Goal: Task Accomplishment & Management: Use online tool/utility

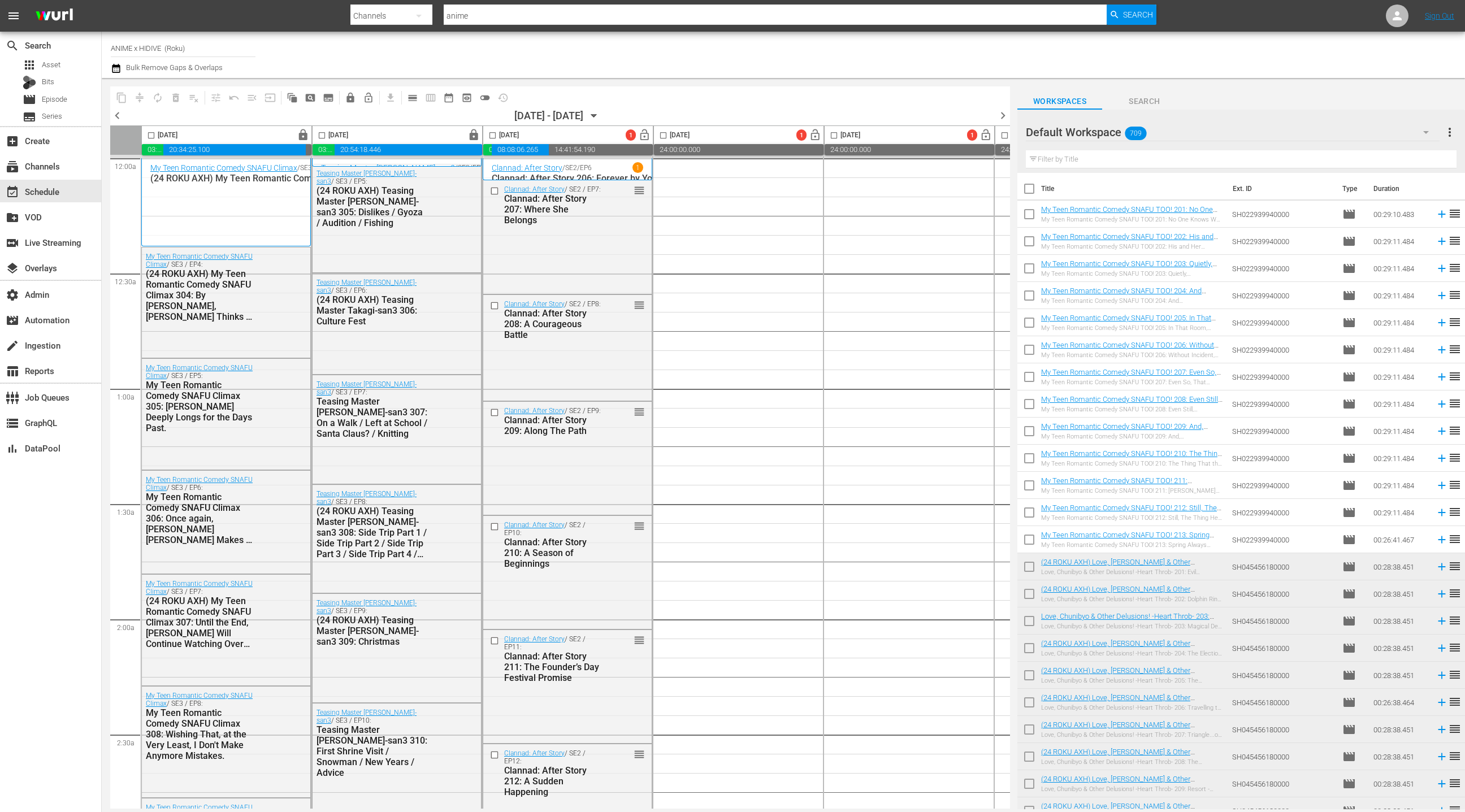
scroll to position [24, 10]
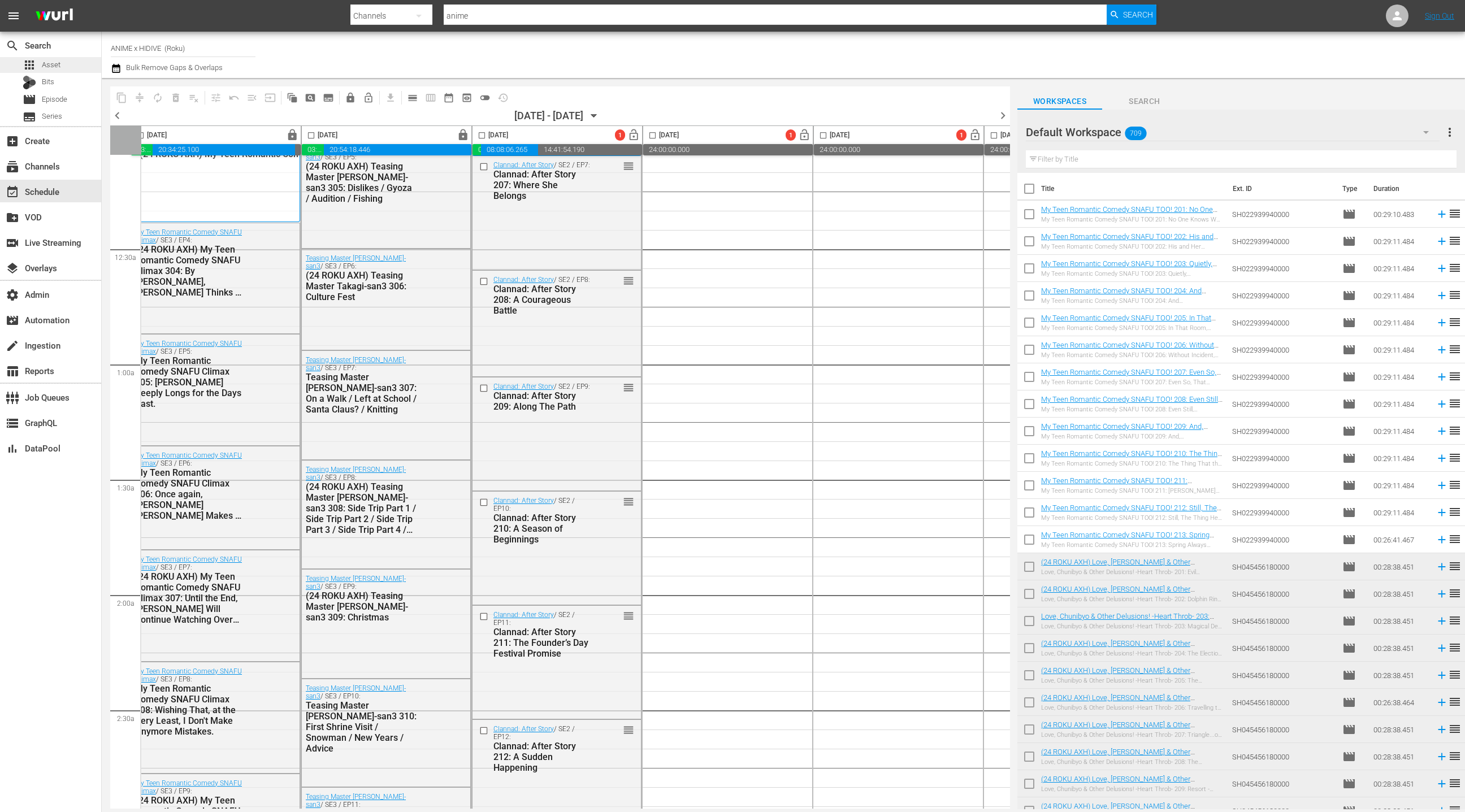
click at [58, 64] on span "Asset" at bounding box center [51, 64] width 19 height 11
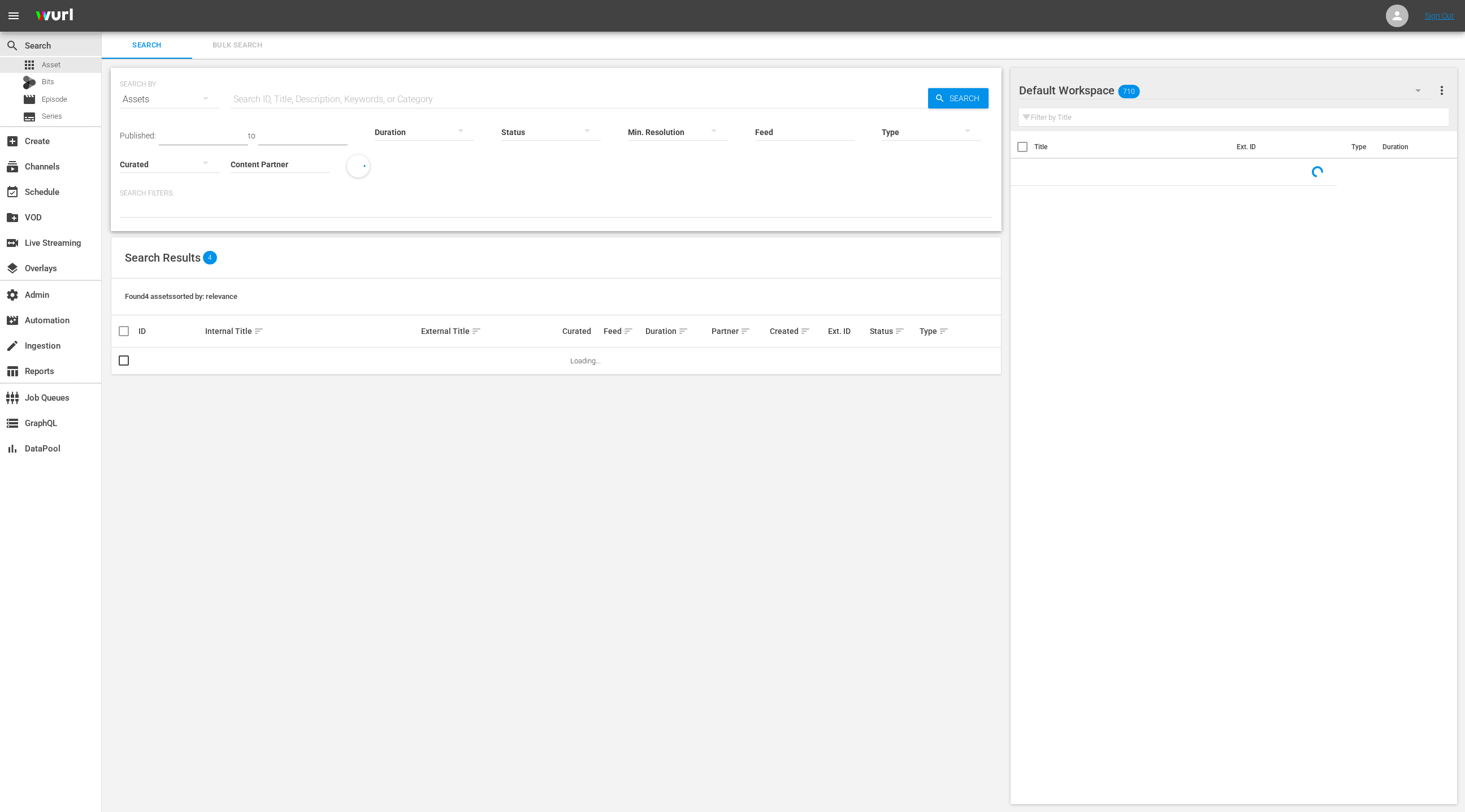
click at [273, 160] on input "Content Partner" at bounding box center [280, 165] width 99 height 41
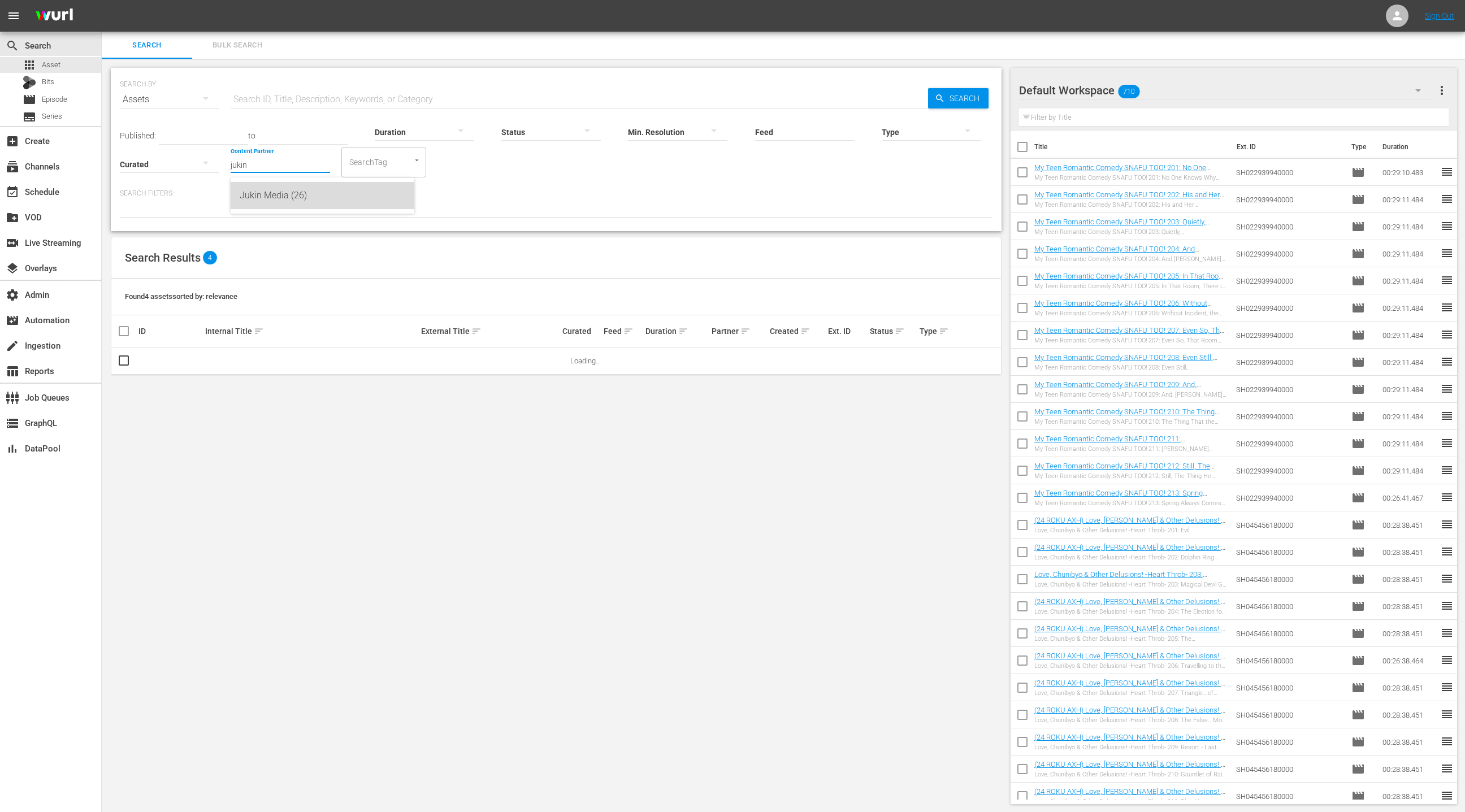
drag, startPoint x: 278, startPoint y: 194, endPoint x: 279, endPoint y: 186, distance: 8.1
click at [278, 194] on div "Jukin Media (26)" at bounding box center [322, 195] width 165 height 27
type input "Jukin Media (26)"
click at [262, 99] on input "text" at bounding box center [579, 99] width 697 height 27
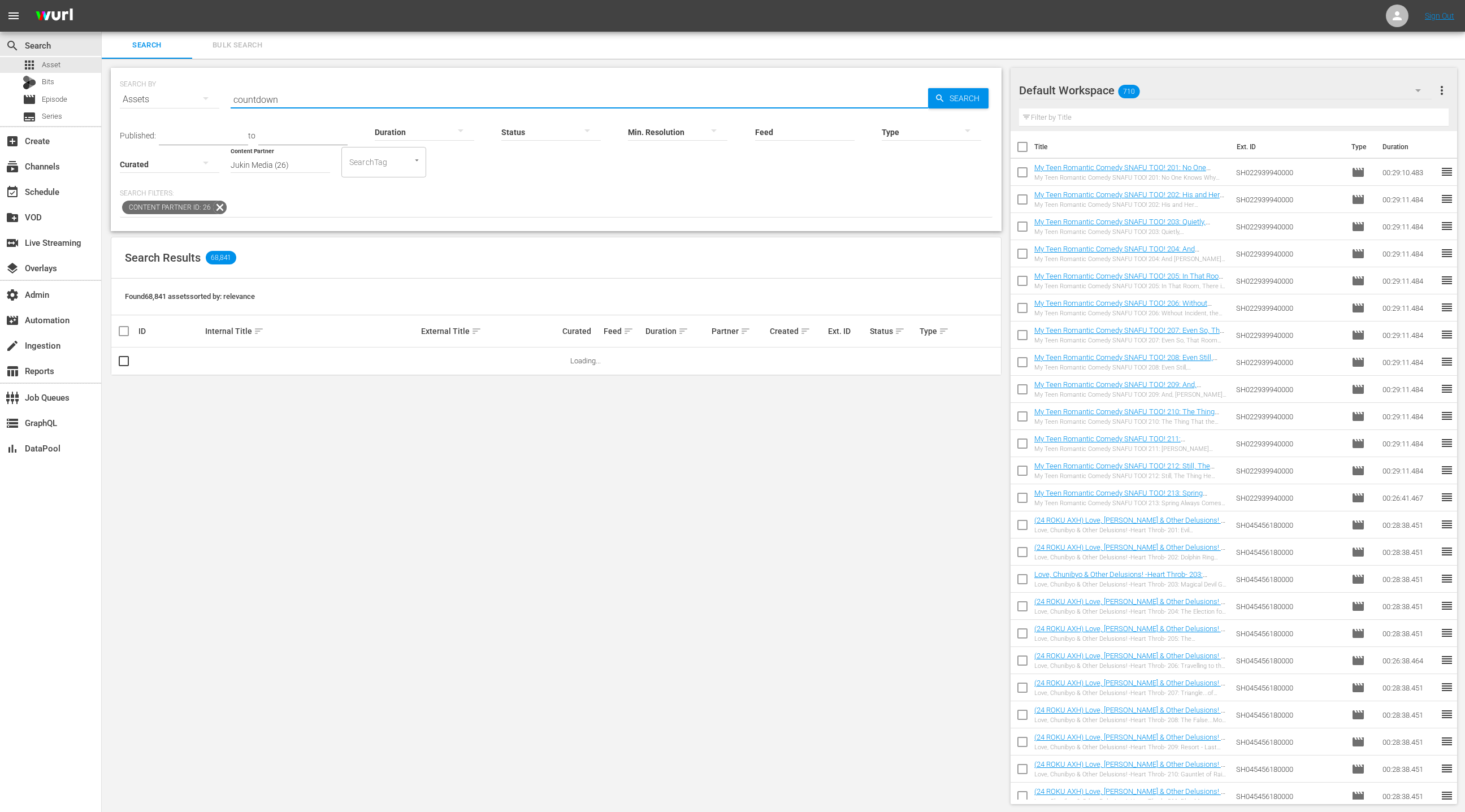
type input "countdown"
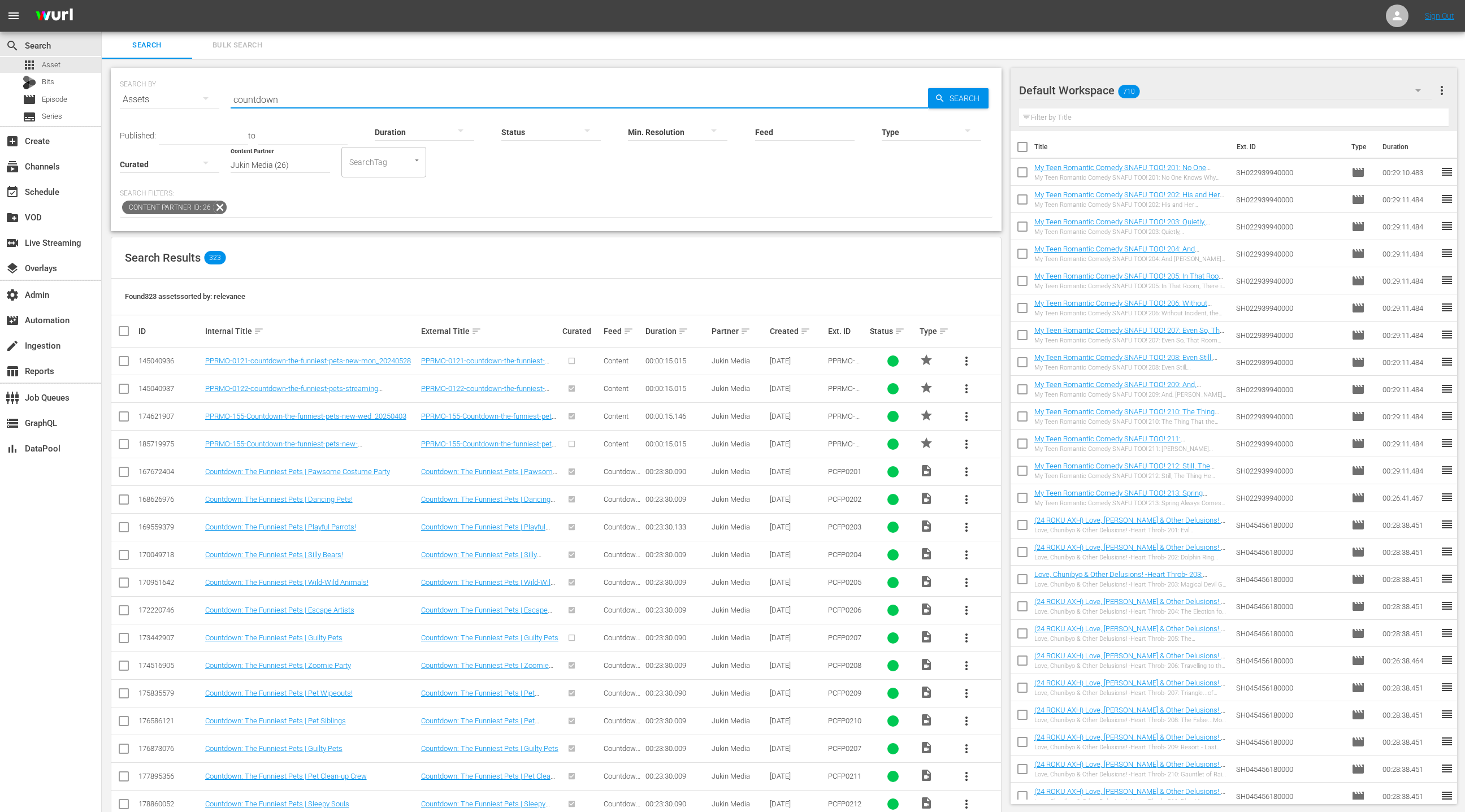
click at [915, 128] on div at bounding box center [931, 132] width 99 height 32
click at [920, 202] on div "Promo" at bounding box center [931, 203] width 99 height 18
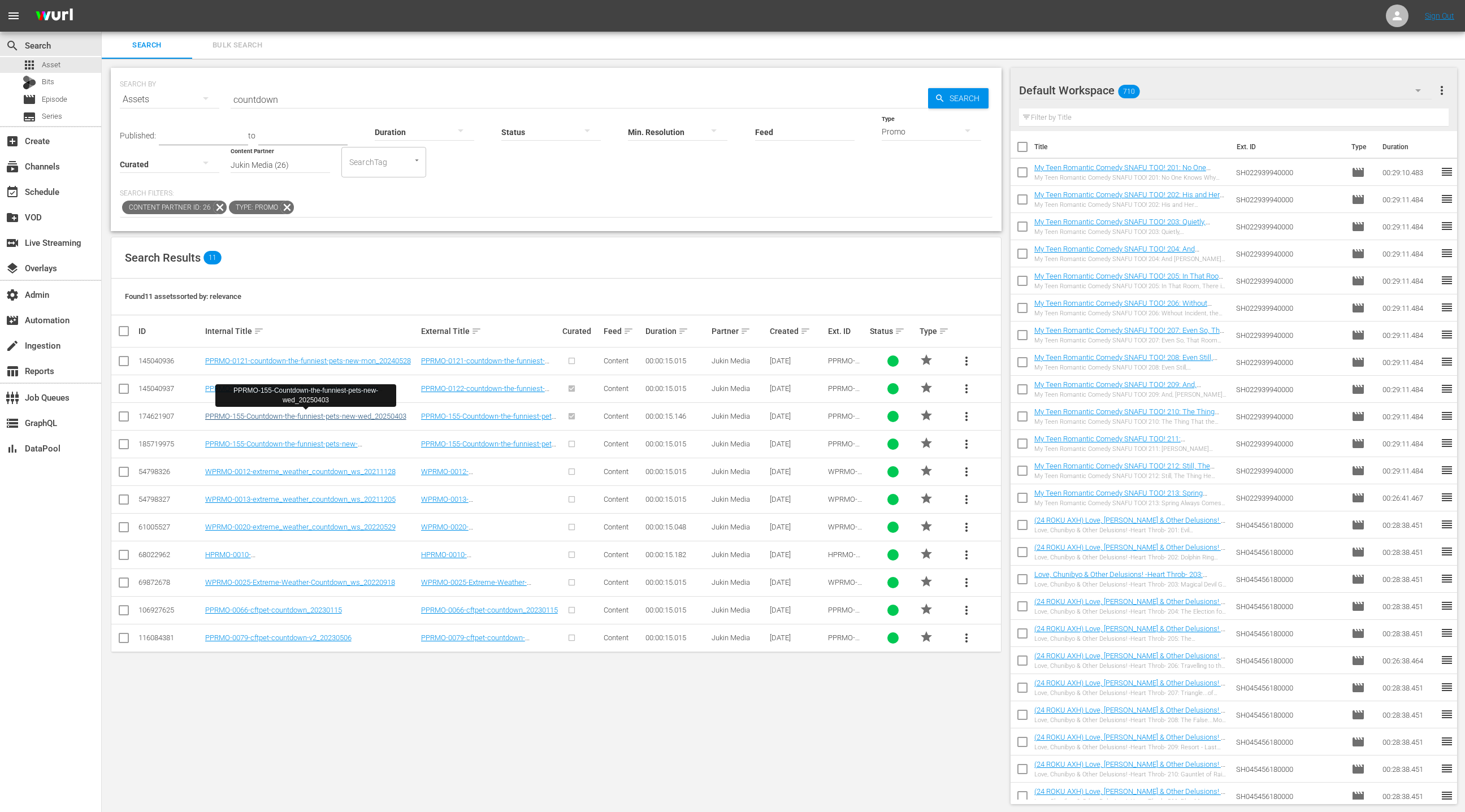
scroll to position [1, 0]
click at [365, 415] on link "PPRMO-155-Countdown-the-funniest-pets-new-wed_20250403" at bounding box center [305, 415] width 201 height 9
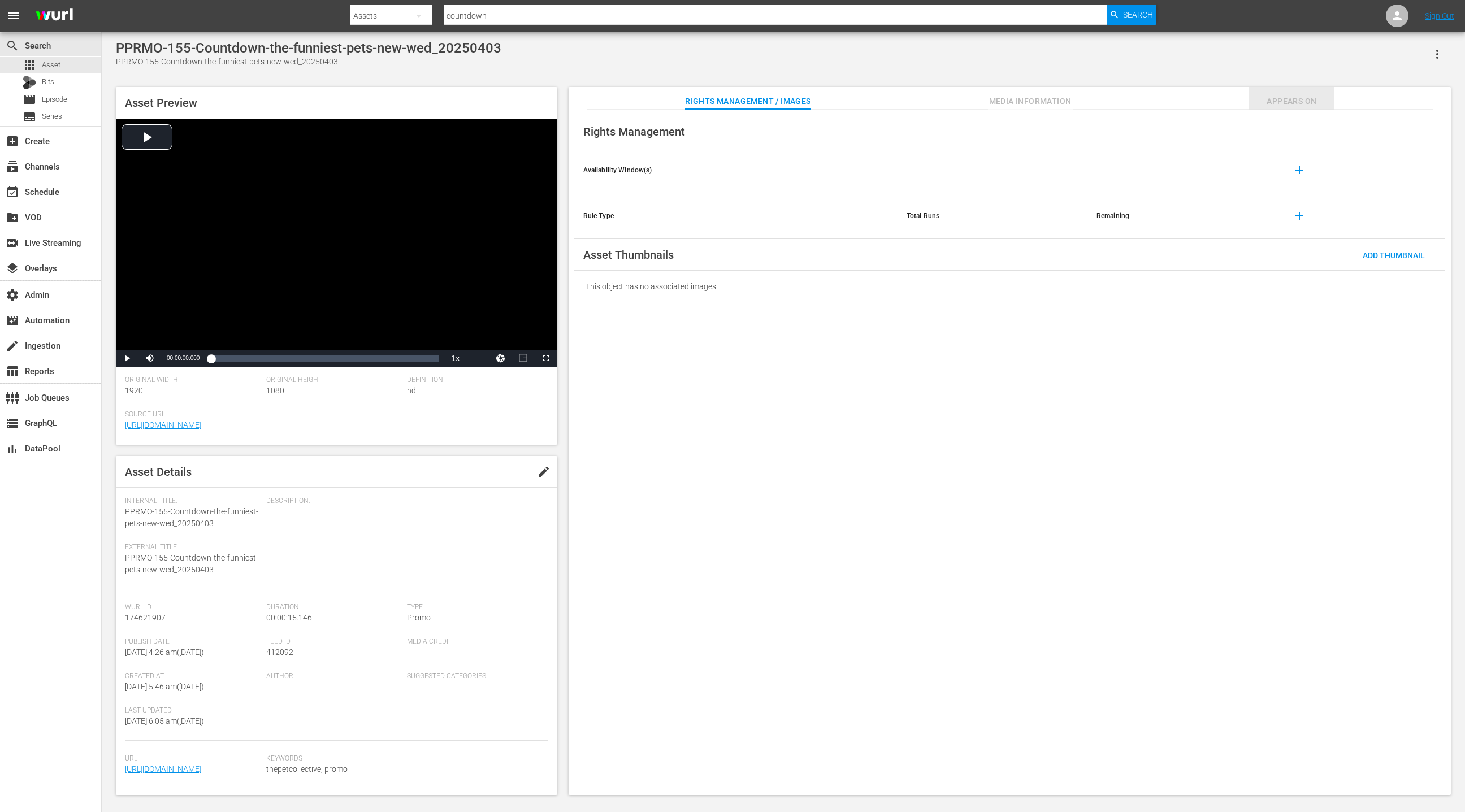
click at [1297, 97] on span "Appears On" at bounding box center [1291, 102] width 85 height 14
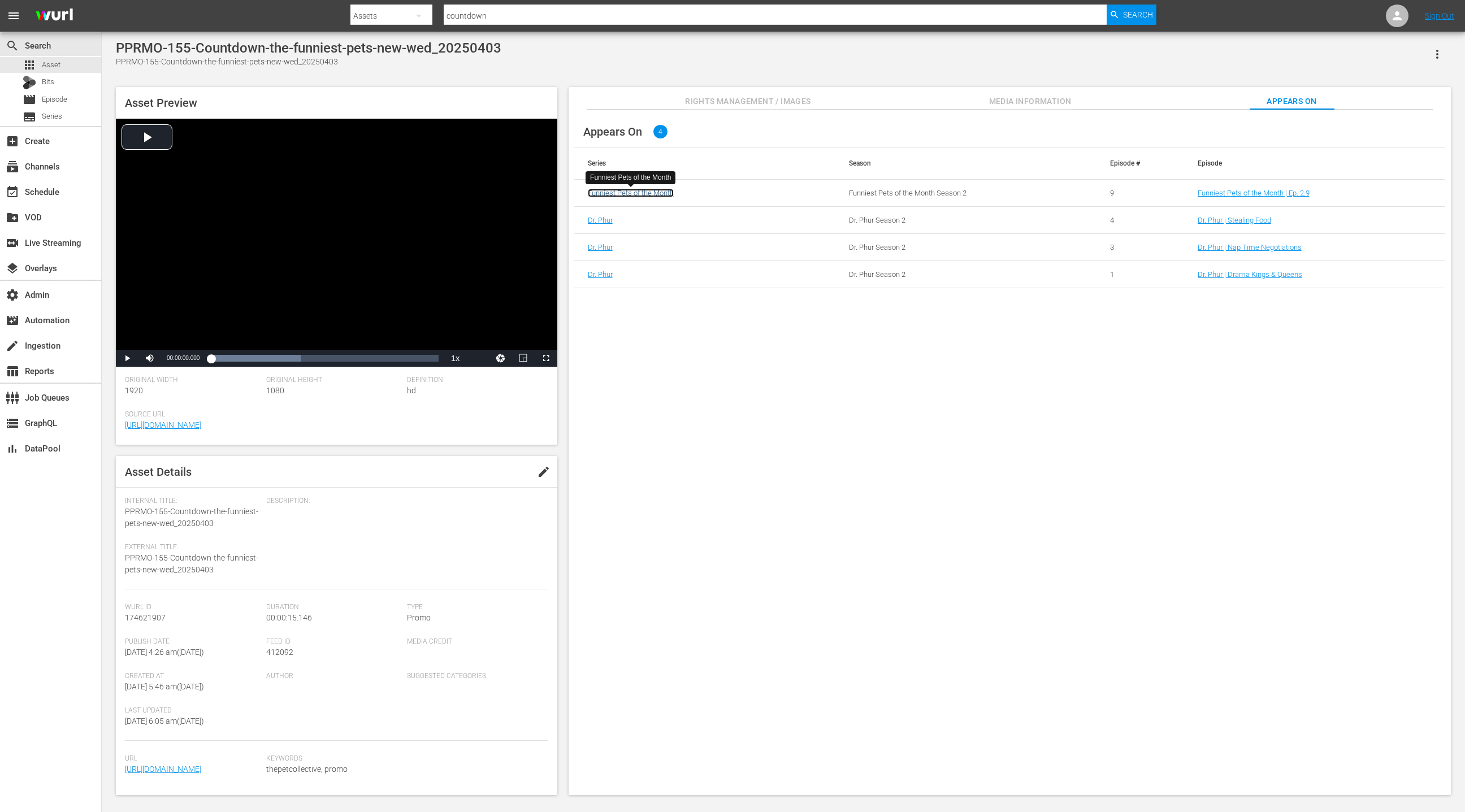
click at [638, 193] on link "Funniest Pets of the Month" at bounding box center [631, 193] width 86 height 9
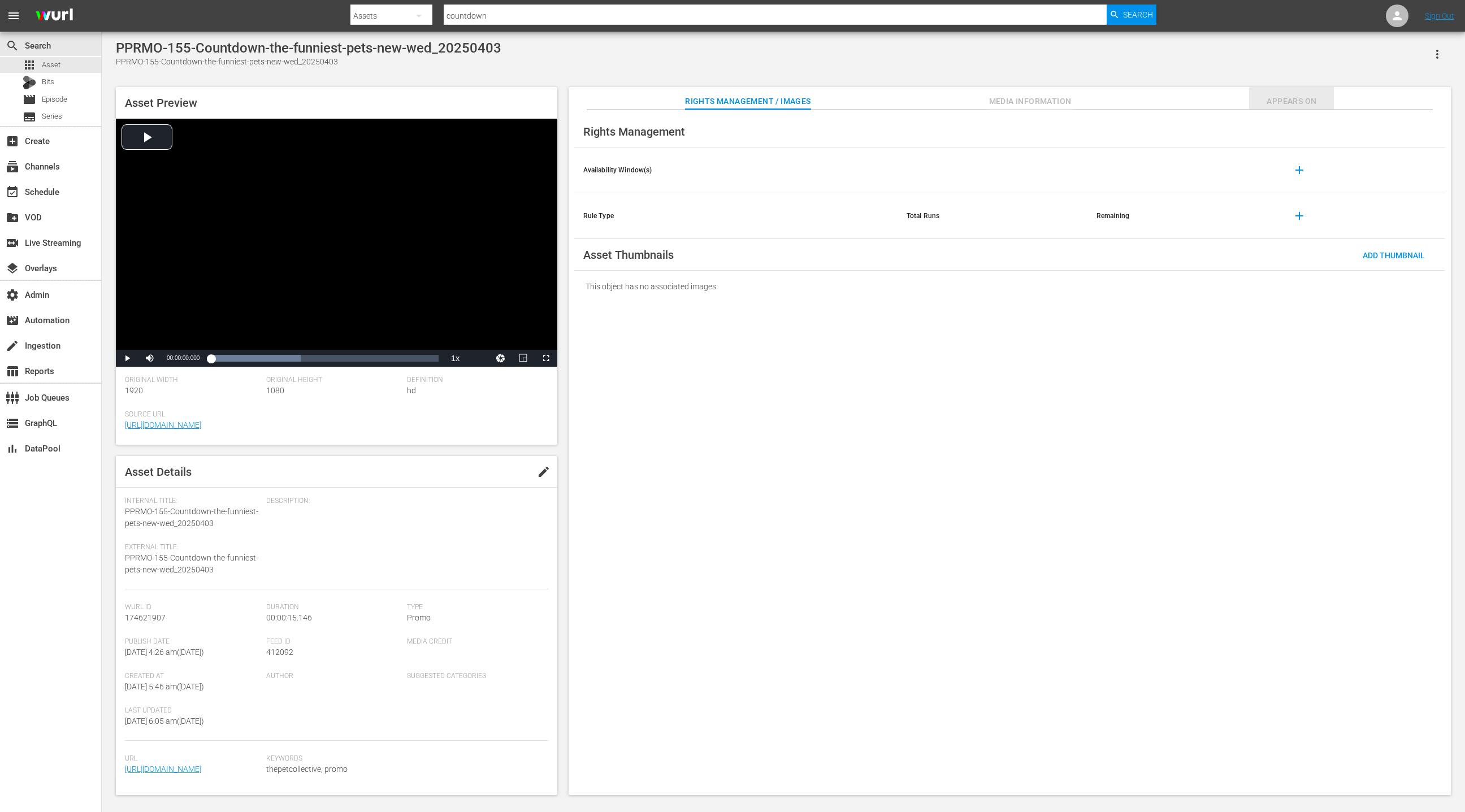
click at [1279, 106] on span "Appears On" at bounding box center [1291, 102] width 85 height 14
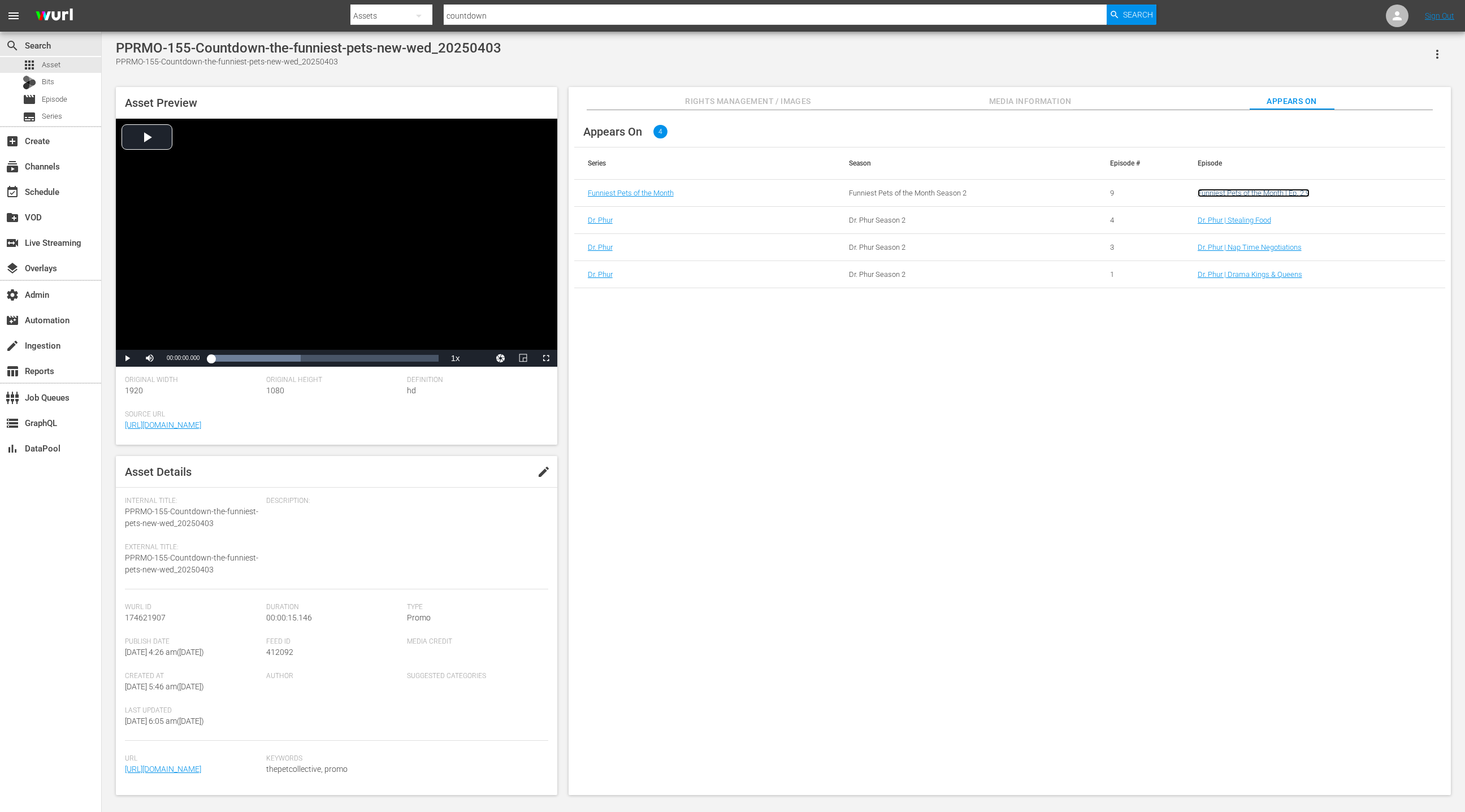
click at [1236, 196] on link "Funniest Pets of the Month | Ep. 2.9" at bounding box center [1254, 193] width 112 height 9
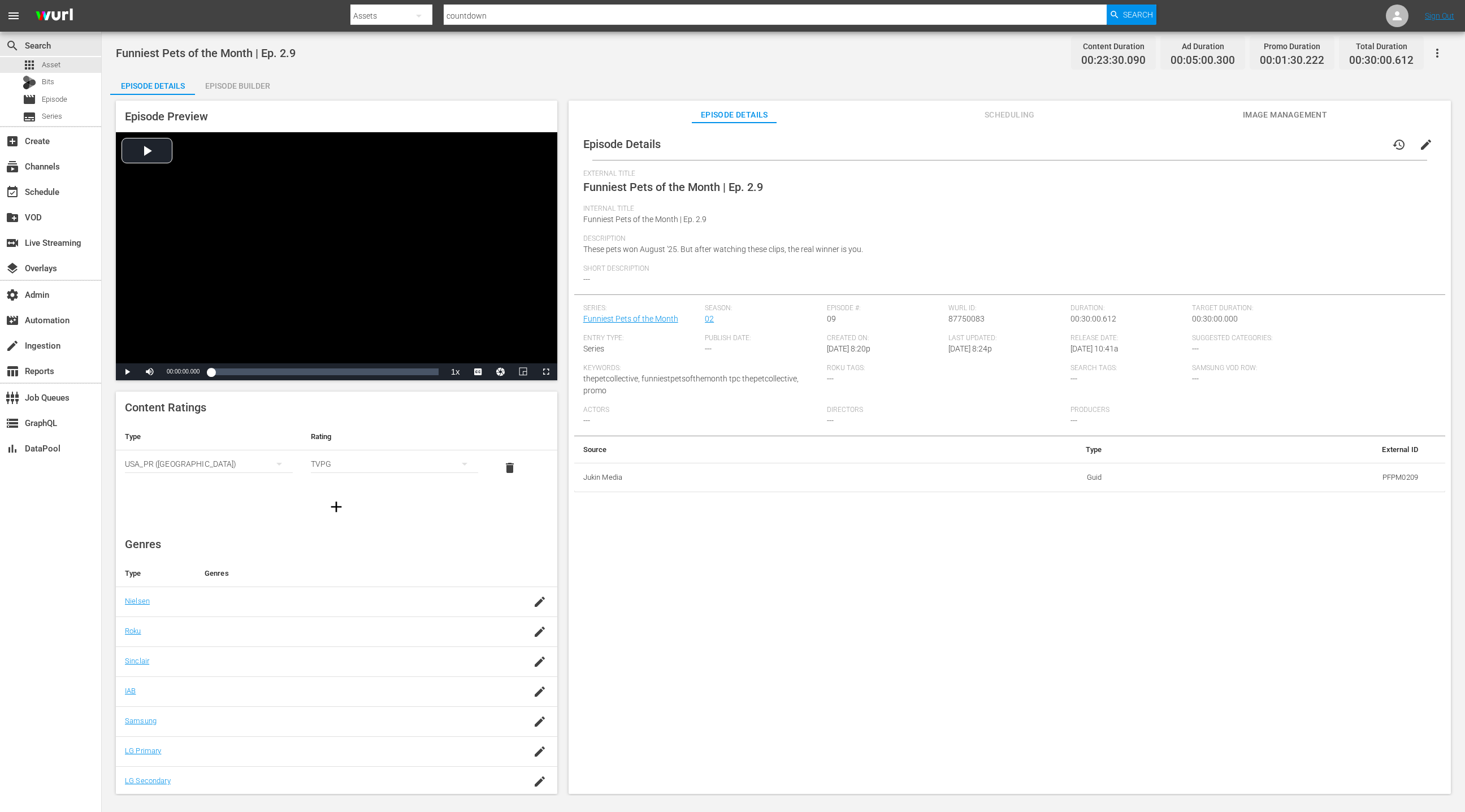
click at [249, 86] on div "Episode Builder" at bounding box center [237, 86] width 85 height 27
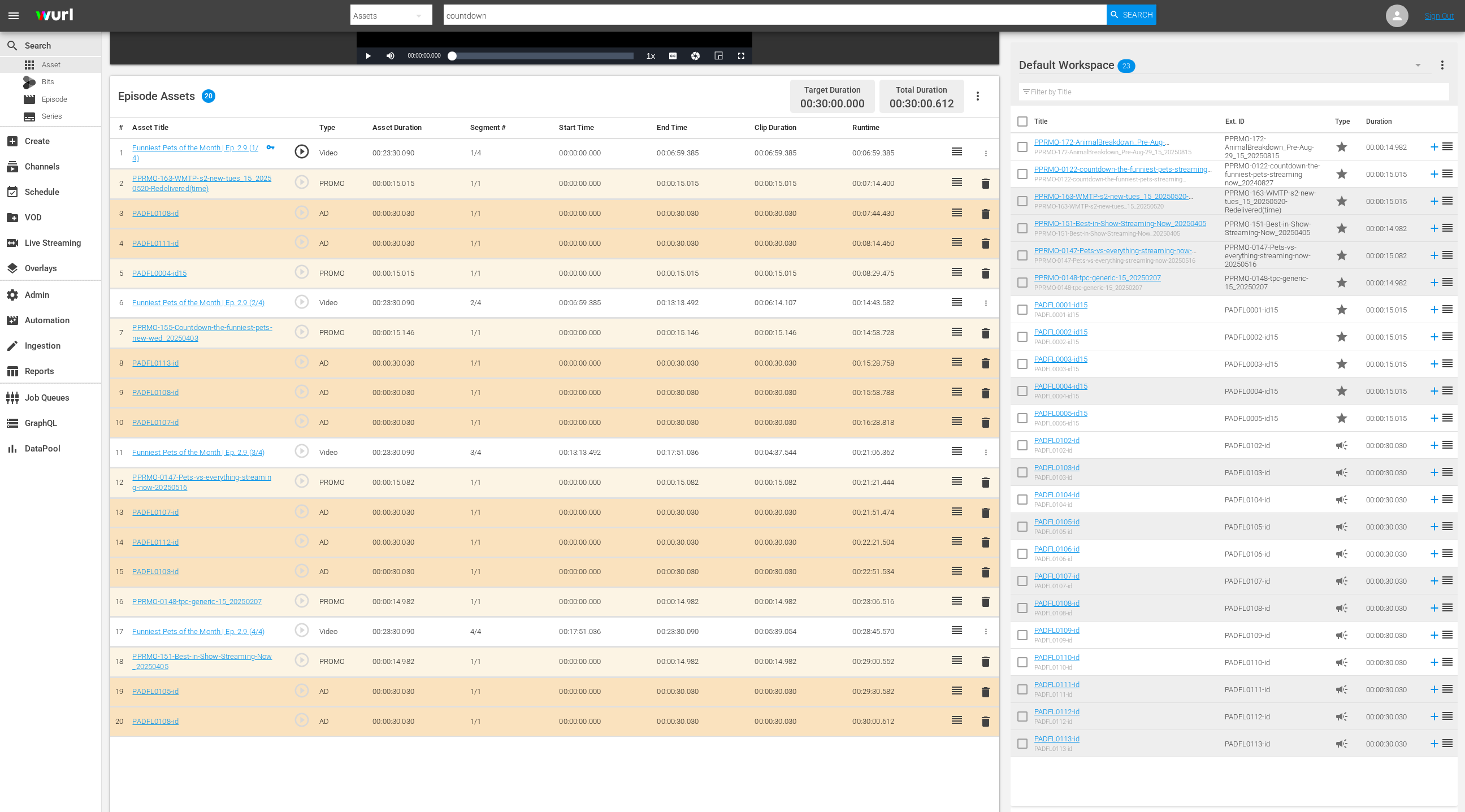
scroll to position [285, 0]
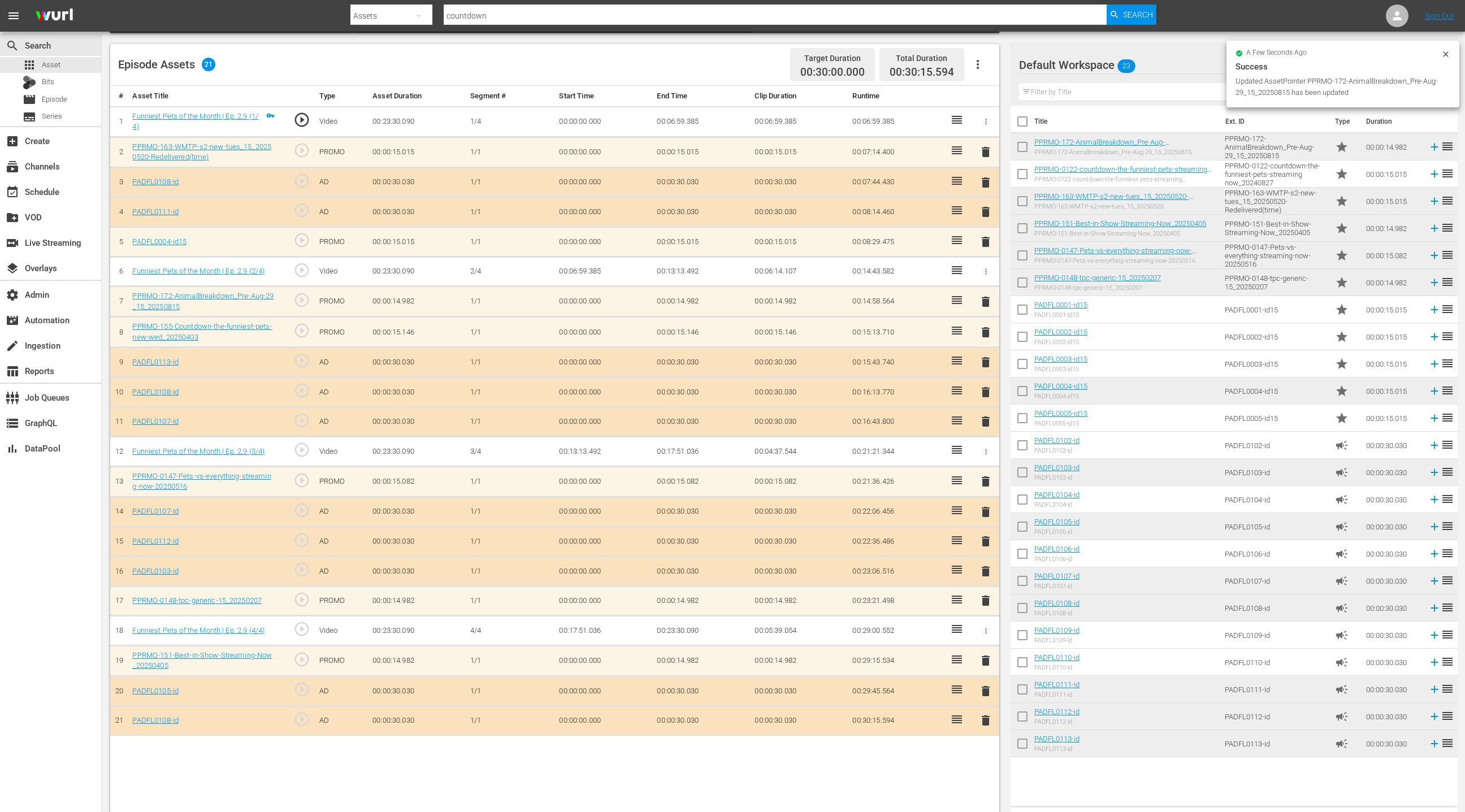
click at [984, 327] on span "delete" at bounding box center [985, 332] width 13 height 13
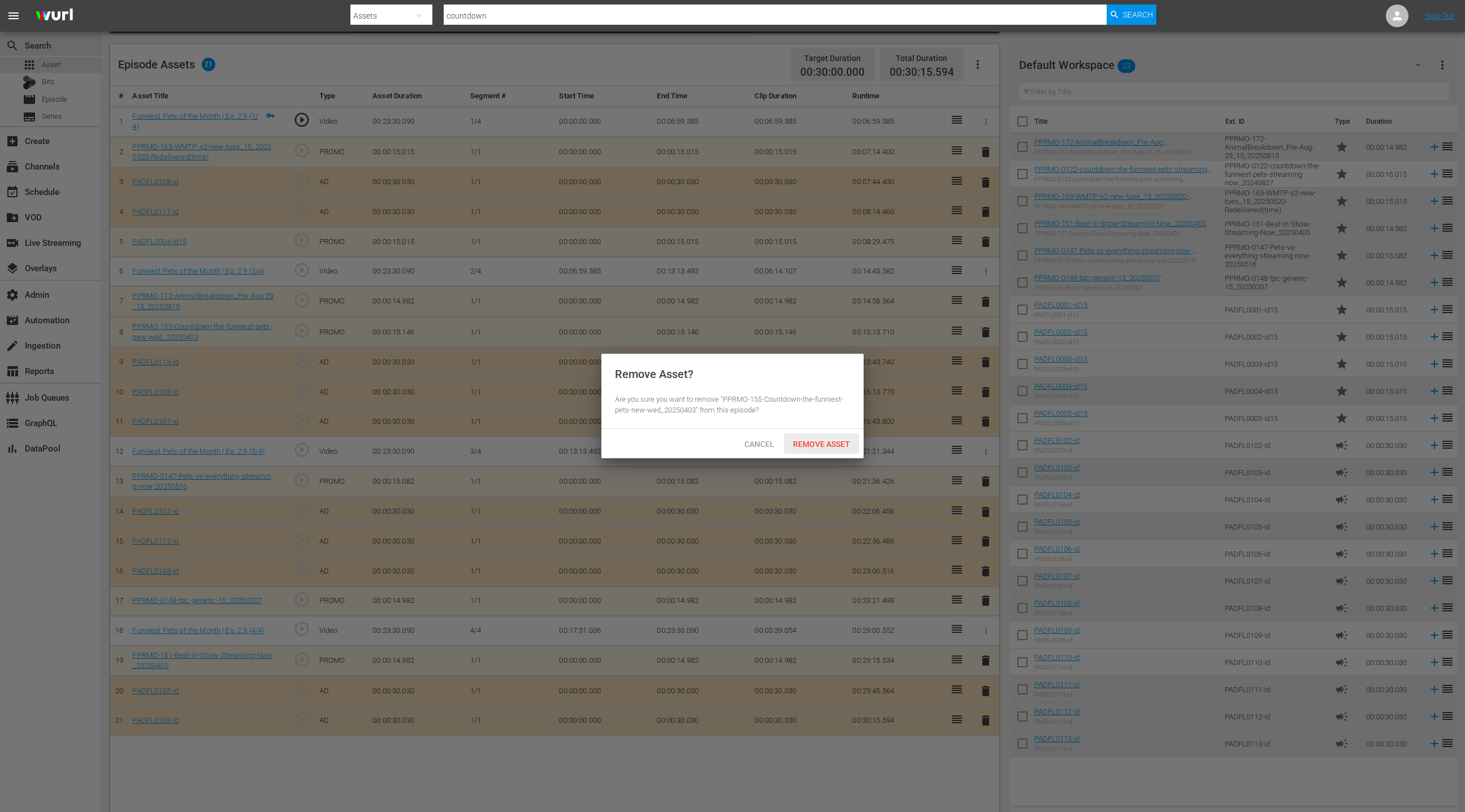
drag, startPoint x: 823, startPoint y: 449, endPoint x: 818, endPoint y: 431, distance: 18.7
click at [823, 449] on div "Remove Asset" at bounding box center [821, 444] width 75 height 21
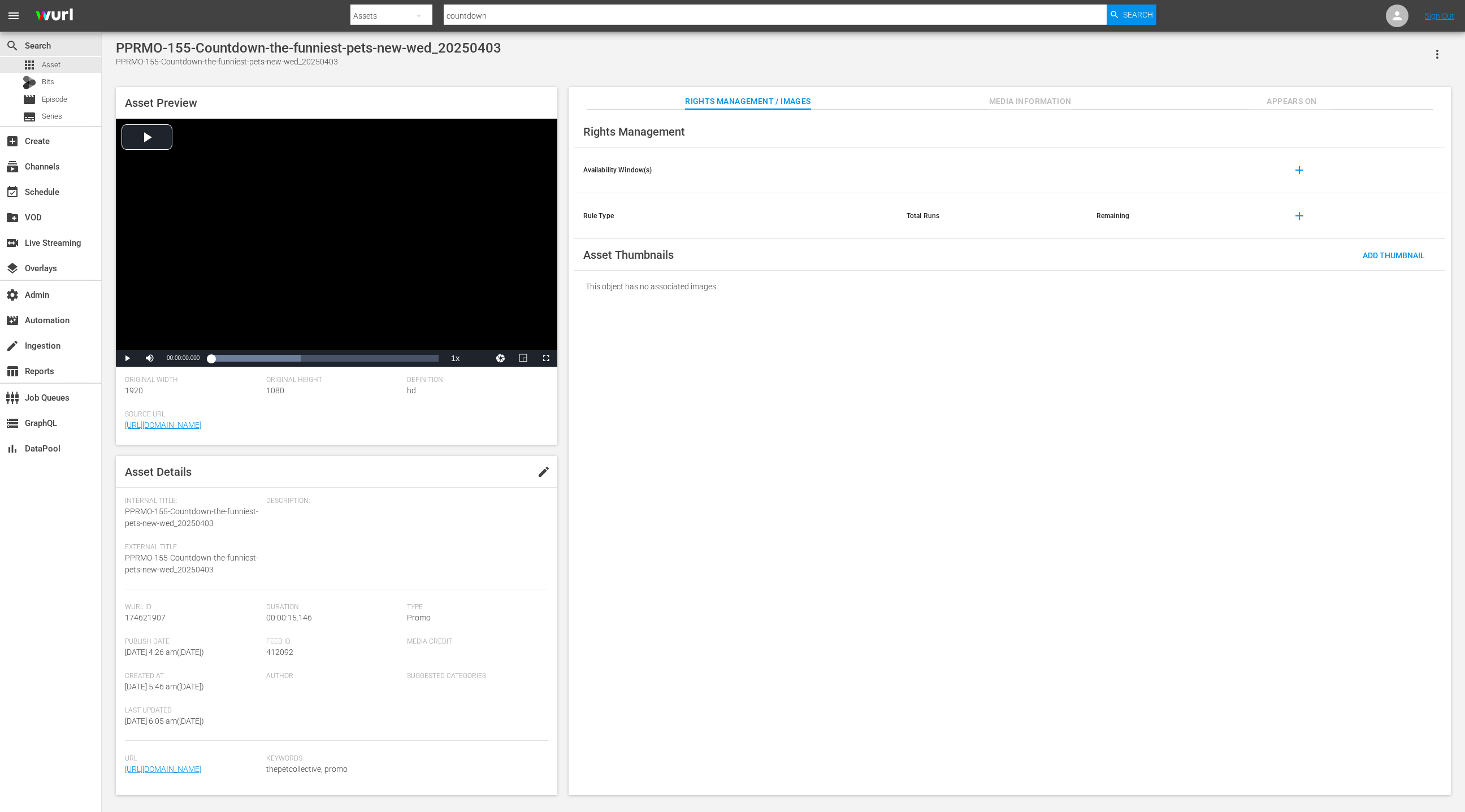
drag, startPoint x: 1310, startPoint y: 111, endPoint x: 1302, endPoint y: 109, distance: 8.2
click at [1308, 111] on div "Rights Management Availability Window(s) add Rule Type Total Runs Remaining add…" at bounding box center [1010, 453] width 883 height 685
click at [1301, 105] on span "Appears On" at bounding box center [1291, 102] width 85 height 14
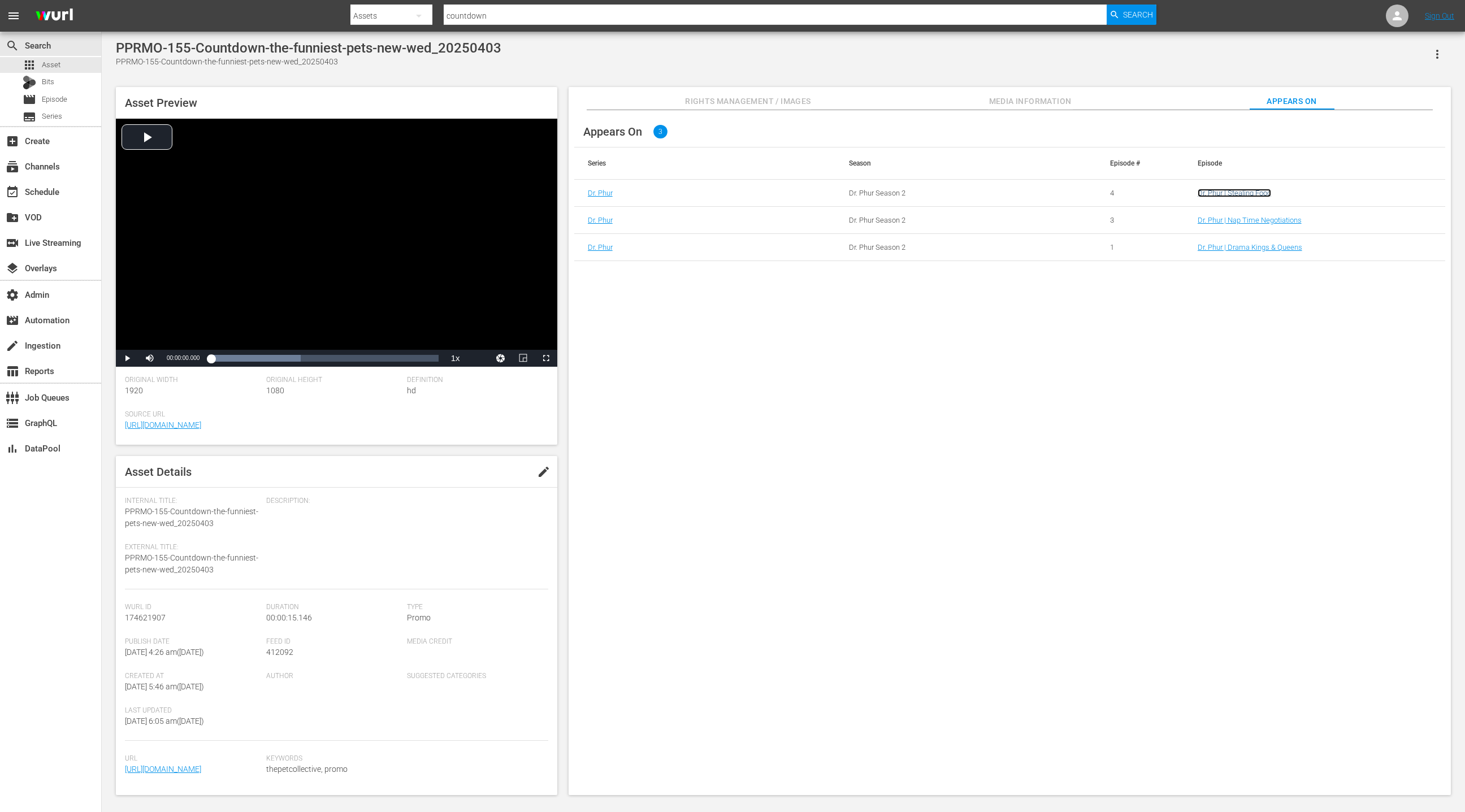
click at [1228, 194] on link "Dr. Phur | Stealing Food" at bounding box center [1234, 193] width 74 height 9
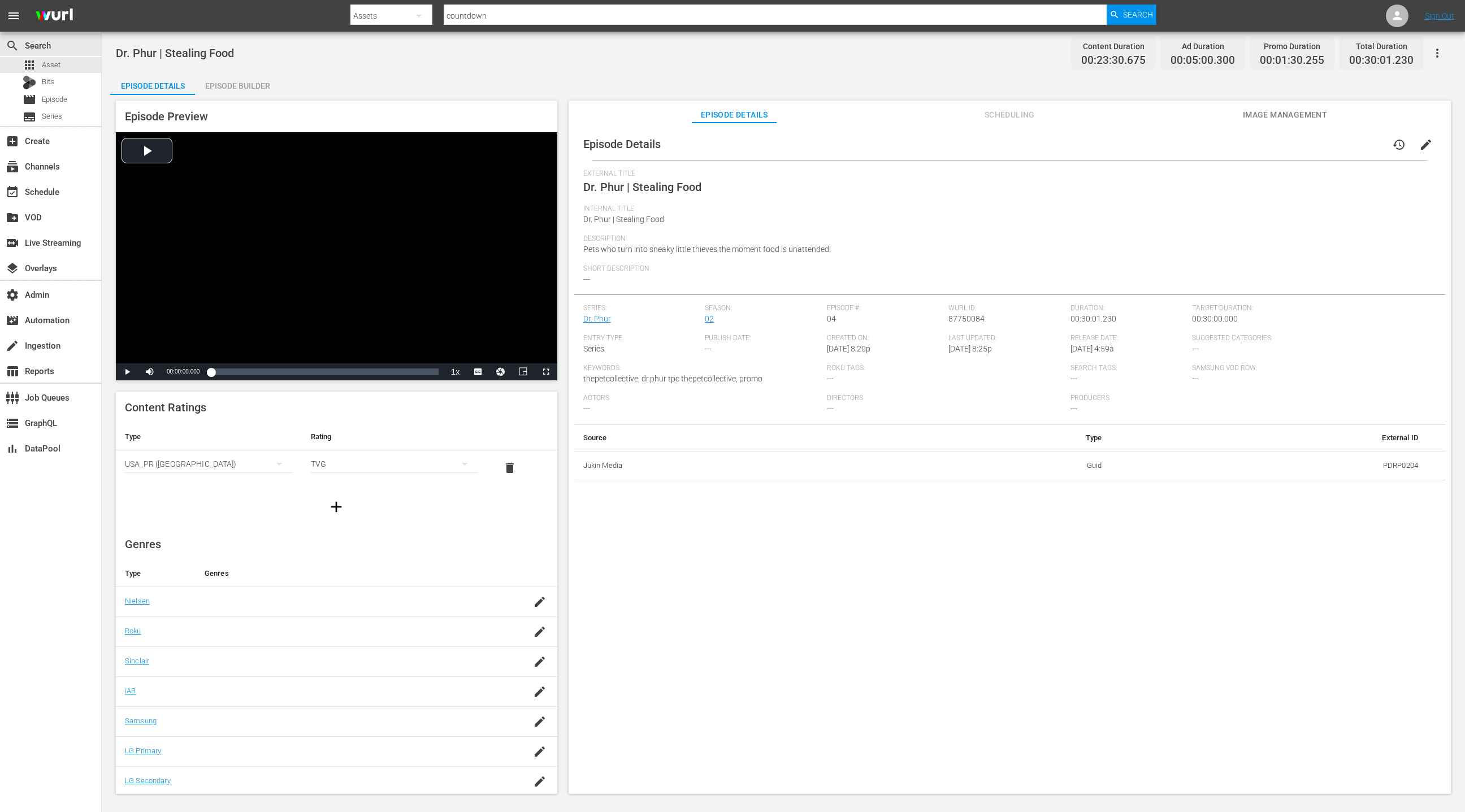
click at [245, 86] on div "Episode Builder" at bounding box center [237, 86] width 85 height 27
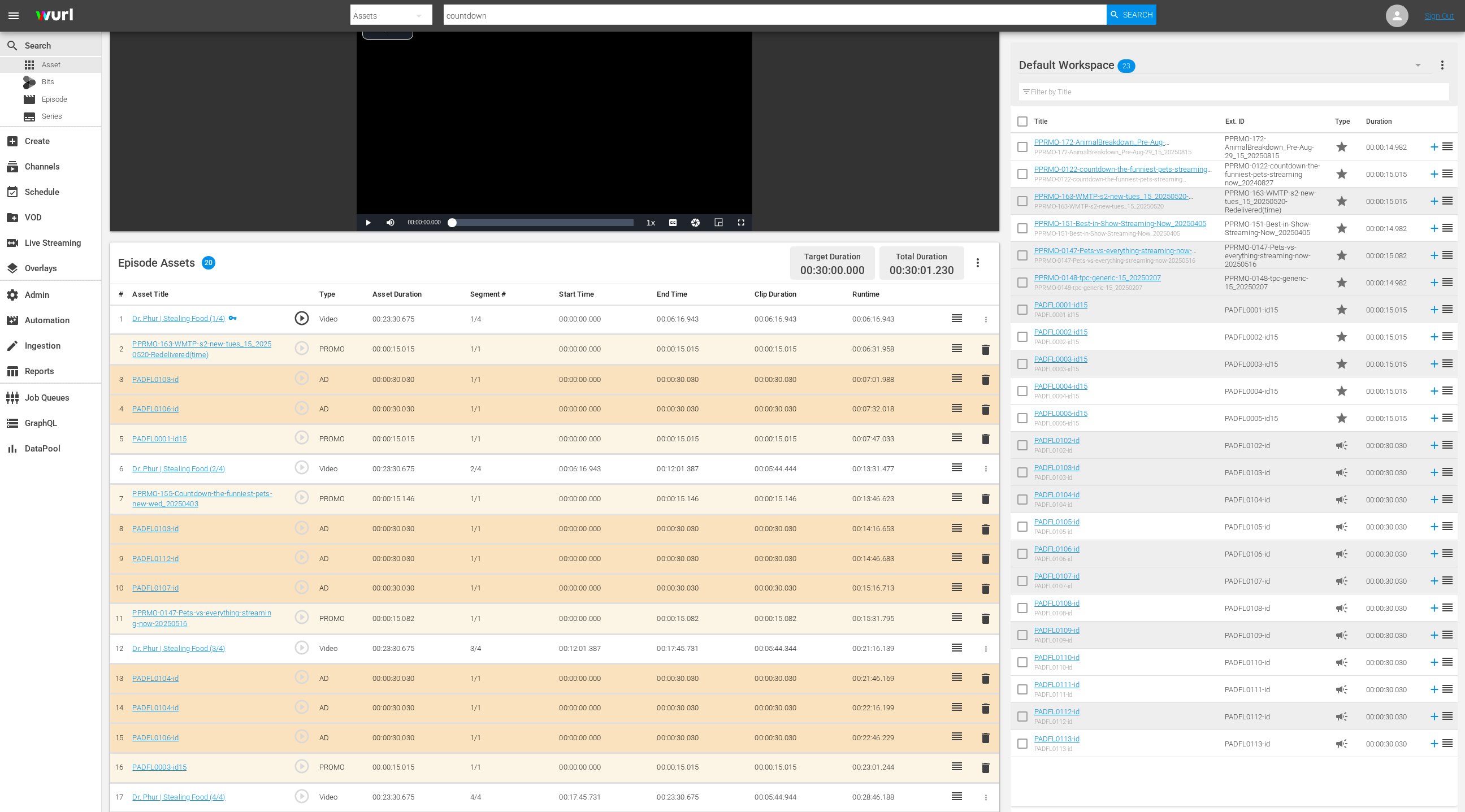
scroll to position [163, 0]
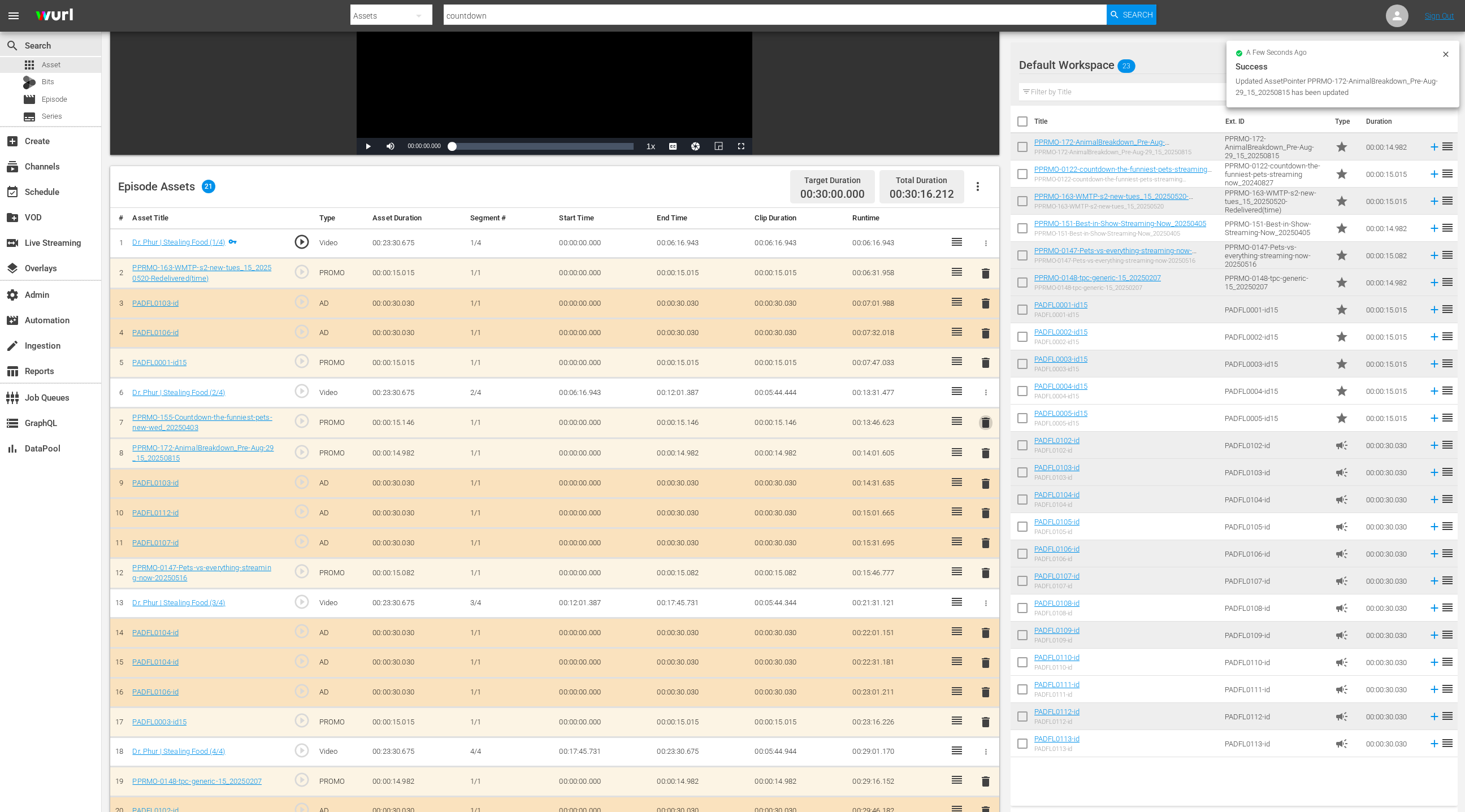
click at [984, 420] on span "delete" at bounding box center [985, 422] width 13 height 13
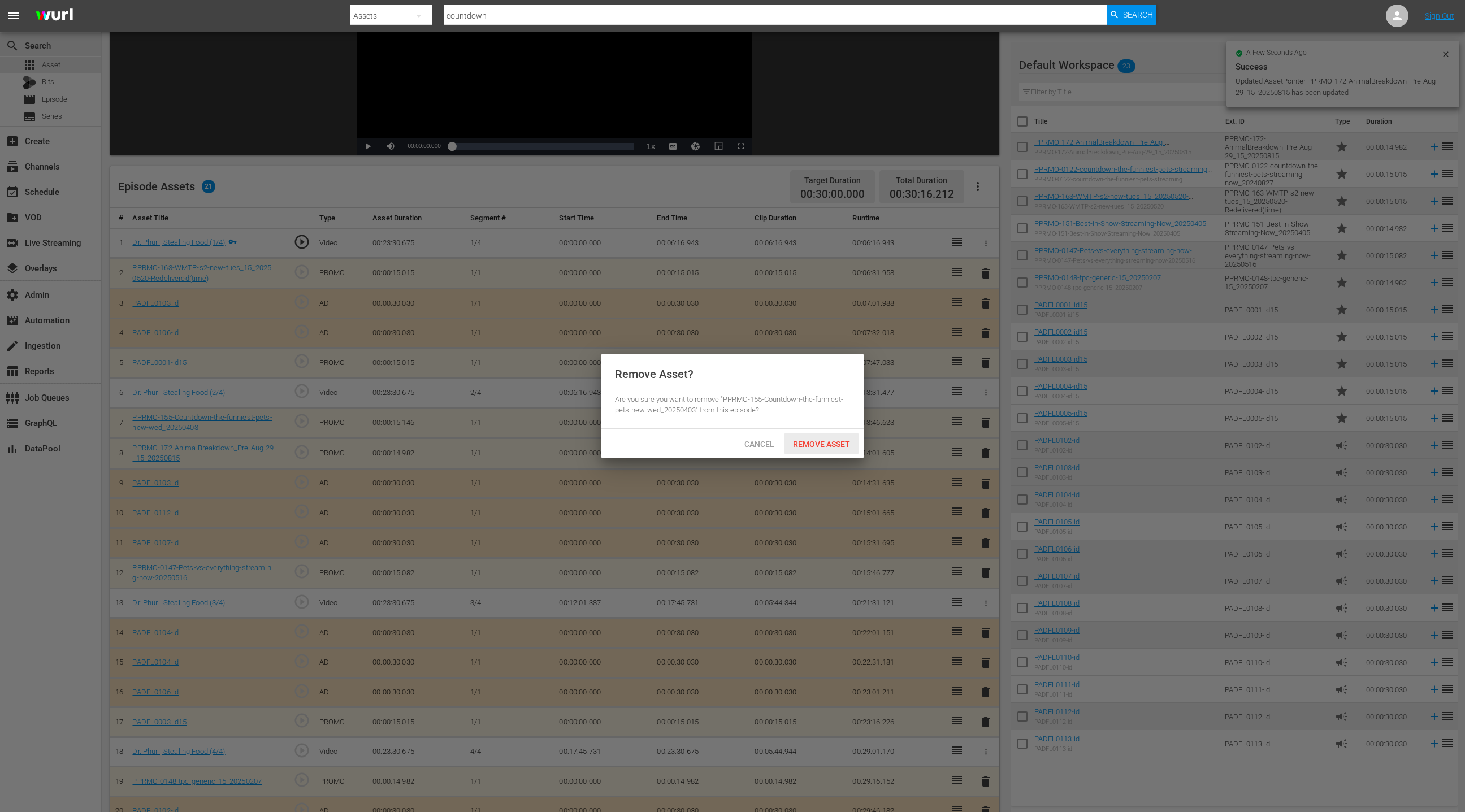
click at [818, 444] on span "Remove Asset" at bounding box center [821, 444] width 75 height 9
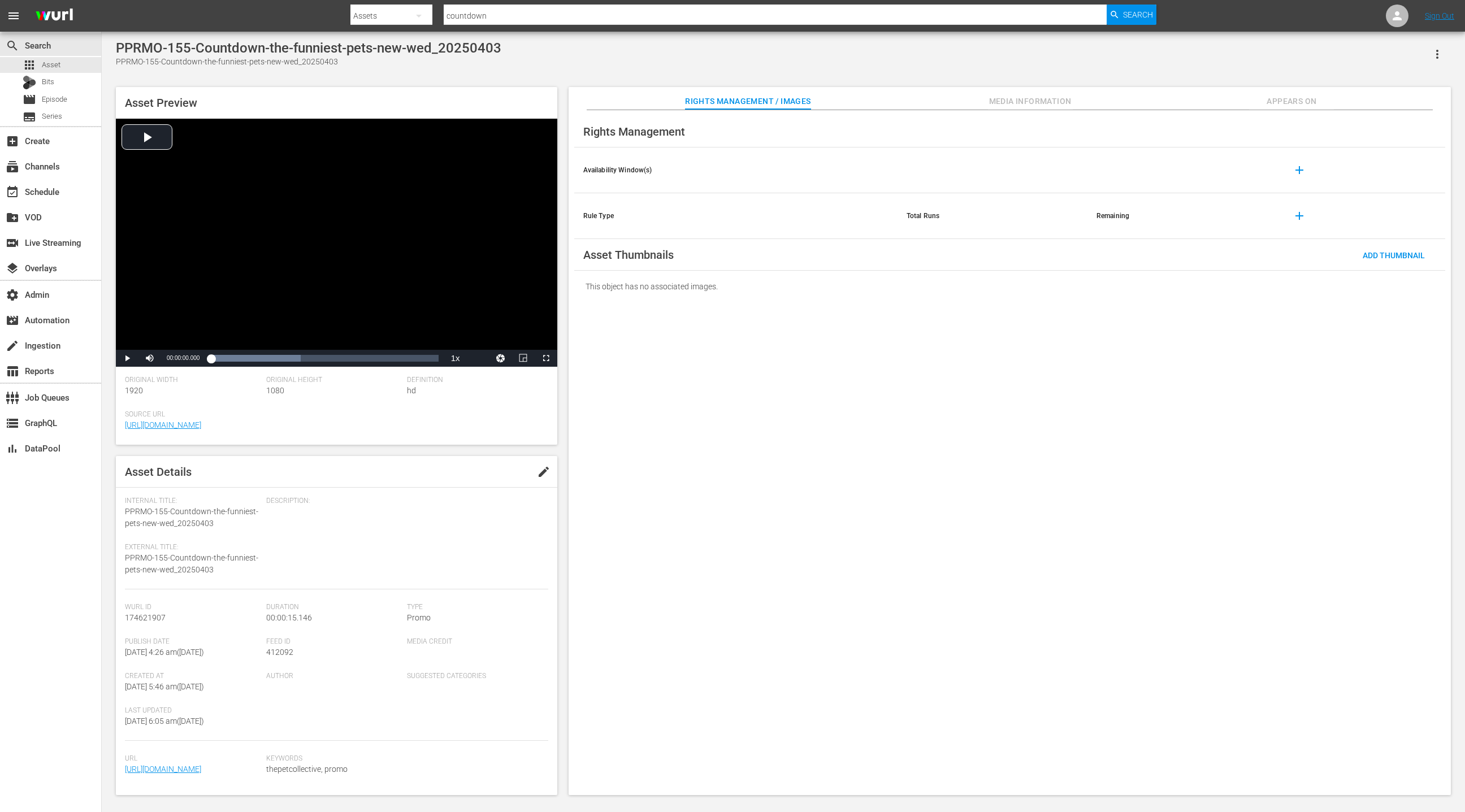
click at [1333, 104] on span "Appears On" at bounding box center [1291, 102] width 85 height 14
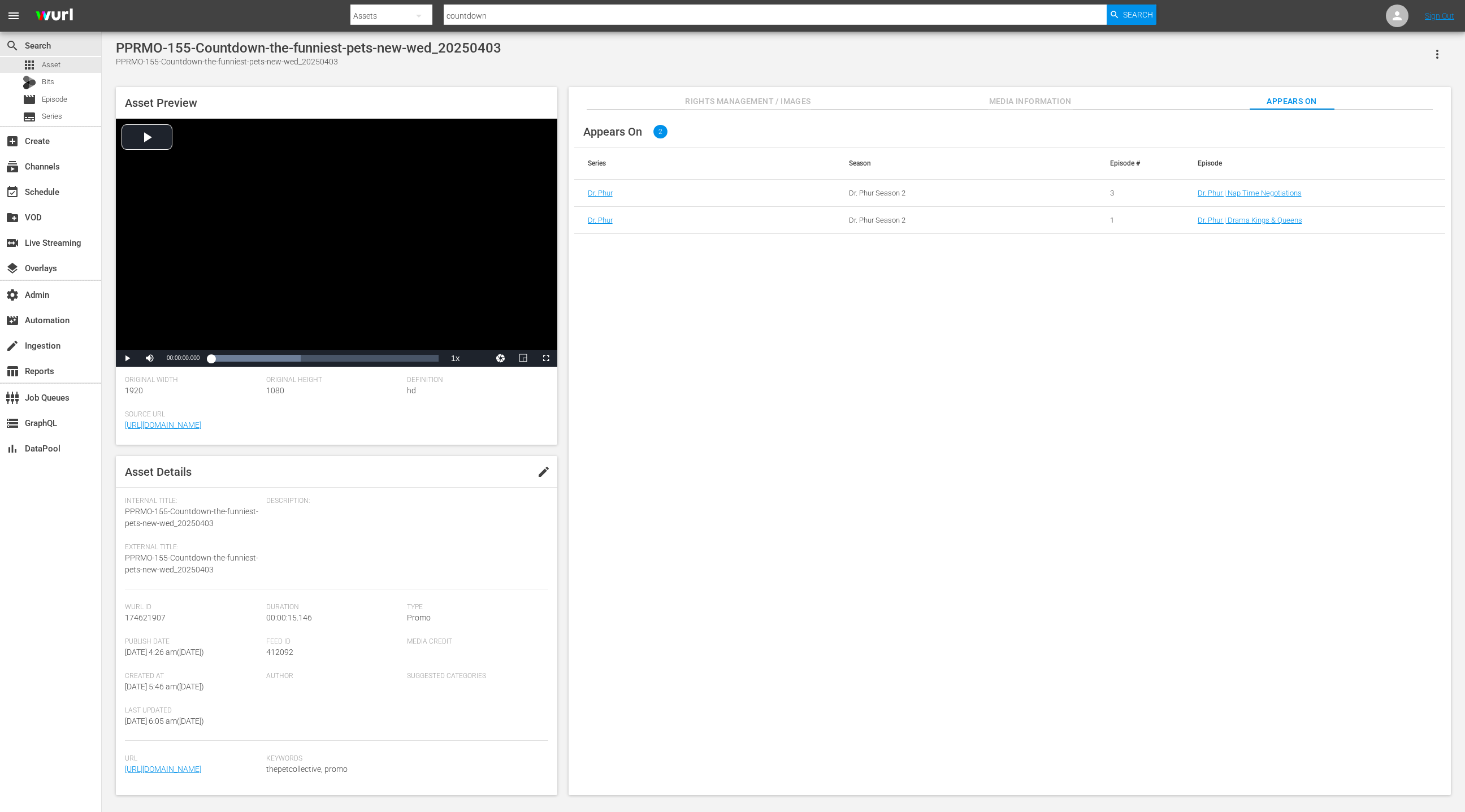
click at [1259, 197] on td "Dr. Phur | Nap Time Negotiations" at bounding box center [1315, 193] width 261 height 27
click at [1259, 194] on link "Dr. Phur | Nap Time Negotiations" at bounding box center [1250, 193] width 104 height 9
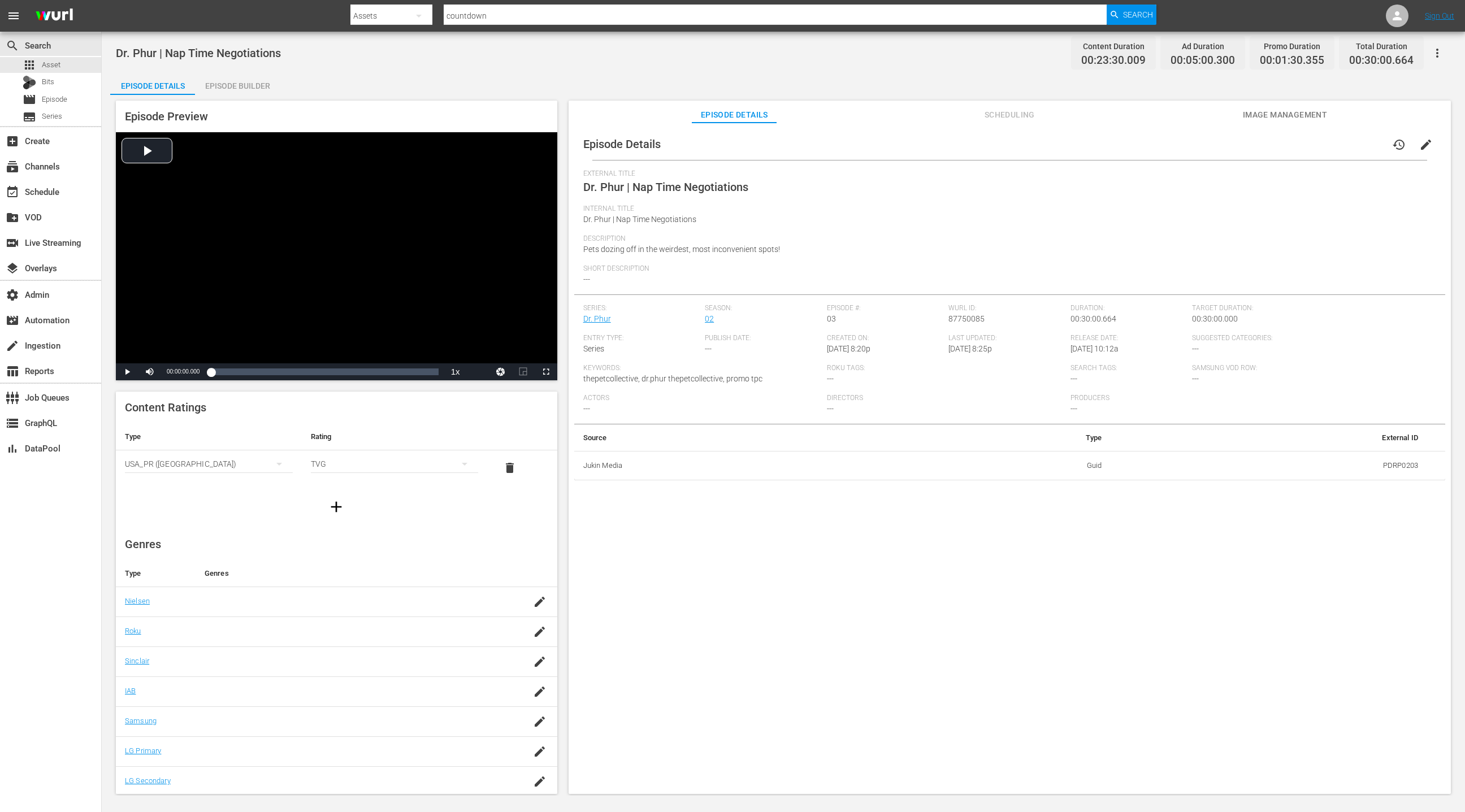
click at [237, 84] on div "Episode Builder" at bounding box center [237, 86] width 85 height 27
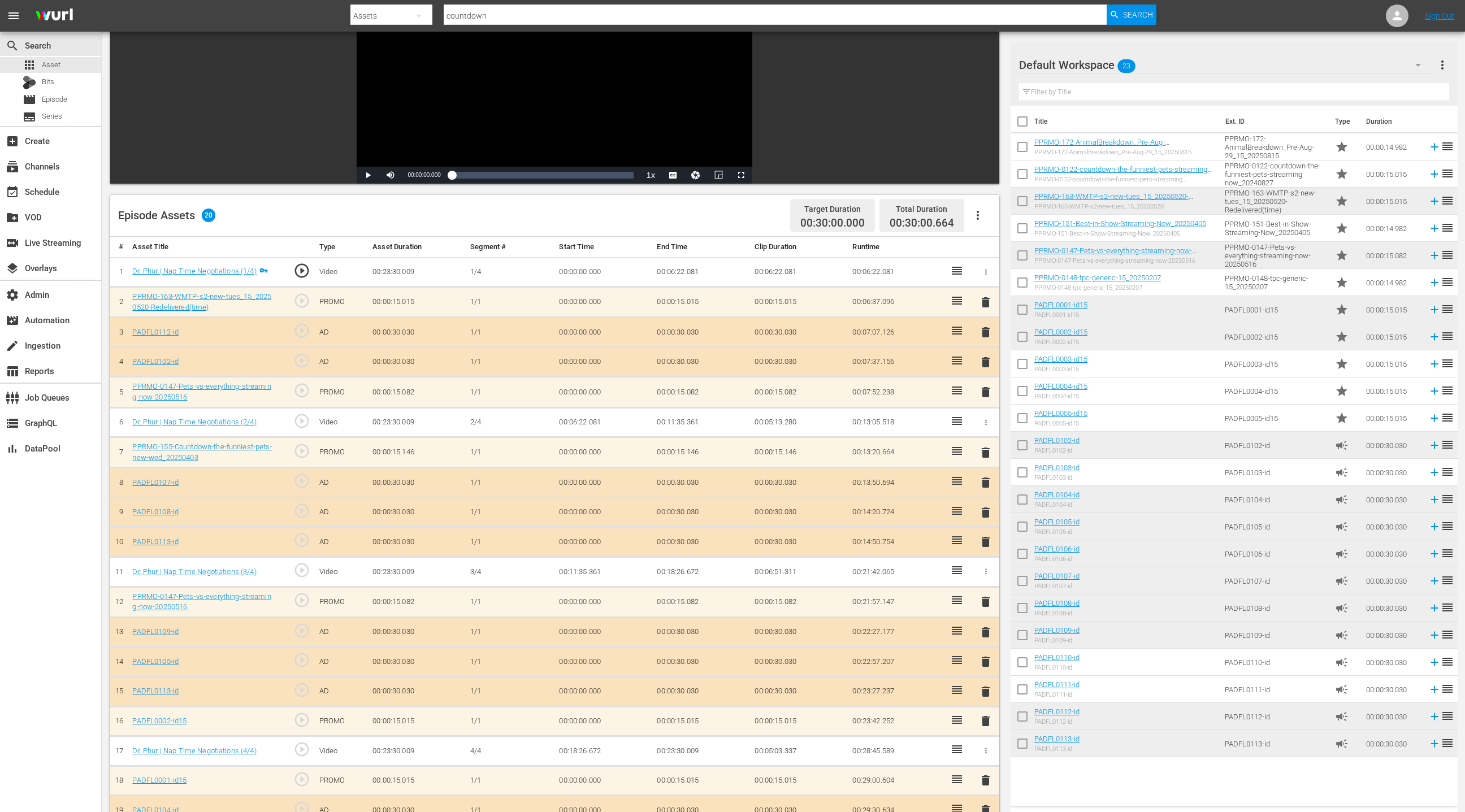
scroll to position [202, 0]
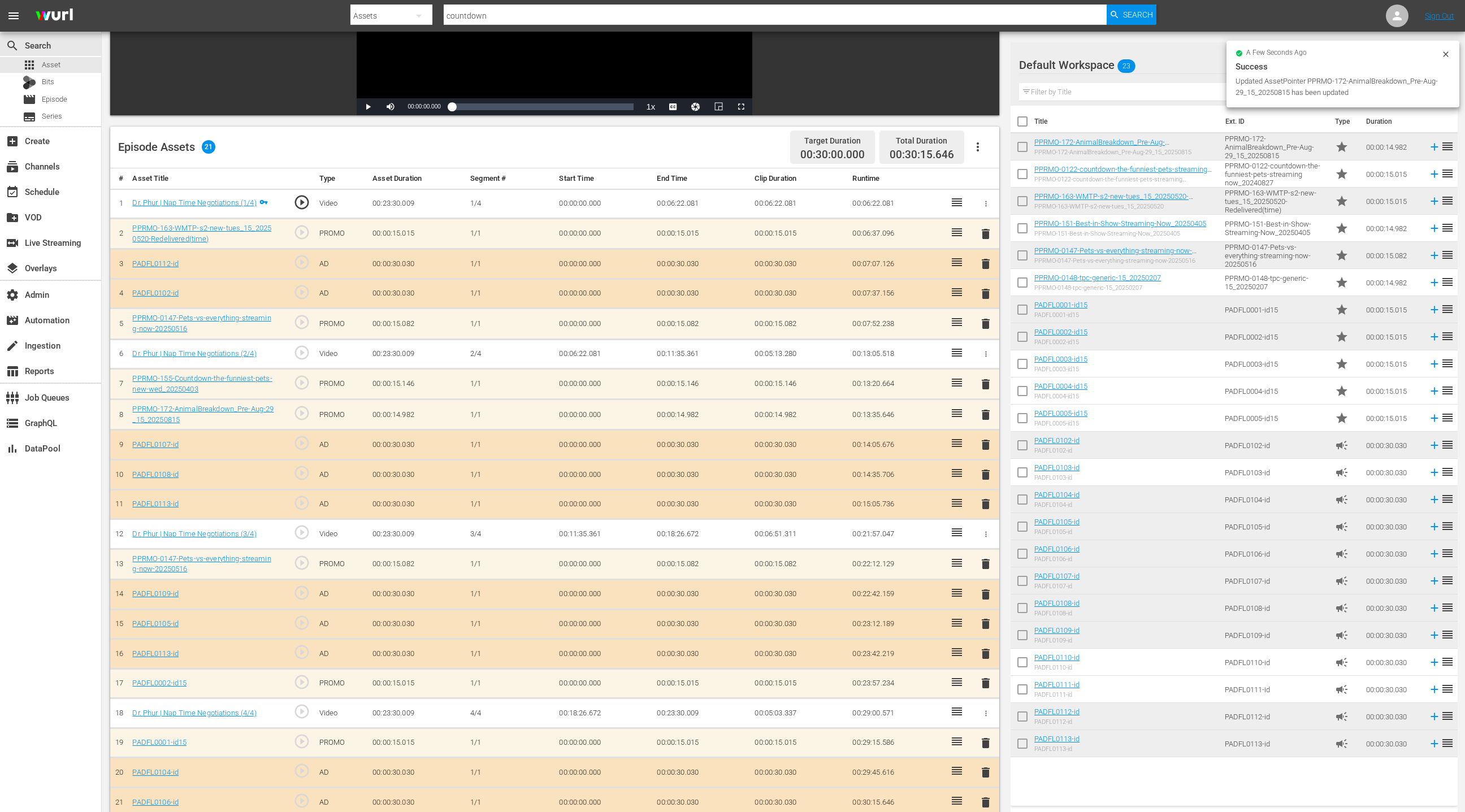
click at [991, 381] on span "delete" at bounding box center [985, 384] width 13 height 13
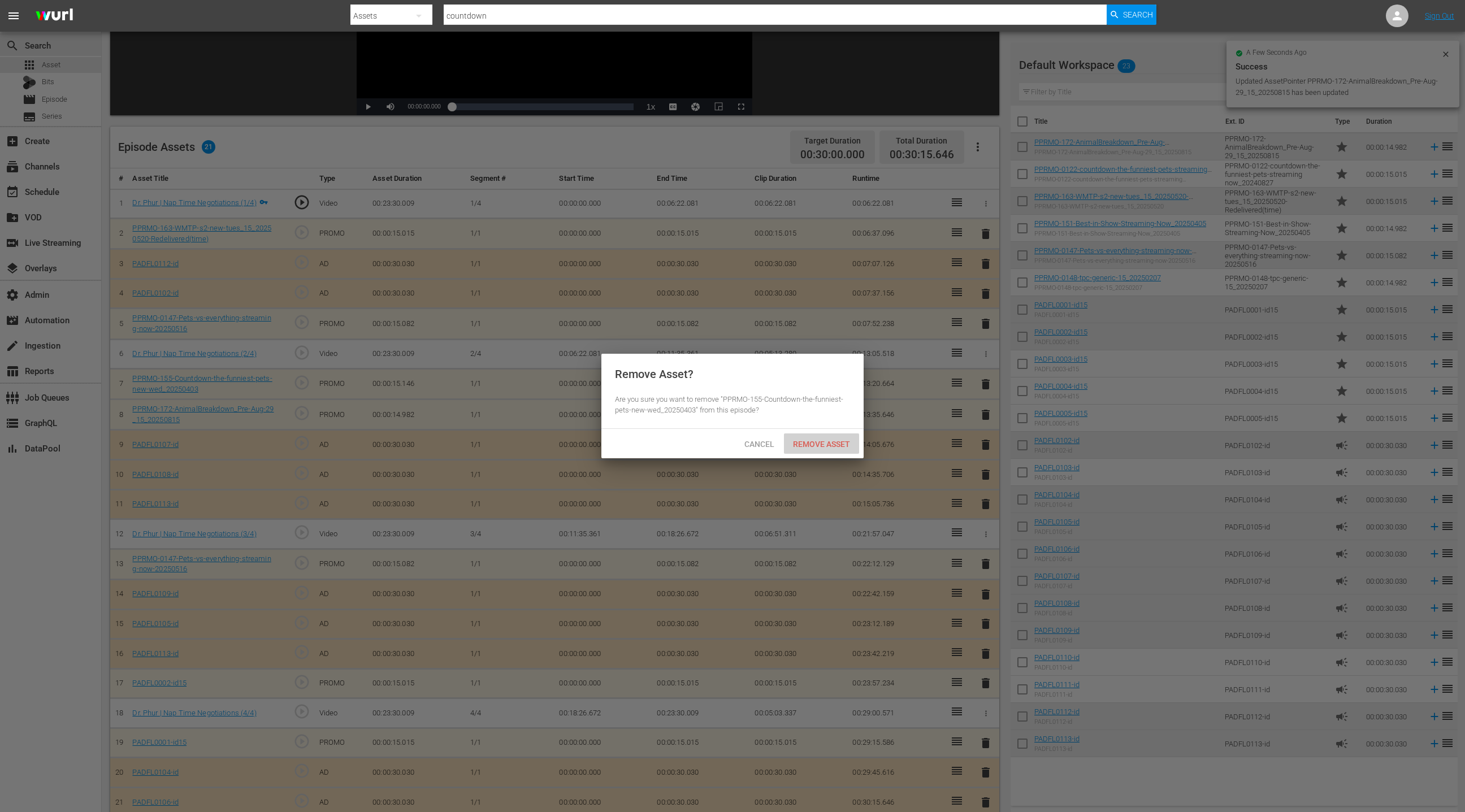
drag, startPoint x: 836, startPoint y: 439, endPoint x: 743, endPoint y: 316, distance: 154.2
click at [836, 439] on span "Remove Asset" at bounding box center [821, 444] width 75 height 9
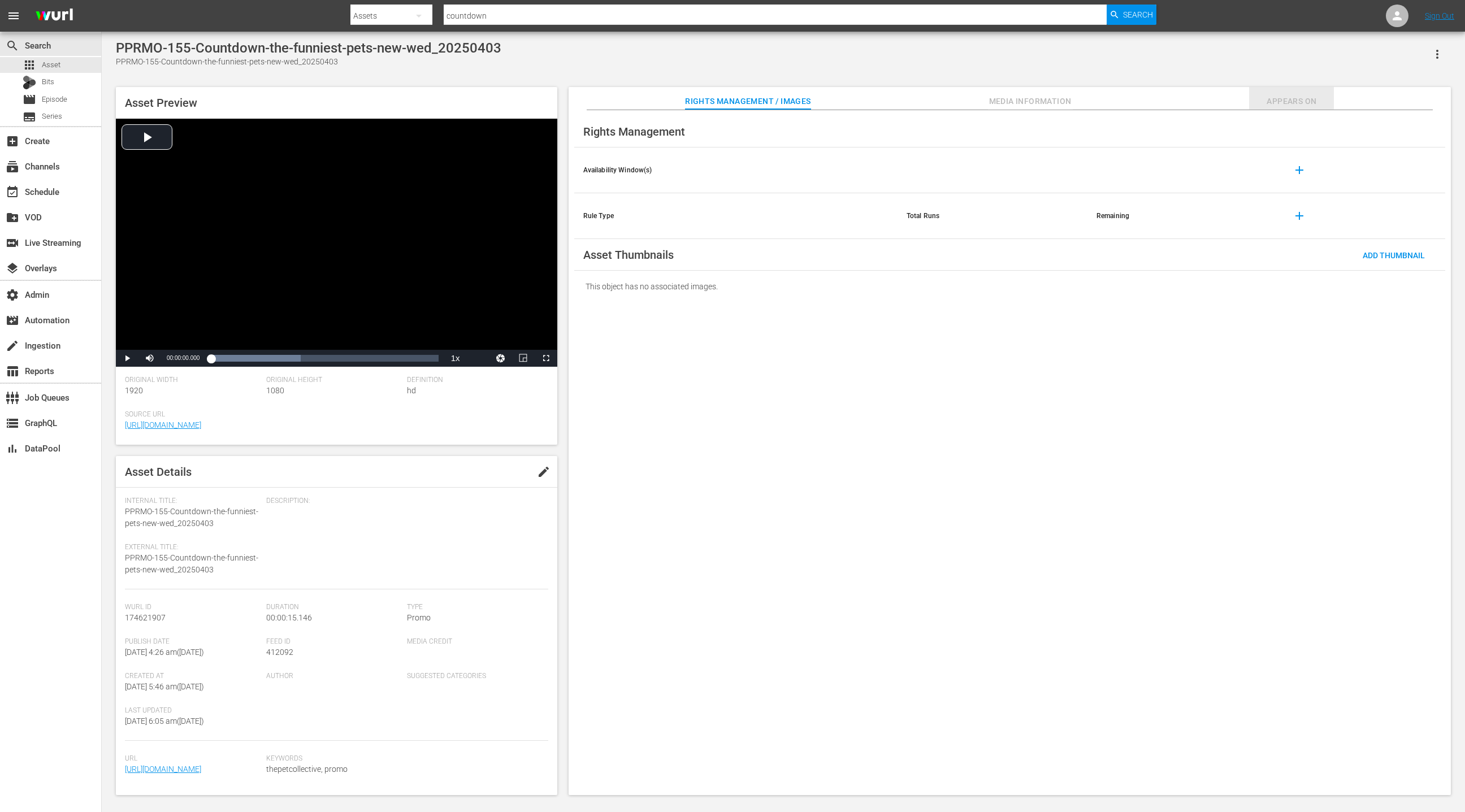
click at [1274, 96] on span "Appears On" at bounding box center [1291, 102] width 85 height 14
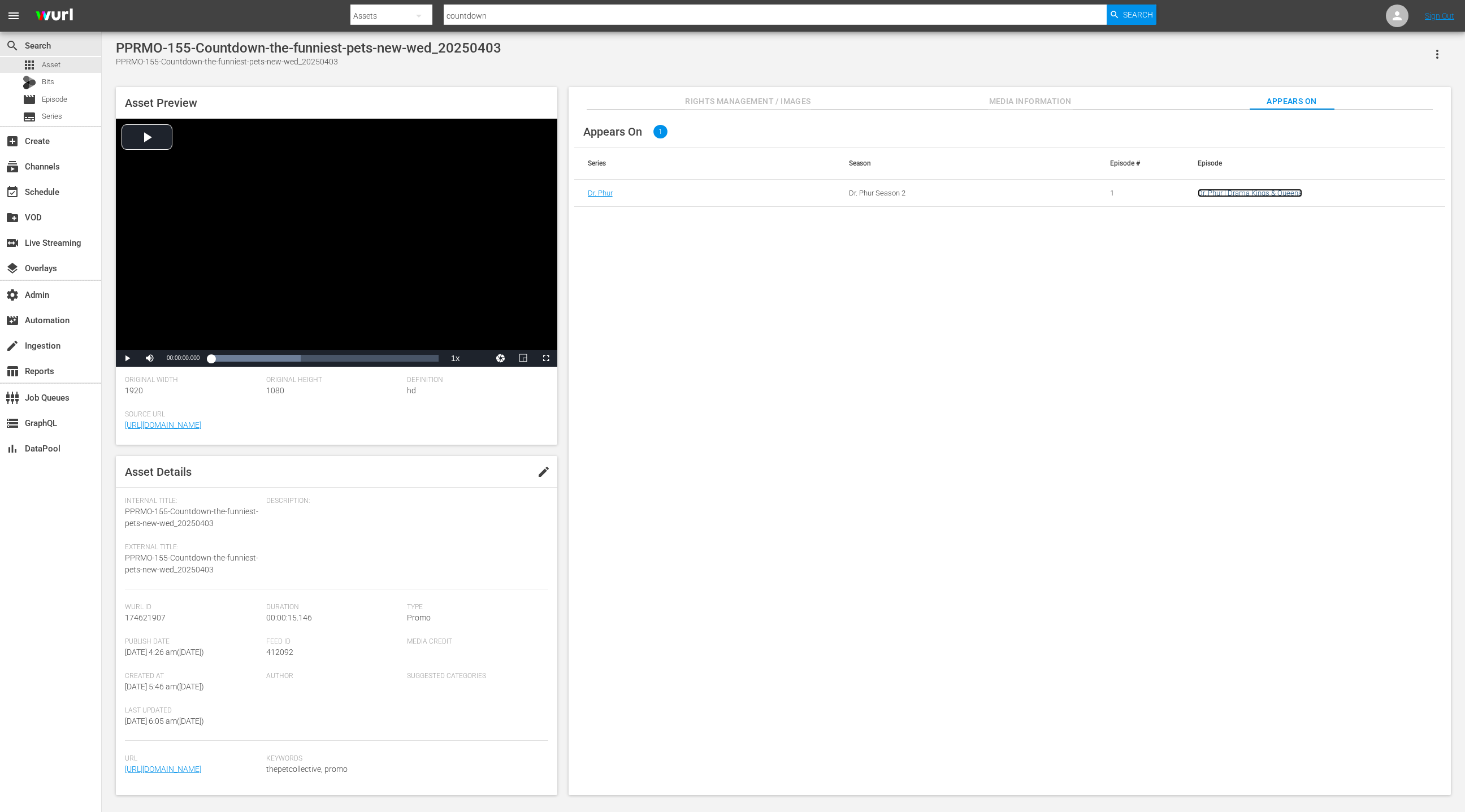
click at [1229, 193] on link "Dr. Phur | Drama Kings & Queens" at bounding box center [1250, 193] width 105 height 9
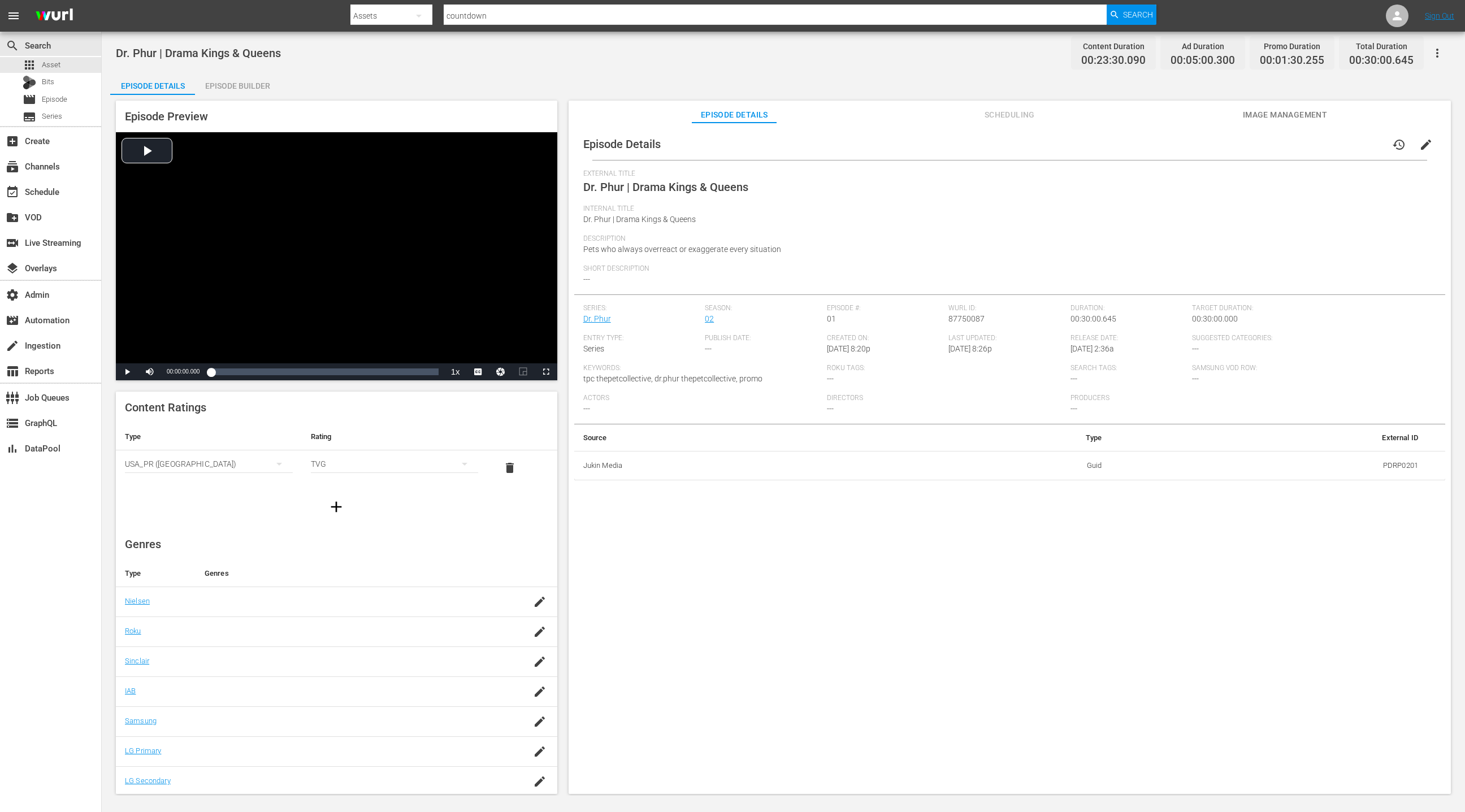
click at [243, 85] on div "Episode Builder" at bounding box center [237, 86] width 85 height 27
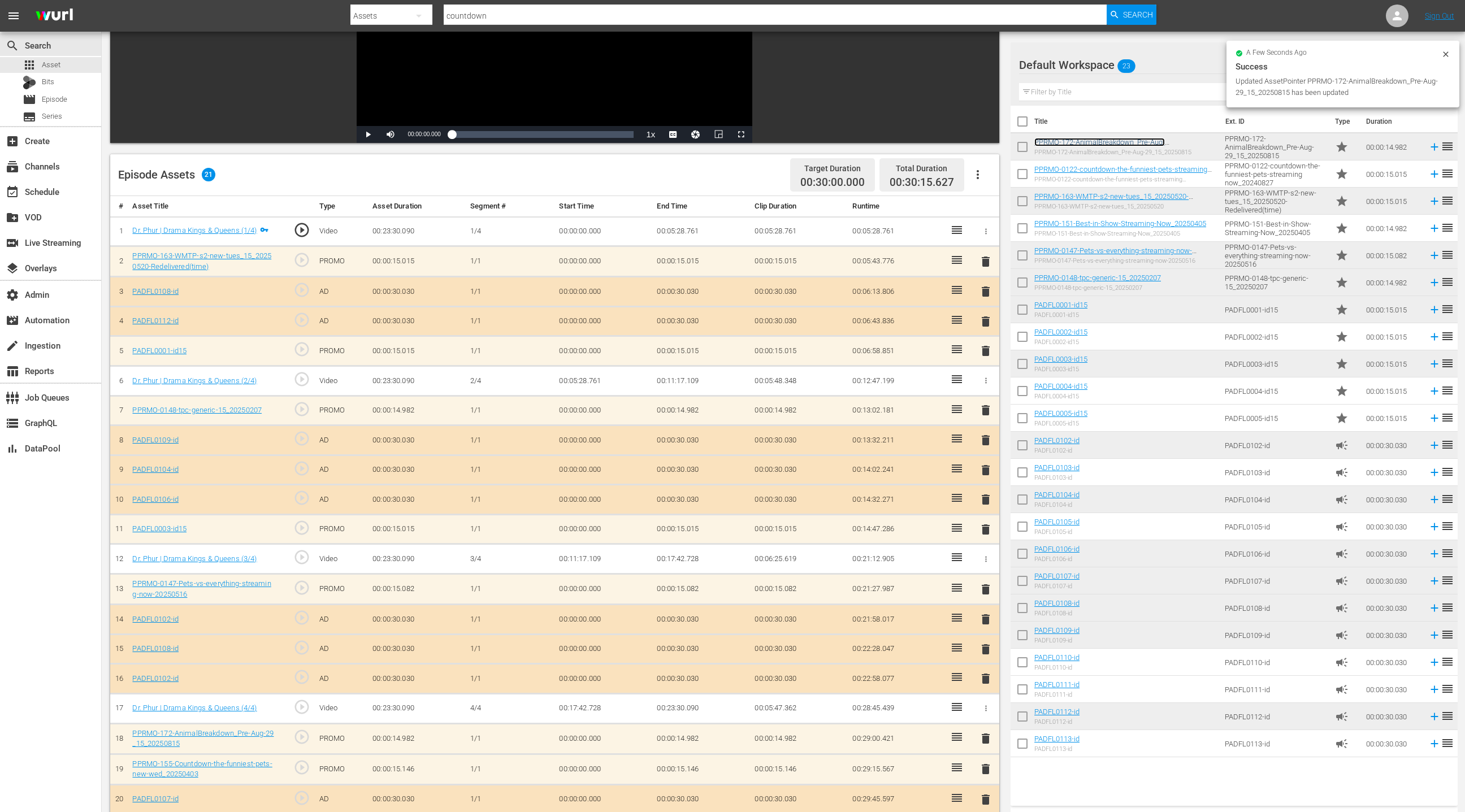
scroll to position [294, 0]
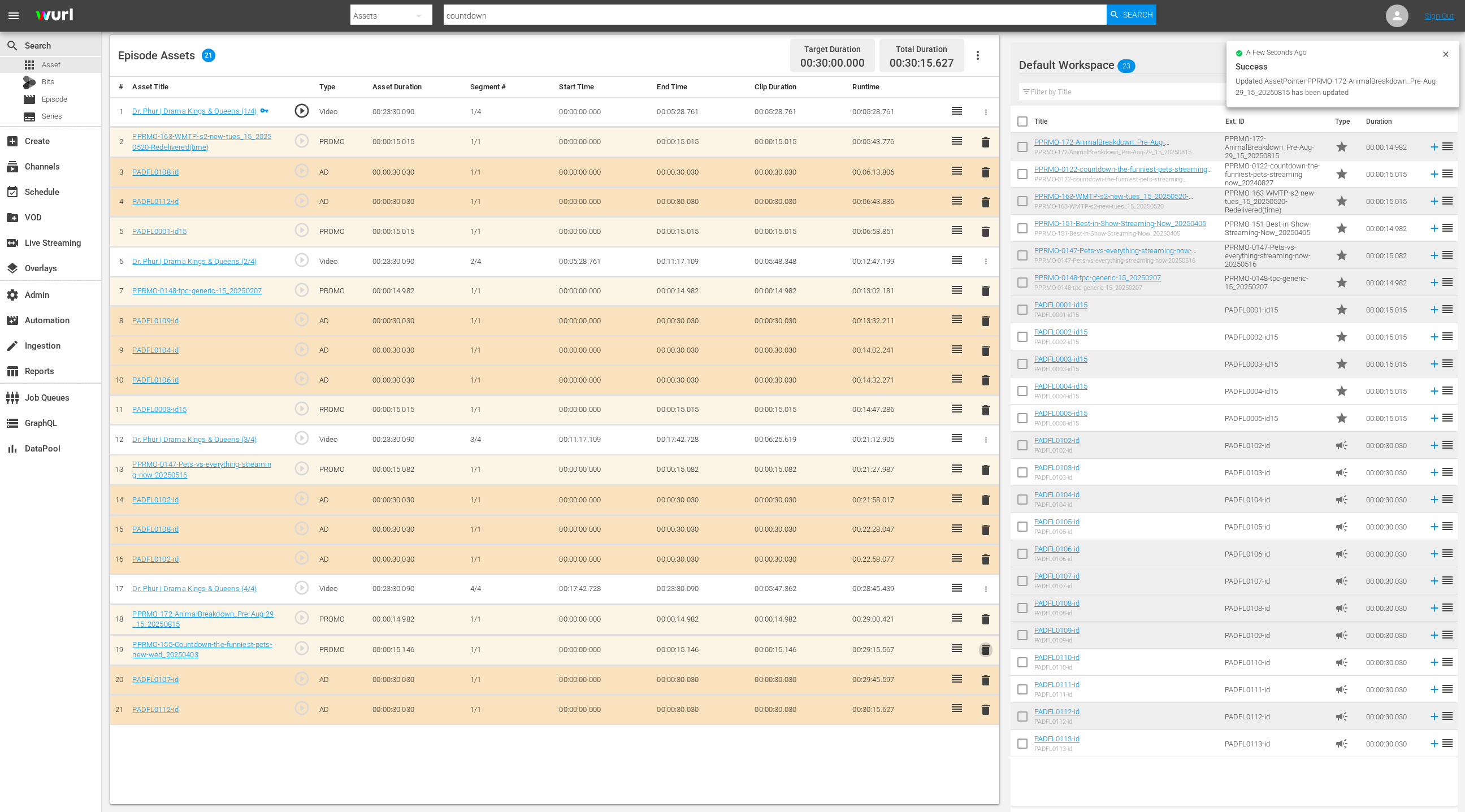
click at [984, 643] on span "delete" at bounding box center [985, 649] width 13 height 13
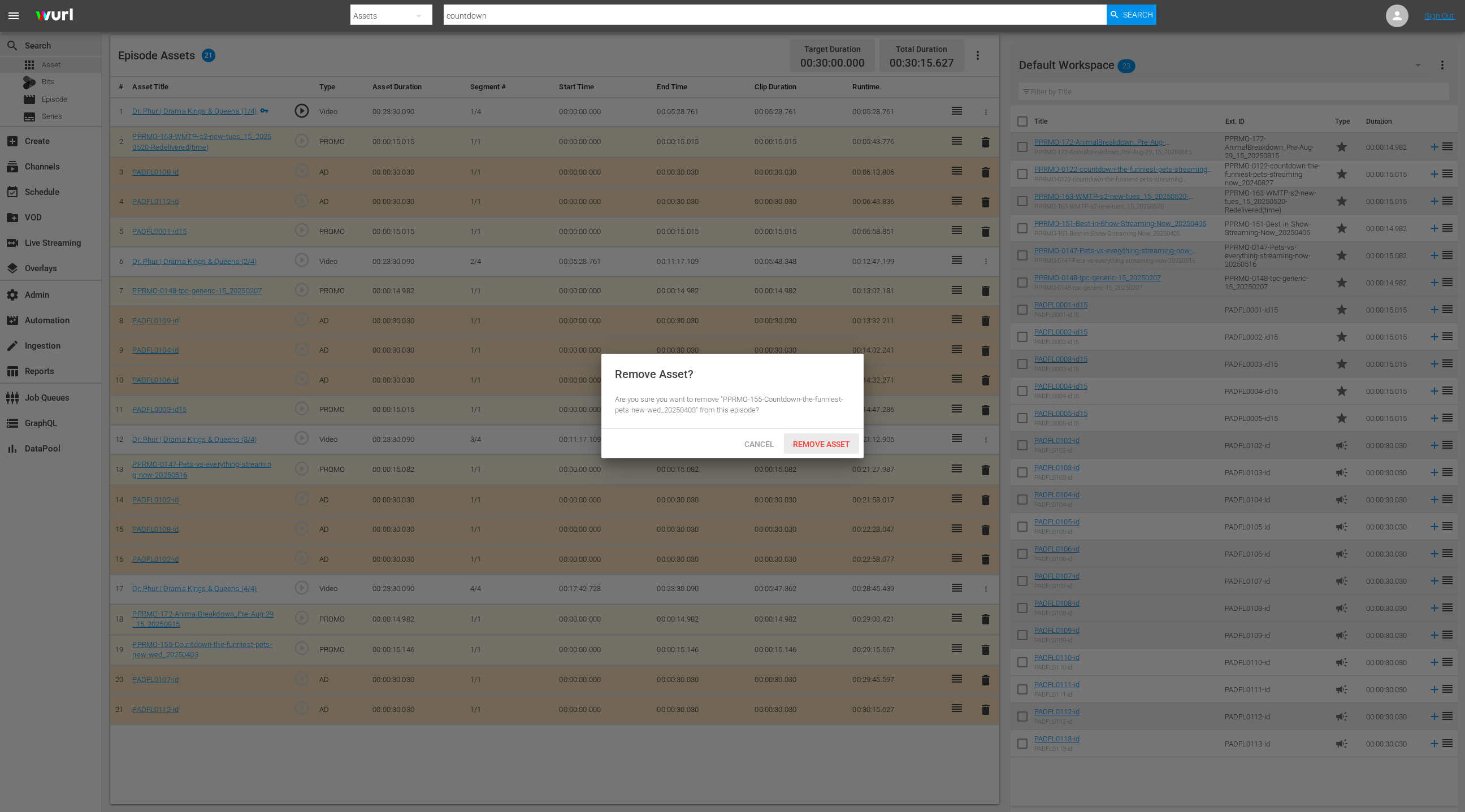
click at [808, 444] on span "Remove Asset" at bounding box center [821, 444] width 75 height 9
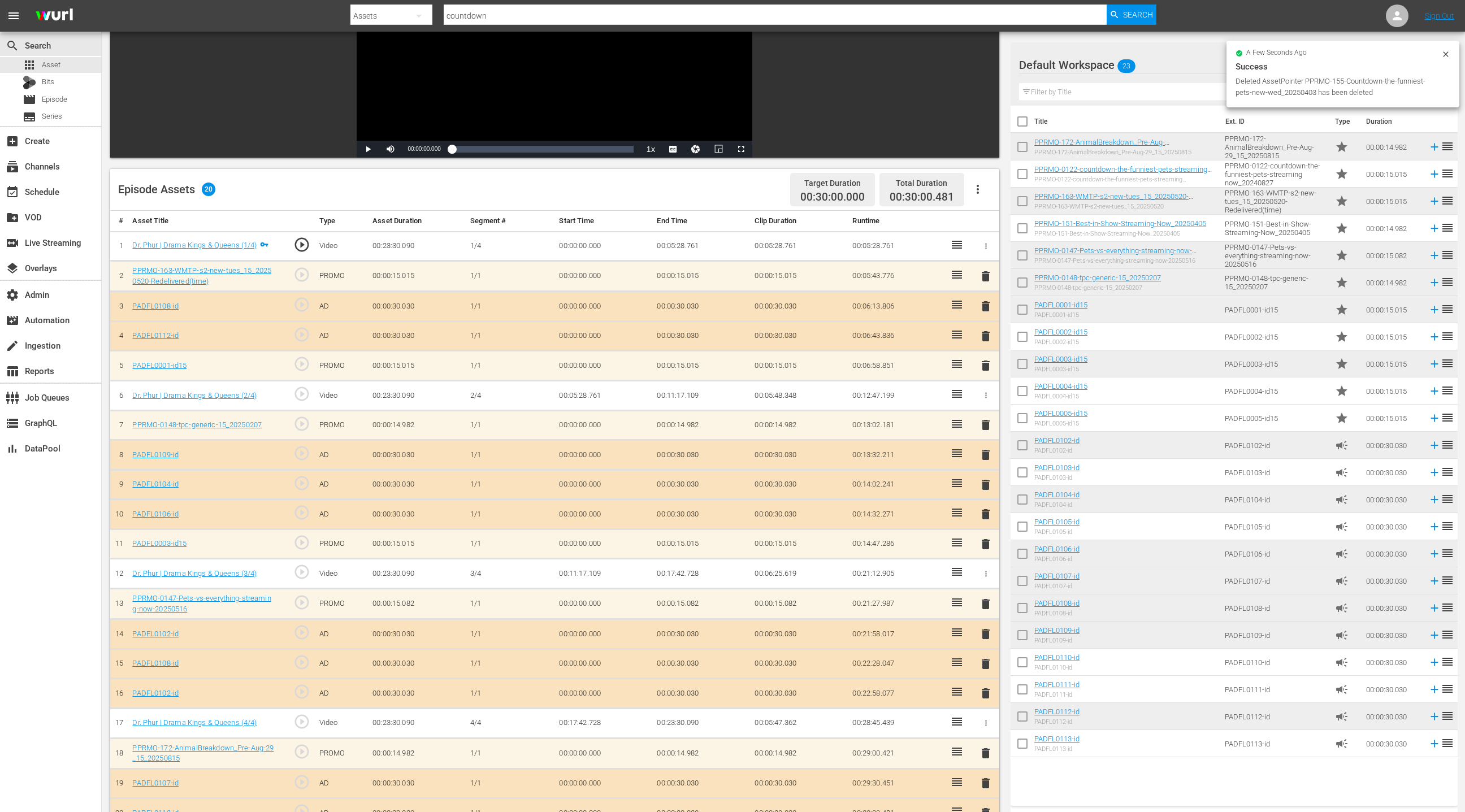
scroll to position [0, 0]
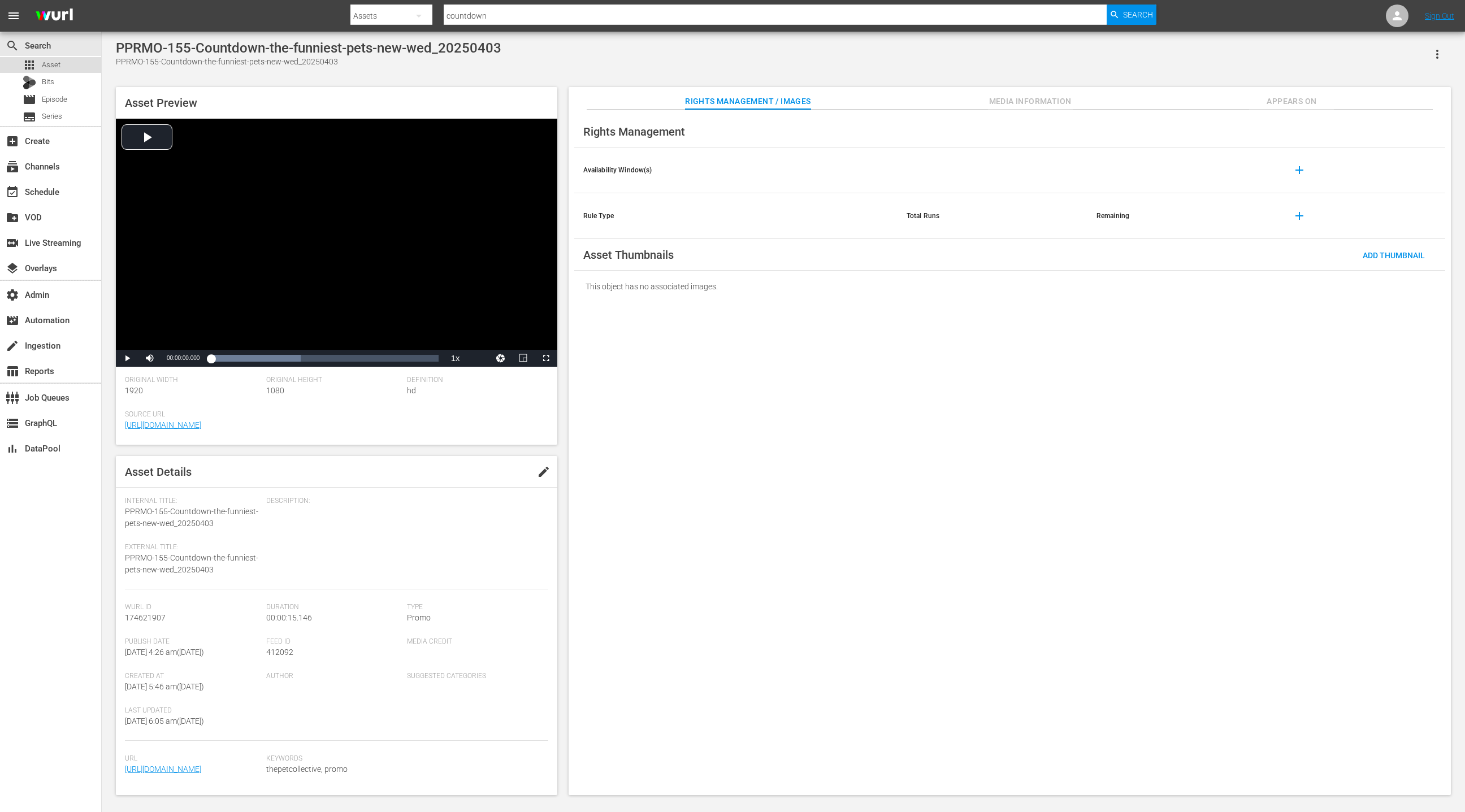
click at [77, 66] on div "apps Asset" at bounding box center [51, 64] width 101 height 16
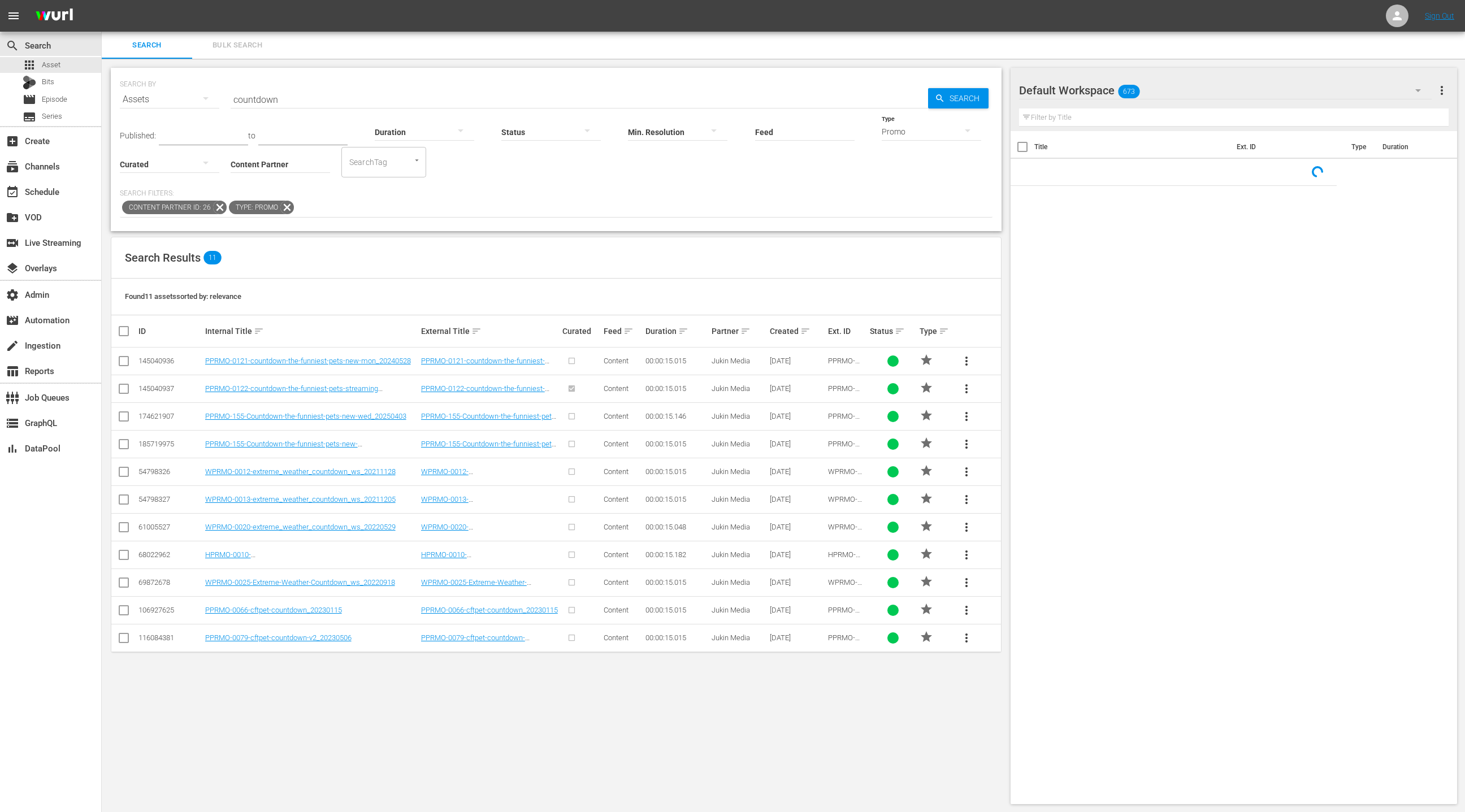
click at [250, 93] on input "countdown" at bounding box center [579, 99] width 697 height 27
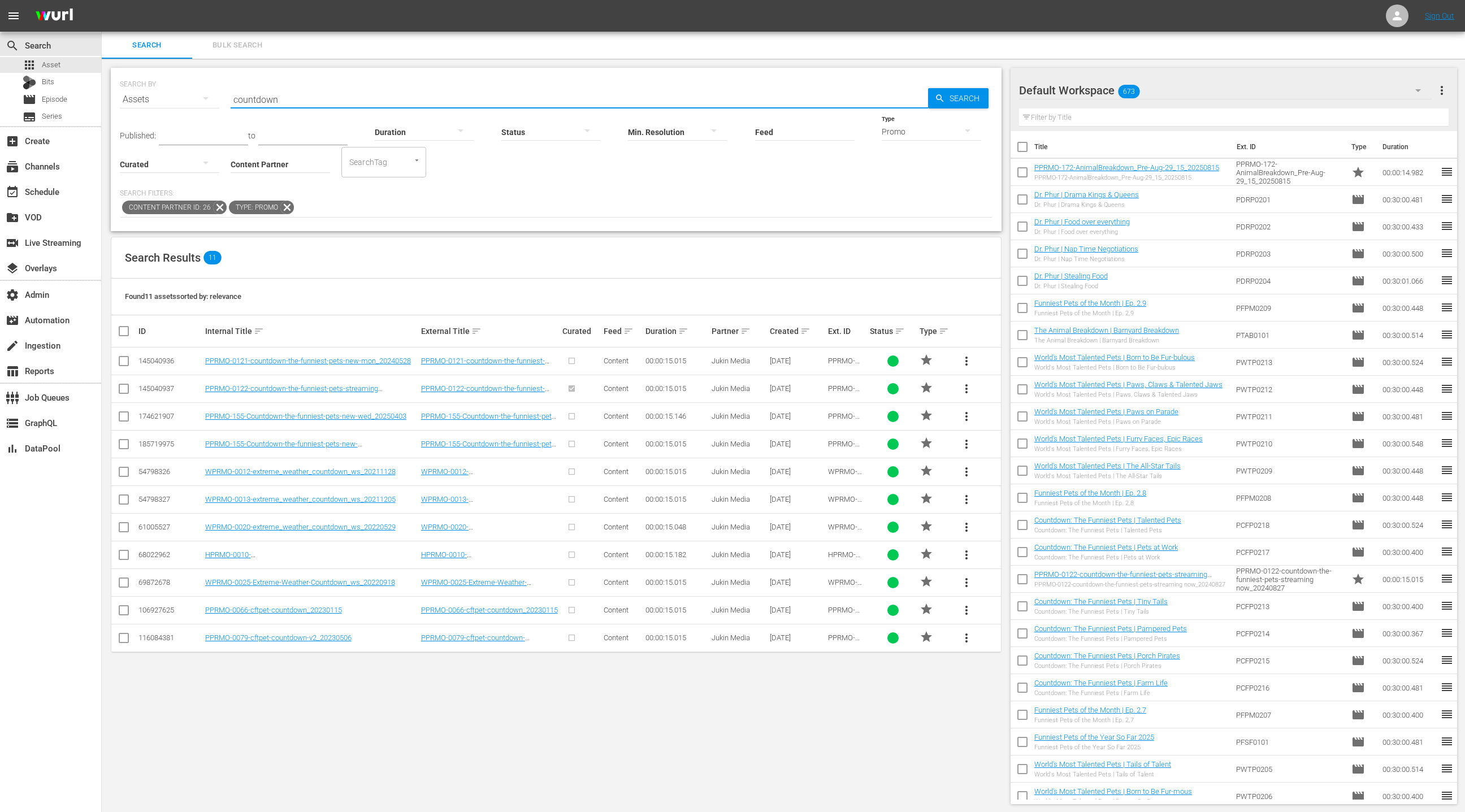
click at [249, 93] on input "countdown" at bounding box center [579, 99] width 697 height 27
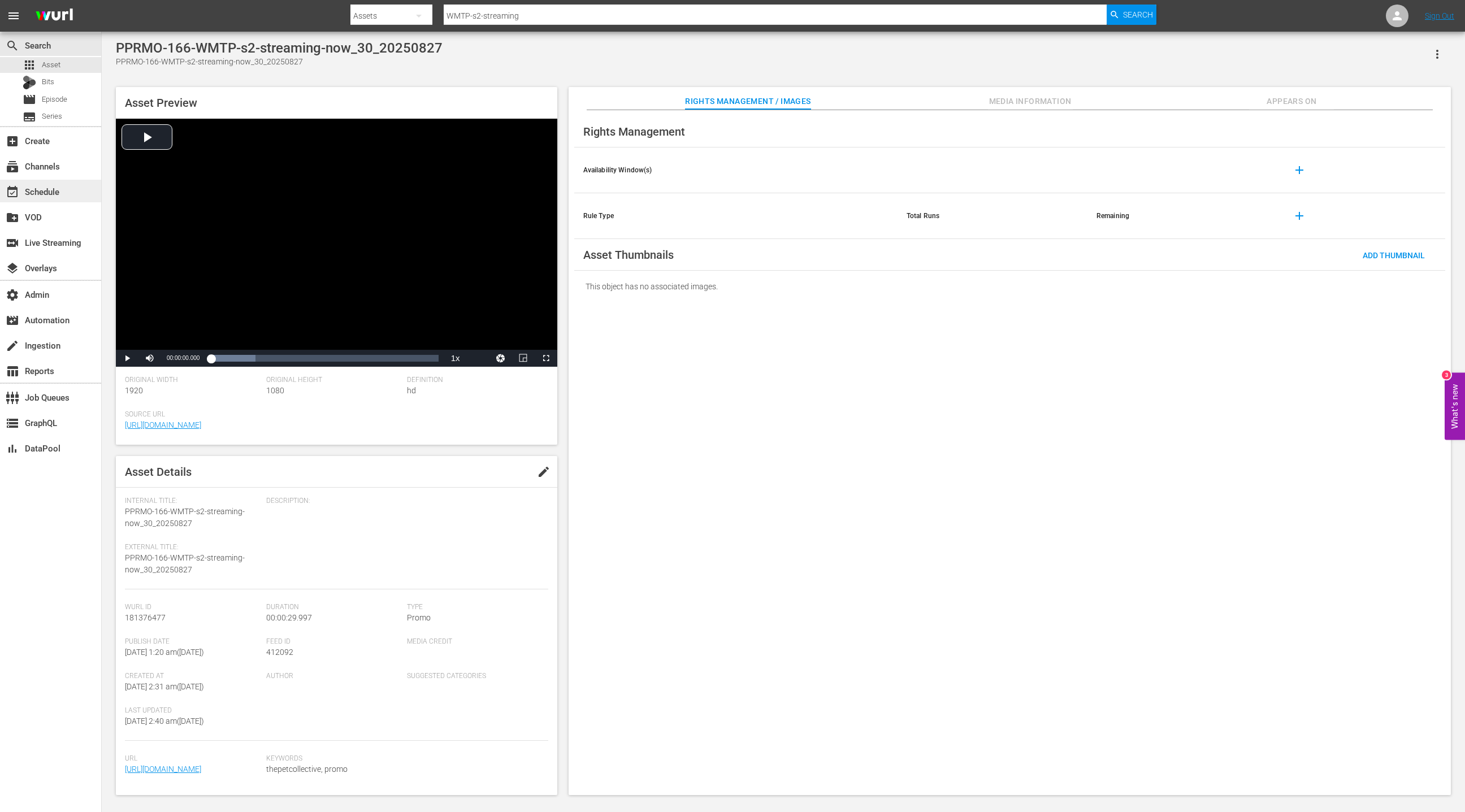
click at [47, 194] on div "event_available Schedule" at bounding box center [31, 190] width 63 height 10
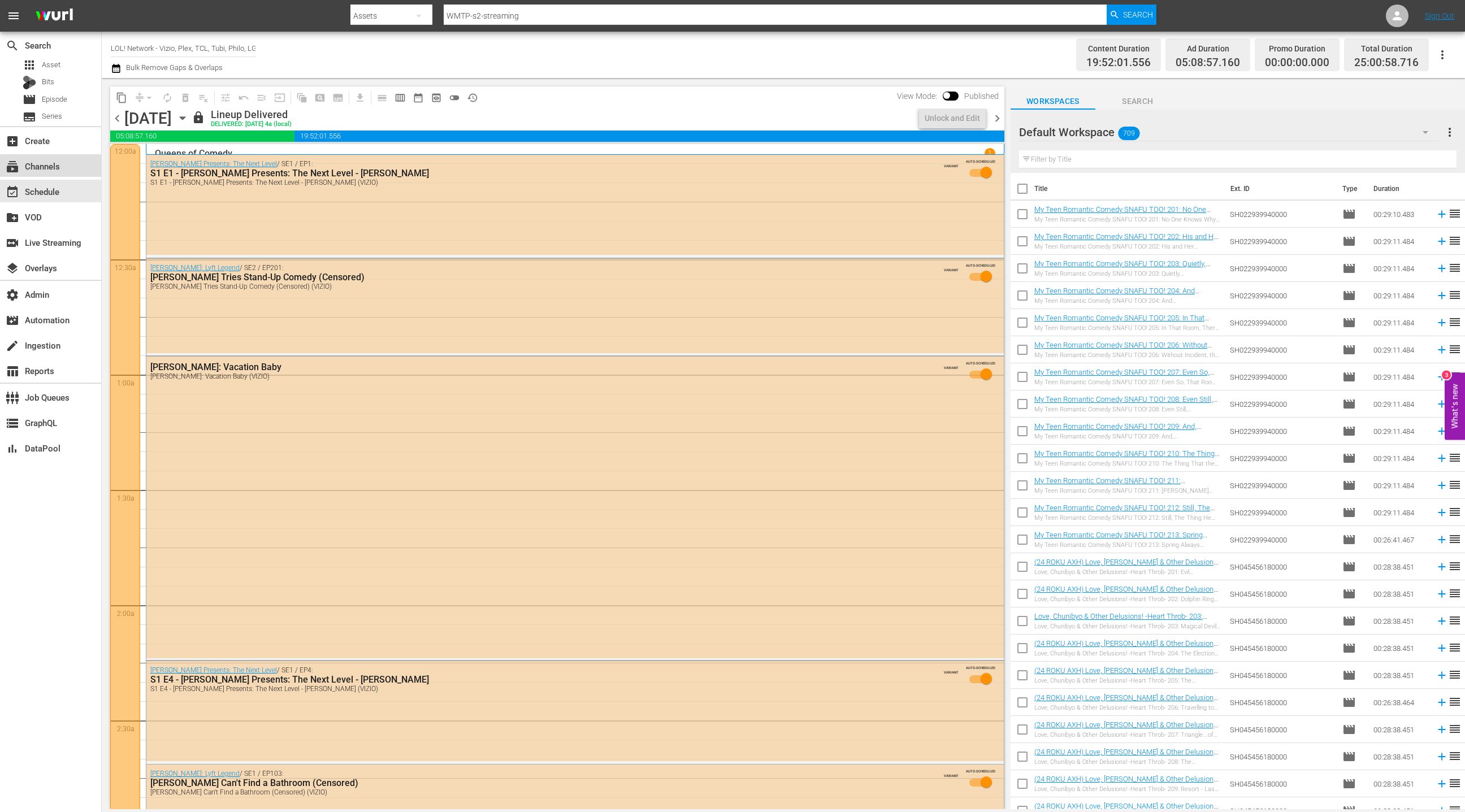
click at [56, 169] on div "subscriptions Channels" at bounding box center [31, 165] width 63 height 10
type input "LOL"
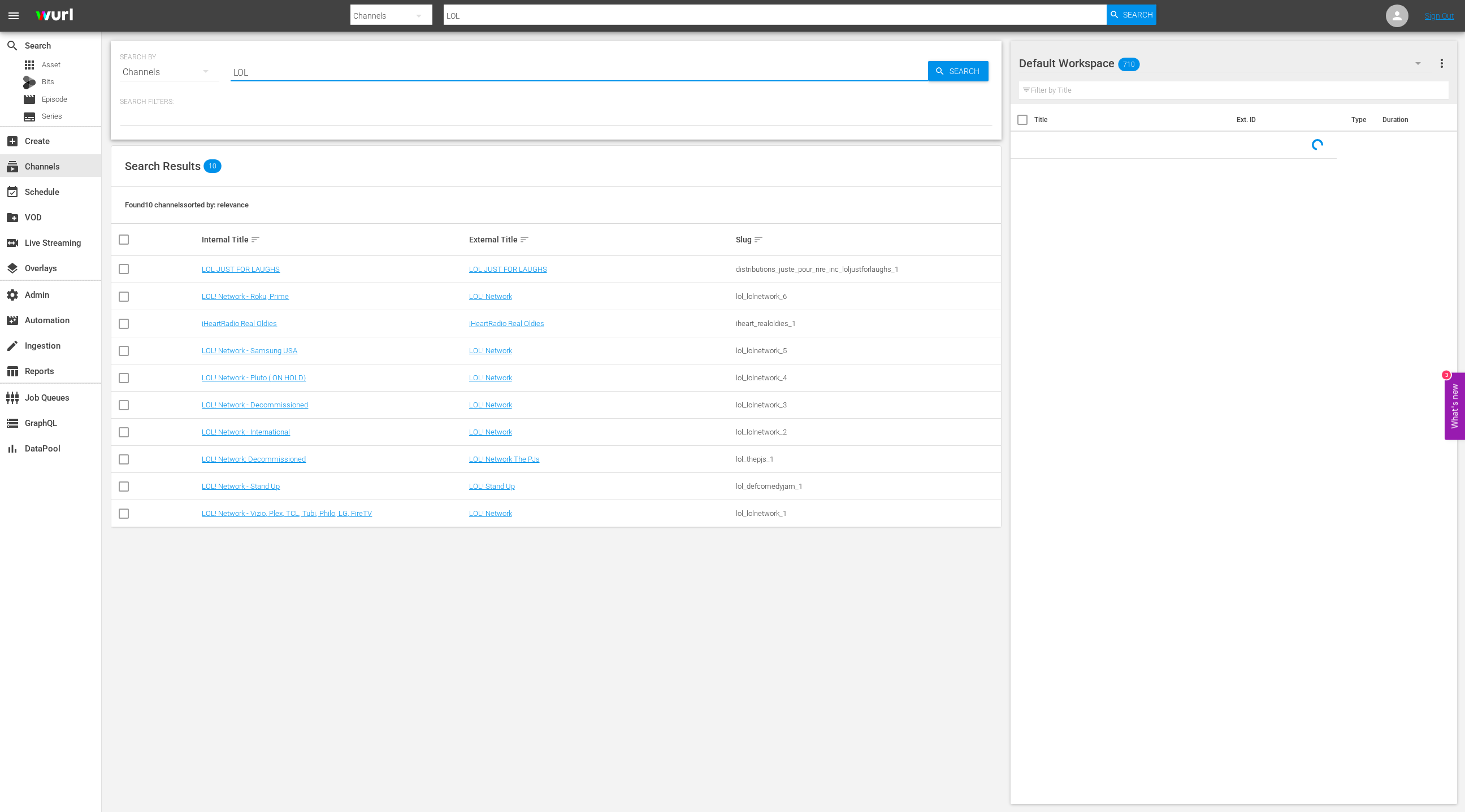
click at [243, 74] on input "LOL" at bounding box center [579, 72] width 697 height 27
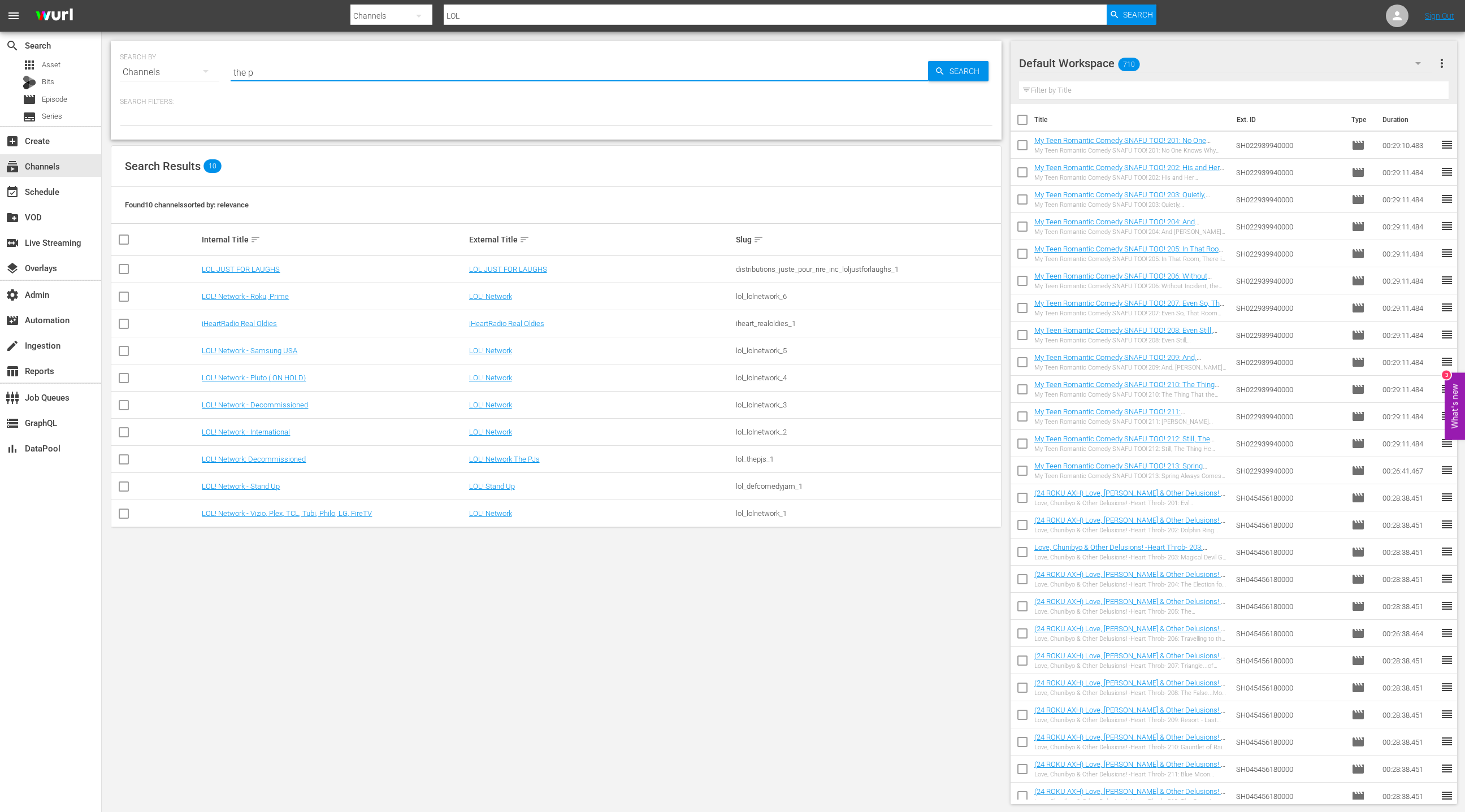
type input "the pe"
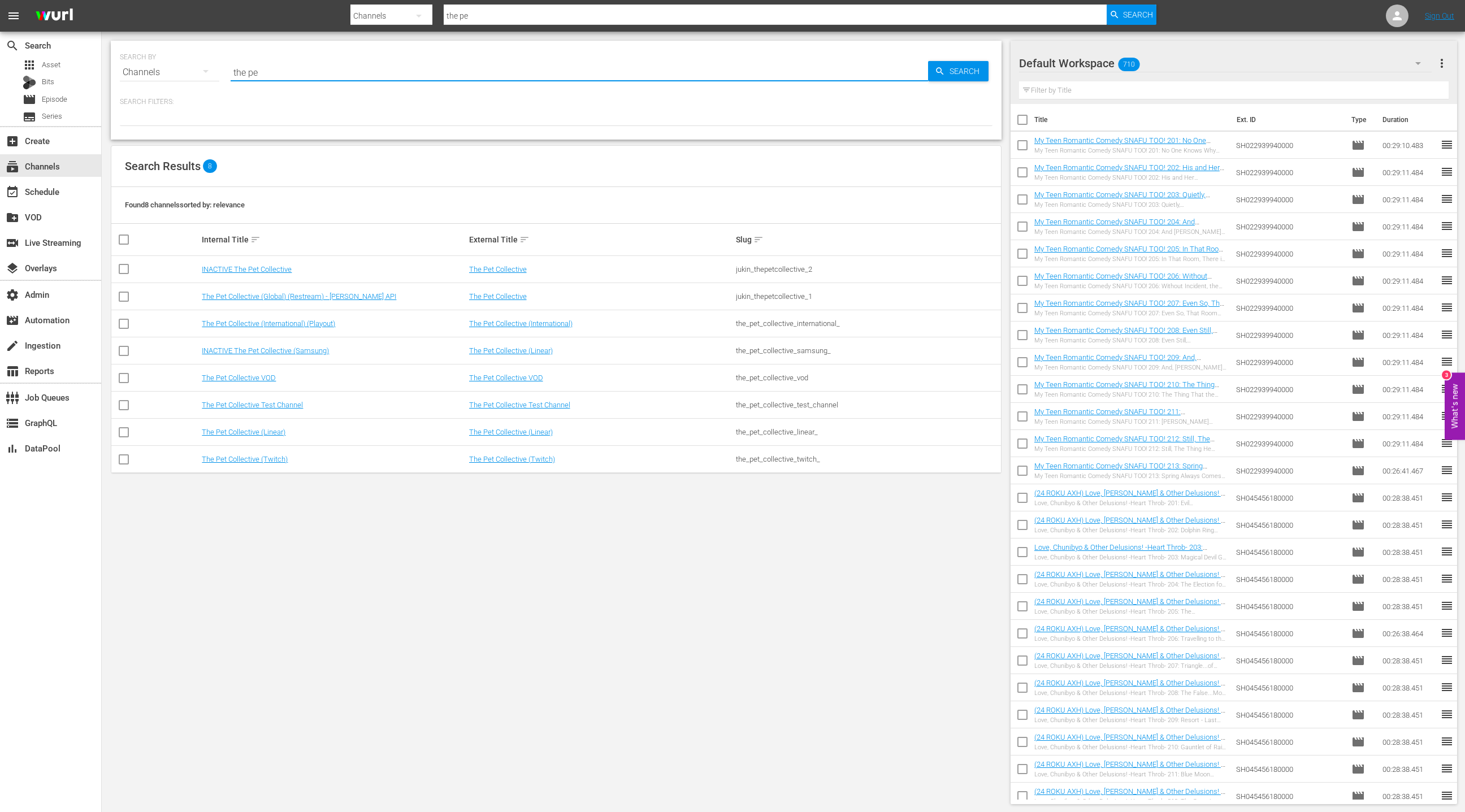
type input "the pet collective"
click at [317, 327] on link "The Pet Collective (International) (Playout)" at bounding box center [269, 323] width 134 height 9
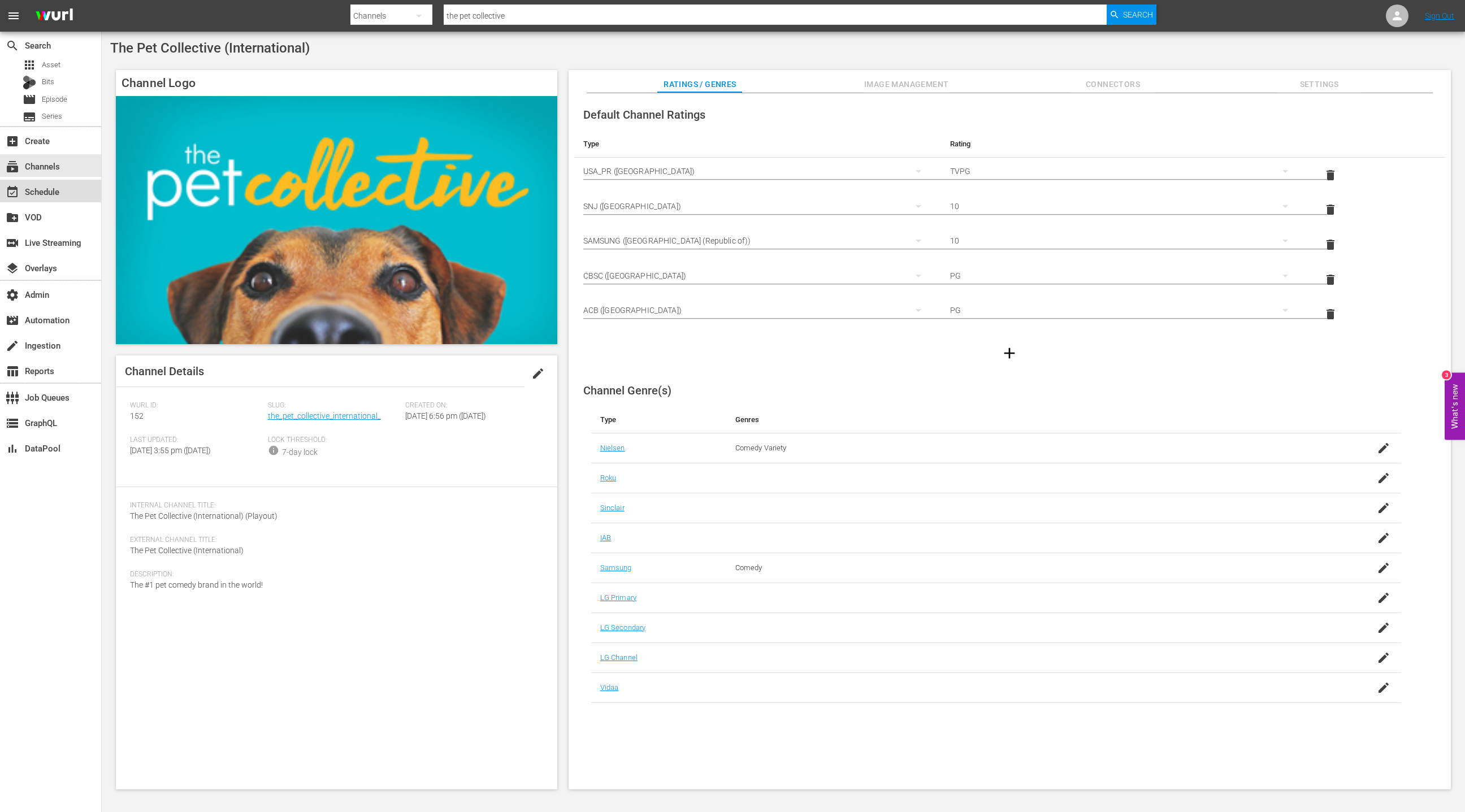
click at [61, 200] on div "event_available Schedule" at bounding box center [51, 191] width 101 height 23
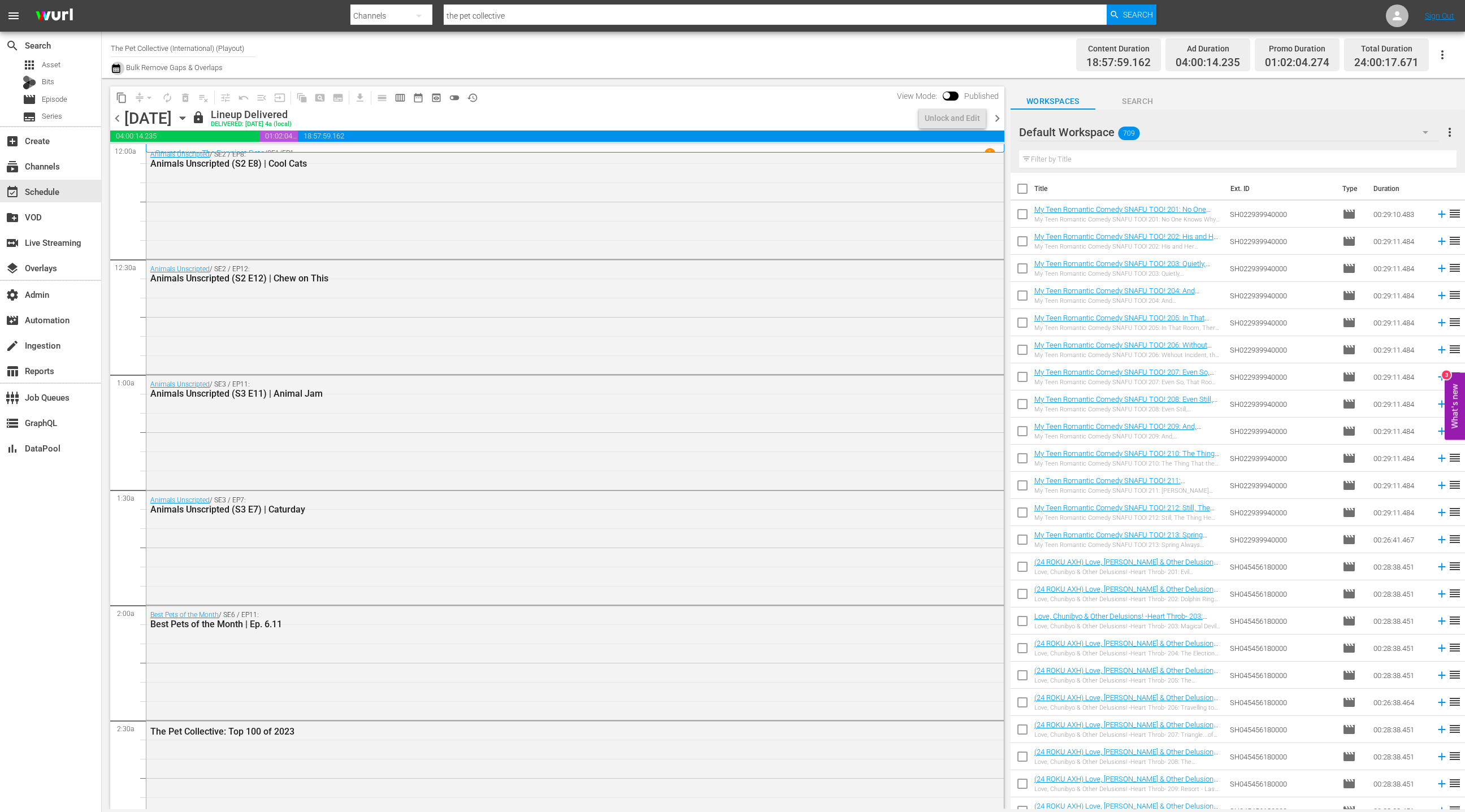
click at [116, 72] on icon "button" at bounding box center [116, 68] width 10 height 13
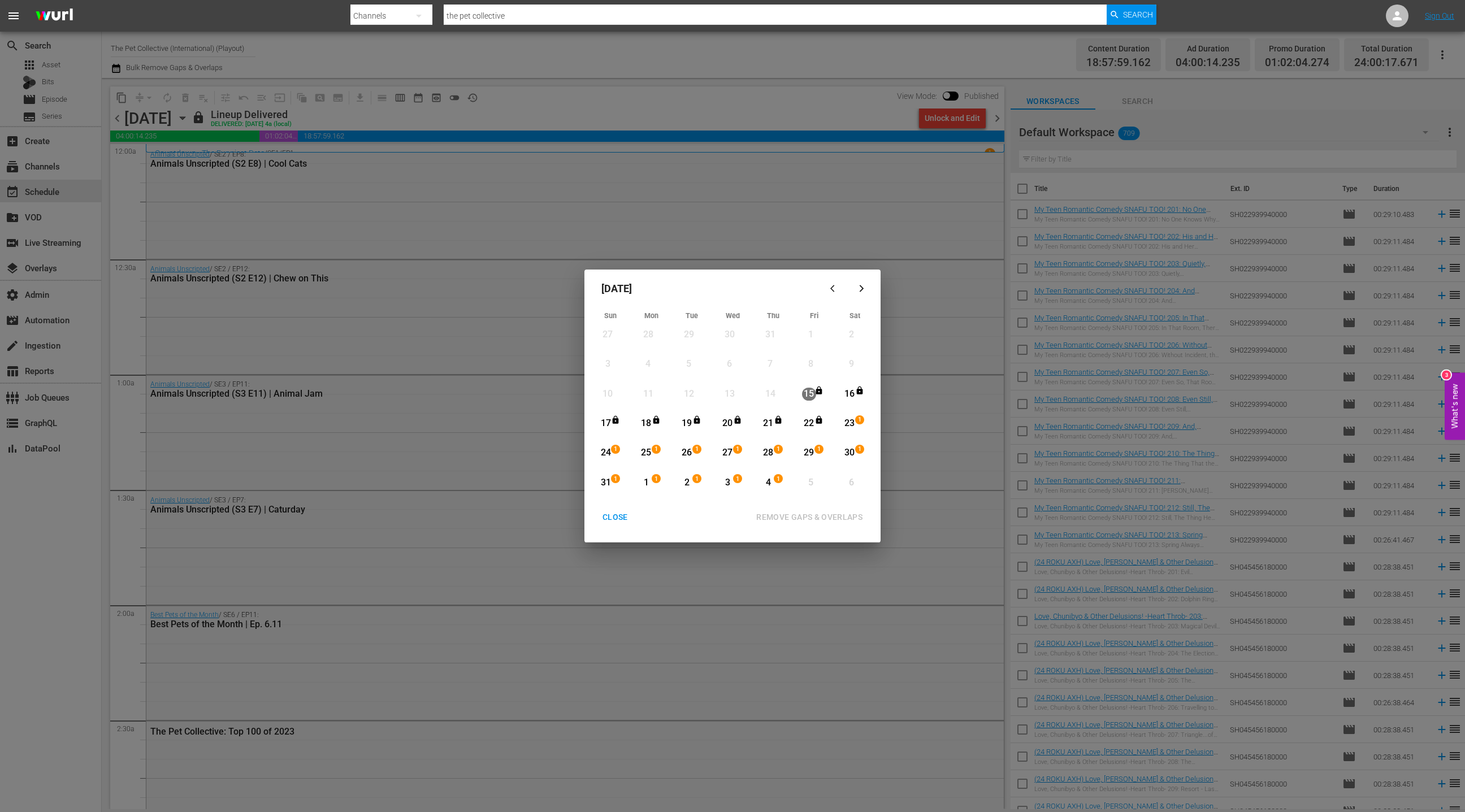
click at [617, 515] on div "CLOSE" at bounding box center [615, 517] width 44 height 14
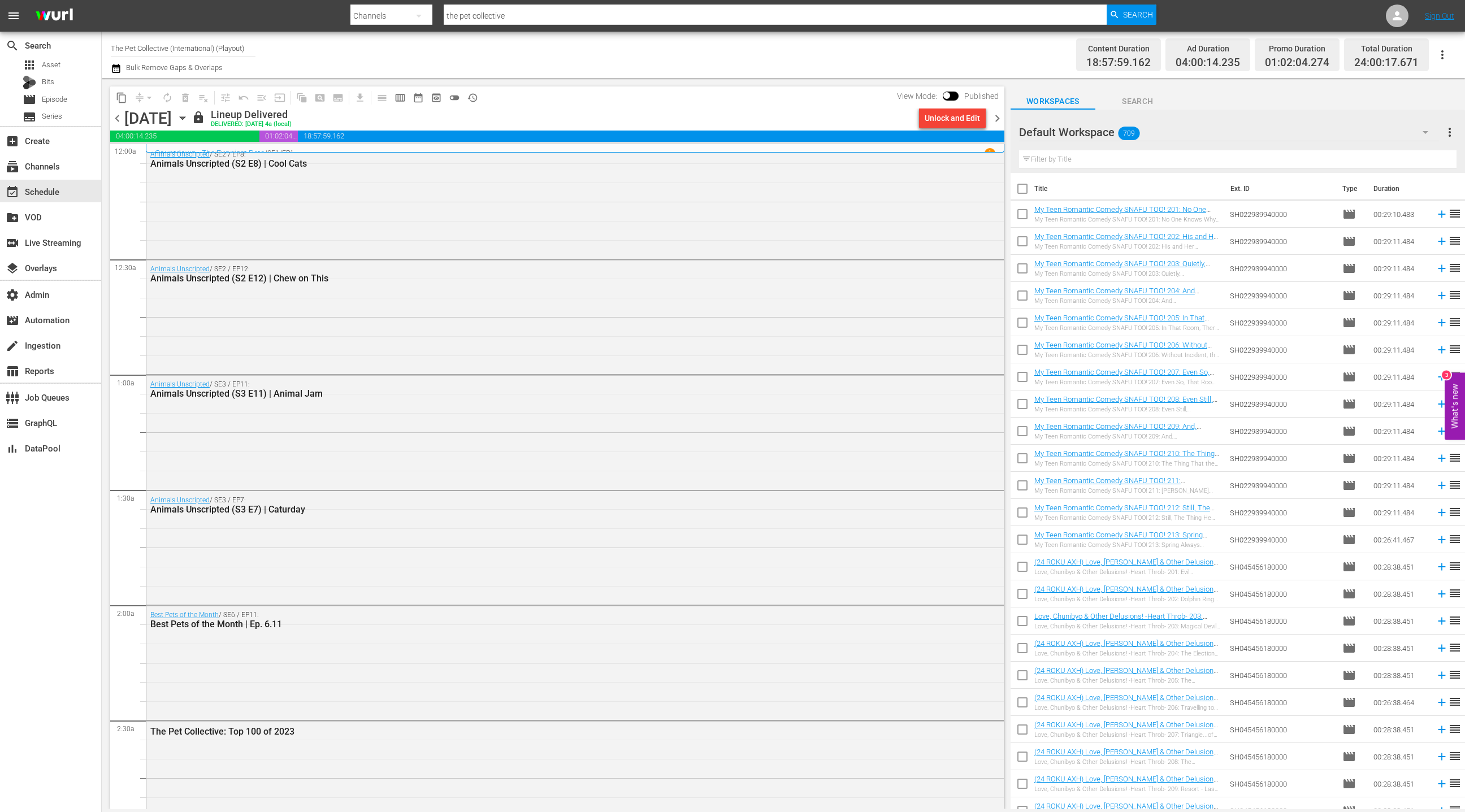
click at [189, 120] on icon "button" at bounding box center [182, 118] width 12 height 12
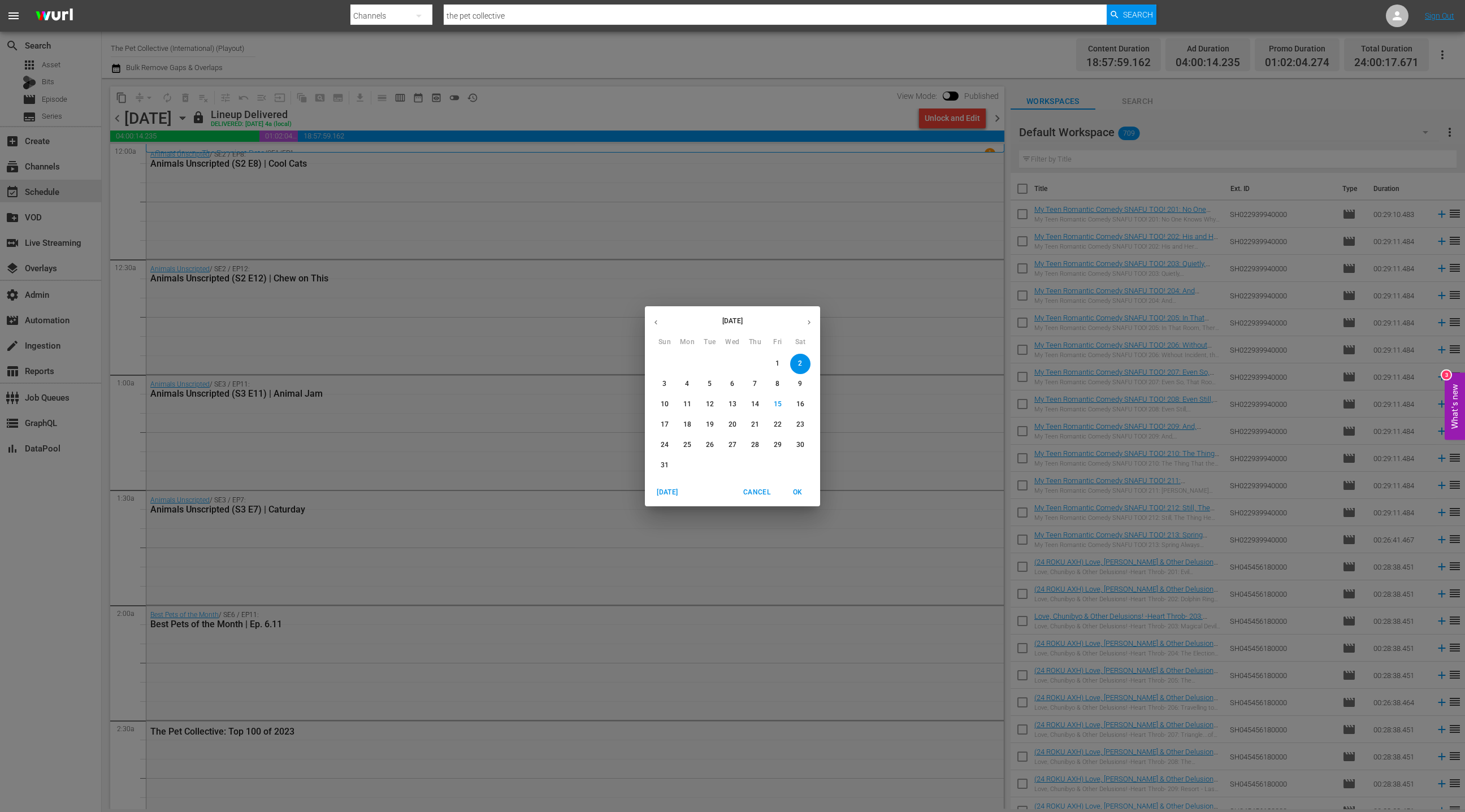
click at [782, 425] on span "22" at bounding box center [778, 424] width 20 height 10
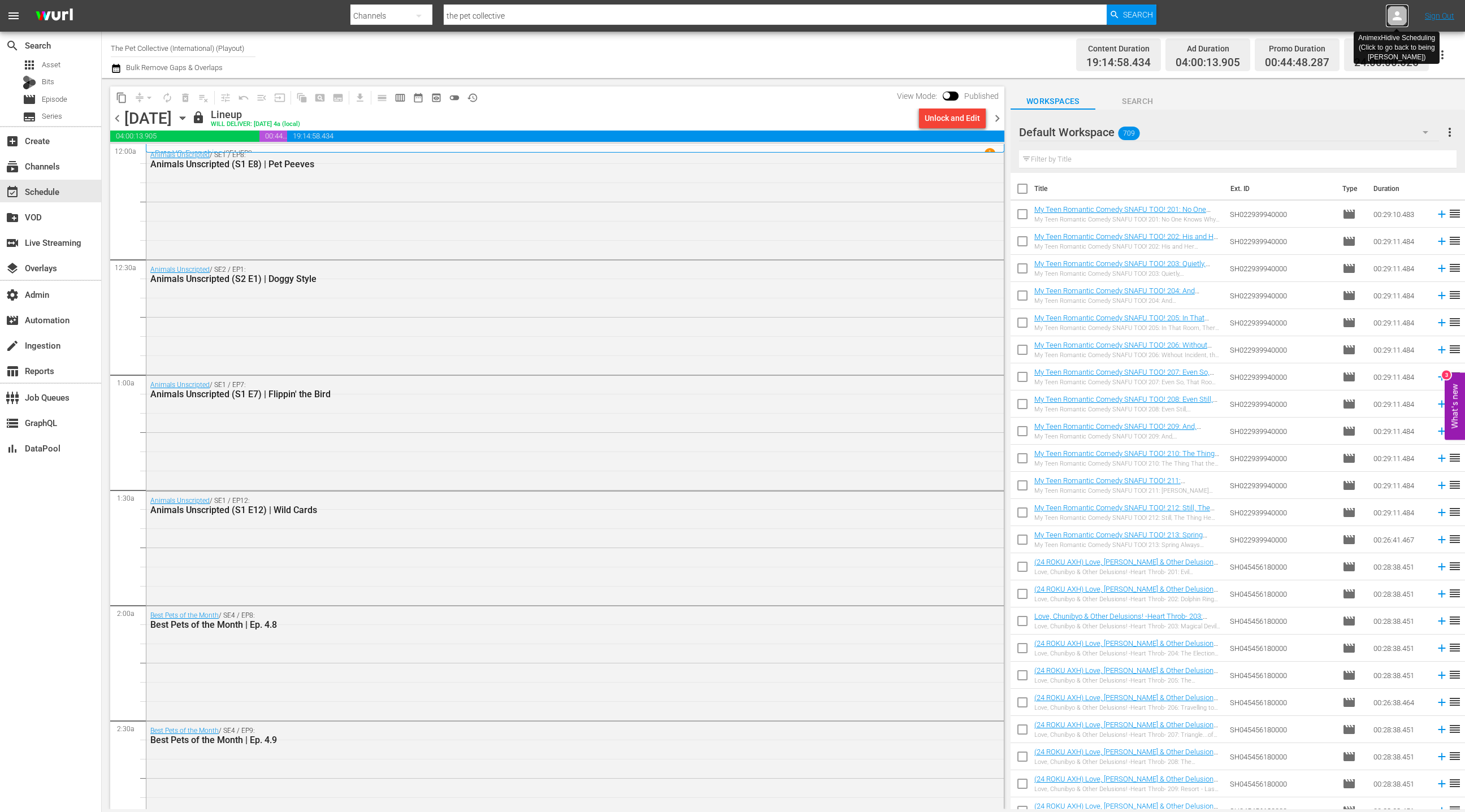
click at [1400, 17] on icon at bounding box center [1397, 16] width 13 height 13
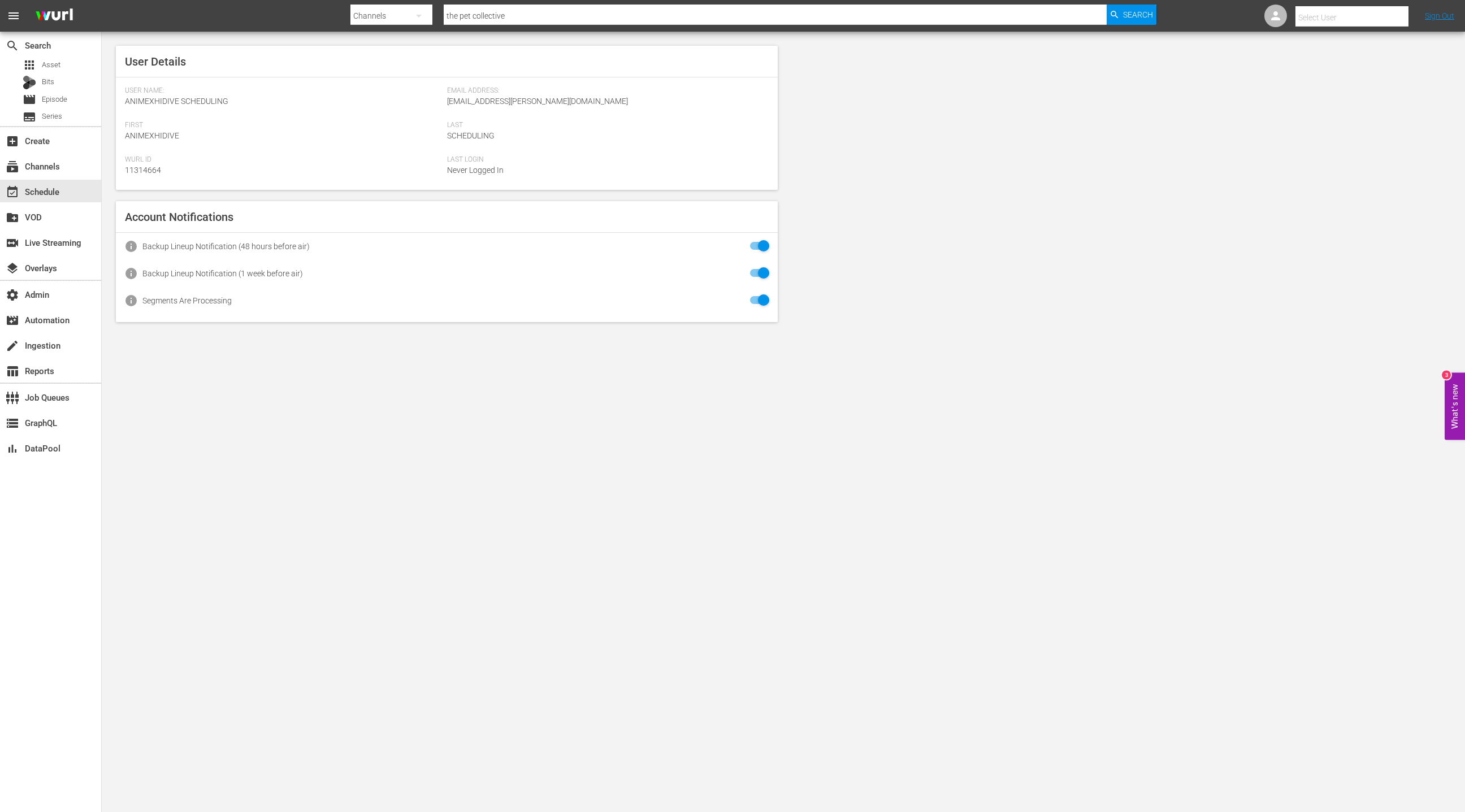
click at [1360, 13] on input "text" at bounding box center [1367, 17] width 145 height 27
type input "t"
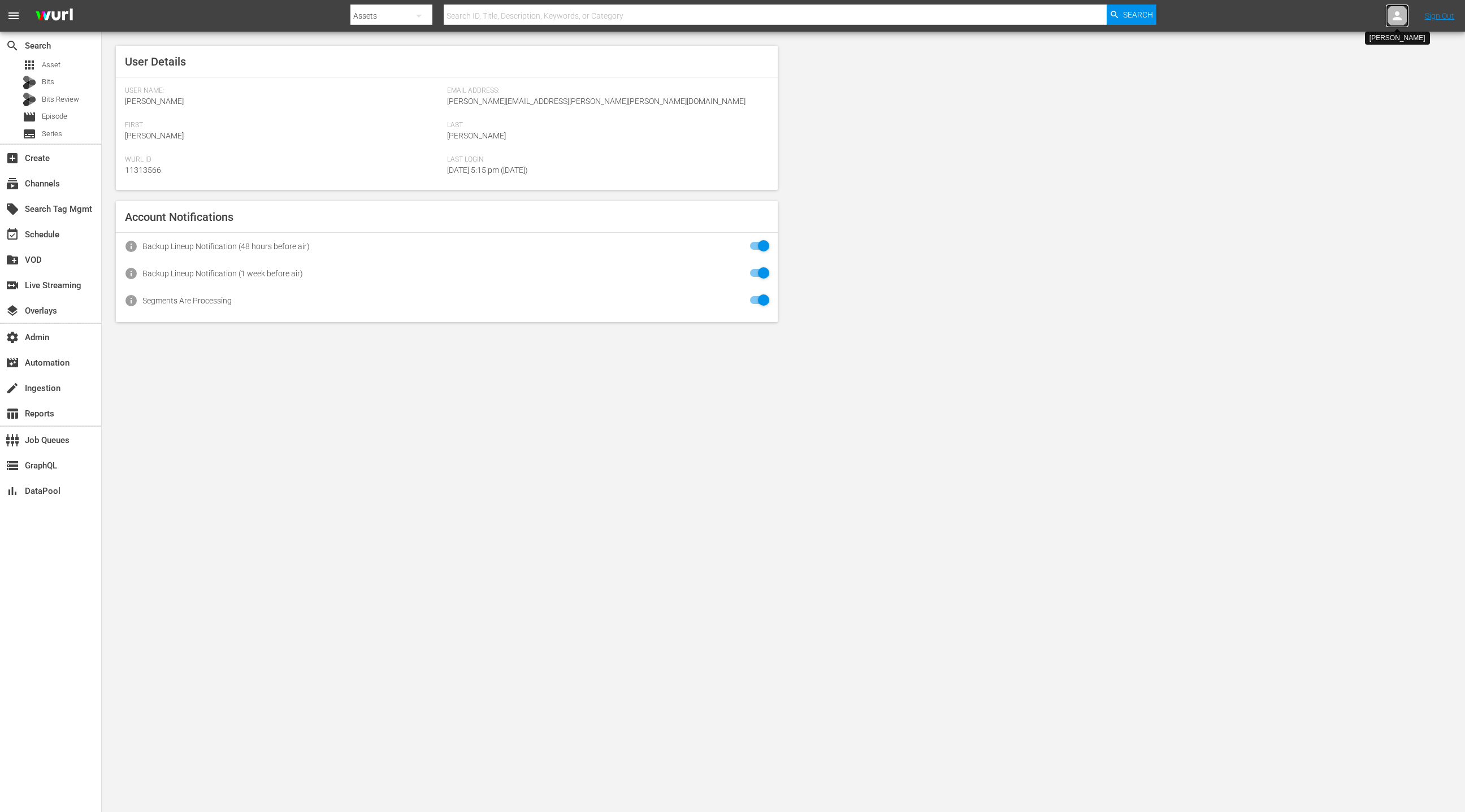
click at [1401, 13] on icon at bounding box center [1397, 16] width 13 height 13
click at [1381, 15] on input "text" at bounding box center [1367, 17] width 145 height 27
type input "t"
click at [1371, 50] on div "PetCollective Jukin <pet_collective_jukin@wurl.com>" at bounding box center [1343, 48] width 177 height 27
type input "PetCollective Jukin (11313863)"
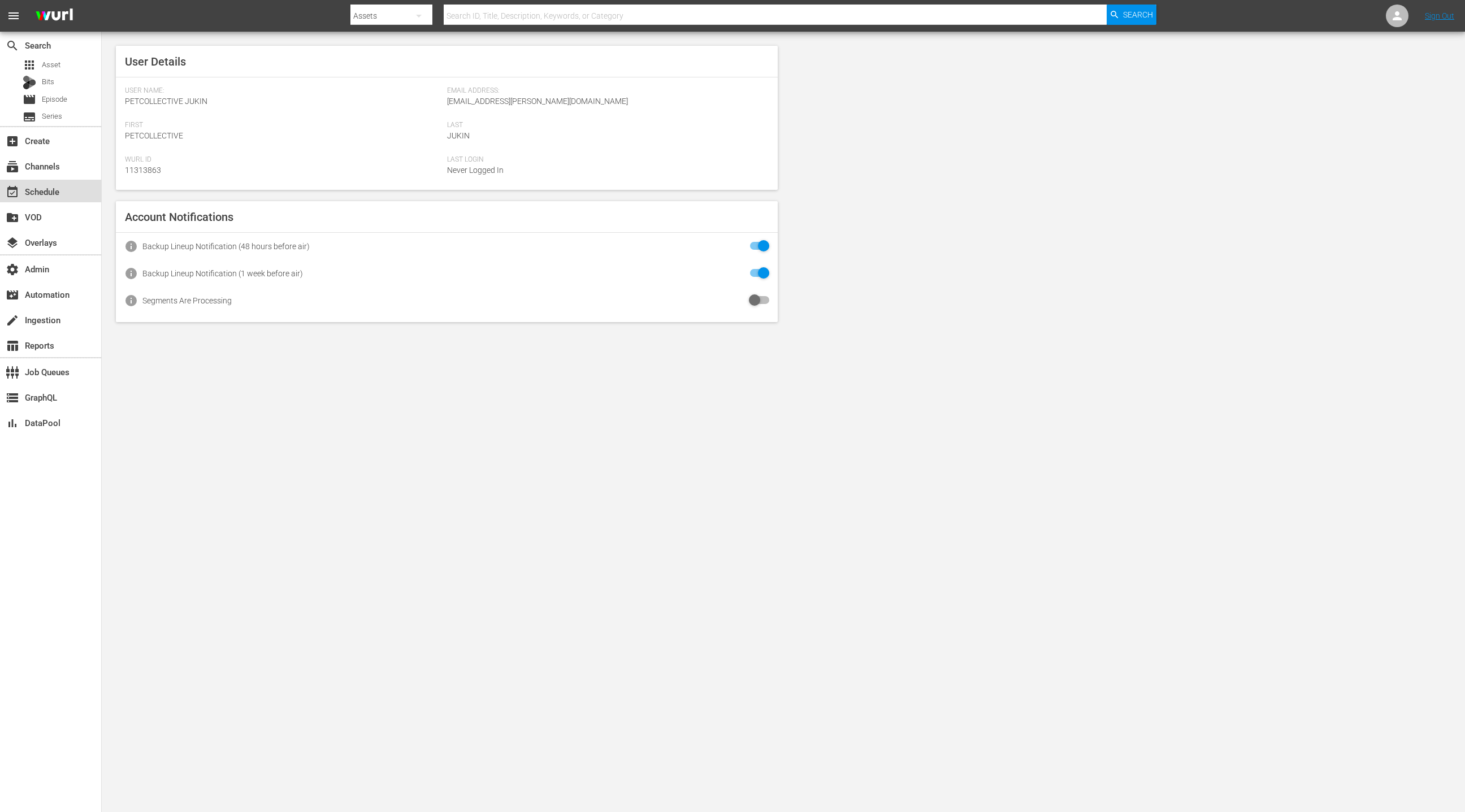
click at [54, 181] on div "event_available Schedule" at bounding box center [51, 191] width 101 height 23
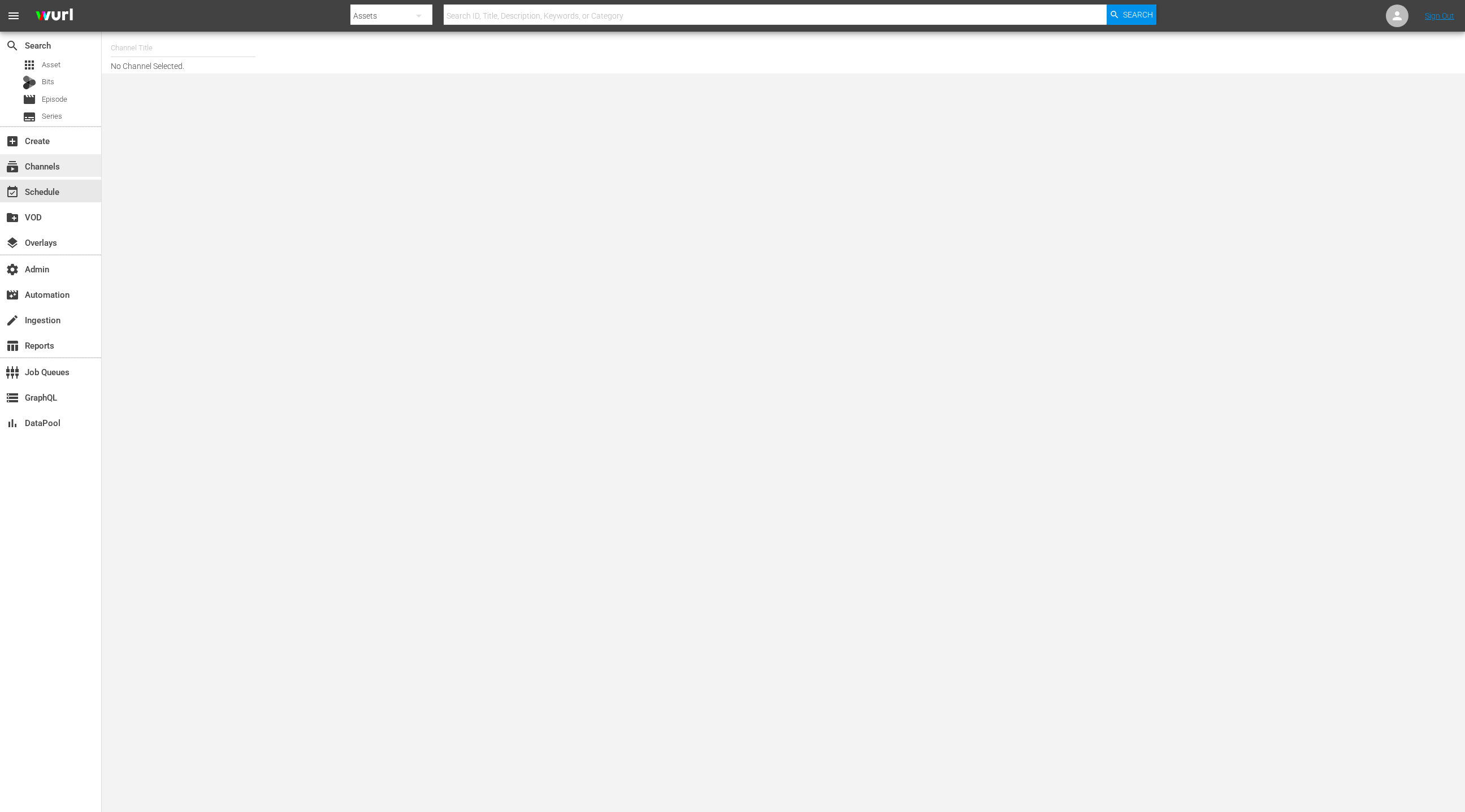
click at [71, 159] on div "subscriptions Channels" at bounding box center [51, 165] width 101 height 23
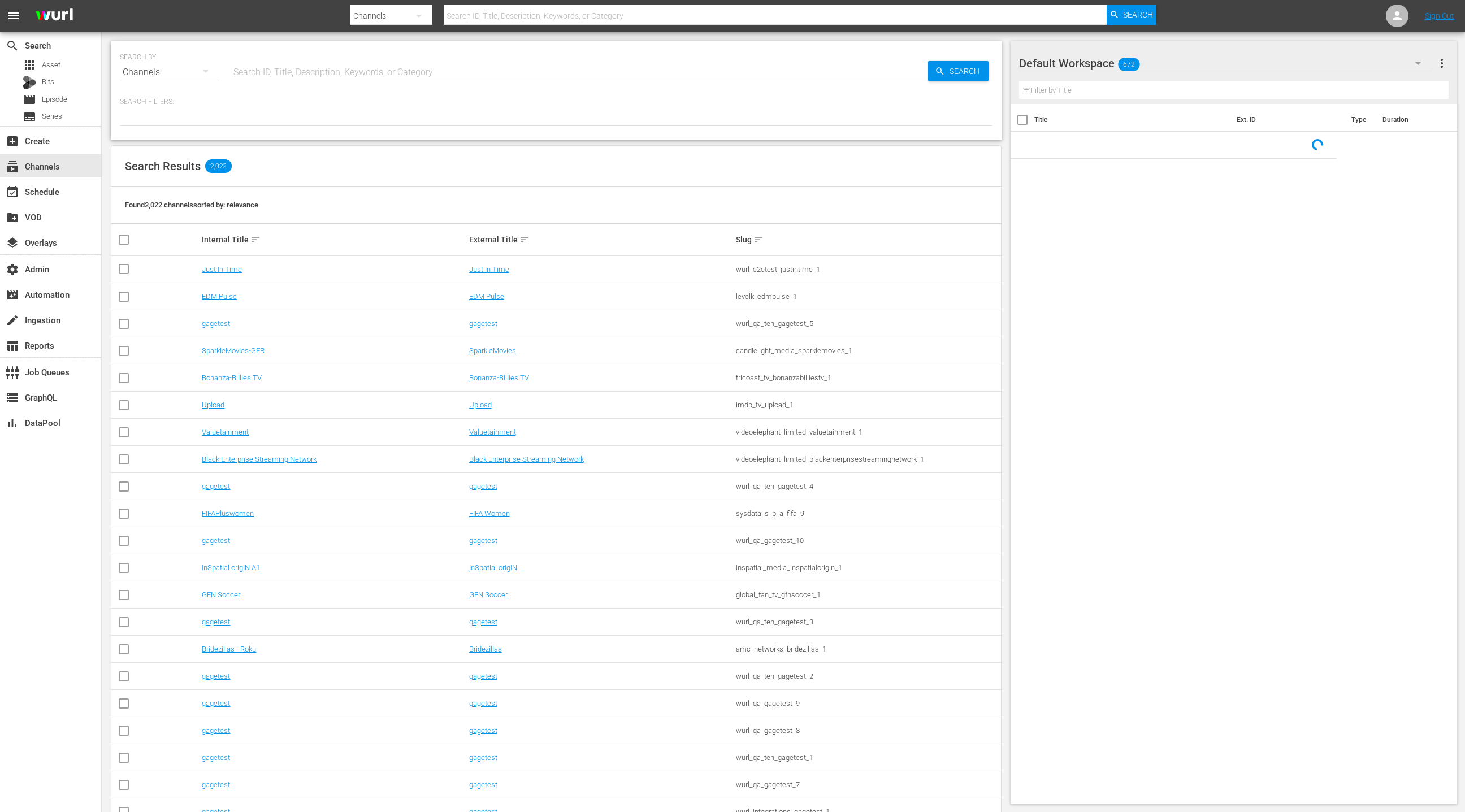
click at [249, 71] on input "text" at bounding box center [579, 72] width 697 height 27
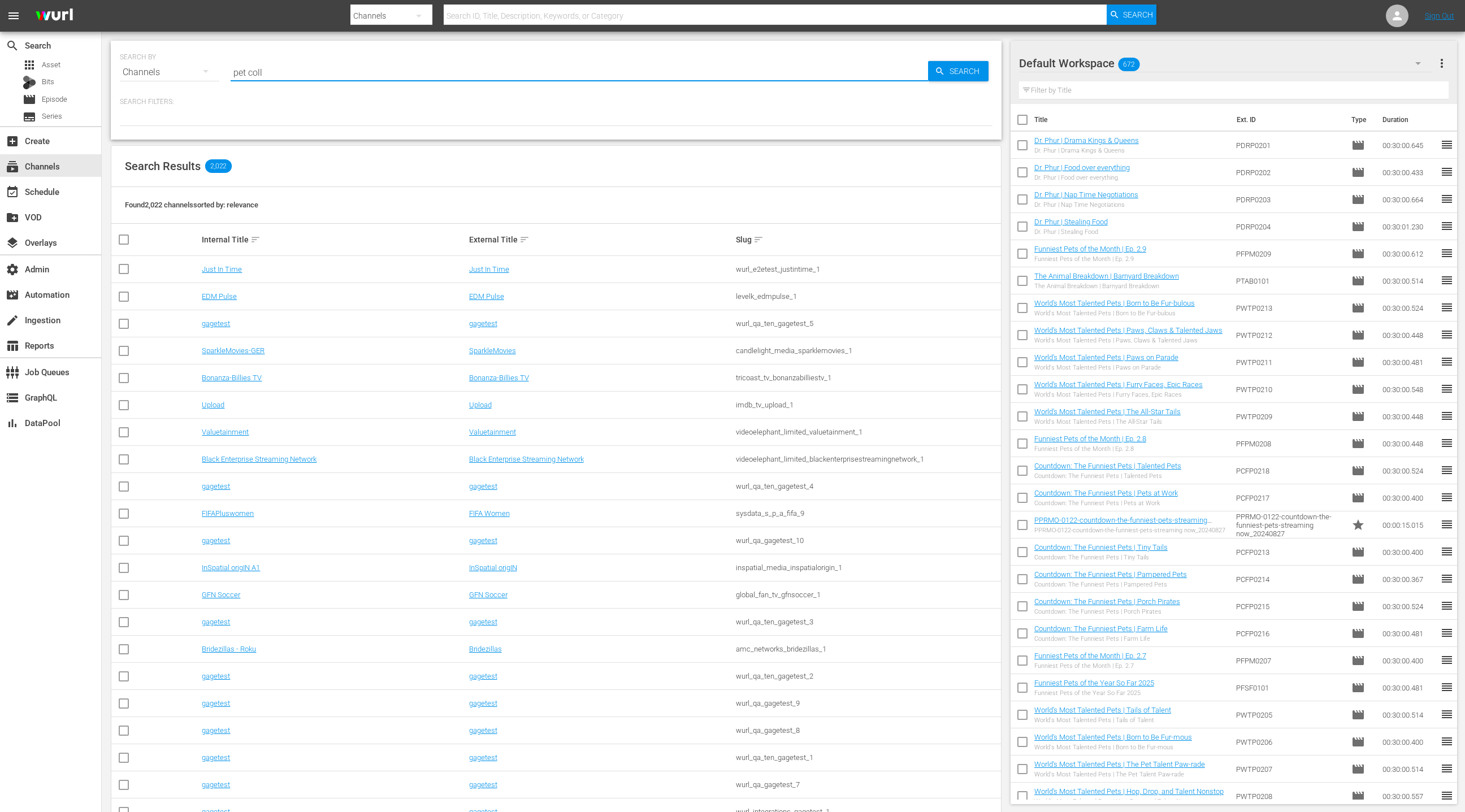
type input "pet collective"
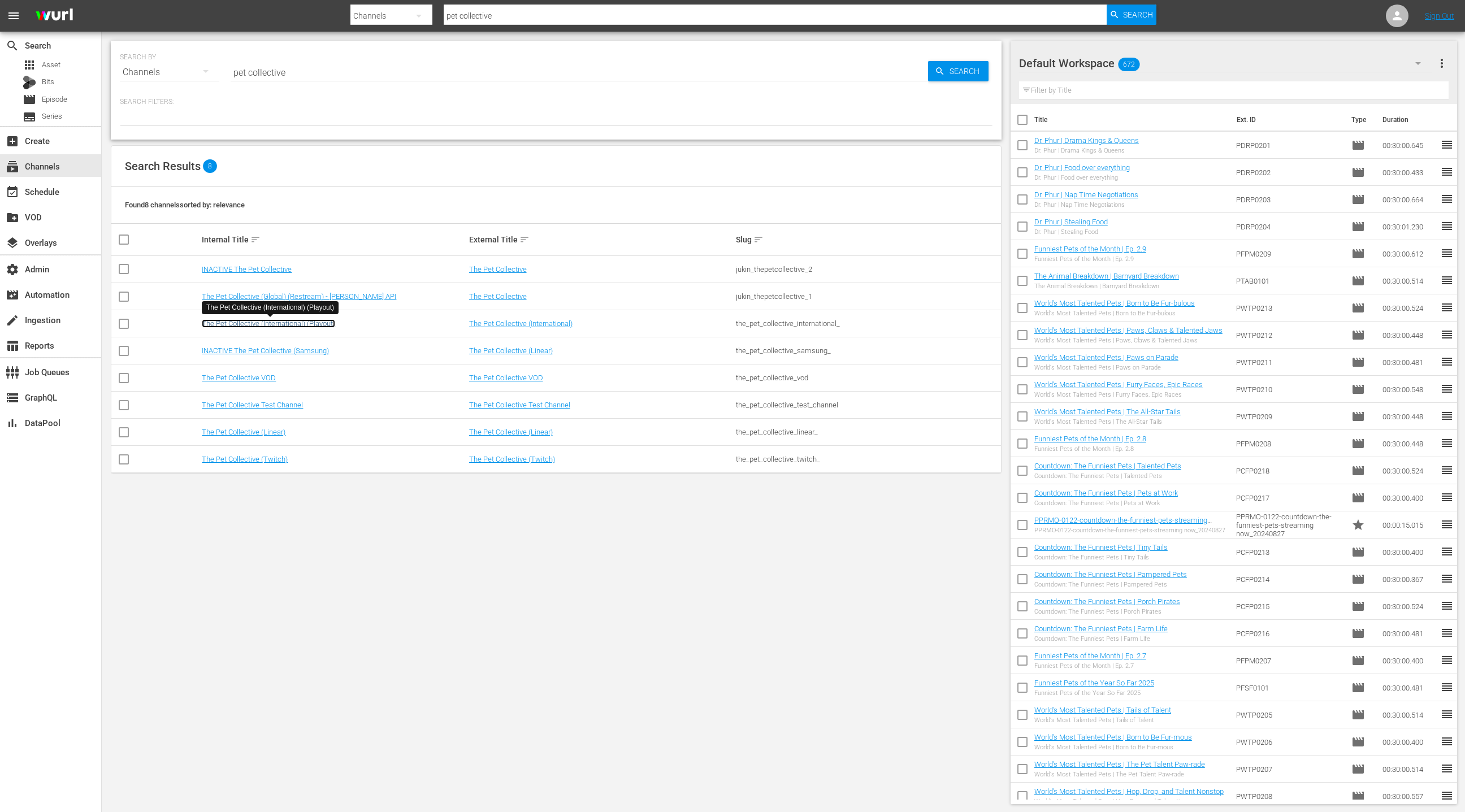
click at [328, 322] on link "The Pet Collective (International) (Playout)" at bounding box center [269, 323] width 134 height 9
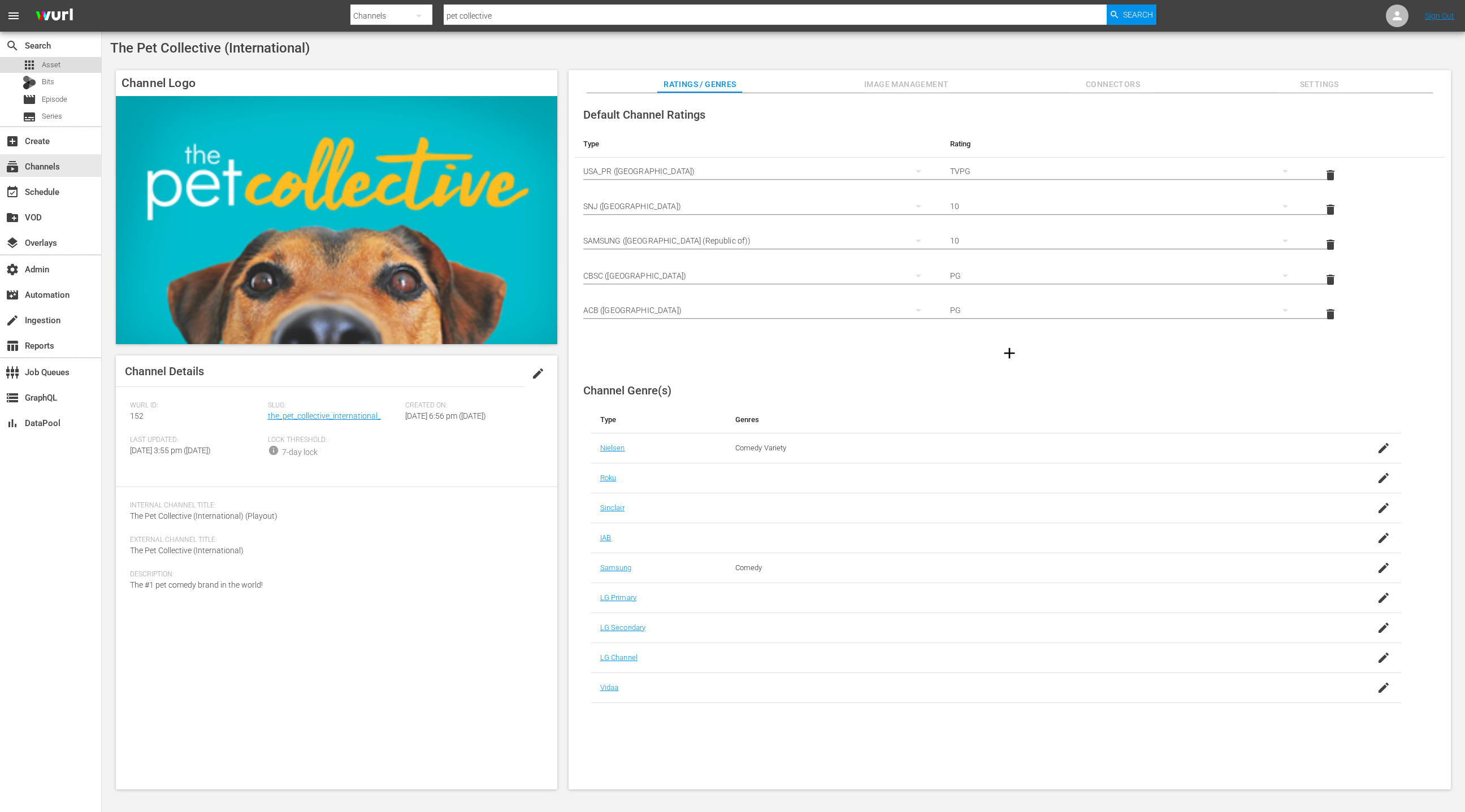
click at [60, 68] on div "apps Asset" at bounding box center [51, 64] width 101 height 16
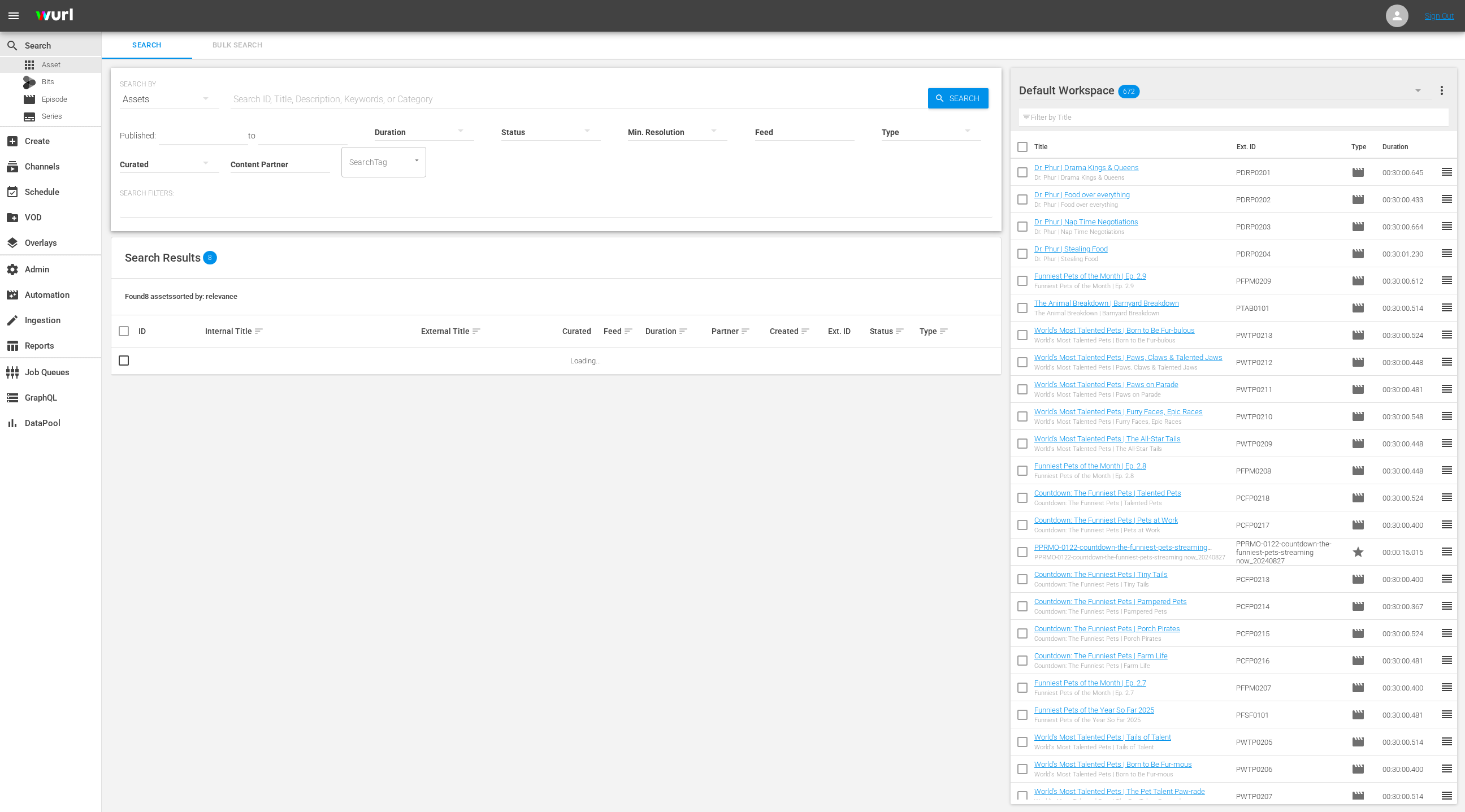
click at [269, 167] on input "Content Partner" at bounding box center [280, 165] width 99 height 41
click at [293, 200] on div "Jukin Media (26)" at bounding box center [322, 195] width 165 height 27
type input "Jukin Media (26)"
click at [912, 124] on div at bounding box center [931, 132] width 99 height 32
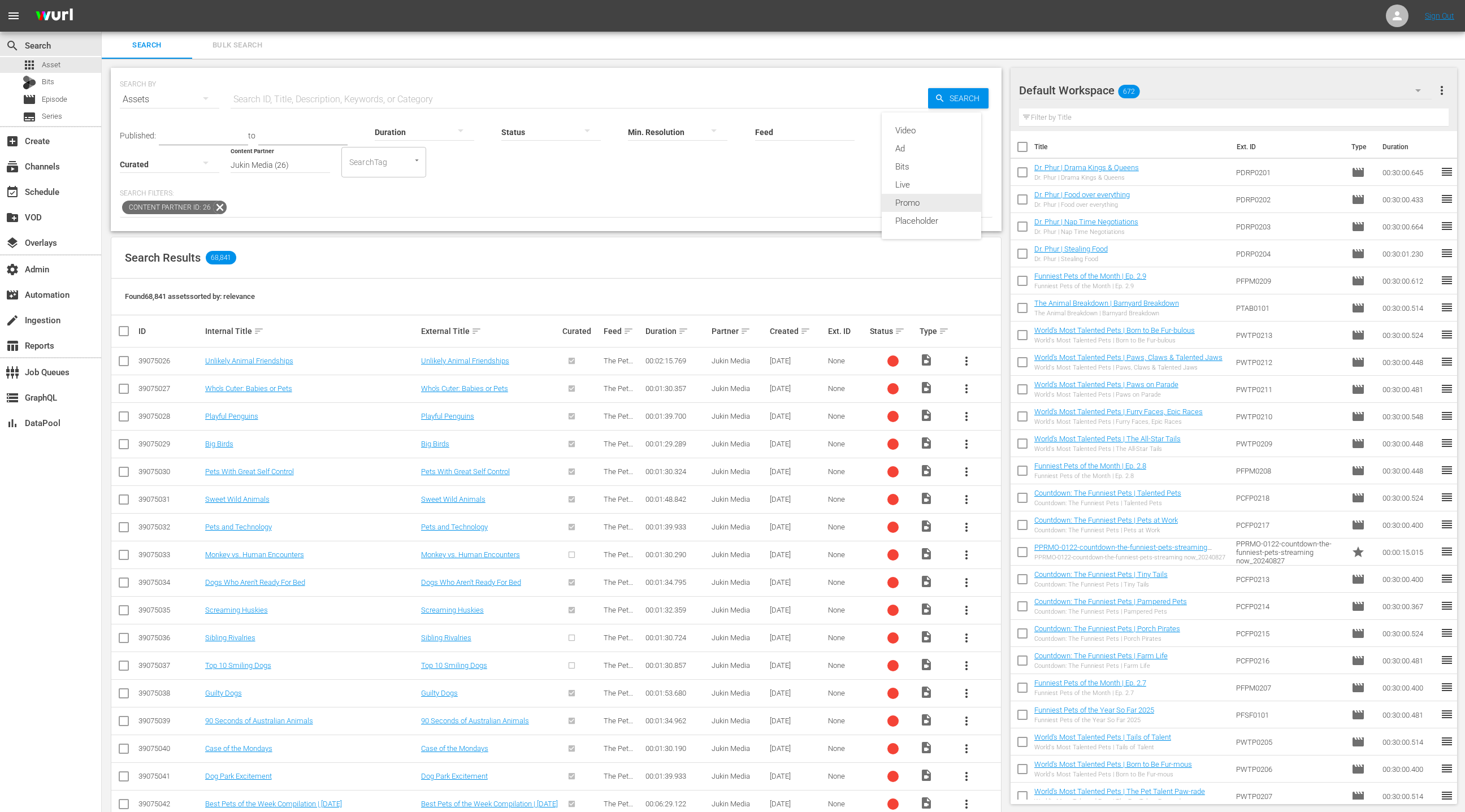
click at [919, 198] on div "Promo" at bounding box center [931, 203] width 99 height 18
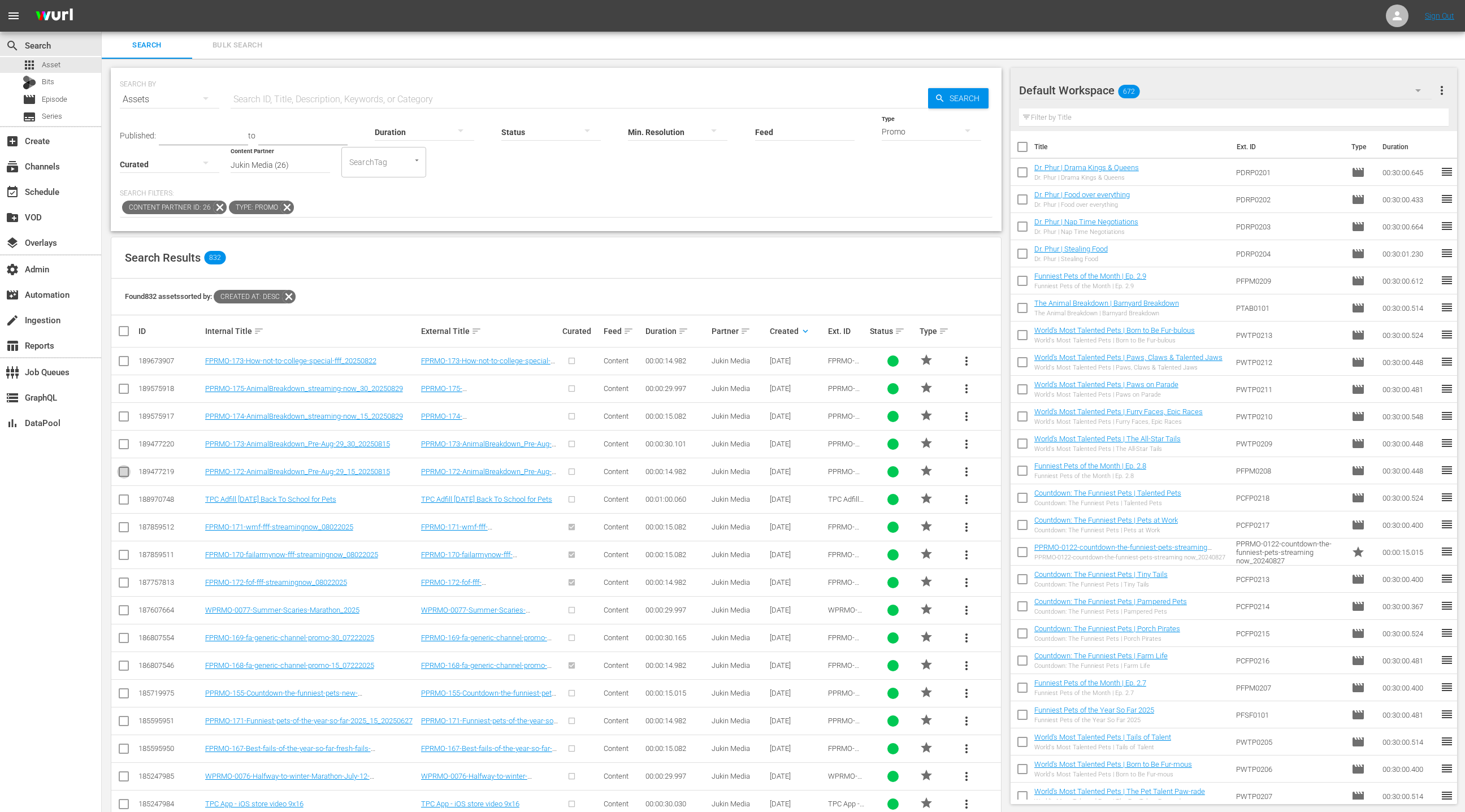
click at [122, 469] on input "checkbox" at bounding box center [124, 474] width 13 height 13
checkbox input "true"
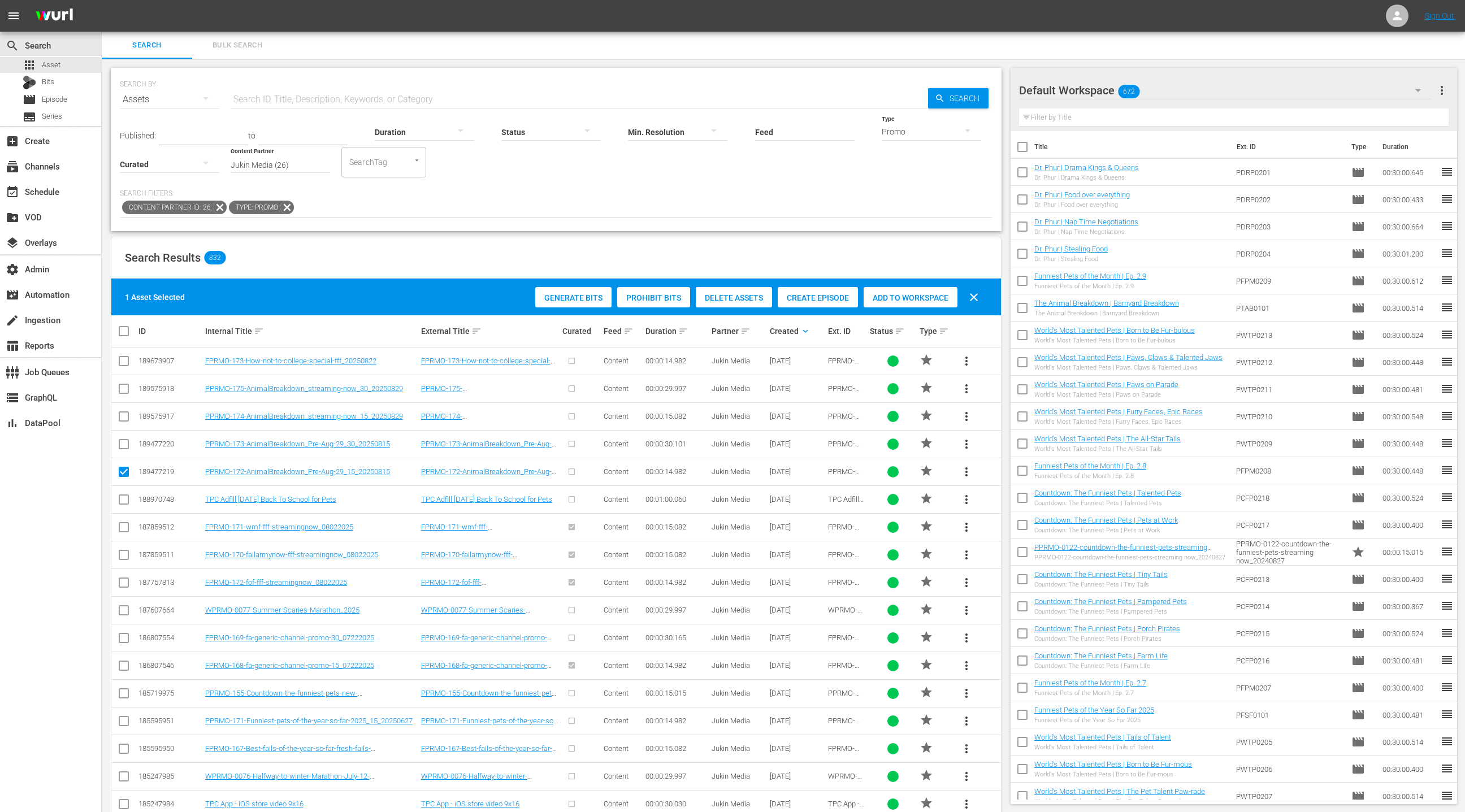
click at [898, 302] on div "Add to Workspace" at bounding box center [910, 298] width 94 height 21
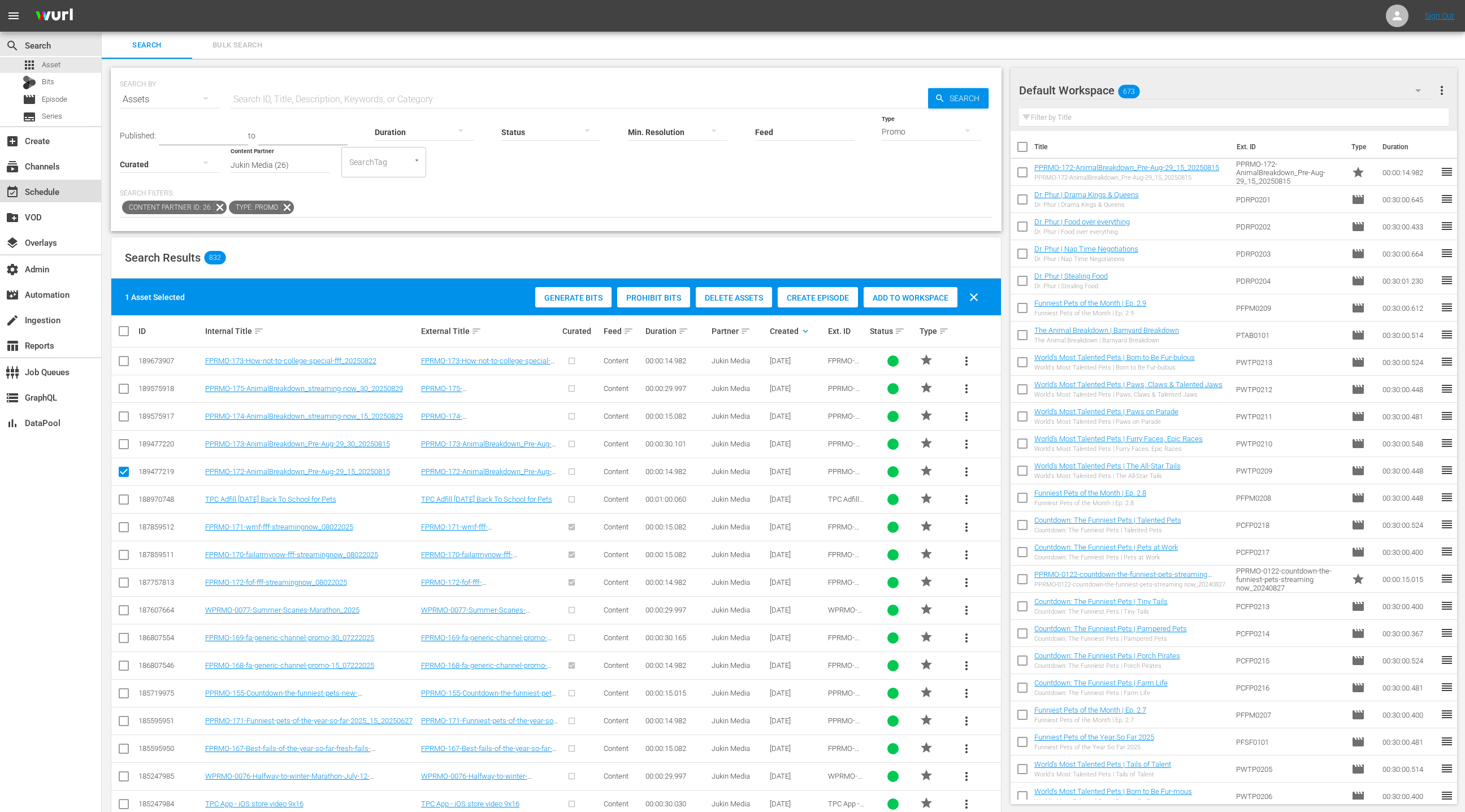
click at [57, 189] on div "event_available Schedule" at bounding box center [31, 190] width 63 height 10
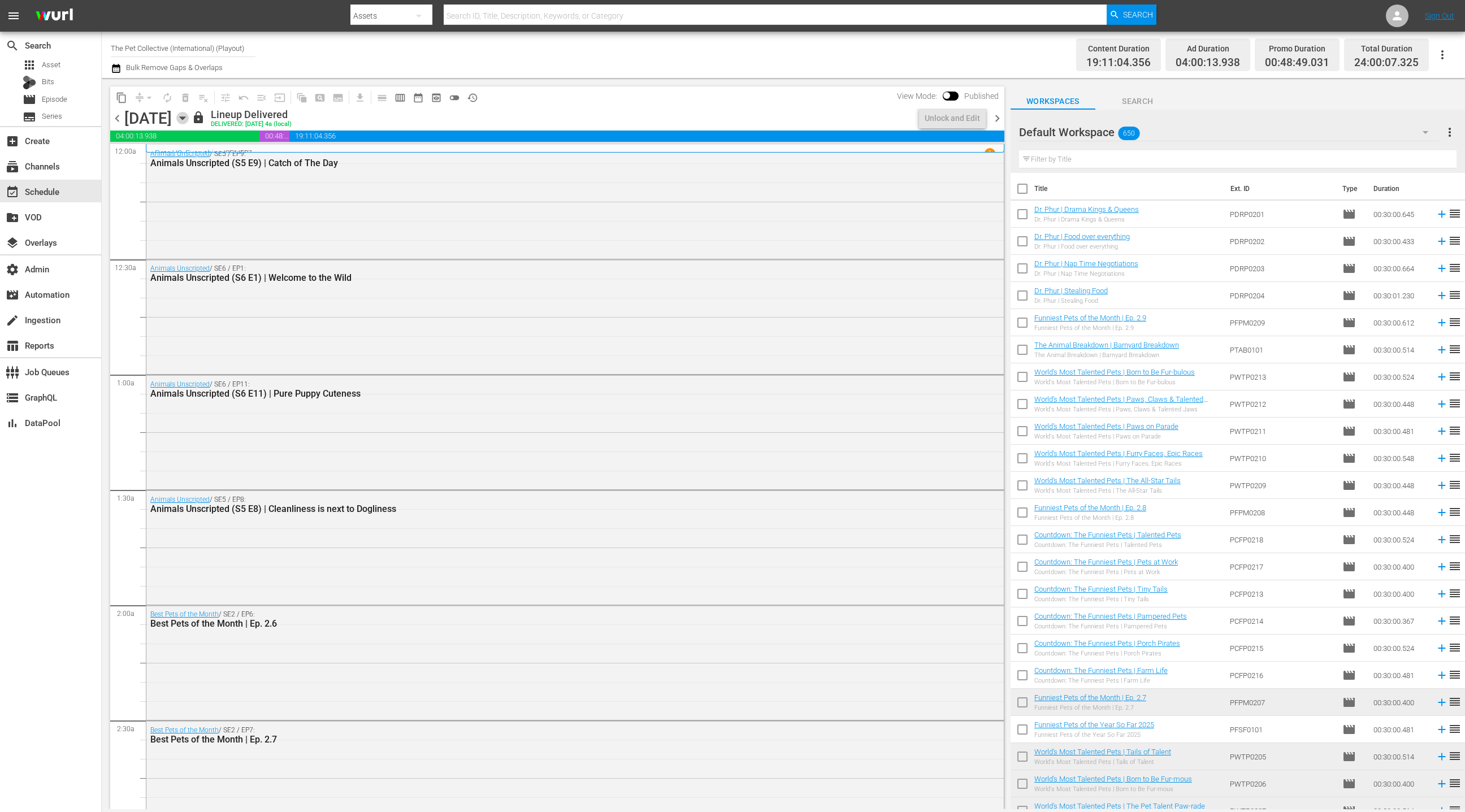
click at [185, 118] on icon "button" at bounding box center [182, 118] width 5 height 3
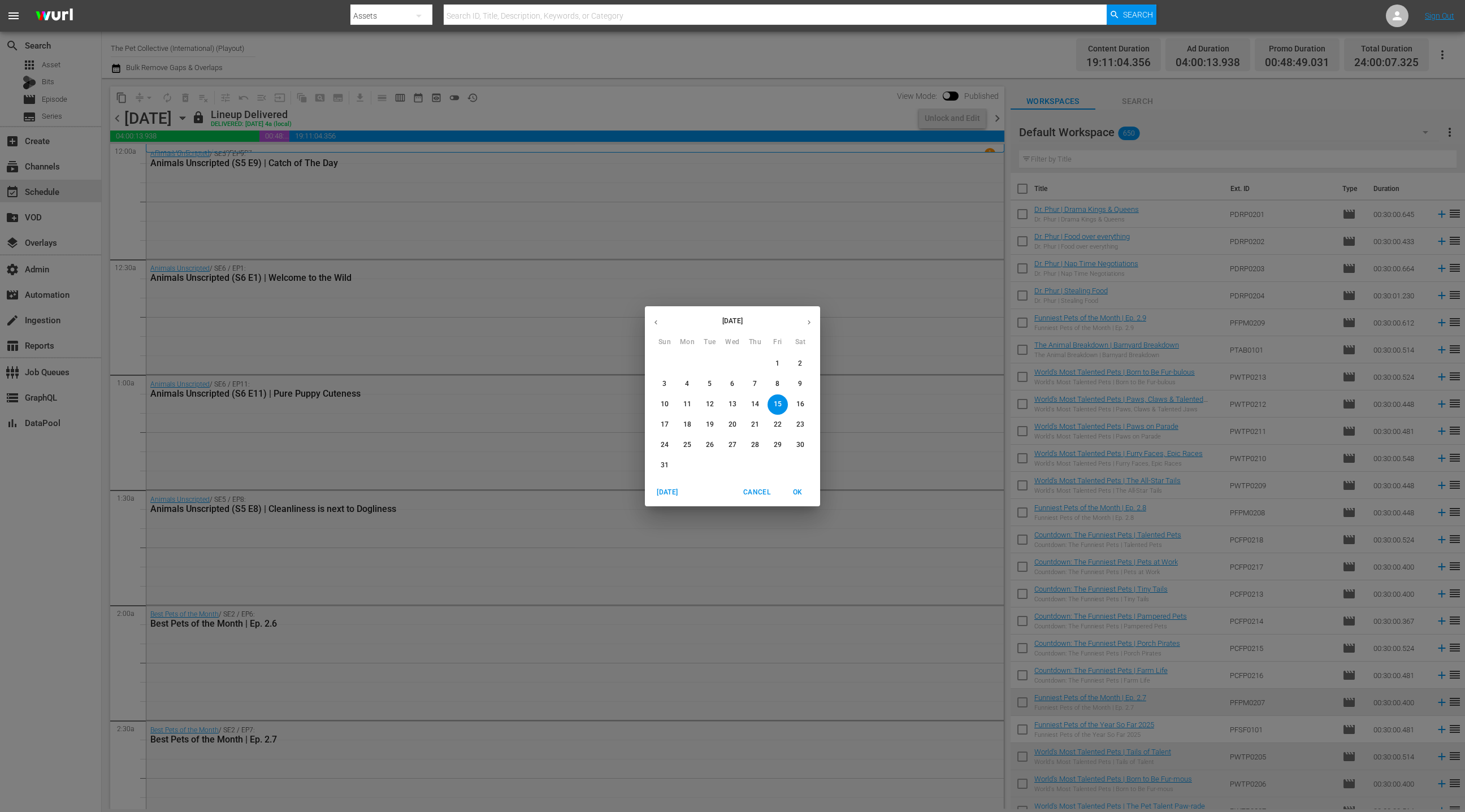
click at [782, 425] on span "22" at bounding box center [778, 424] width 20 height 10
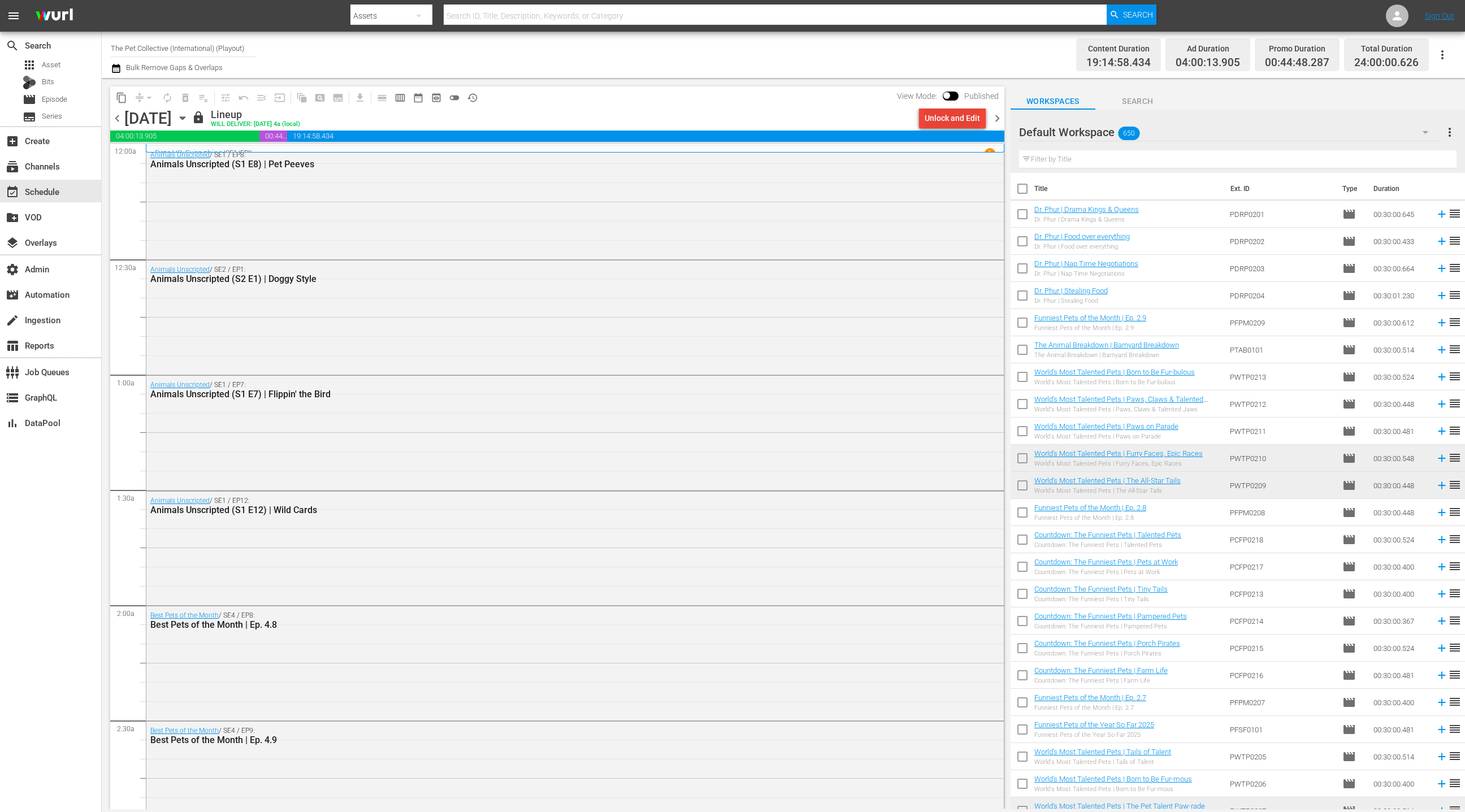
click at [947, 120] on div "Unlock and Edit" at bounding box center [952, 118] width 55 height 20
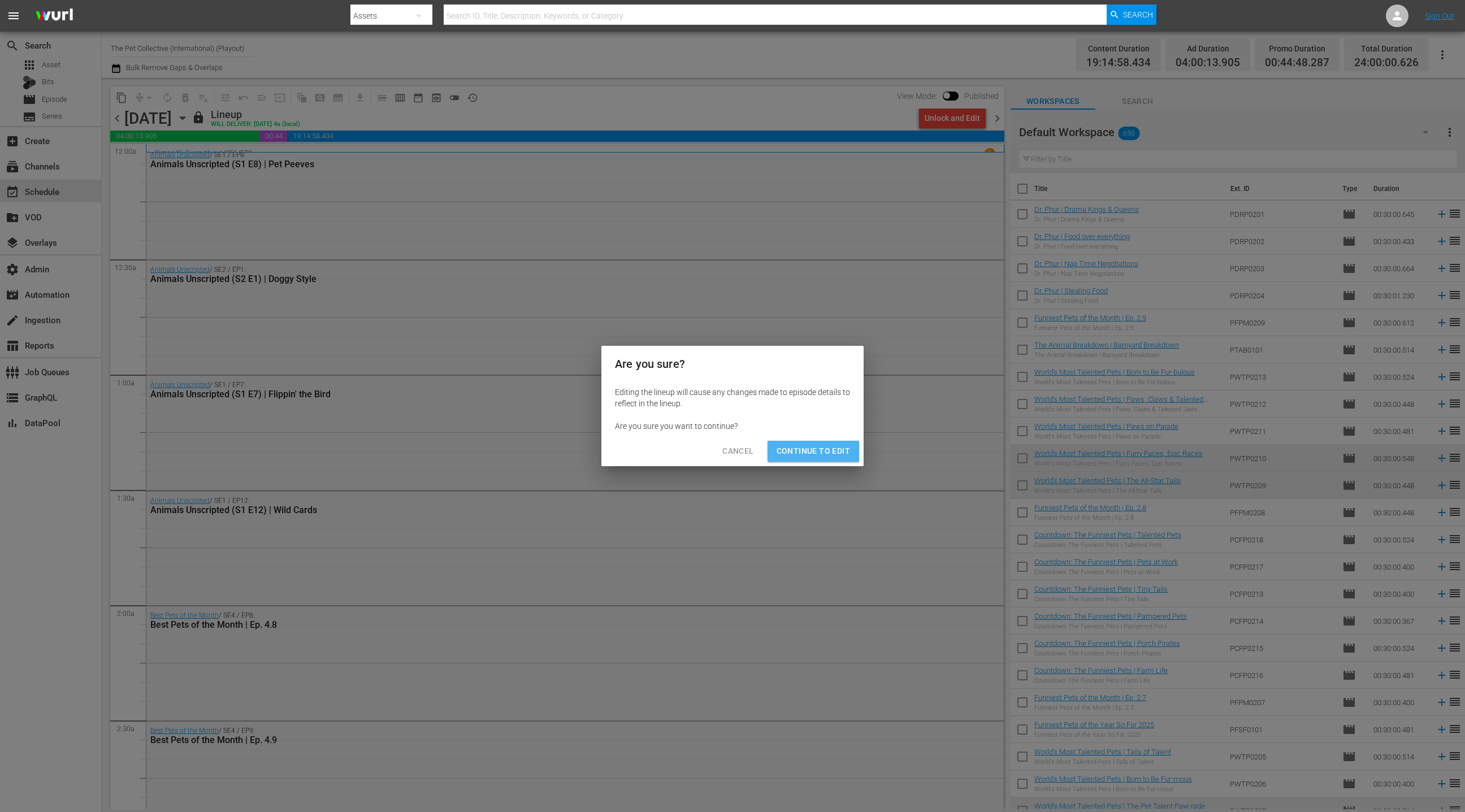
drag, startPoint x: 823, startPoint y: 446, endPoint x: 823, endPoint y: 435, distance: 11.0
click at [823, 446] on span "Continue to Edit" at bounding box center [814, 451] width 74 height 14
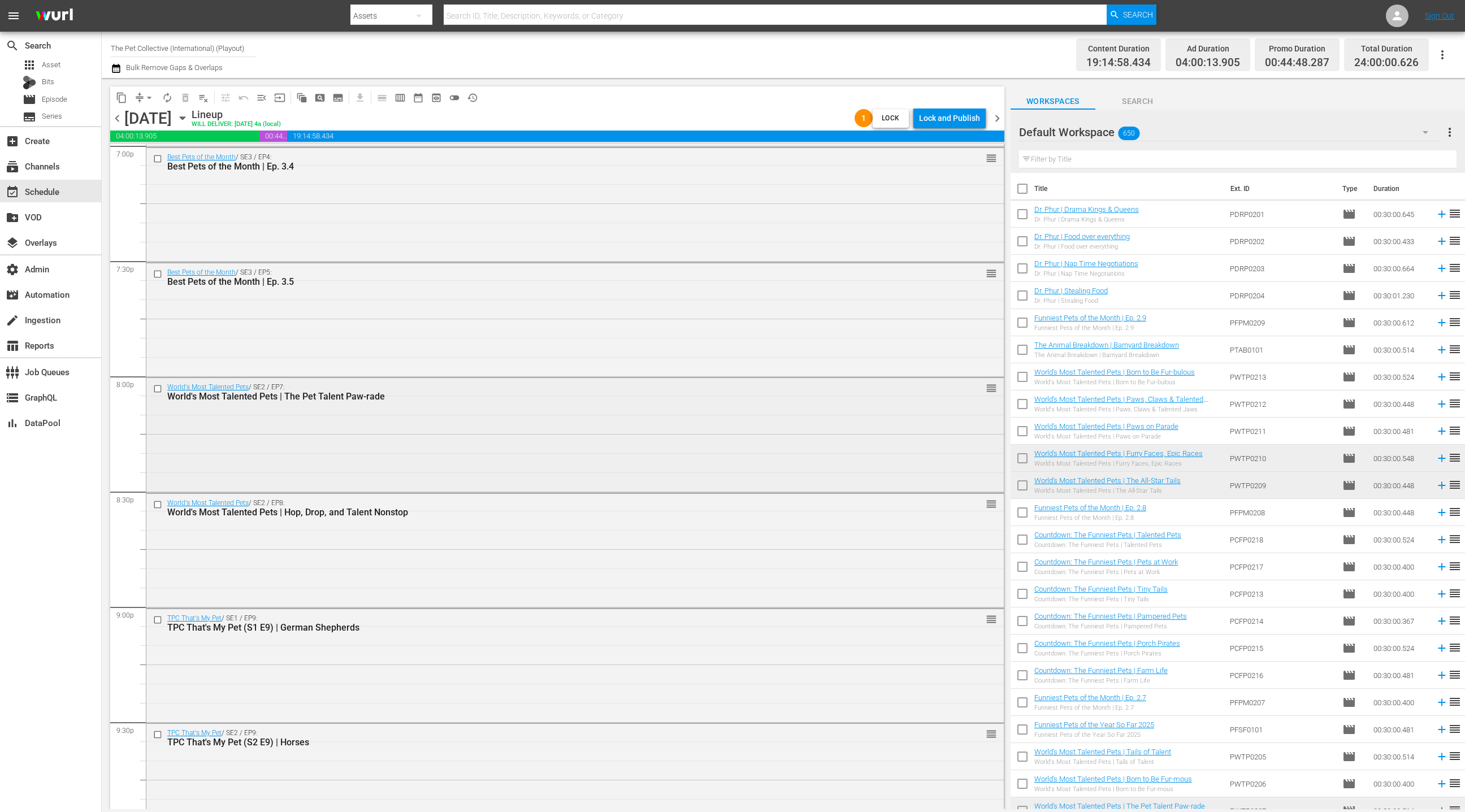
scroll to position [4411, 0]
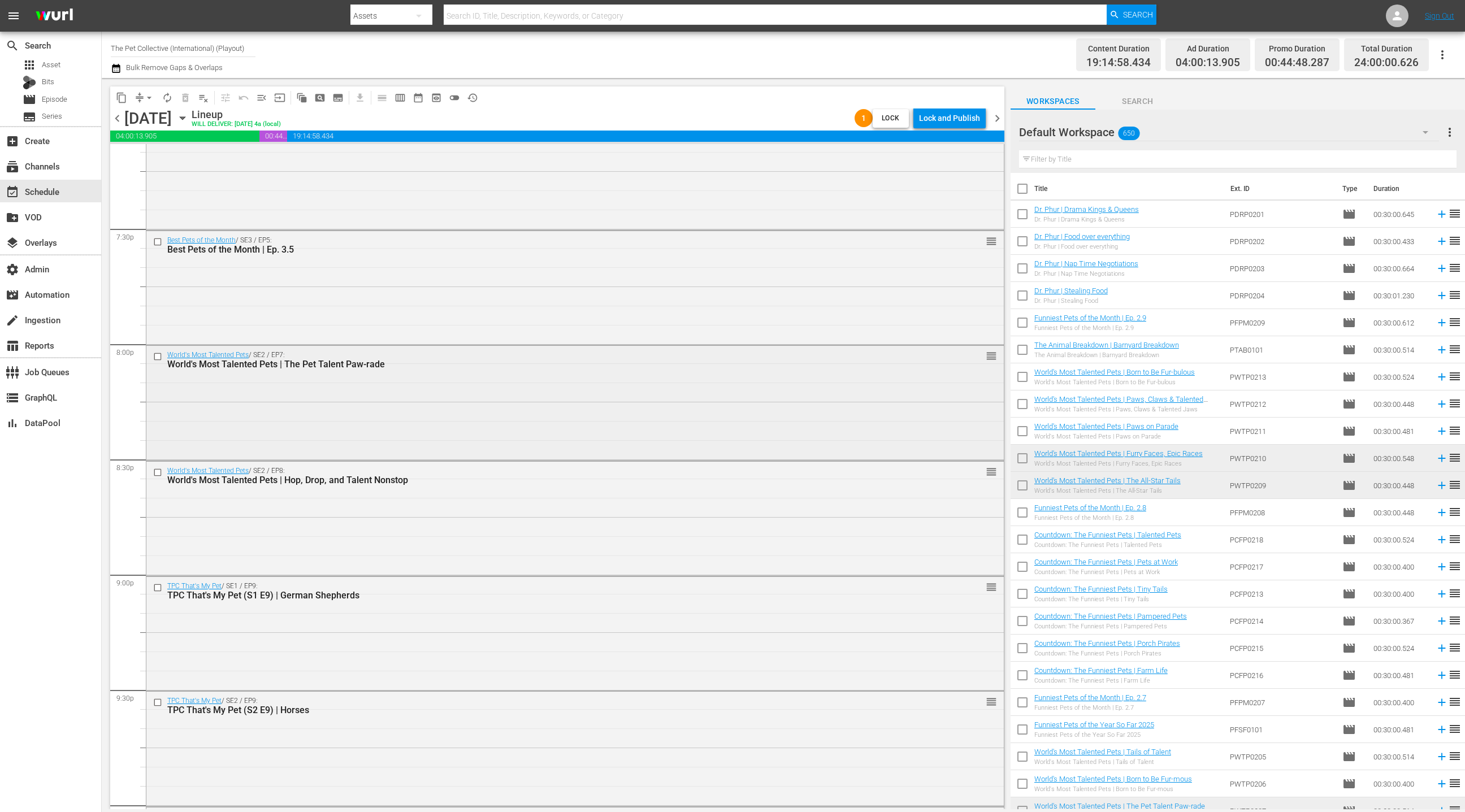
click at [527, 411] on div "World's Most Talented Pets / SE2 / EP7: World's Most Talented Pets | The Pet Ta…" at bounding box center [575, 402] width 858 height 112
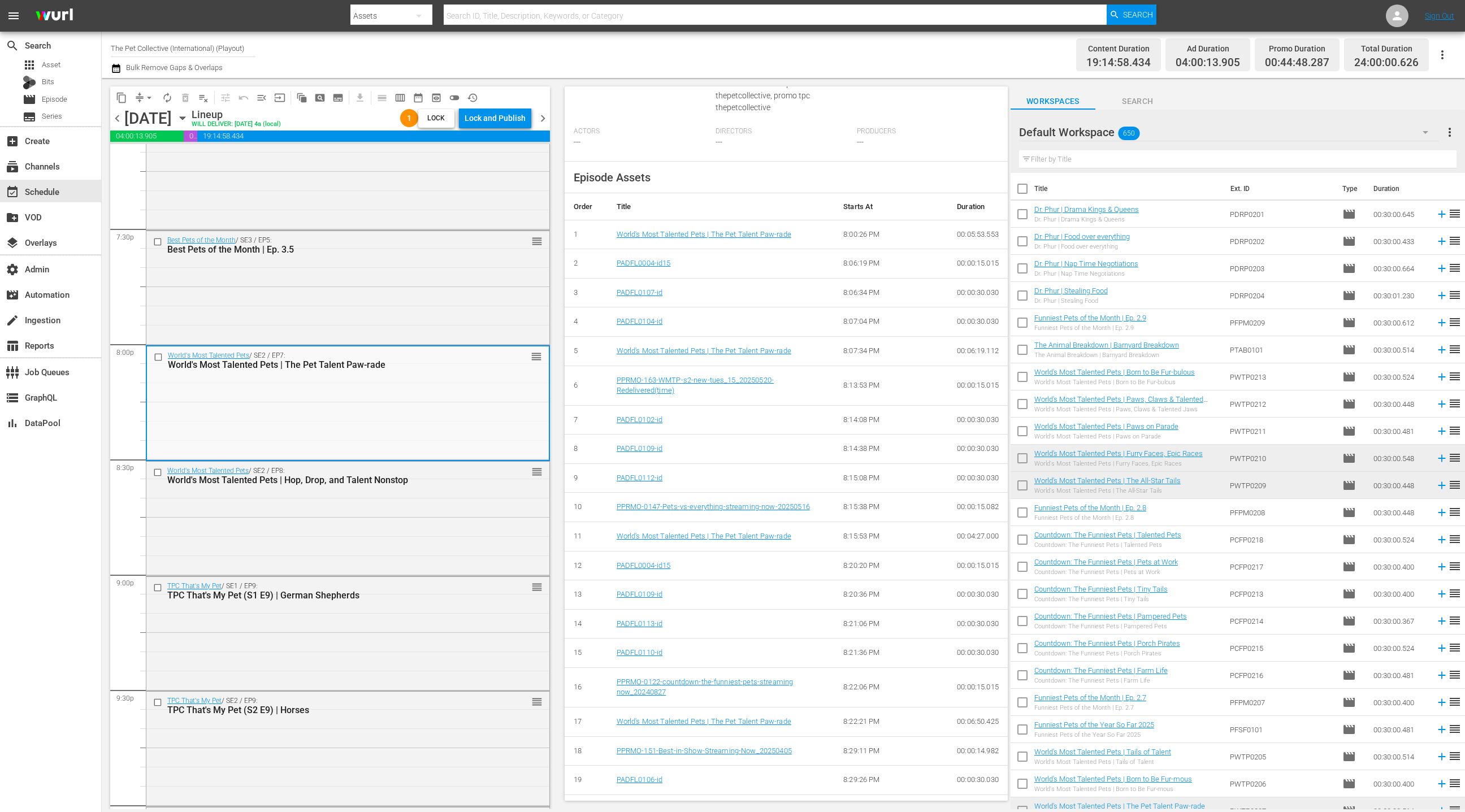
scroll to position [347, 0]
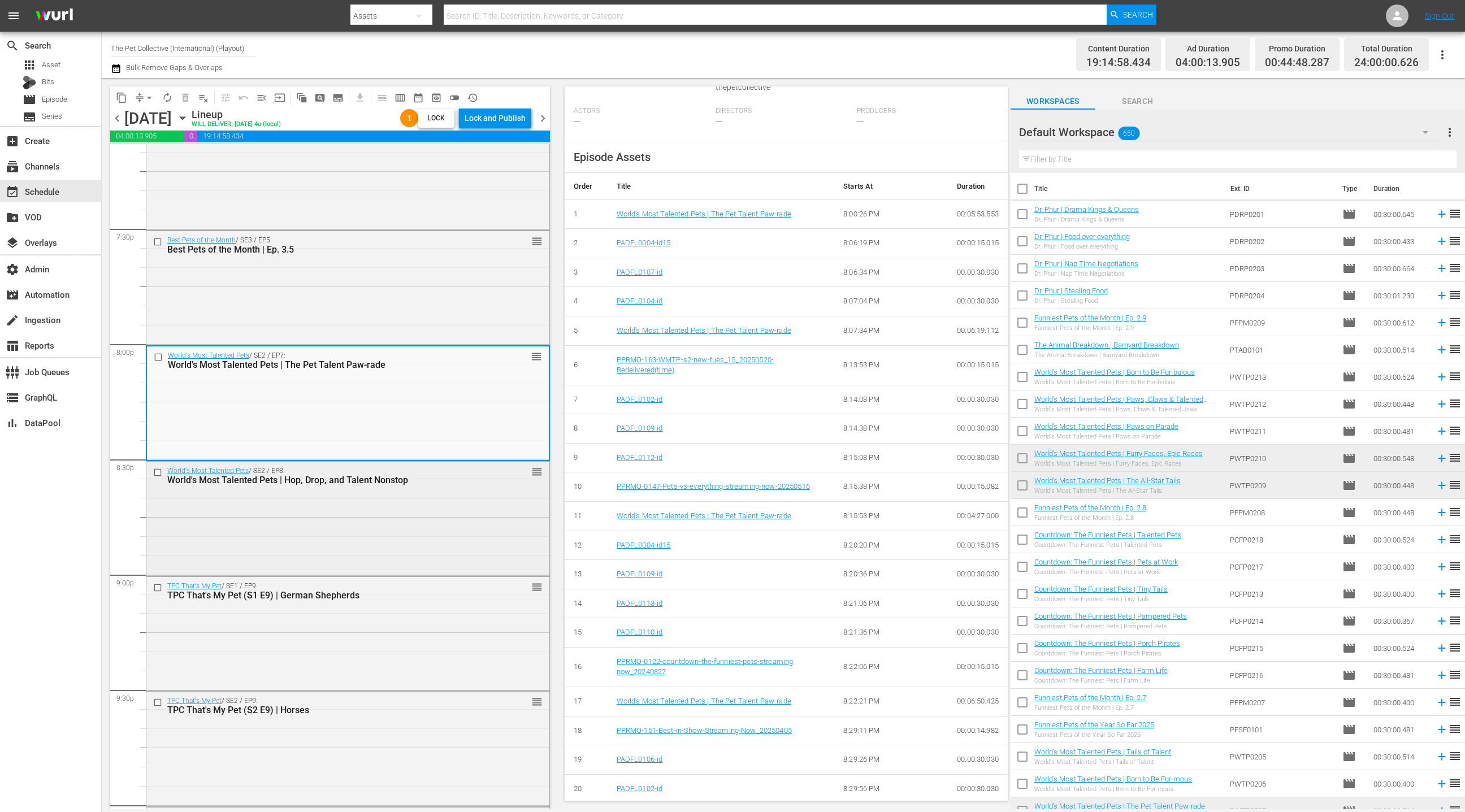
click at [455, 514] on div "World's Most Talented Pets / SE2 / EP8: World's Most Talented Pets | Hop, Drop,…" at bounding box center [348, 517] width 403 height 112
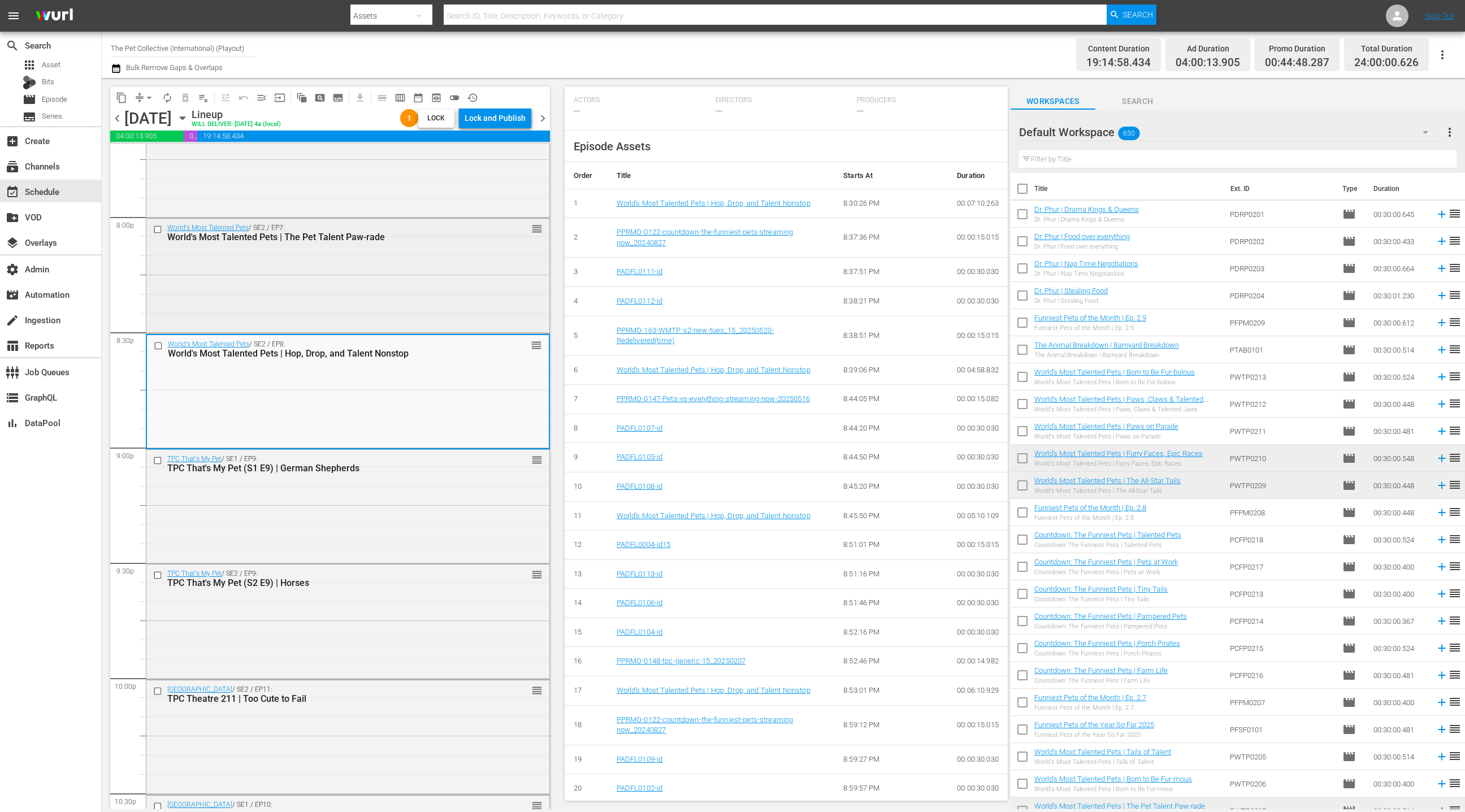
scroll to position [4543, 0]
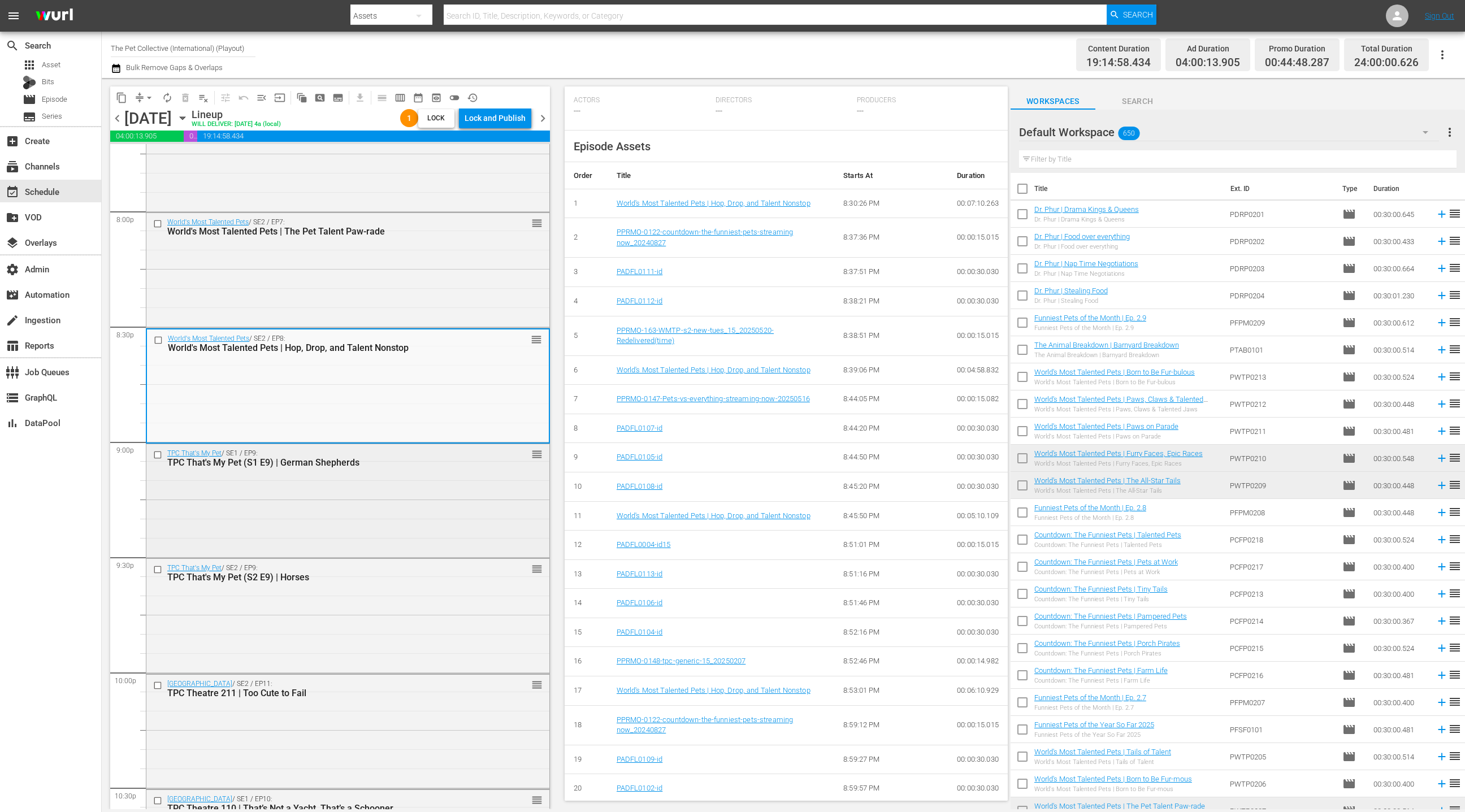
click at [487, 484] on div "TPC That's My Pet / SE1 / EP9: TPC That's My Pet (S1 E9) | German Shepherds reo…" at bounding box center [348, 500] width 403 height 112
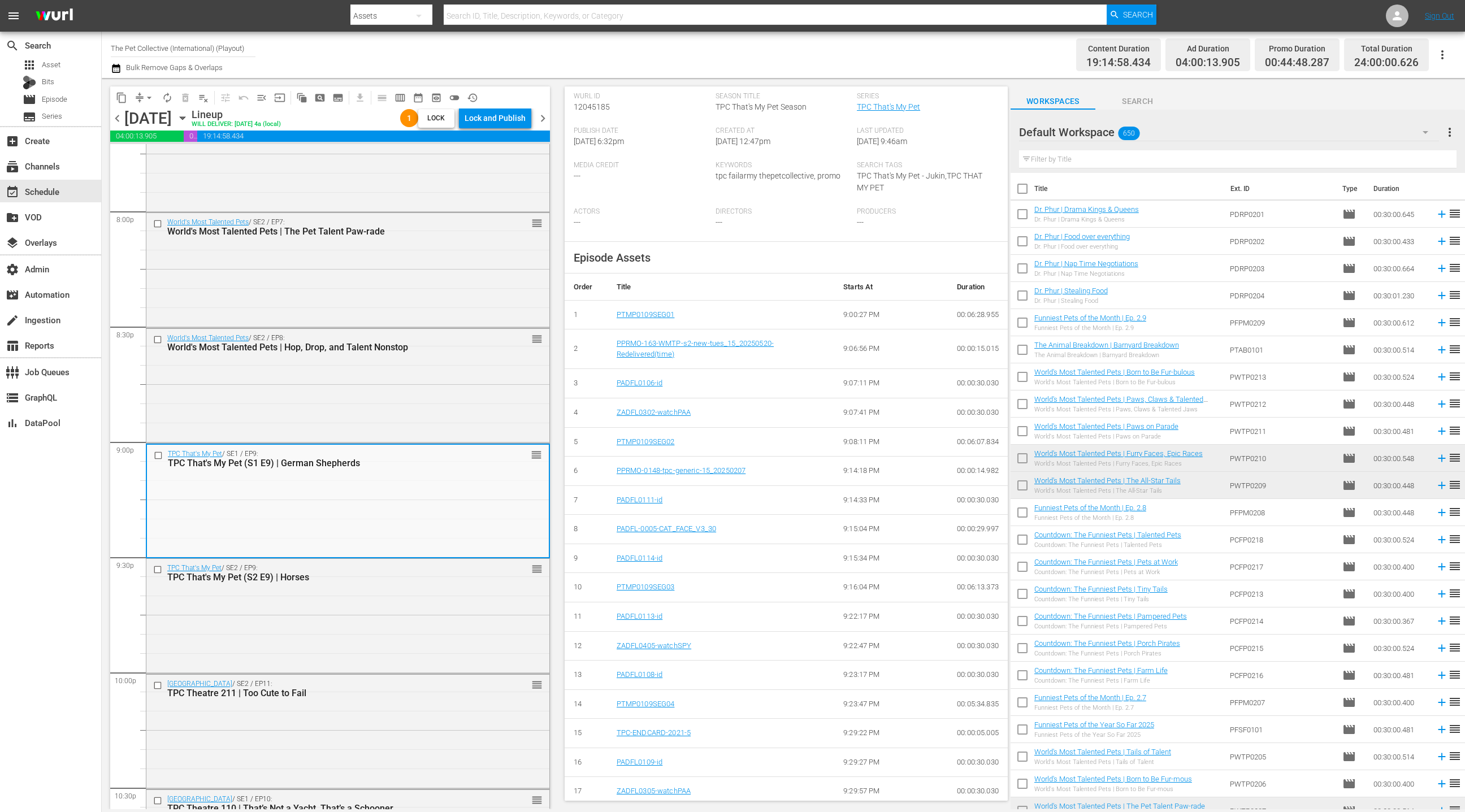
scroll to position [225, 0]
click at [474, 589] on div "TPC That's My Pet / SE2 / EP9: TPC That's My Pet (S2 E9) | Horses reorder" at bounding box center [348, 615] width 403 height 112
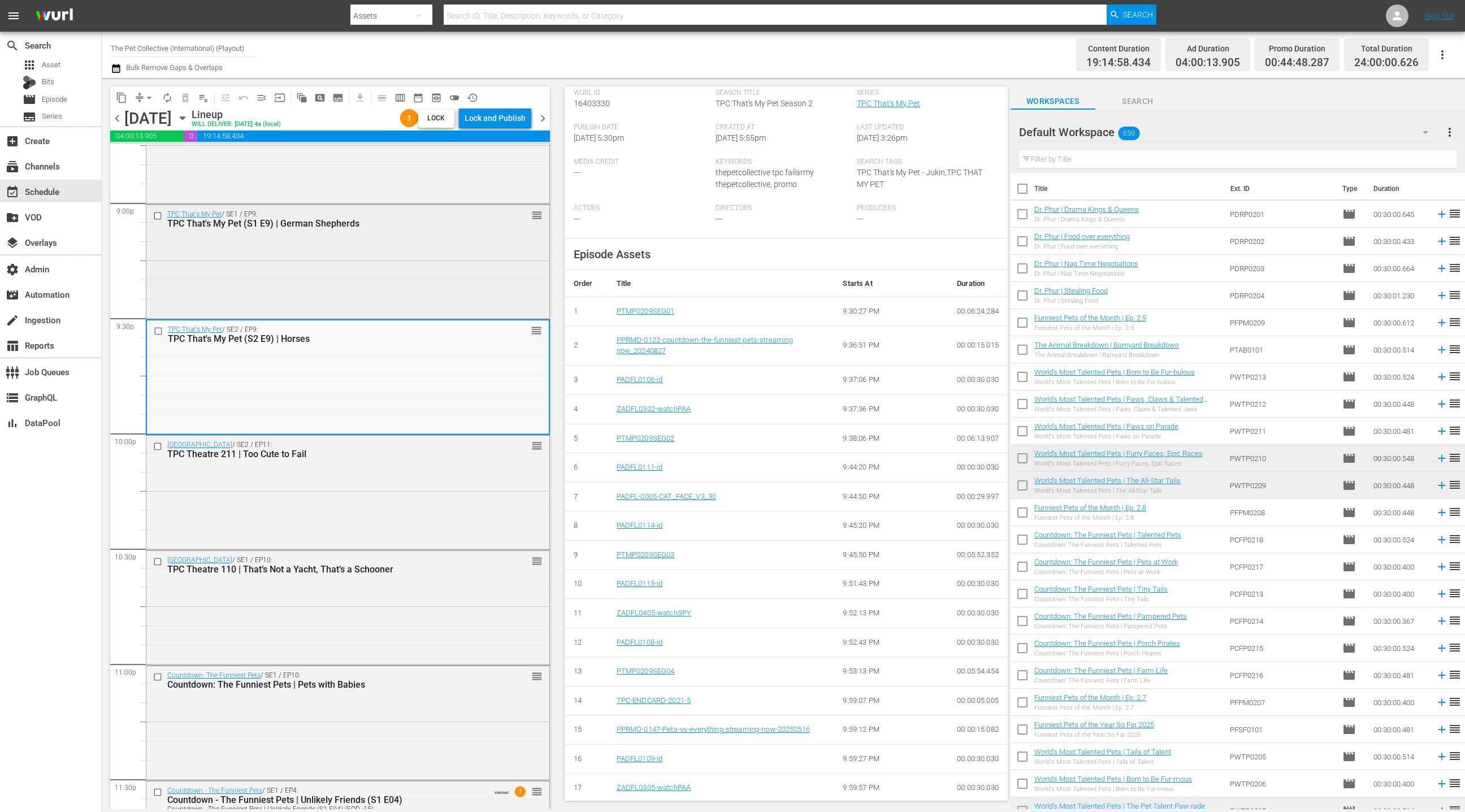
scroll to position [4815, 0]
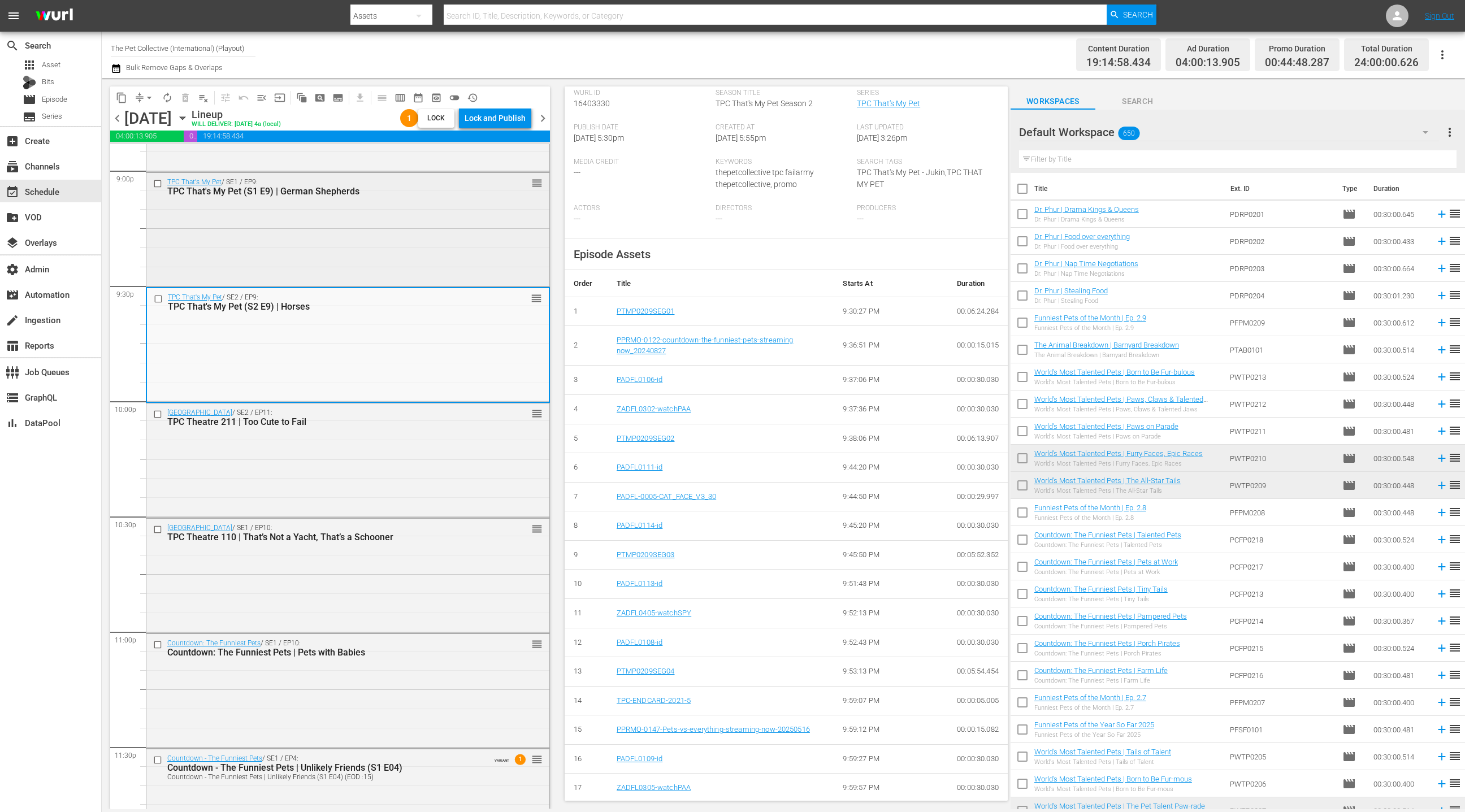
click at [439, 463] on div "TPC Theatre / SE2 / EP11: TPC Theatre 211 | Too Cute to Fail reorder" at bounding box center [348, 459] width 403 height 112
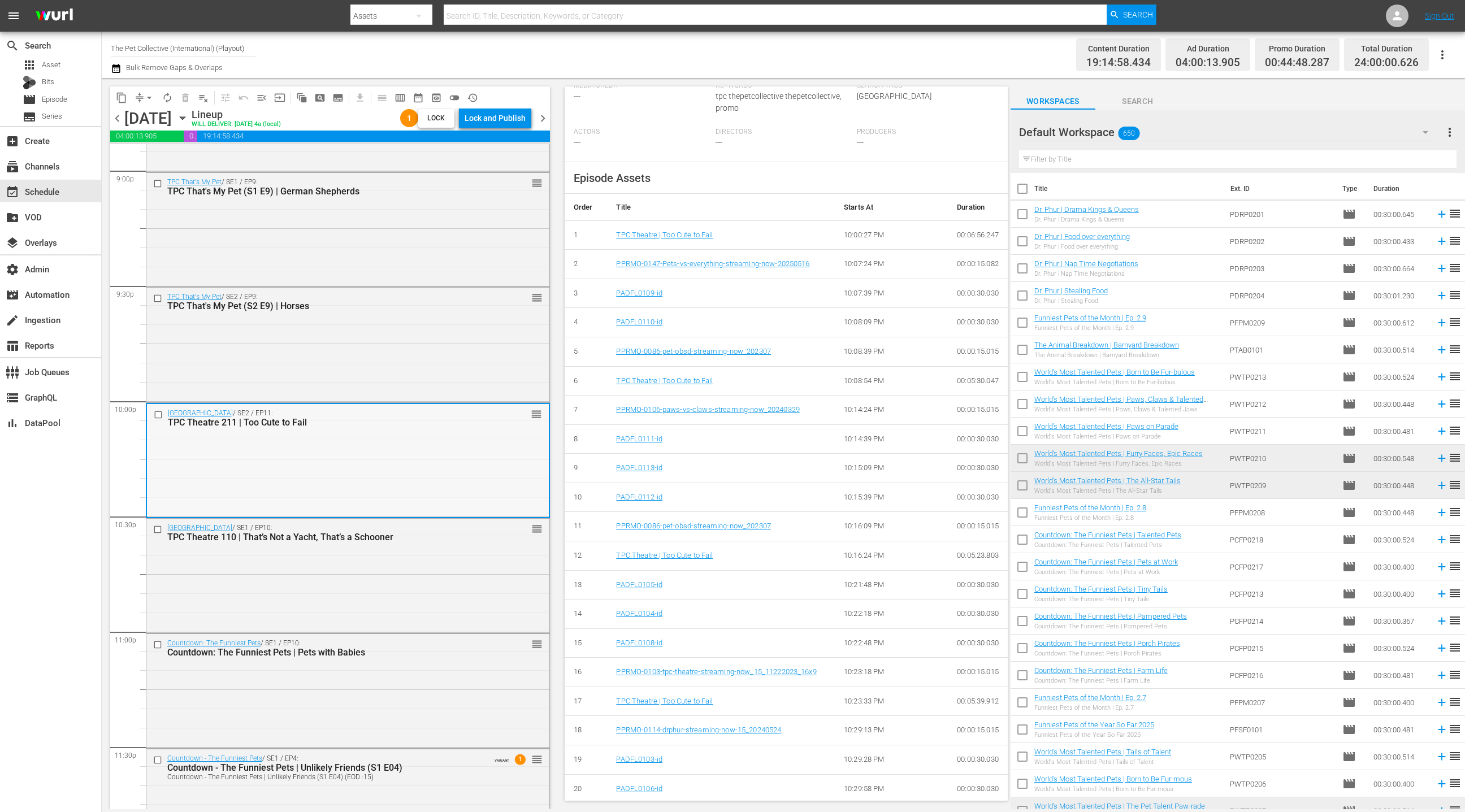
scroll to position [4868, 0]
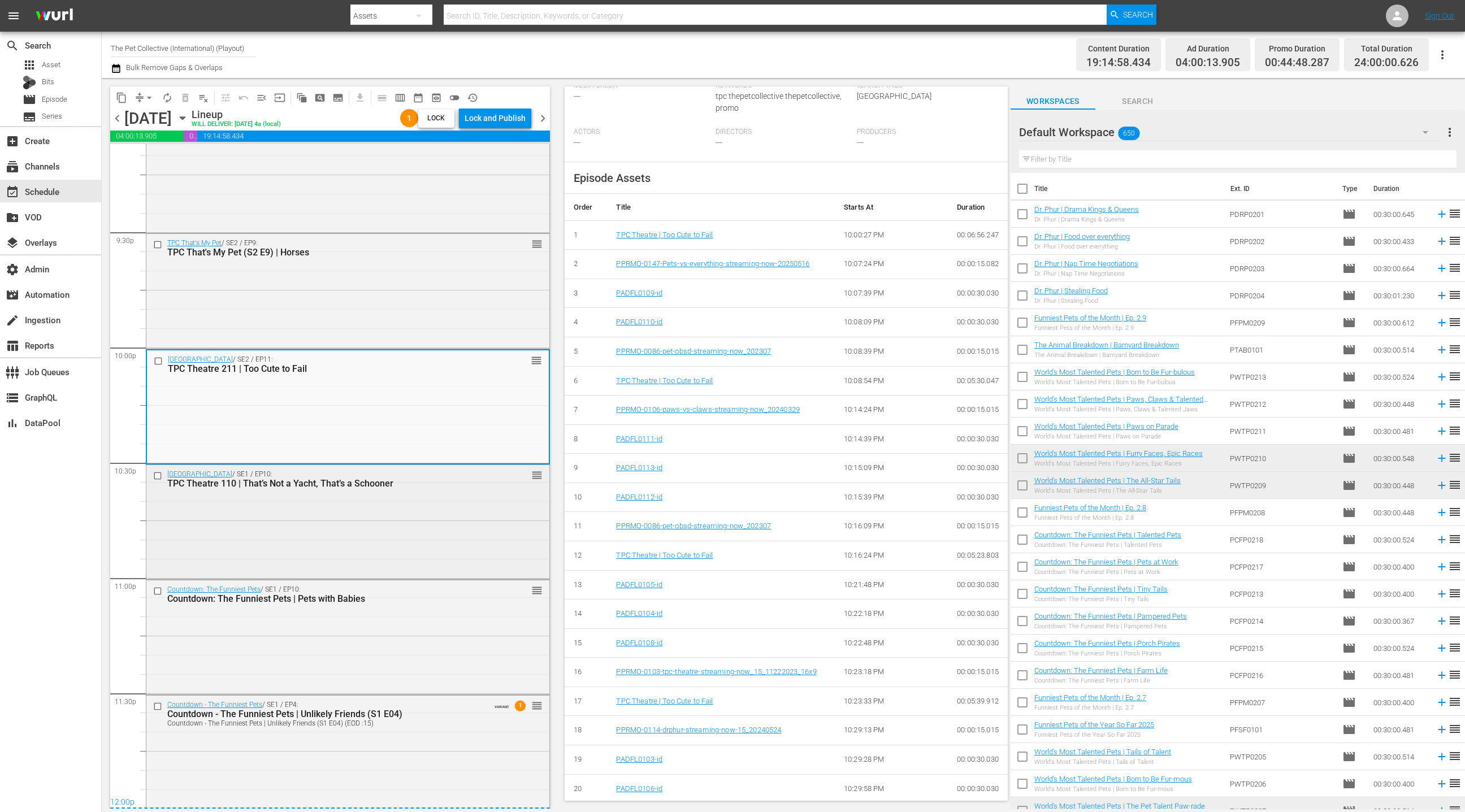
click at [443, 506] on div "TPC Theatre / SE1 / EP10: TPC Theatre 110 | That’s Not a Yacht, That’s a Schoon…" at bounding box center [348, 521] width 403 height 112
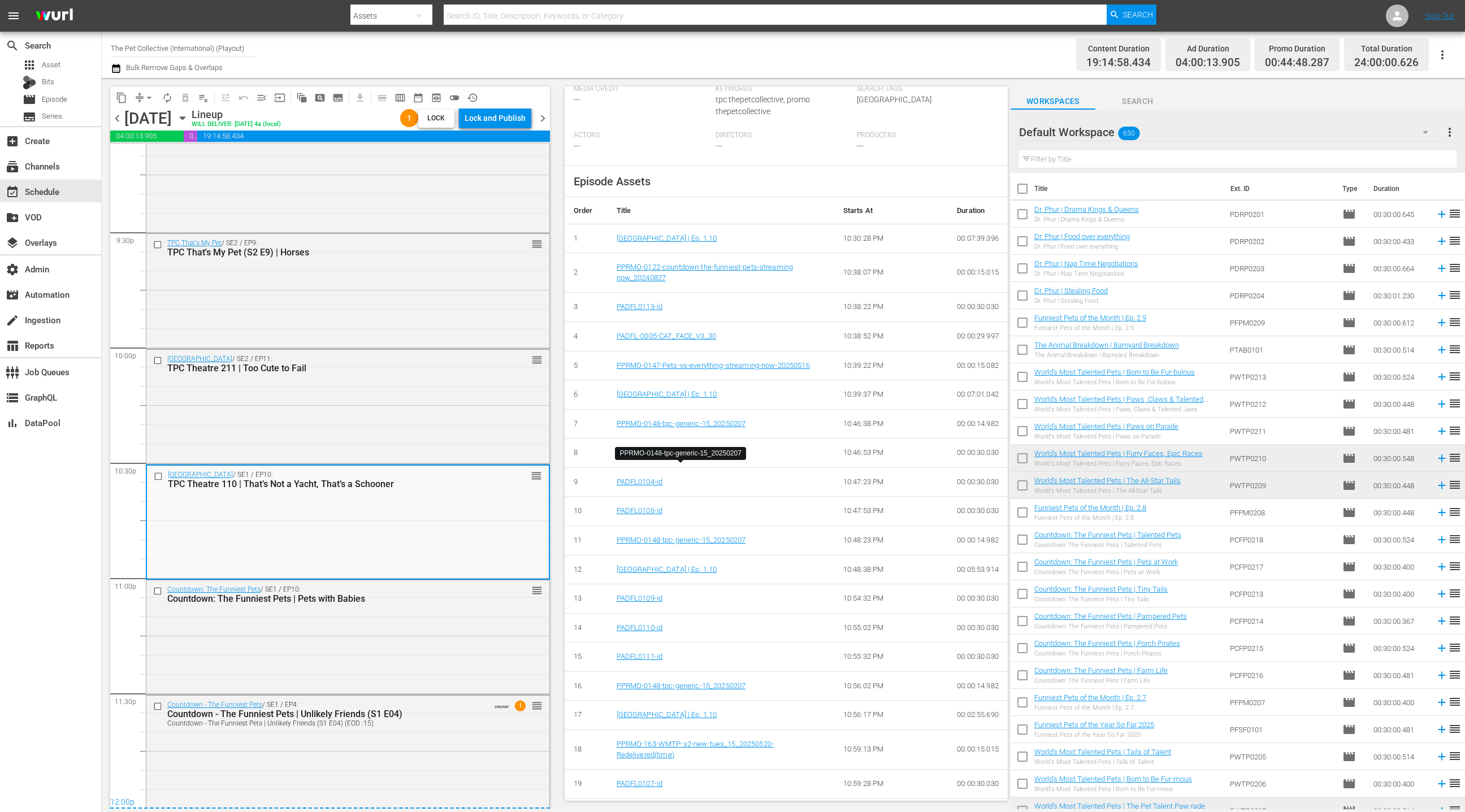
scroll to position [323, 0]
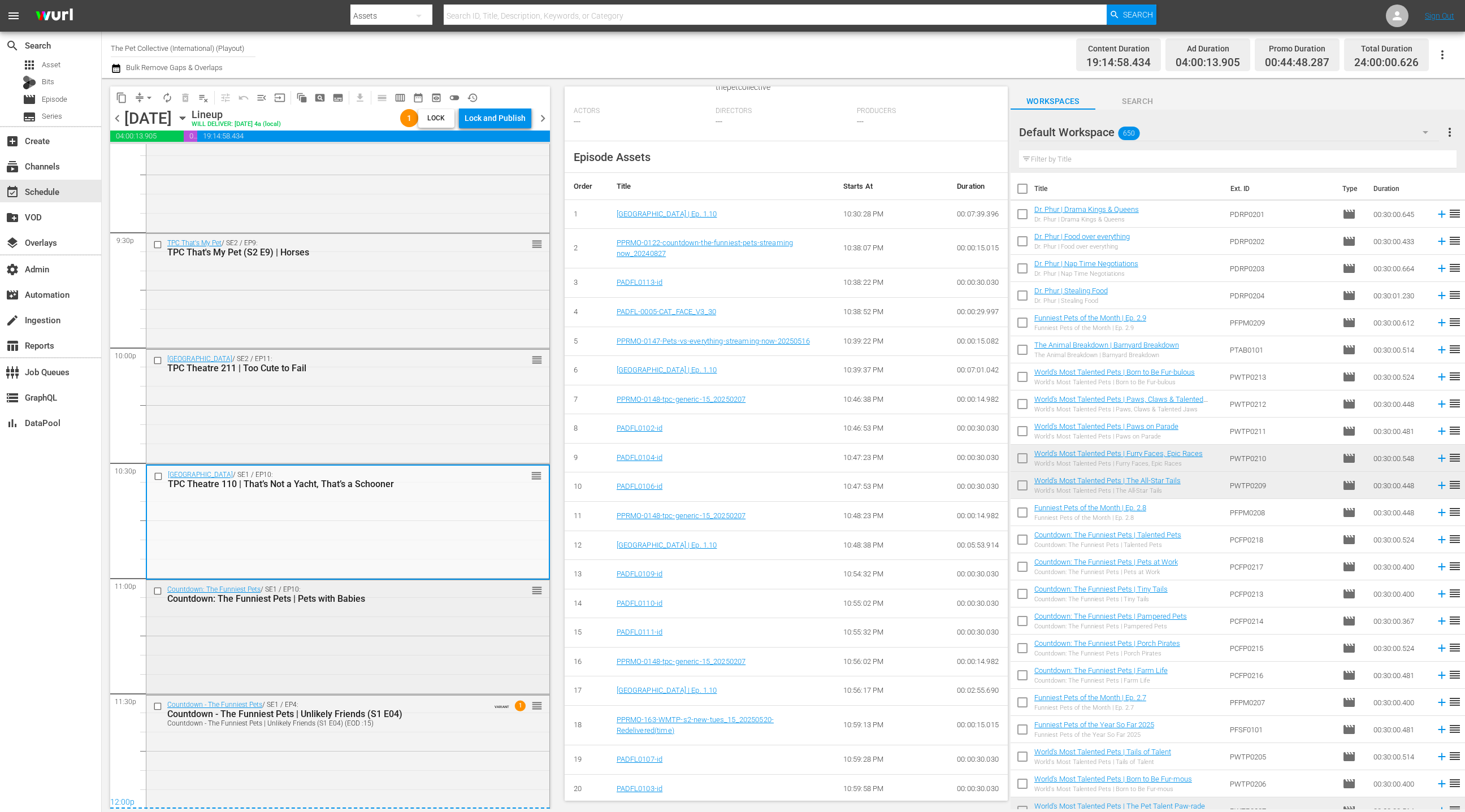
click at [435, 627] on div "Countdown: The Funniest Pets / SE1 / EP10: Countdown: The Funniest Pets | Pets …" at bounding box center [348, 636] width 403 height 112
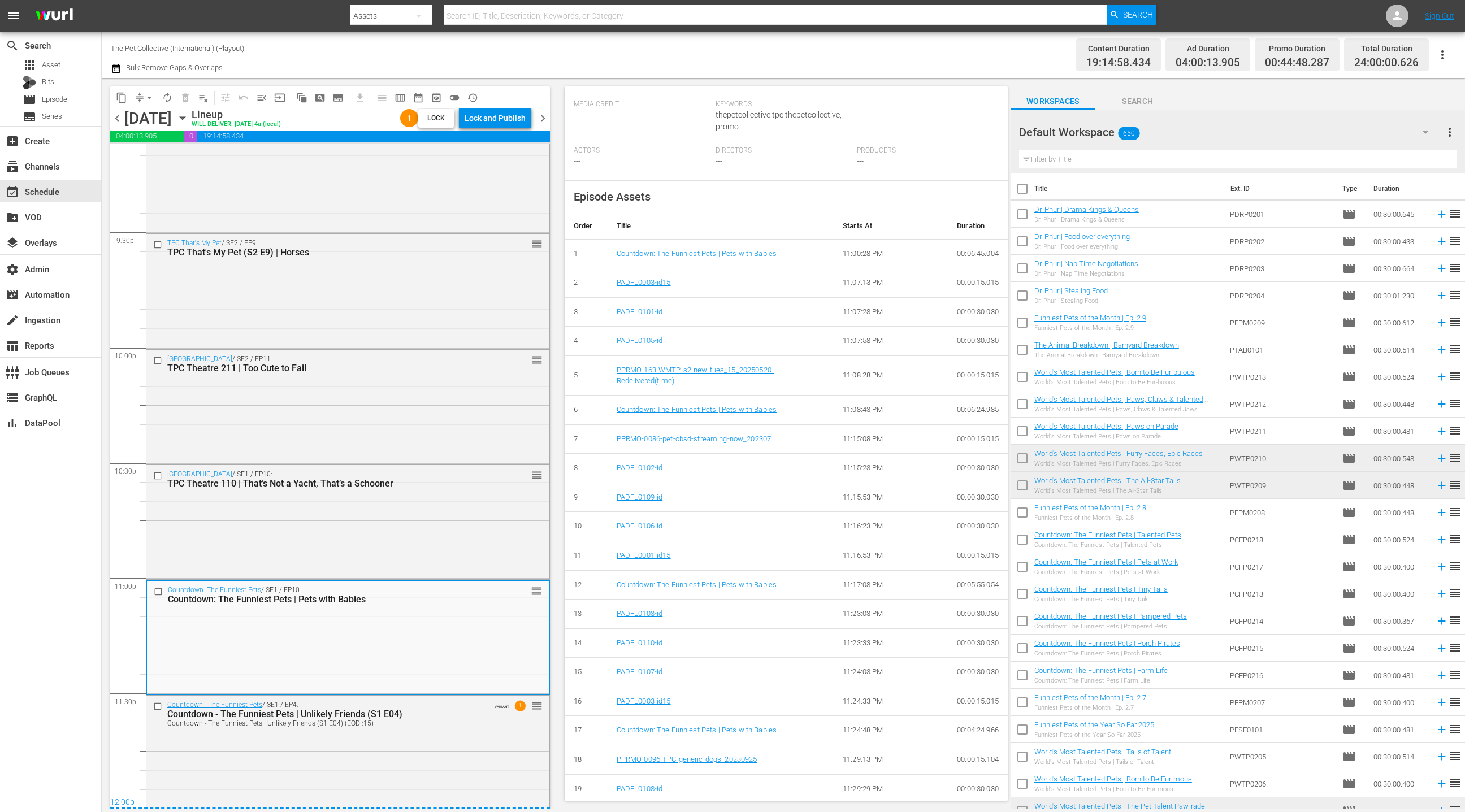
scroll to position [324, 0]
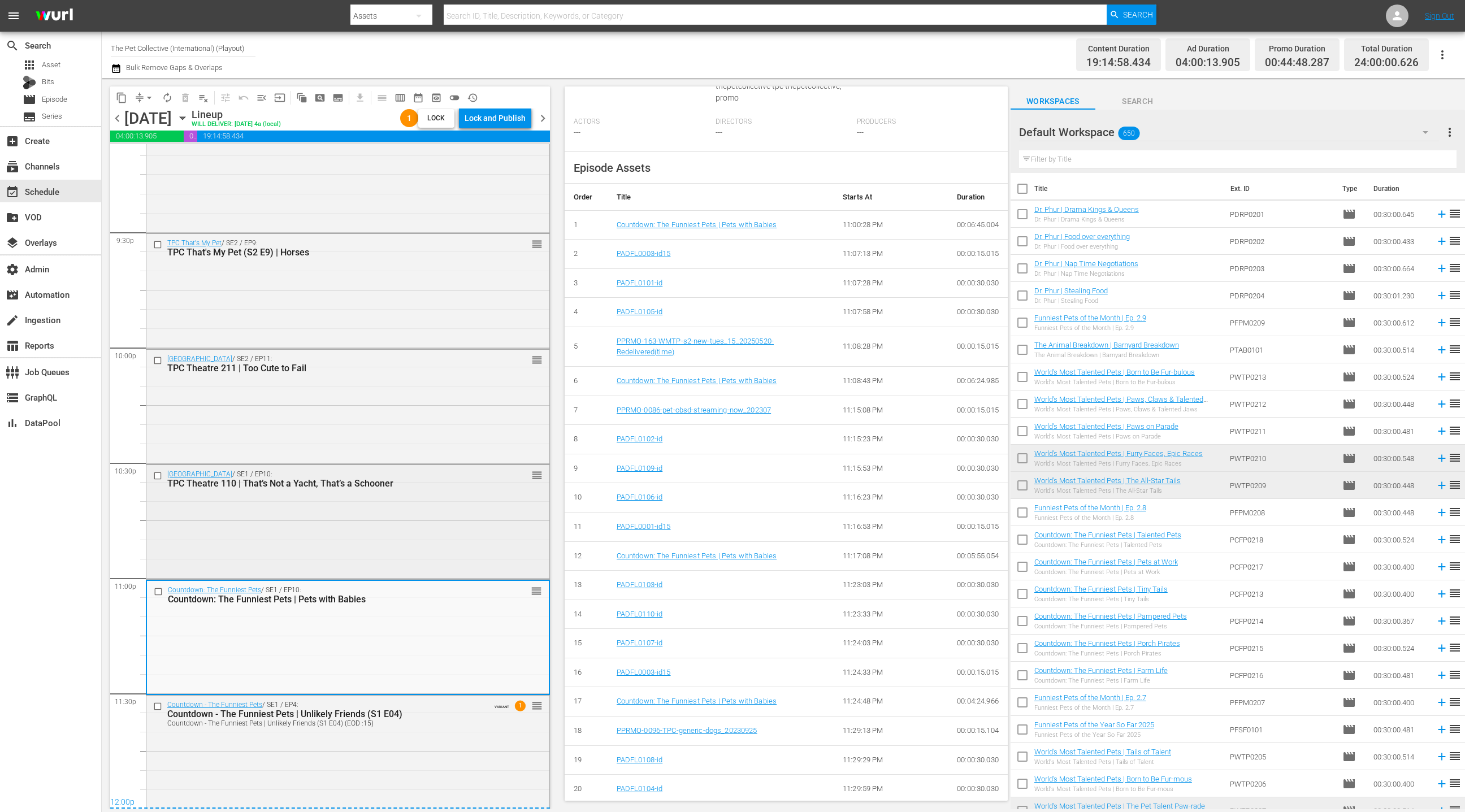
click at [373, 491] on div "TPC Theatre / SE1 / EP10: TPC Theatre 110 | That’s Not a Yacht, That’s a Schoon…" at bounding box center [348, 479] width 403 height 28
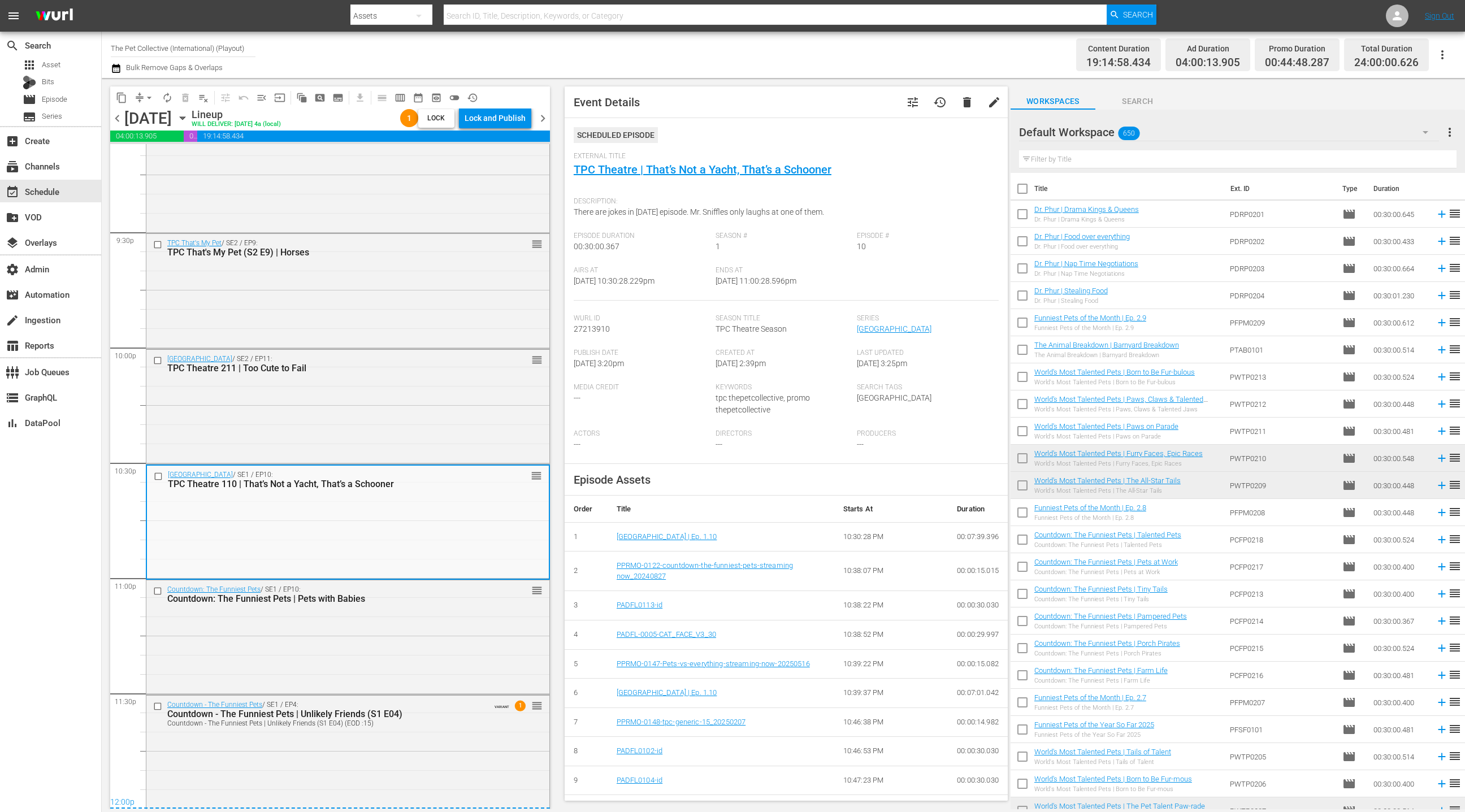
scroll to position [91, 0]
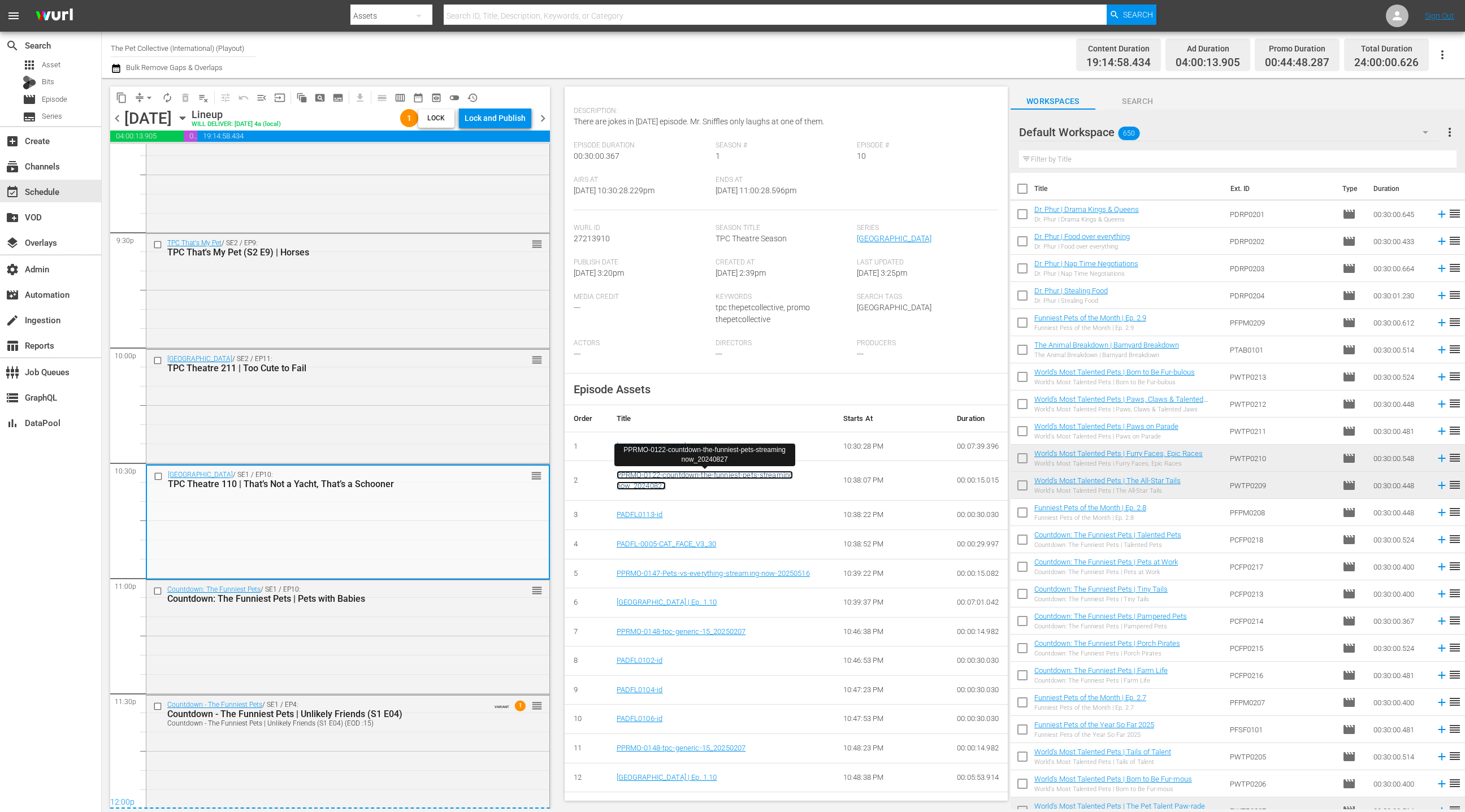
click at [691, 479] on link "PPRMO-0122-countdown-the-funniest-pets-streaming now_20240827" at bounding box center [705, 480] width 177 height 19
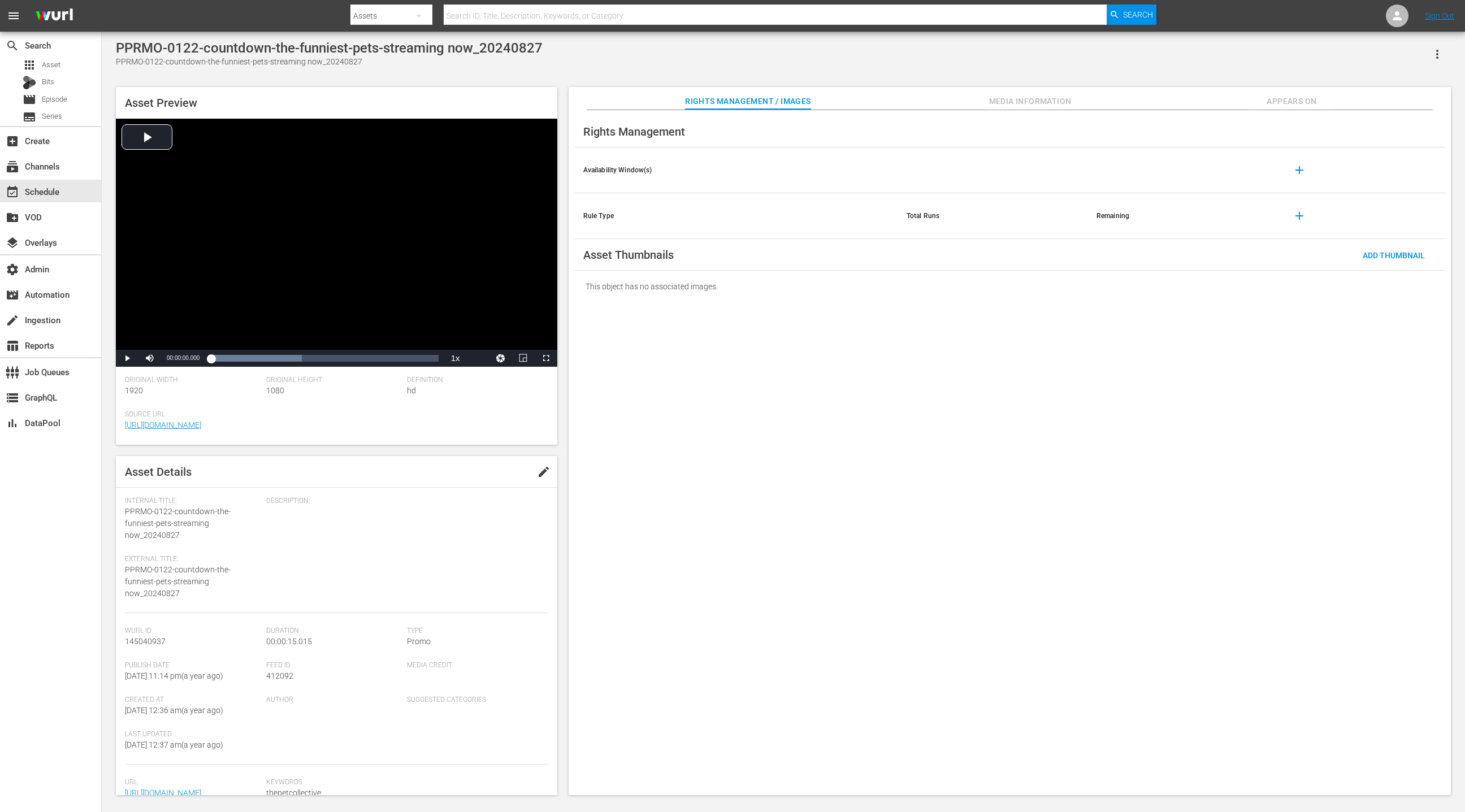
click at [1291, 97] on span "Appears On" at bounding box center [1291, 102] width 85 height 14
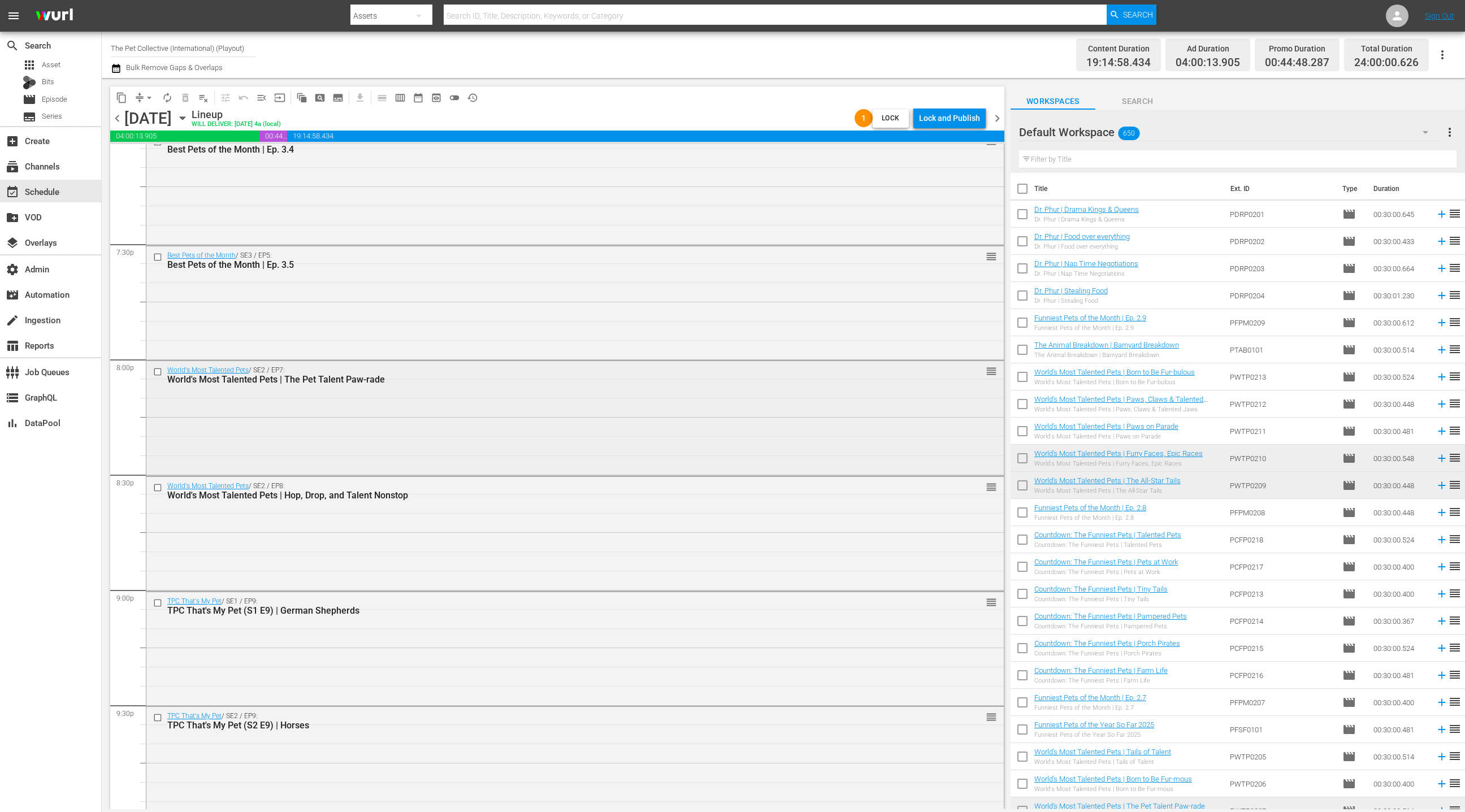
scroll to position [4402, 0]
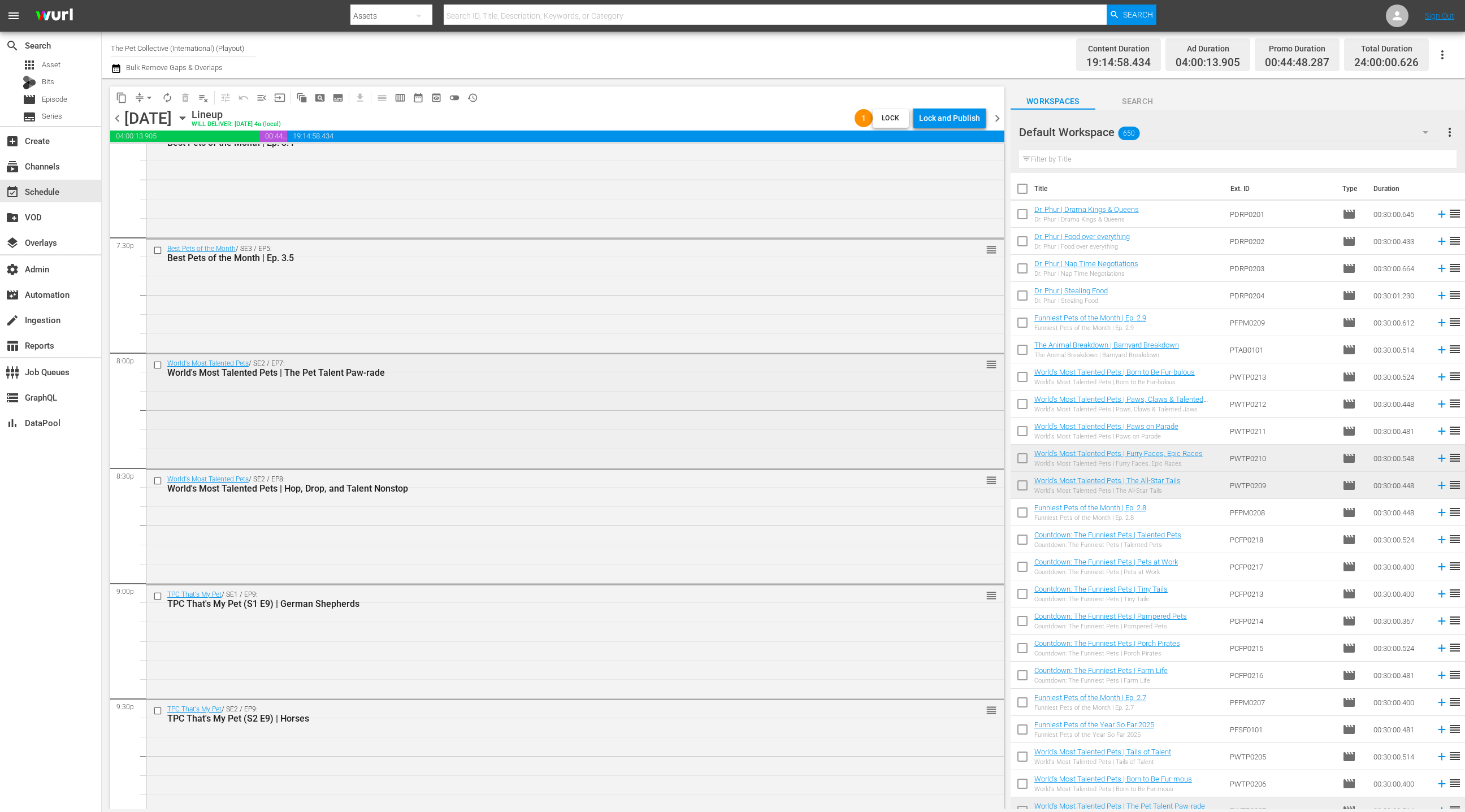
click at [600, 430] on div "World's Most Talented Pets / SE2 / EP7: World's Most Talented Pets | The Pet Ta…" at bounding box center [575, 410] width 858 height 112
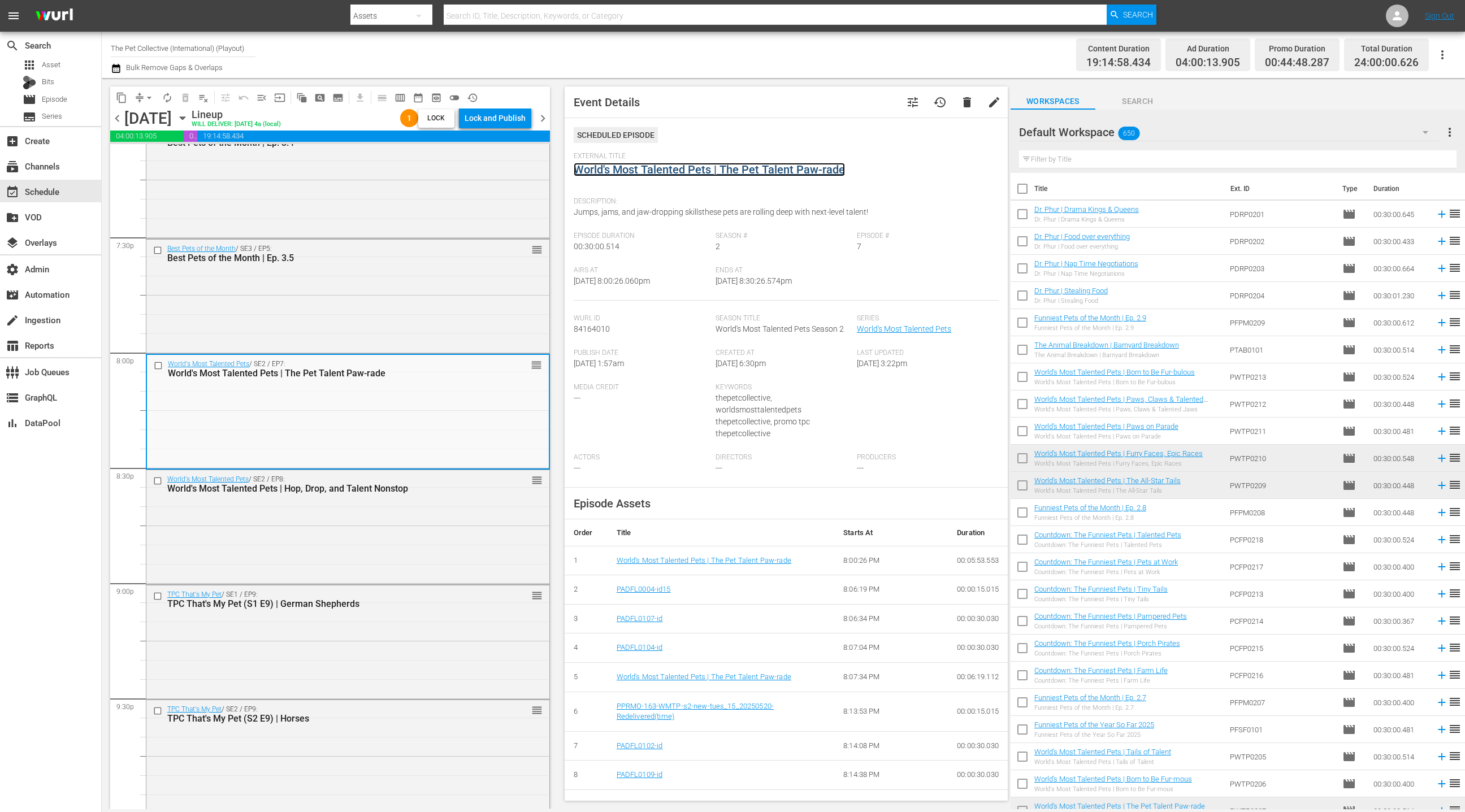
click at [693, 175] on link "World's Most Talented Pets | The Pet Talent Paw-rade" at bounding box center [709, 169] width 271 height 13
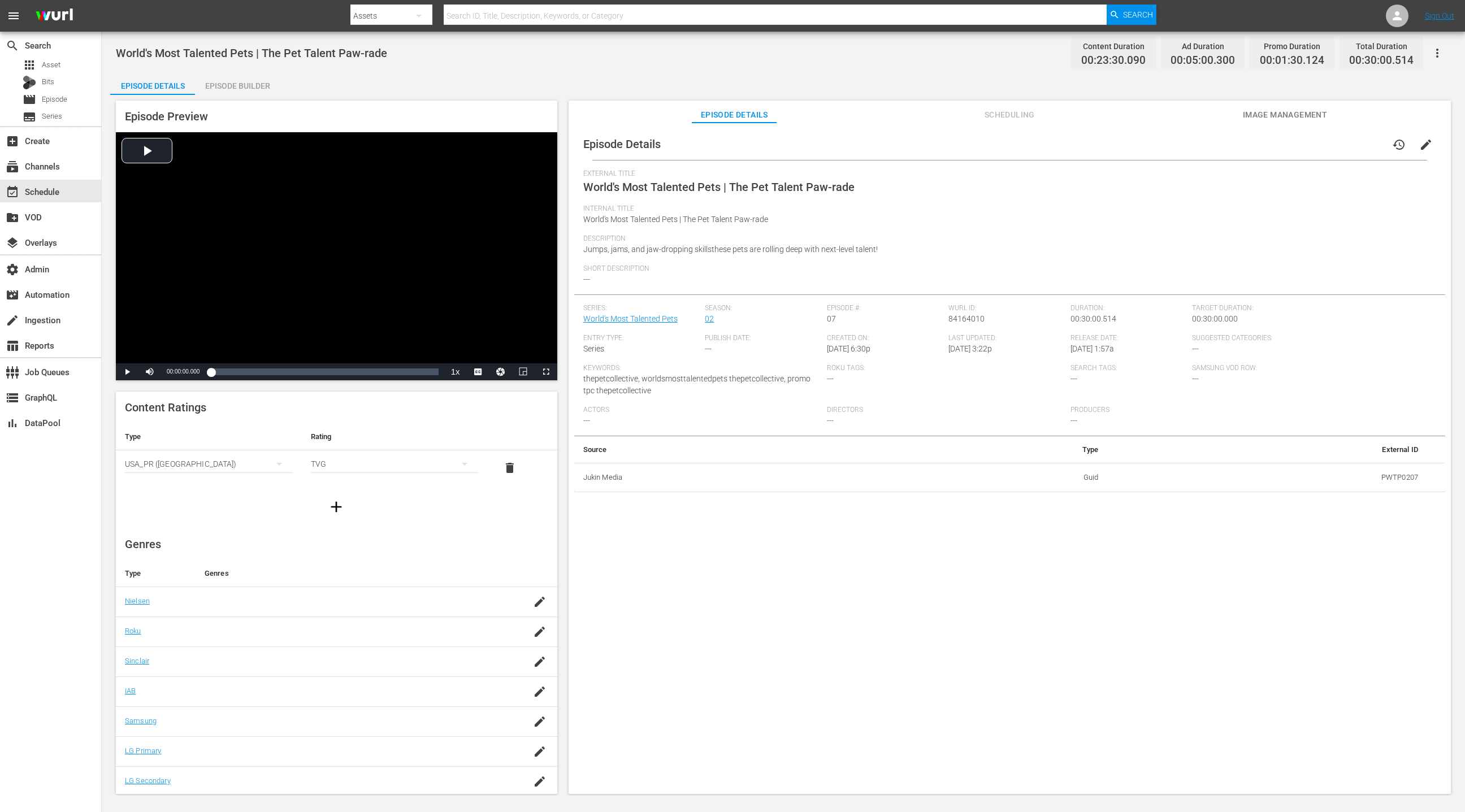
click at [255, 83] on div "Episode Builder" at bounding box center [237, 86] width 85 height 27
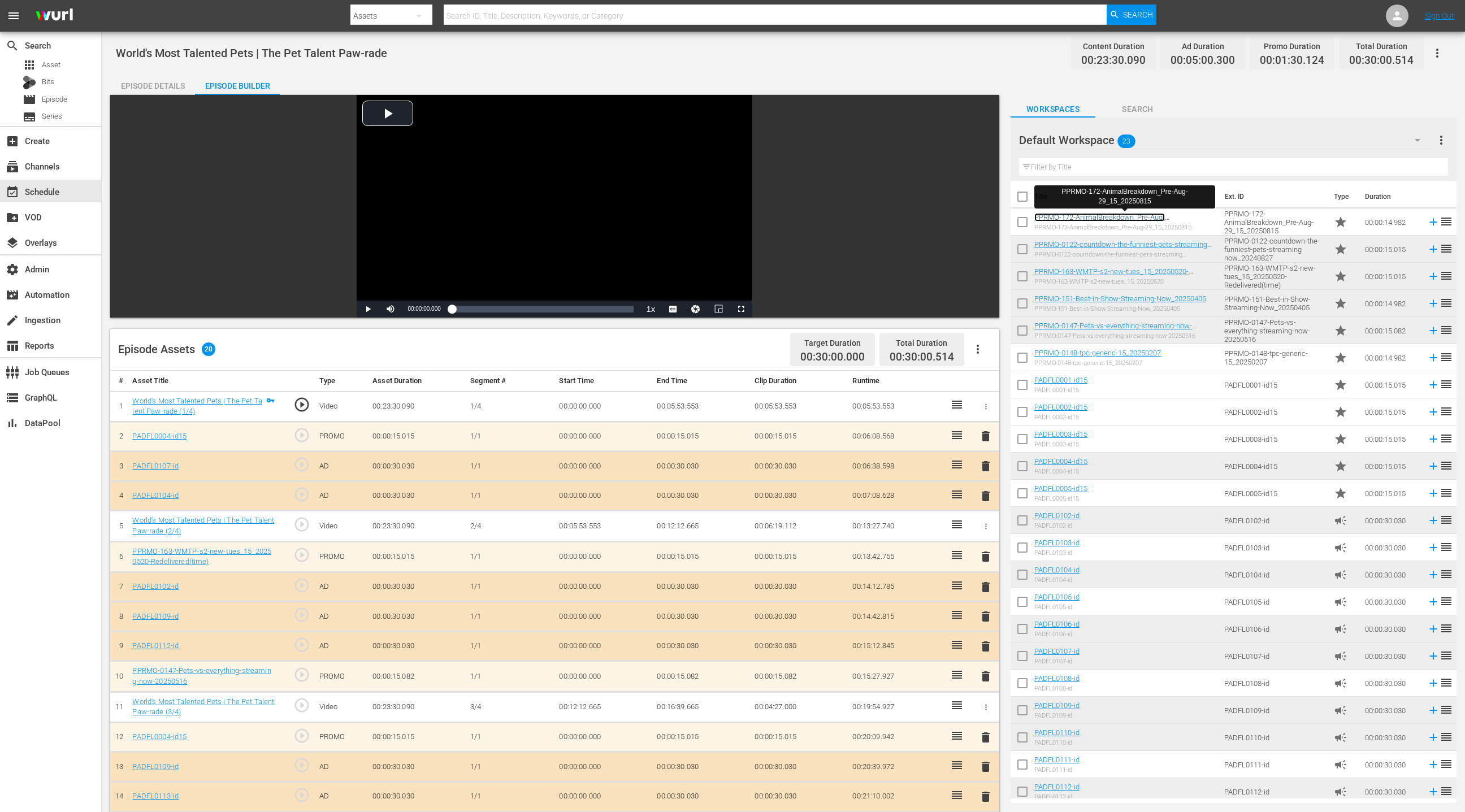
click at [1068, 220] on link "PPRMO-172-AnimalBreakdown_Pre-Aug-29_15_20250815" at bounding box center [1099, 221] width 131 height 17
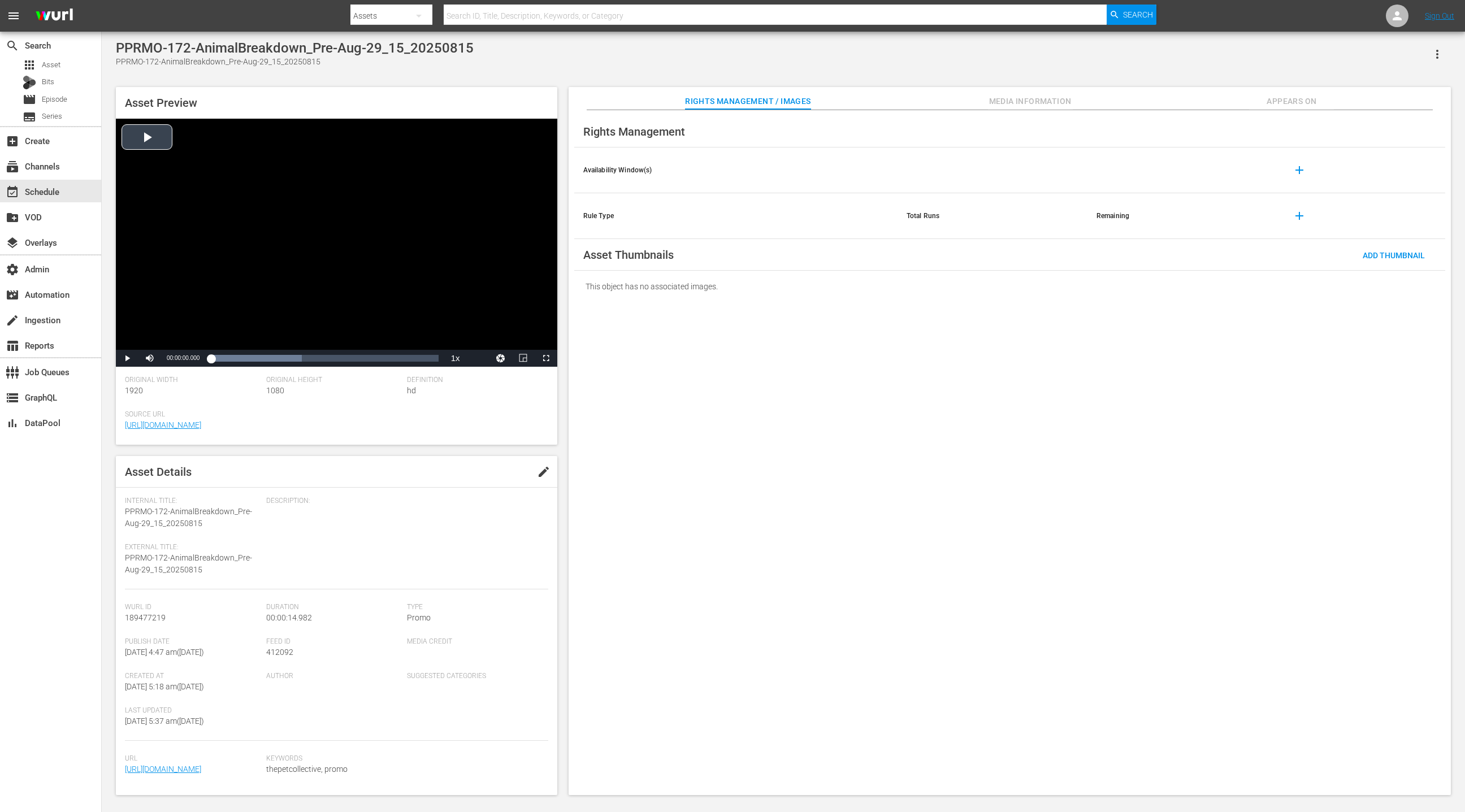
click at [150, 141] on div "Video Player" at bounding box center [337, 234] width 441 height 231
drag, startPoint x: 253, startPoint y: 360, endPoint x: 337, endPoint y: 364, distance: 84.1
click at [337, 364] on div "00:00:02.915" at bounding box center [273, 358] width 126 height 11
drag, startPoint x: 339, startPoint y: 362, endPoint x: 375, endPoint y: 363, distance: 36.0
click at [373, 363] on div "00:00:08.666" at bounding box center [291, 358] width 162 height 11
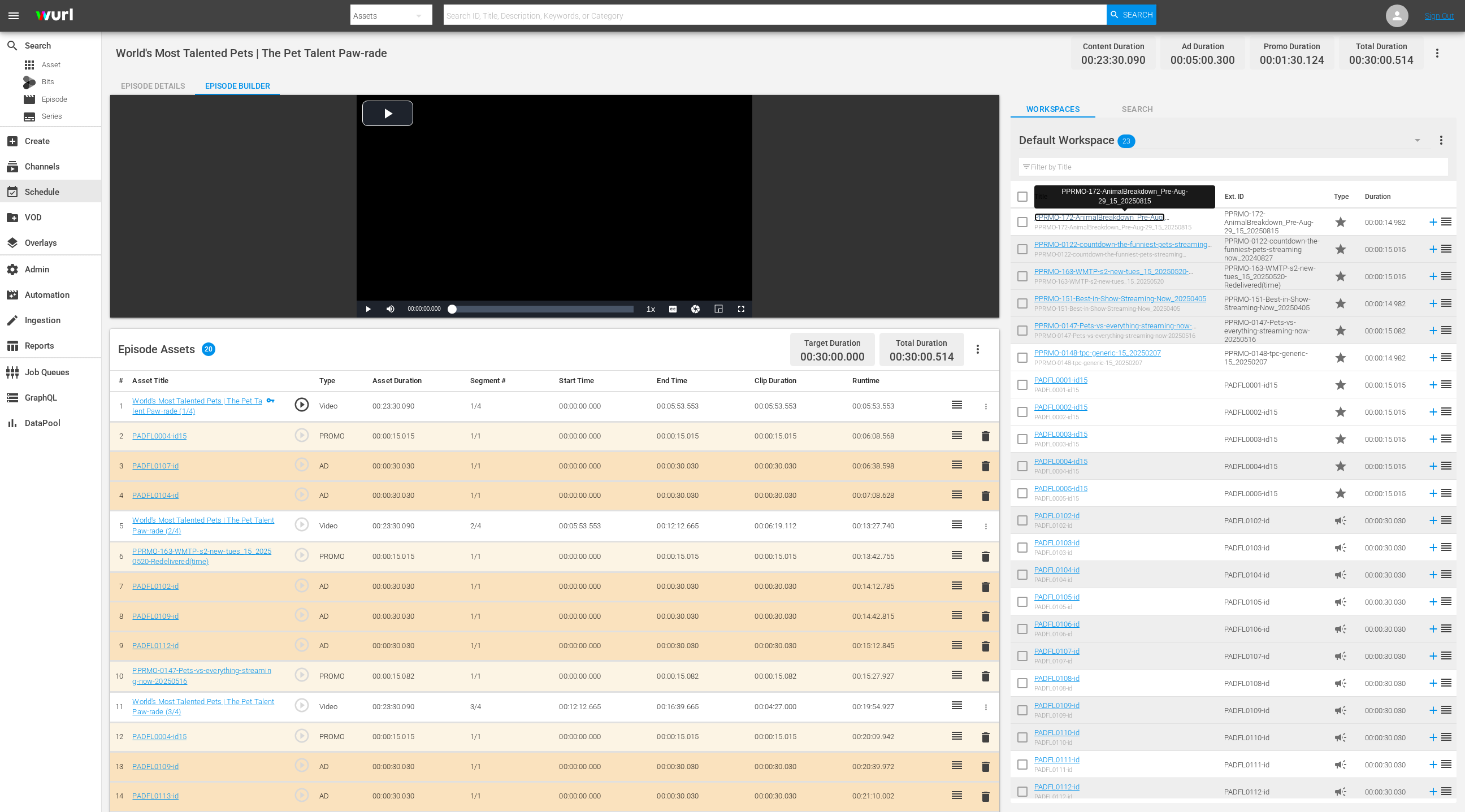
click at [1097, 219] on link "PPRMO-172-AnimalBreakdown_Pre-Aug-29_15_20250815" at bounding box center [1099, 221] width 131 height 17
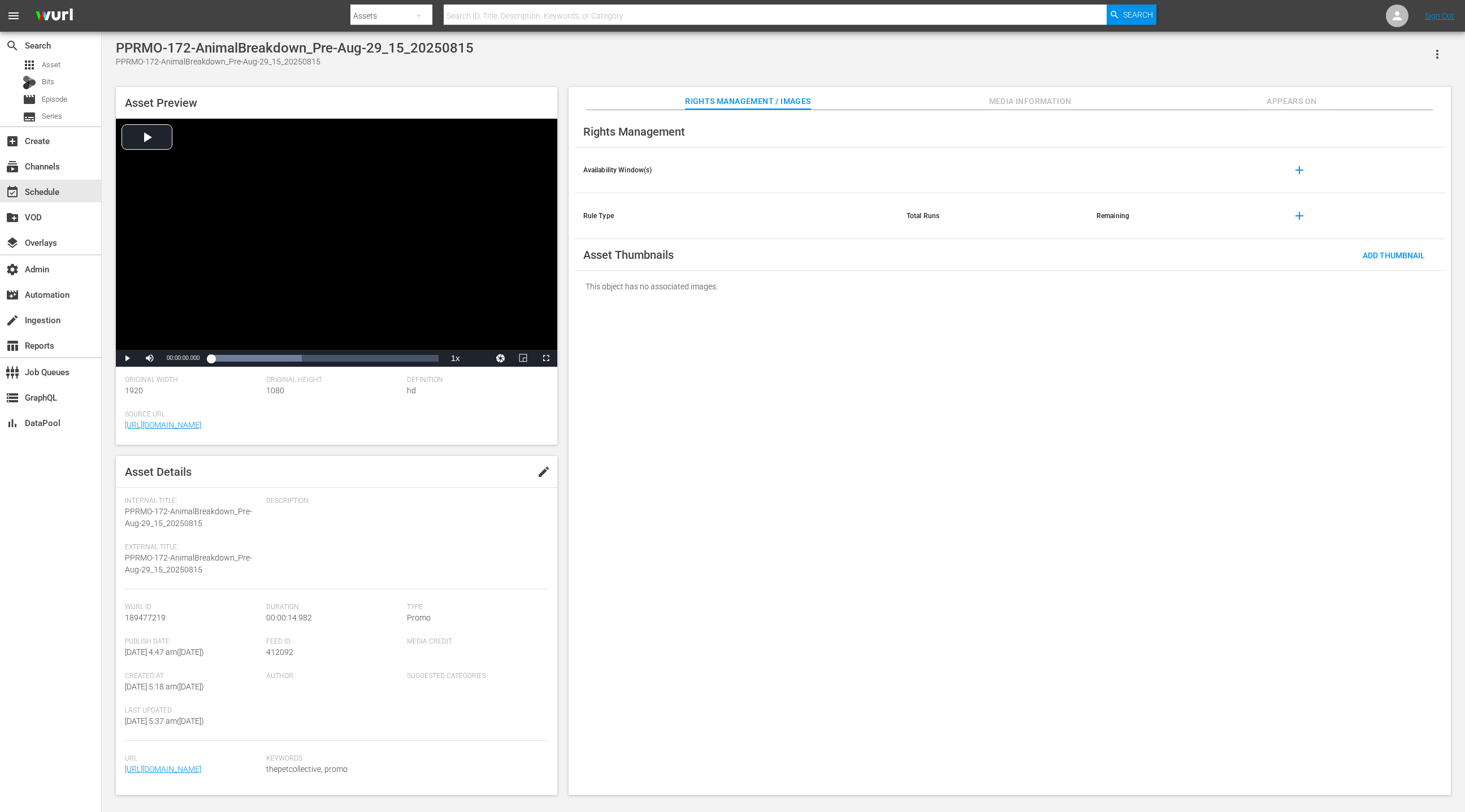
click at [143, 52] on div "PPRMO-172-AnimalBreakdown_Pre-Aug-29_15_20250815" at bounding box center [295, 48] width 358 height 16
drag, startPoint x: 143, startPoint y: 52, endPoint x: 424, endPoint y: 50, distance: 281.0
click at [424, 50] on div "PPRMO-172-AnimalBreakdown_Pre-Aug-29_15_20250815" at bounding box center [295, 48] width 358 height 16
copy div "PPRMO-172-AnimalBreakdown_Pre-Aug-29_15_20250815"
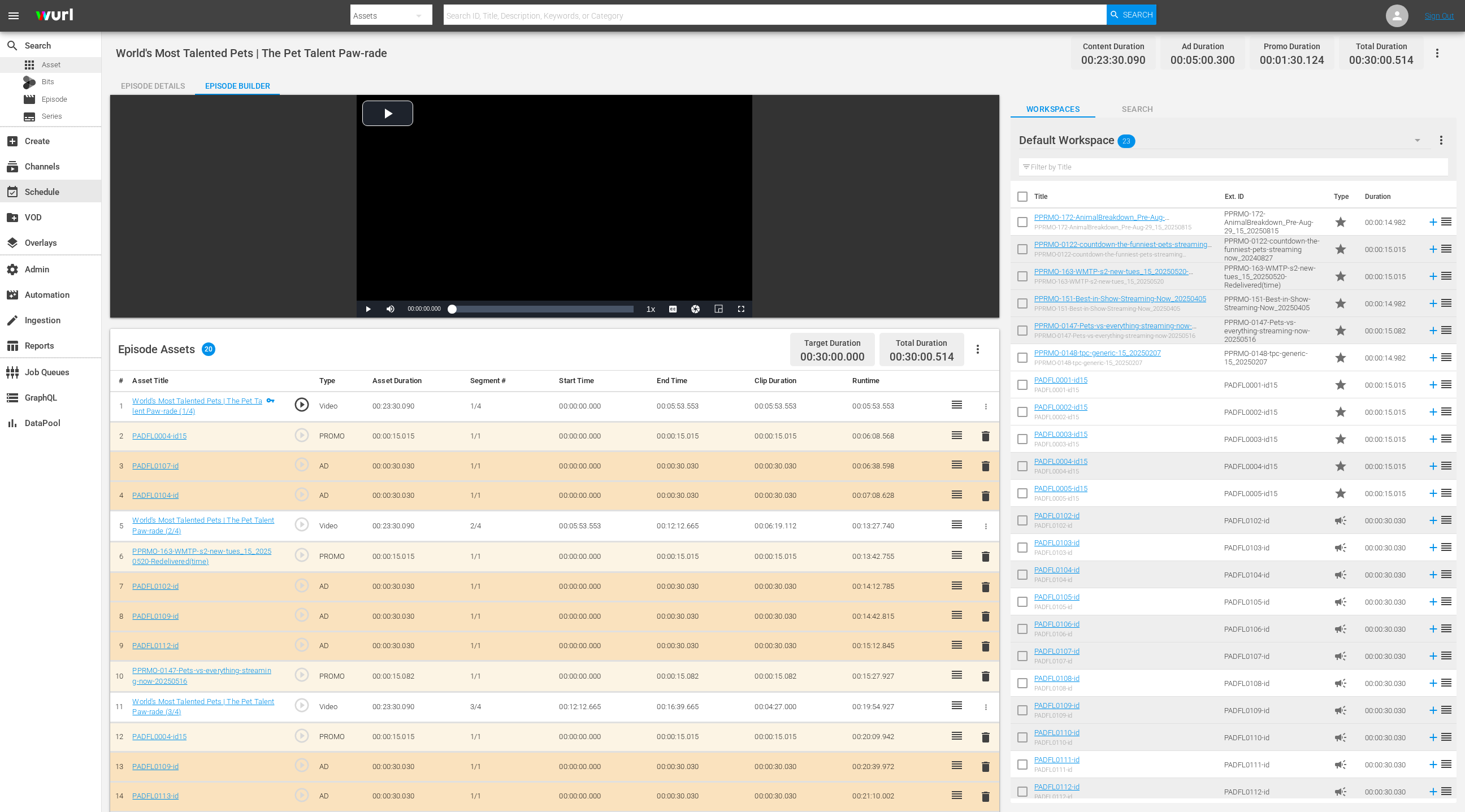
click at [71, 66] on div "apps Asset" at bounding box center [51, 64] width 101 height 16
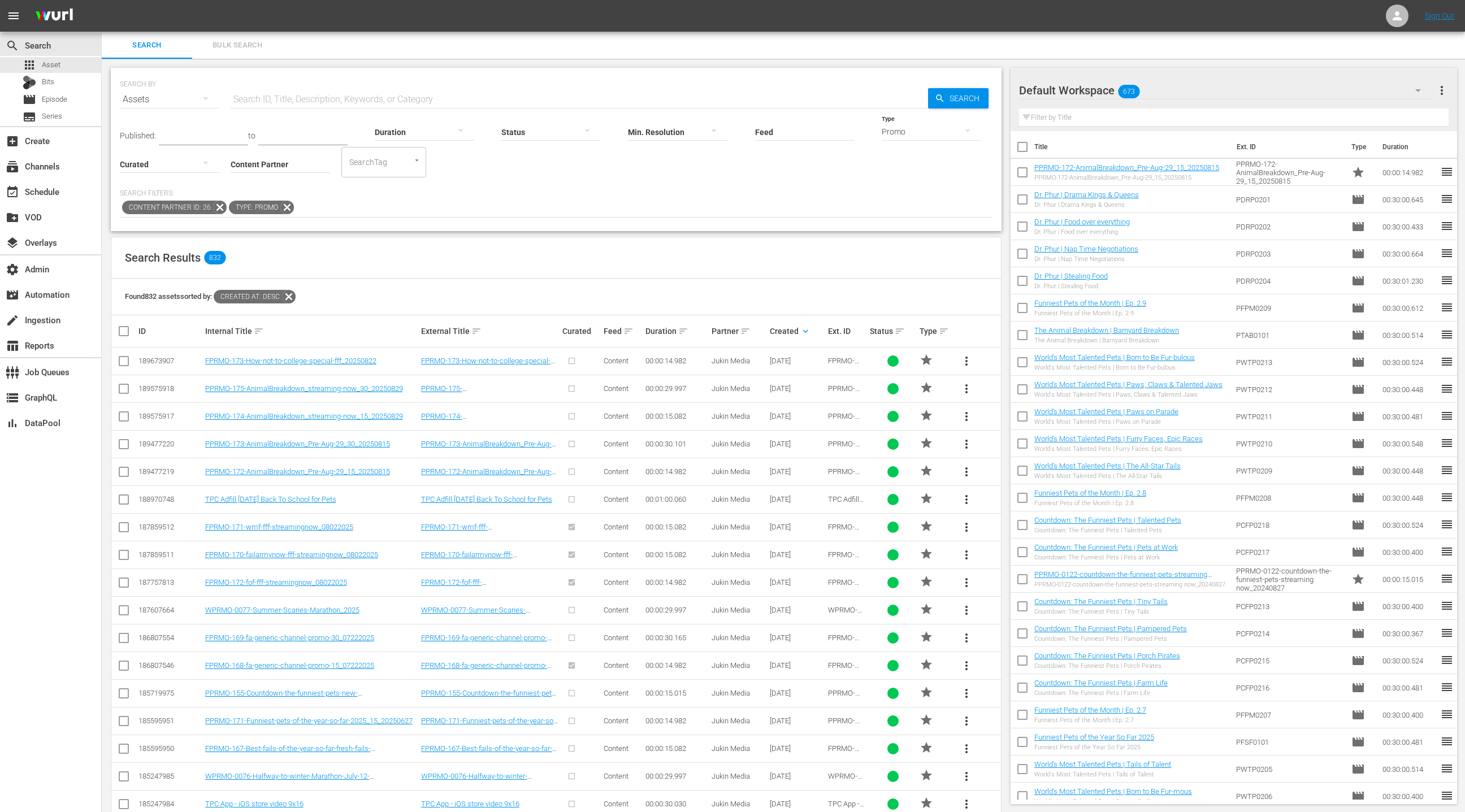
click at [307, 101] on input "text" at bounding box center [579, 99] width 697 height 27
type input "countdown"
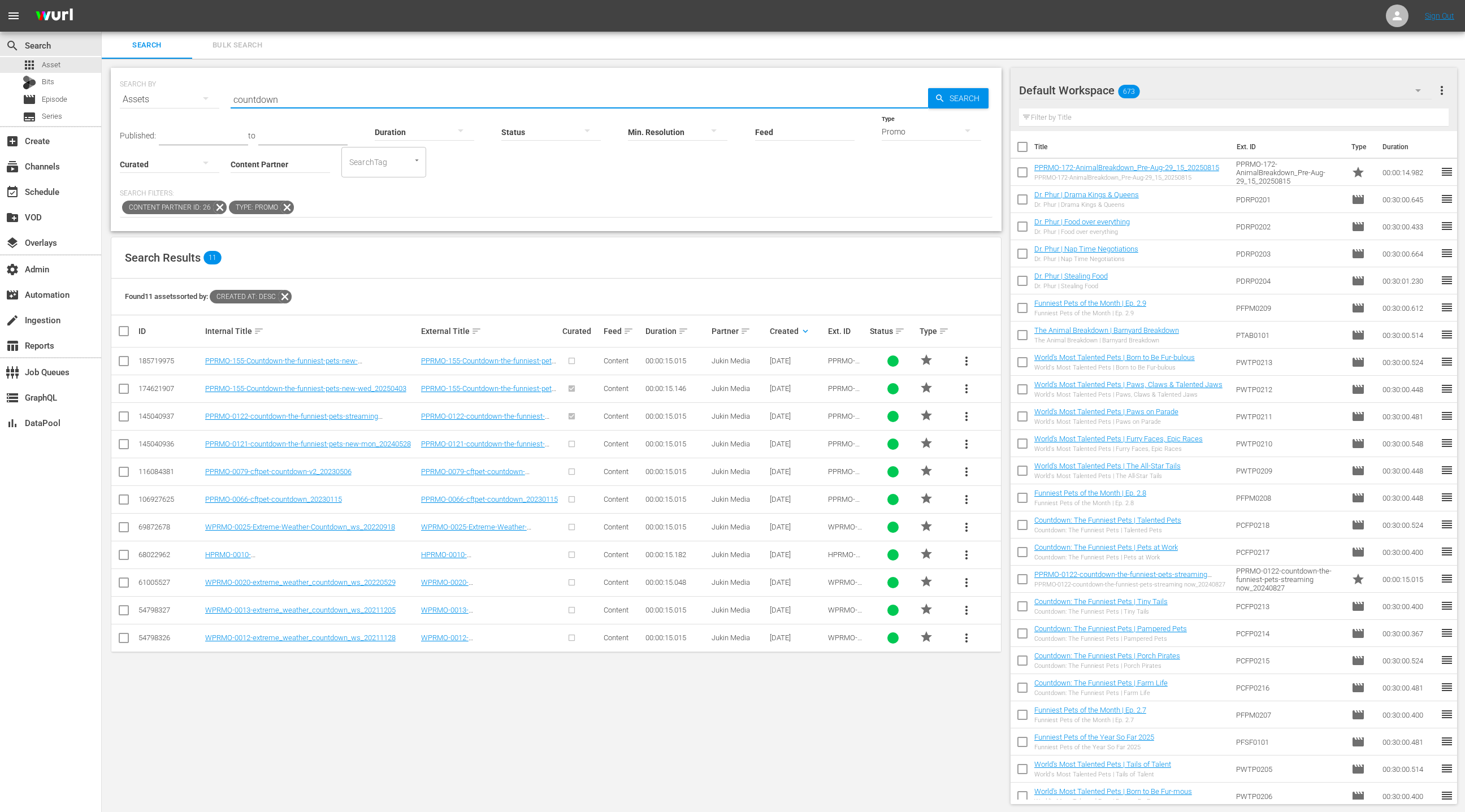
click at [963, 420] on span "more_vert" at bounding box center [966, 416] width 13 height 13
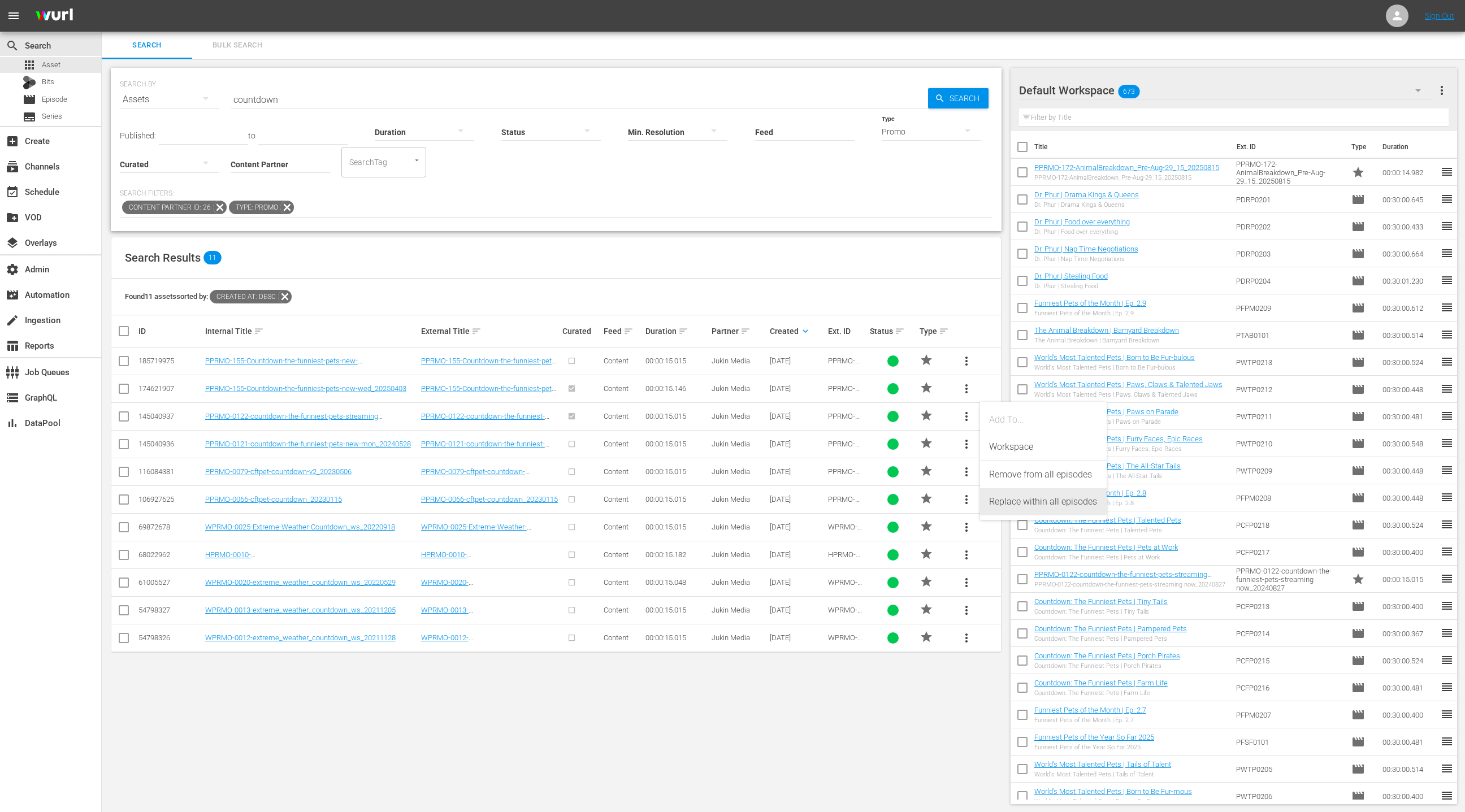
click at [1025, 503] on div "Replace within all episodes" at bounding box center [1043, 501] width 109 height 27
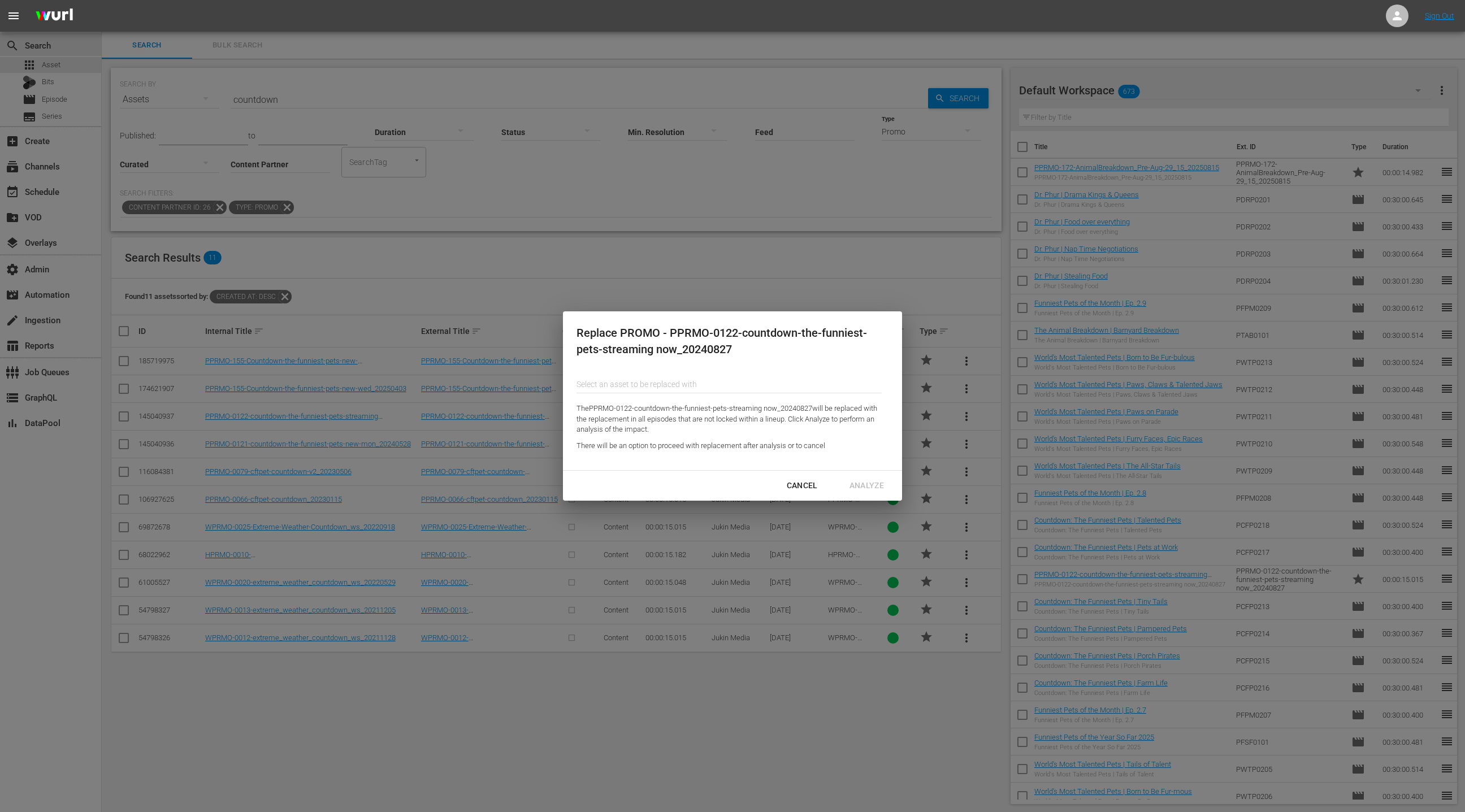
click at [632, 384] on input "Content Partner" at bounding box center [729, 384] width 305 height 27
paste input "PPRMO-172-AnimalBreakdown_Pre-Aug-29_15_20250815"
click at [672, 416] on div "PPRMO-172-AnimalBreakdown_Pre-Aug-29_15_20250815 (189477219)" at bounding box center [668, 416] width 165 height 27
type input "PPRMO-172-AnimalBreakdown_Pre-Aug-29_15_20250815 (189477219)"
click at [862, 486] on div "Analyze" at bounding box center [867, 486] width 53 height 14
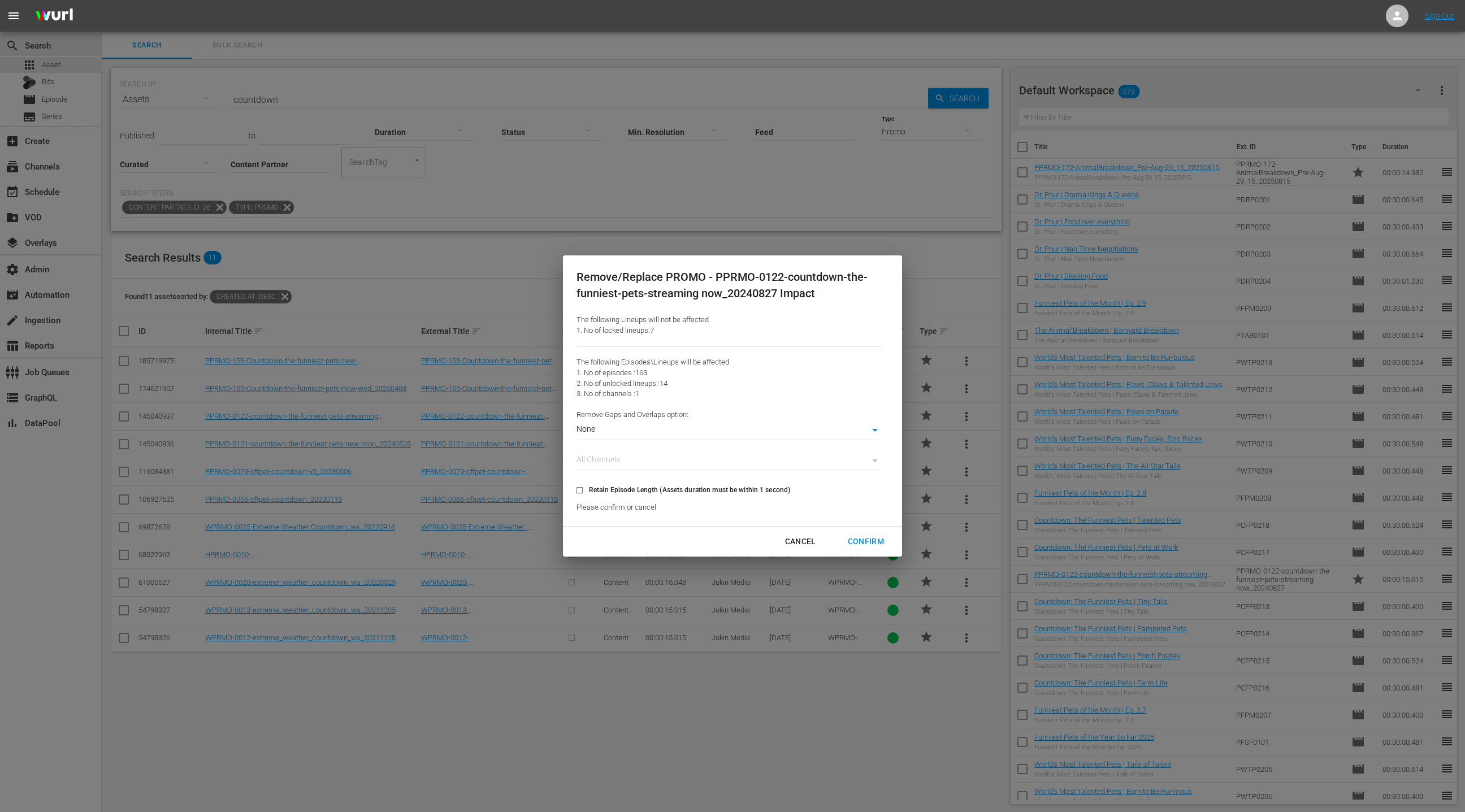
click at [869, 539] on div "Confirm" at bounding box center [866, 542] width 54 height 14
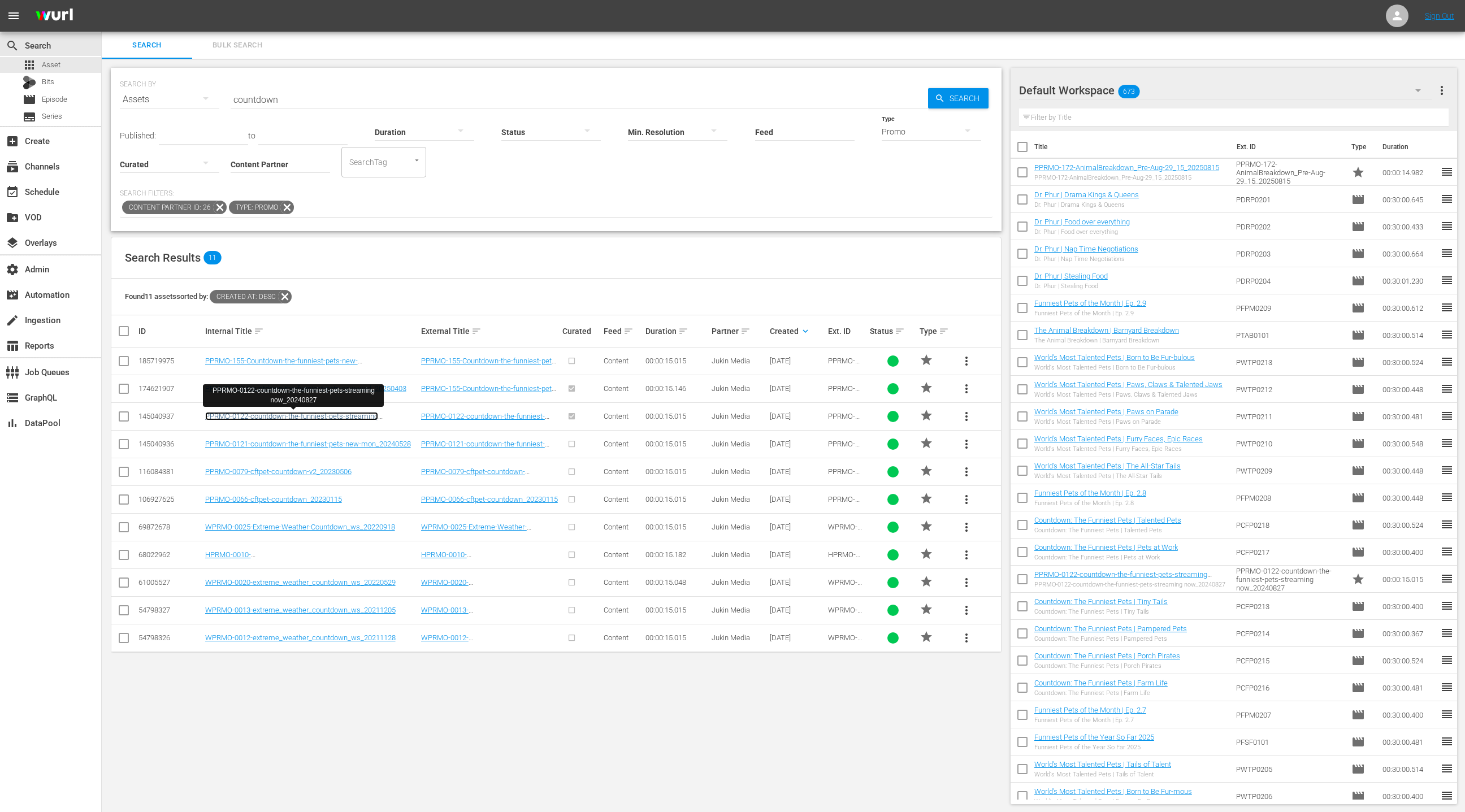
click at [332, 416] on link "PPRMO-0122-countdown-the-funniest-pets-streaming now_20240827" at bounding box center [291, 420] width 173 height 17
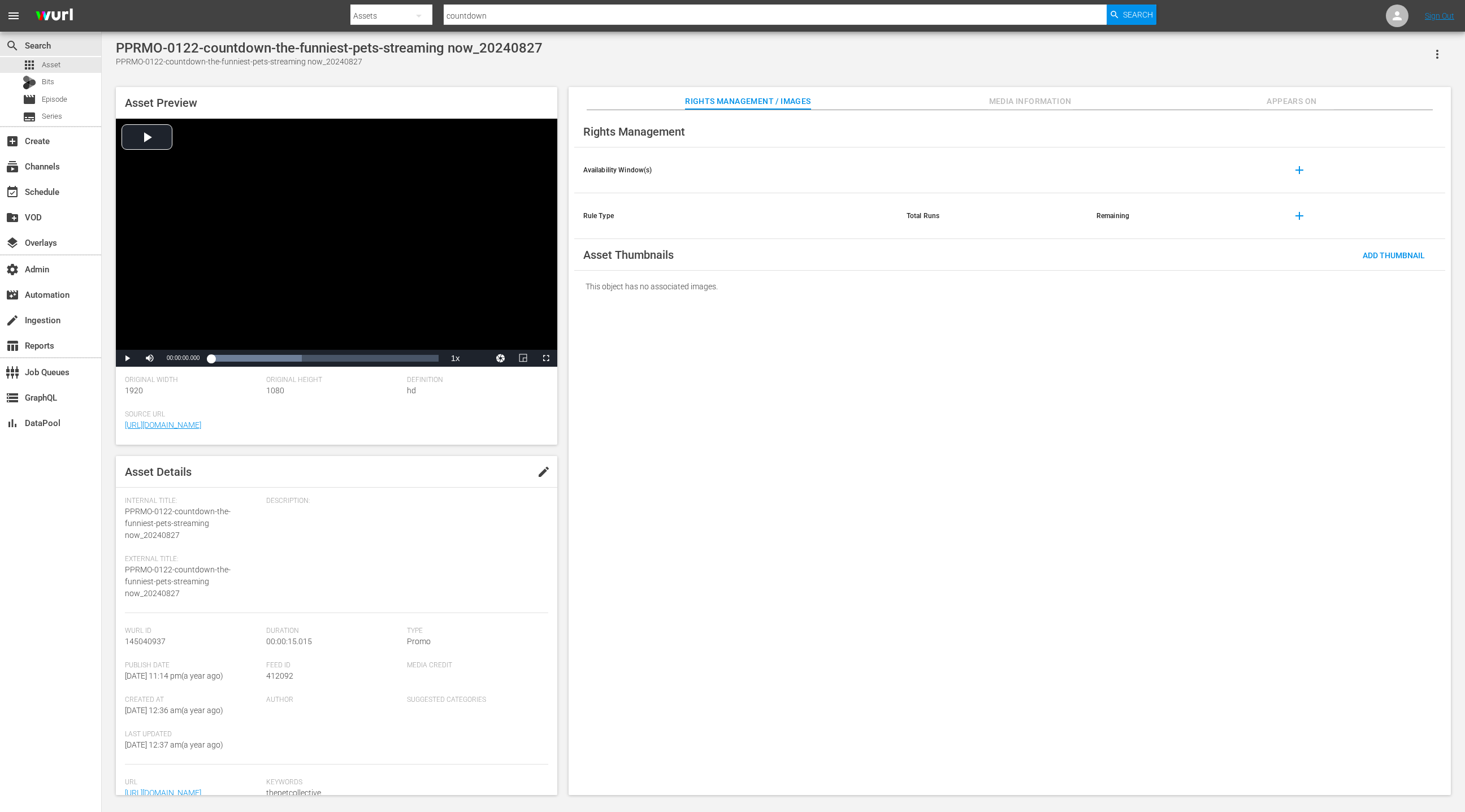
click at [1275, 100] on span "Appears On" at bounding box center [1291, 102] width 85 height 14
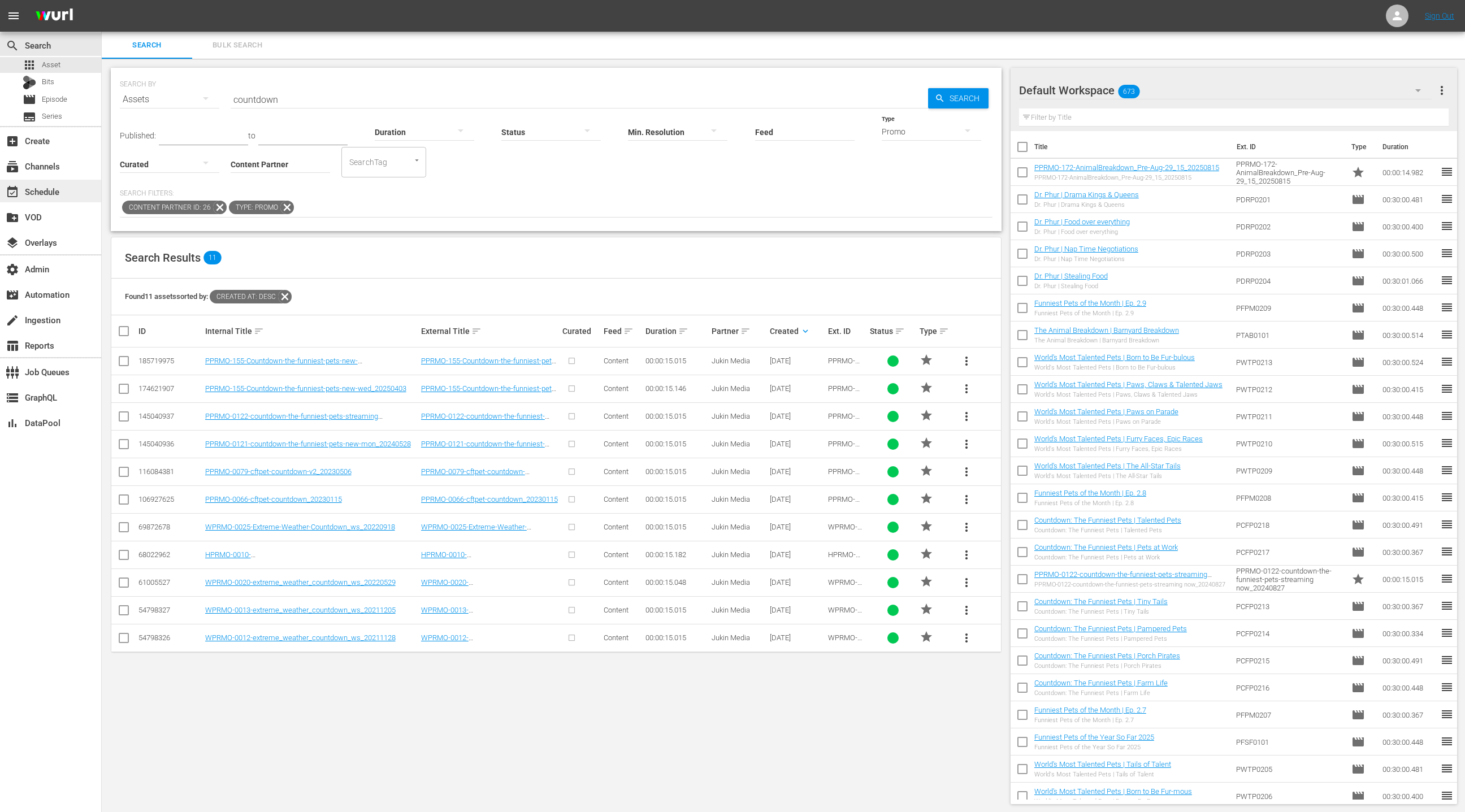
click at [60, 189] on div "event_available Schedule" at bounding box center [31, 190] width 63 height 10
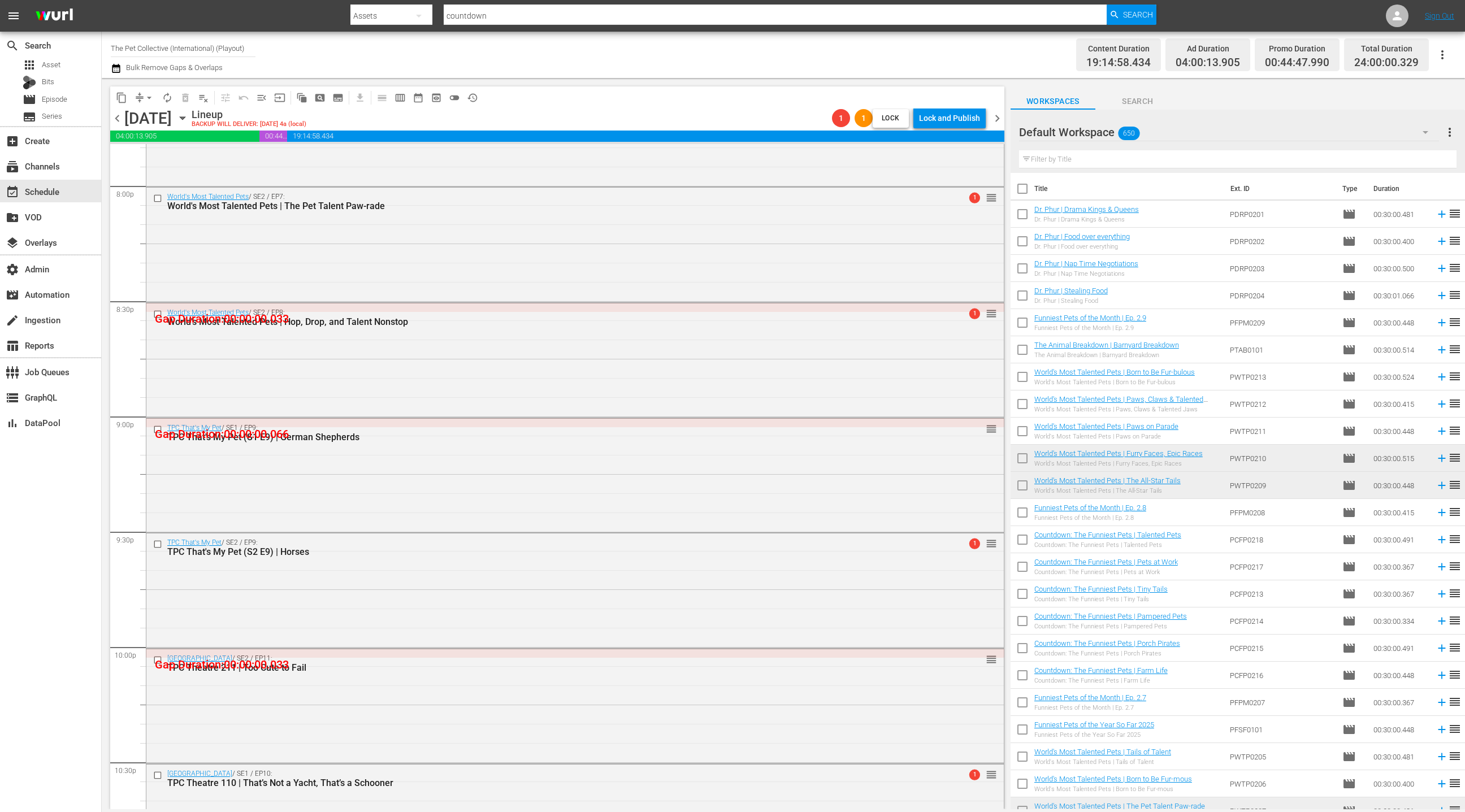
scroll to position [4868, 0]
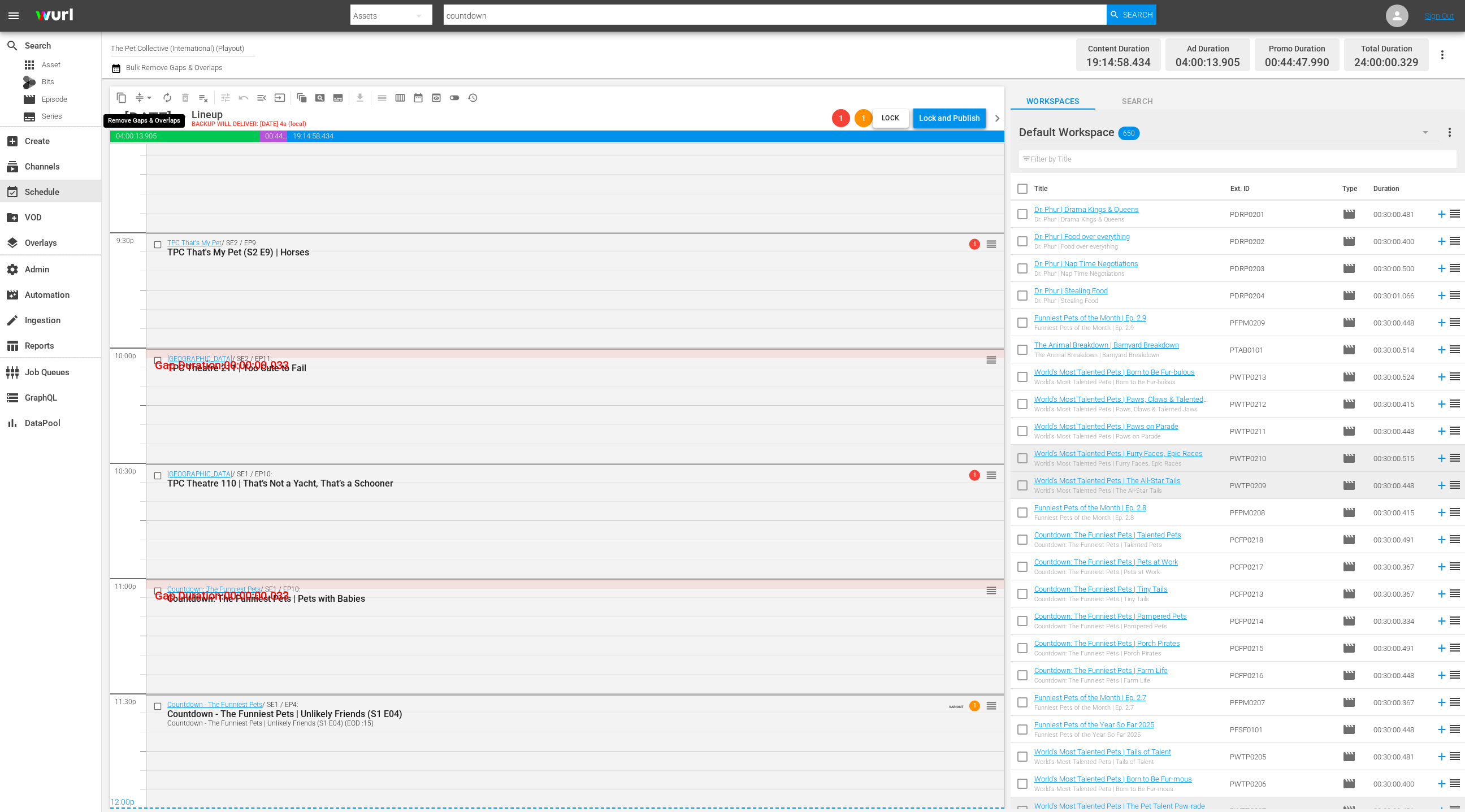
click at [144, 96] on span "arrow_drop_down" at bounding box center [149, 98] width 11 height 11
click at [163, 160] on li "Align to End of Previous Day" at bounding box center [150, 157] width 118 height 19
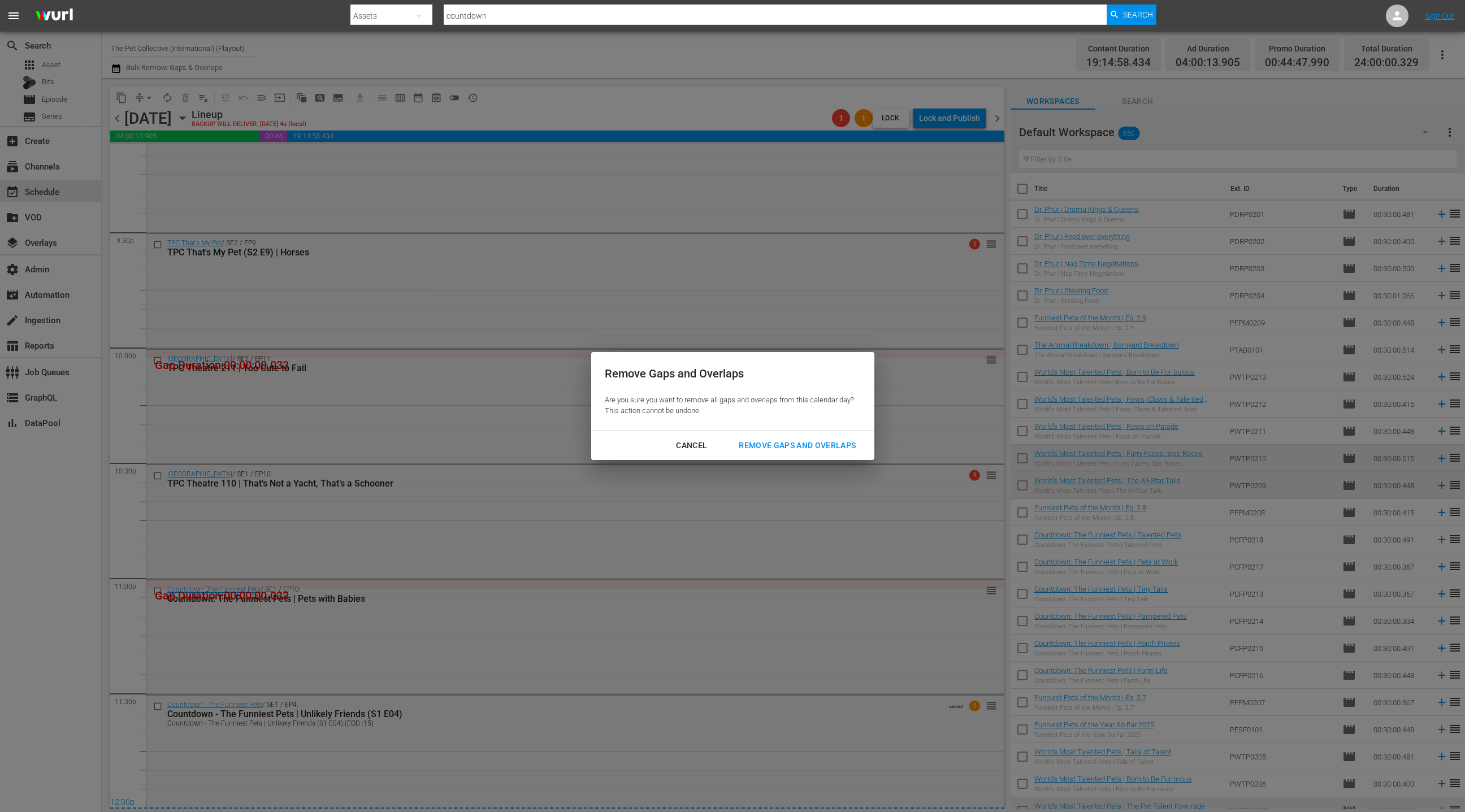
click at [773, 444] on div "Remove Gaps and Overlaps" at bounding box center [797, 445] width 135 height 14
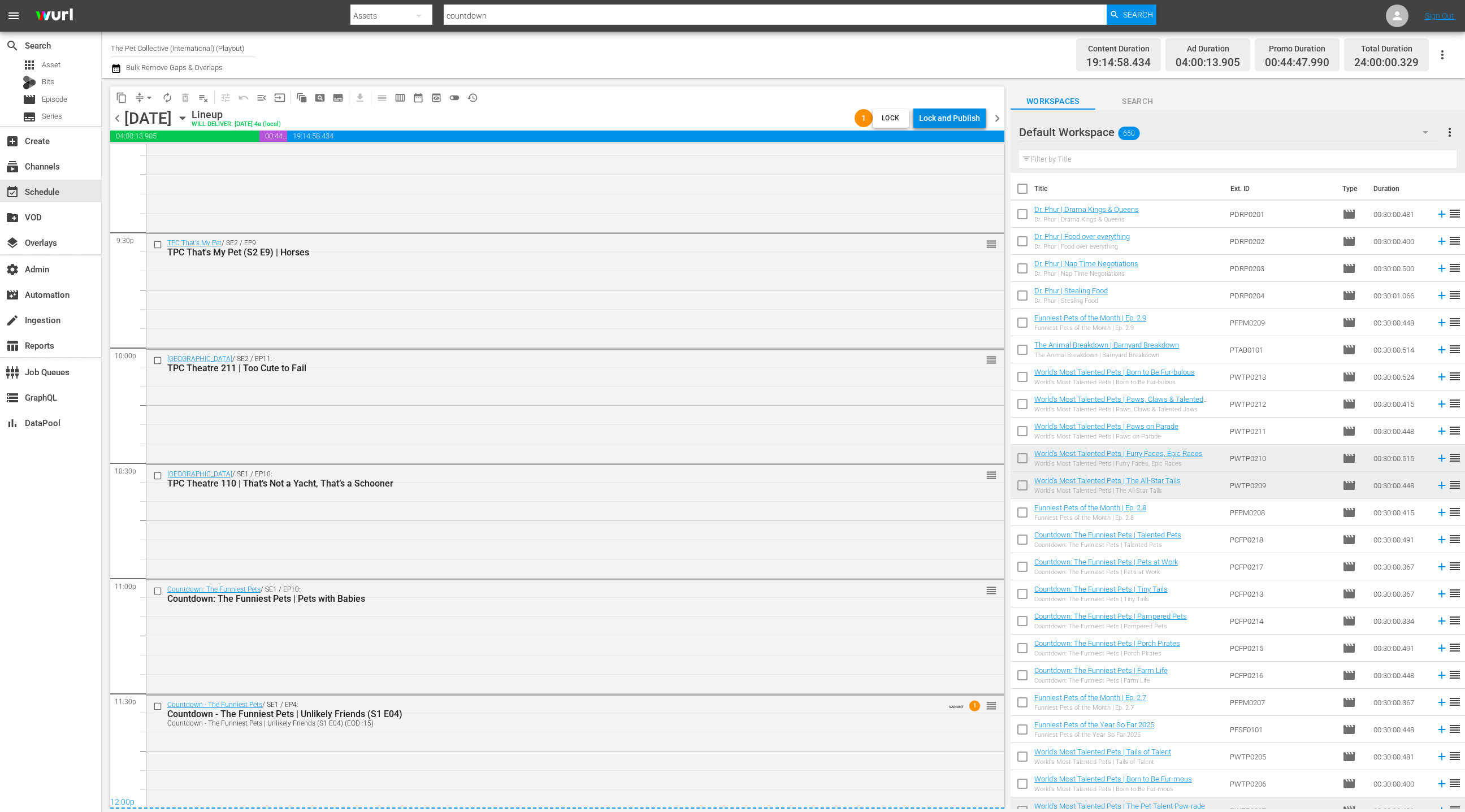
click at [948, 119] on div "Lock and Publish" at bounding box center [949, 118] width 61 height 20
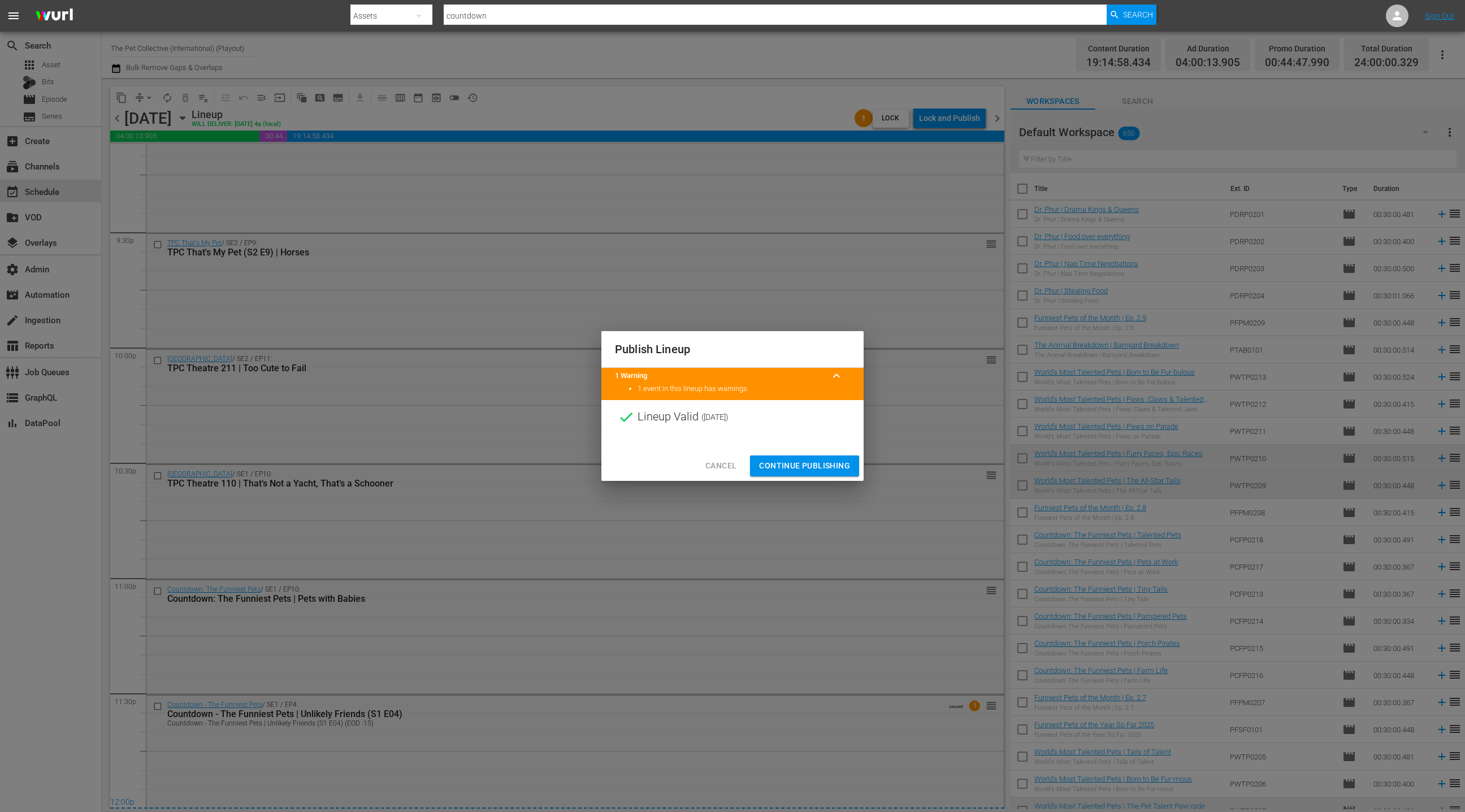
click at [810, 464] on span "Continue Publishing" at bounding box center [804, 465] width 91 height 14
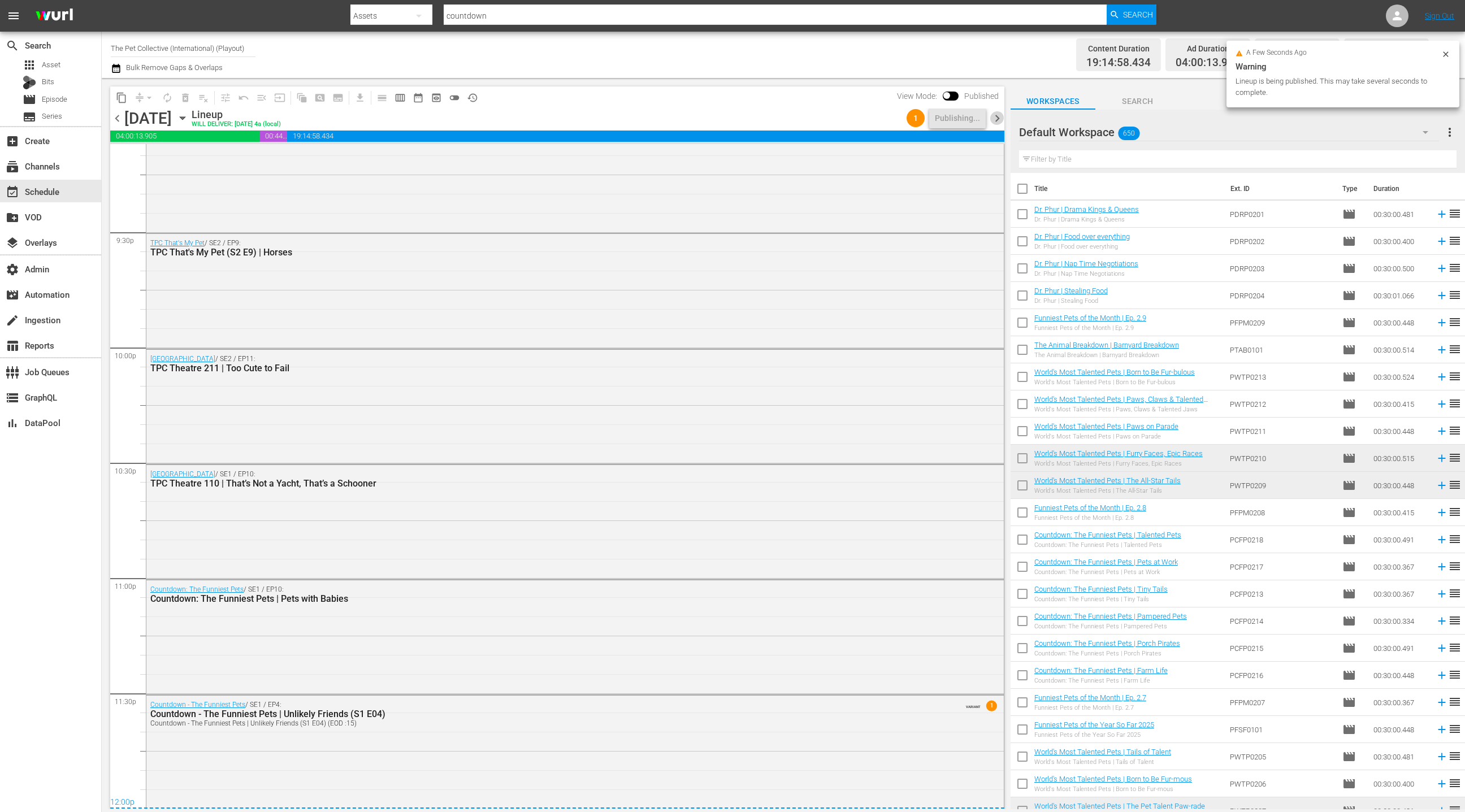
click at [1000, 120] on span "chevron_right" at bounding box center [997, 118] width 14 height 14
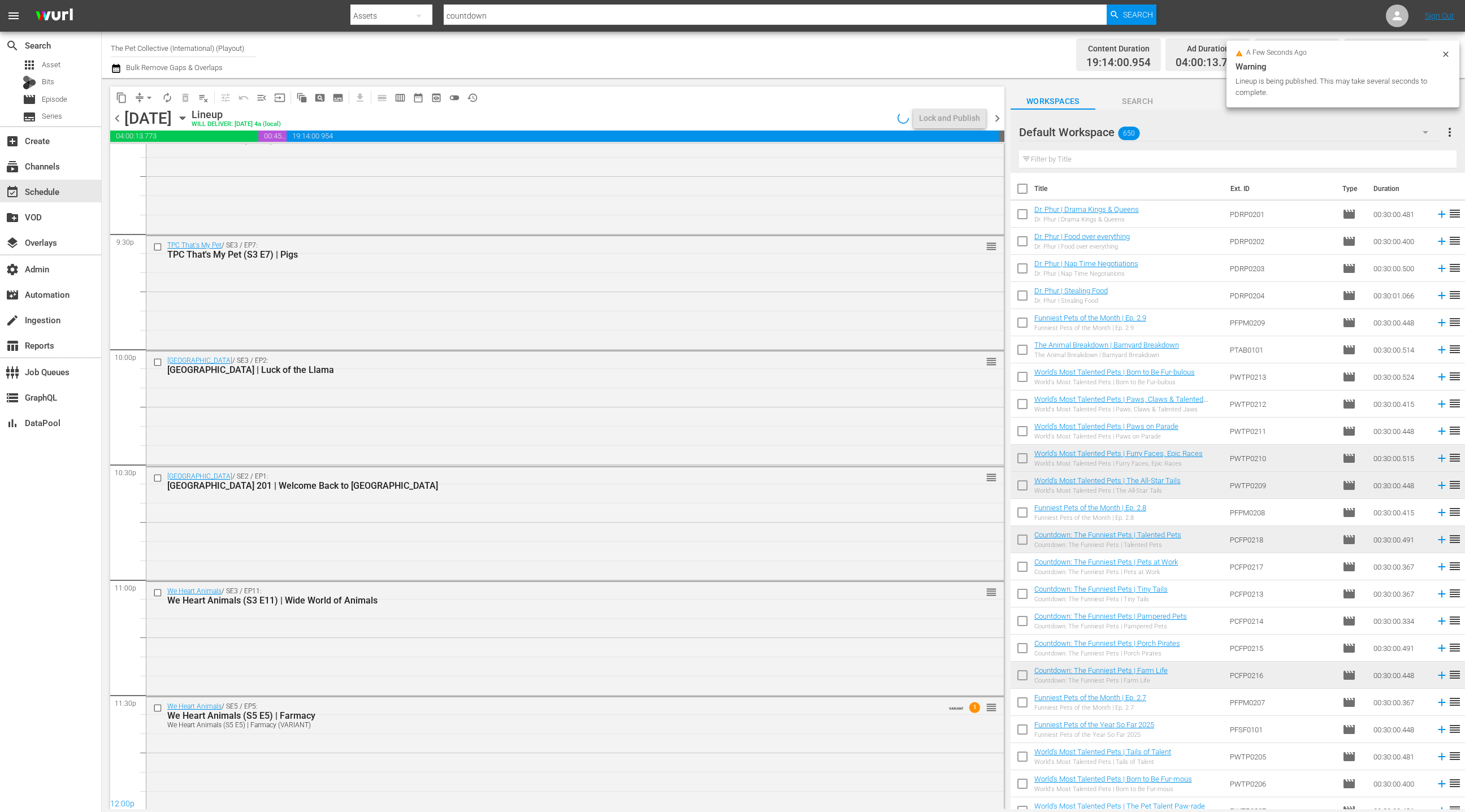
scroll to position [4867, 0]
click at [146, 99] on span "arrow_drop_down" at bounding box center [149, 98] width 11 height 11
click at [157, 160] on li "Align to End of Previous Day" at bounding box center [150, 157] width 118 height 19
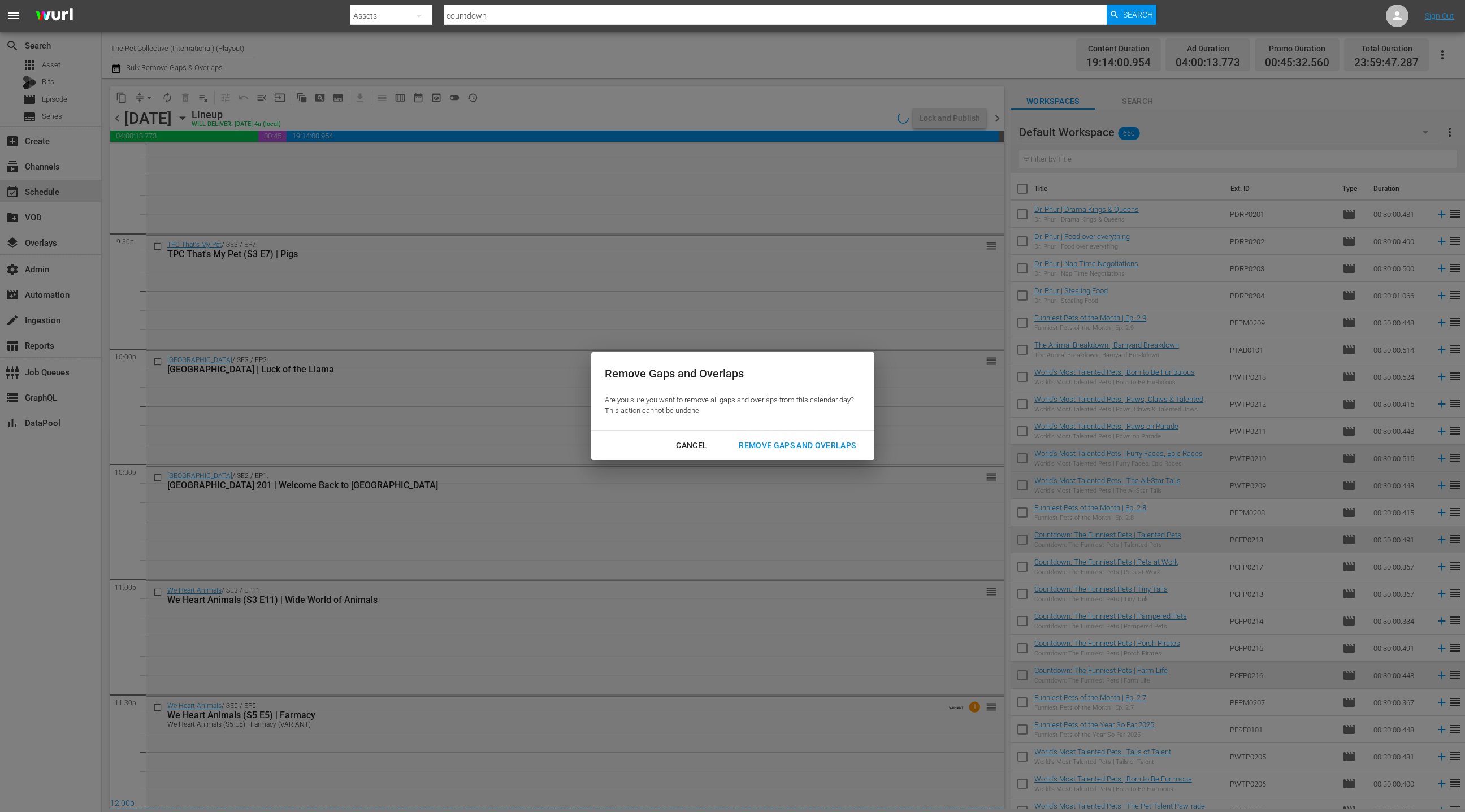
drag, startPoint x: 771, startPoint y: 445, endPoint x: 779, endPoint y: 431, distance: 16.1
click at [771, 445] on div "Remove Gaps and Overlaps" at bounding box center [797, 445] width 135 height 14
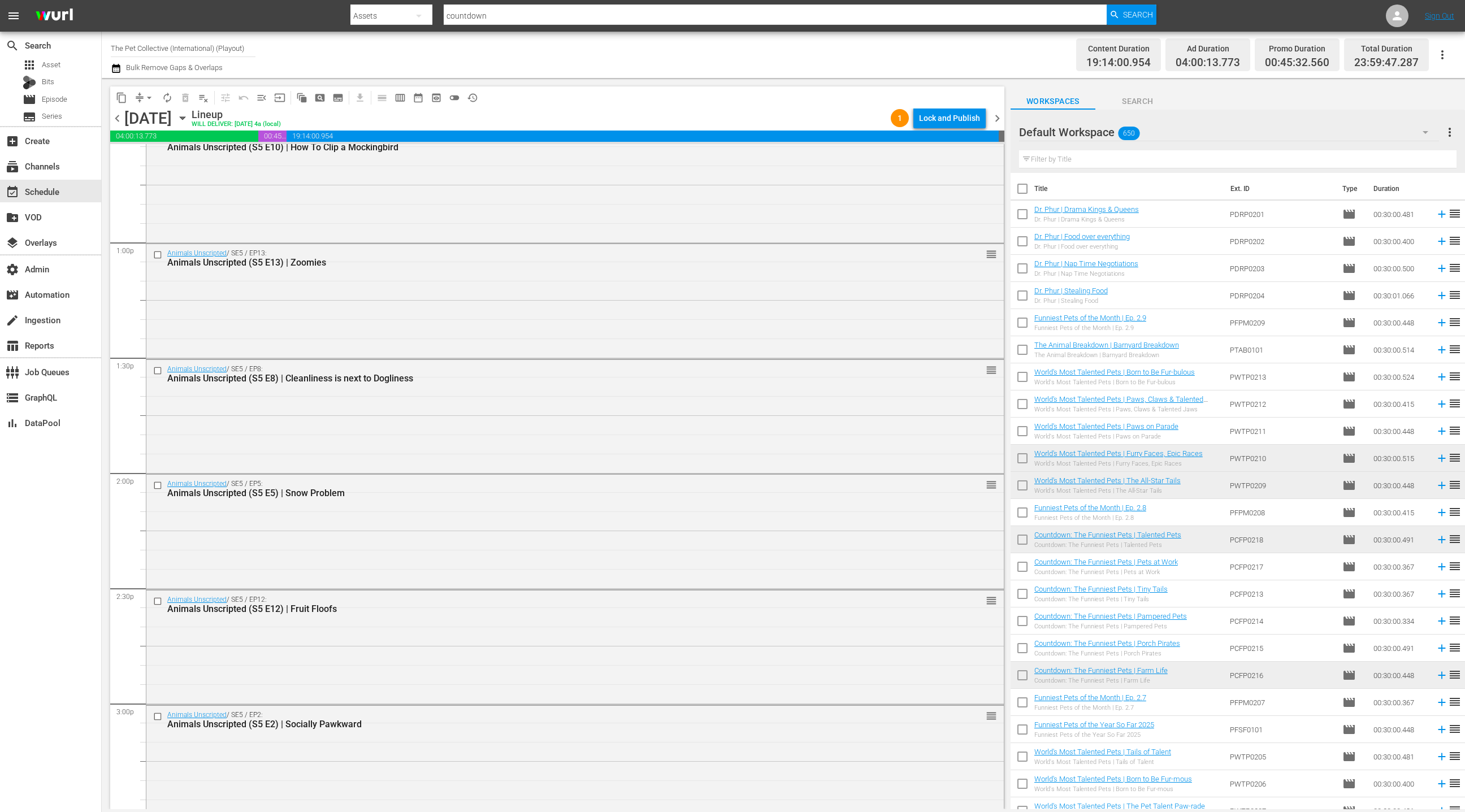
scroll to position [2770, 0]
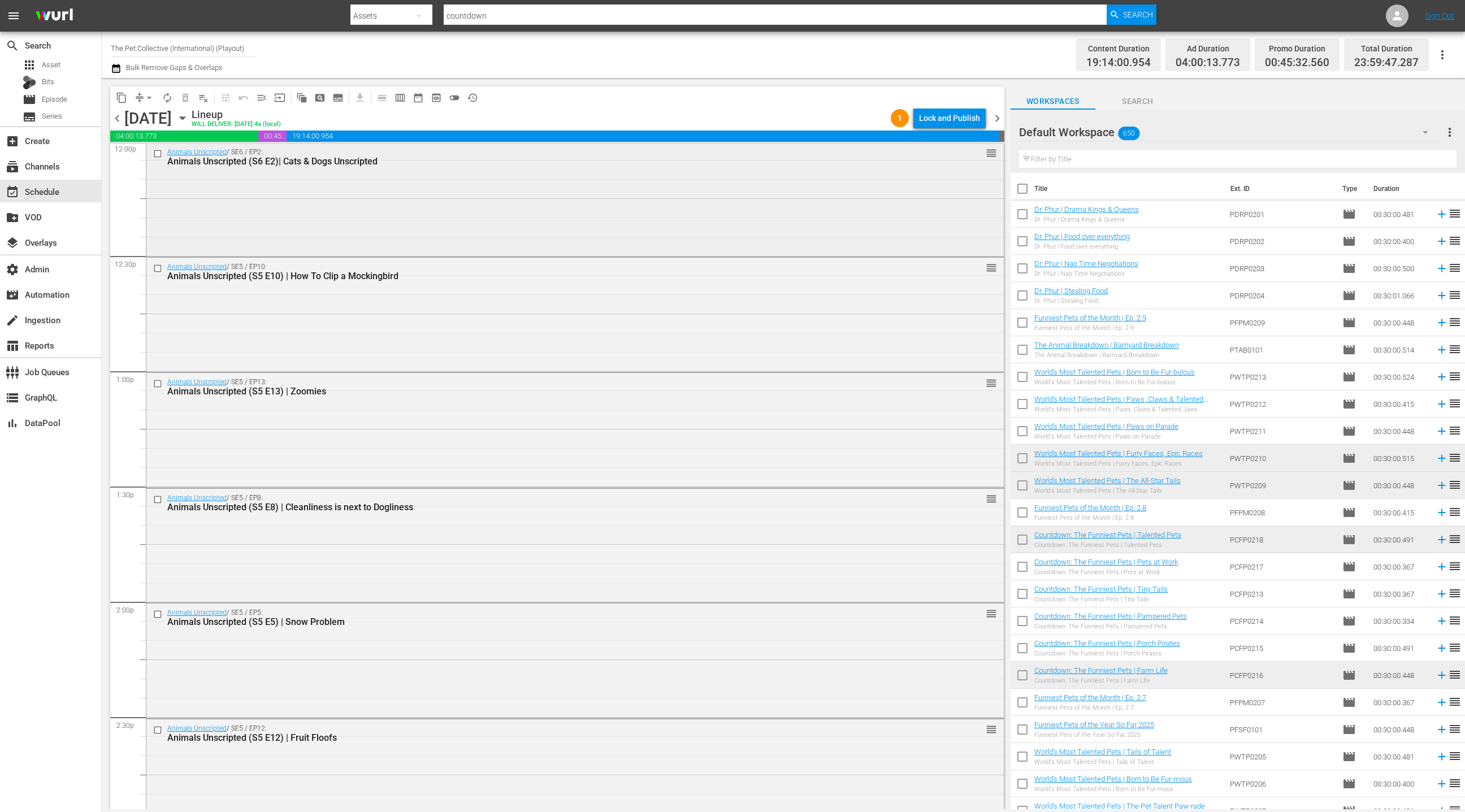
click at [433, 227] on div "Animals Unscripted / SE6 / EP2: Animals Unscripted (S6 E2)| Cats & Dogs Unscrip…" at bounding box center [575, 199] width 858 height 112
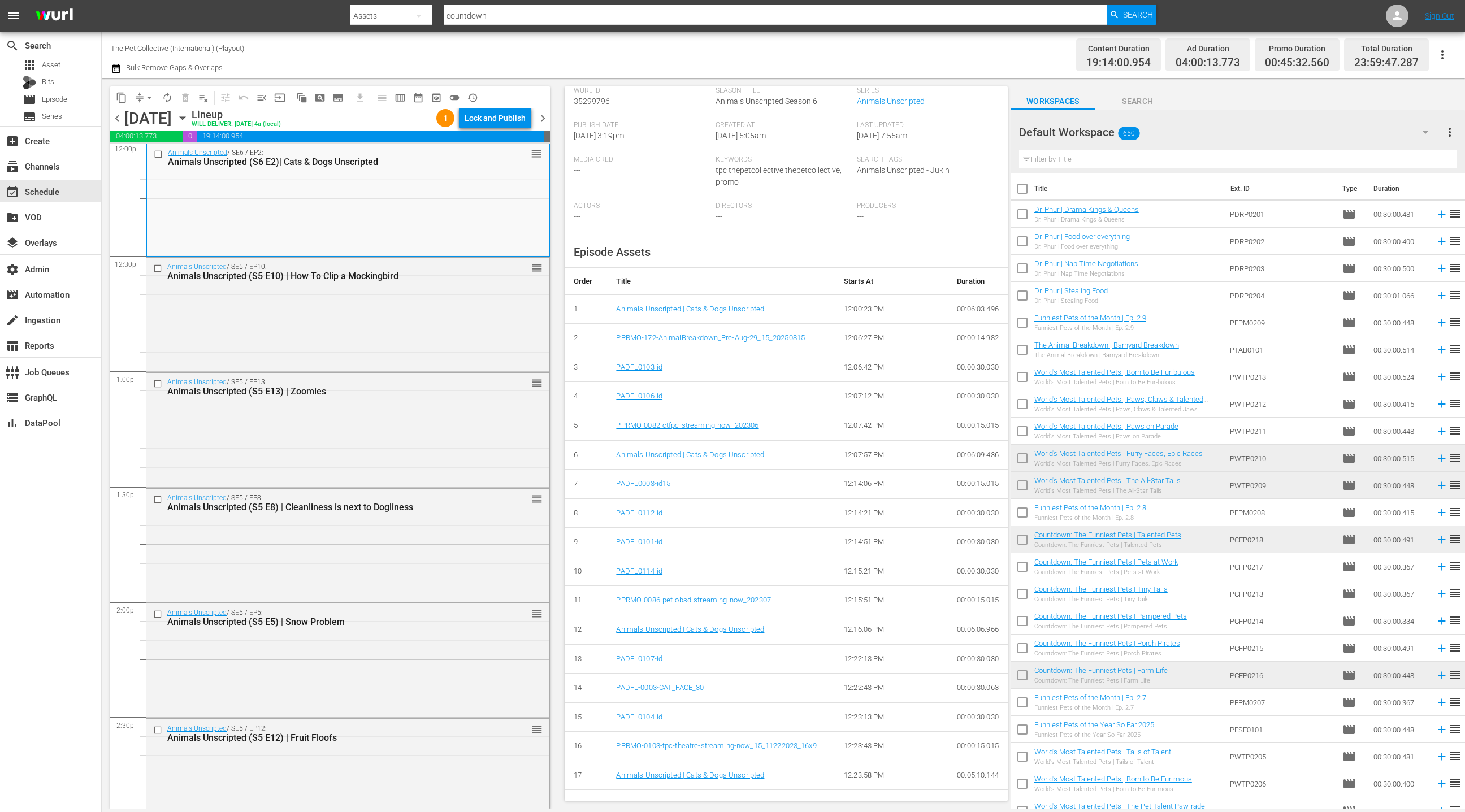
scroll to position [291, 0]
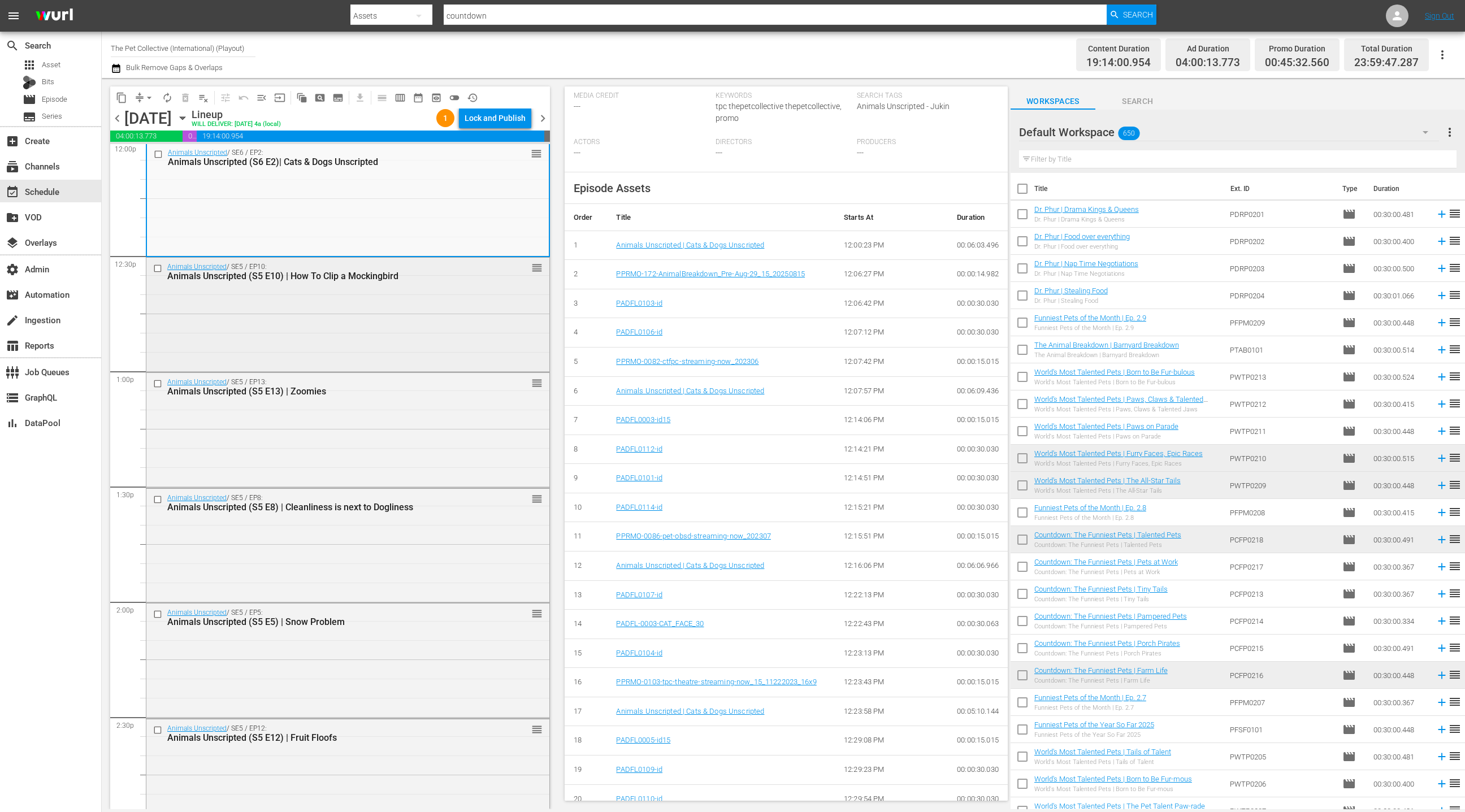
click at [416, 292] on div "Animals Unscripted / SE5 / EP10: Animals Unscripted (S5 E10) | How To Clip a Mo…" at bounding box center [348, 313] width 403 height 112
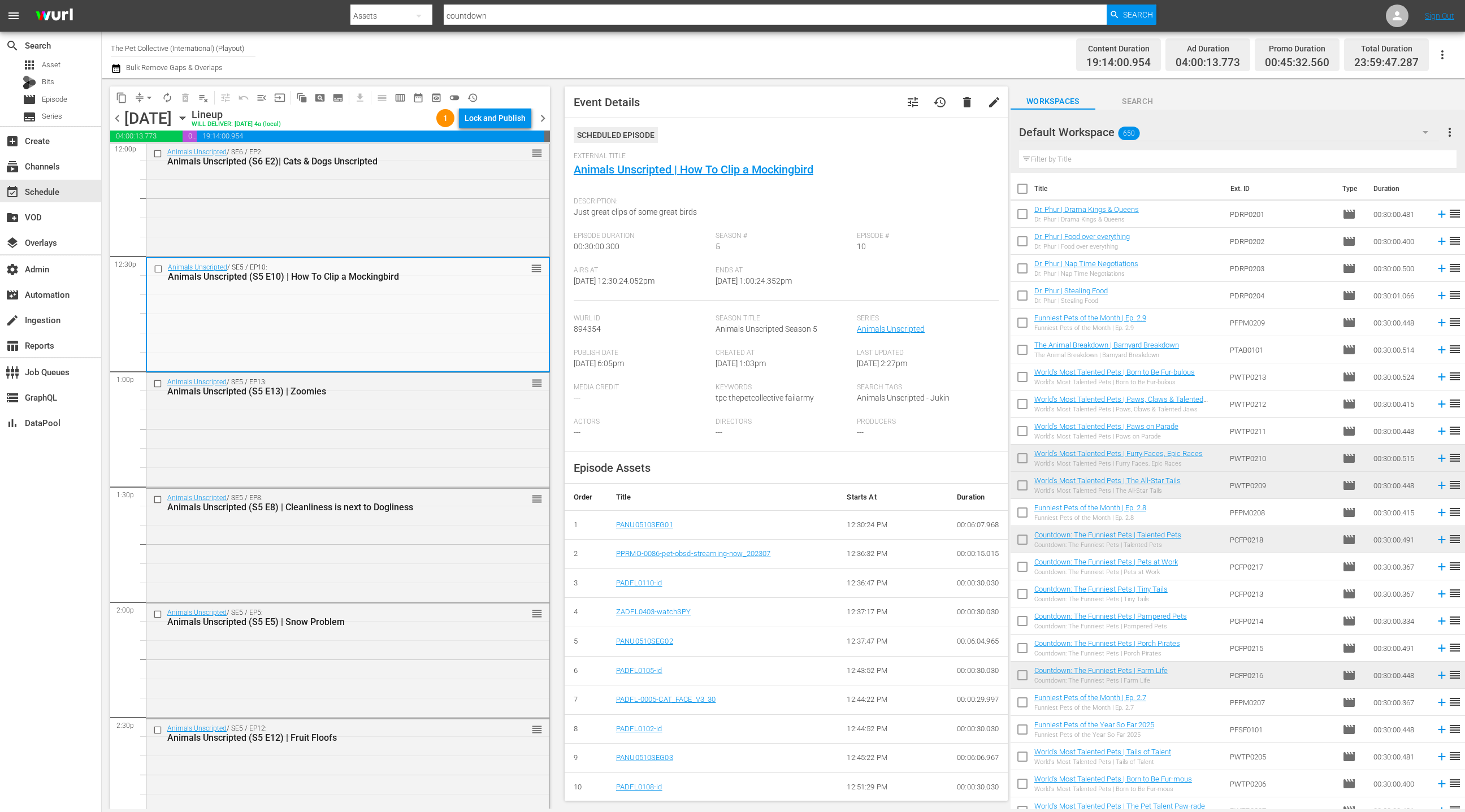
scroll to position [203, 0]
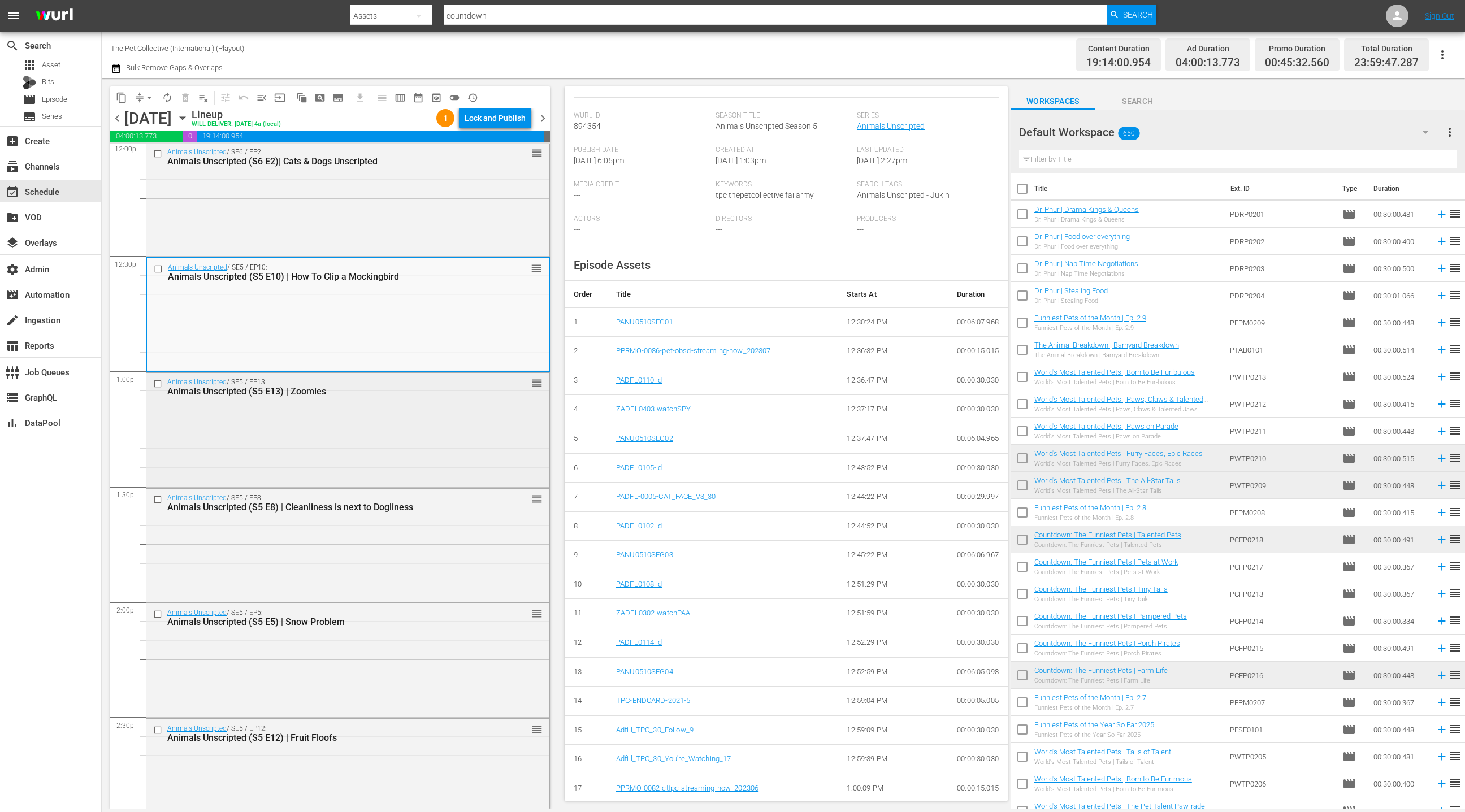
click at [416, 405] on div "Animals Unscripted / SE5 / EP13: Animals Unscripted (S5 E13) | Zoomies reorder" at bounding box center [348, 428] width 403 height 112
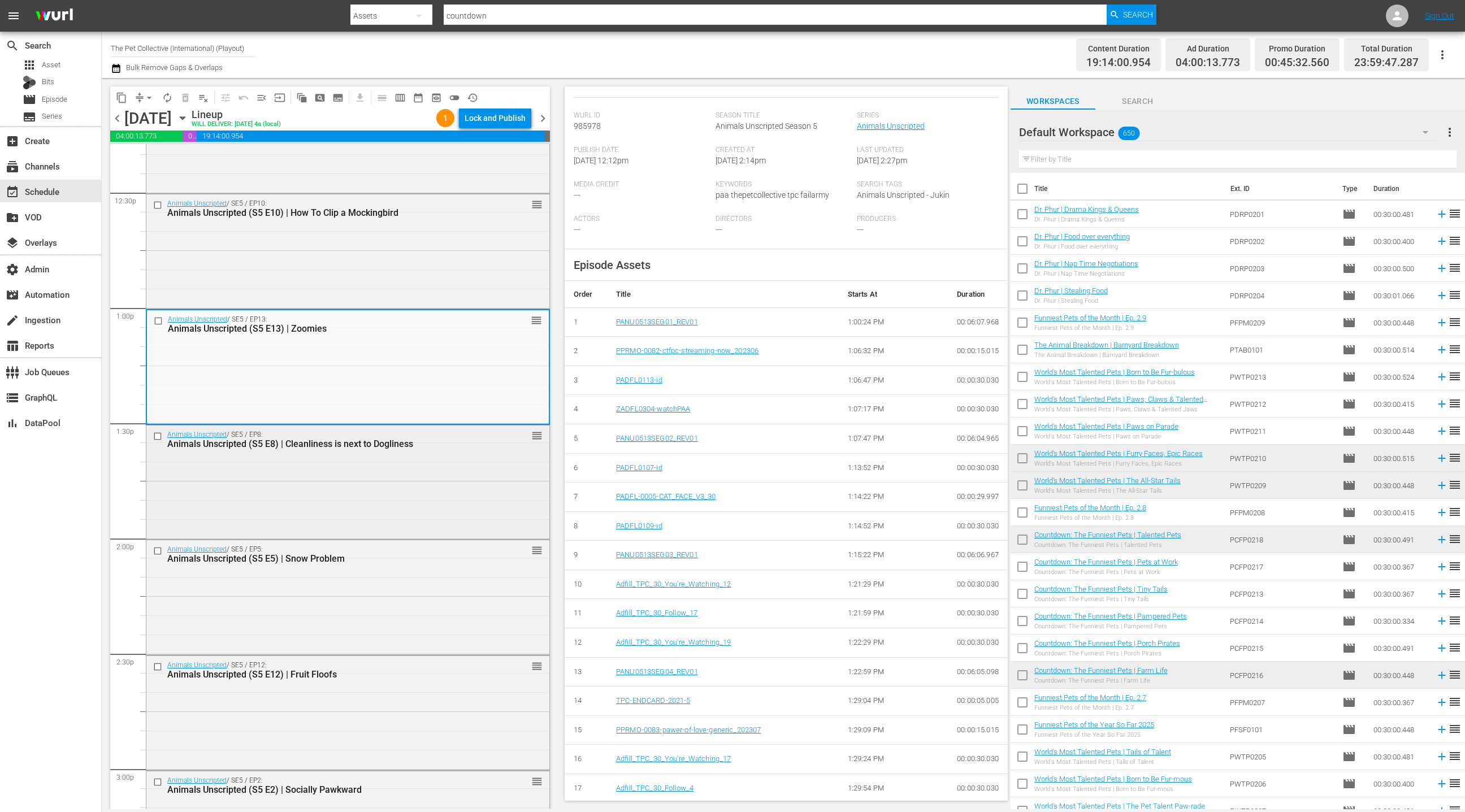
scroll to position [2927, 0]
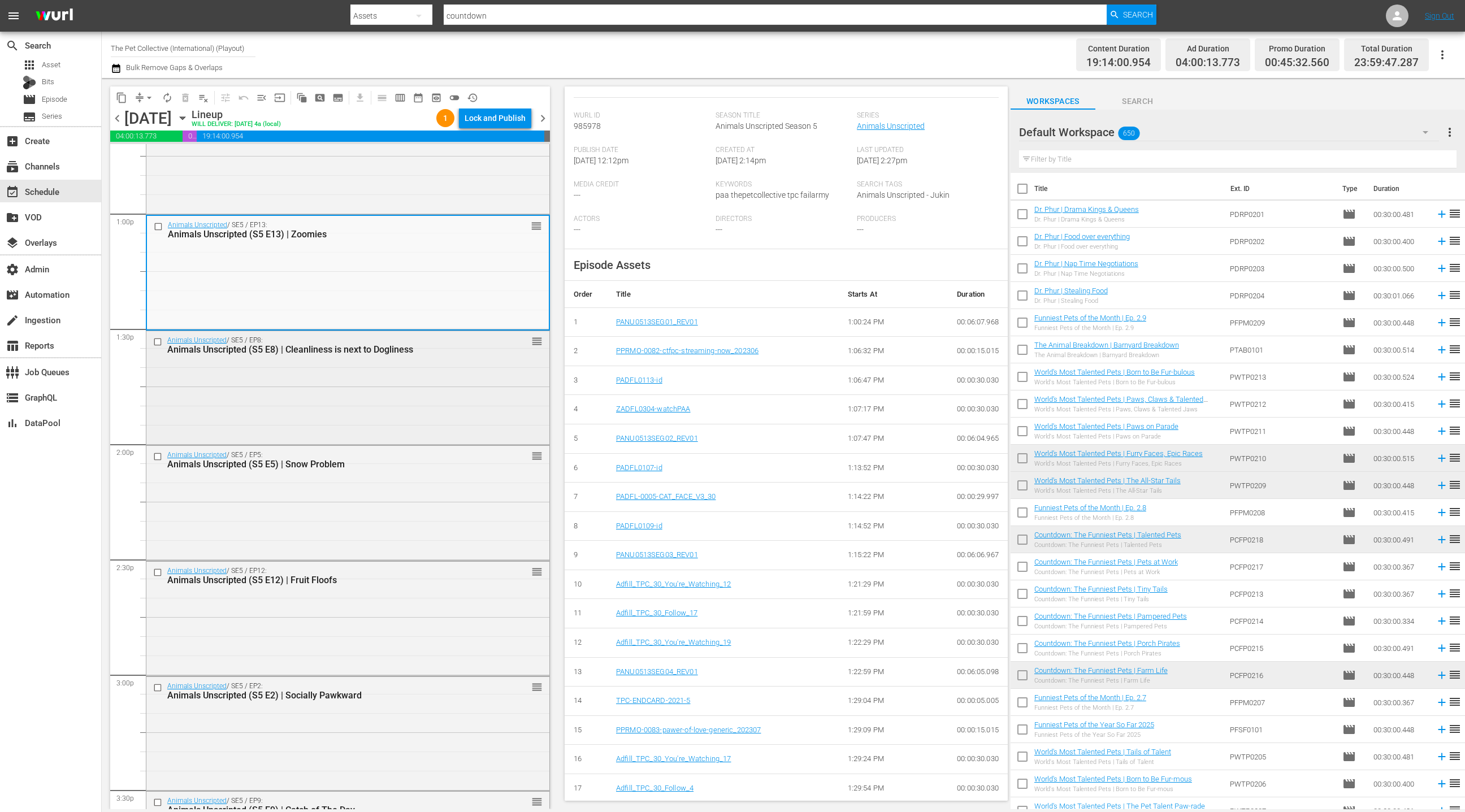
click at [474, 434] on div "Animals Unscripted / SE5 / EP8: Animals Unscripted (S5 E8) | Cleanliness is nex…" at bounding box center [348, 387] width 403 height 112
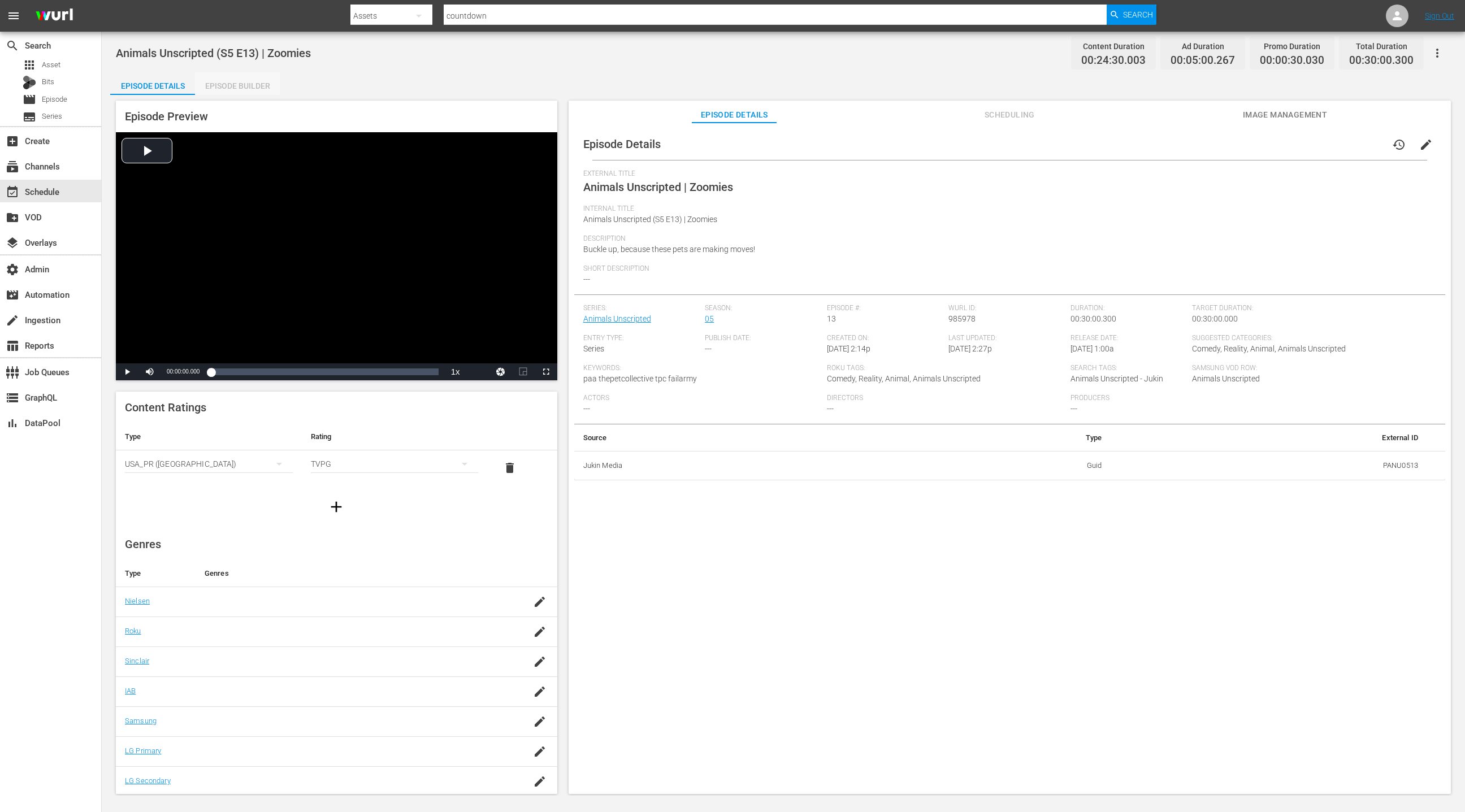
click at [237, 93] on div "Episode Builder" at bounding box center [237, 86] width 85 height 27
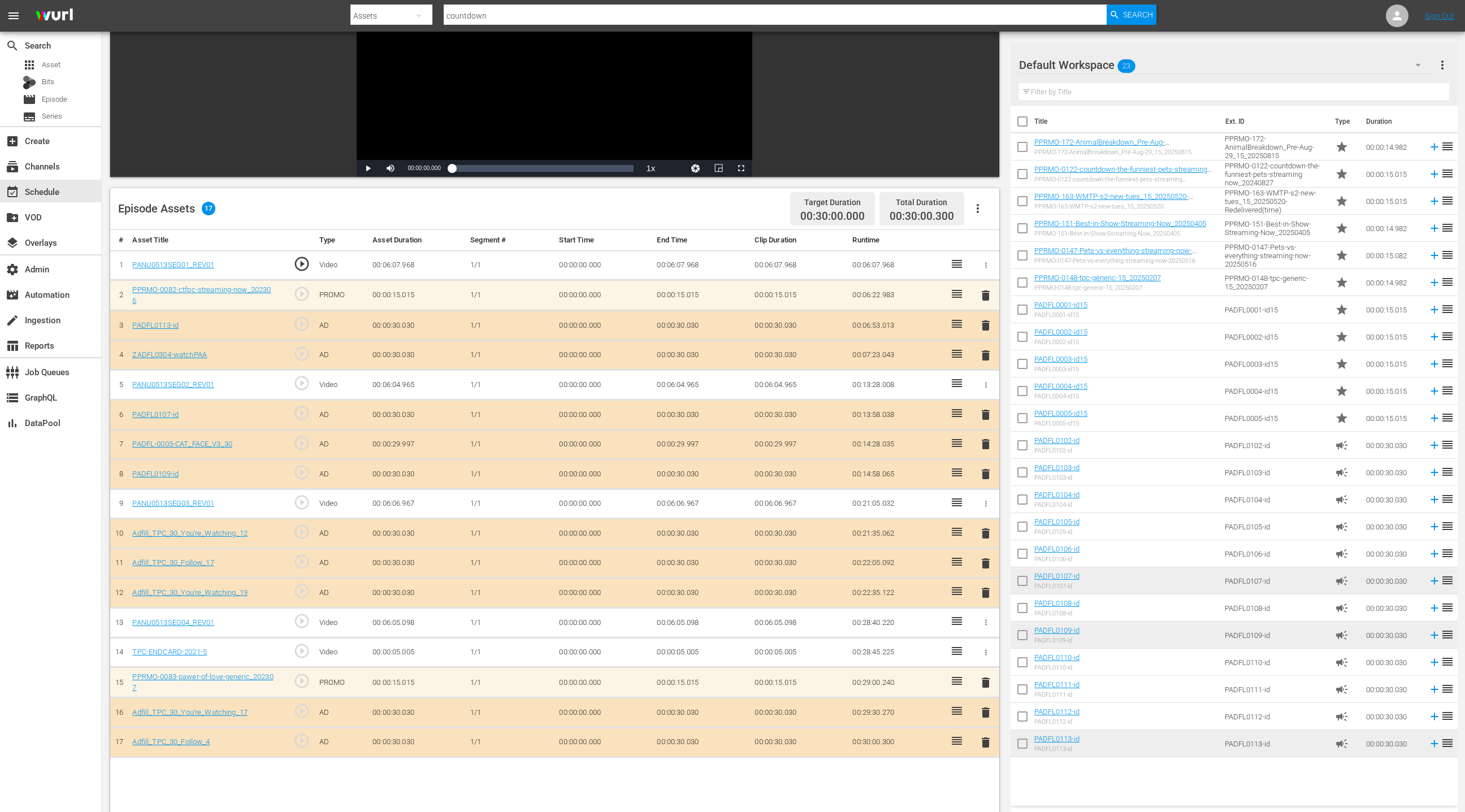
scroll to position [197, 0]
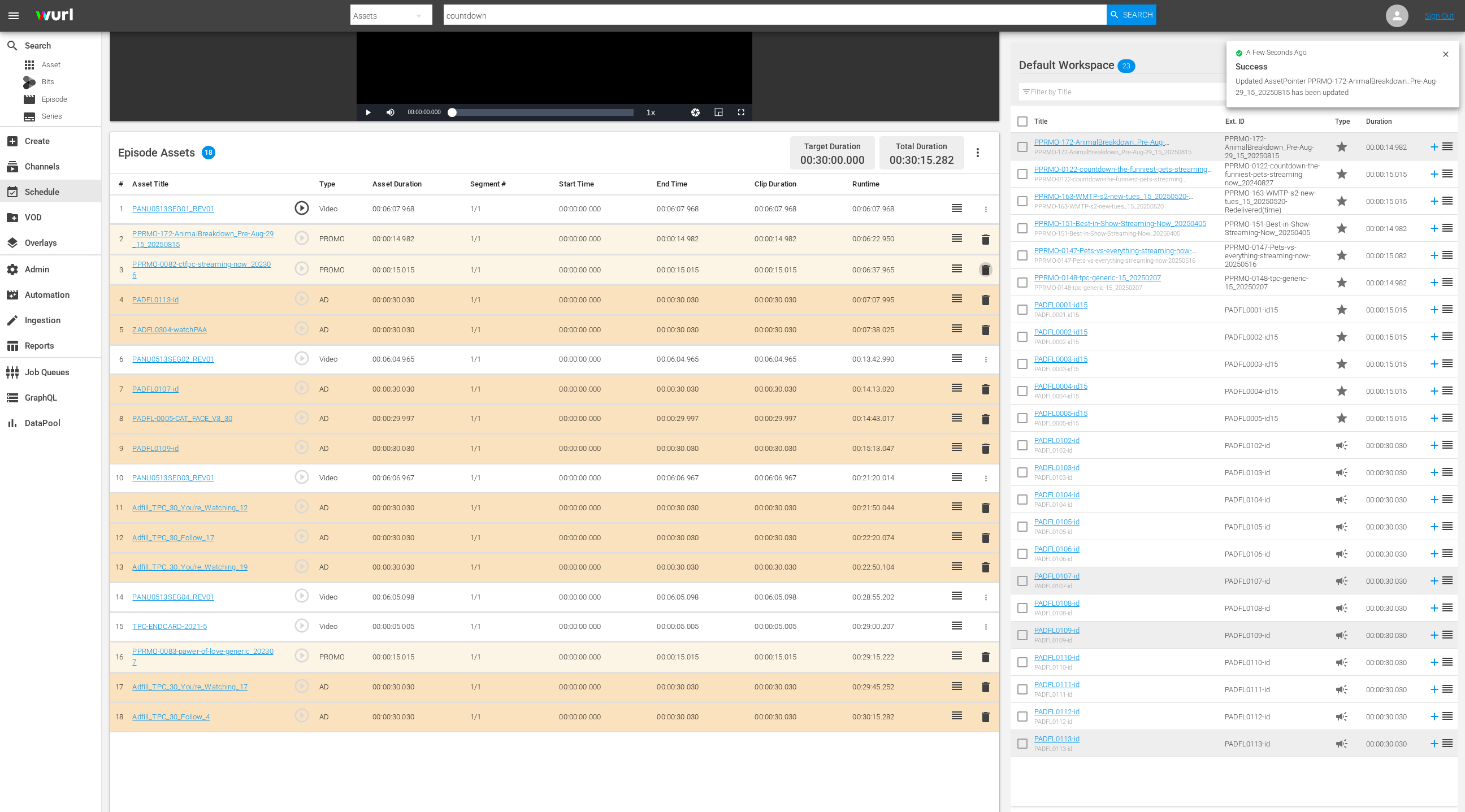
click at [988, 265] on span "delete" at bounding box center [985, 270] width 13 height 13
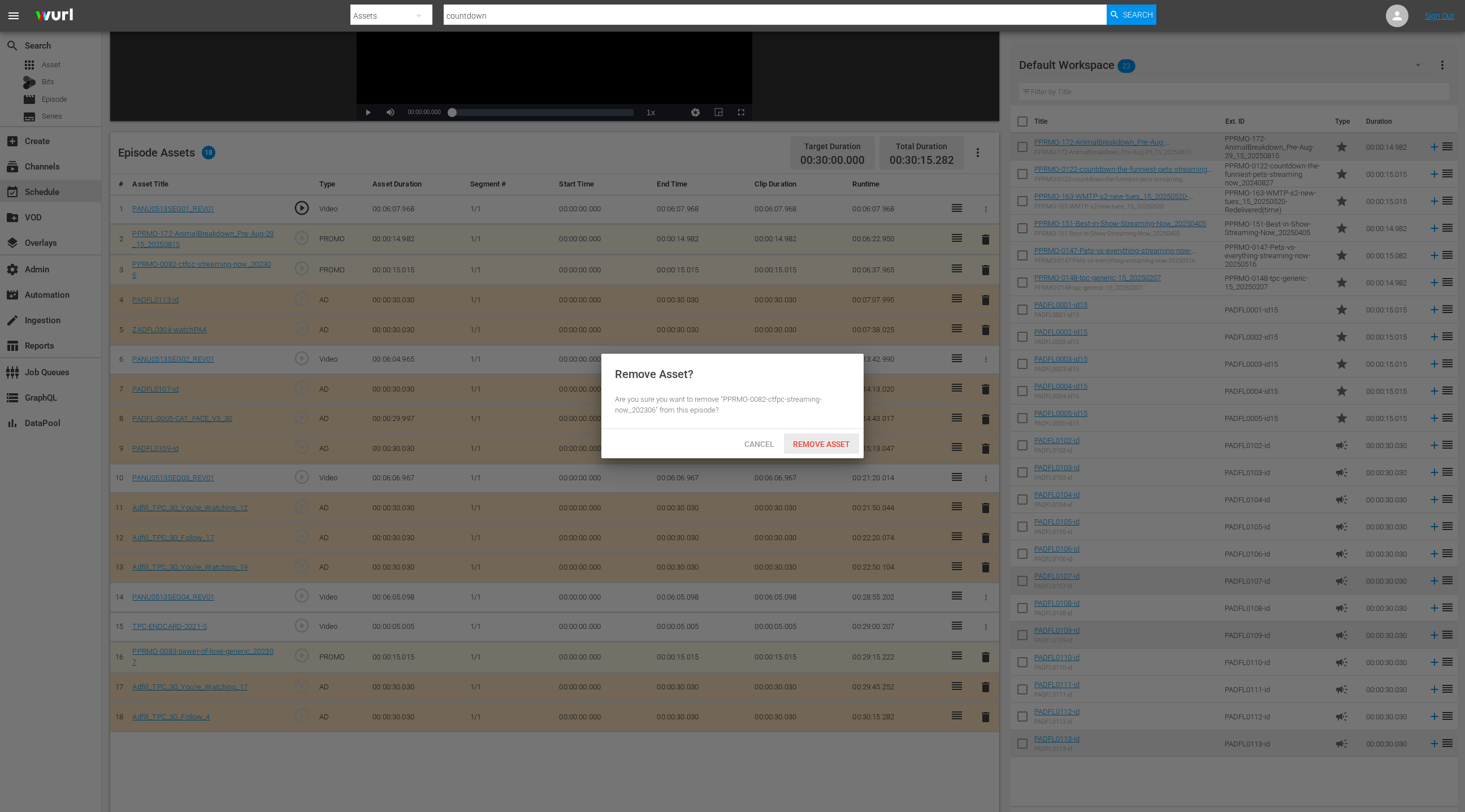
drag, startPoint x: 825, startPoint y: 444, endPoint x: 834, endPoint y: 438, distance: 10.8
click at [825, 444] on span "Remove Asset" at bounding box center [821, 444] width 75 height 9
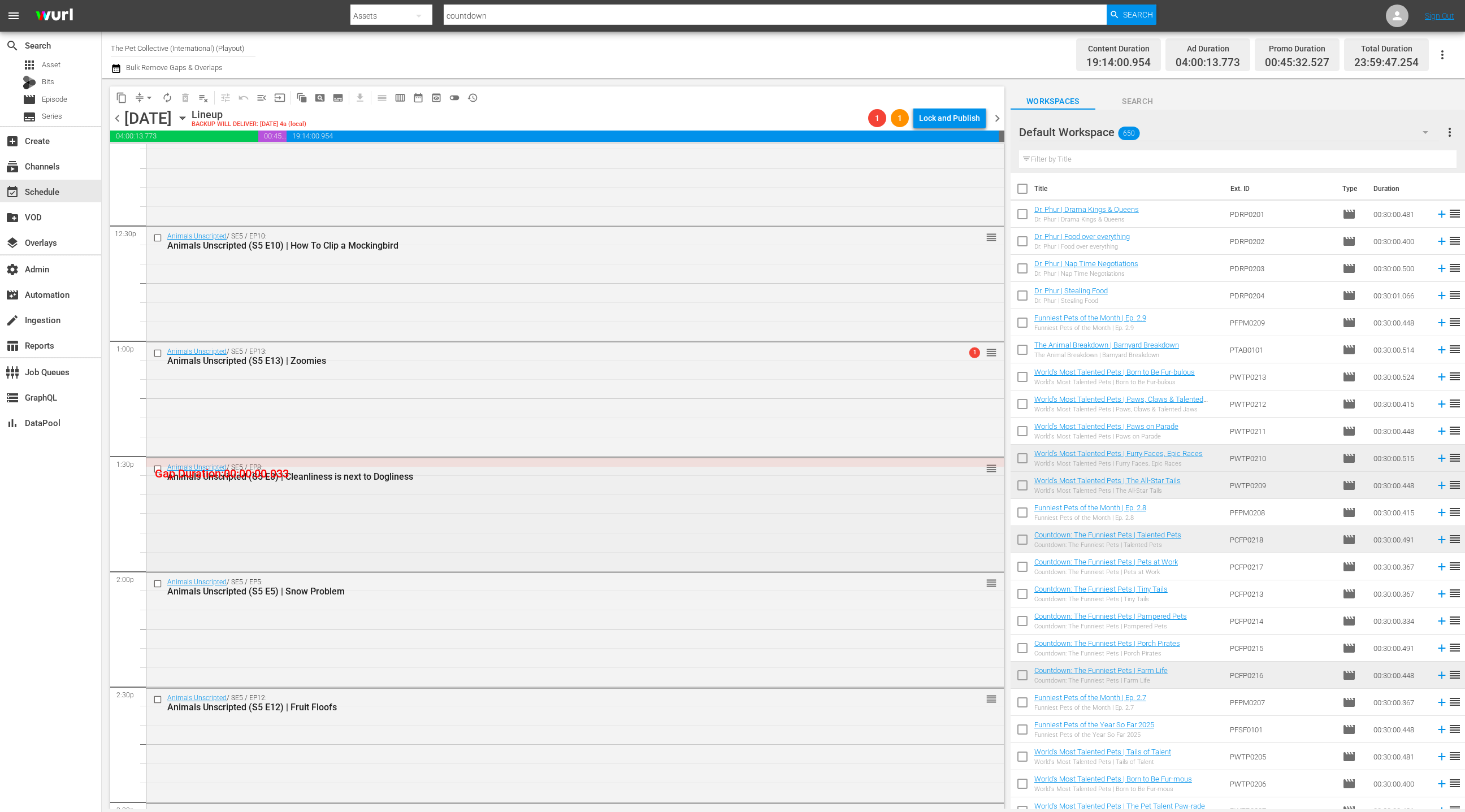
scroll to position [2967, 0]
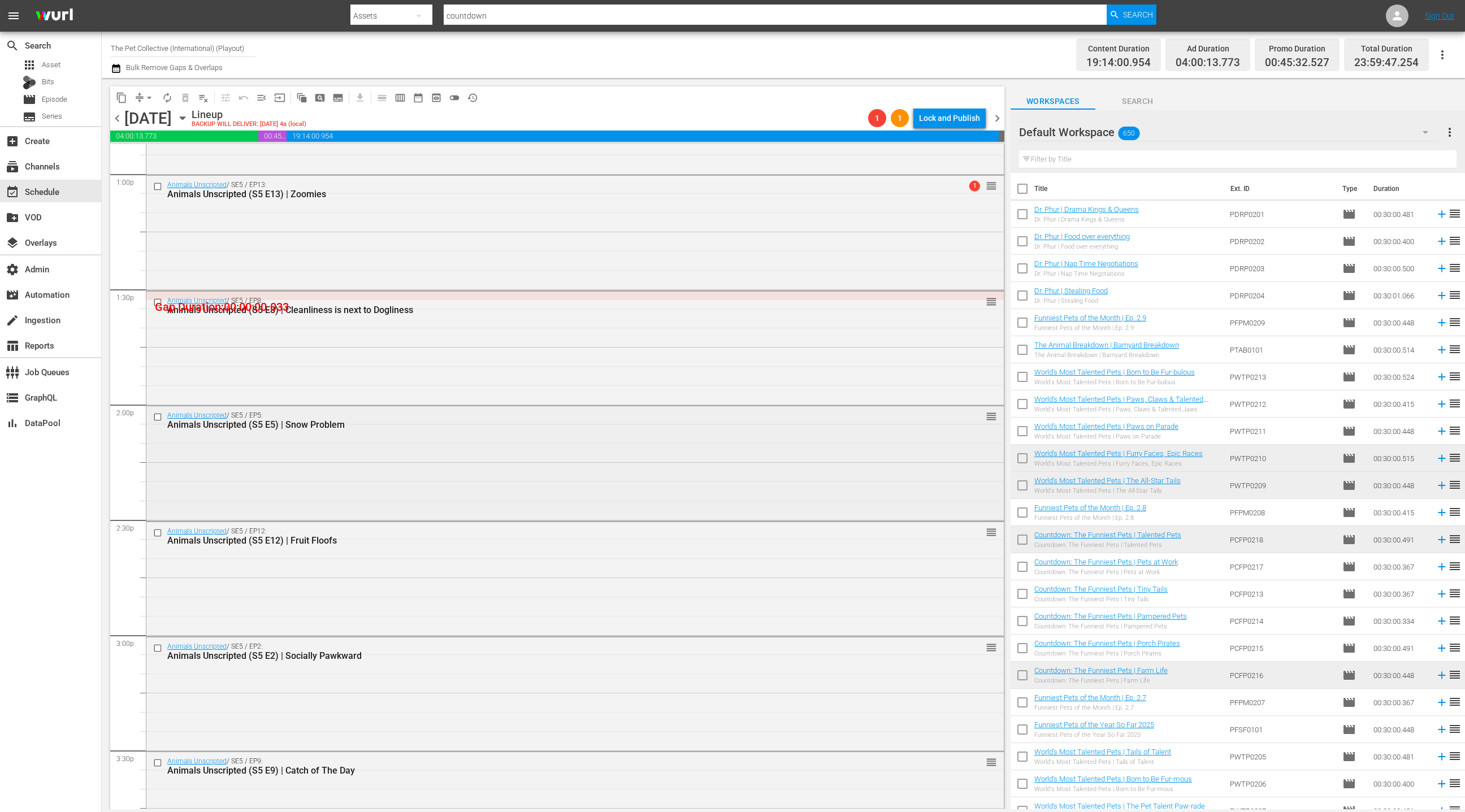
click at [366, 464] on div "Animals Unscripted / SE5 / EP5: Animals Unscripted (S5 E5) | Snow Problem reord…" at bounding box center [575, 462] width 858 height 112
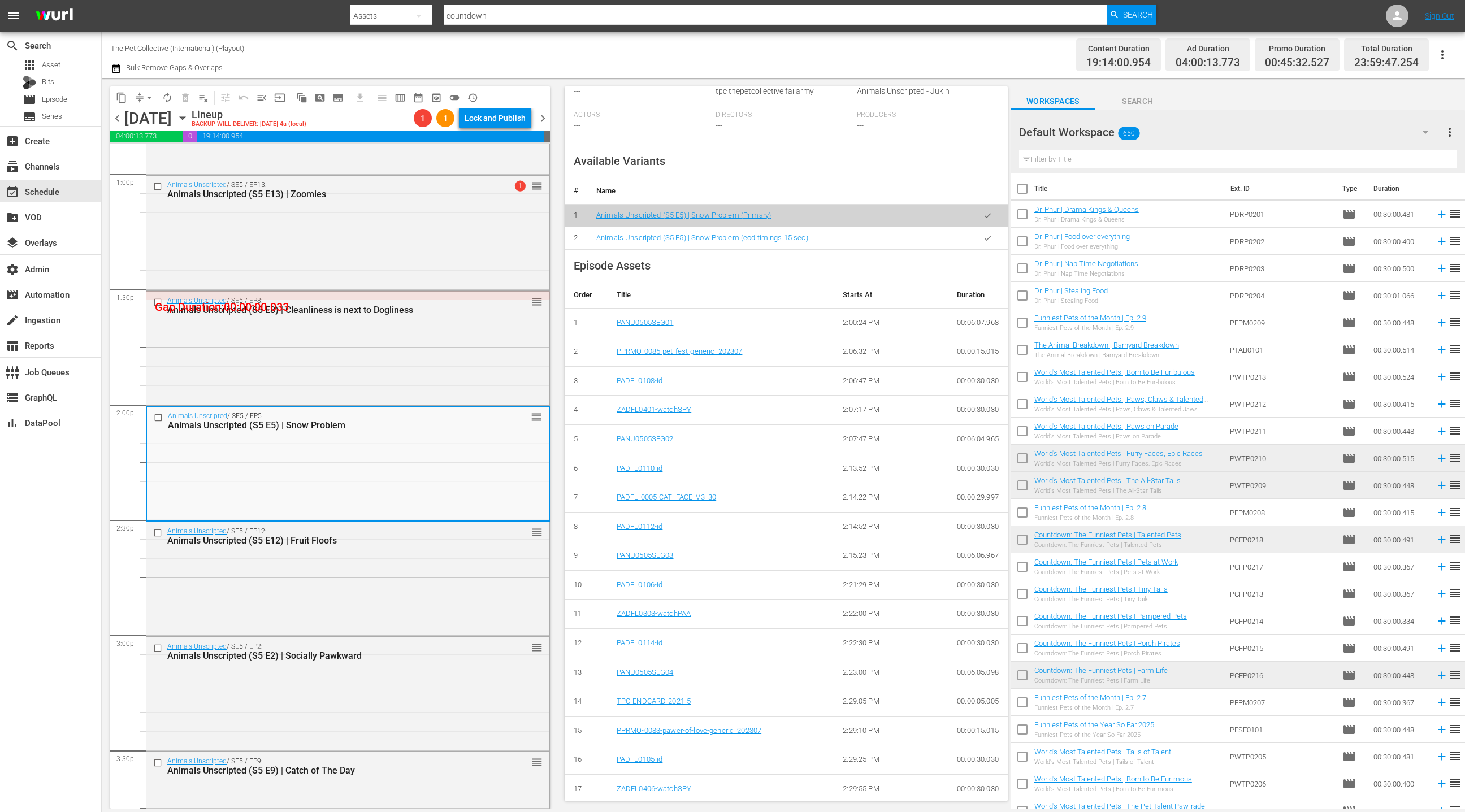
scroll to position [0, 0]
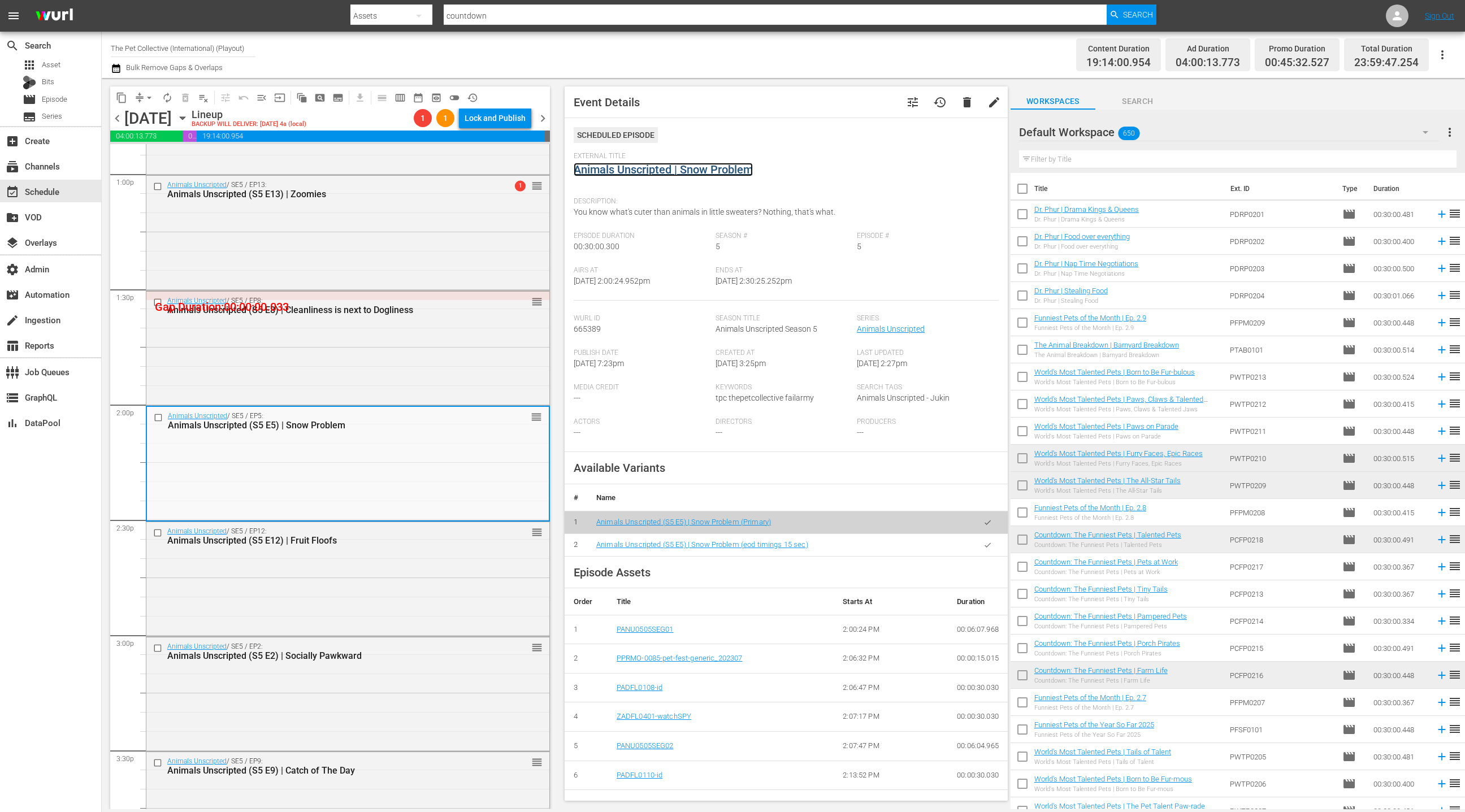
click at [662, 172] on link "Animals Unscripted | Snow Problem" at bounding box center [663, 169] width 179 height 13
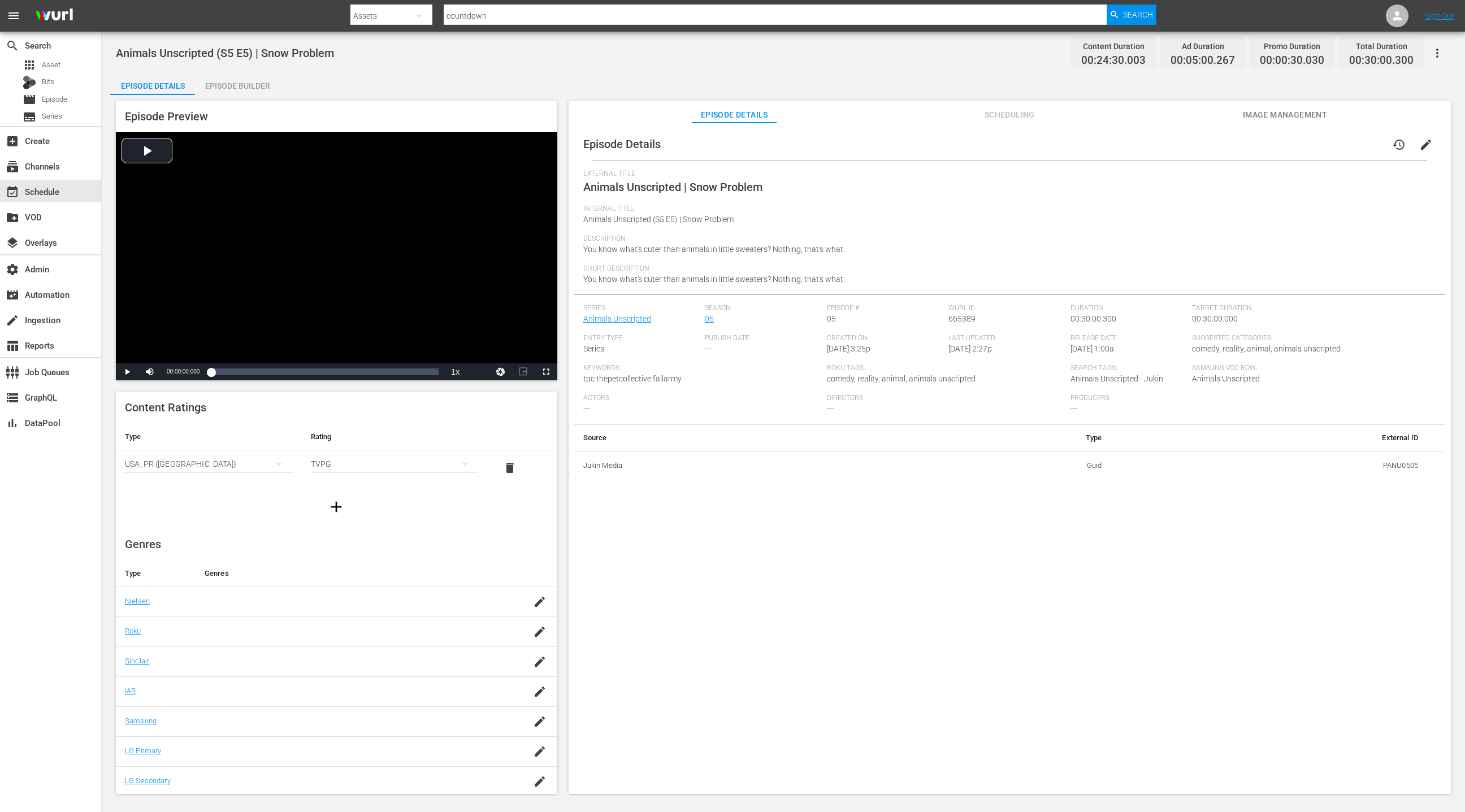
drag, startPoint x: 253, startPoint y: 91, endPoint x: 285, endPoint y: 103, distance: 34.2
click at [252, 91] on div "Episode Builder" at bounding box center [237, 86] width 85 height 27
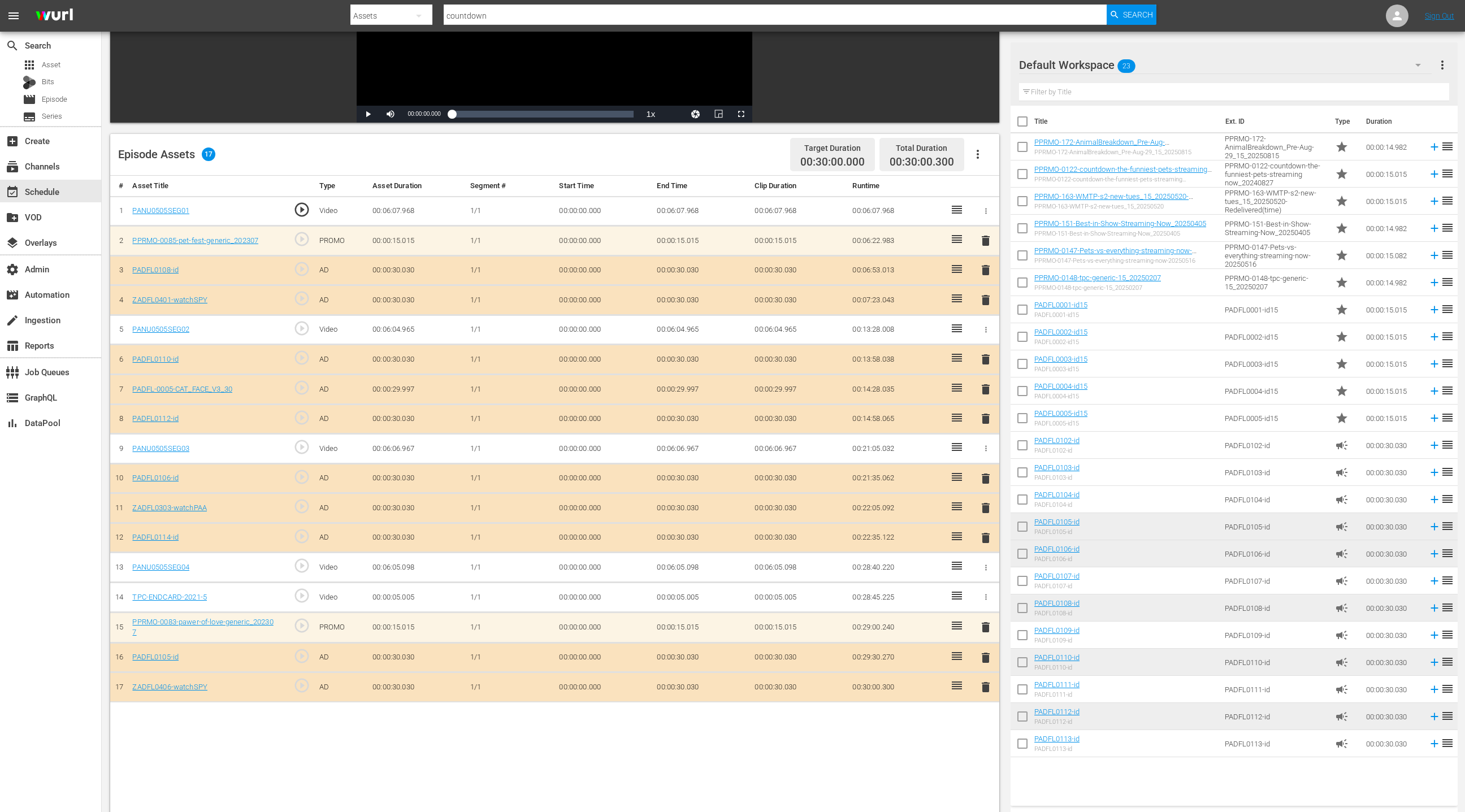
scroll to position [199, 0]
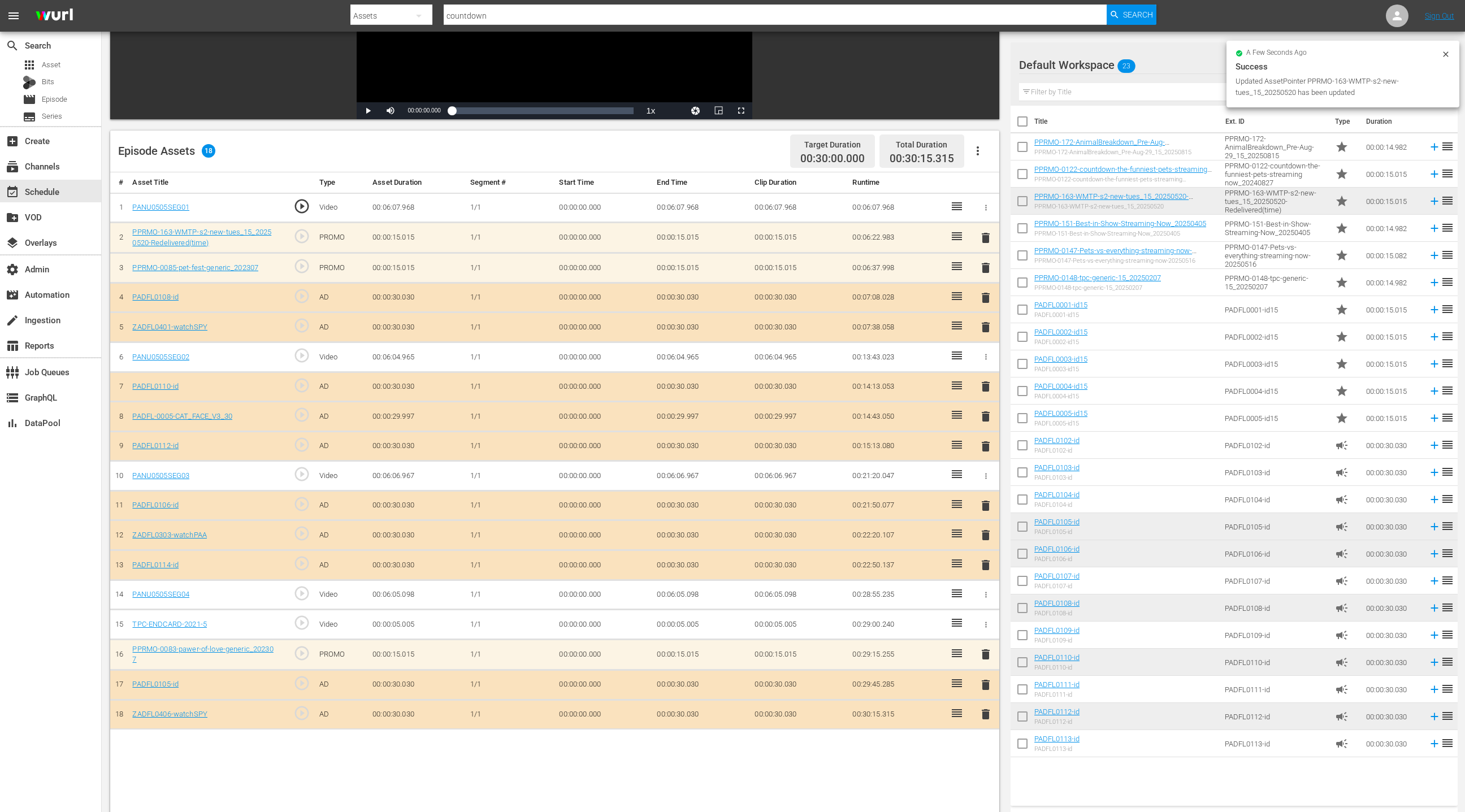
drag, startPoint x: 989, startPoint y: 268, endPoint x: 935, endPoint y: 279, distance: 55.1
click at [989, 268] on span "delete" at bounding box center [985, 268] width 13 height 13
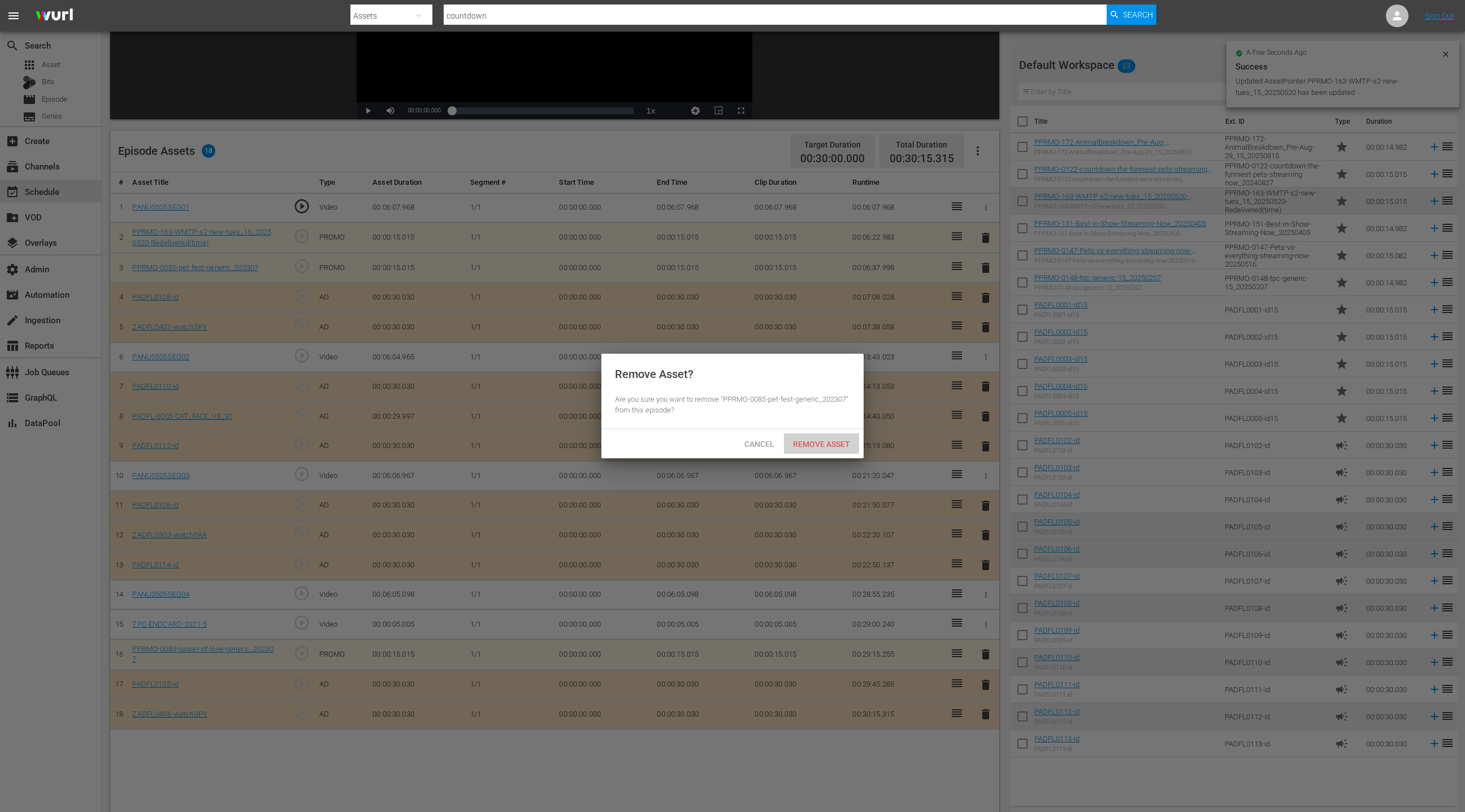
drag, startPoint x: 834, startPoint y: 446, endPoint x: 834, endPoint y: 437, distance: 9.0
click at [834, 446] on span "Remove Asset" at bounding box center [821, 444] width 75 height 9
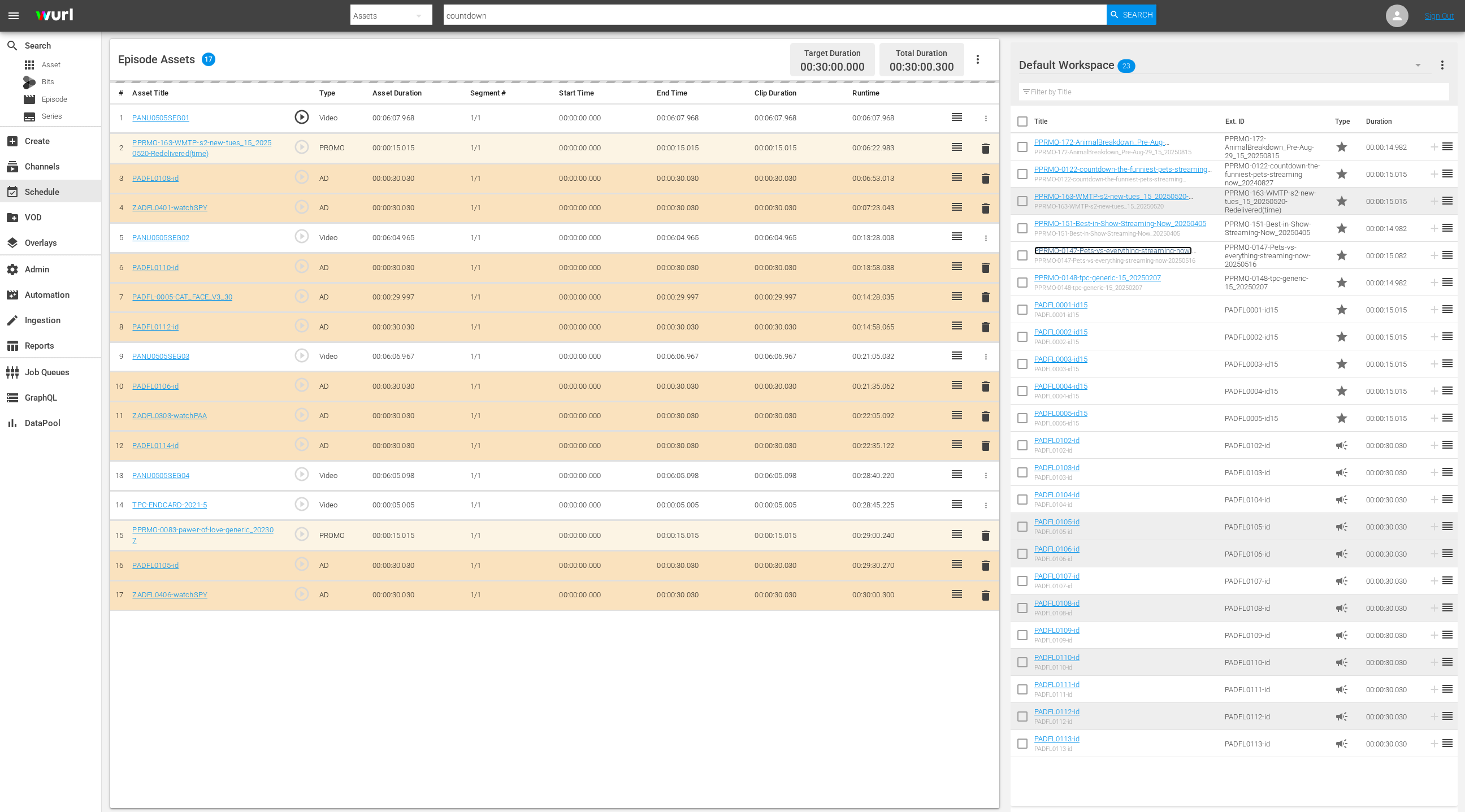
scroll to position [294, 0]
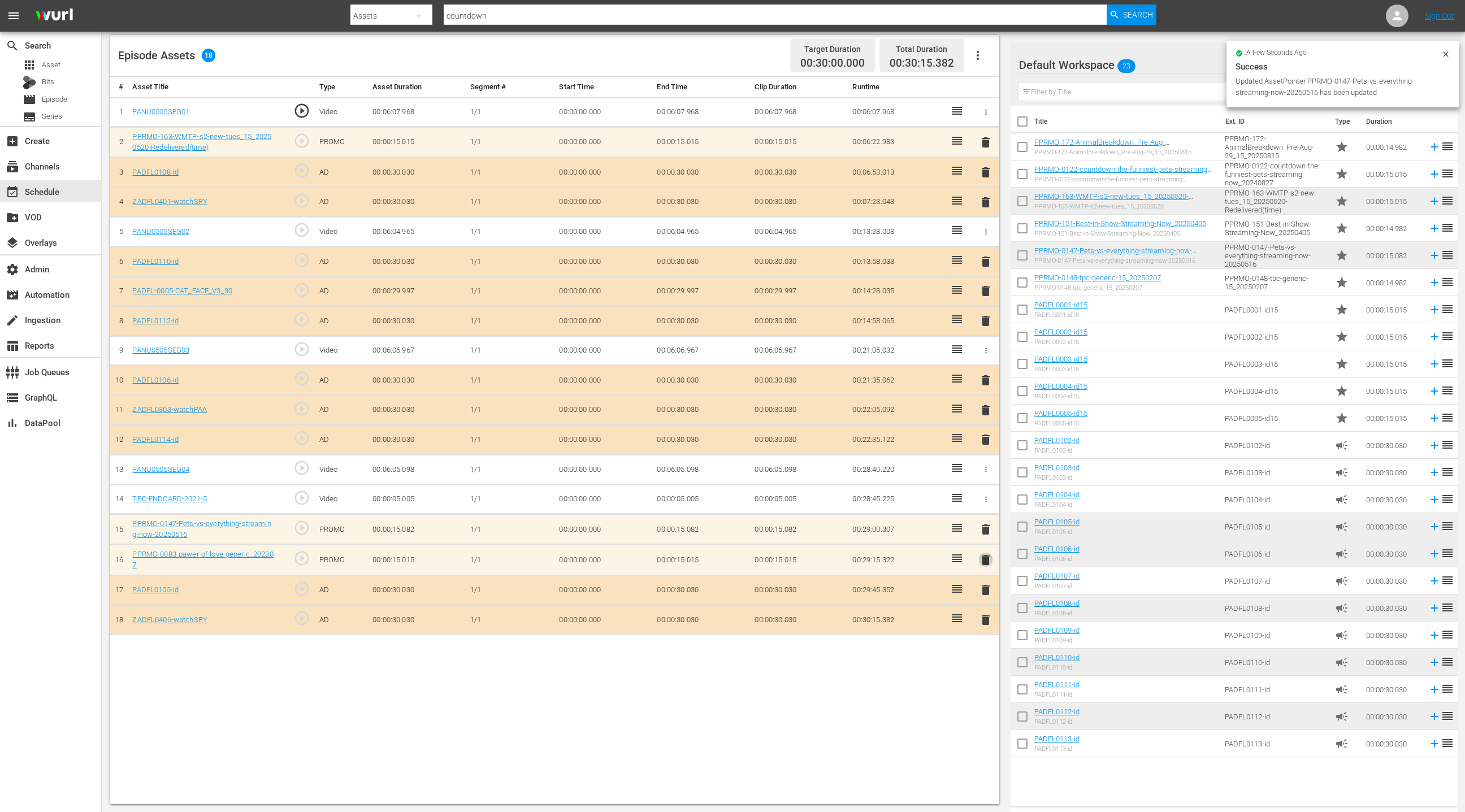
drag, startPoint x: 988, startPoint y: 557, endPoint x: 961, endPoint y: 526, distance: 41.1
click at [988, 557] on span "delete" at bounding box center [985, 560] width 13 height 13
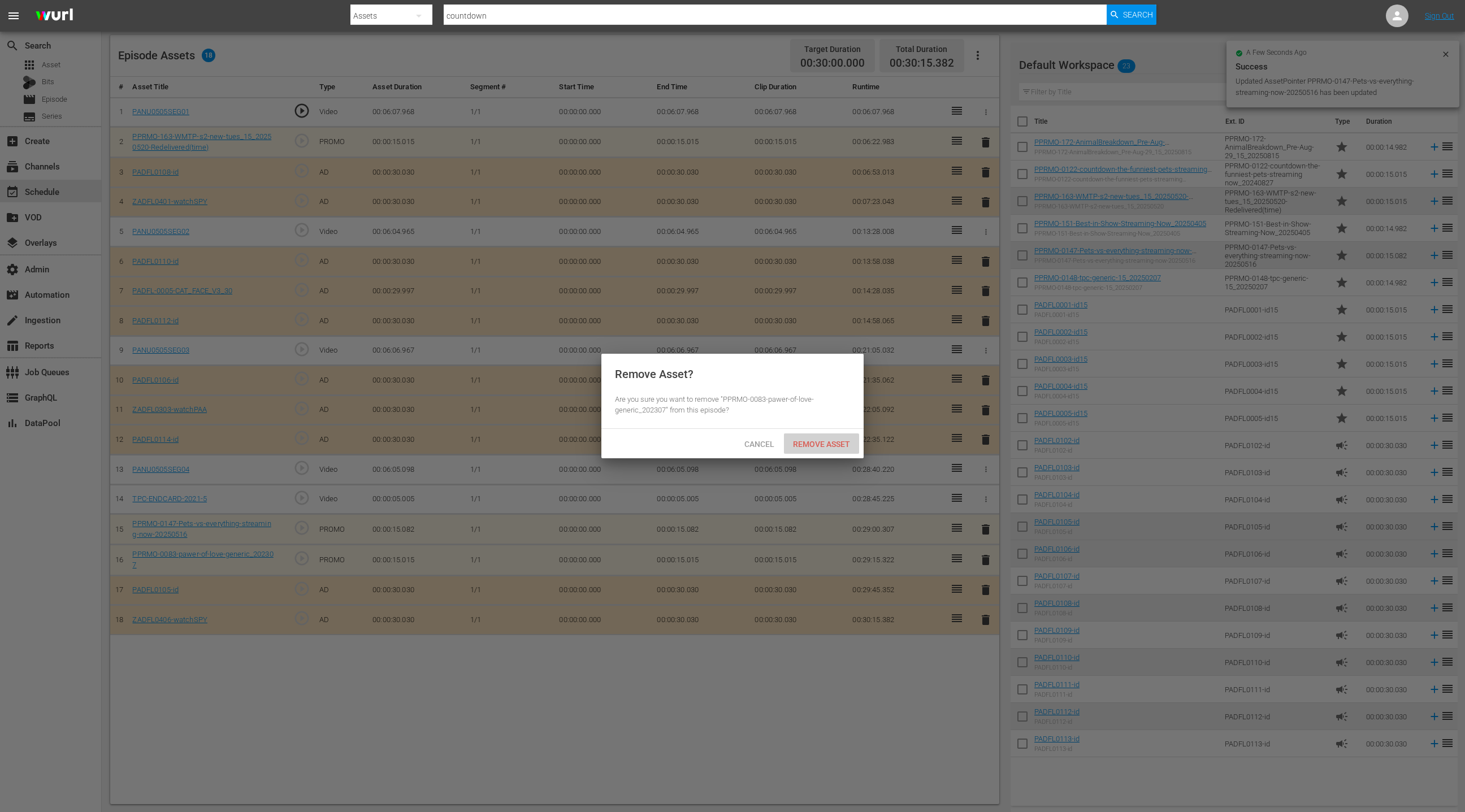
drag, startPoint x: 808, startPoint y: 439, endPoint x: 772, endPoint y: 412, distance: 45.0
click at [808, 438] on div "Remove Asset" at bounding box center [821, 444] width 75 height 21
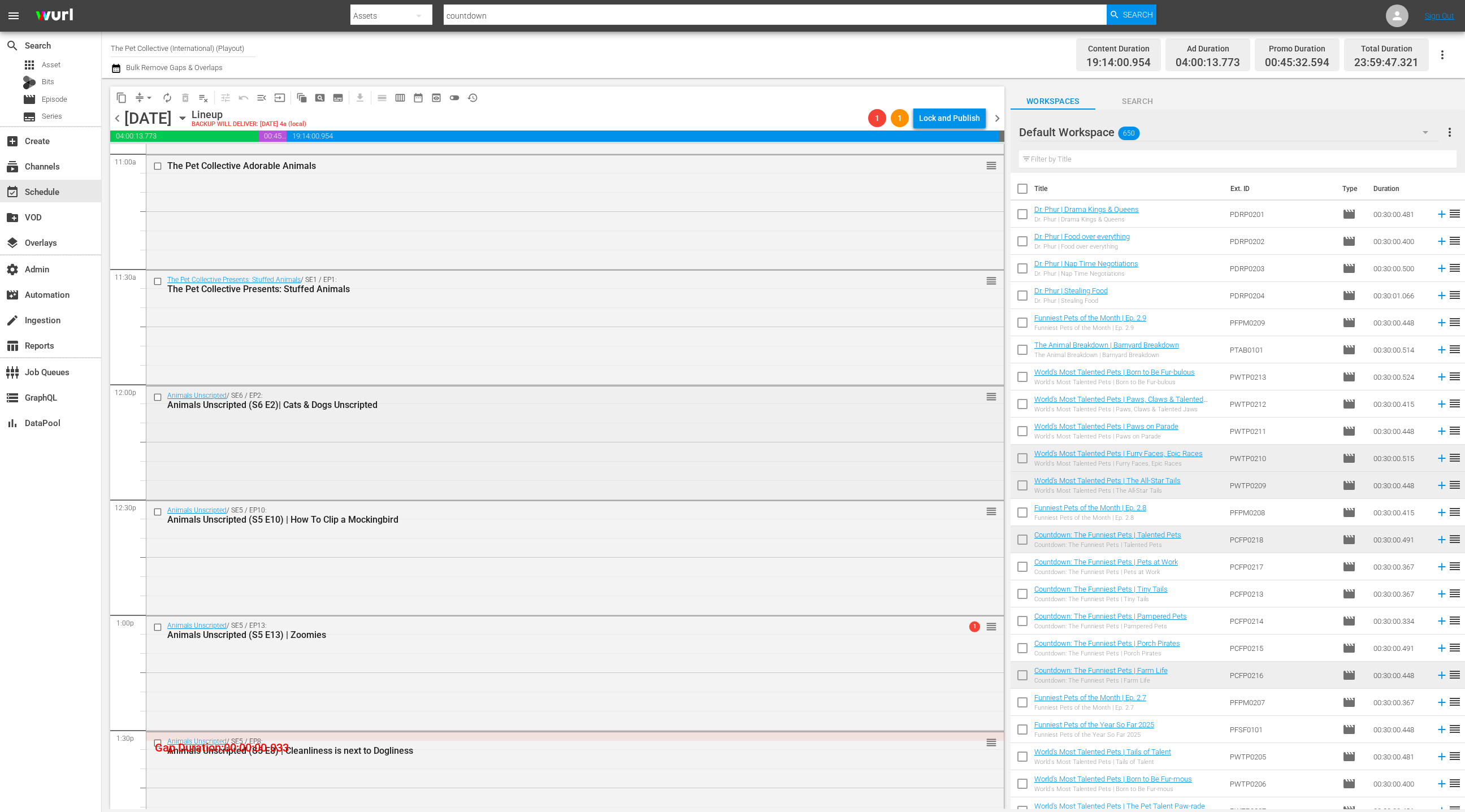
scroll to position [2568, 0]
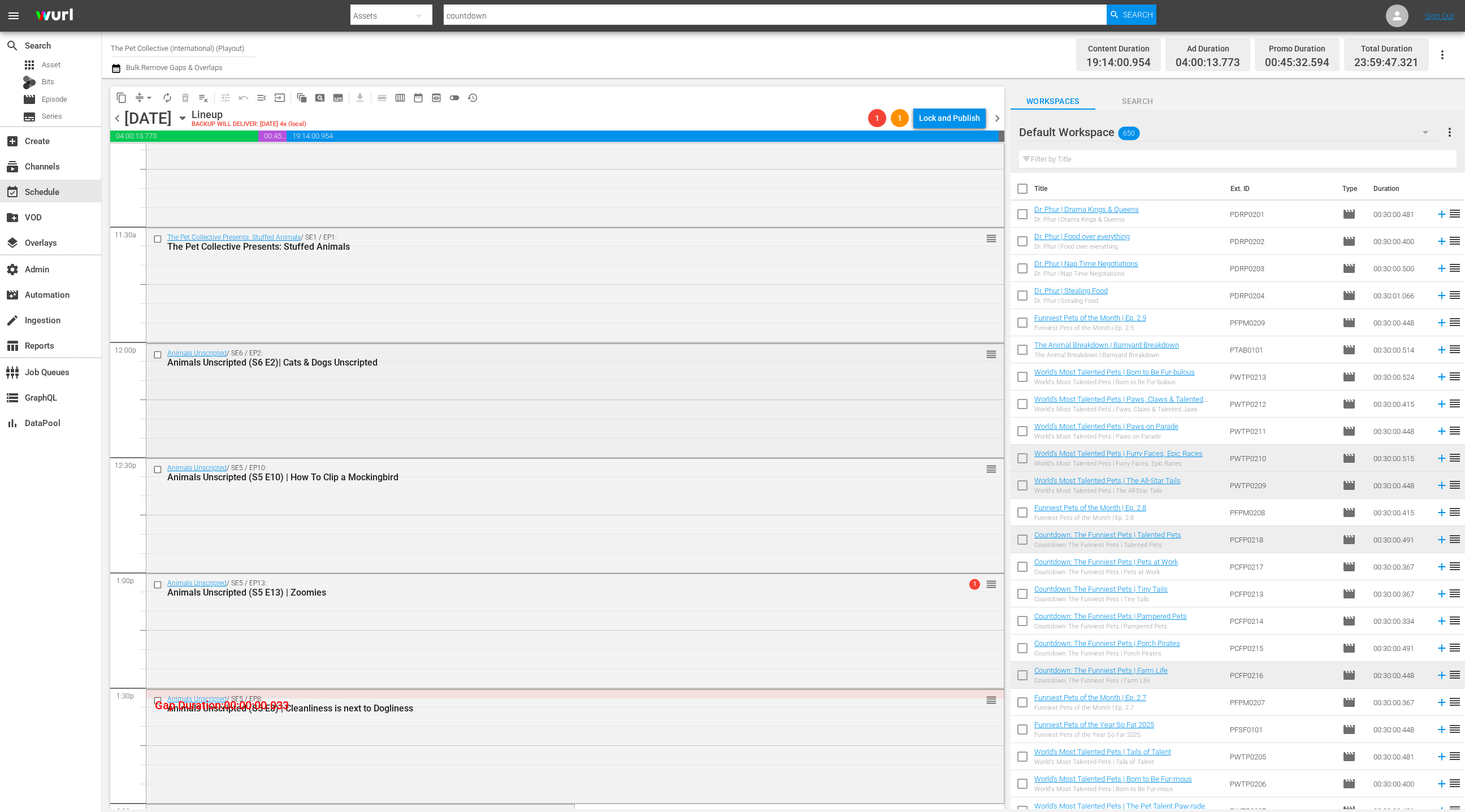
click at [452, 430] on div "Animals Unscripted / SE6 / EP2: Animals Unscripted (S6 E2)| Cats & Dogs Unscrip…" at bounding box center [575, 400] width 858 height 112
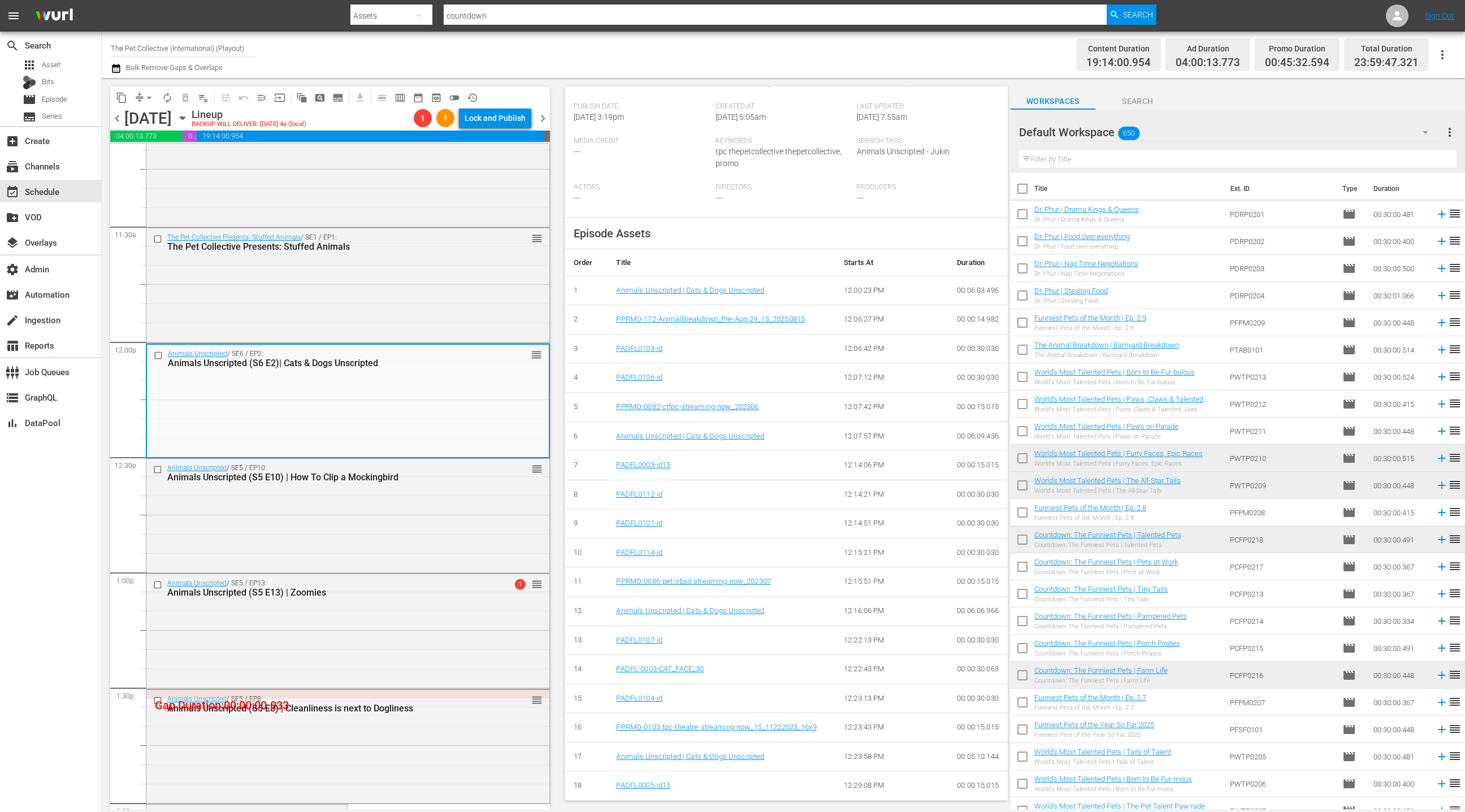
scroll to position [0, 0]
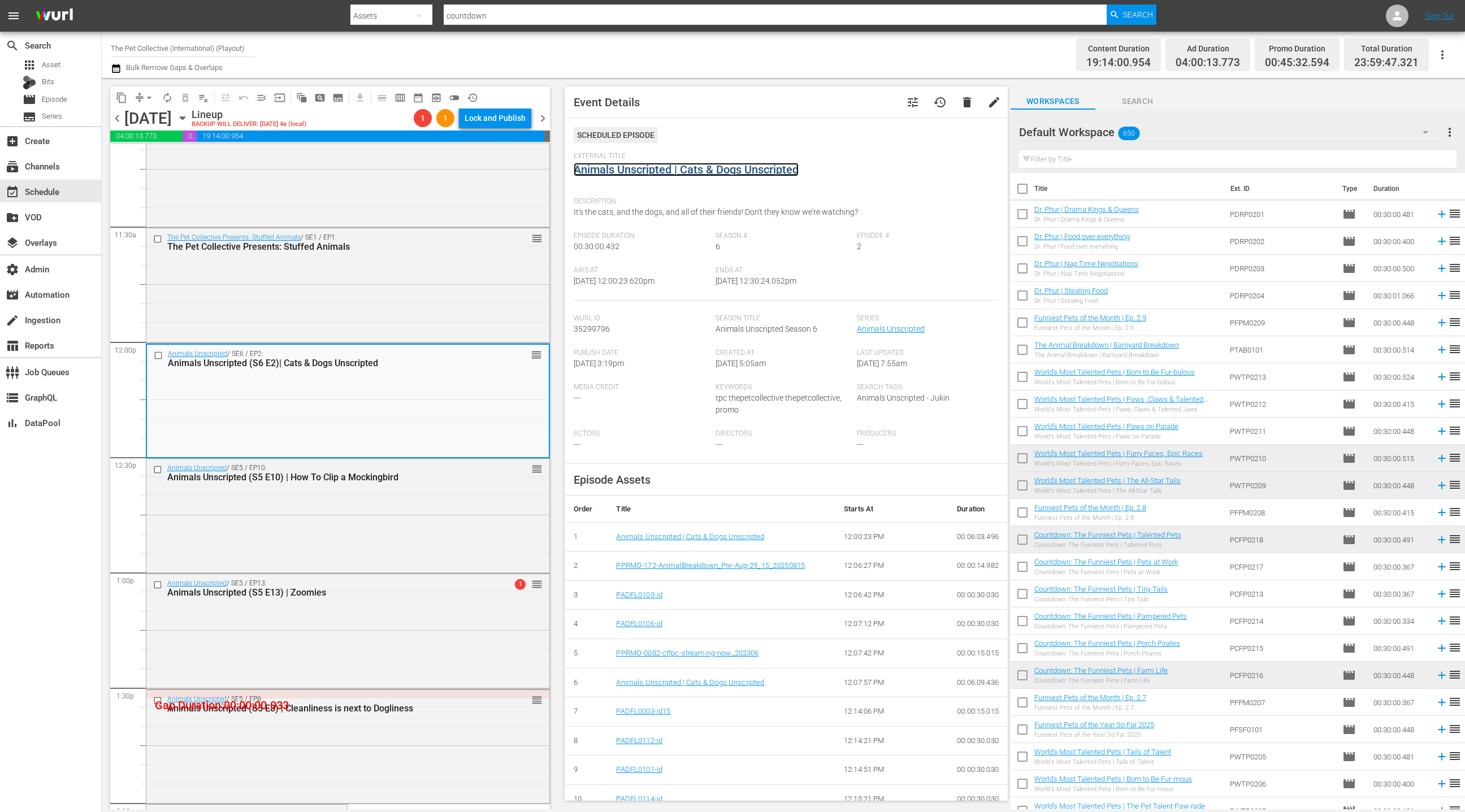
click at [647, 170] on link "Animals Unscripted | Cats & Dogs Unscripted" at bounding box center [686, 169] width 225 height 13
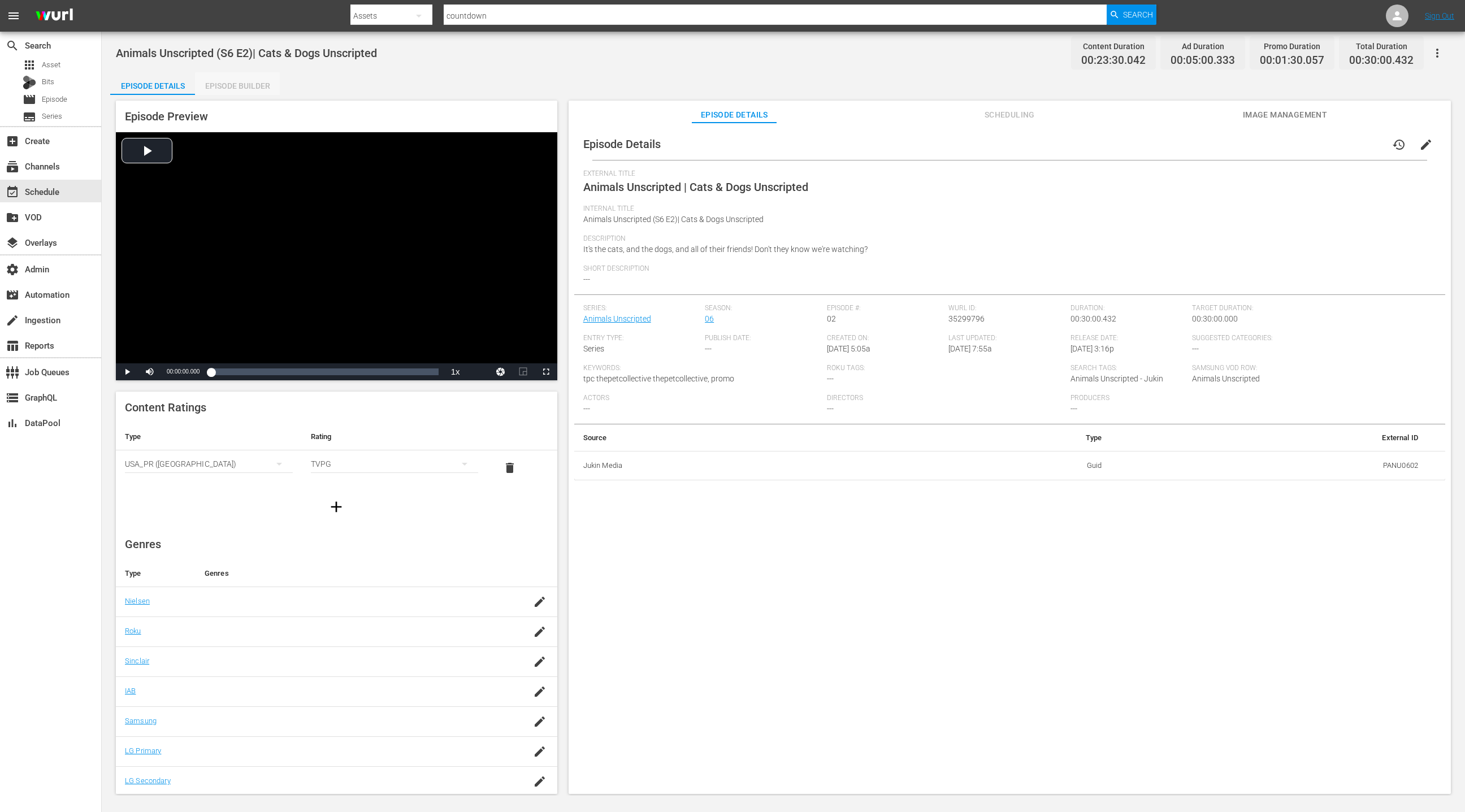
click at [243, 90] on div "Episode Builder" at bounding box center [237, 86] width 85 height 27
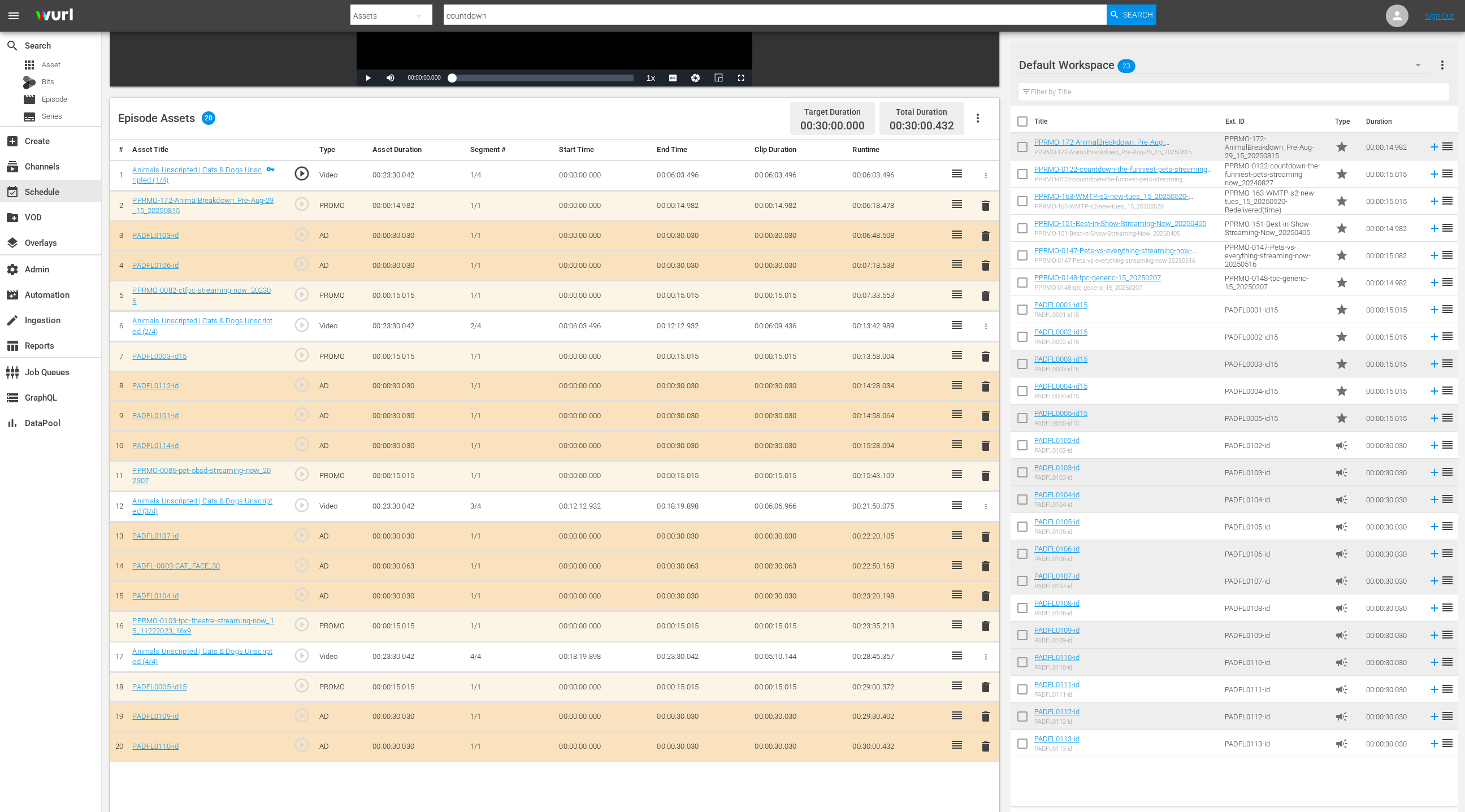
scroll to position [294, 0]
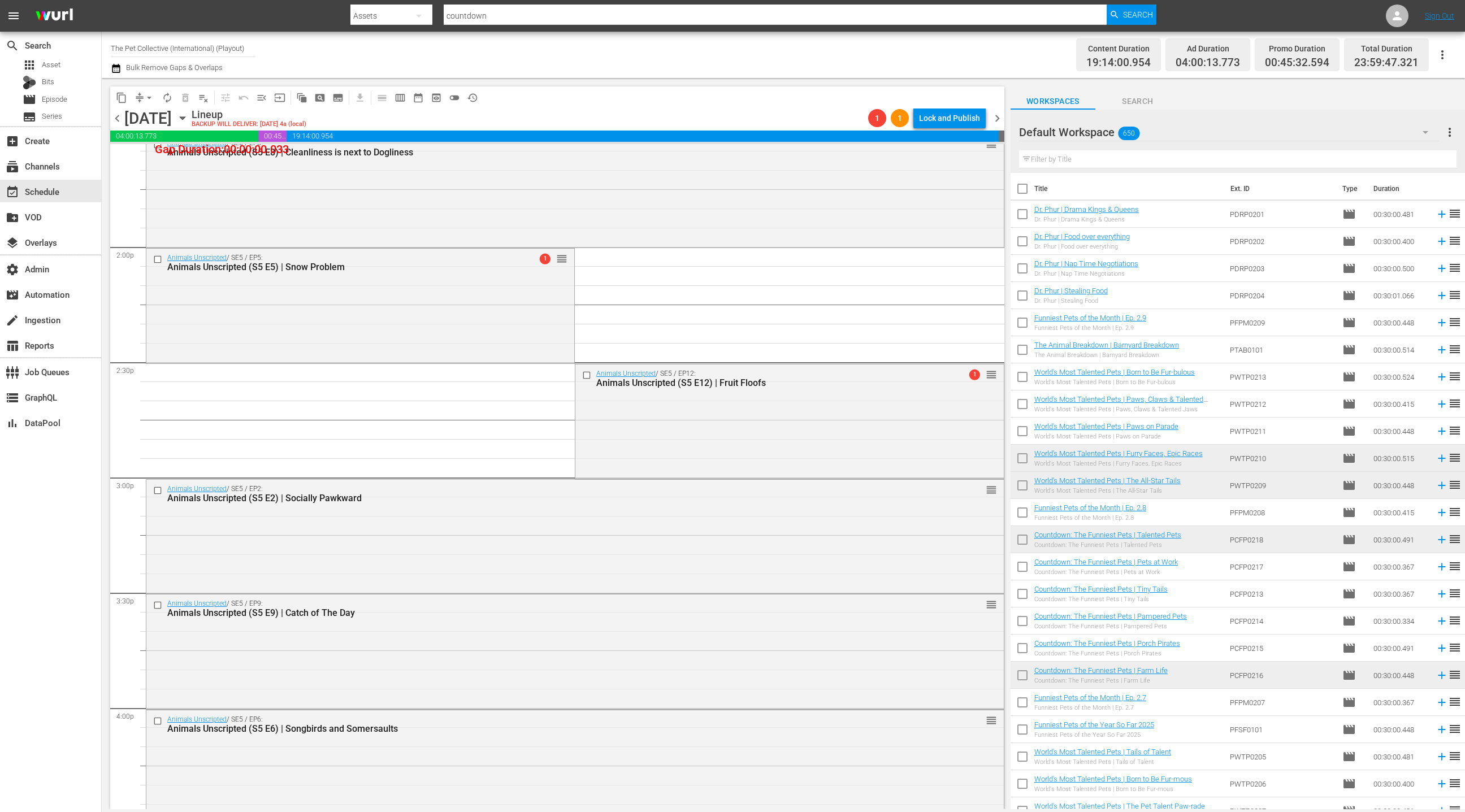
scroll to position [3183, 0]
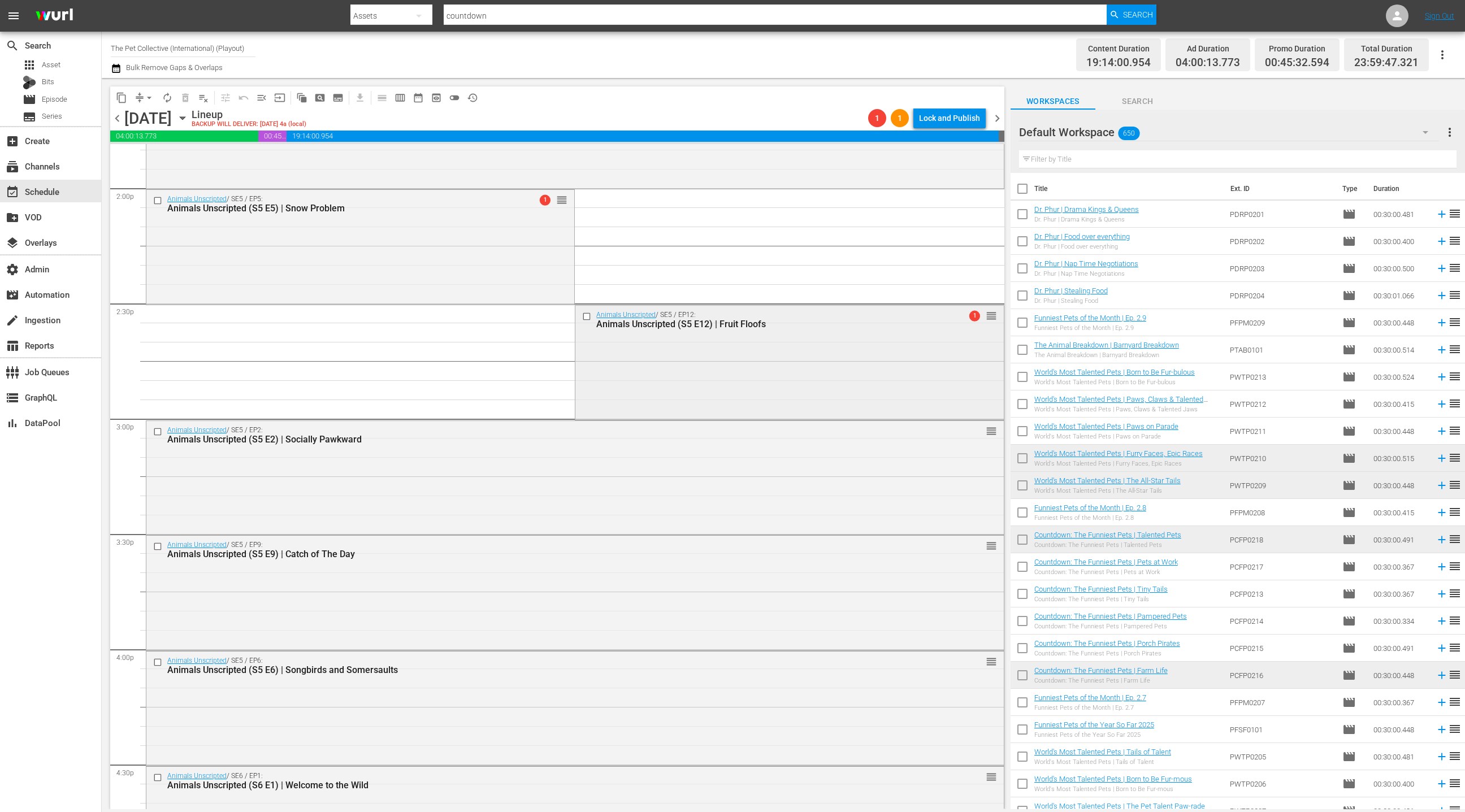
click at [684, 366] on div "Animals Unscripted / SE5 / EP12: Animals Unscripted (S5 E12) | Fruit Floofs 1 r…" at bounding box center [789, 362] width 428 height 112
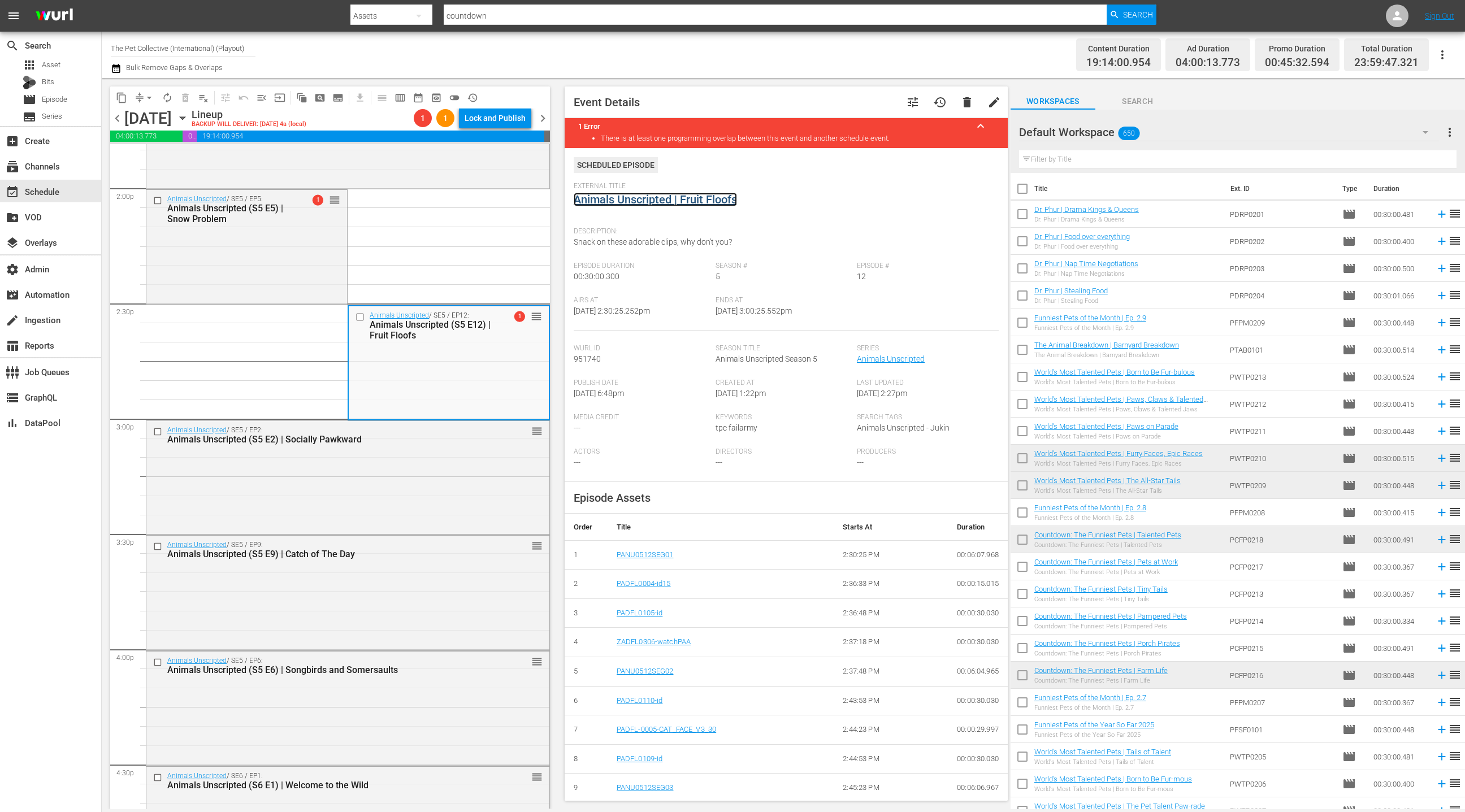
click at [663, 201] on link "Animals Unscripted | Fruit Floofs" at bounding box center [655, 199] width 163 height 13
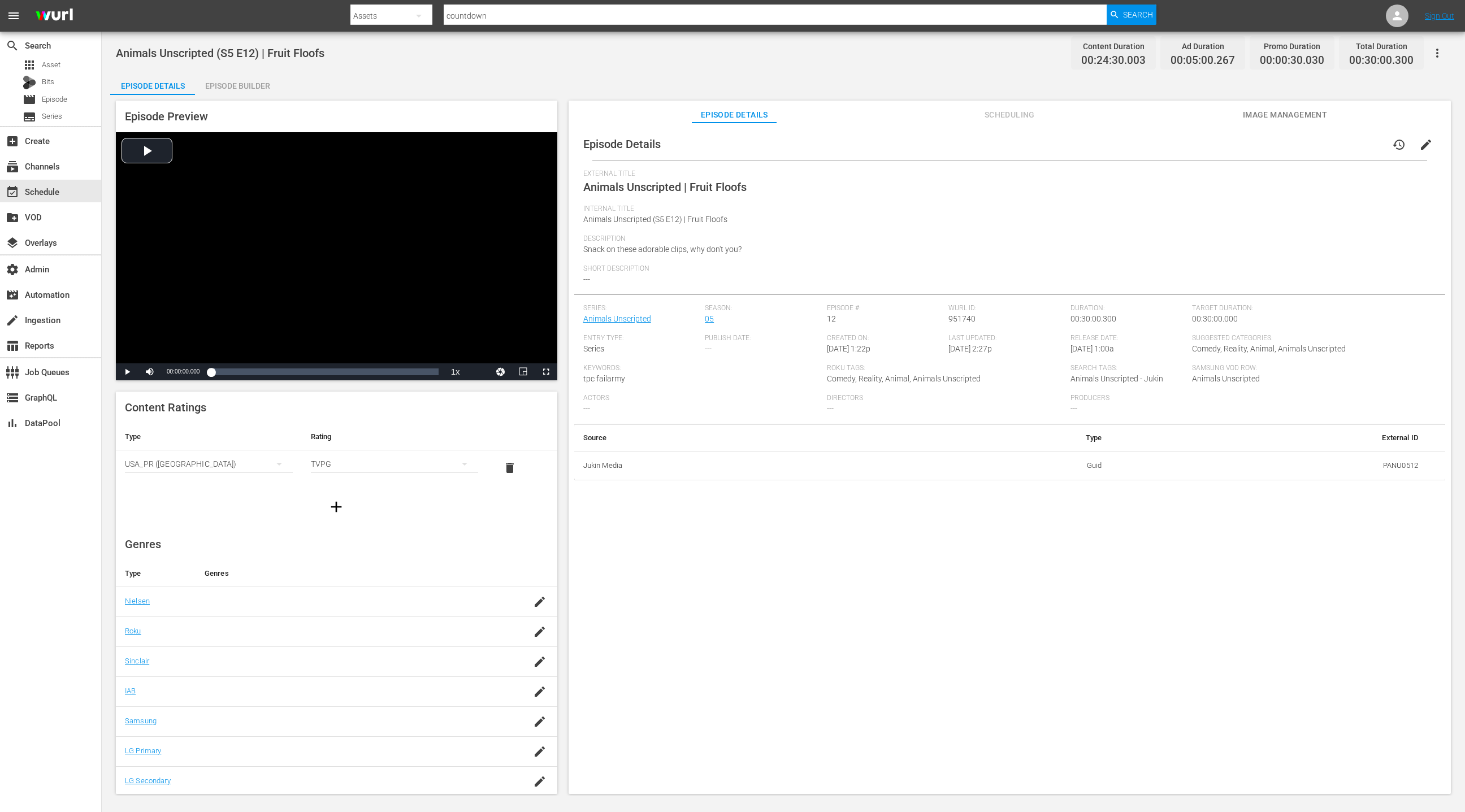
drag, startPoint x: 250, startPoint y: 85, endPoint x: 376, endPoint y: 115, distance: 129.5
click at [251, 85] on div "Episode Builder" at bounding box center [237, 86] width 85 height 27
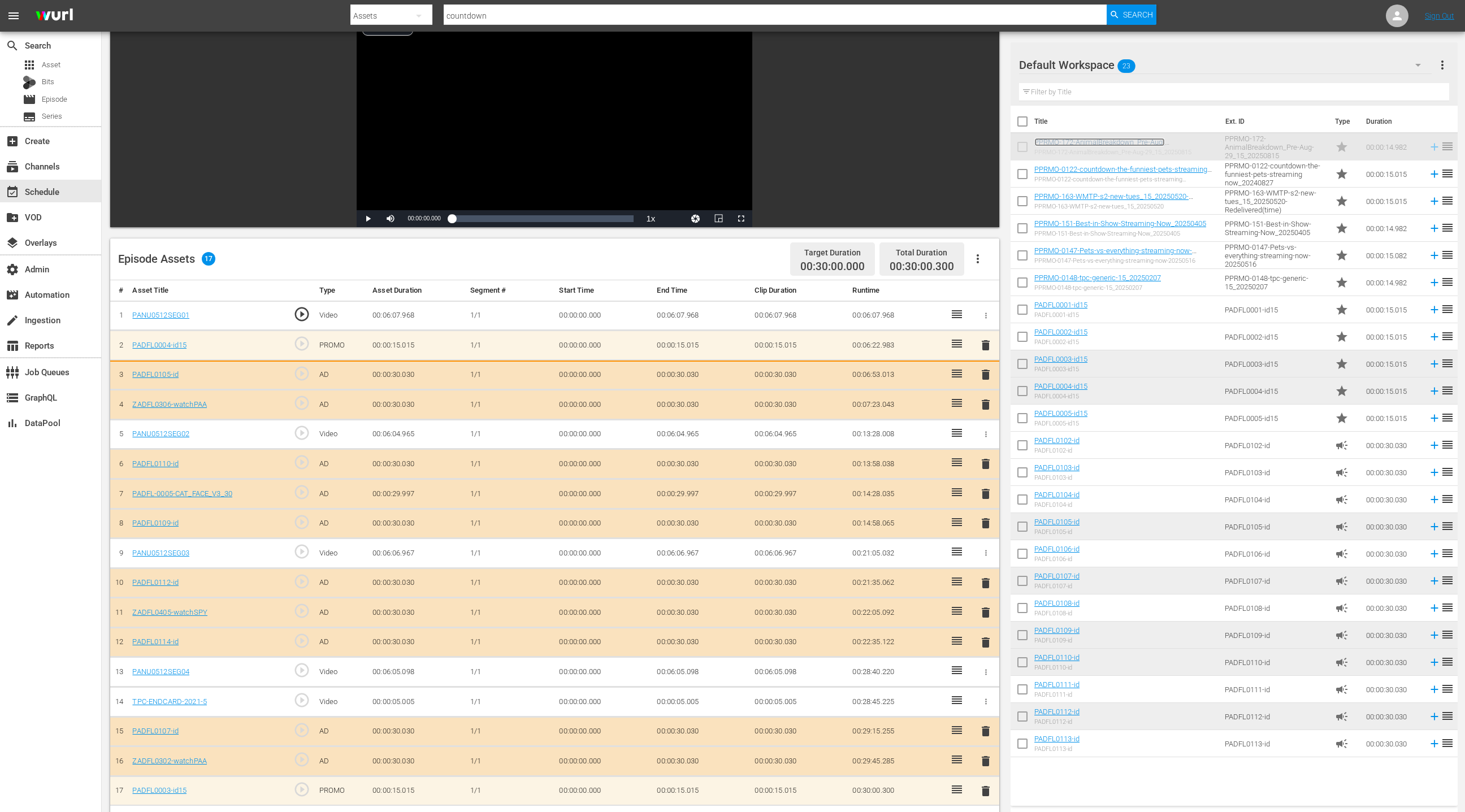
scroll to position [80, 0]
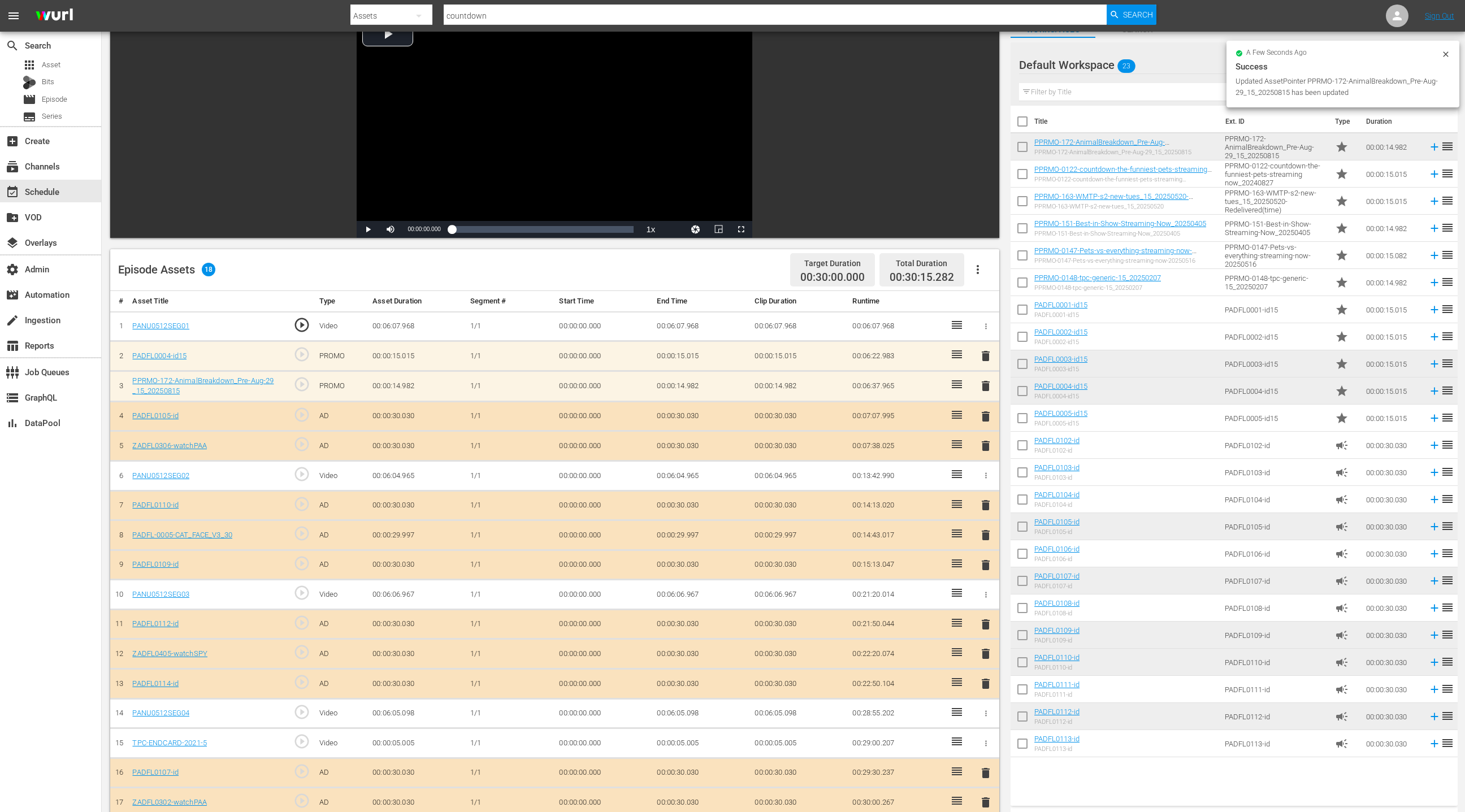
click at [985, 352] on span "delete" at bounding box center [985, 356] width 13 height 13
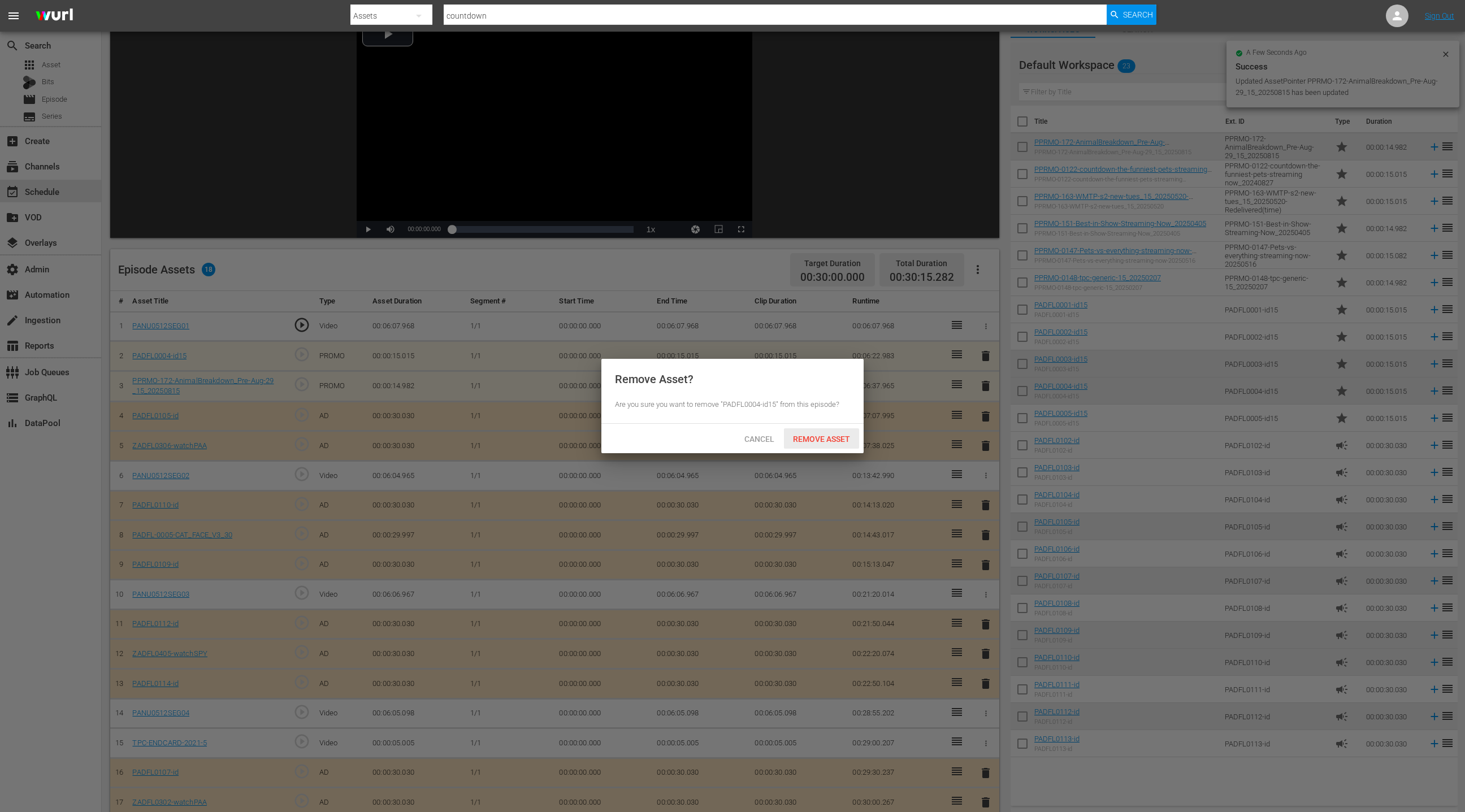
drag, startPoint x: 835, startPoint y: 436, endPoint x: 837, endPoint y: 419, distance: 17.1
click at [835, 435] on span "Remove Asset" at bounding box center [821, 439] width 75 height 9
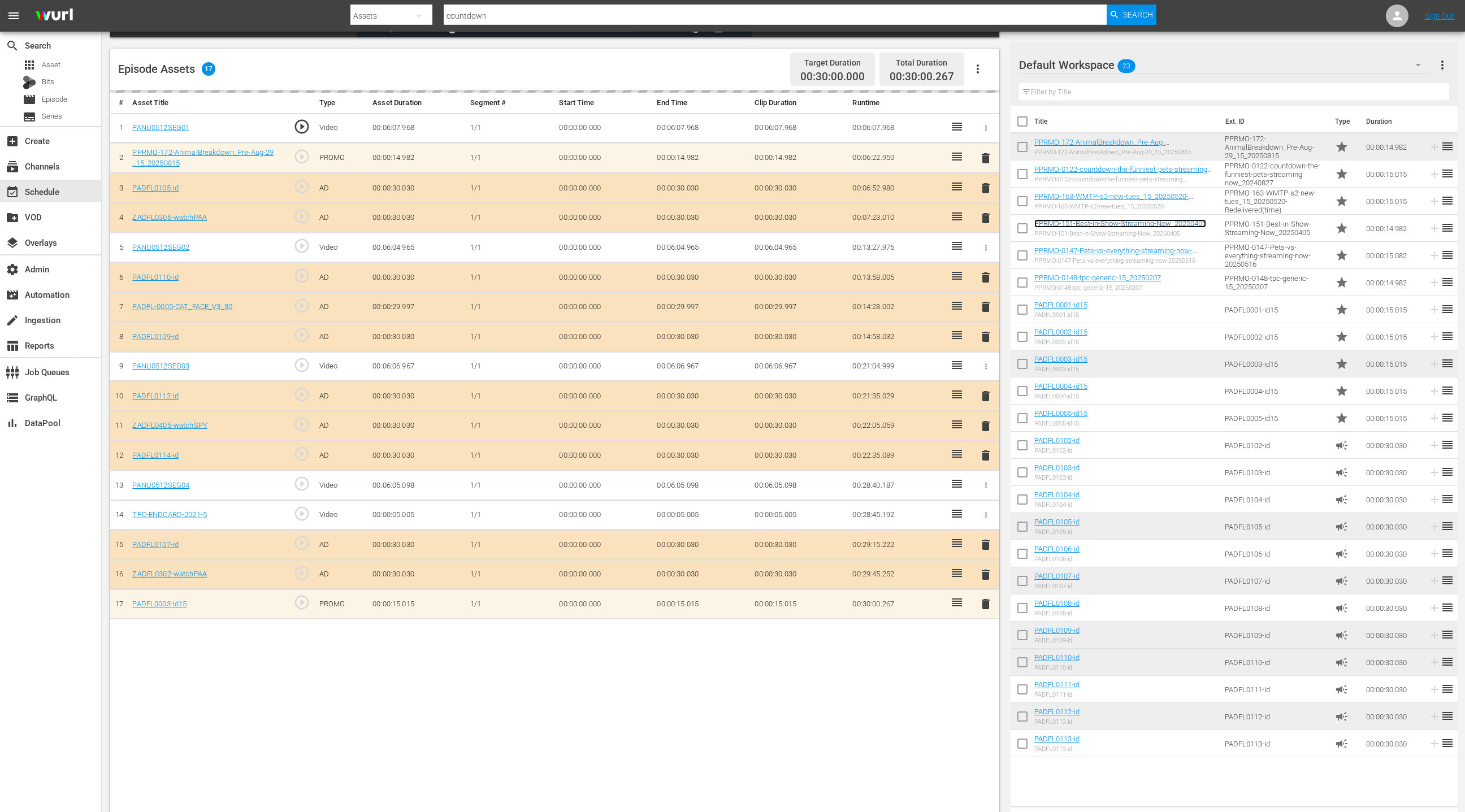
scroll to position [266, 0]
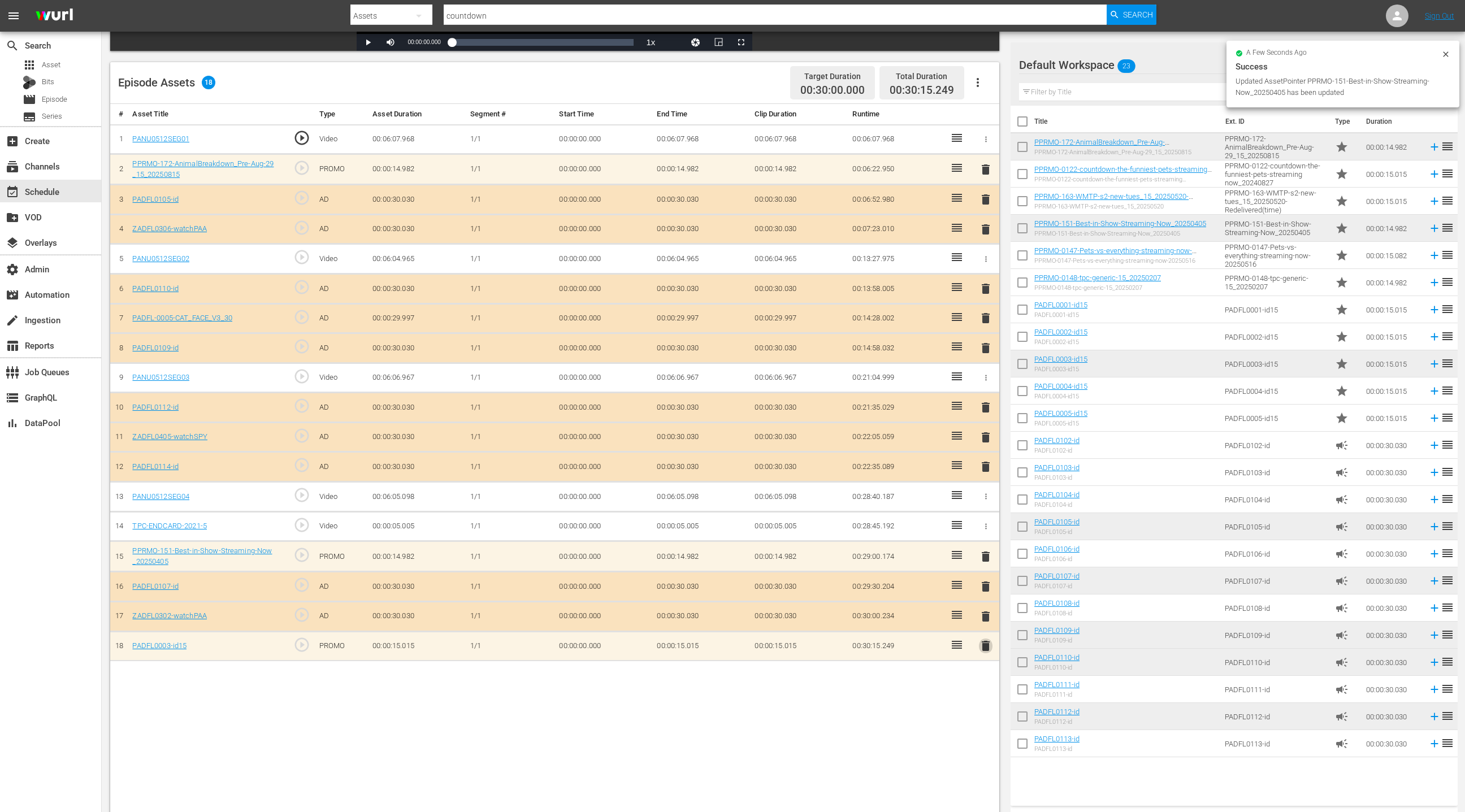
click at [989, 641] on span "delete" at bounding box center [985, 645] width 13 height 13
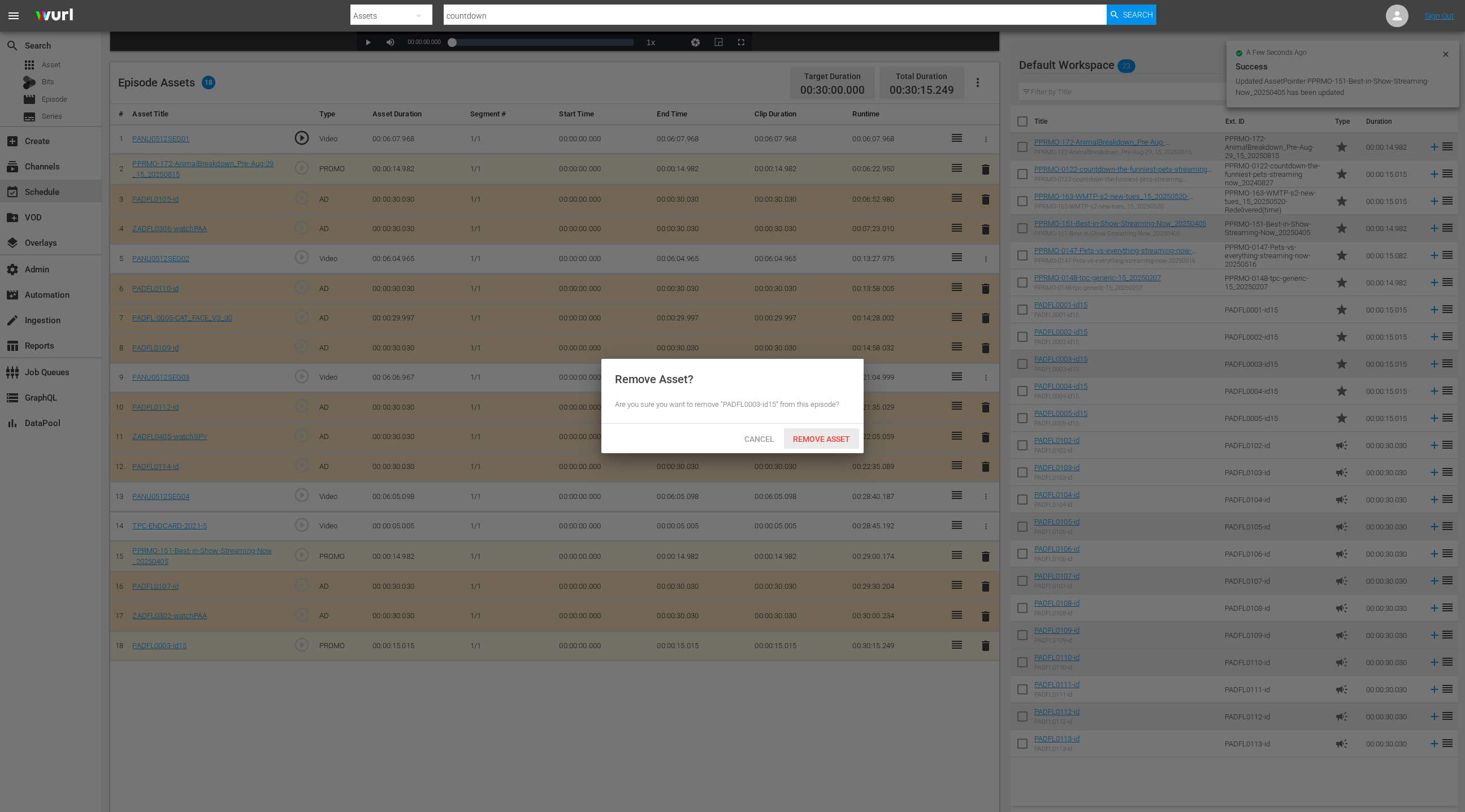
click at [817, 438] on span "Remove Asset" at bounding box center [821, 439] width 75 height 9
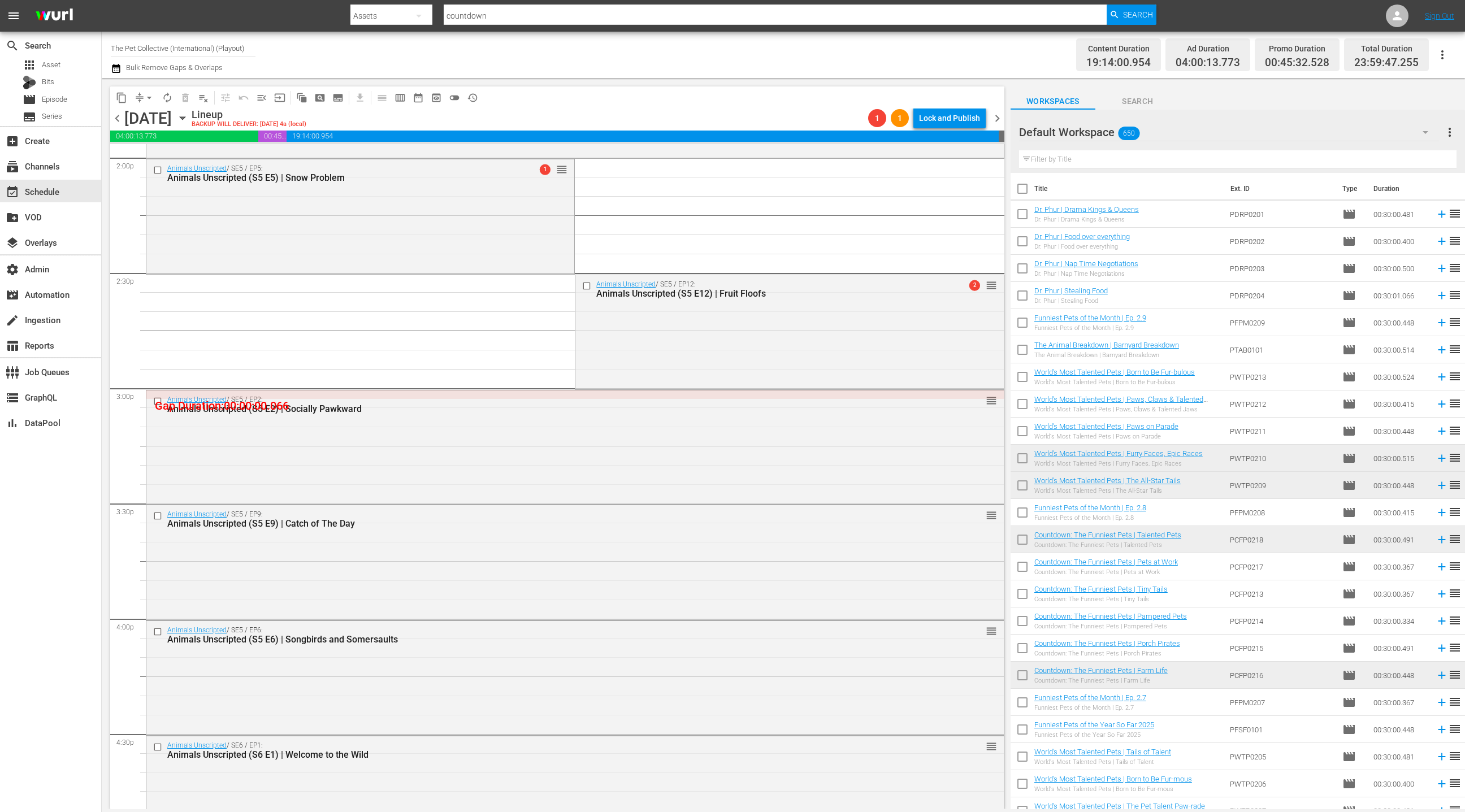
scroll to position [3311, 0]
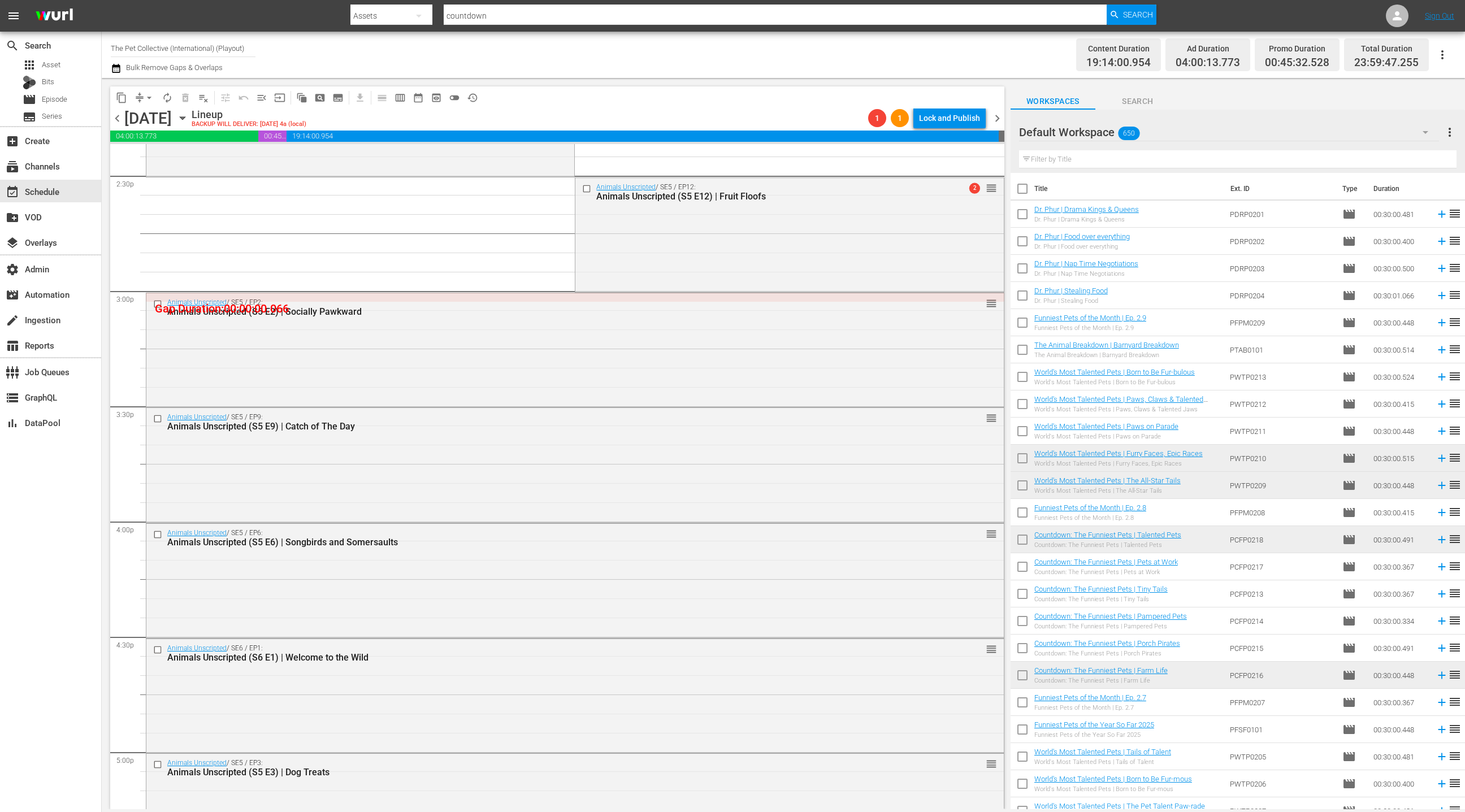
click at [442, 380] on div "Animals Unscripted / SE5 / EP2: Animals Unscripted (S5 E2) | Socially Pawkward …" at bounding box center [575, 349] width 858 height 112
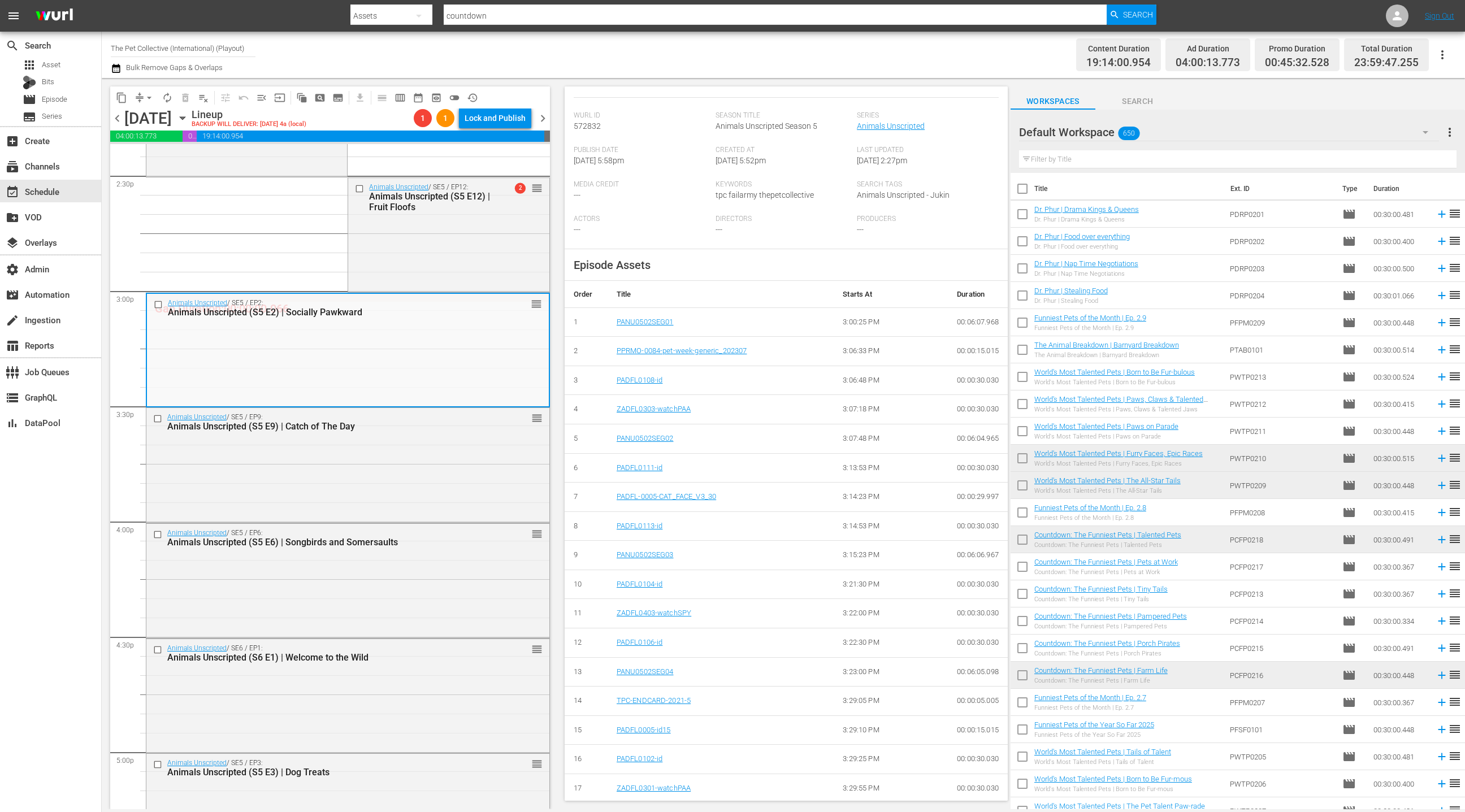
scroll to position [0, 0]
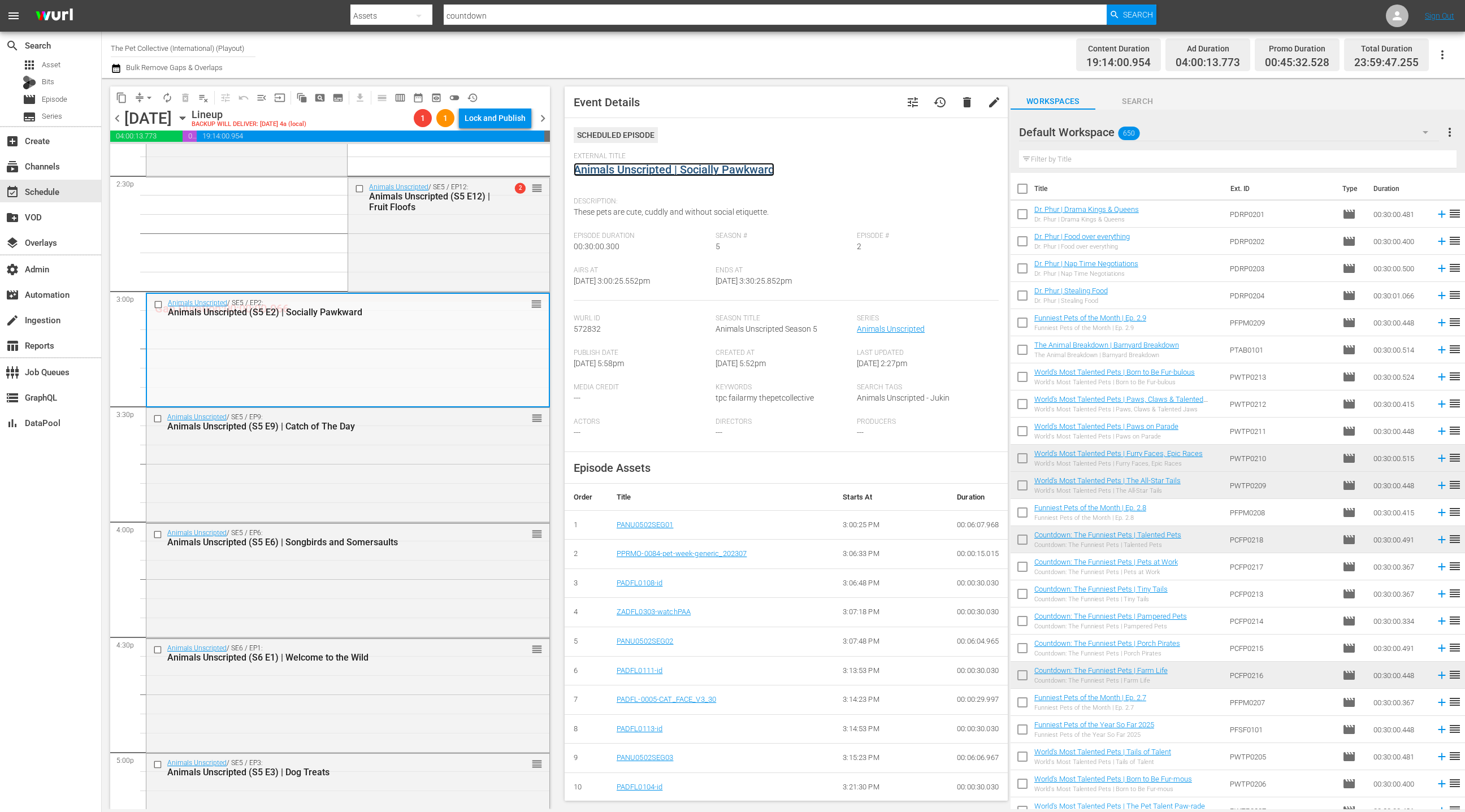
click at [667, 171] on link "Animals Unscripted | Socially Pawkward" at bounding box center [674, 169] width 201 height 13
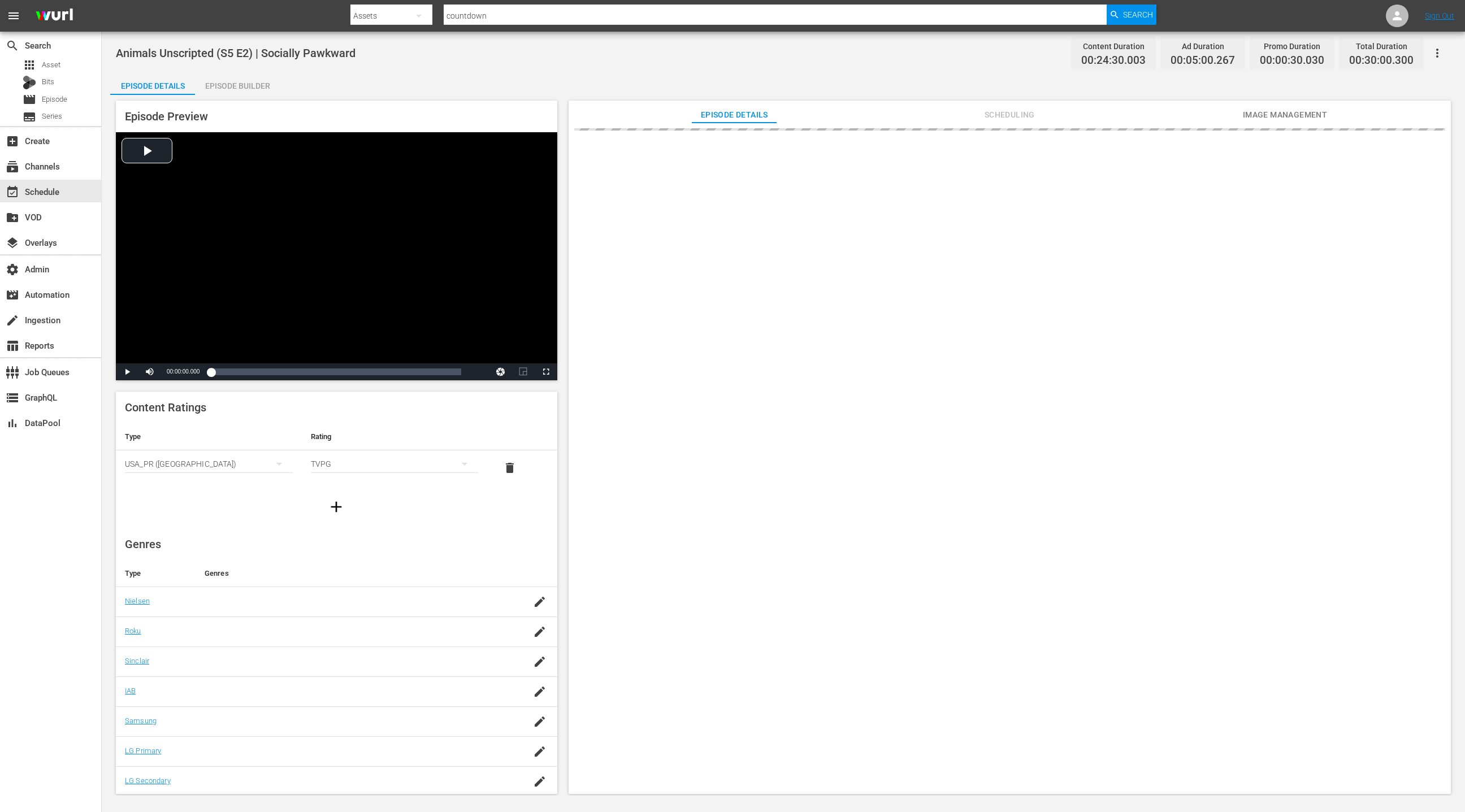
drag, startPoint x: 244, startPoint y: 88, endPoint x: 251, endPoint y: 90, distance: 7.3
click at [244, 88] on div "Episode Builder" at bounding box center [237, 86] width 85 height 27
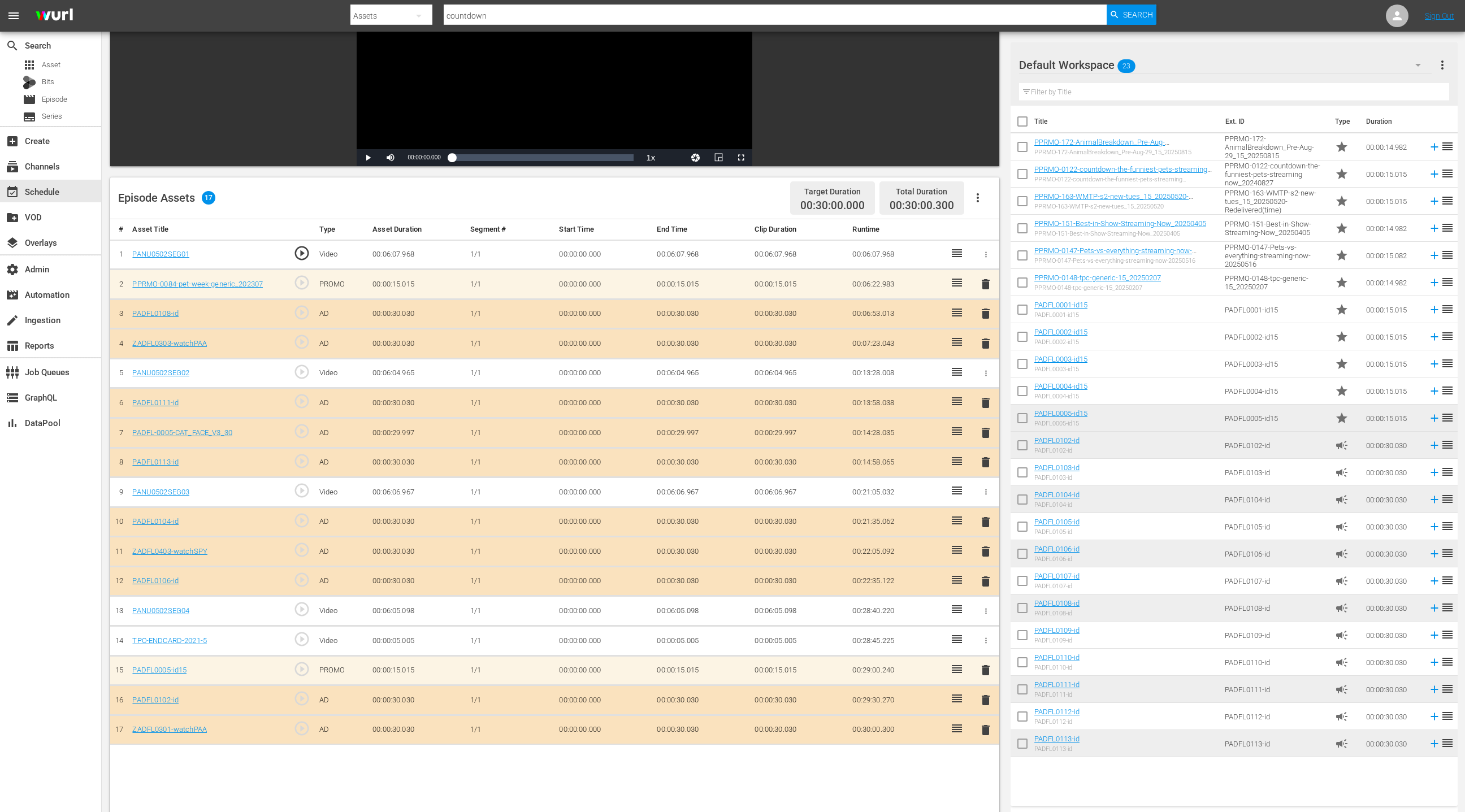
scroll to position [113, 0]
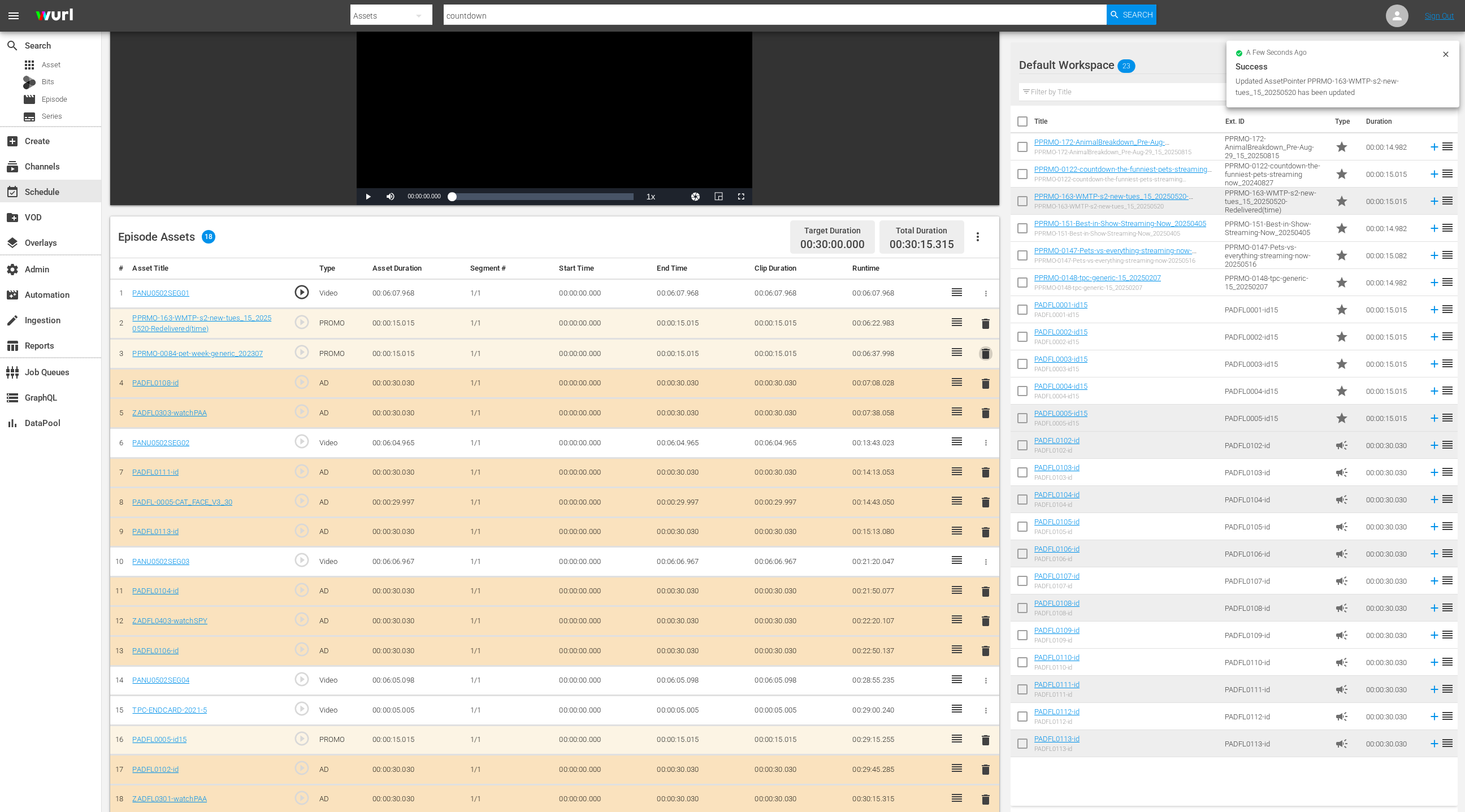
click at [986, 349] on span "delete" at bounding box center [985, 353] width 13 height 13
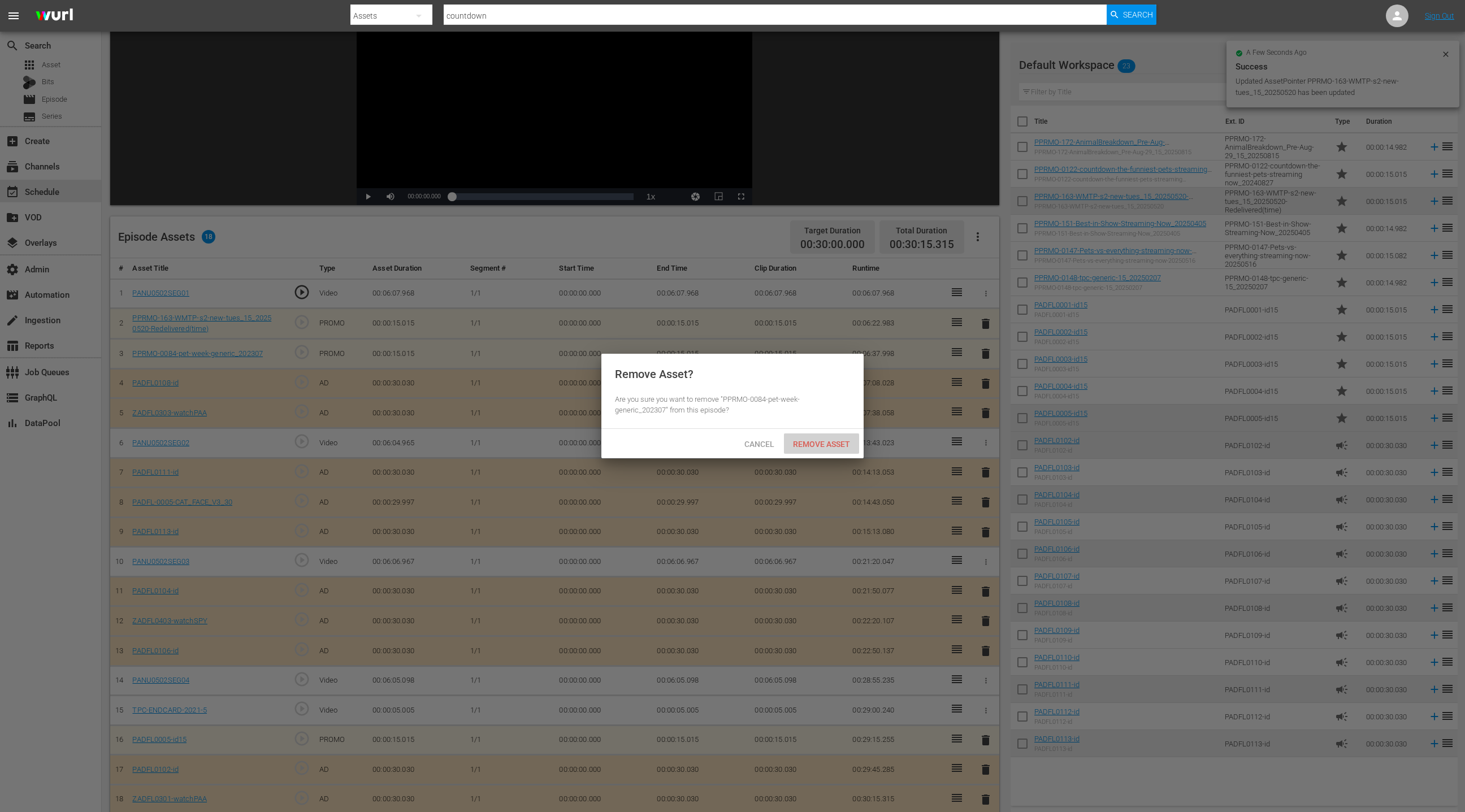
drag, startPoint x: 829, startPoint y: 446, endPoint x: 838, endPoint y: 395, distance: 51.8
click at [829, 444] on span "Remove Asset" at bounding box center [821, 444] width 75 height 9
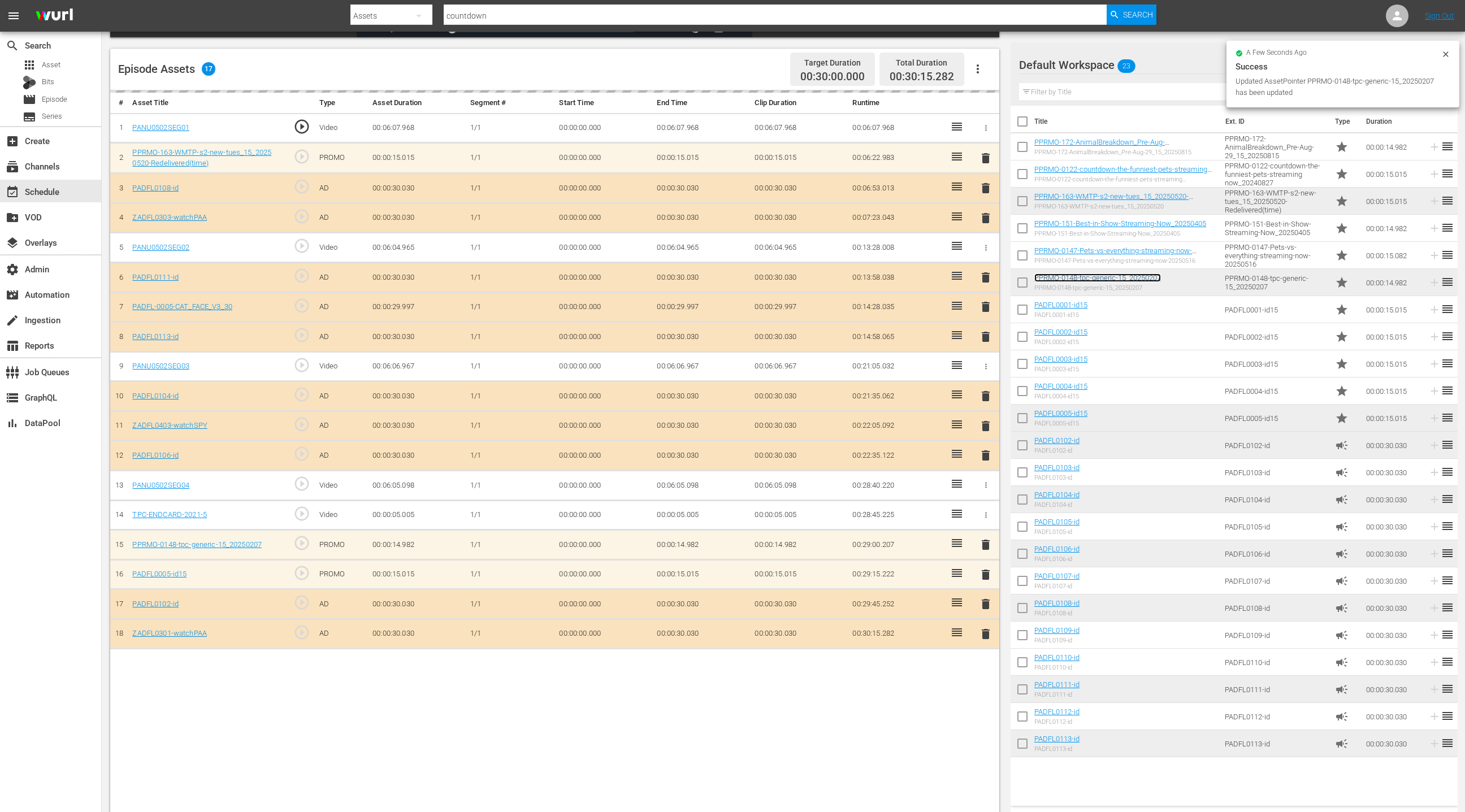
scroll to position [273, 0]
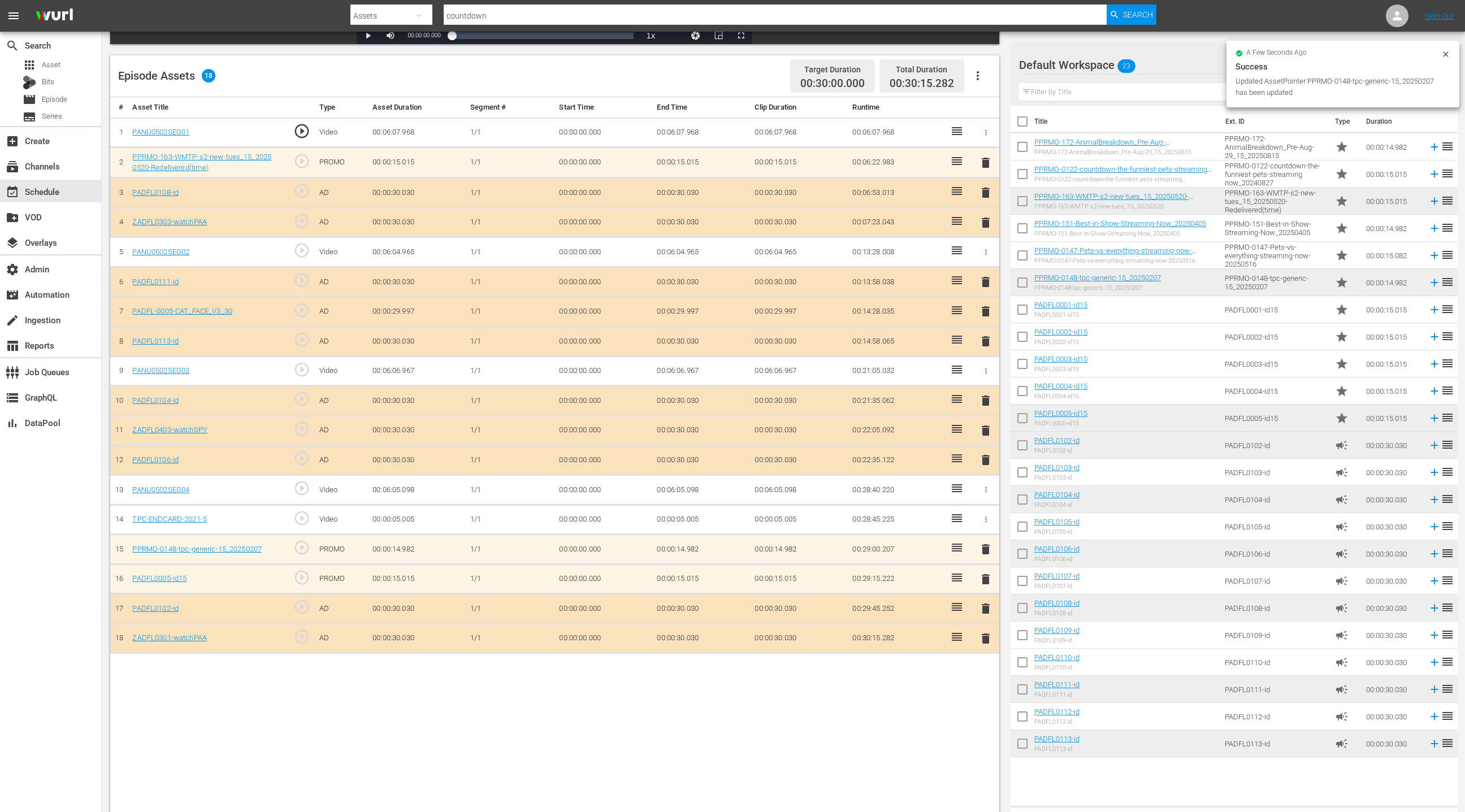
click at [982, 572] on span "delete" at bounding box center [985, 579] width 13 height 13
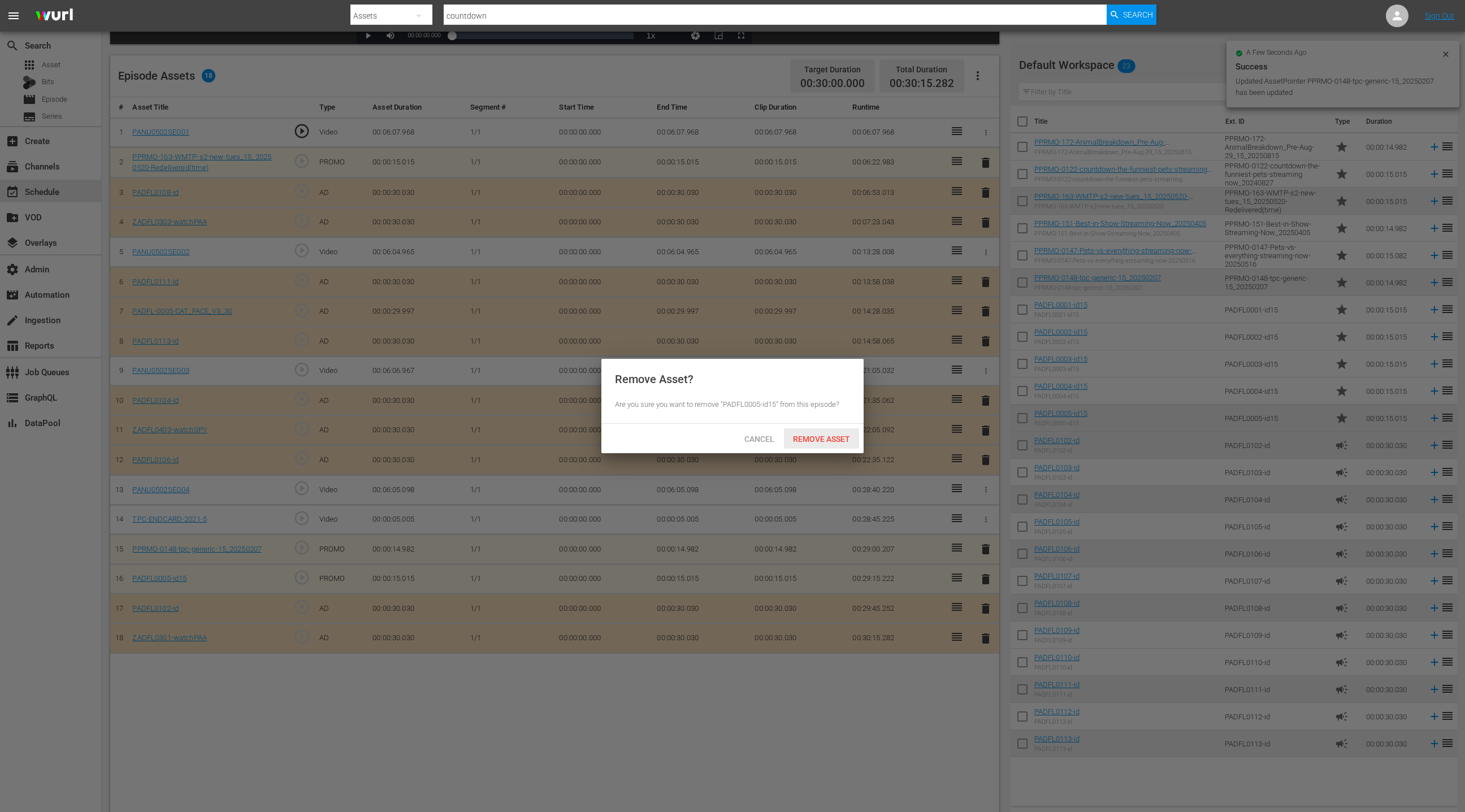
drag, startPoint x: 816, startPoint y: 431, endPoint x: 856, endPoint y: 465, distance: 52.5
click at [816, 431] on div "Remove Asset" at bounding box center [821, 439] width 75 height 21
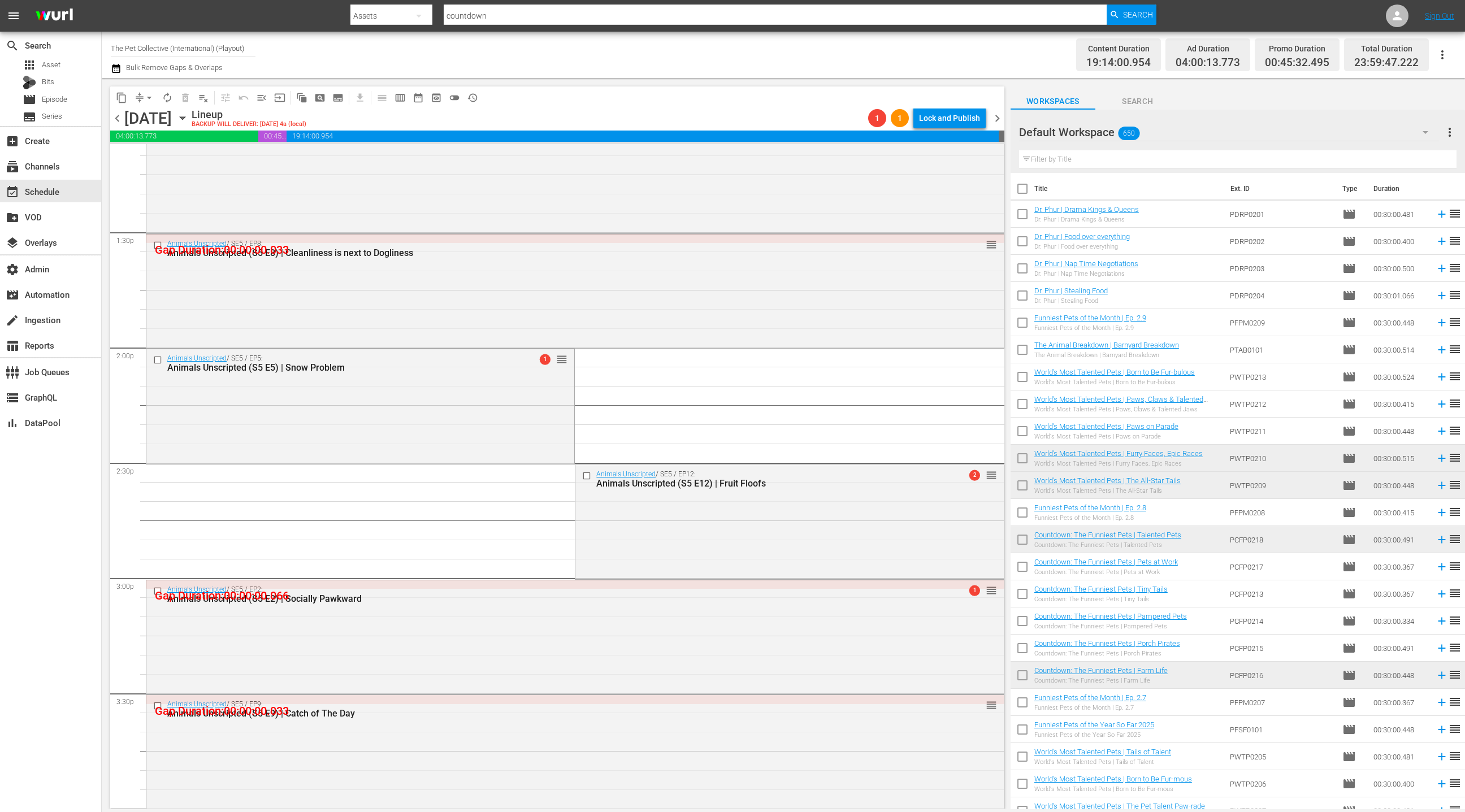
scroll to position [3336, 0]
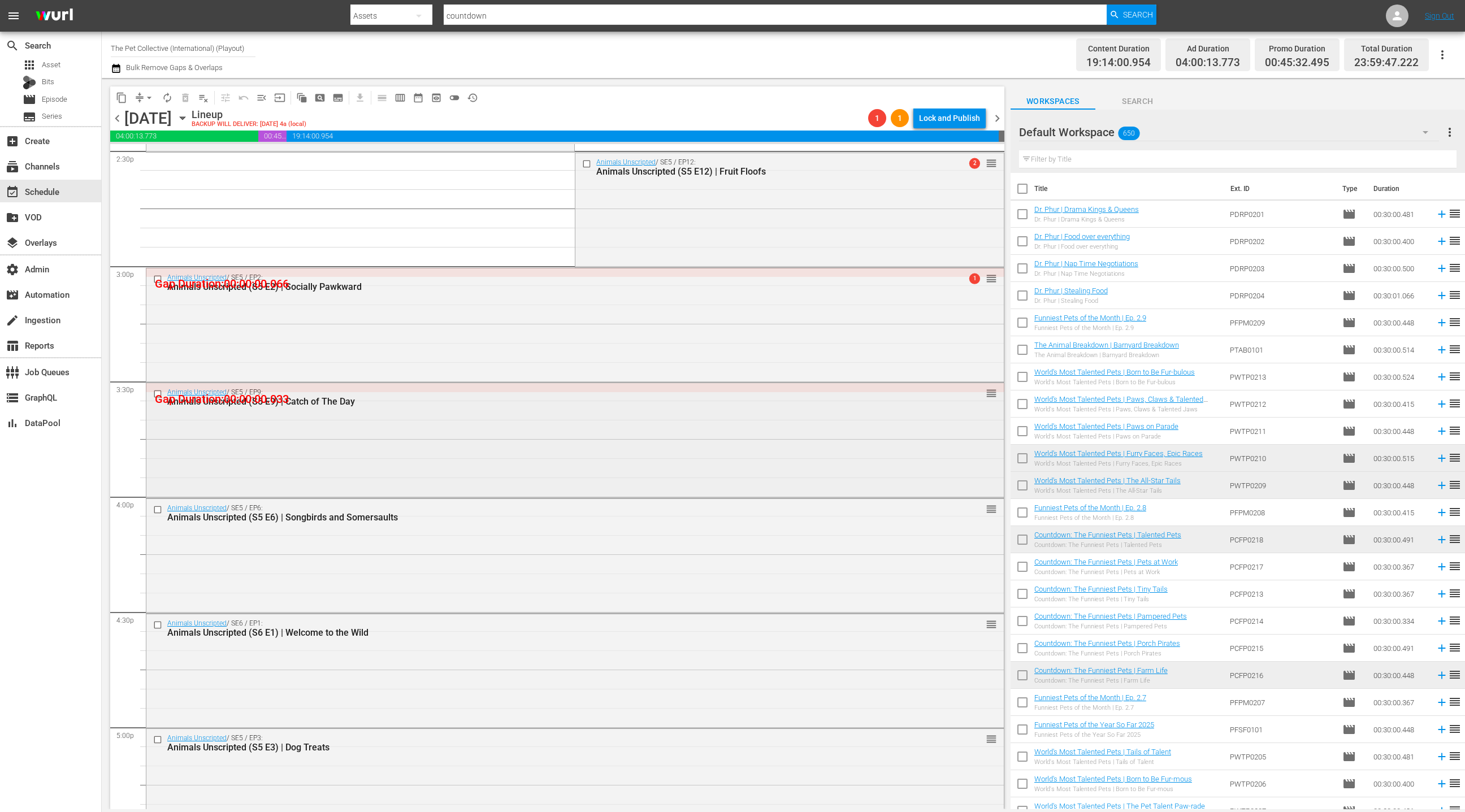
click at [503, 445] on div "Animals Unscripted / SE5 / EP9: Animals Unscripted (S5 E9) | Catch of The Day r…" at bounding box center [575, 439] width 858 height 112
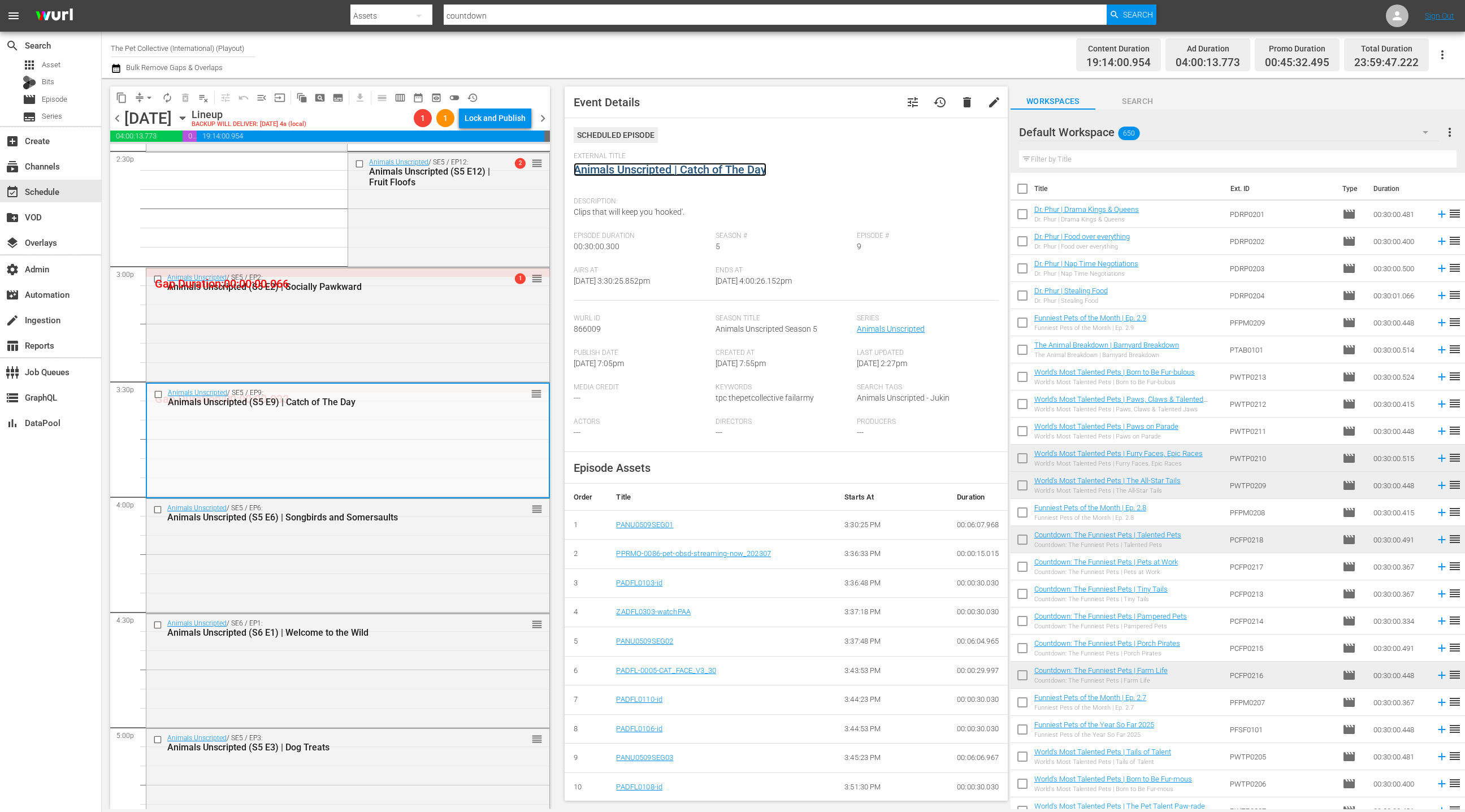
click at [621, 175] on link "Animals Unscripted | Catch of The Day" at bounding box center [670, 169] width 193 height 13
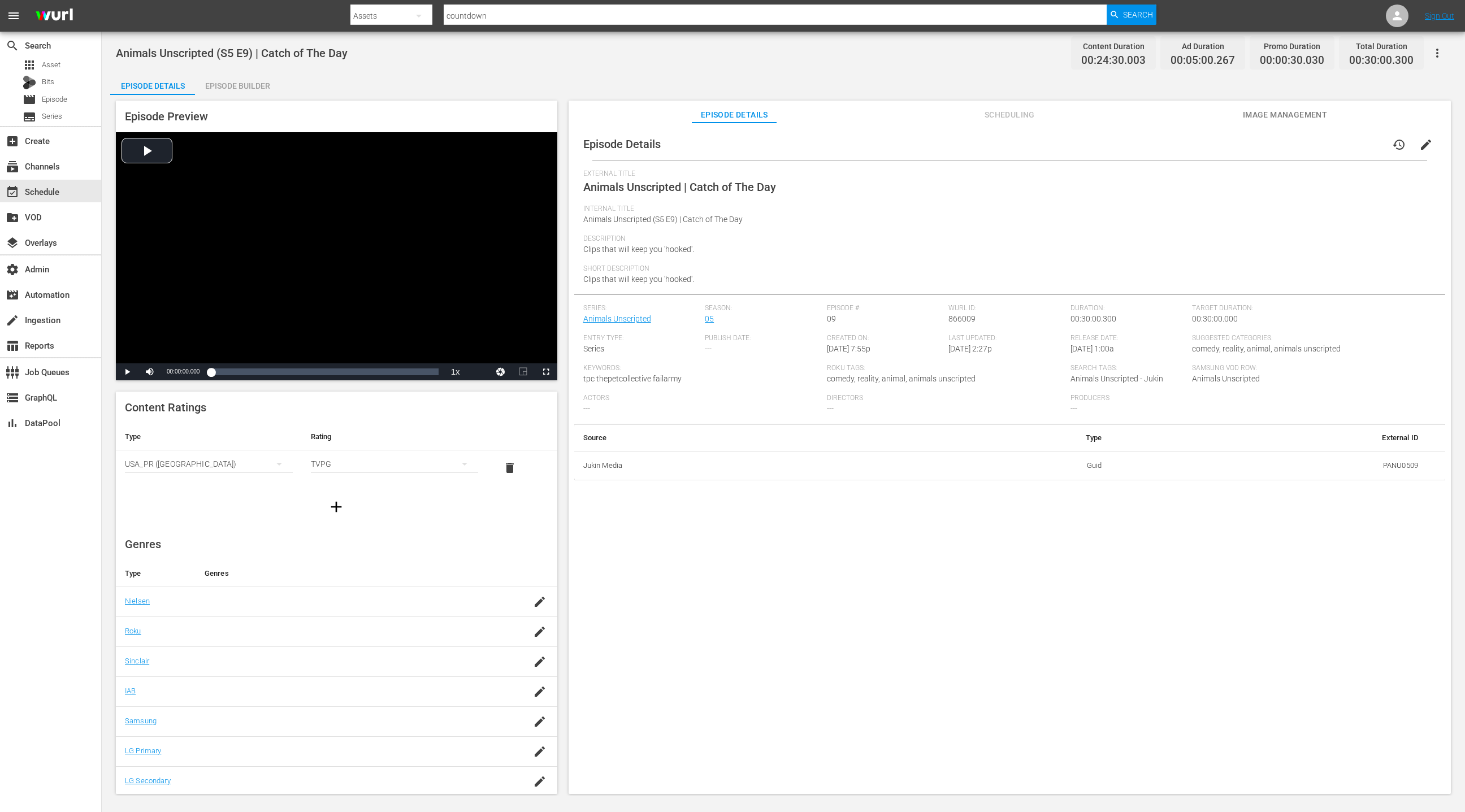
click at [248, 83] on div "Episode Builder" at bounding box center [237, 86] width 85 height 27
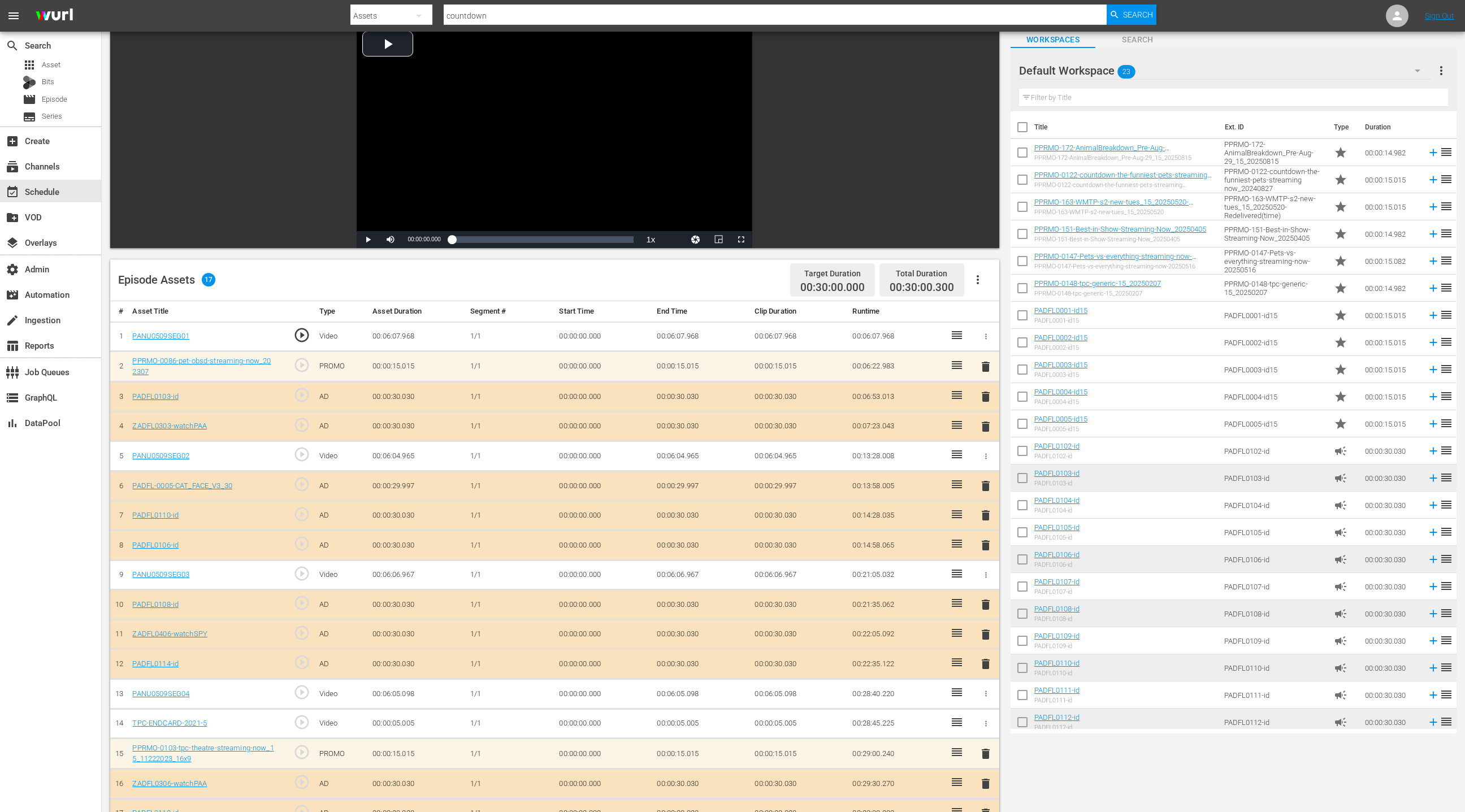
scroll to position [127, 0]
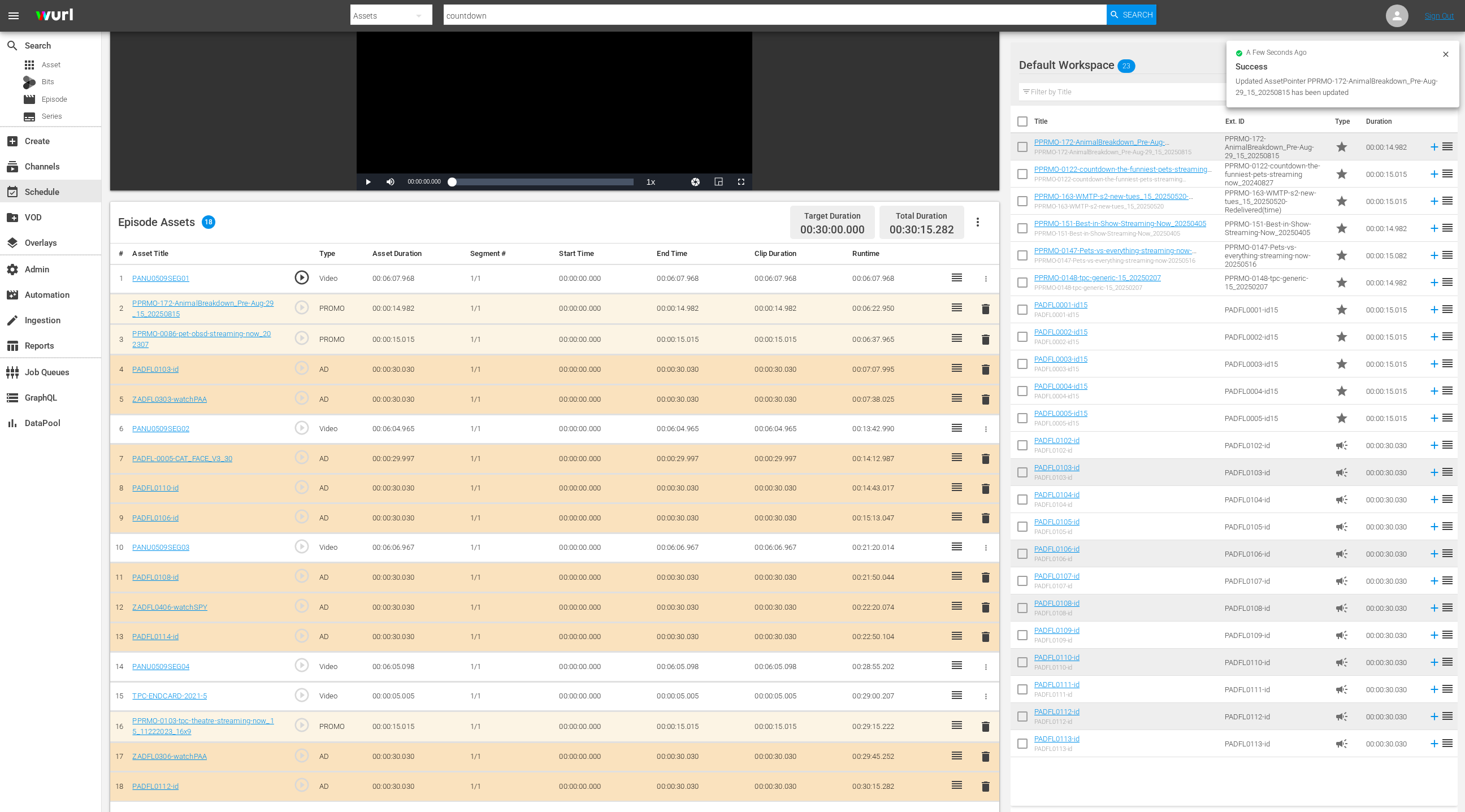
click at [981, 337] on span "delete" at bounding box center [985, 339] width 13 height 13
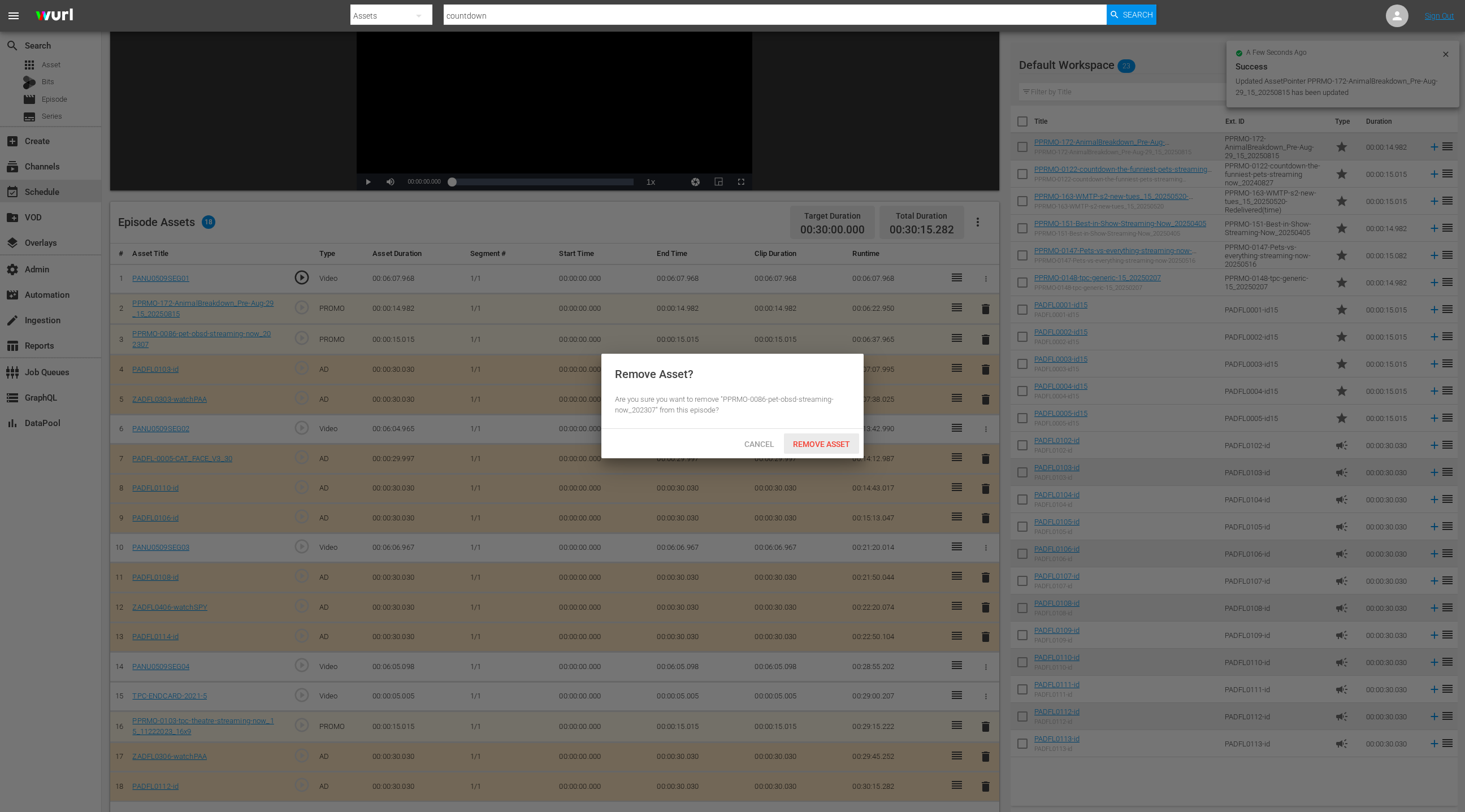
click at [843, 446] on span "Remove Asset" at bounding box center [821, 444] width 75 height 9
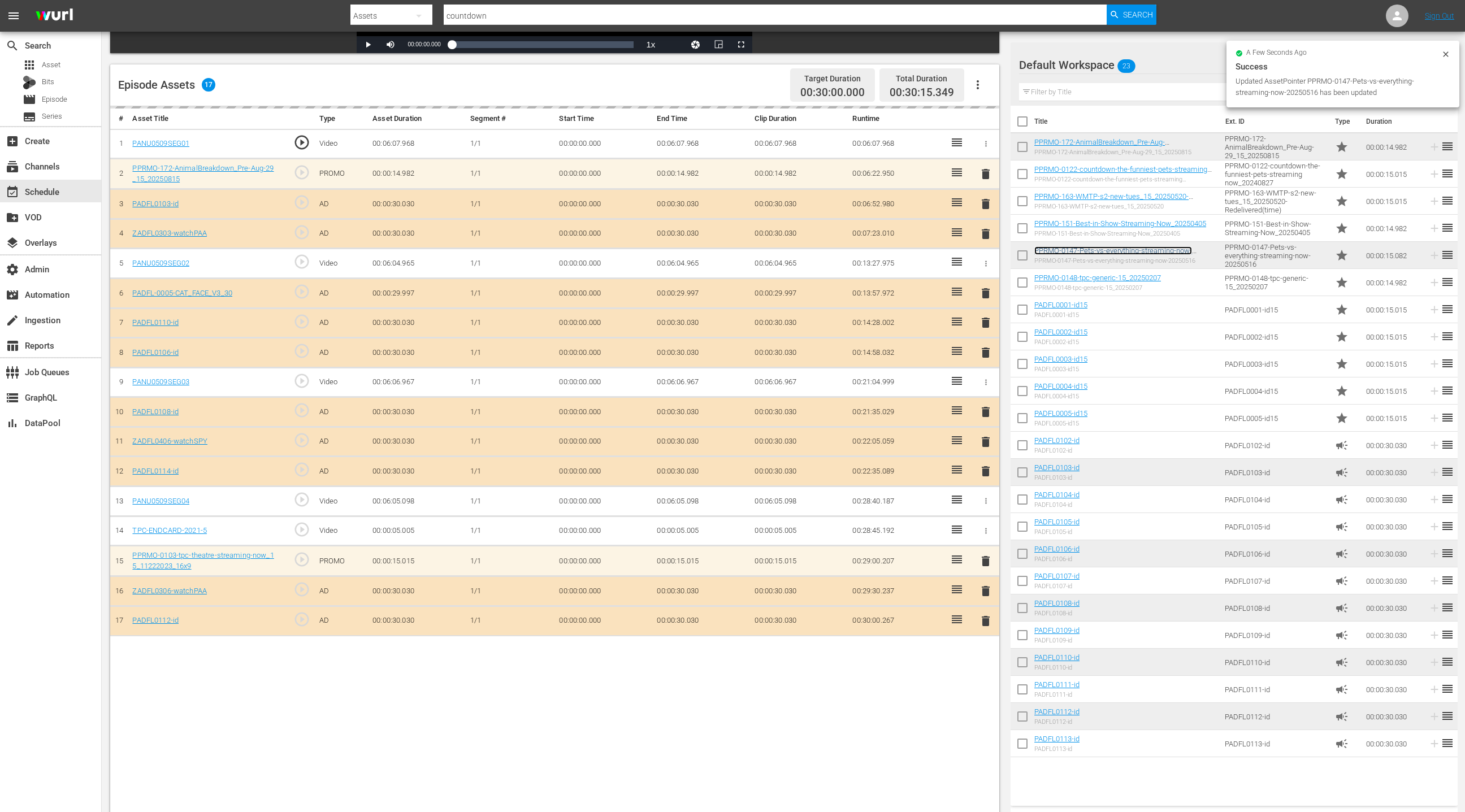
scroll to position [266, 0]
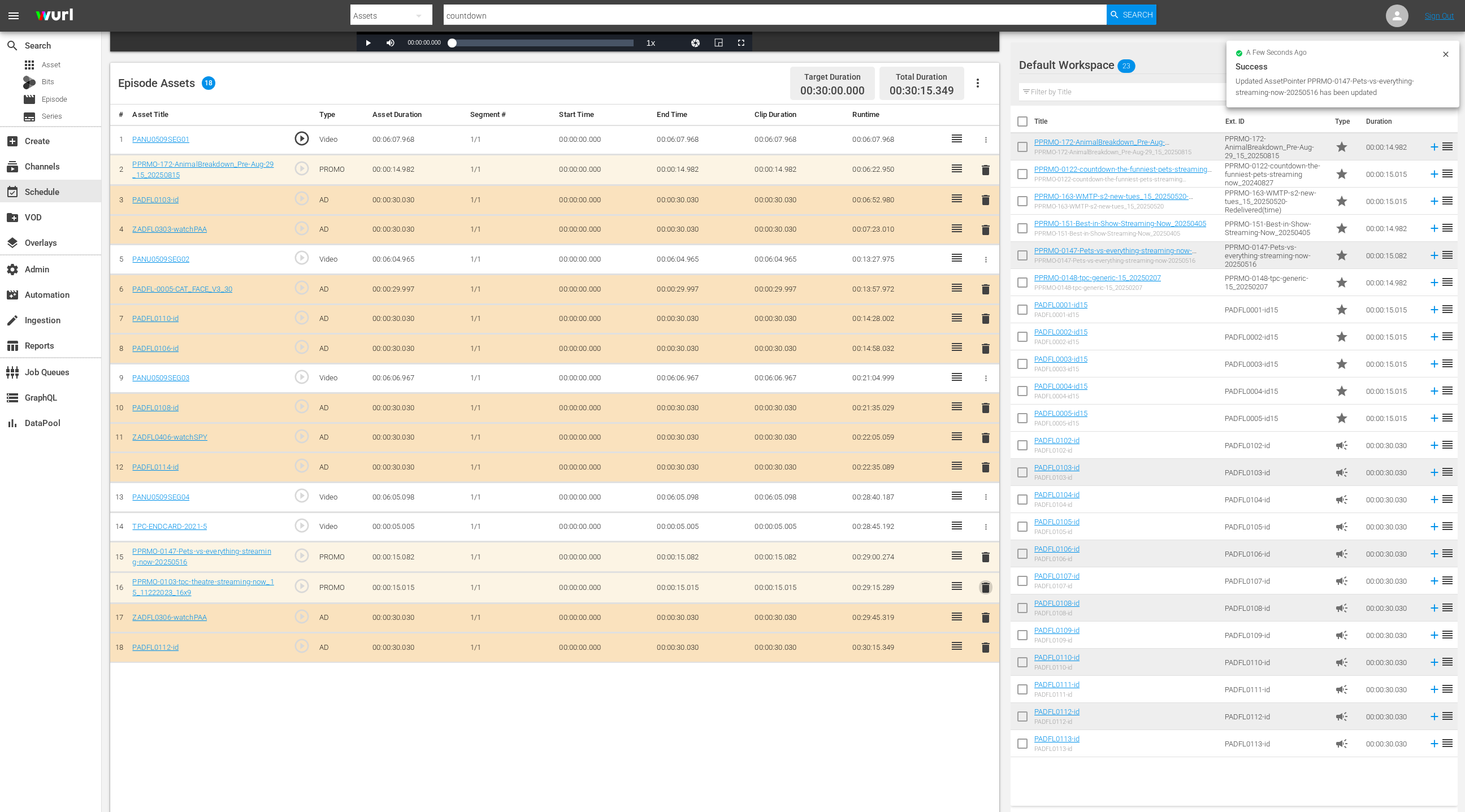
click at [986, 584] on span "delete" at bounding box center [985, 587] width 13 height 13
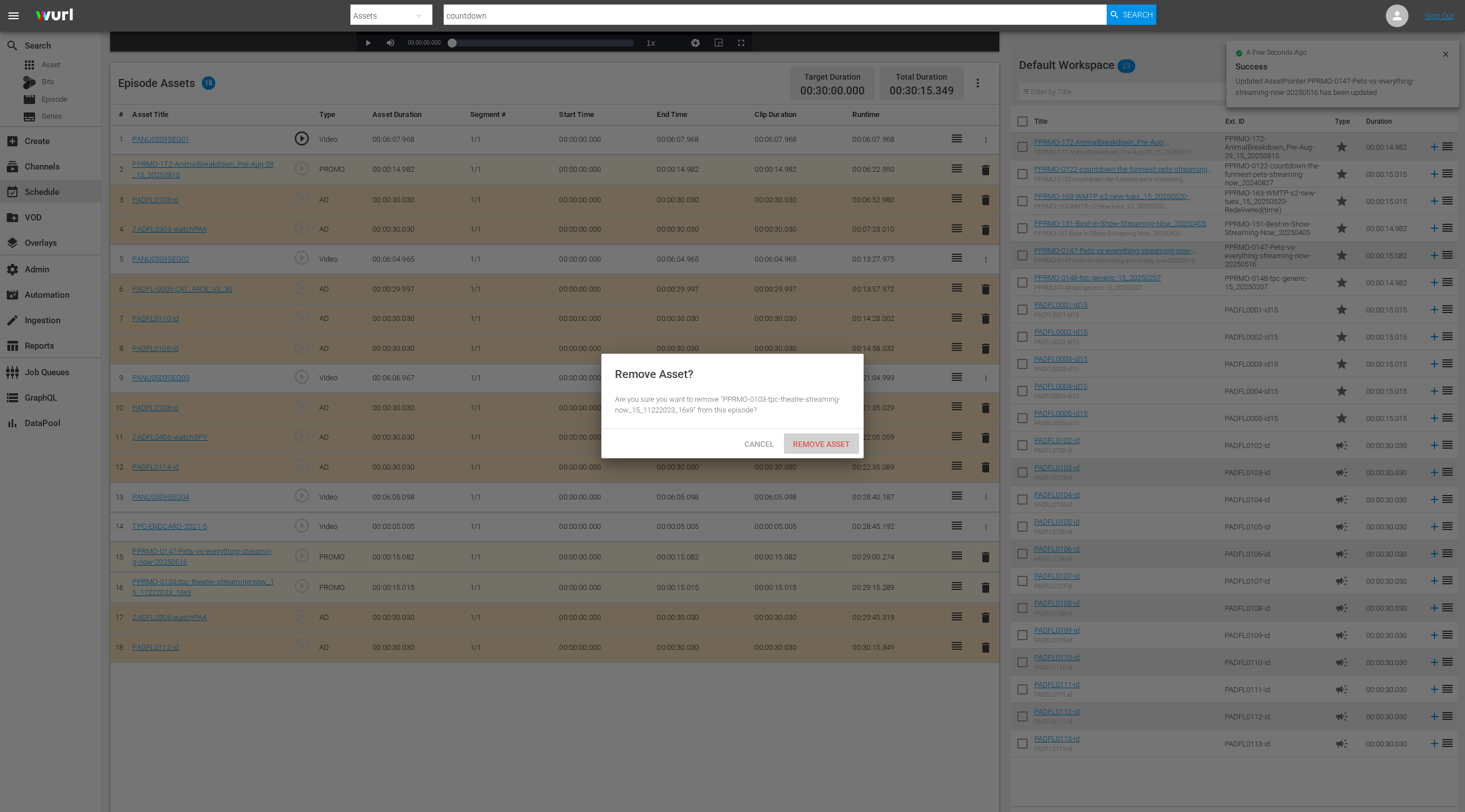
drag, startPoint x: 819, startPoint y: 449, endPoint x: 645, endPoint y: 352, distance: 199.2
click at [819, 449] on div "Remove Asset" at bounding box center [821, 444] width 75 height 21
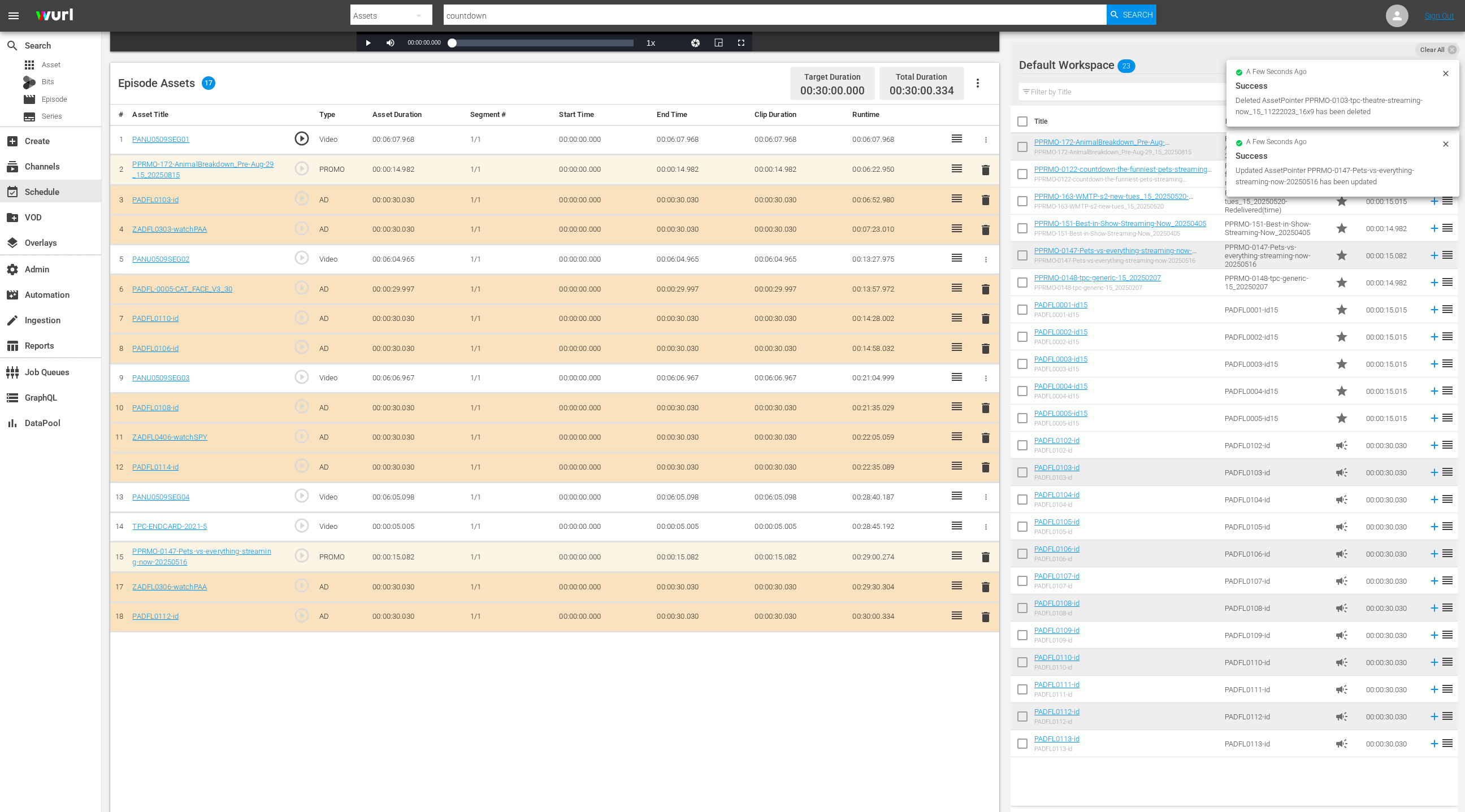
scroll to position [271, 0]
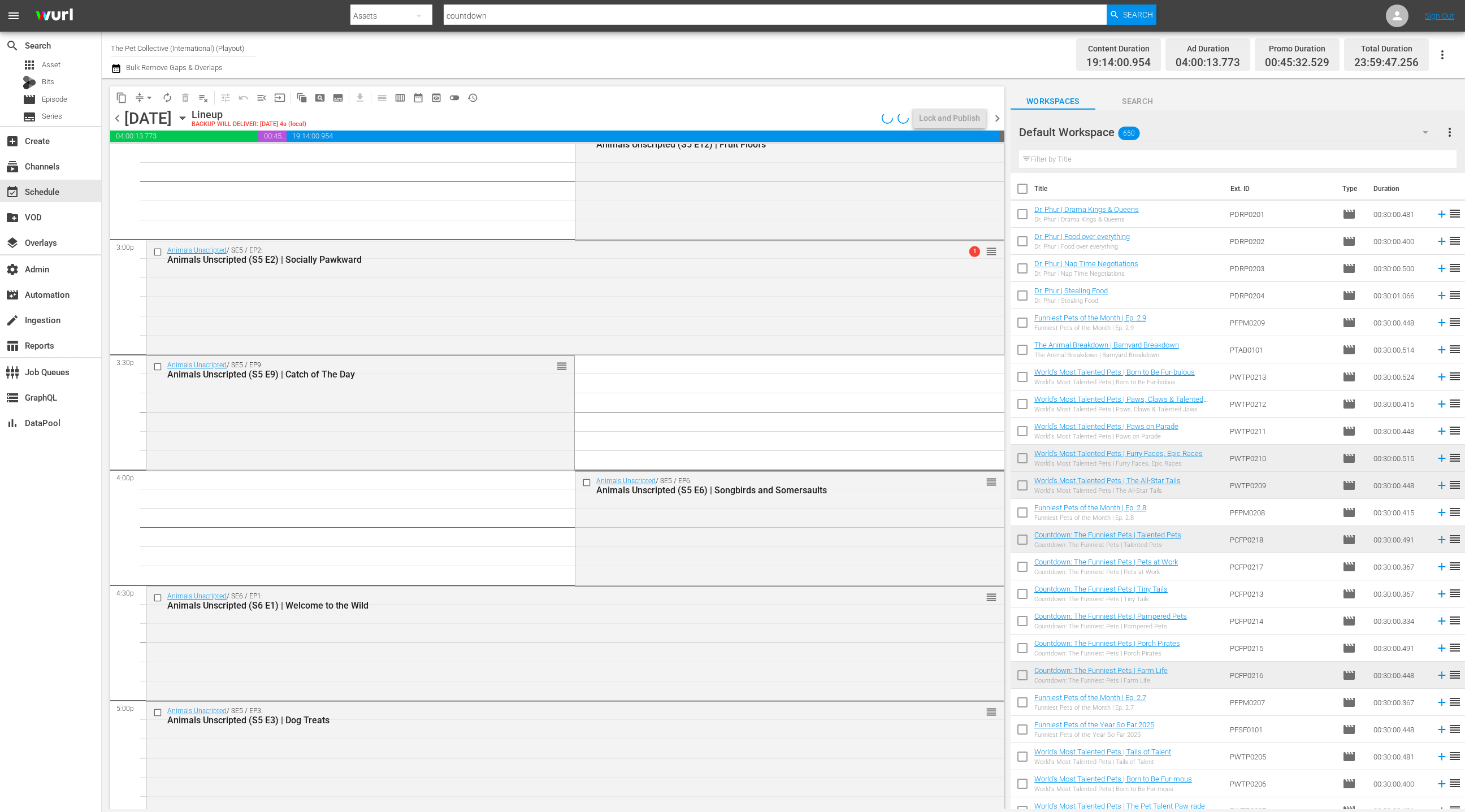
scroll to position [3466, 0]
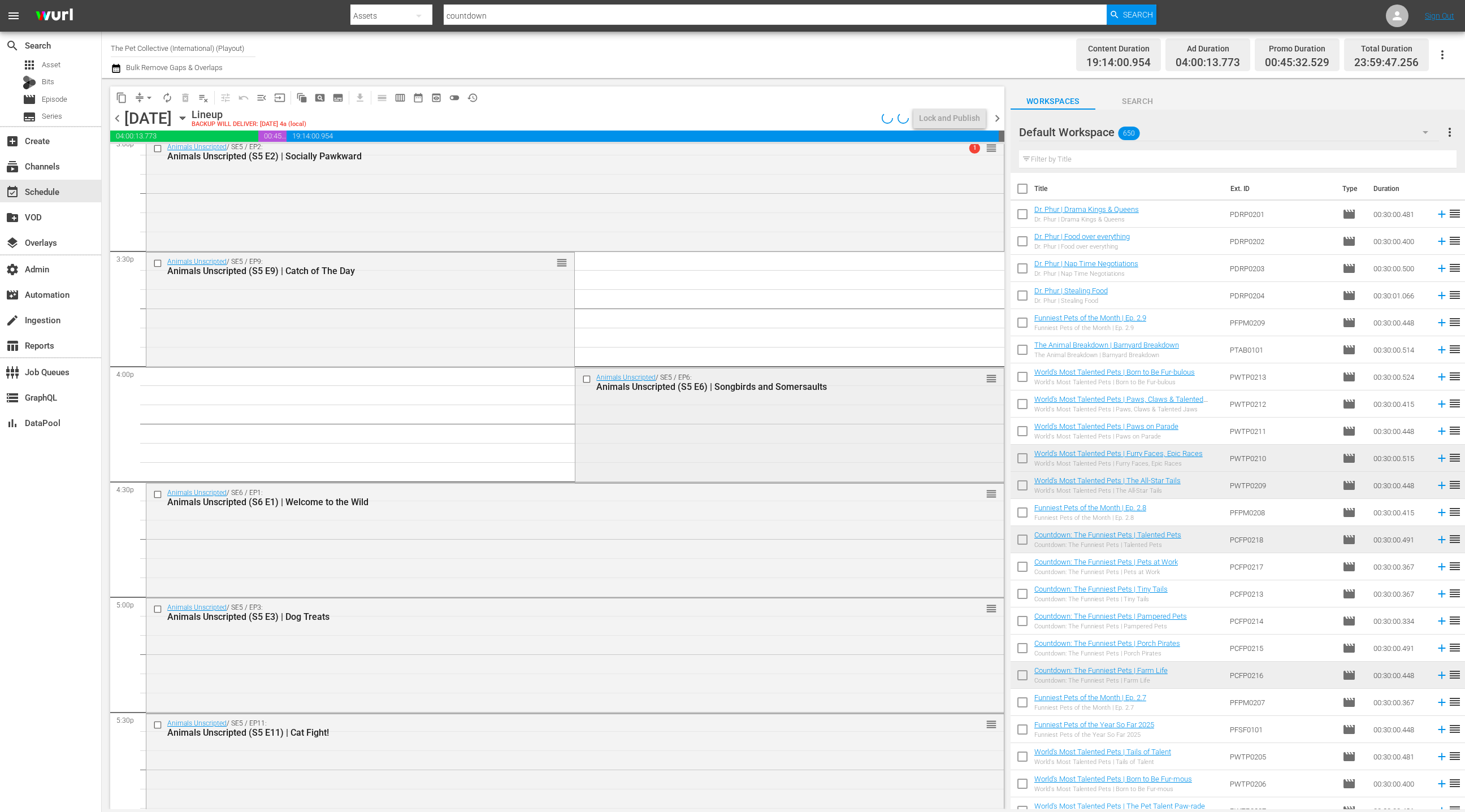
click at [670, 437] on div "Animals Unscripted / SE5 / EP6: Animals Unscripted (S5 E6) | Songbirds and Some…" at bounding box center [789, 424] width 428 height 112
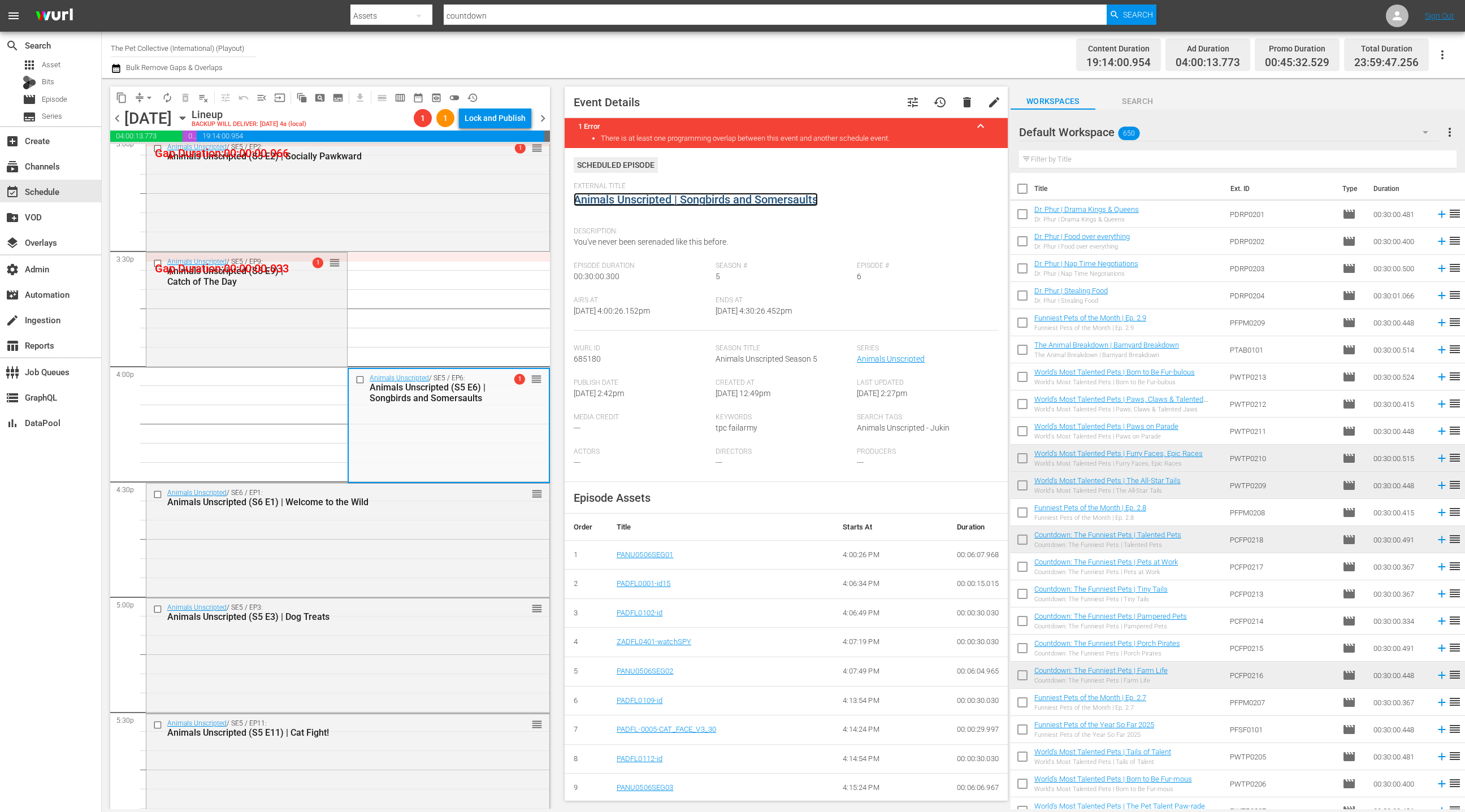
click at [642, 201] on link "Animals Unscripted | Songbirds and Somersaults" at bounding box center [696, 199] width 244 height 13
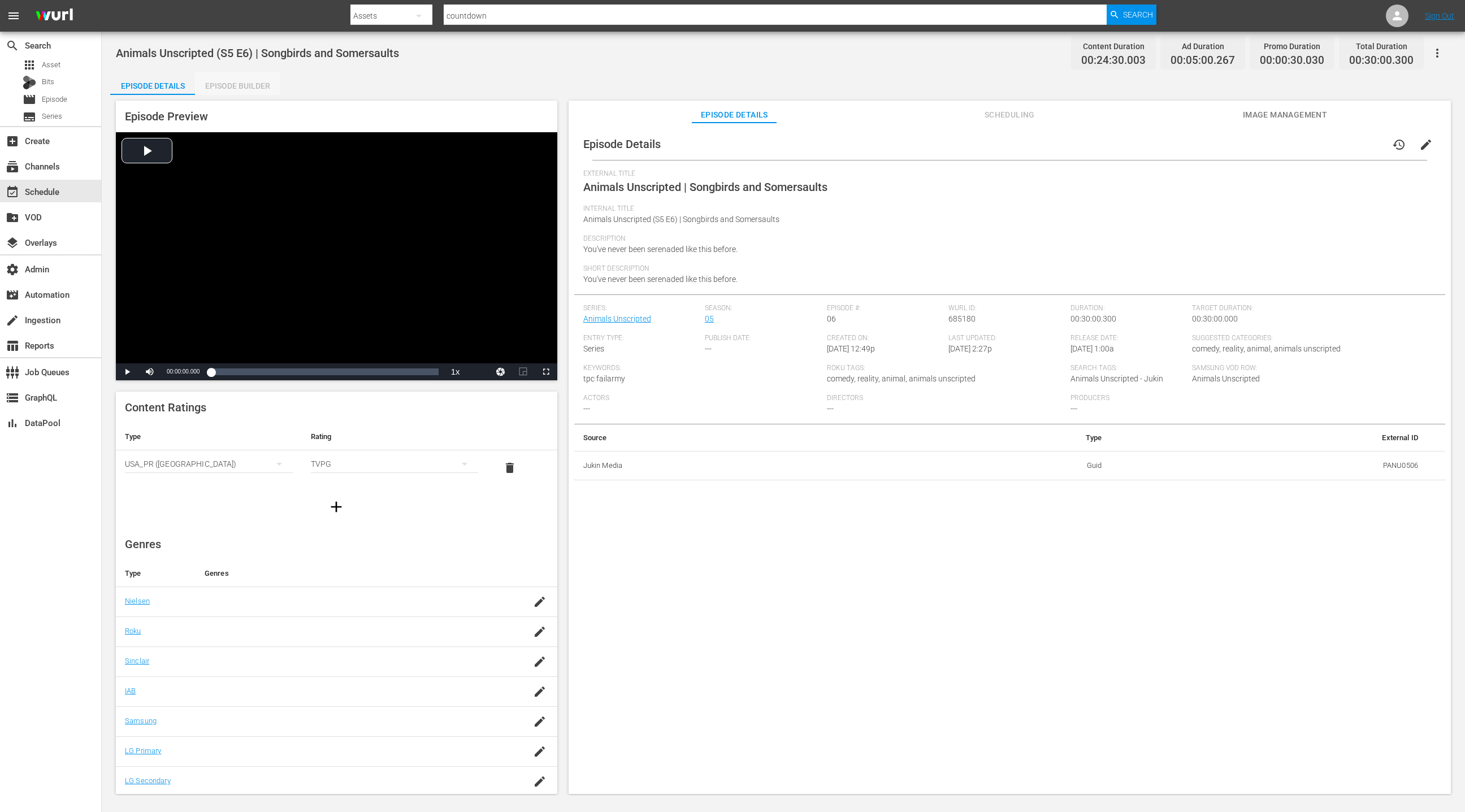
drag, startPoint x: 244, startPoint y: 86, endPoint x: 437, endPoint y: 222, distance: 236.1
click at [244, 86] on div "Episode Builder" at bounding box center [237, 86] width 85 height 27
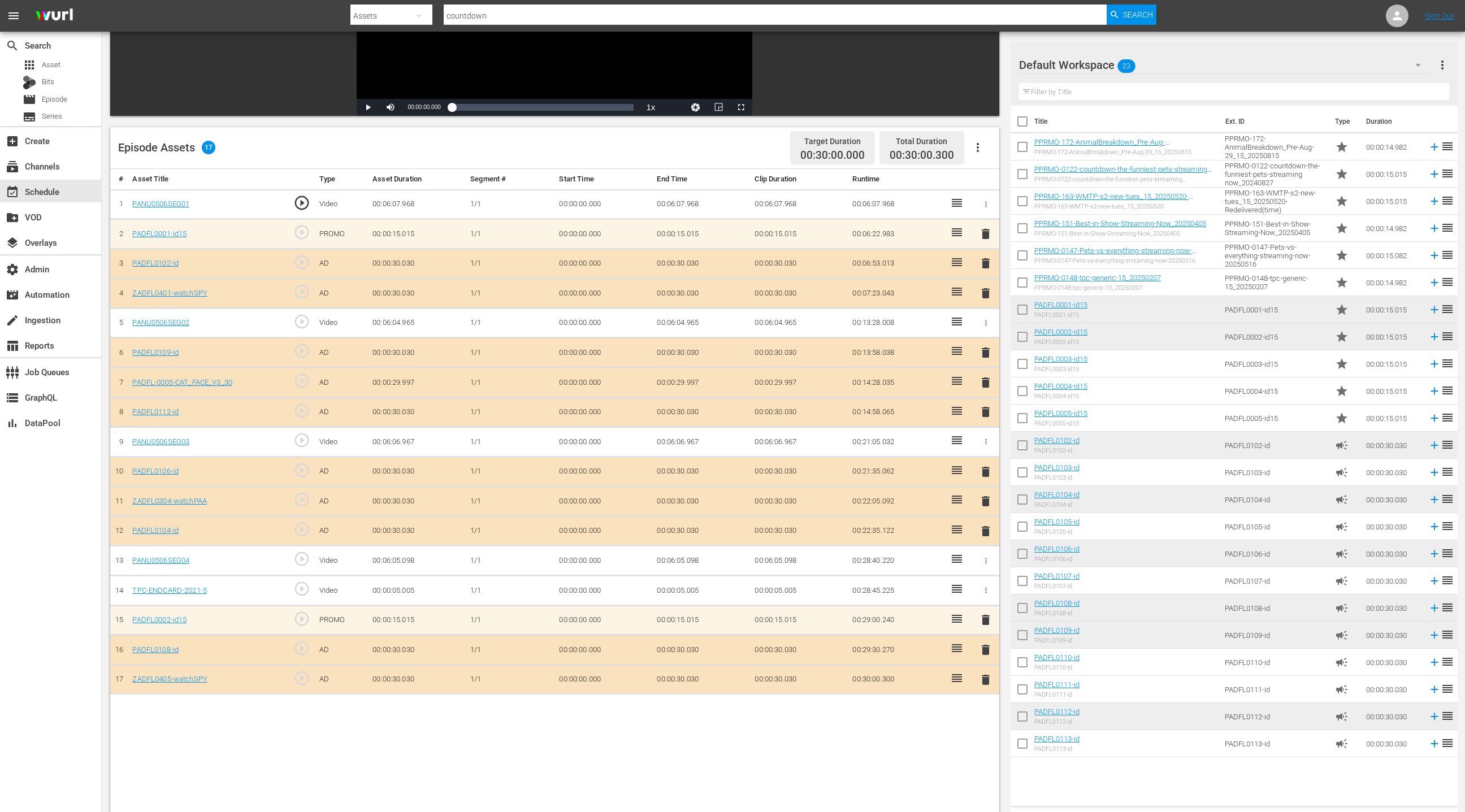
scroll to position [175, 0]
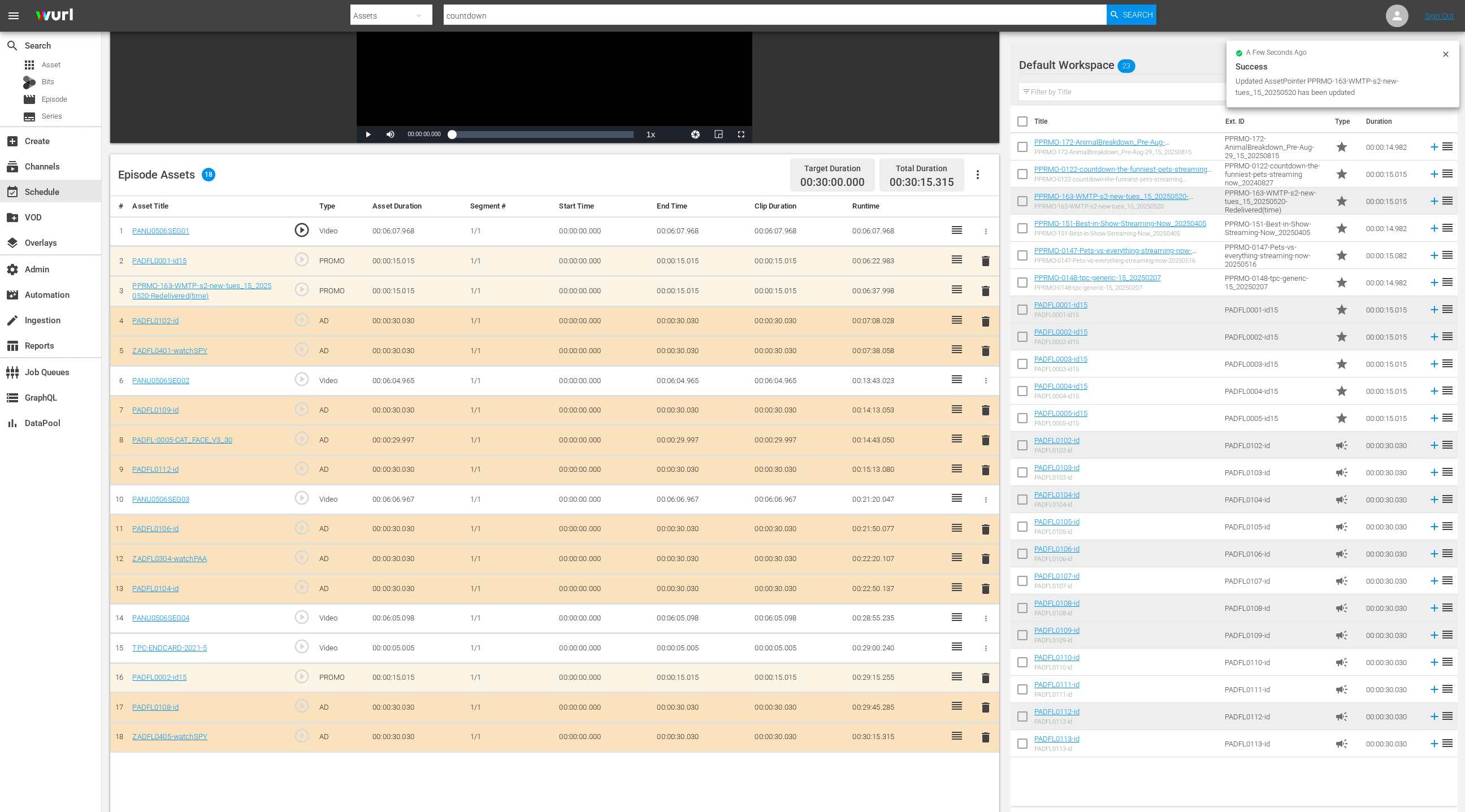
click at [985, 259] on span "delete" at bounding box center [985, 261] width 13 height 13
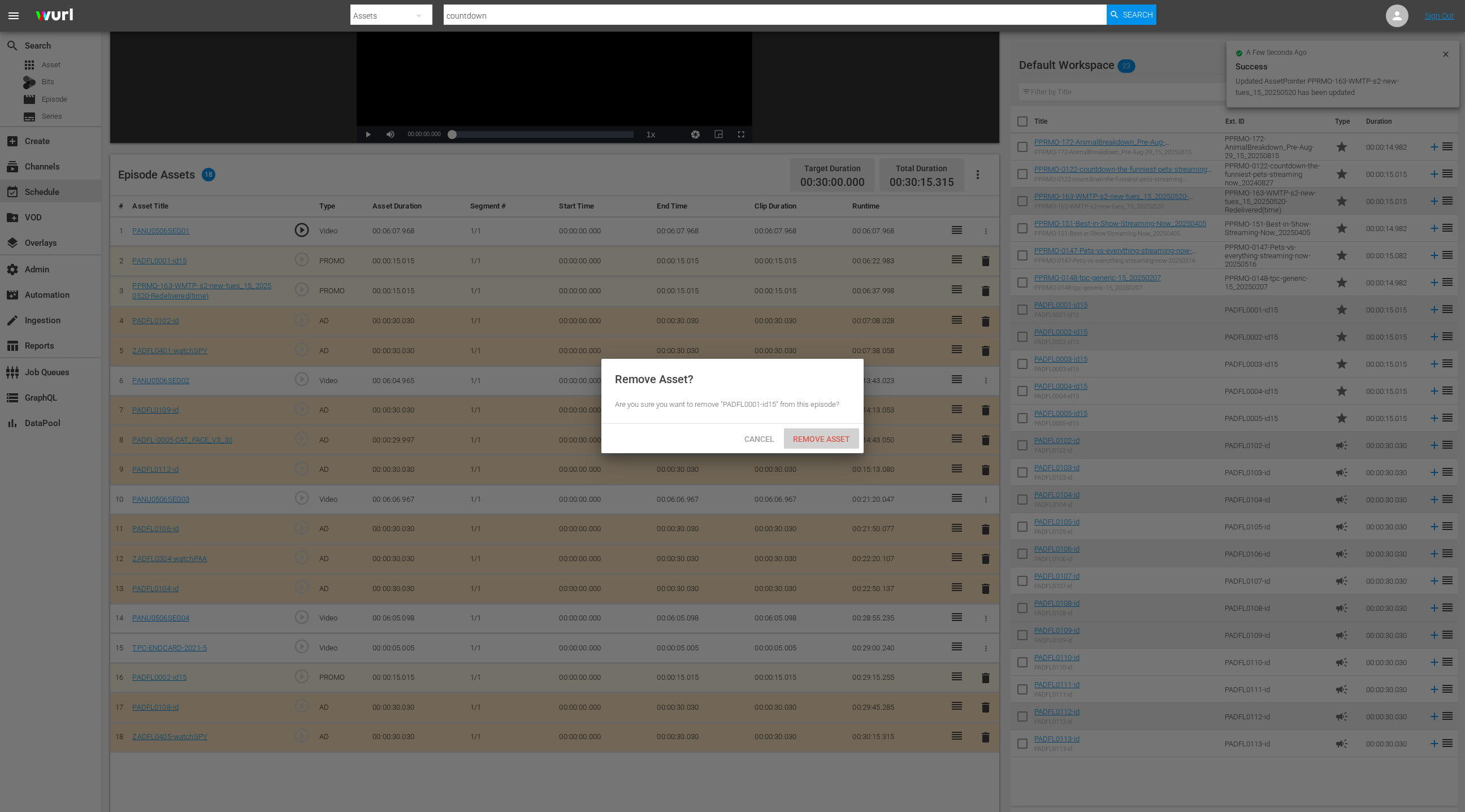
drag, startPoint x: 825, startPoint y: 438, endPoint x: 826, endPoint y: 414, distance: 24.0
click at [825, 438] on span "Remove Asset" at bounding box center [821, 439] width 75 height 9
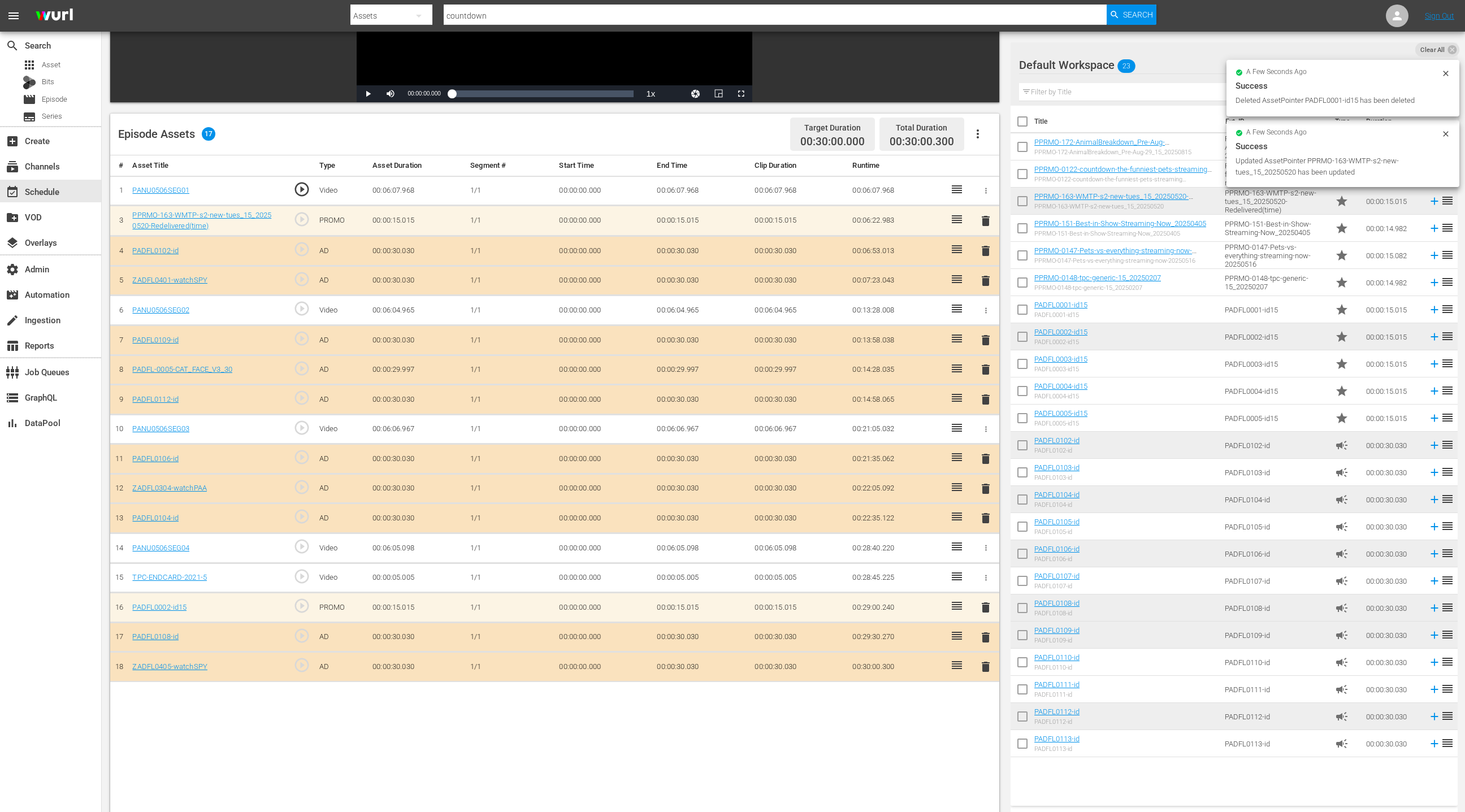
scroll to position [294, 0]
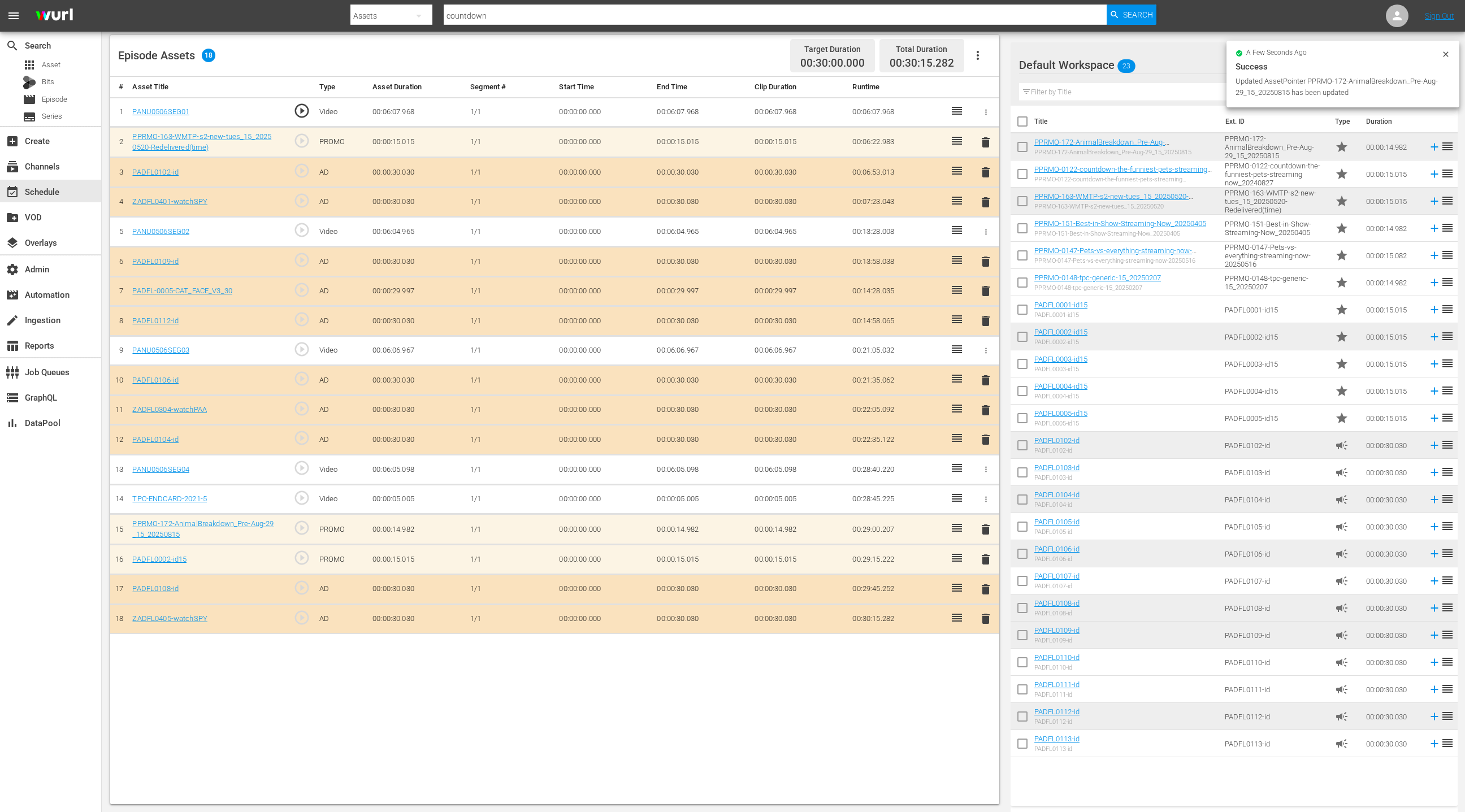
drag, startPoint x: 988, startPoint y: 555, endPoint x: 952, endPoint y: 537, distance: 40.2
click at [988, 555] on span "delete" at bounding box center [985, 559] width 13 height 13
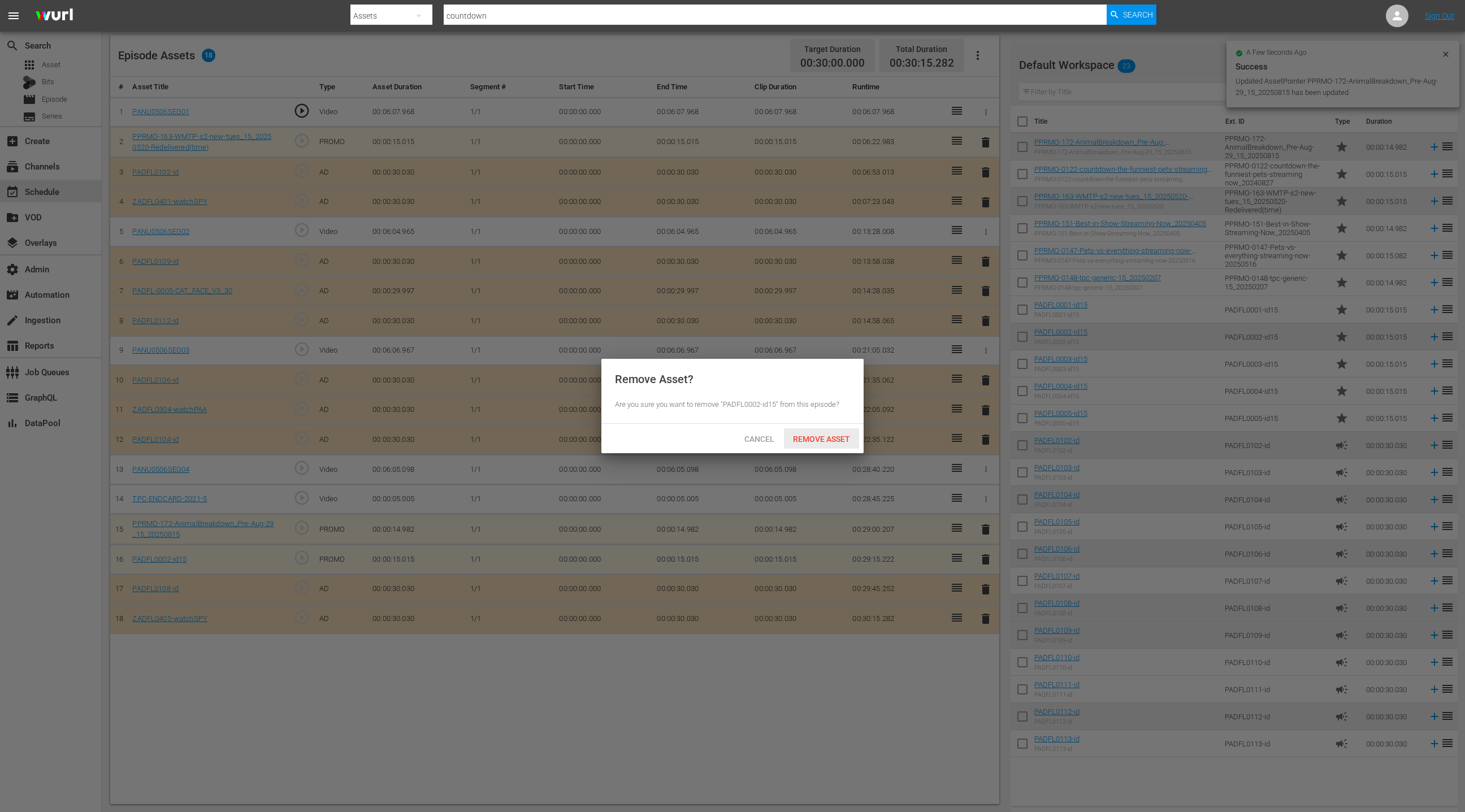
drag, startPoint x: 821, startPoint y: 442, endPoint x: 841, endPoint y: 446, distance: 20.4
click at [821, 442] on span "Remove Asset" at bounding box center [821, 439] width 75 height 9
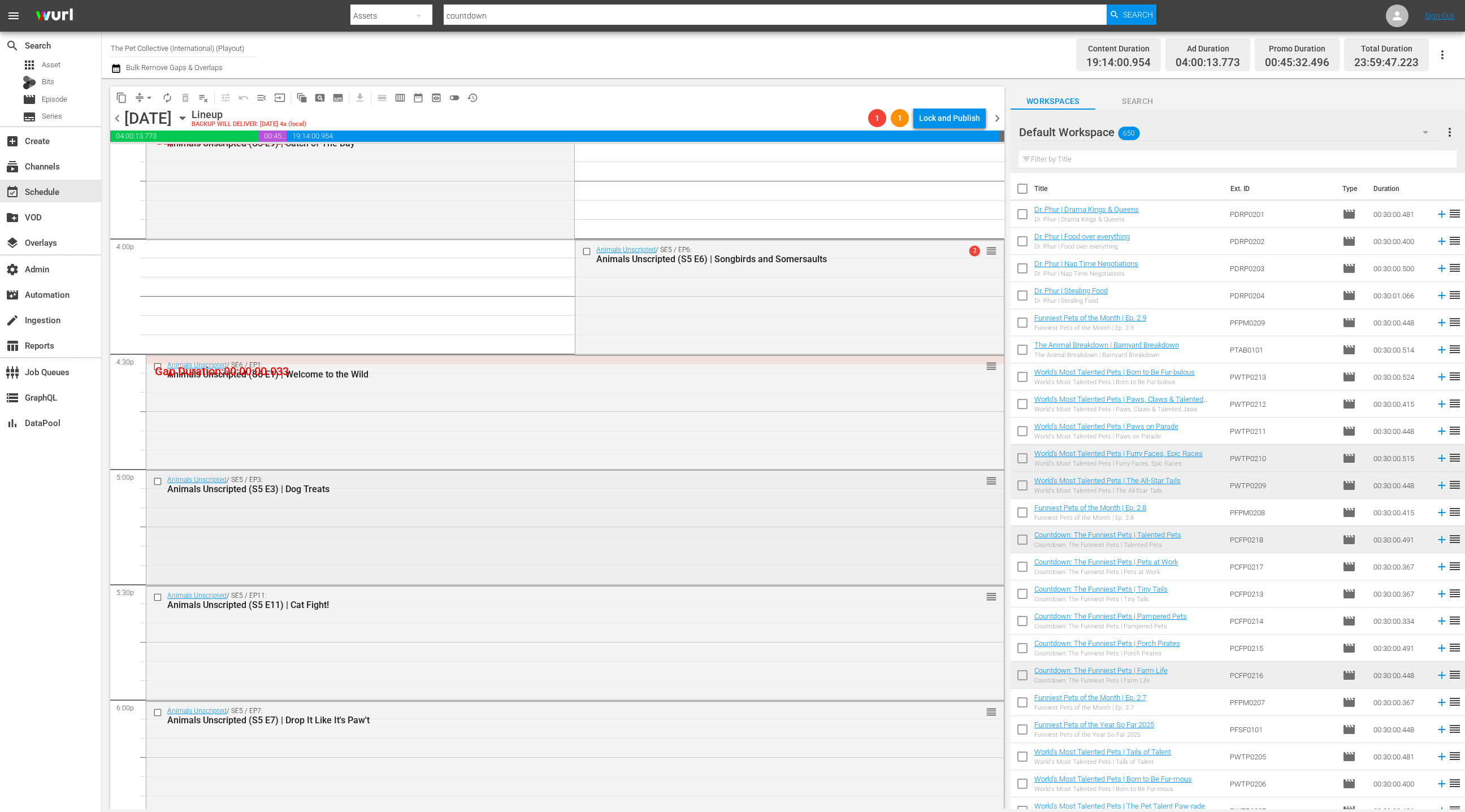
scroll to position [3666, 0]
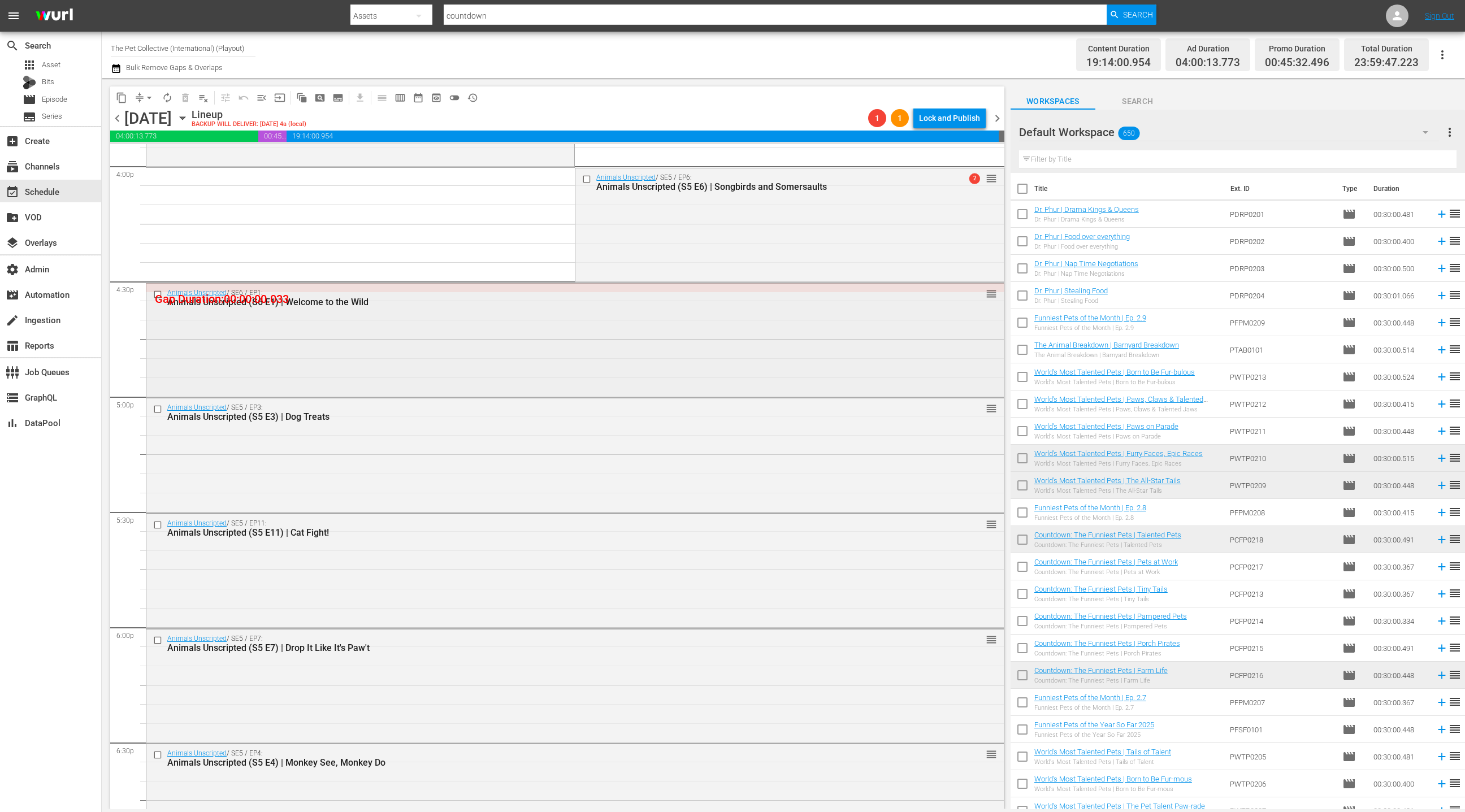
click at [441, 385] on div "Animals Unscripted / SE6 / EP1: Animals Unscripted (S6 E1) | Welcome to the Wil…" at bounding box center [575, 340] width 858 height 112
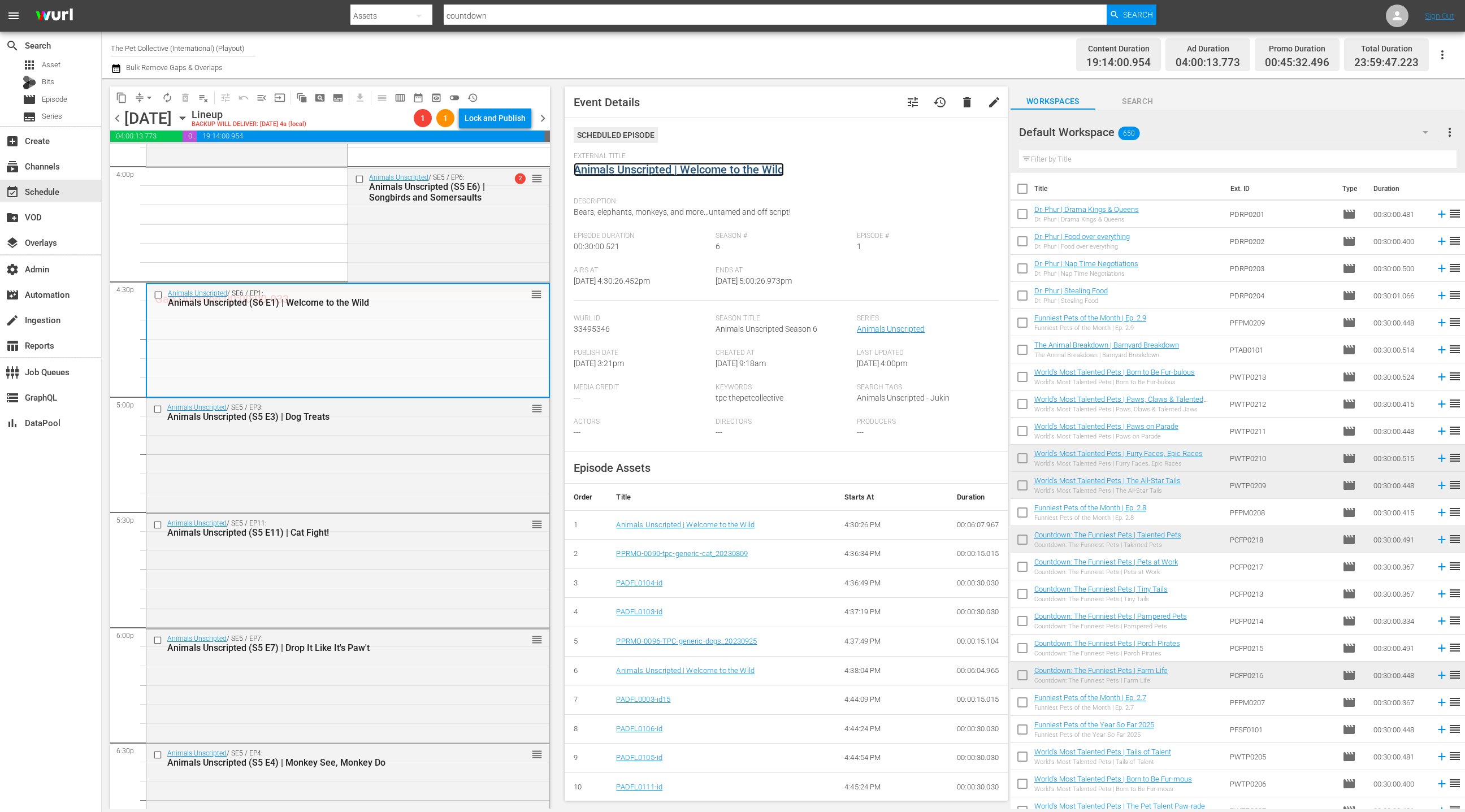
click at [607, 171] on link "Animals Unscripted | Welcome to the Wild" at bounding box center [679, 169] width 210 height 13
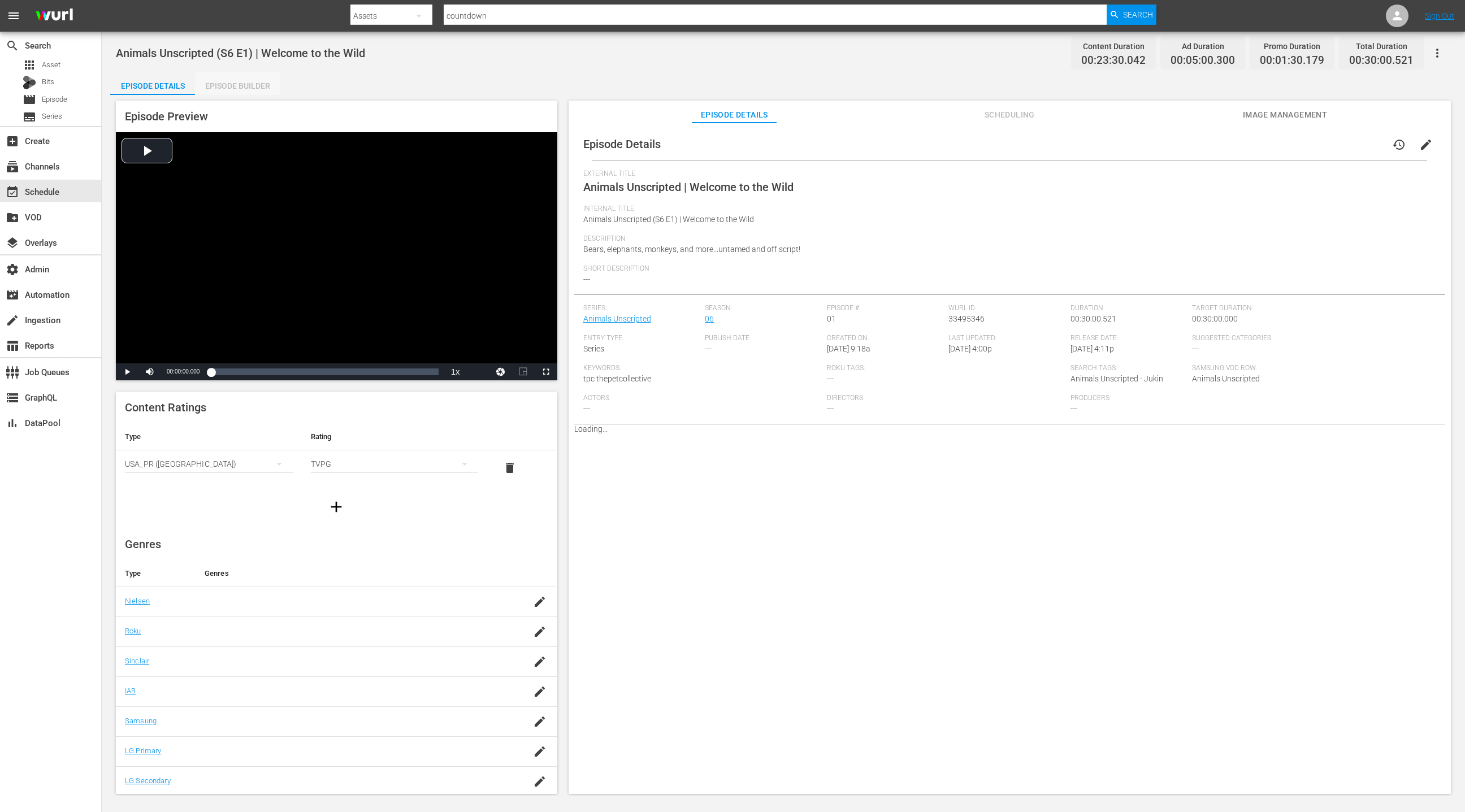
click at [256, 88] on div "Episode Builder" at bounding box center [237, 86] width 85 height 27
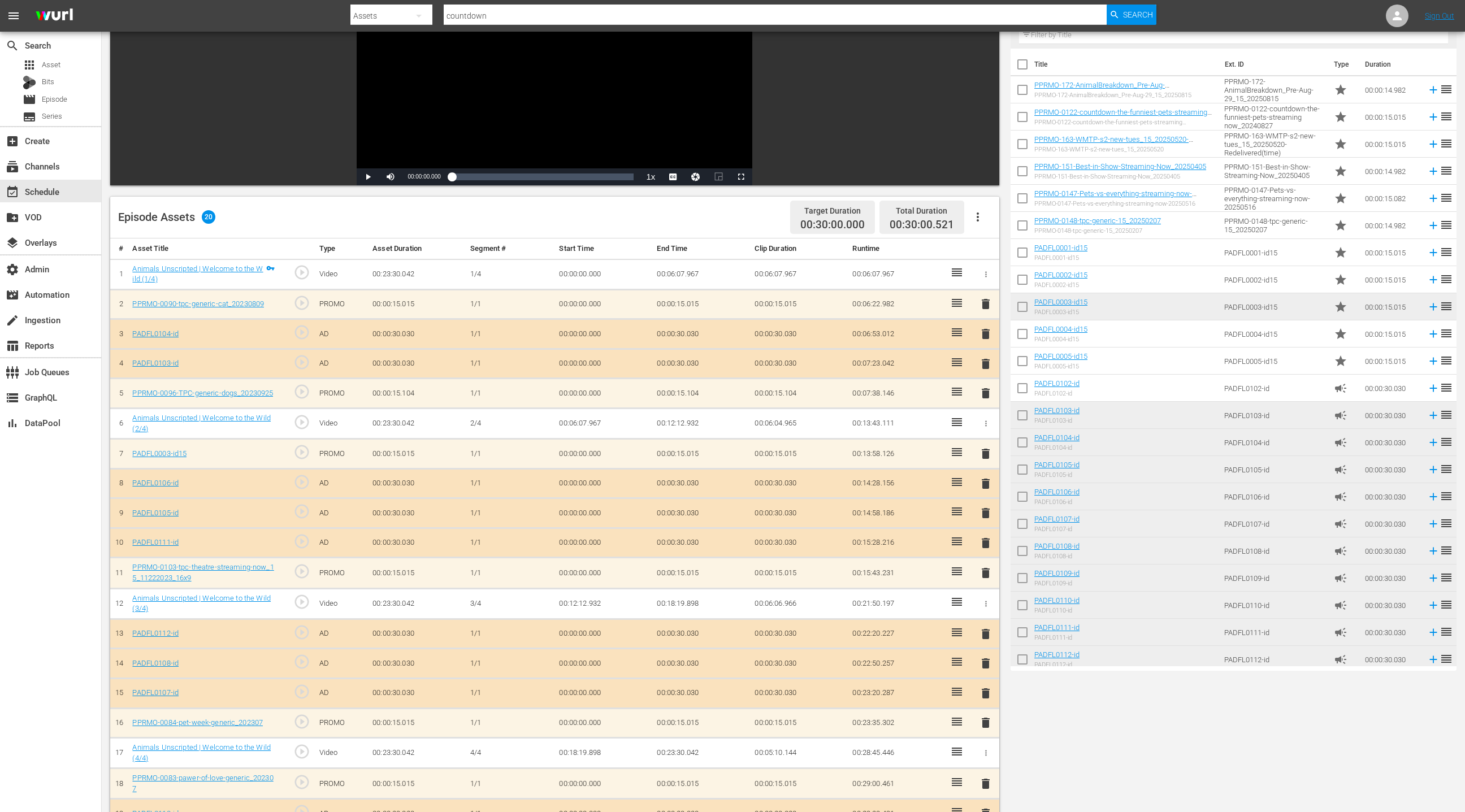
scroll to position [266, 0]
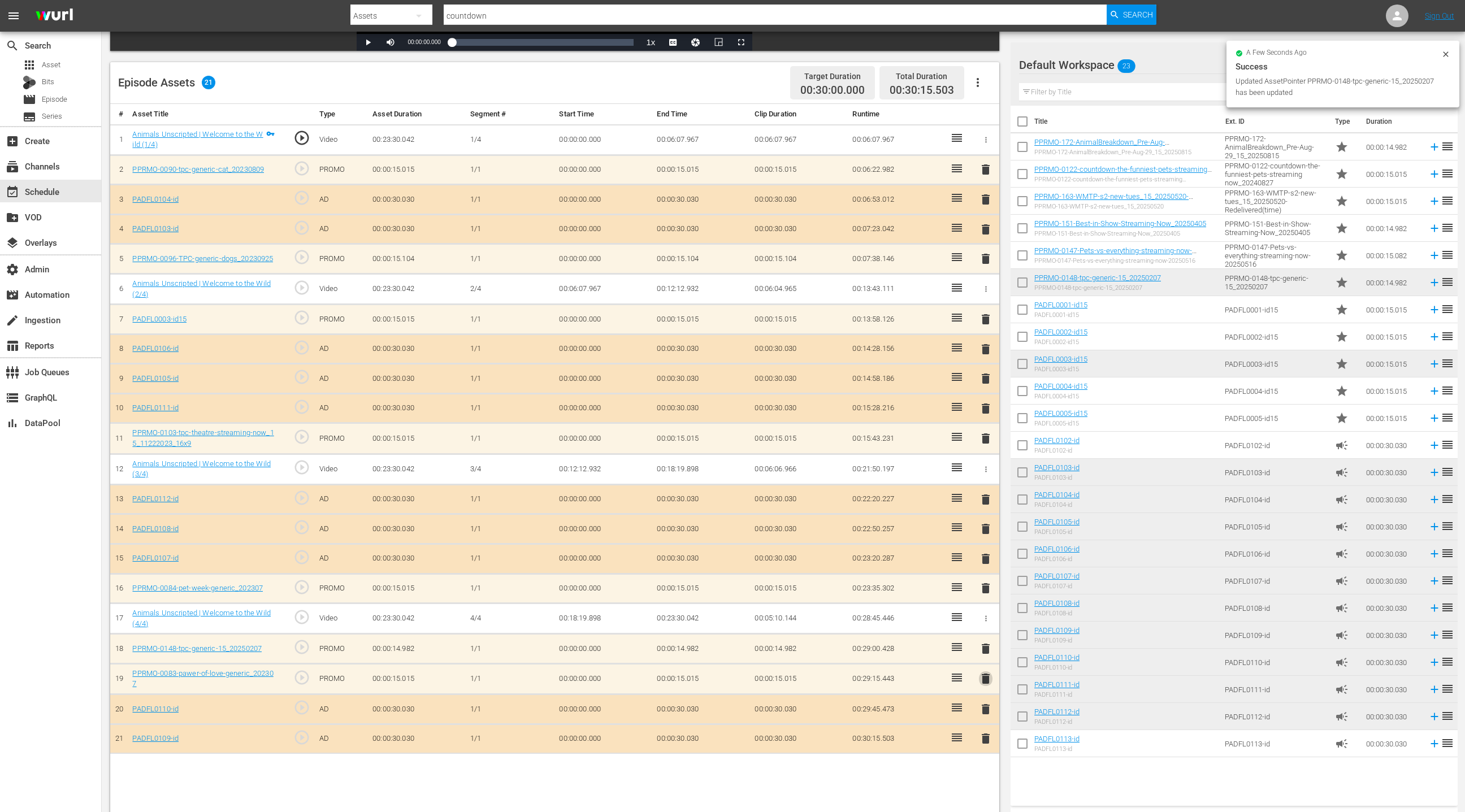
drag, startPoint x: 987, startPoint y: 672, endPoint x: 879, endPoint y: 470, distance: 229.1
click at [986, 672] on span "delete" at bounding box center [985, 678] width 13 height 13
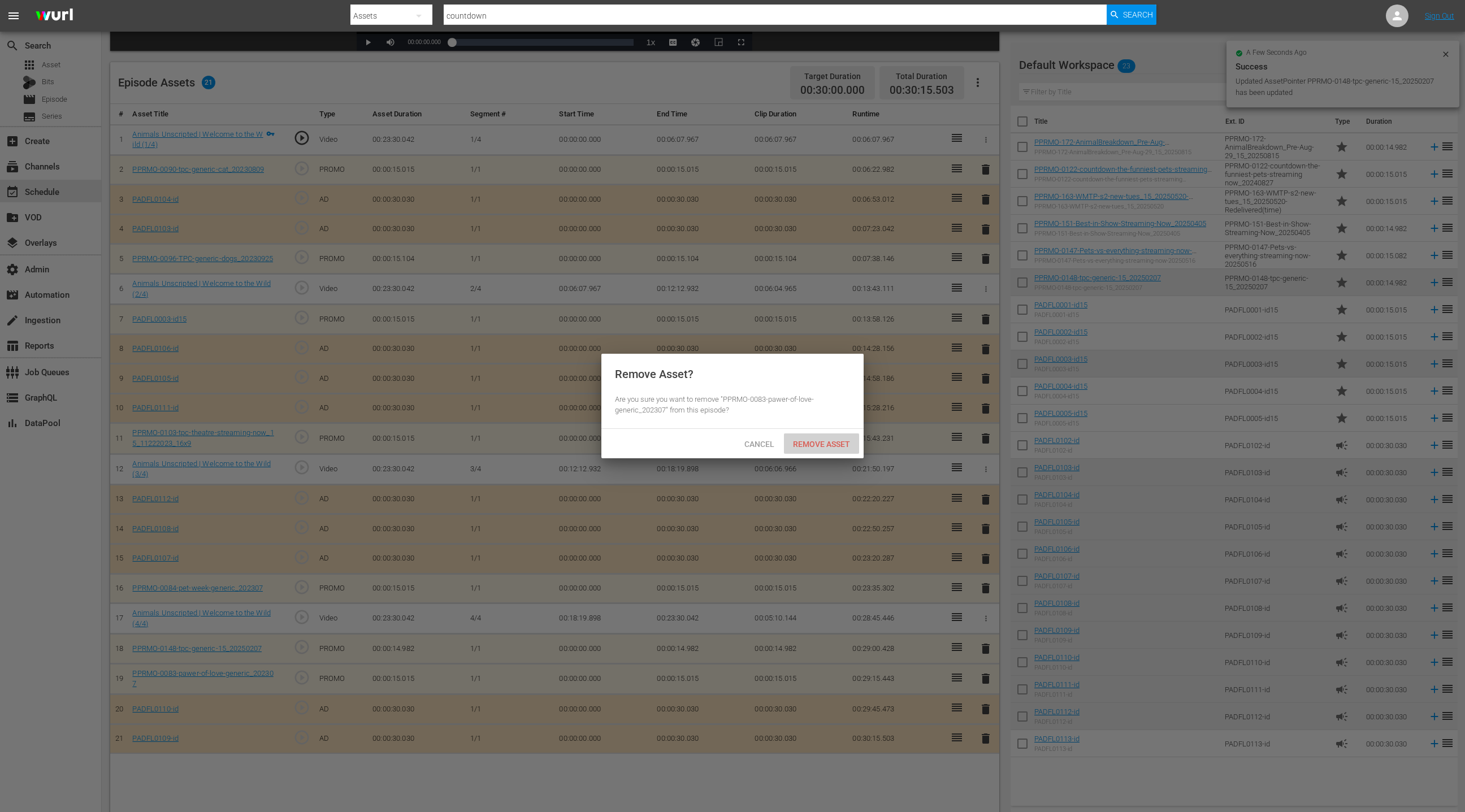
click at [812, 439] on span "Remove Asset" at bounding box center [821, 444] width 75 height 9
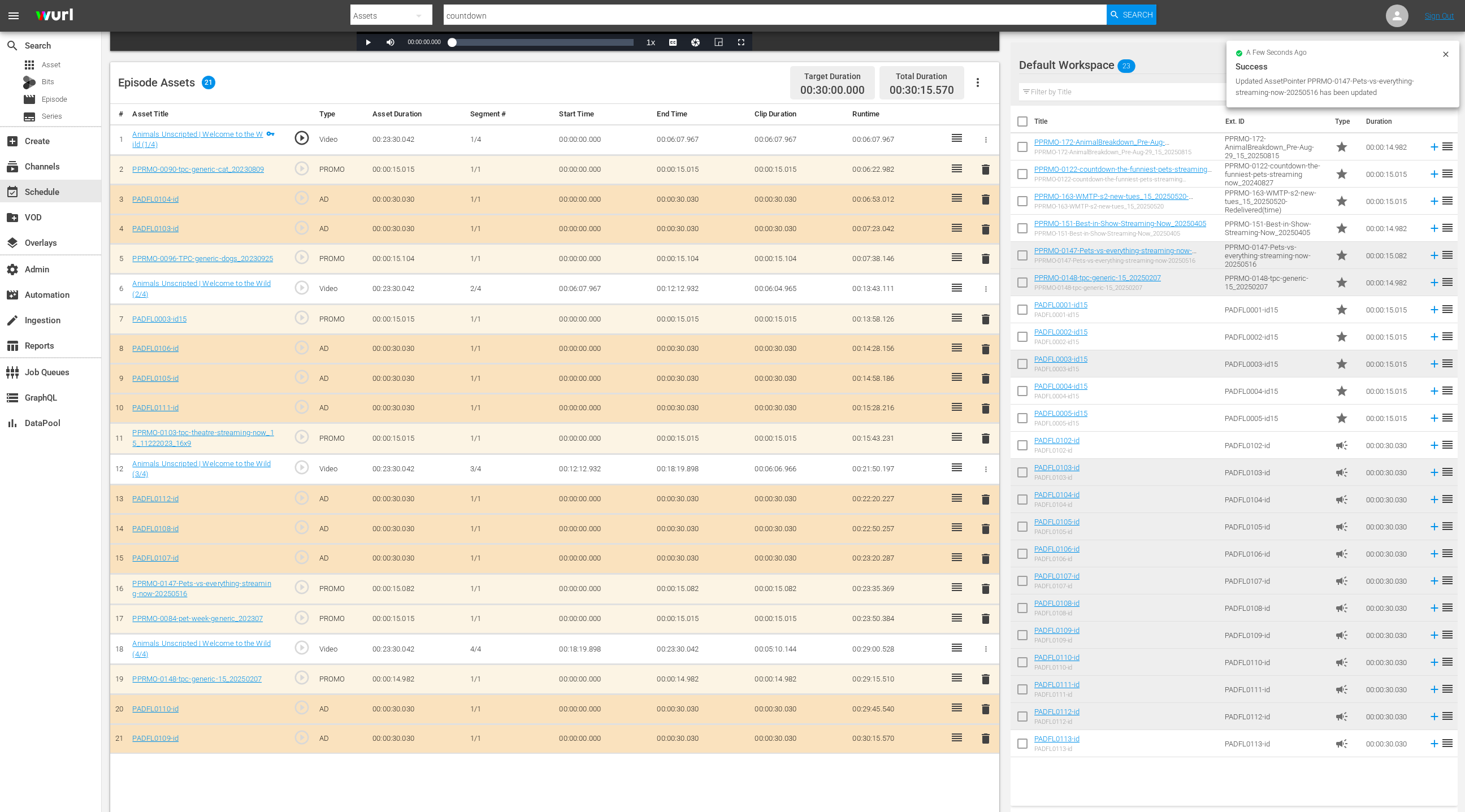
click at [987, 612] on span "delete" at bounding box center [985, 618] width 13 height 13
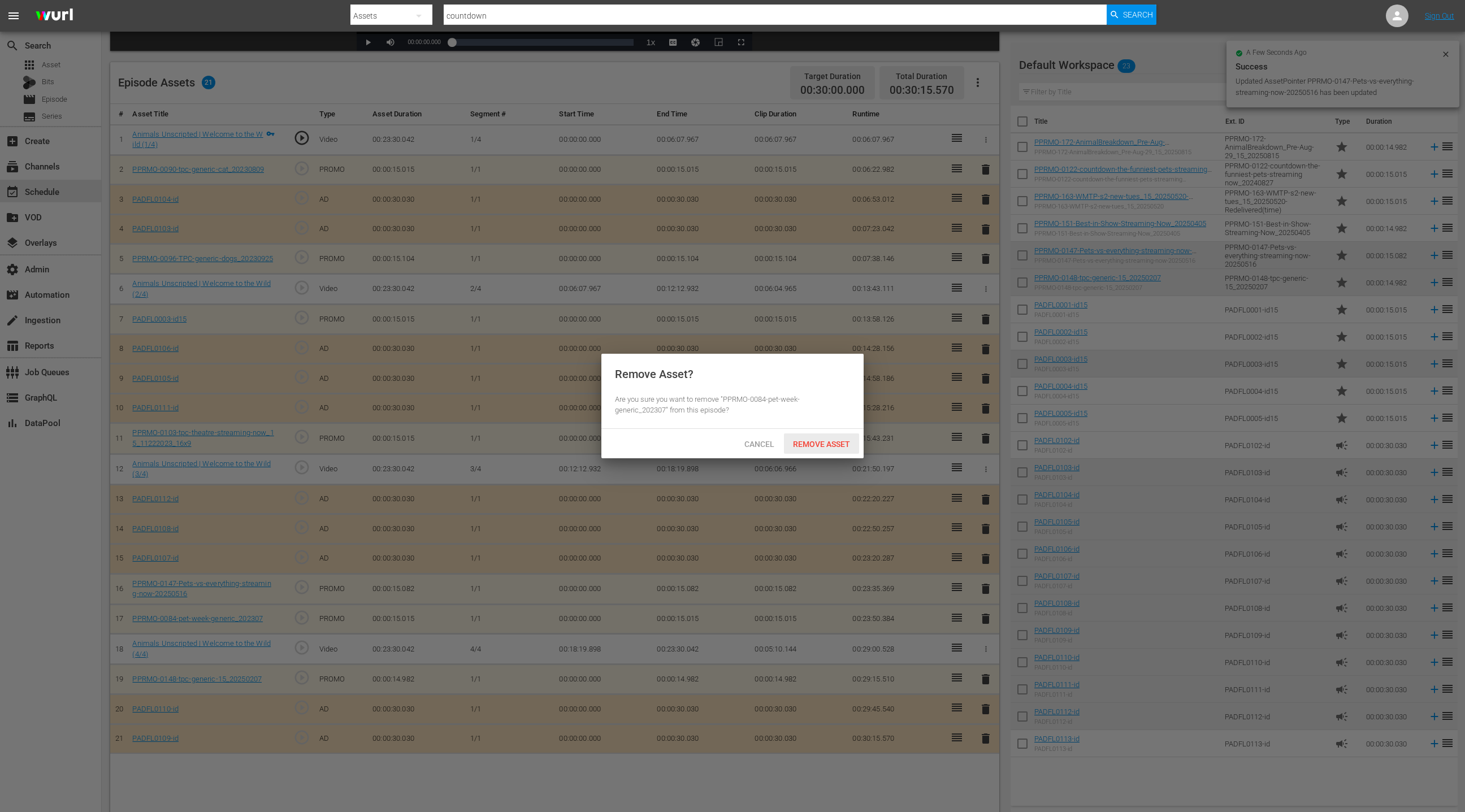
click at [810, 443] on span "Remove Asset" at bounding box center [821, 444] width 75 height 9
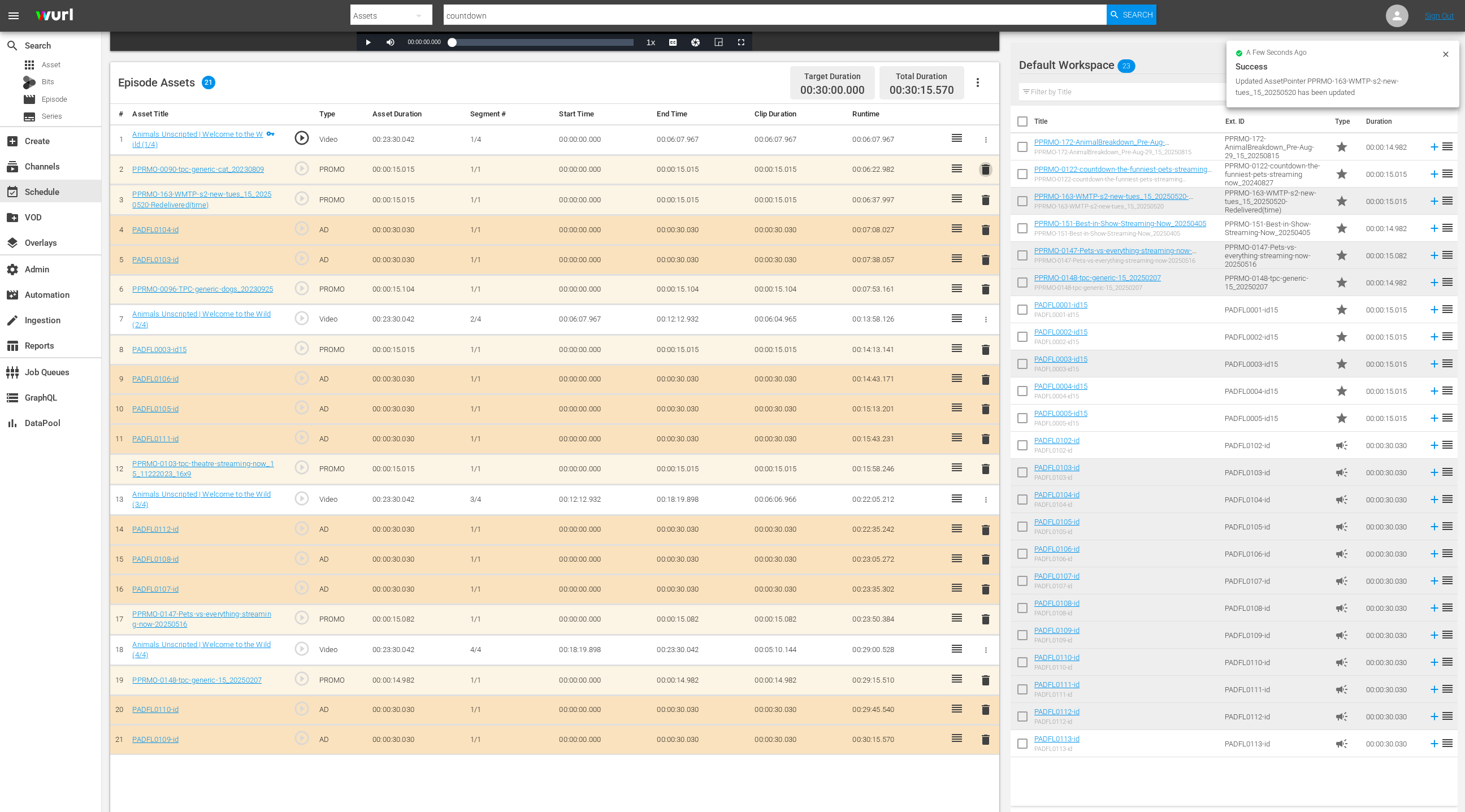
drag, startPoint x: 982, startPoint y: 168, endPoint x: 951, endPoint y: 180, distance: 33.2
click at [982, 168] on span "delete" at bounding box center [985, 169] width 13 height 13
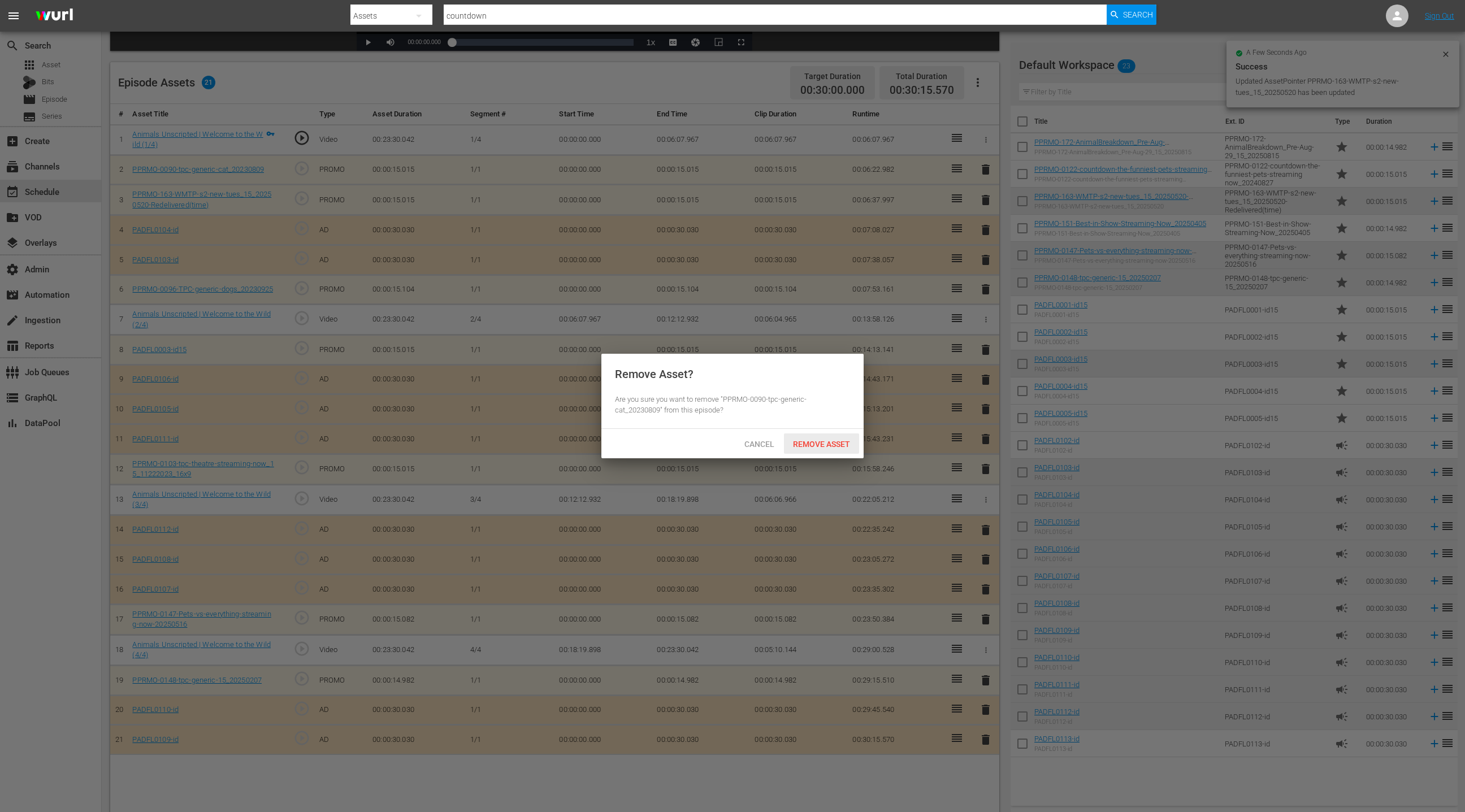
click at [826, 439] on span "Remove Asset" at bounding box center [821, 444] width 75 height 9
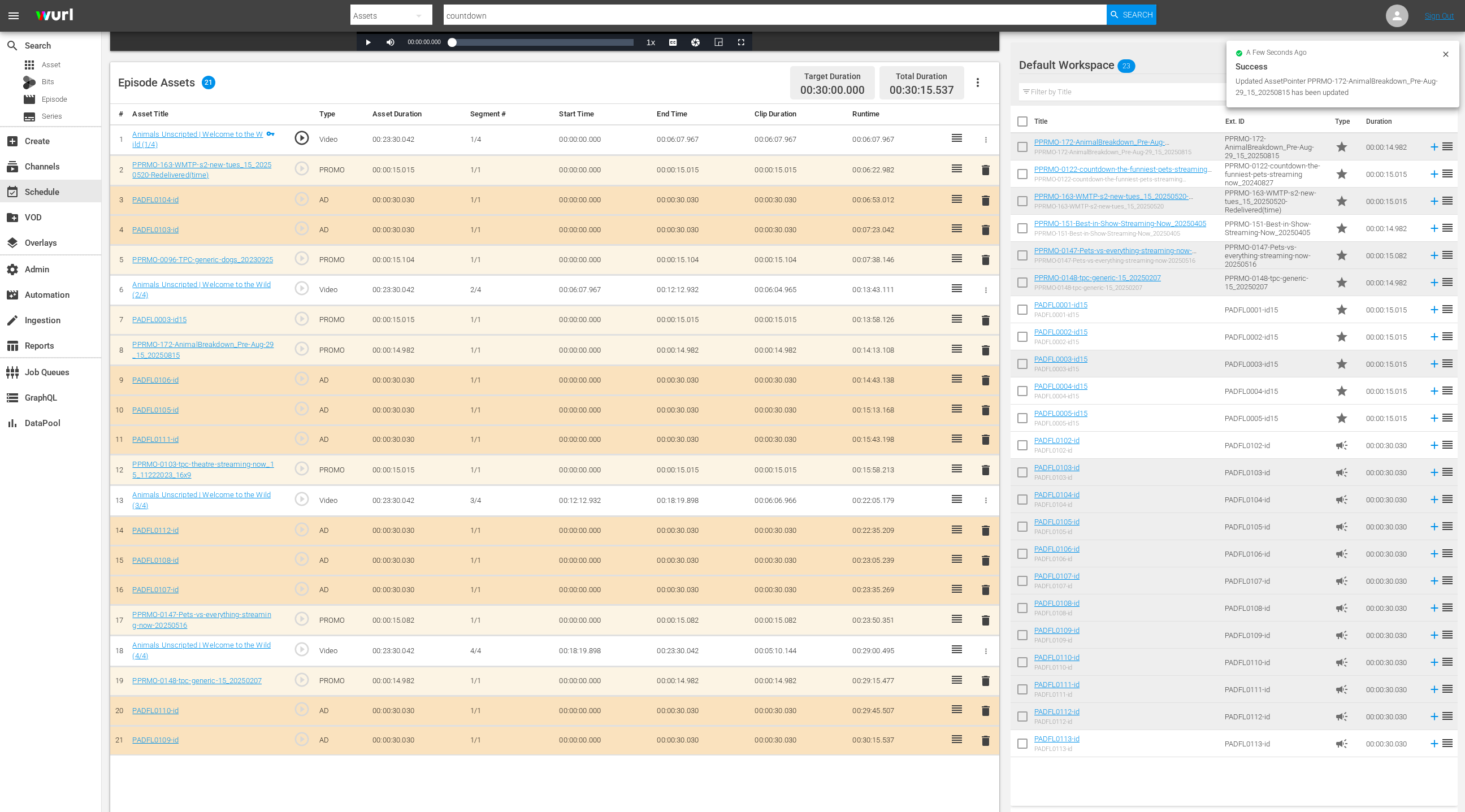
click at [985, 319] on span "delete" at bounding box center [985, 320] width 13 height 13
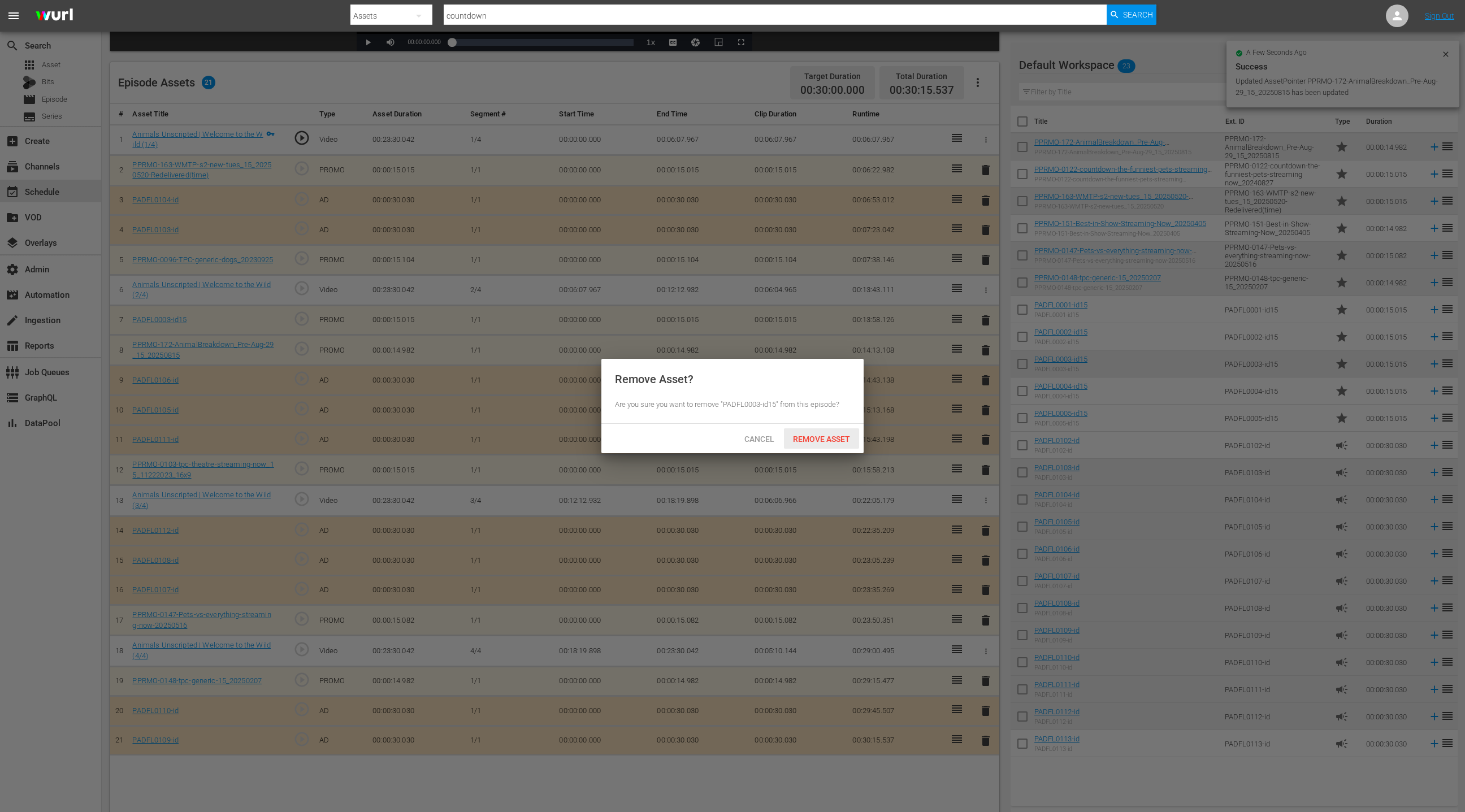
click at [829, 441] on span "Remove Asset" at bounding box center [821, 439] width 75 height 9
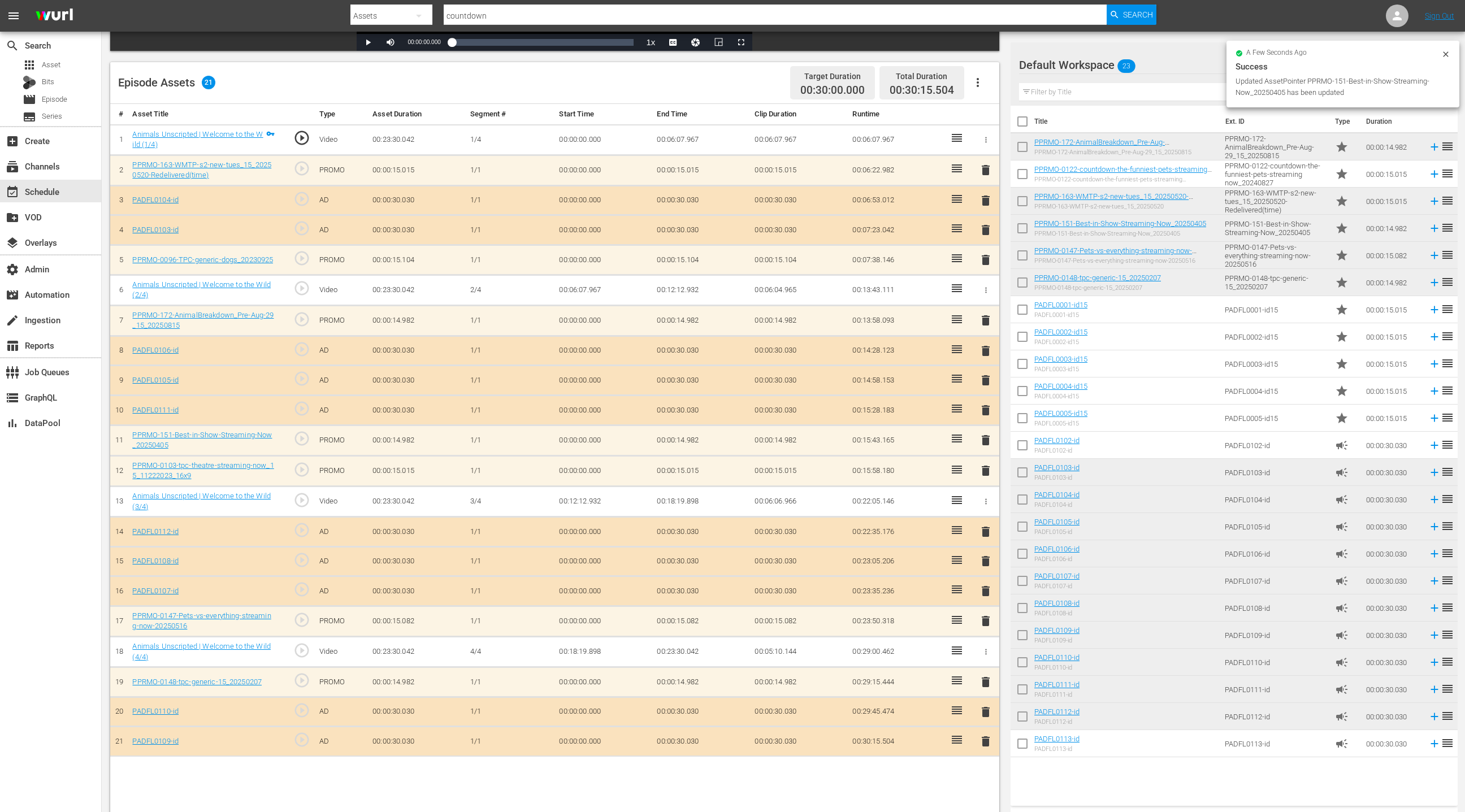
drag, startPoint x: 988, startPoint y: 465, endPoint x: 930, endPoint y: 448, distance: 60.4
click at [988, 465] on span "delete" at bounding box center [985, 470] width 13 height 13
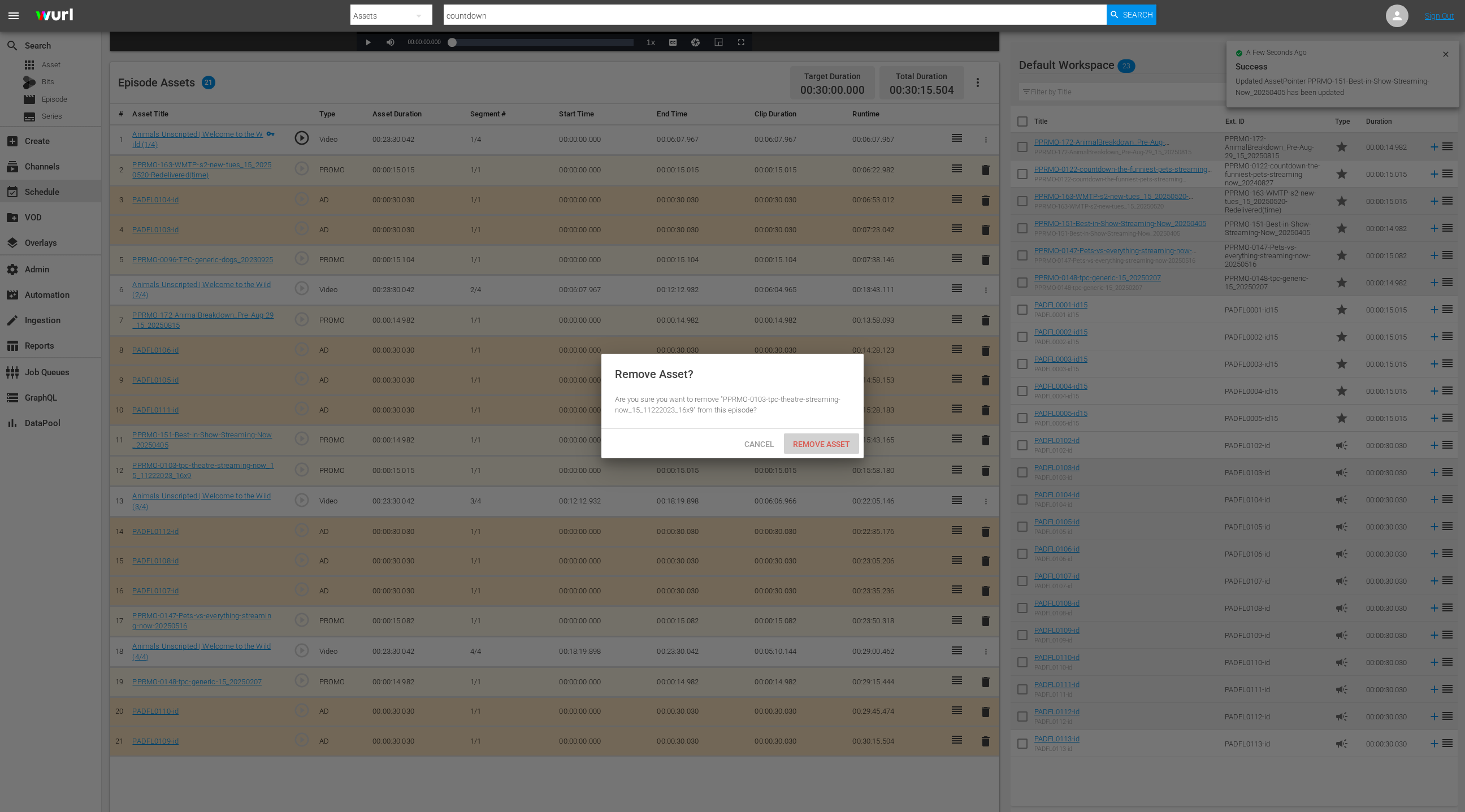
drag, startPoint x: 834, startPoint y: 443, endPoint x: 894, endPoint y: 404, distance: 71.6
click at [834, 443] on span "Remove Asset" at bounding box center [821, 444] width 75 height 9
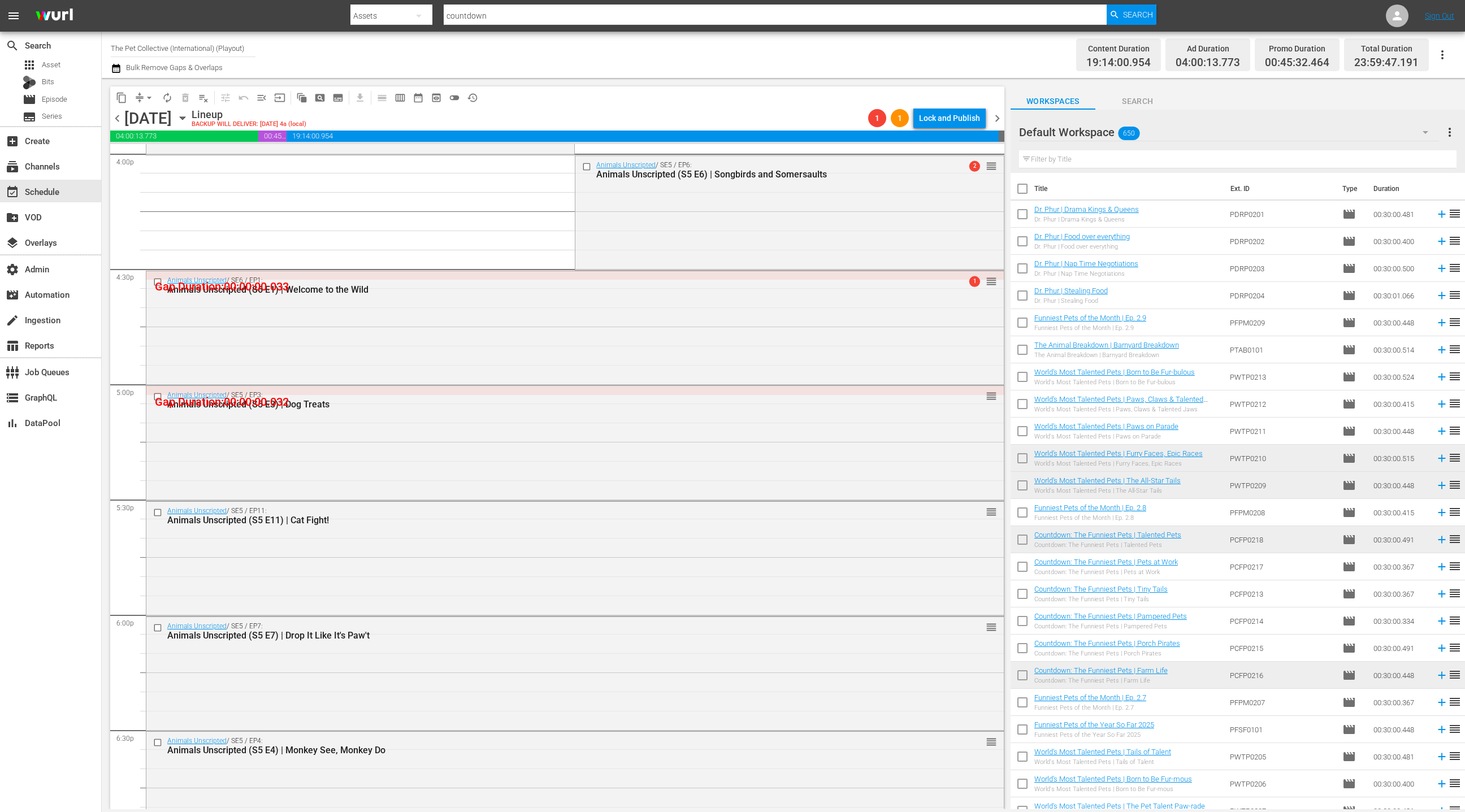
scroll to position [3729, 0]
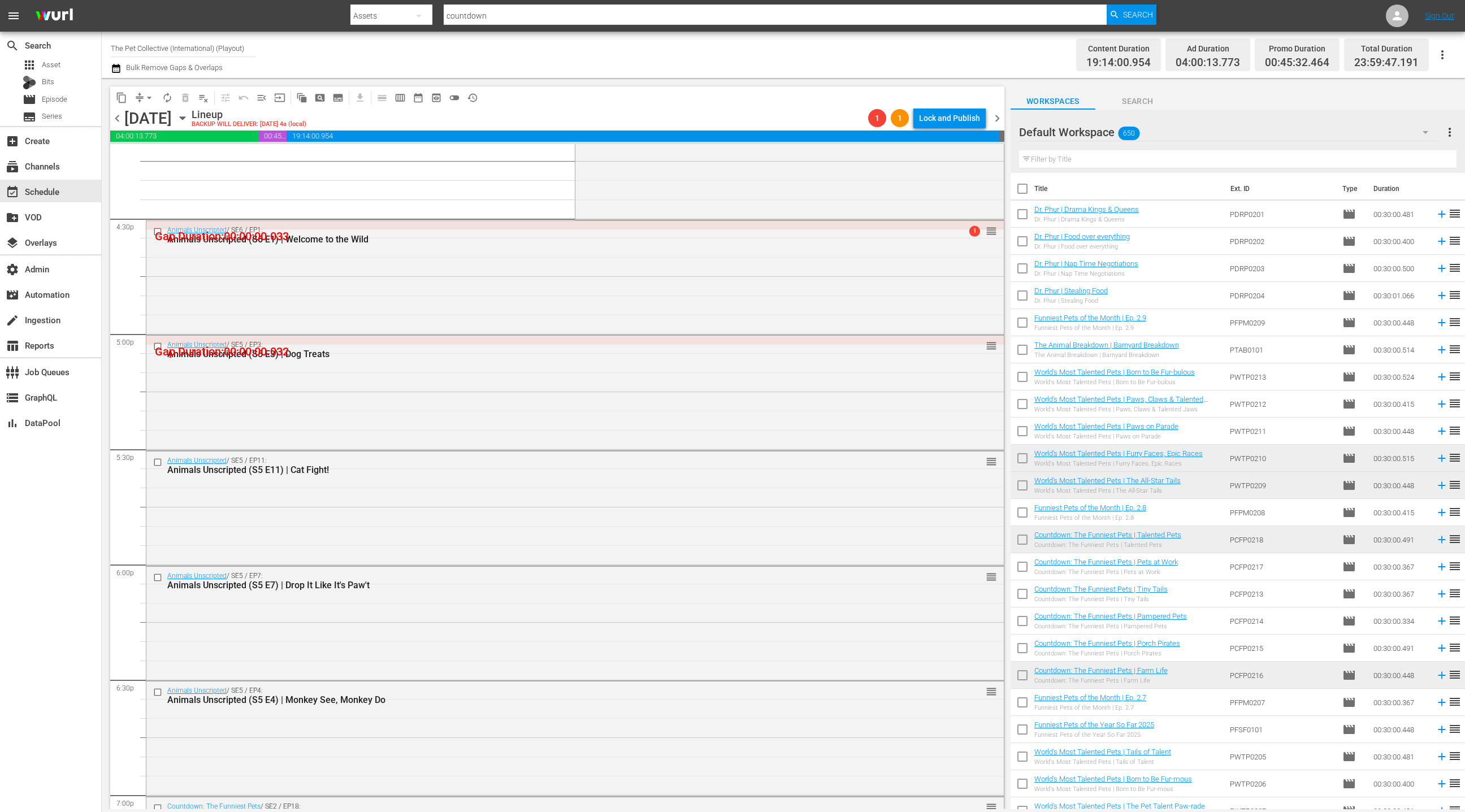
click at [470, 407] on div "Animals Unscripted / SE5 / EP3: Animals Unscripted (S5 E3) | Dog Treats reorder" at bounding box center [575, 391] width 858 height 112
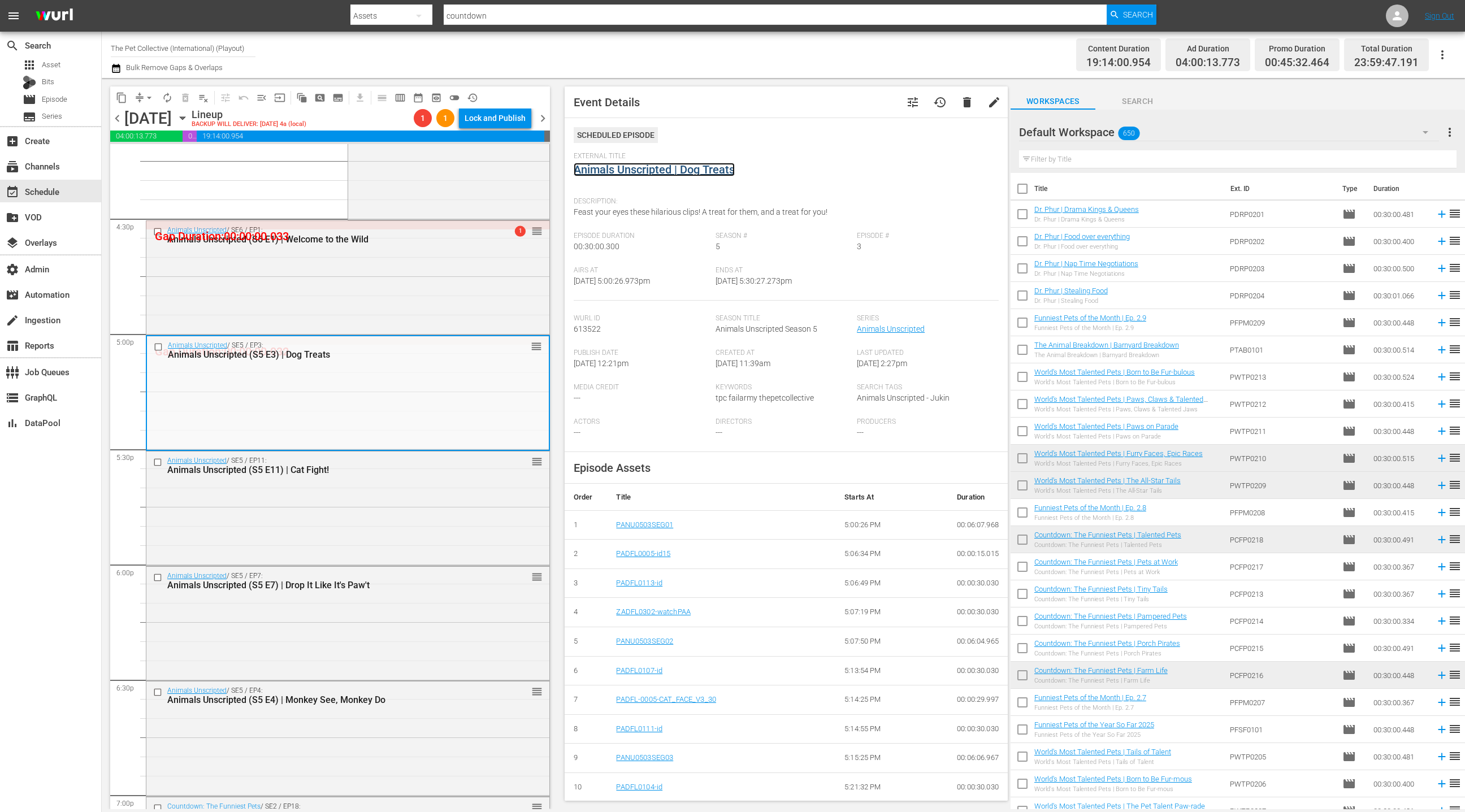
click at [652, 168] on link "Animals Unscripted | Dog Treats" at bounding box center [654, 169] width 161 height 13
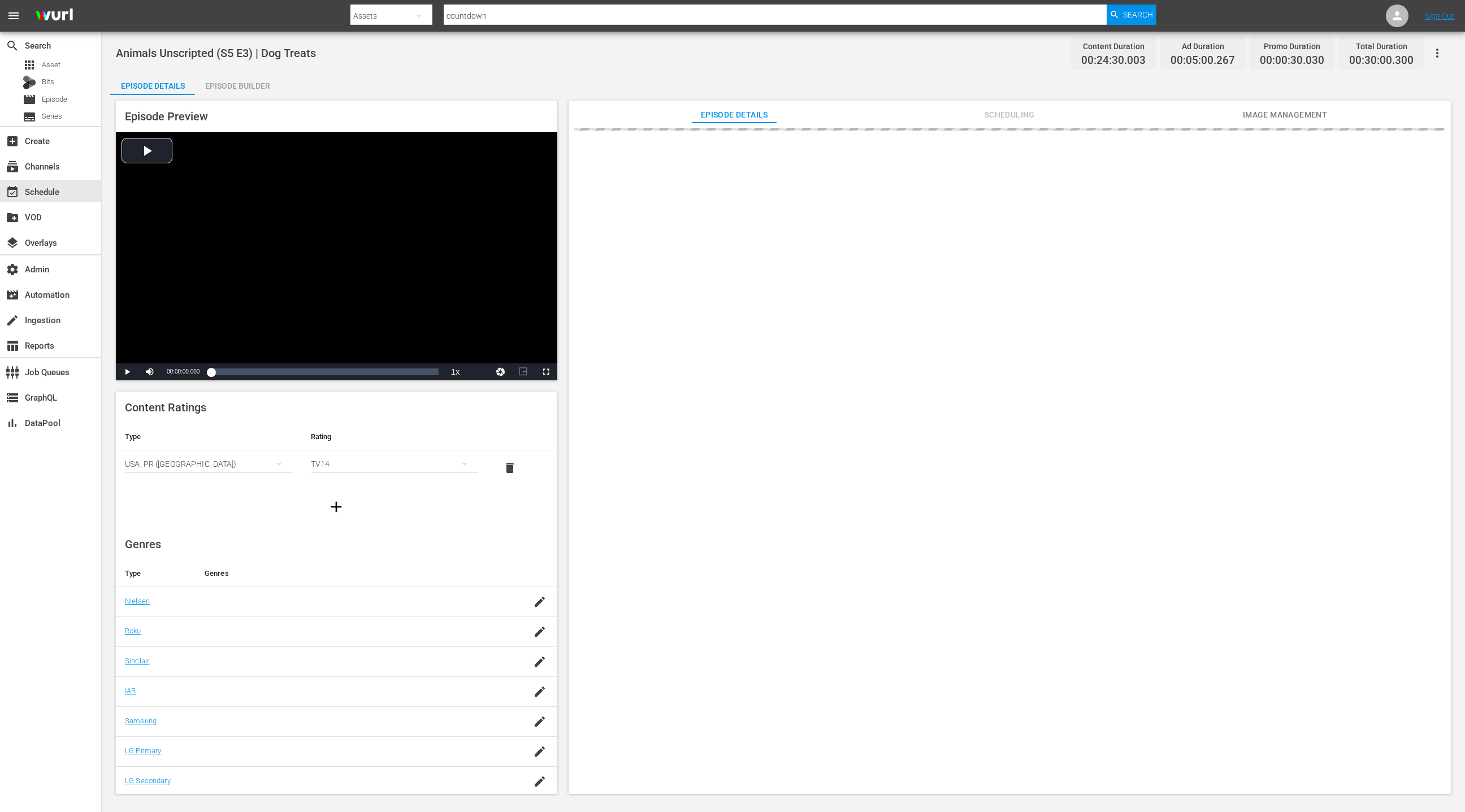
click at [257, 88] on div "Episode Builder" at bounding box center [237, 86] width 85 height 27
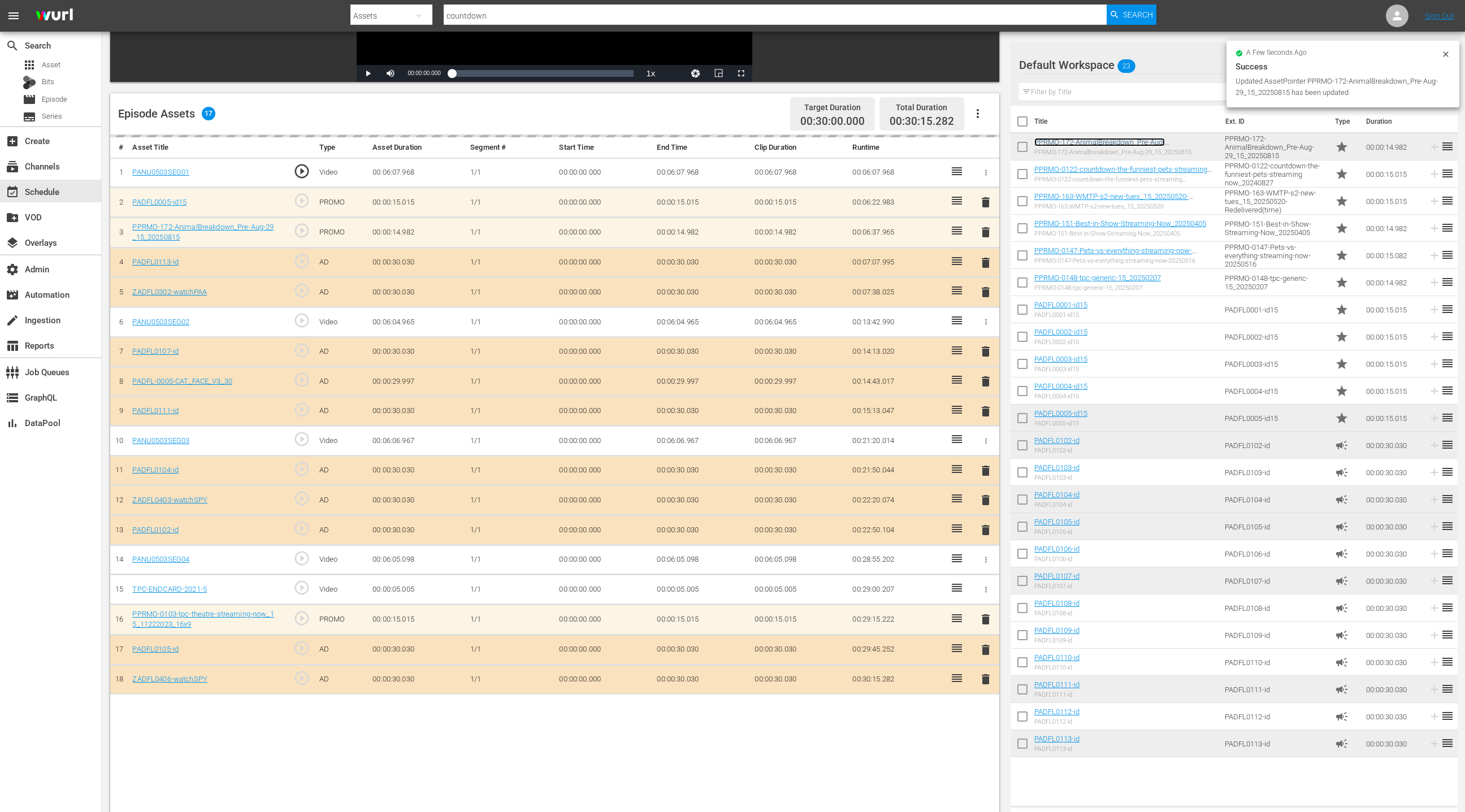
scroll to position [234, 0]
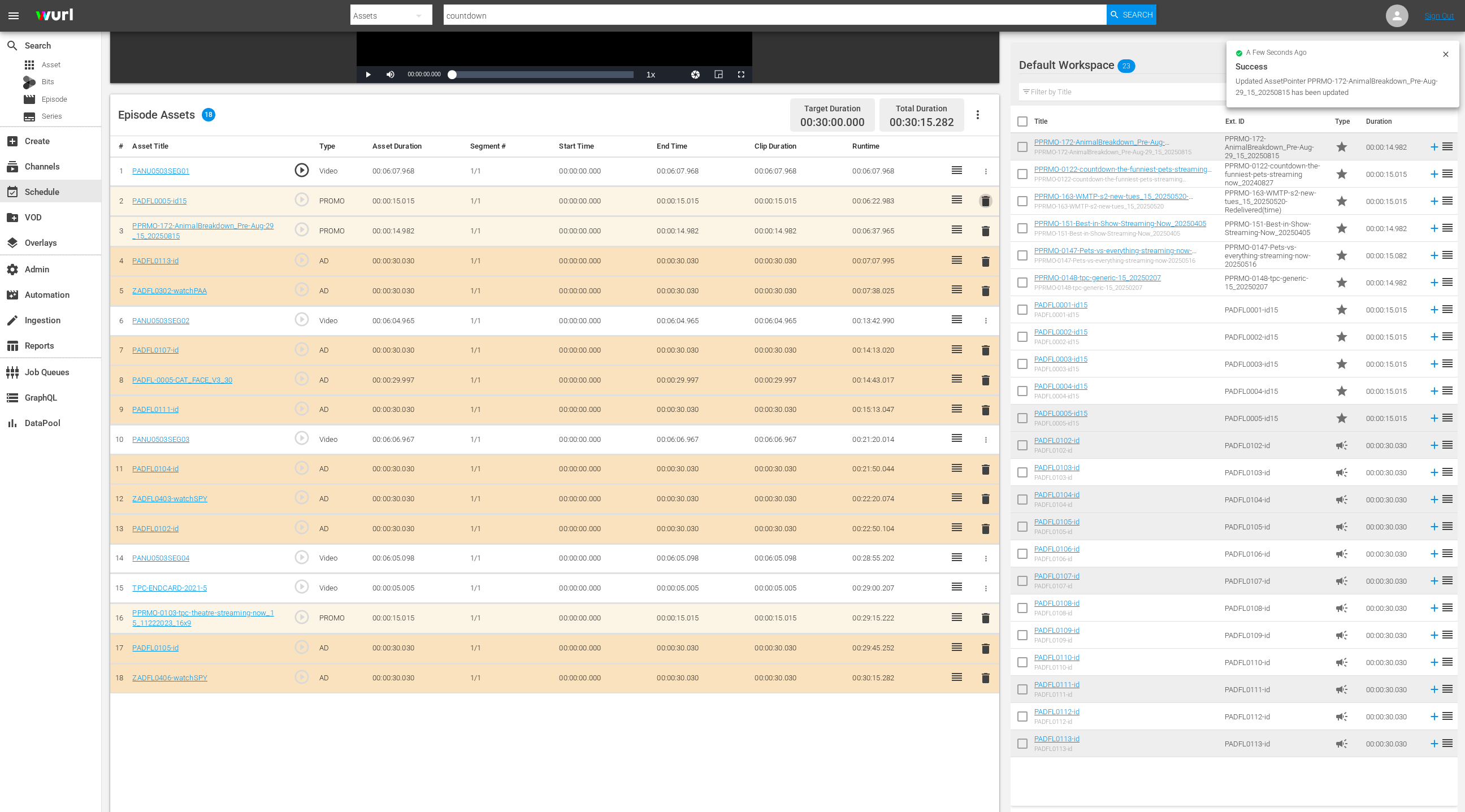
drag, startPoint x: 987, startPoint y: 196, endPoint x: 887, endPoint y: 281, distance: 131.2
click at [987, 196] on span "delete" at bounding box center [985, 201] width 13 height 13
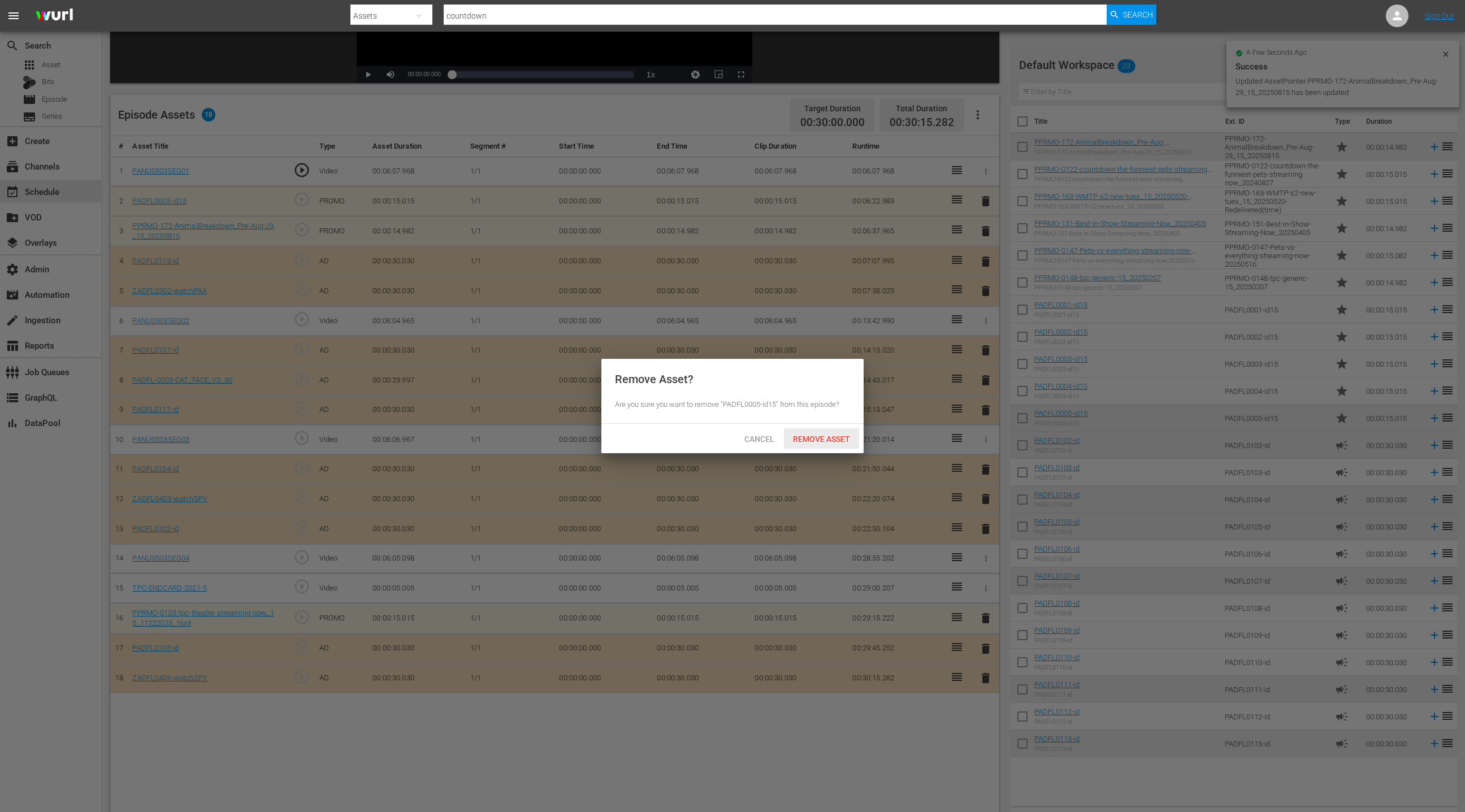
click at [826, 435] on span "Remove Asset" at bounding box center [821, 439] width 75 height 9
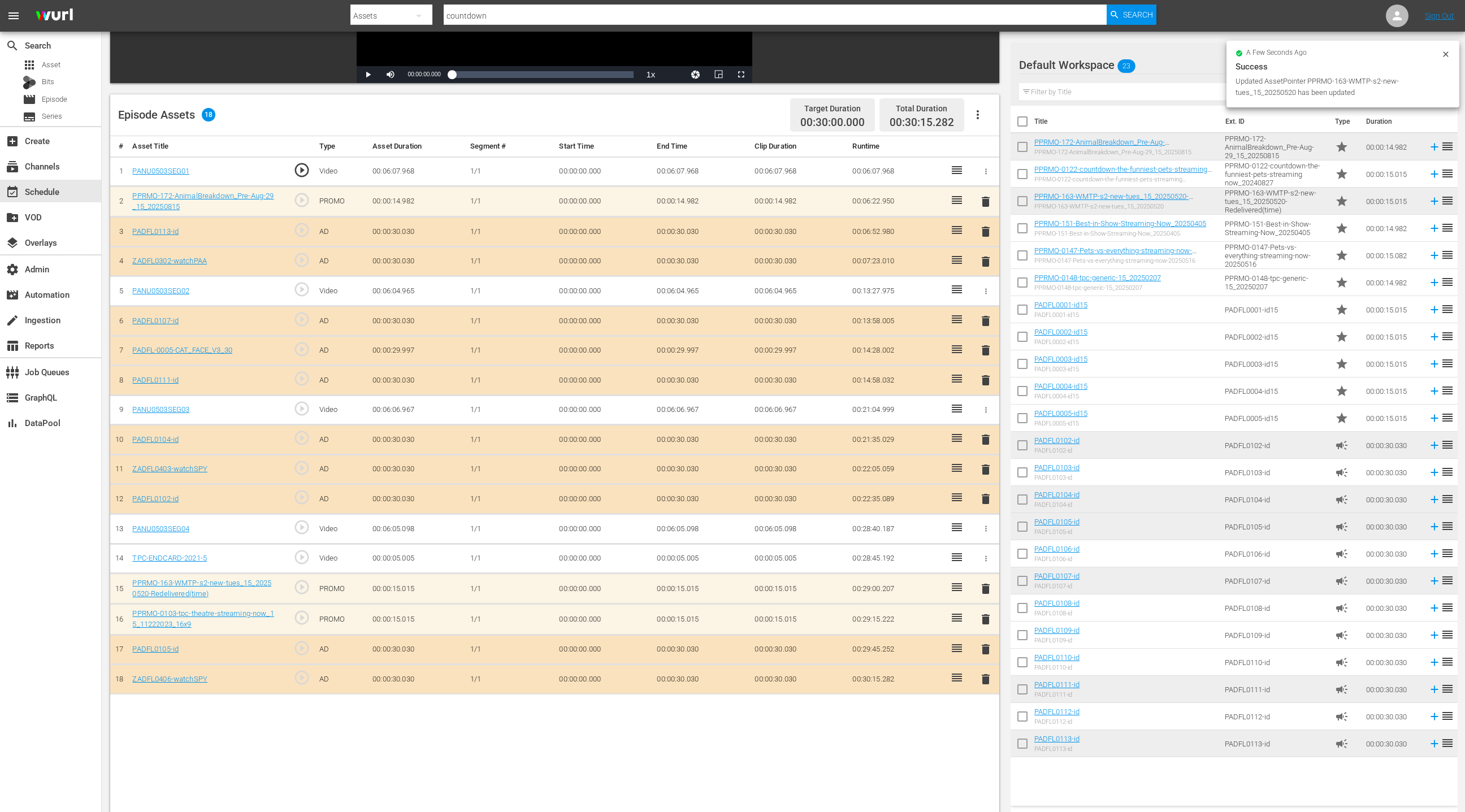
drag, startPoint x: 990, startPoint y: 614, endPoint x: 956, endPoint y: 593, distance: 40.0
click at [989, 614] on span "delete" at bounding box center [985, 619] width 13 height 13
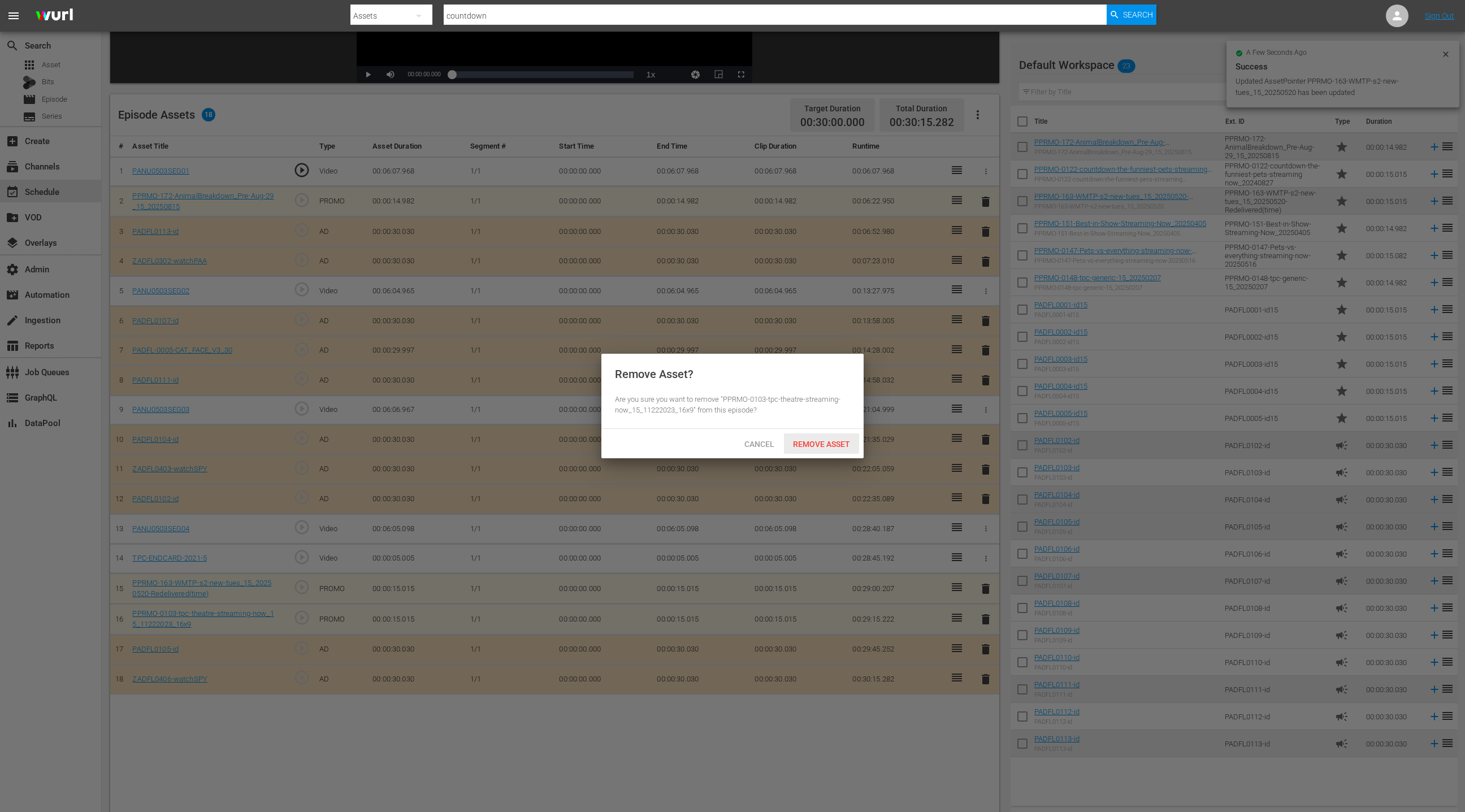
click at [813, 448] on span "Remove Asset" at bounding box center [821, 444] width 75 height 9
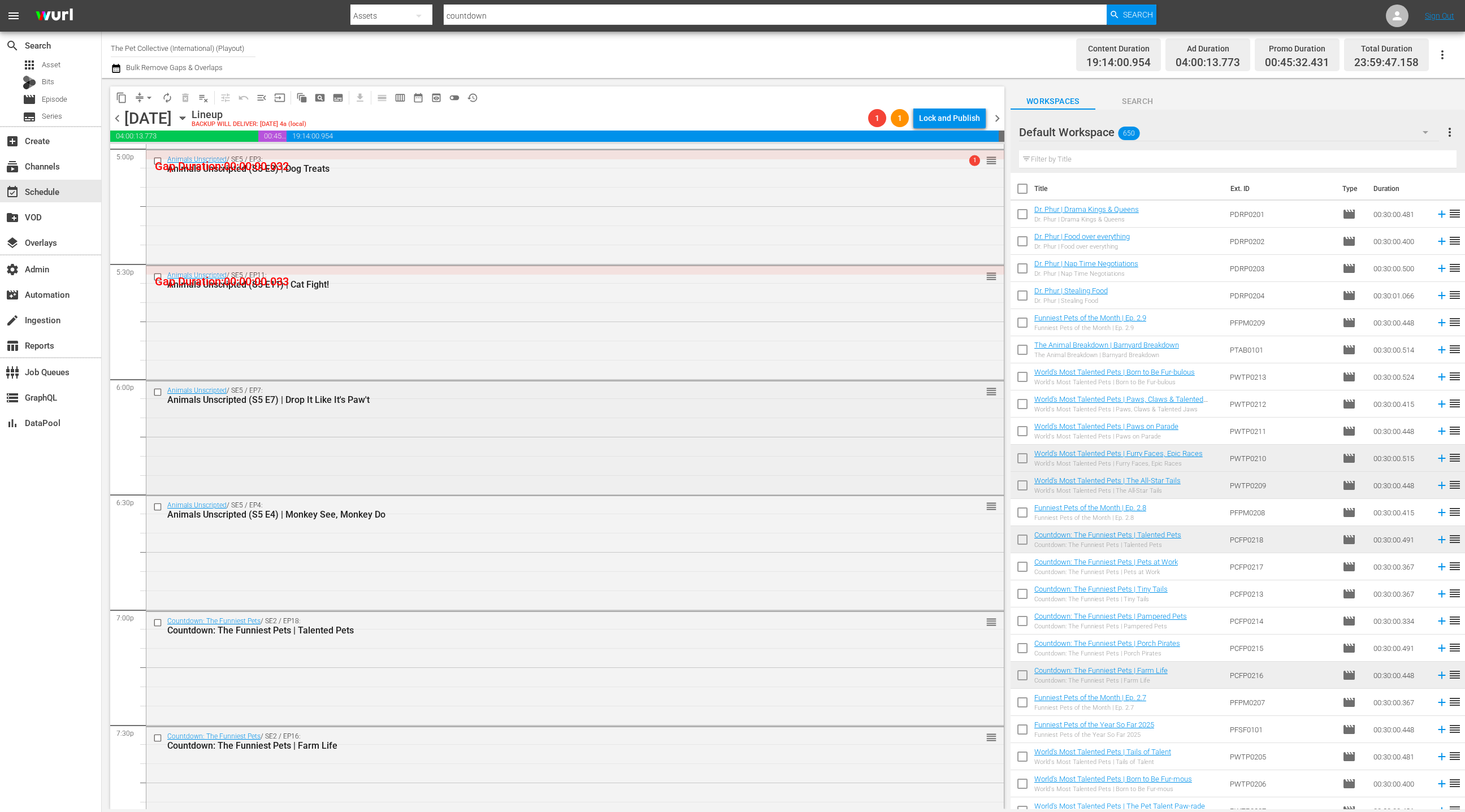
scroll to position [3839, 0]
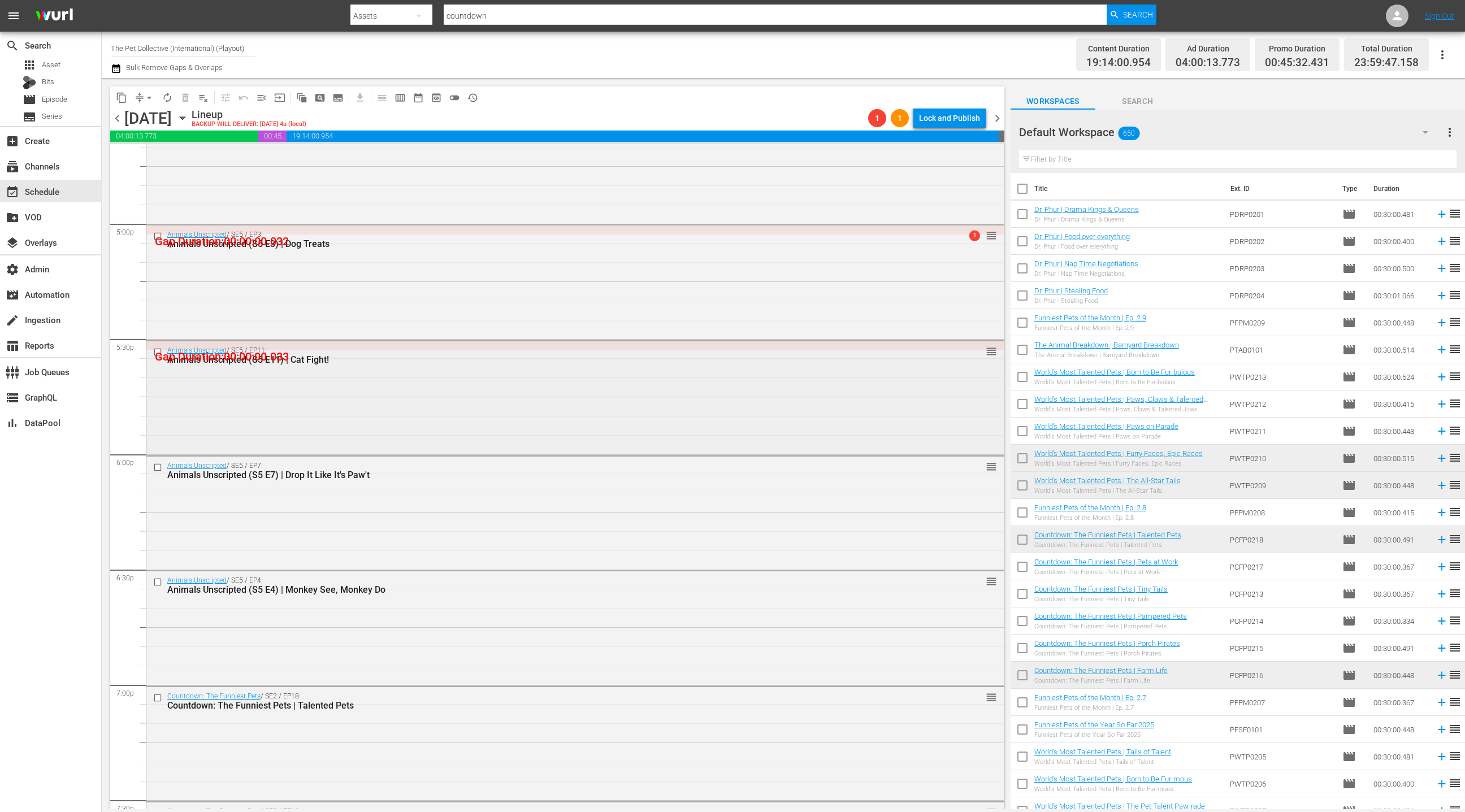
click at [447, 410] on div "Animals Unscripted / SE5 / EP11: Animals Unscripted (S5 E11) | Cat Fight! reord…" at bounding box center [575, 397] width 858 height 112
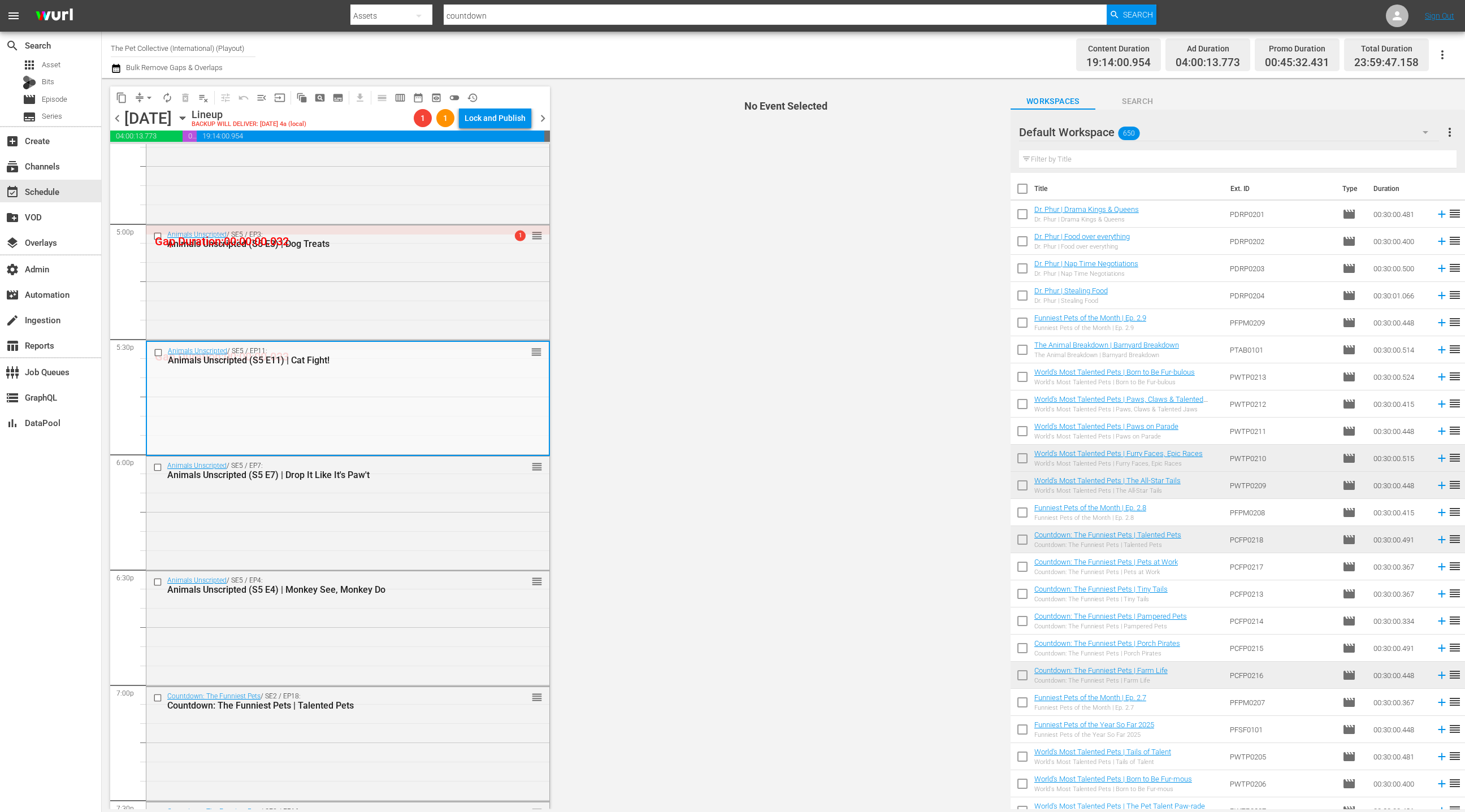
scroll to position [3840, 0]
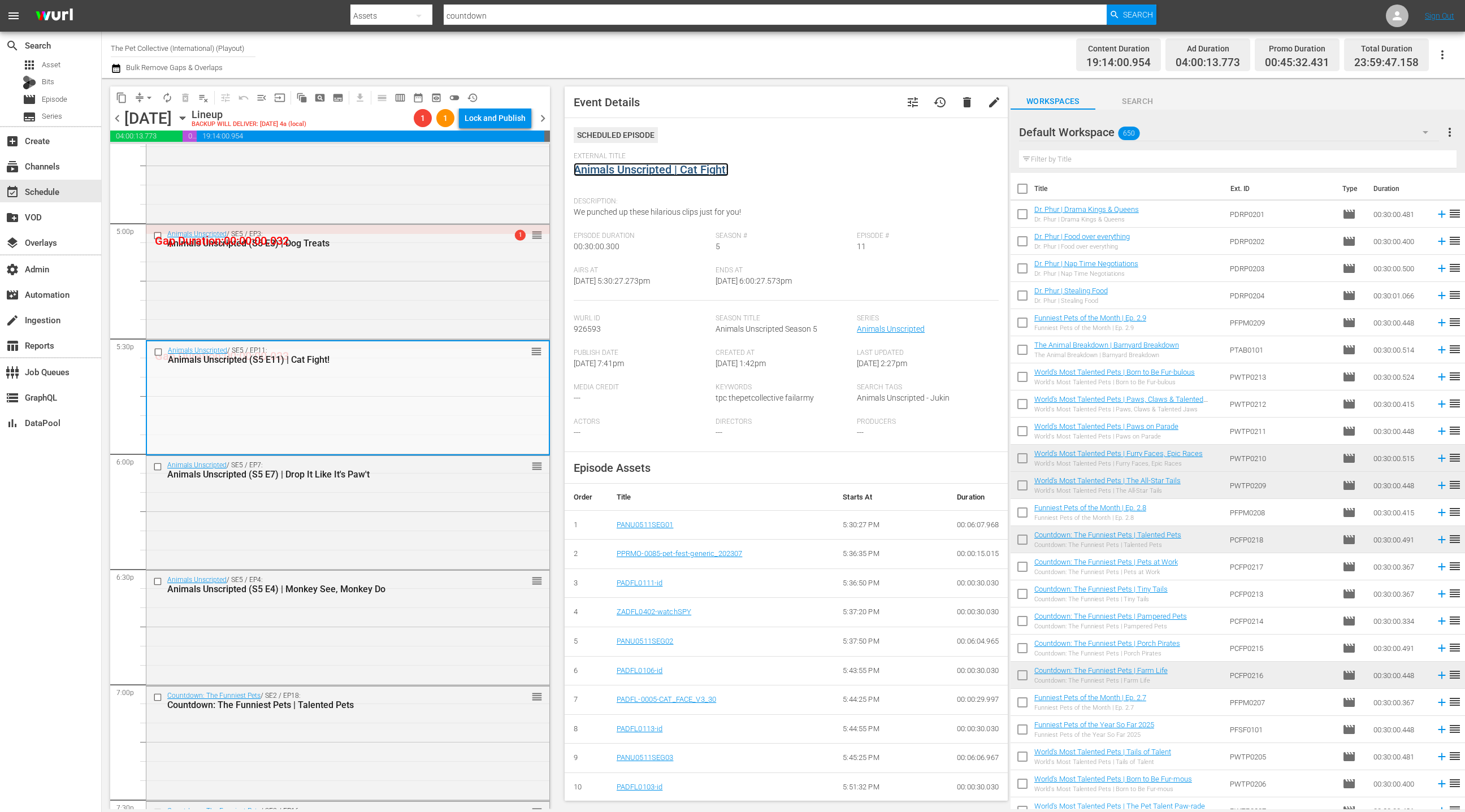
click at [621, 167] on link "Animals Unscripted | Cat Fight!" at bounding box center [651, 169] width 155 height 13
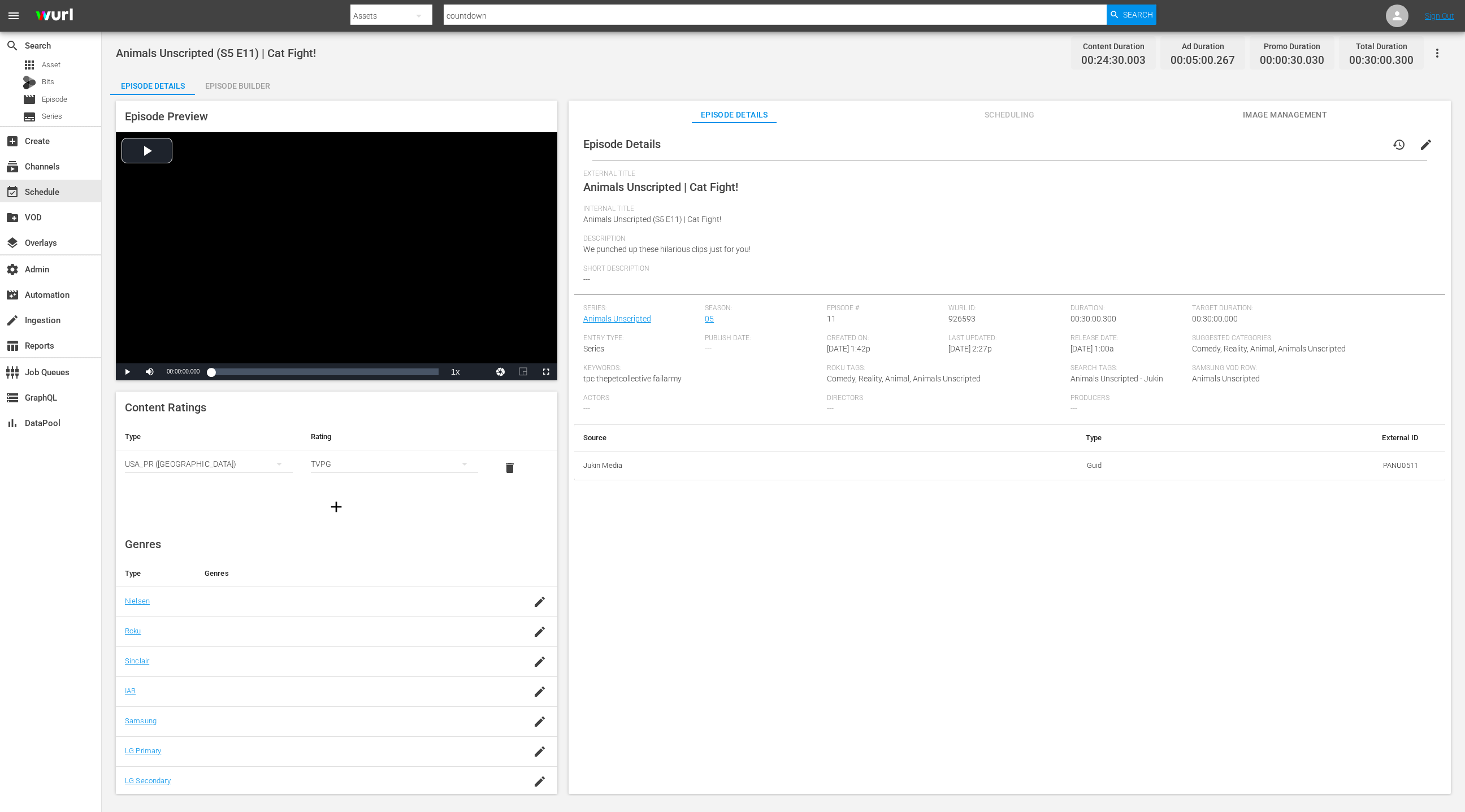
click at [247, 89] on div "Episode Builder" at bounding box center [237, 86] width 85 height 27
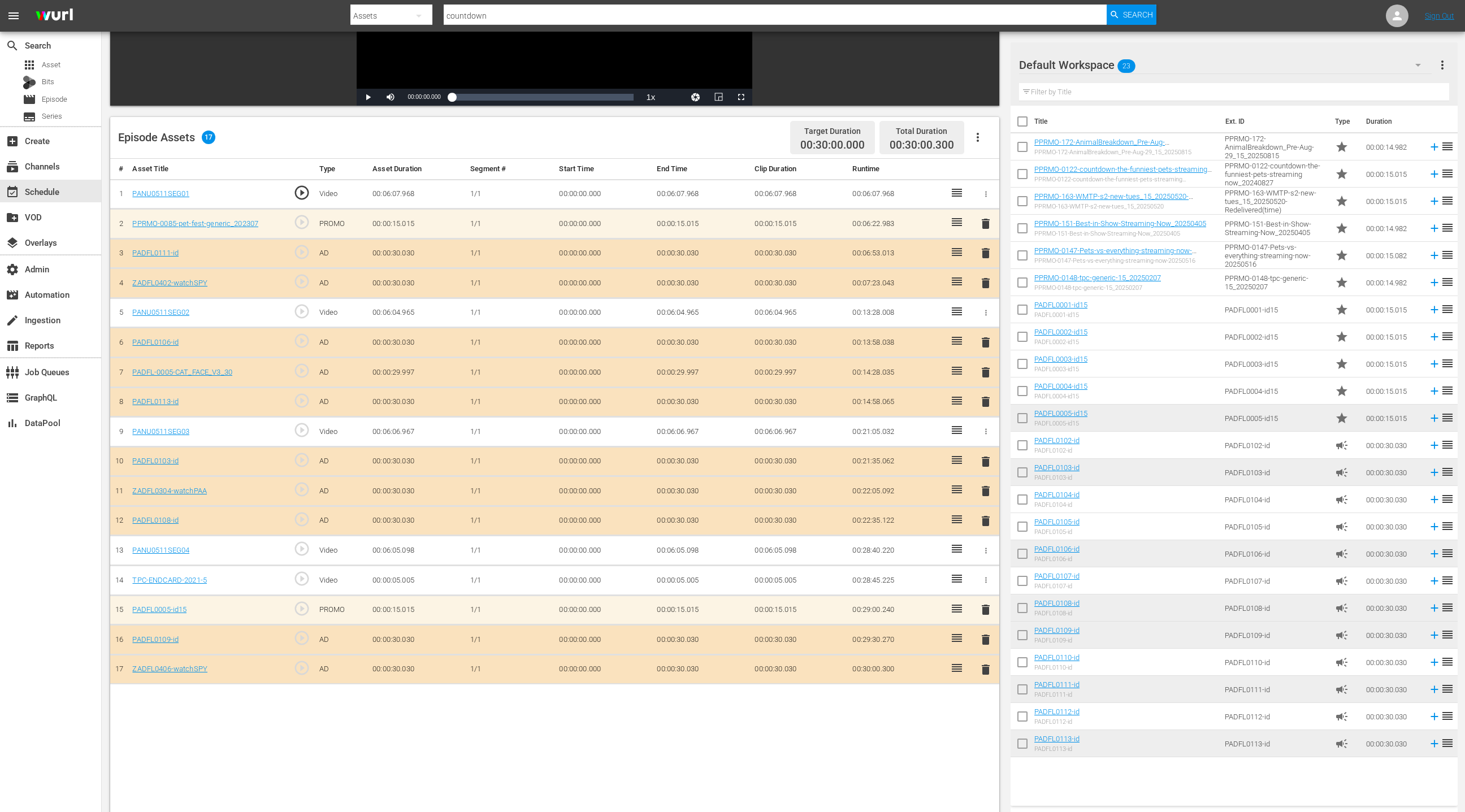
scroll to position [176, 0]
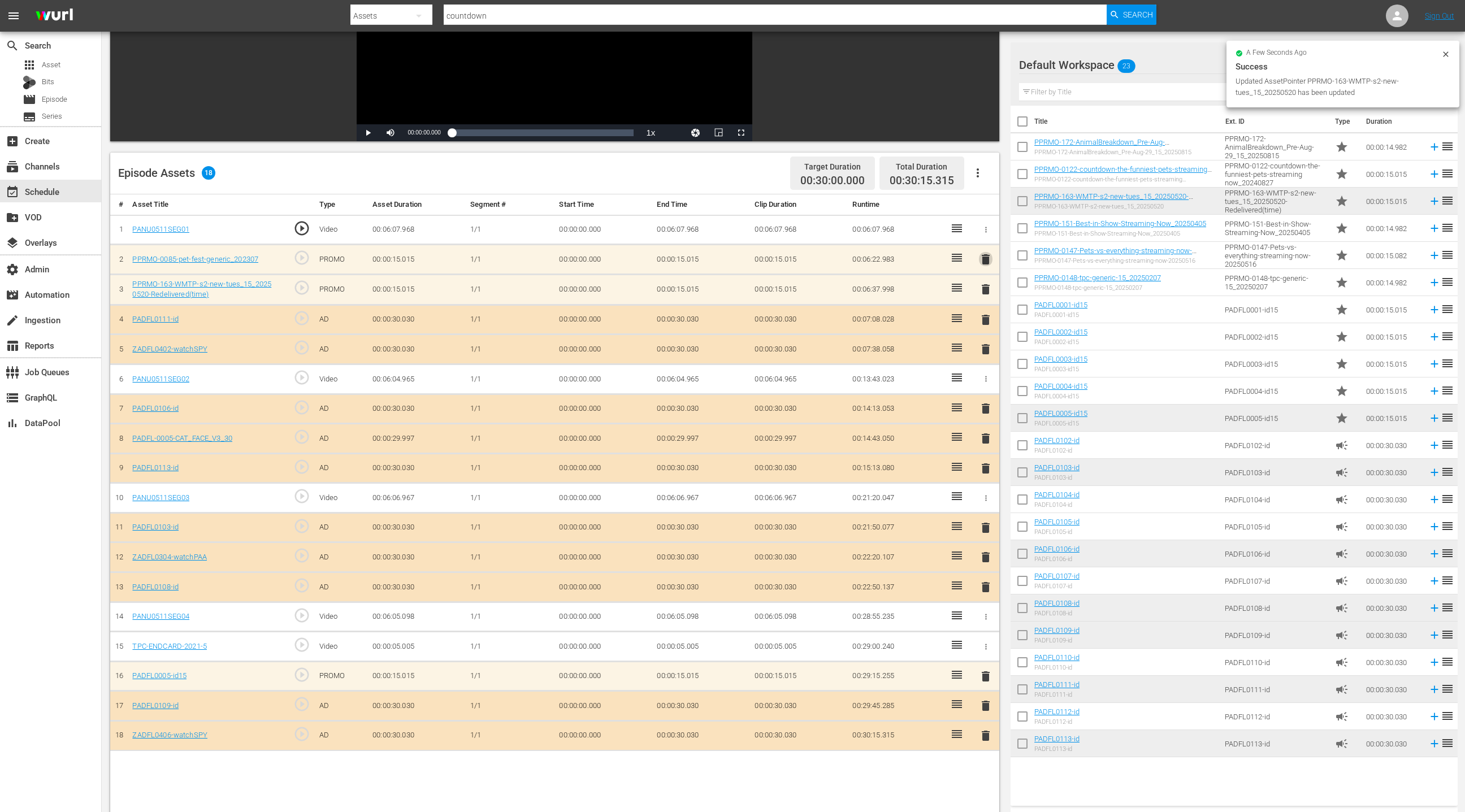
click at [988, 258] on span "delete" at bounding box center [985, 259] width 13 height 13
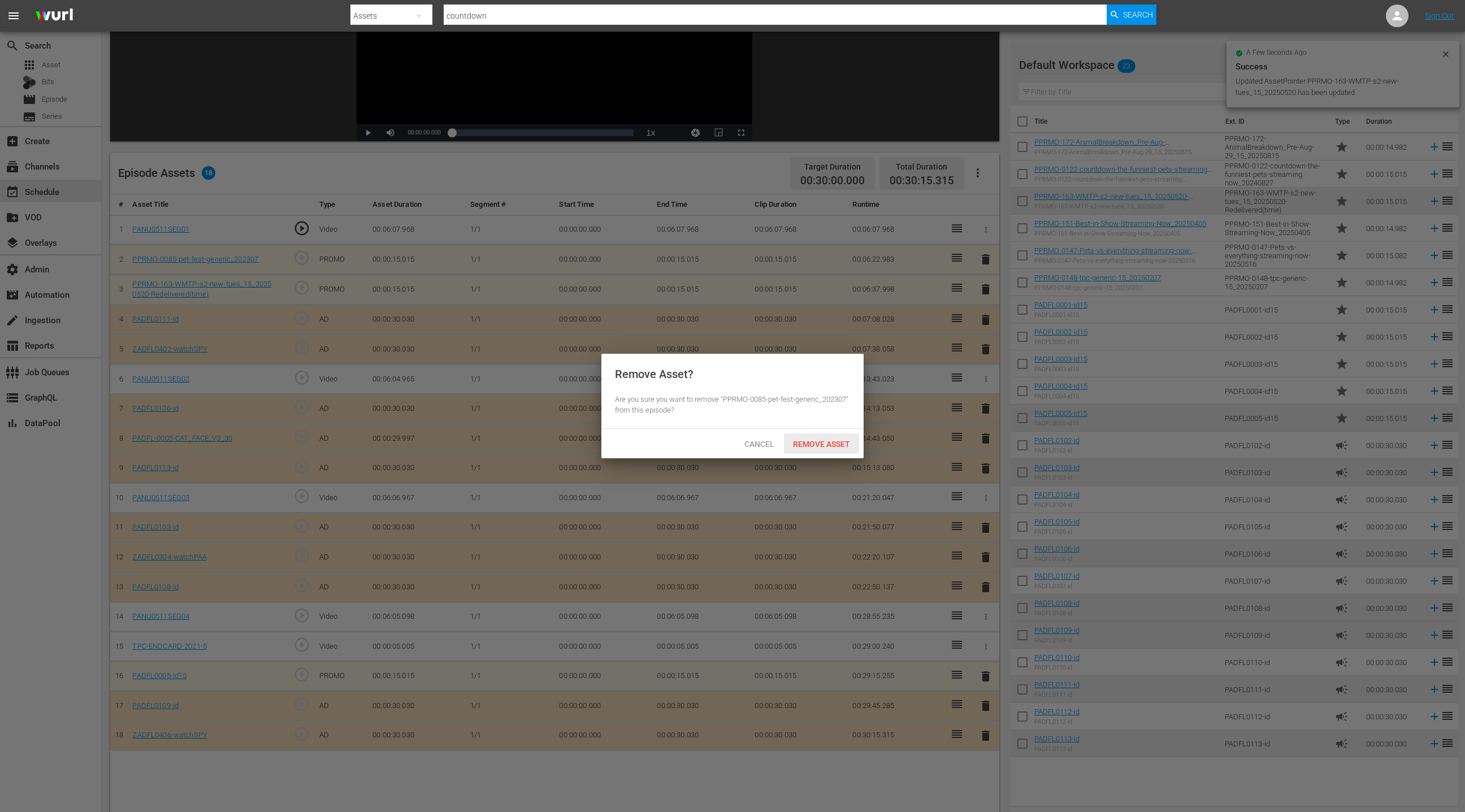
click at [825, 441] on span "Remove Asset" at bounding box center [821, 444] width 75 height 9
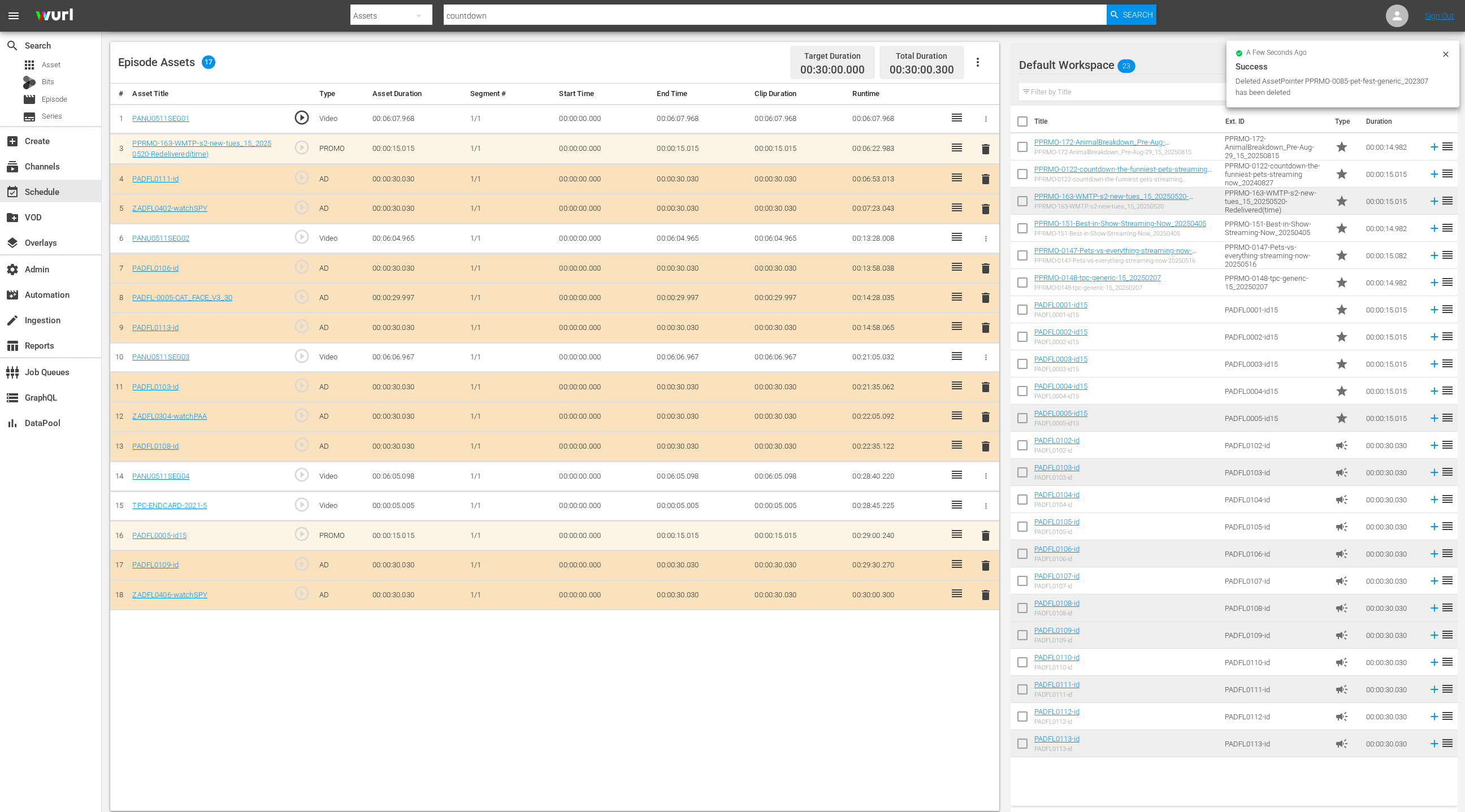
scroll to position [294, 0]
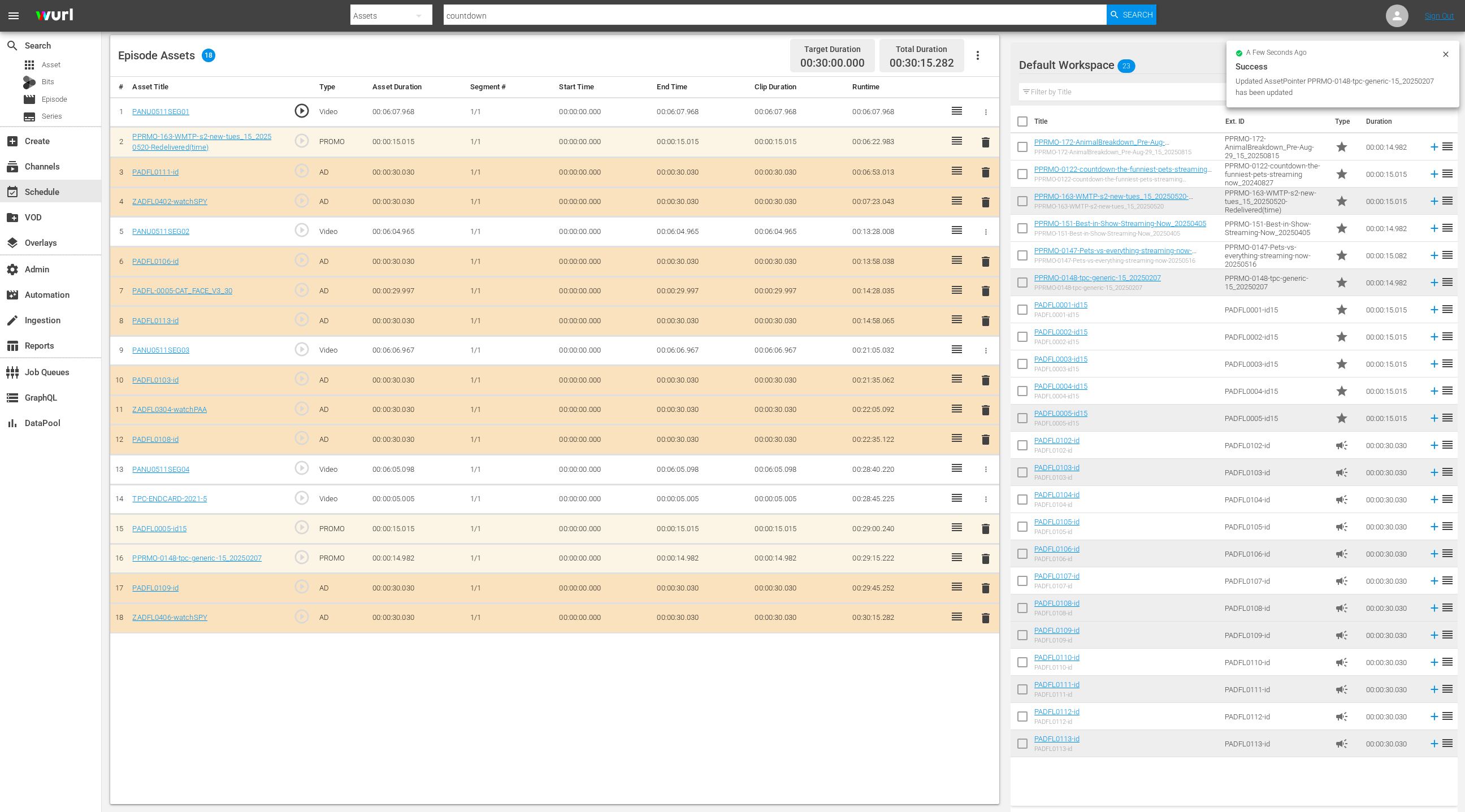
click at [984, 525] on span "delete" at bounding box center [985, 528] width 13 height 13
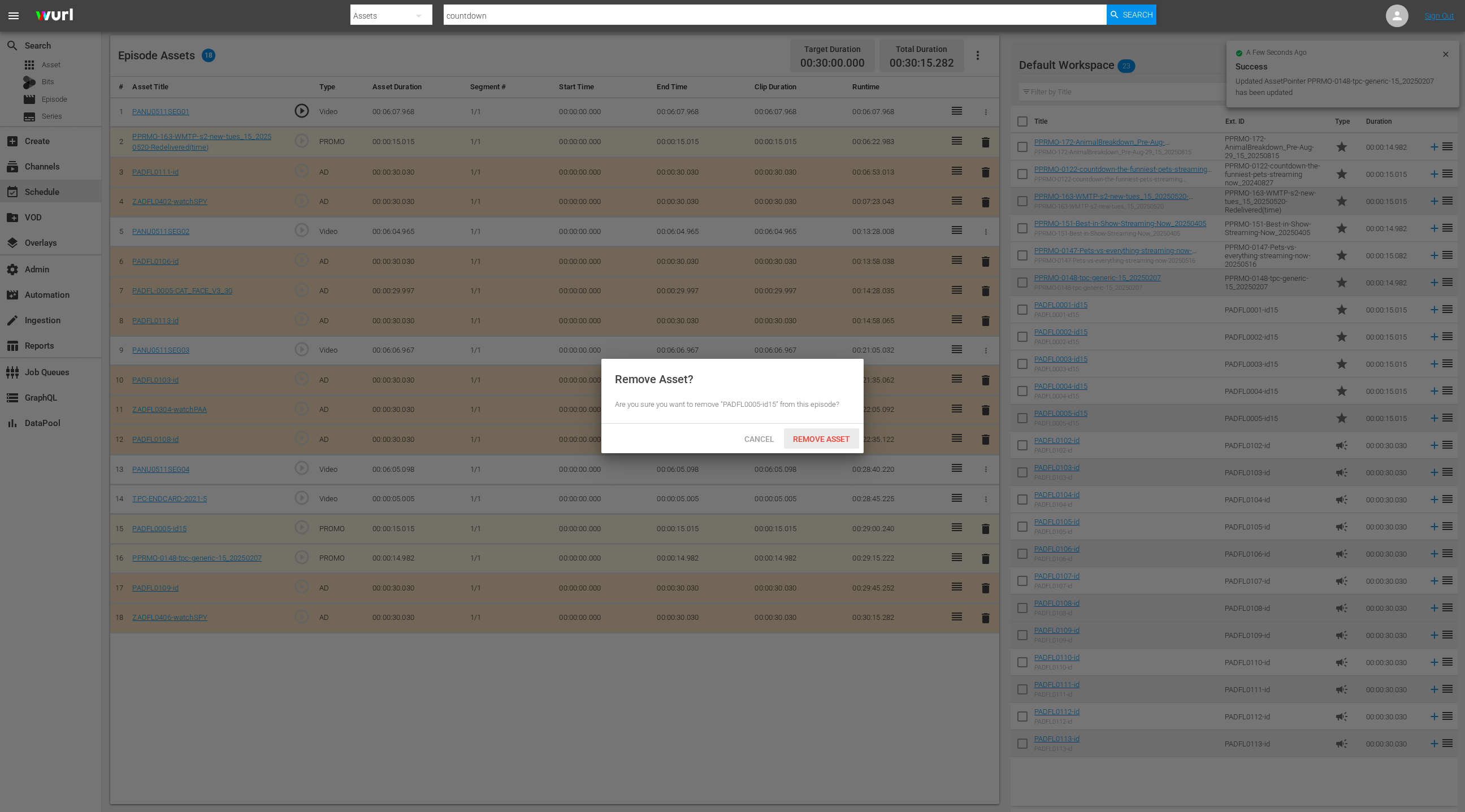
click at [820, 442] on span "Remove Asset" at bounding box center [821, 439] width 75 height 9
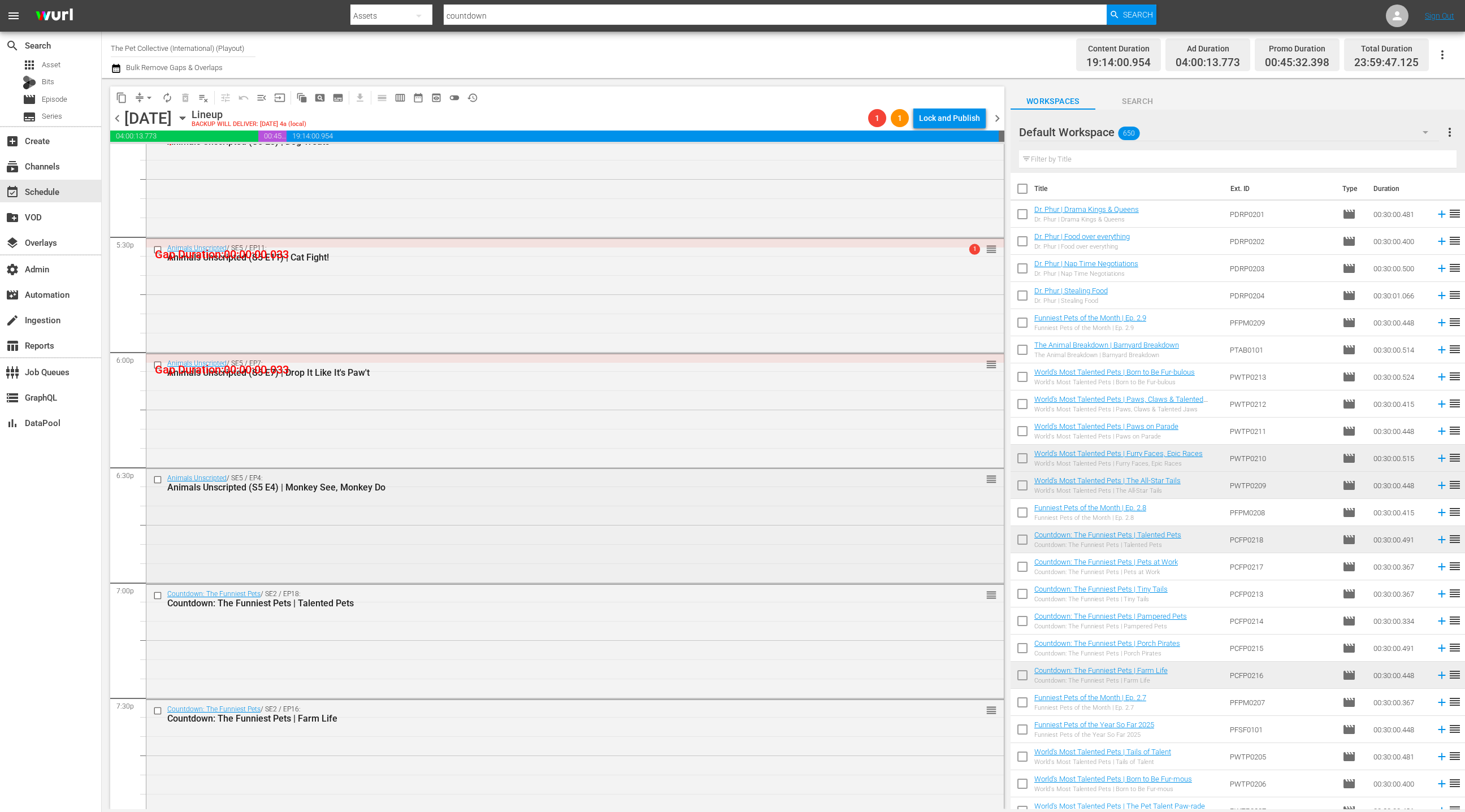
scroll to position [4038, 0]
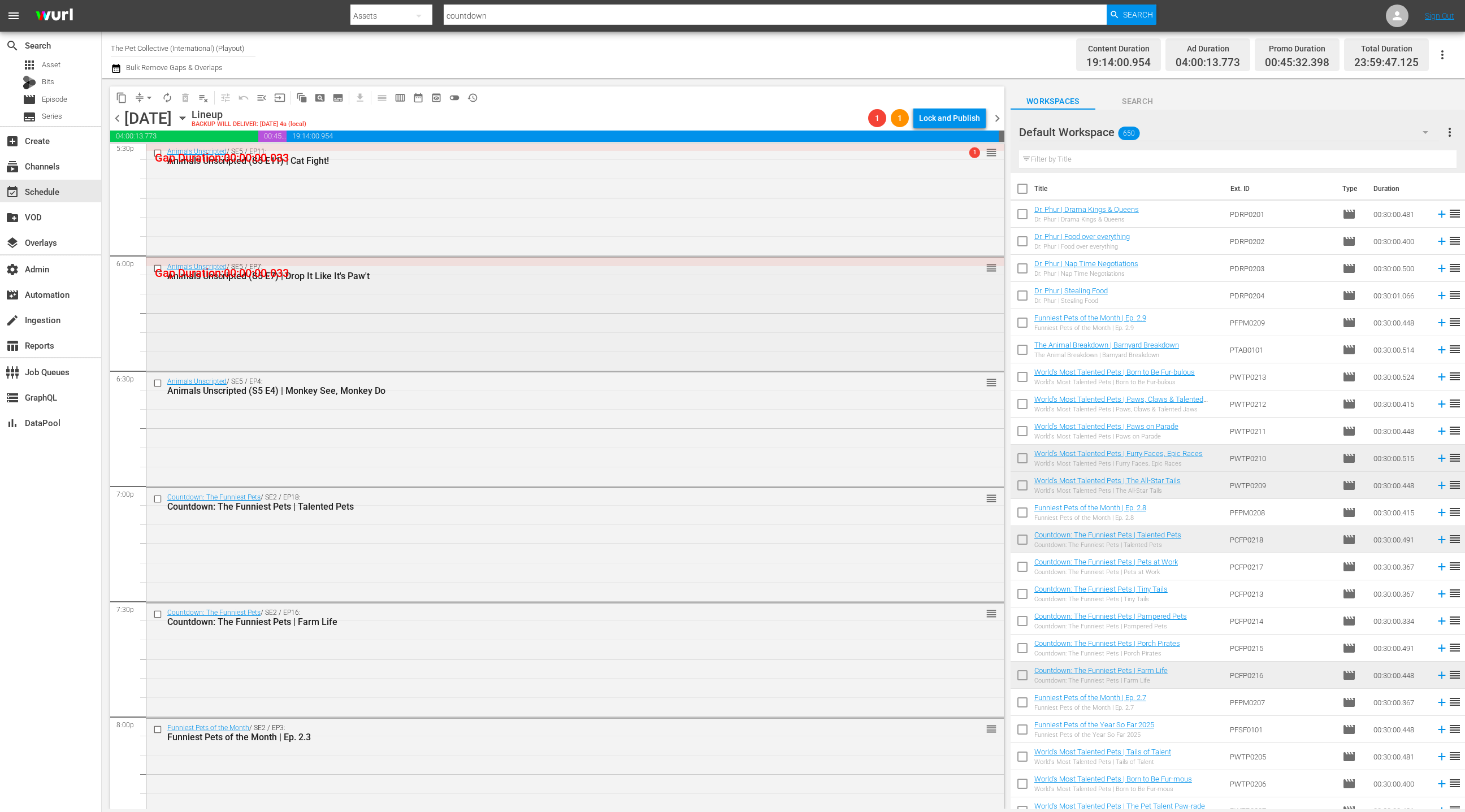
click at [421, 339] on div "Animals Unscripted / SE5 / EP7: Animals Unscripted (S5 E7) | Drop It Like It's …" at bounding box center [575, 313] width 858 height 112
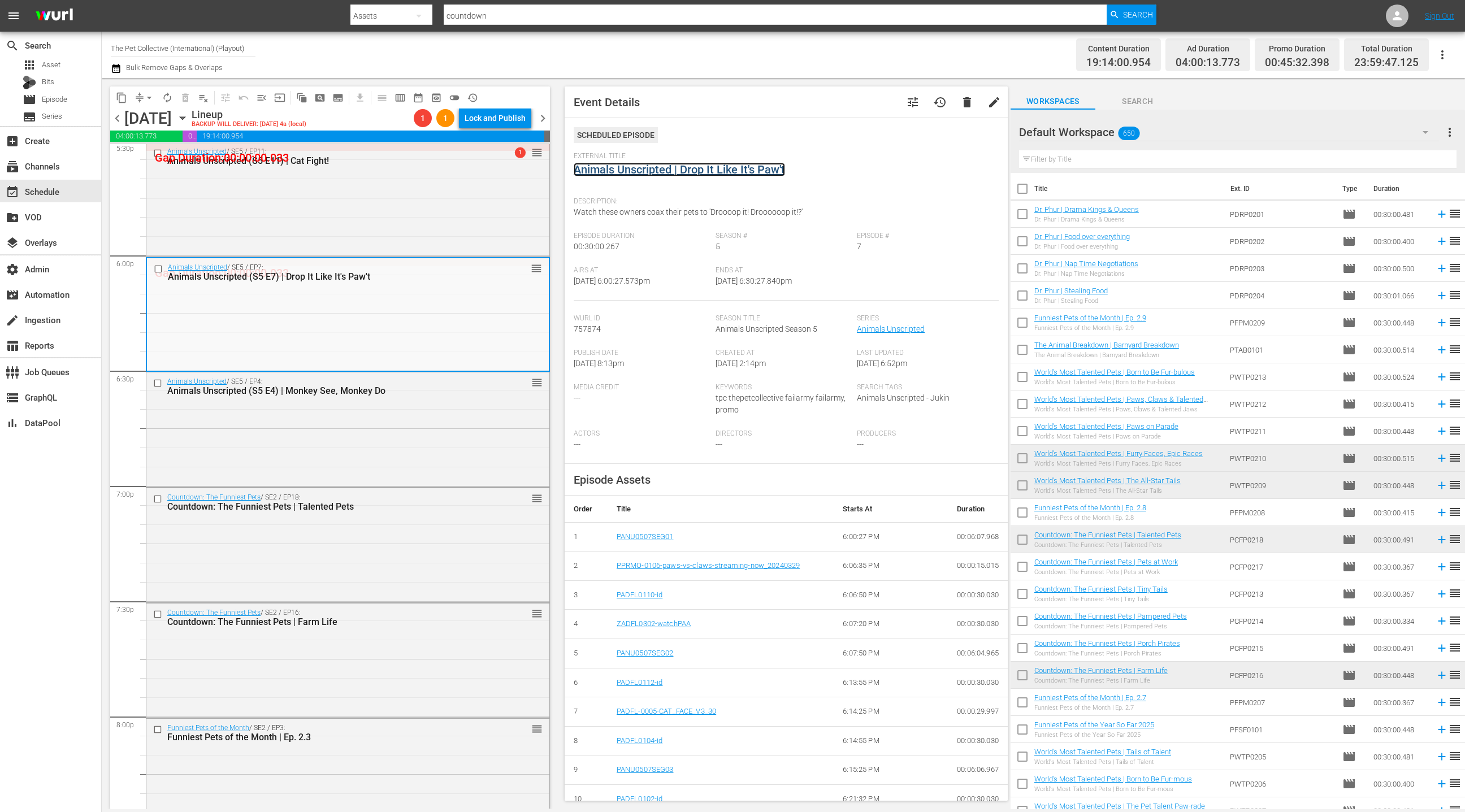
click at [612, 167] on link "Animals Unscripted | Drop It Like It's Paw't" at bounding box center [679, 169] width 211 height 13
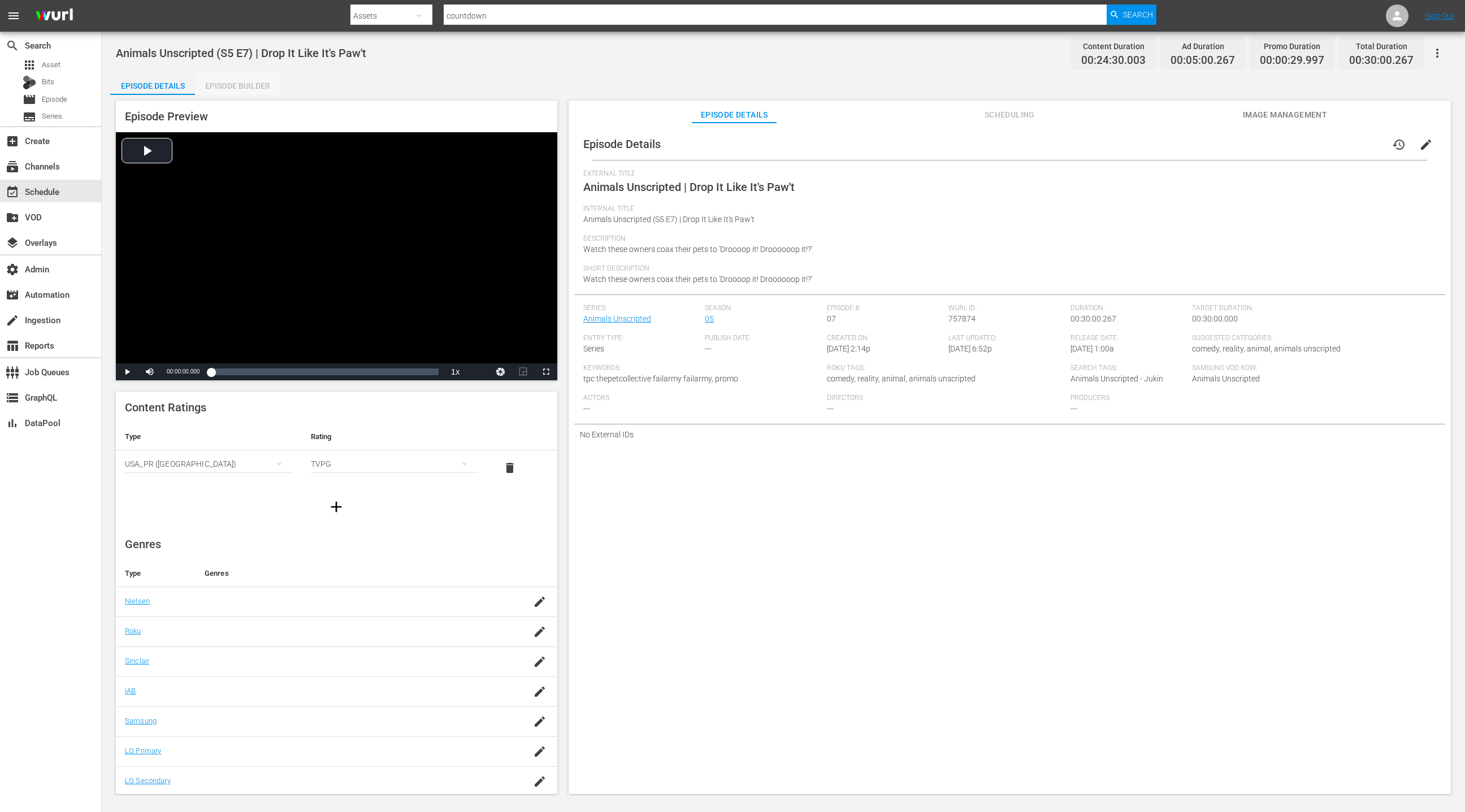
click at [251, 87] on div "Episode Builder" at bounding box center [237, 86] width 85 height 27
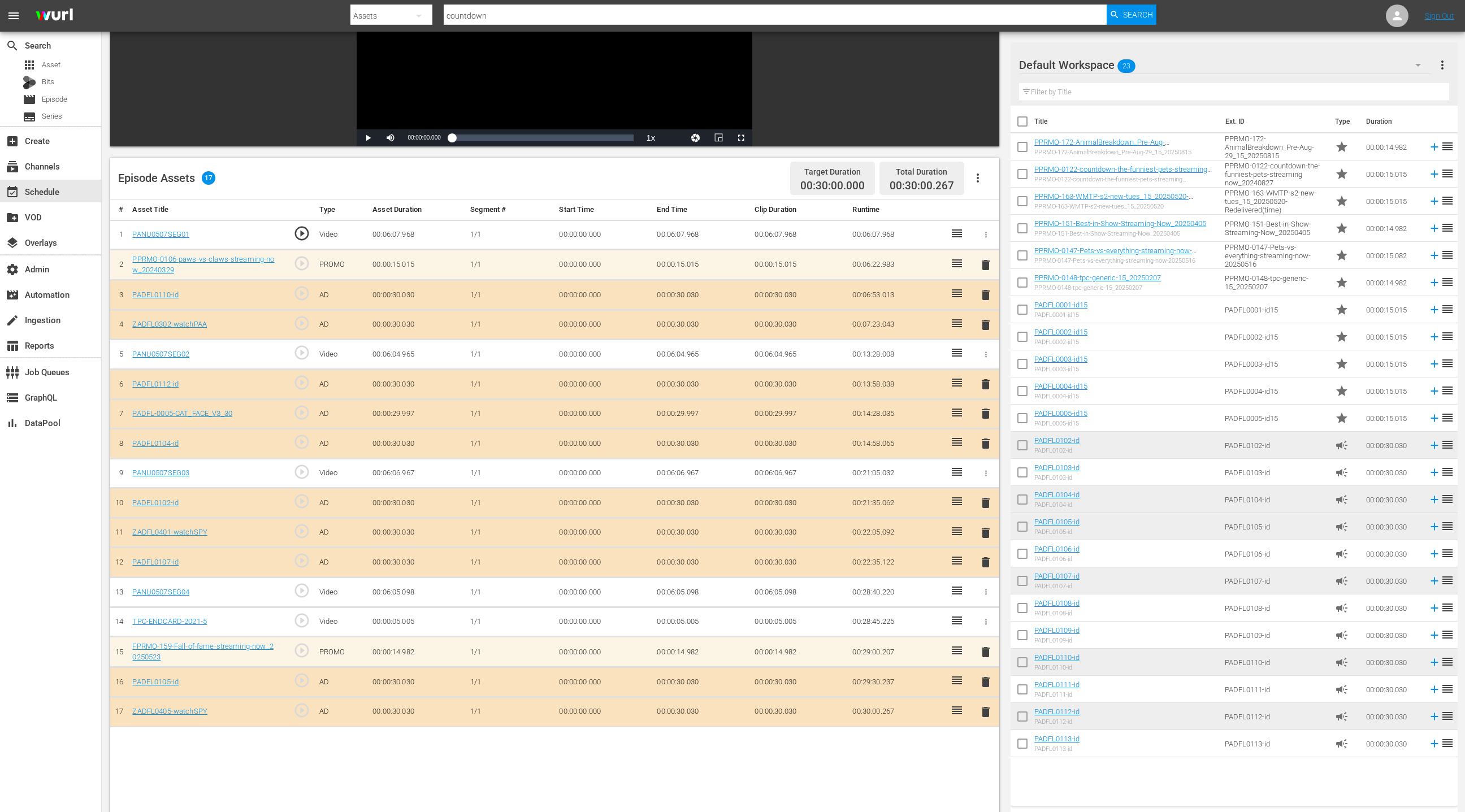
scroll to position [150, 0]
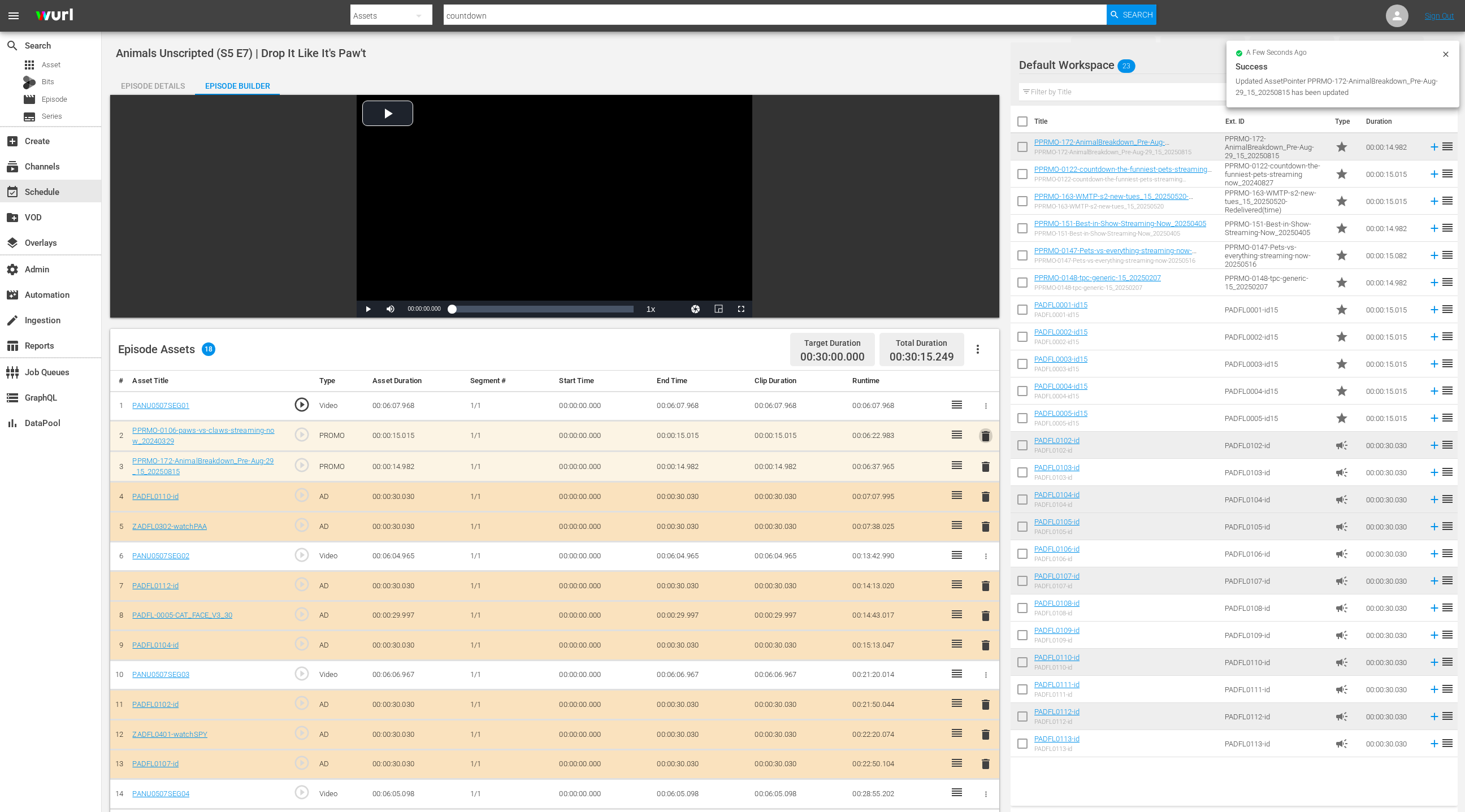
click at [987, 430] on span "delete" at bounding box center [985, 436] width 13 height 13
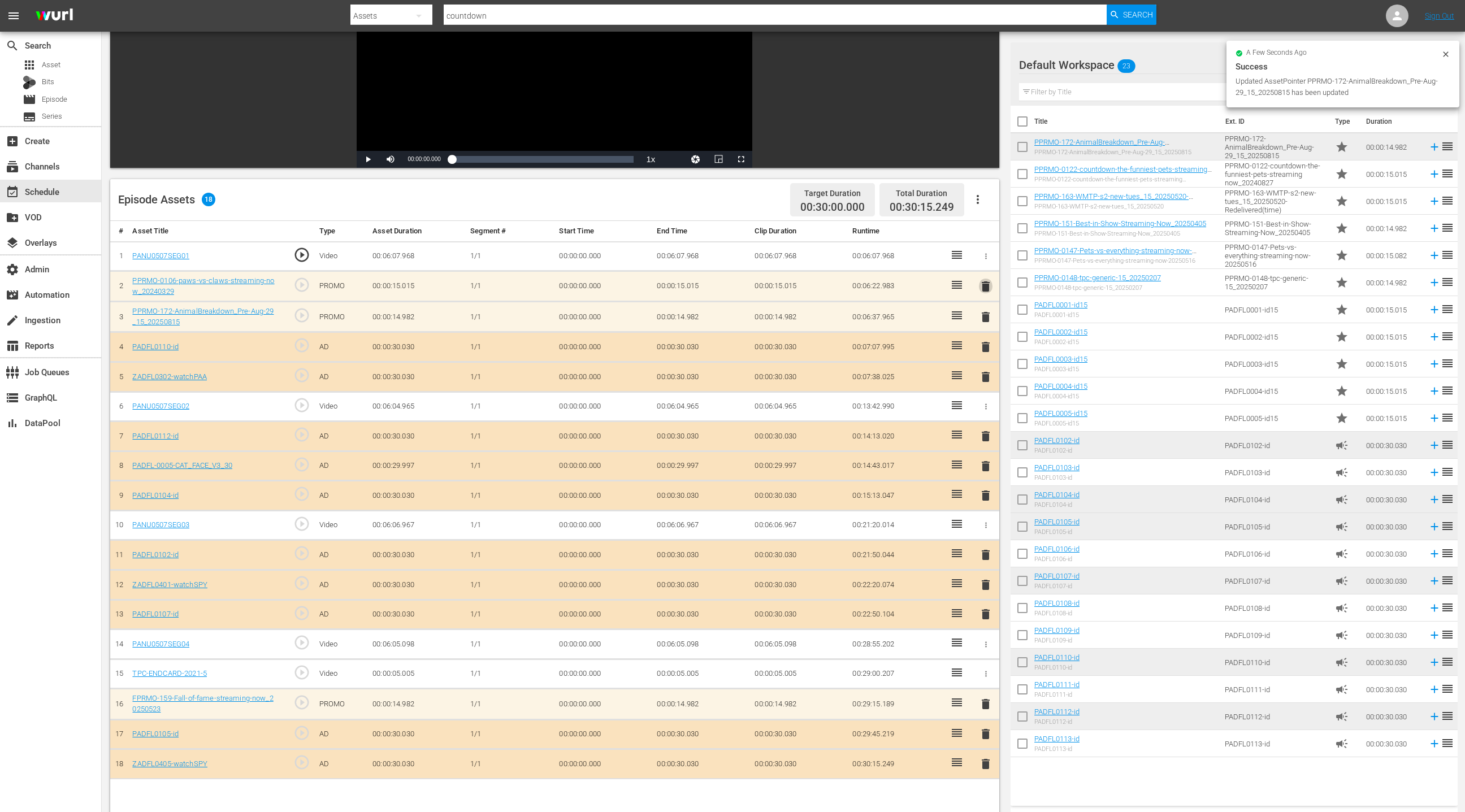
scroll to position [150, 0]
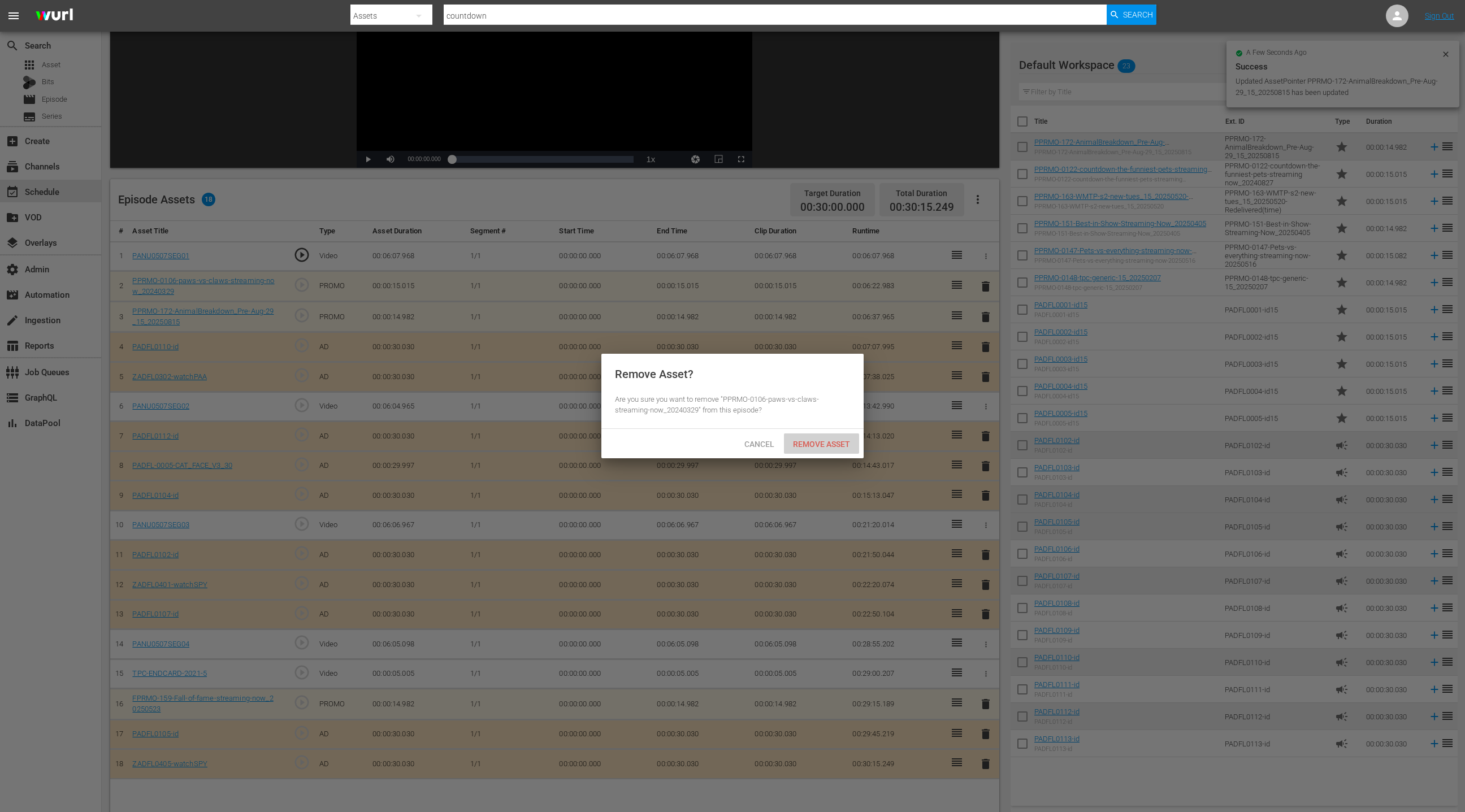
click at [811, 443] on span "Remove Asset" at bounding box center [821, 444] width 75 height 9
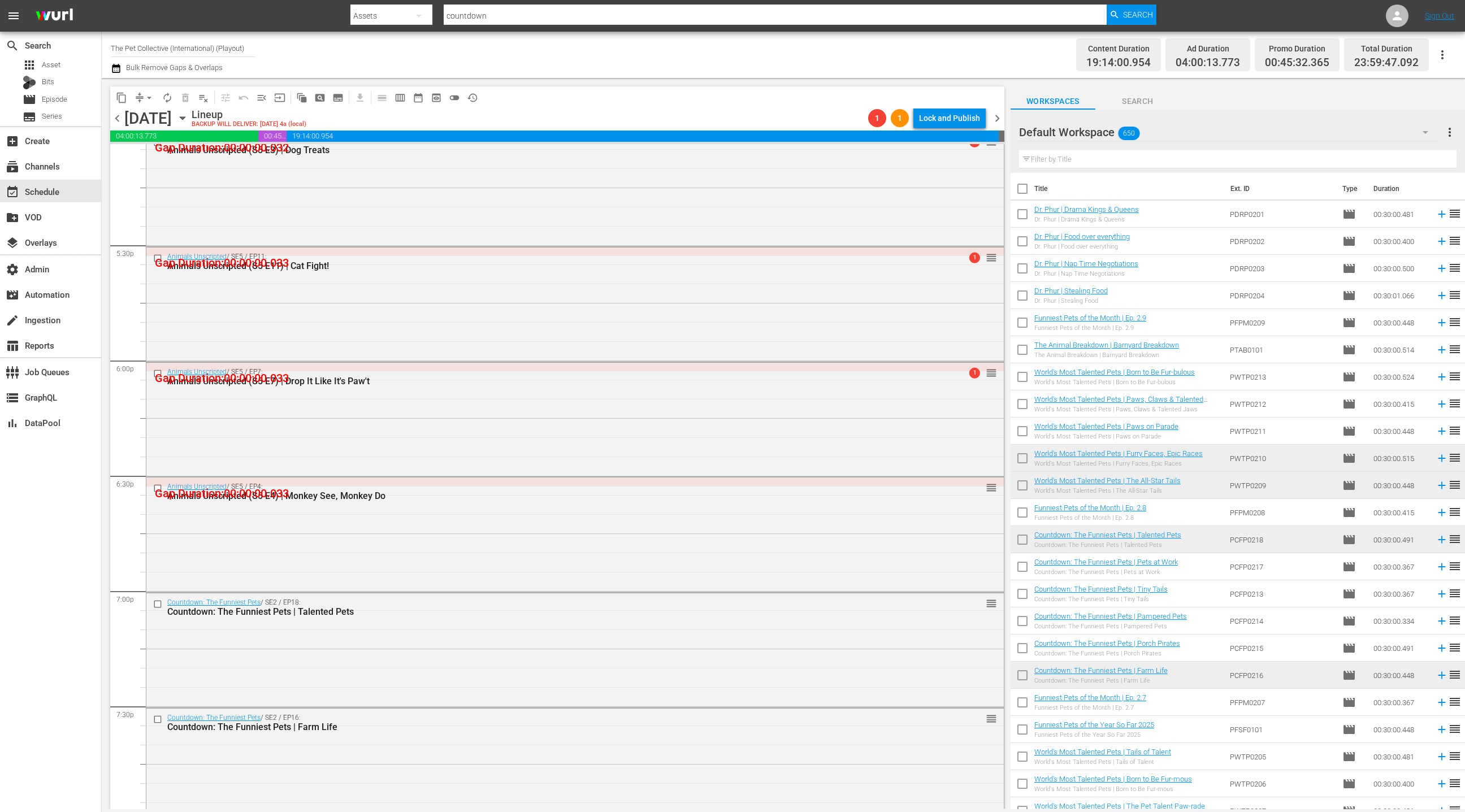
scroll to position [4070, 0]
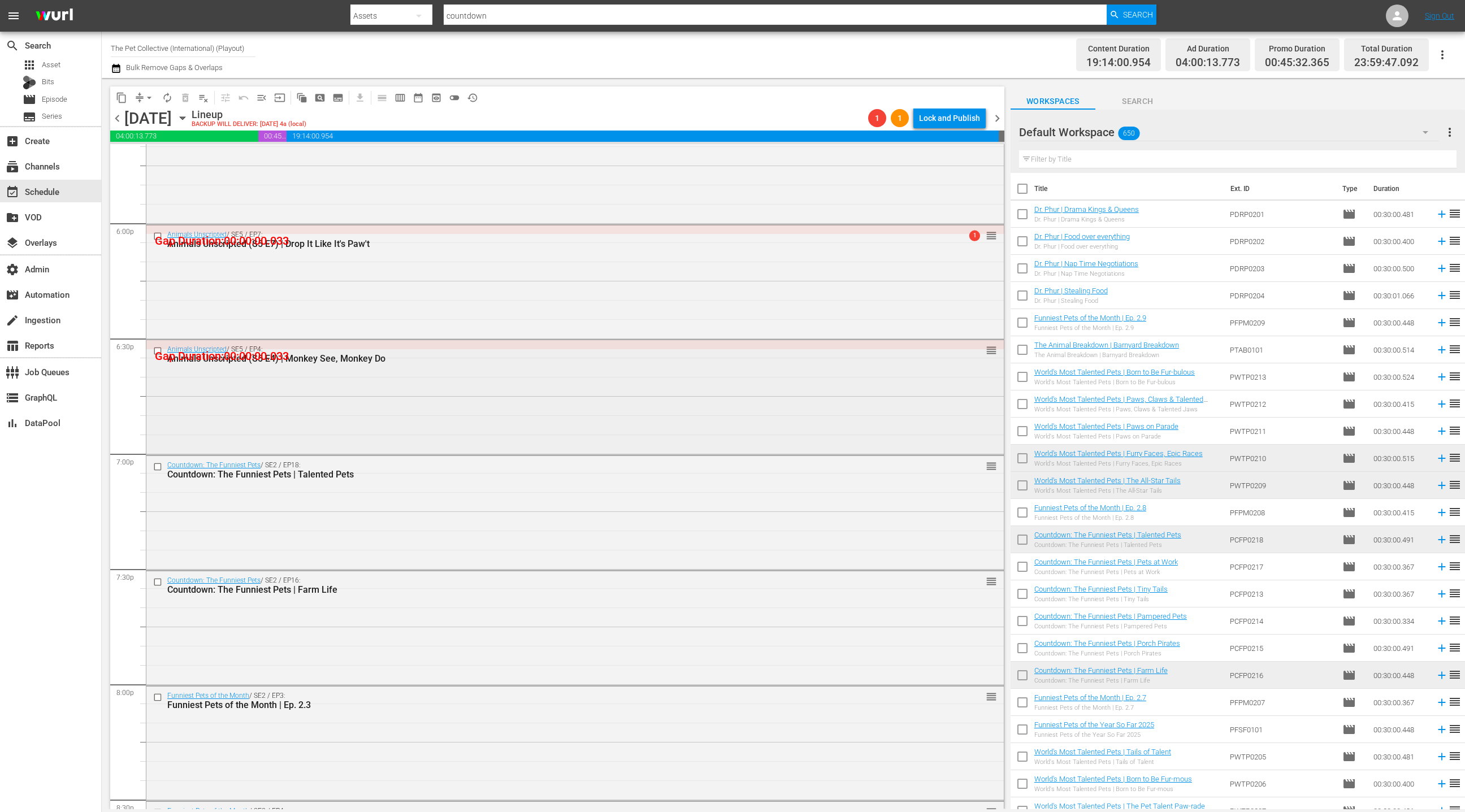
click at [485, 387] on div "Animals Unscripted / SE5 / EP4: Animals Unscripted (S5 E4) | Monkey See, Monkey…" at bounding box center [575, 396] width 858 height 112
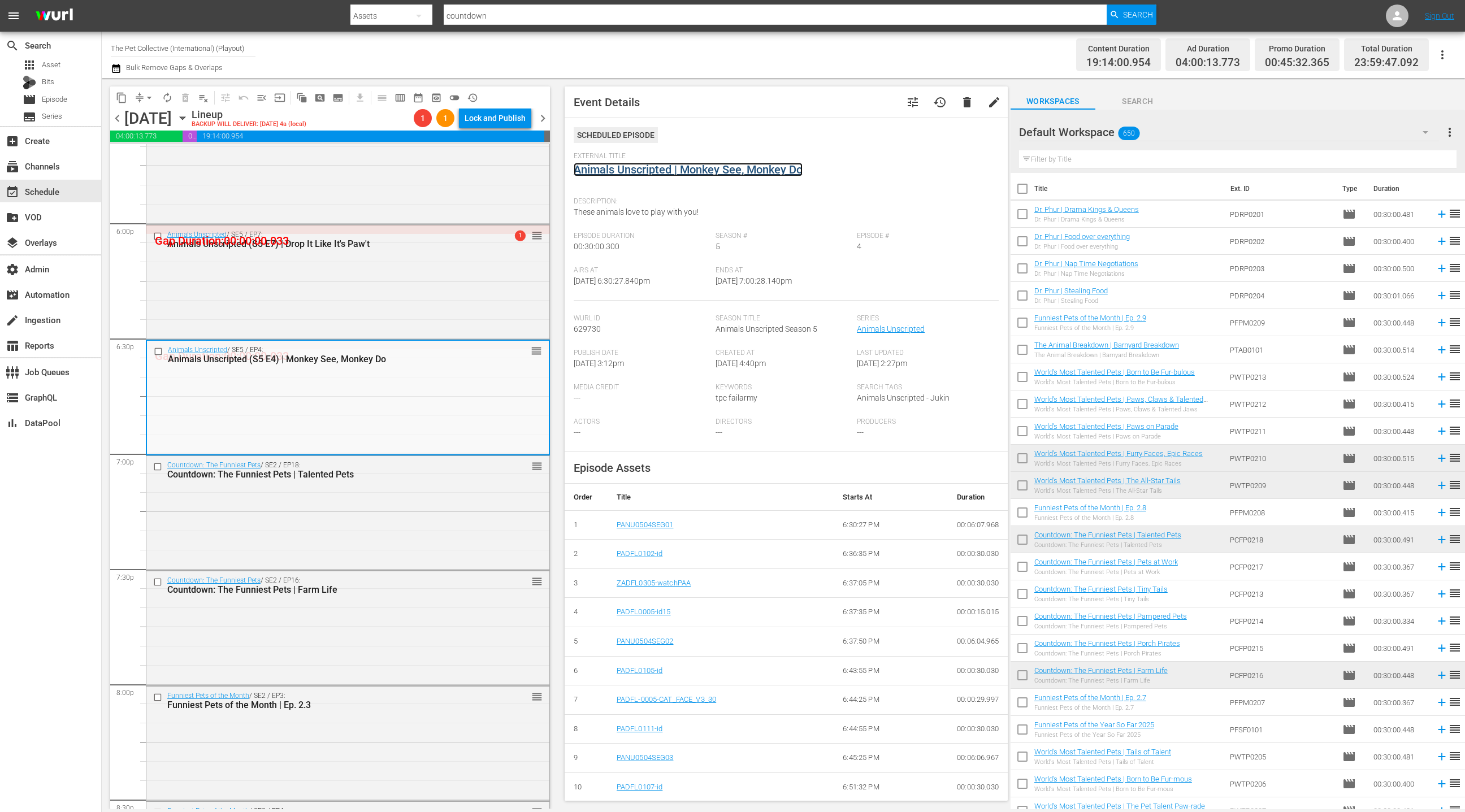
click at [671, 168] on link "Animals Unscripted | Monkey See, Monkey Do" at bounding box center [688, 169] width 229 height 13
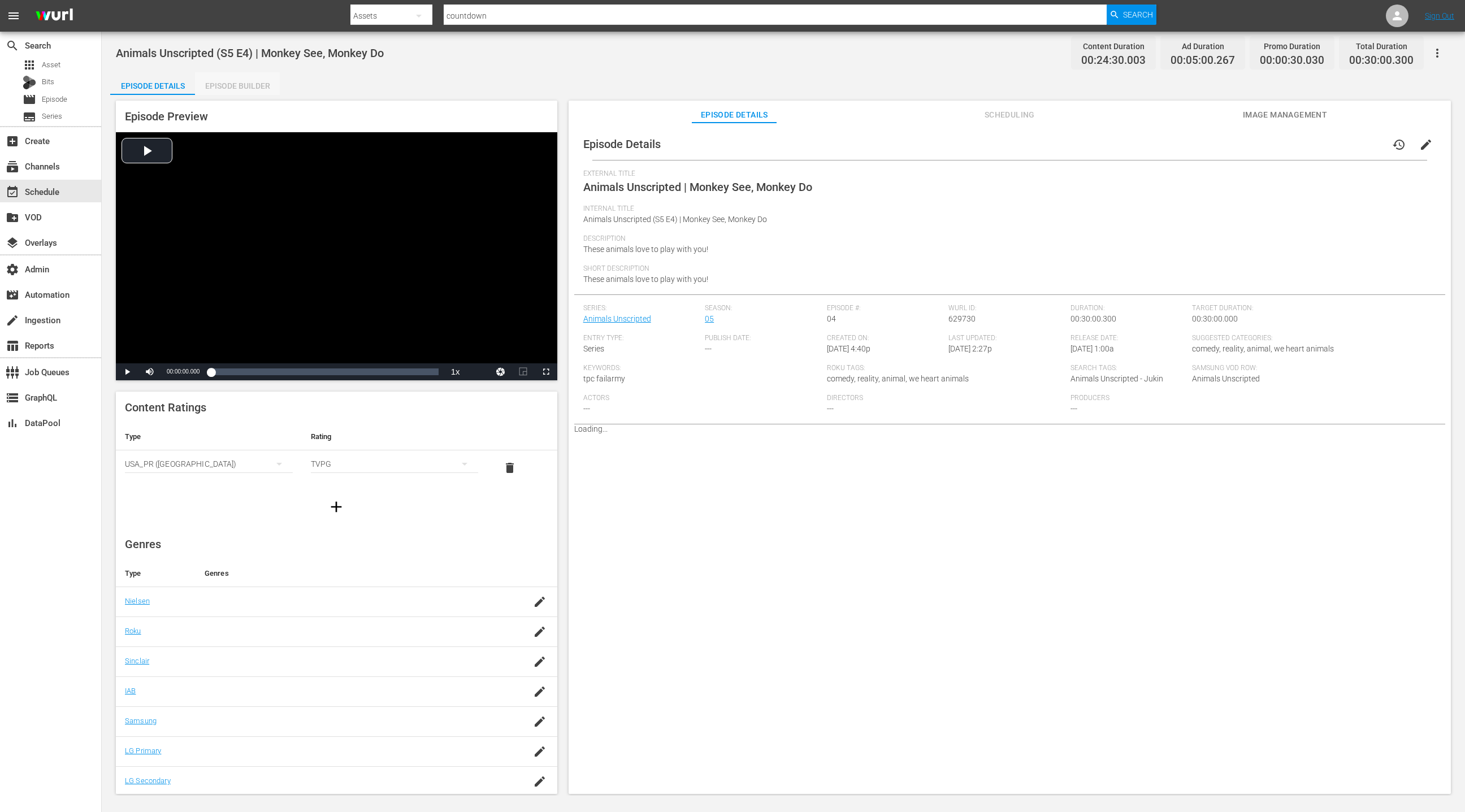
click at [246, 87] on div "Episode Builder" at bounding box center [237, 86] width 85 height 27
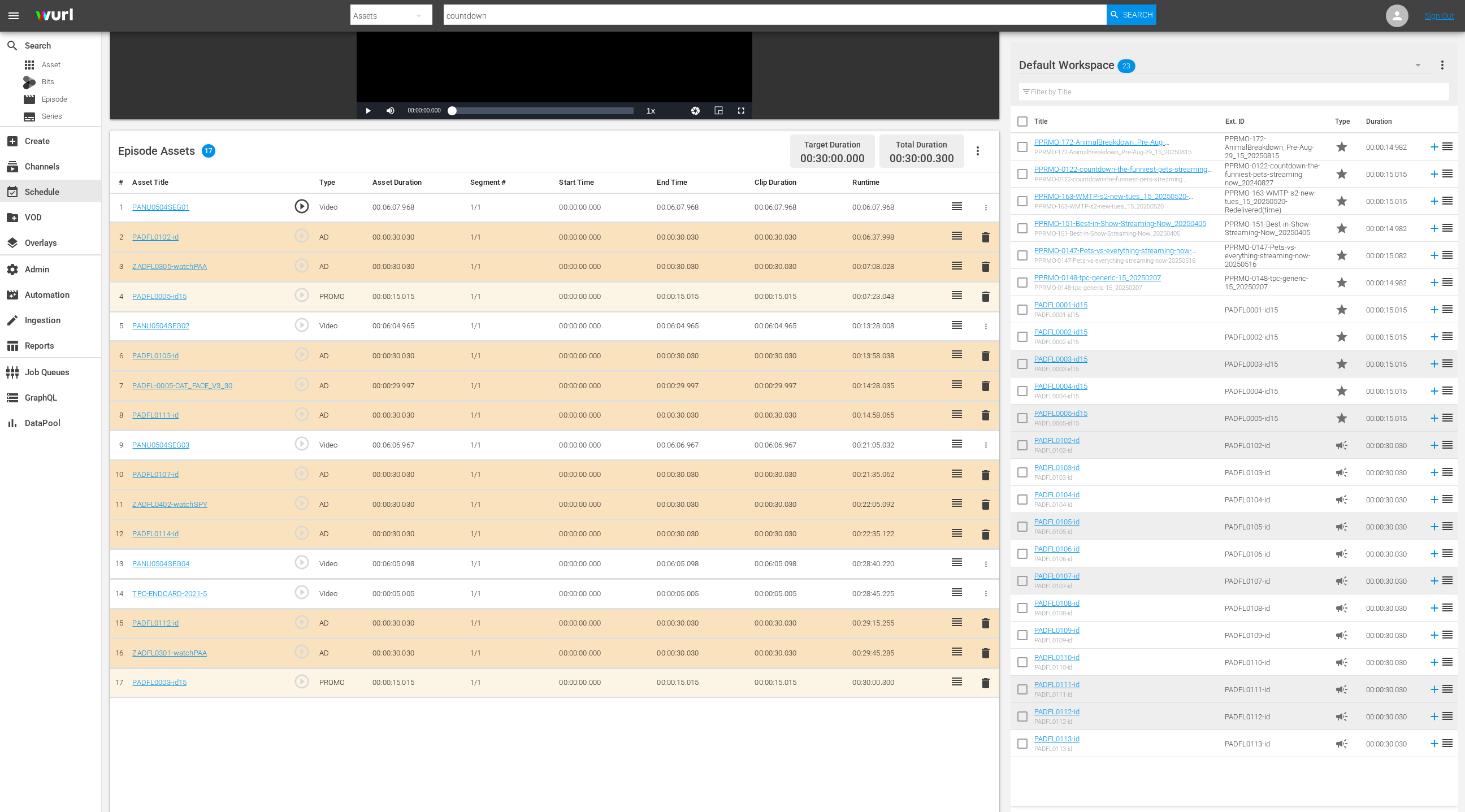
scroll to position [294, 0]
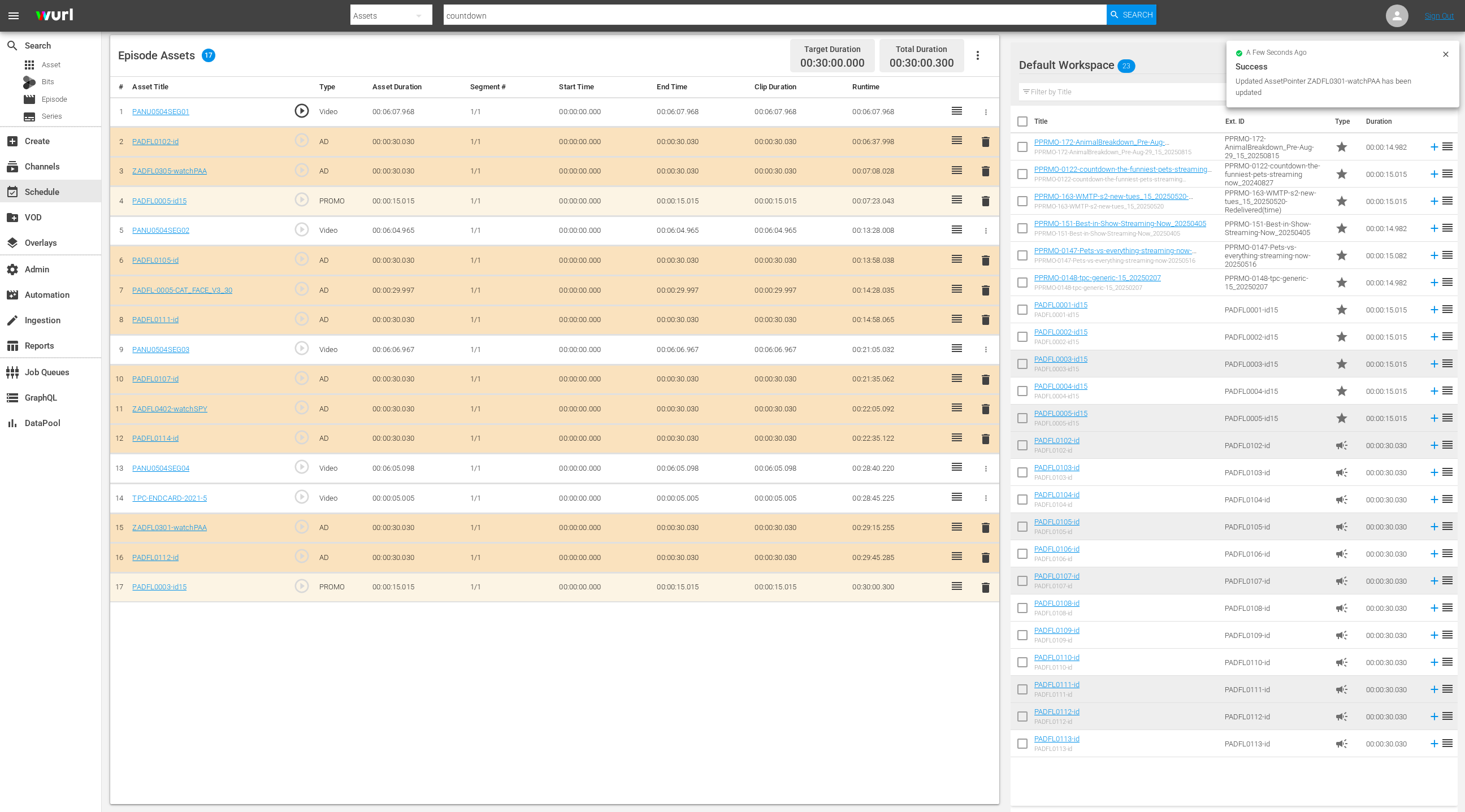
drag, startPoint x: 990, startPoint y: 581, endPoint x: 980, endPoint y: 556, distance: 26.9
click at [990, 581] on span "delete" at bounding box center [985, 587] width 13 height 13
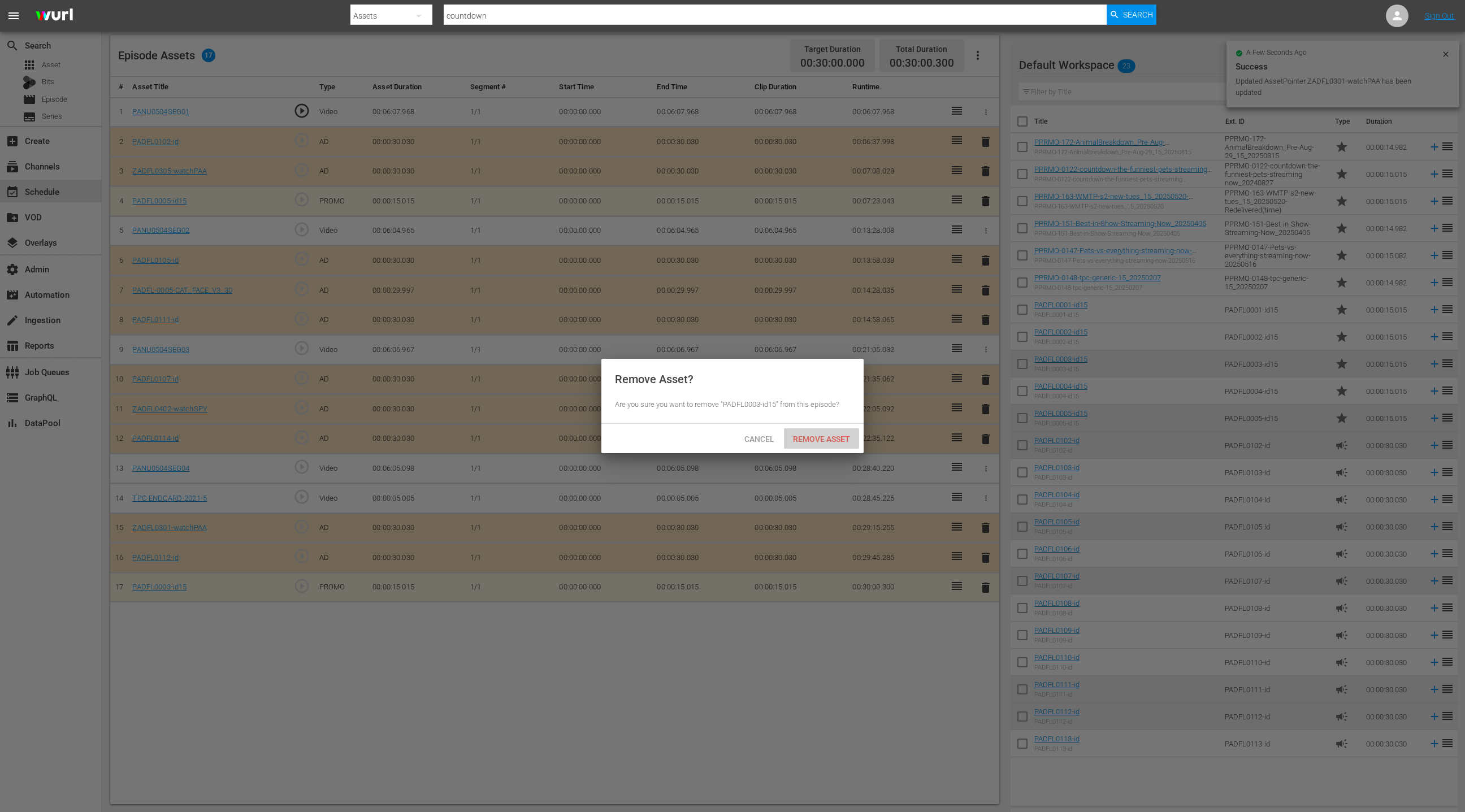
click at [839, 447] on div "Remove Asset" at bounding box center [821, 439] width 75 height 21
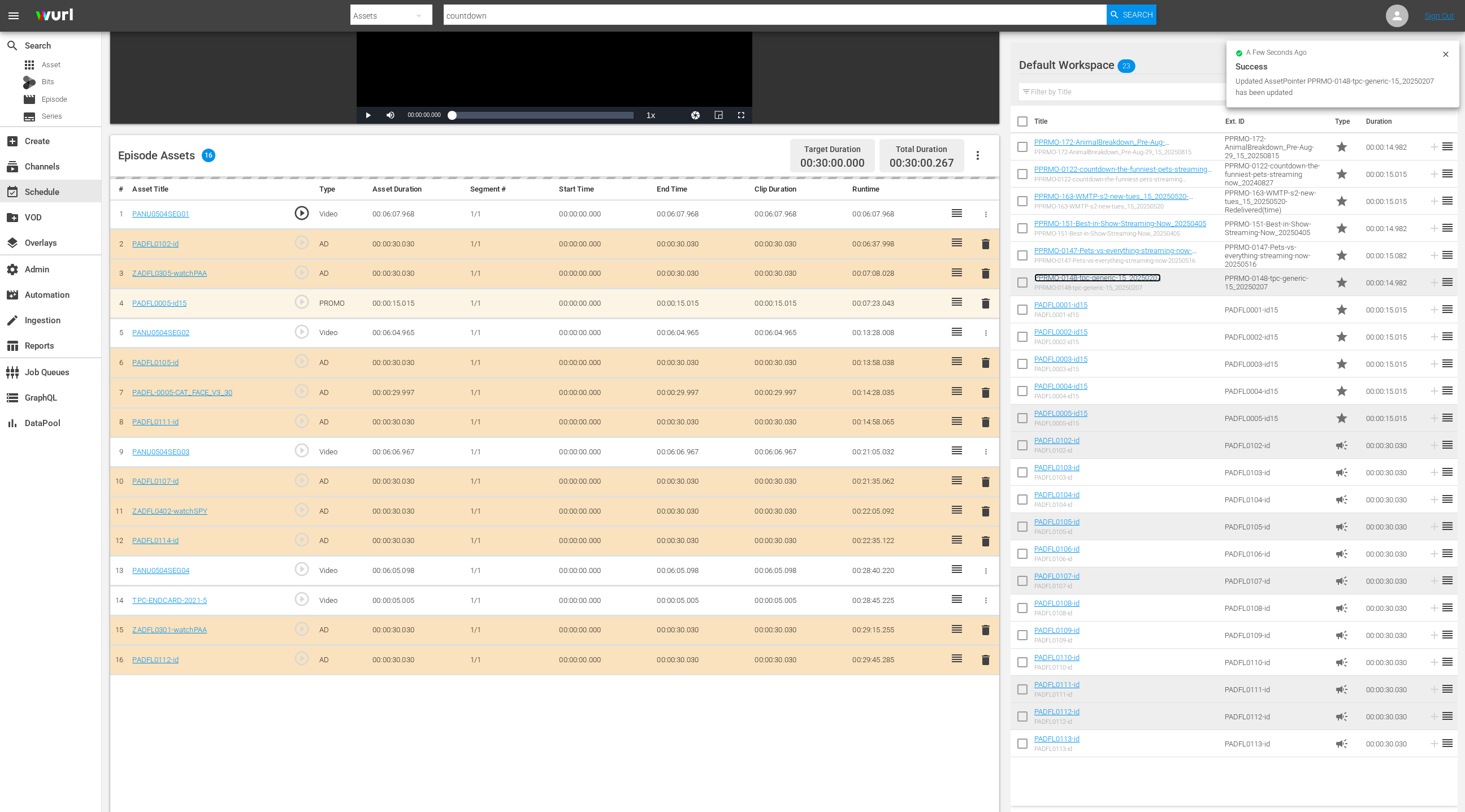
scroll to position [183, 0]
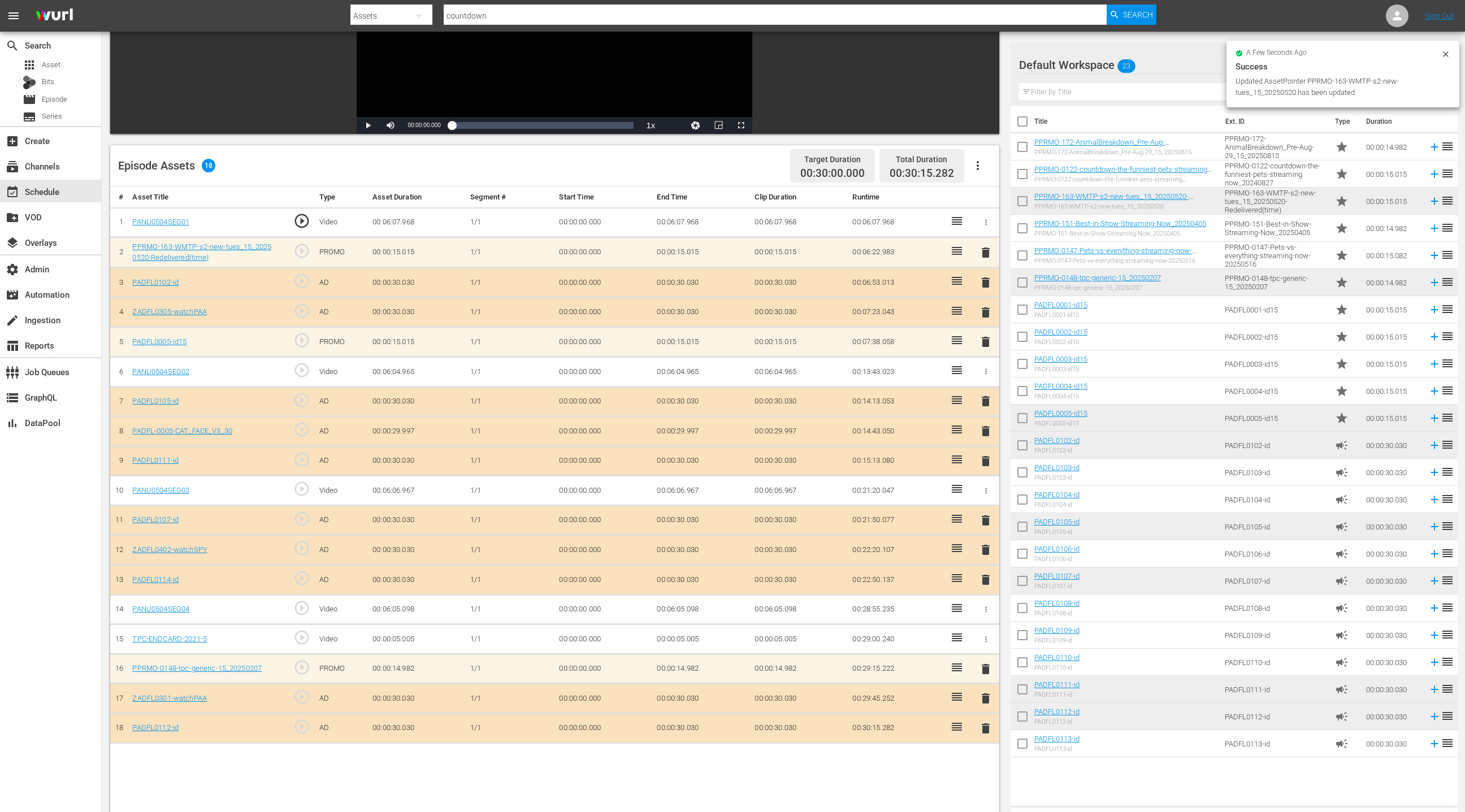
drag, startPoint x: 988, startPoint y: 341, endPoint x: 966, endPoint y: 340, distance: 22.0
click at [988, 341] on span "delete" at bounding box center [985, 341] width 13 height 13
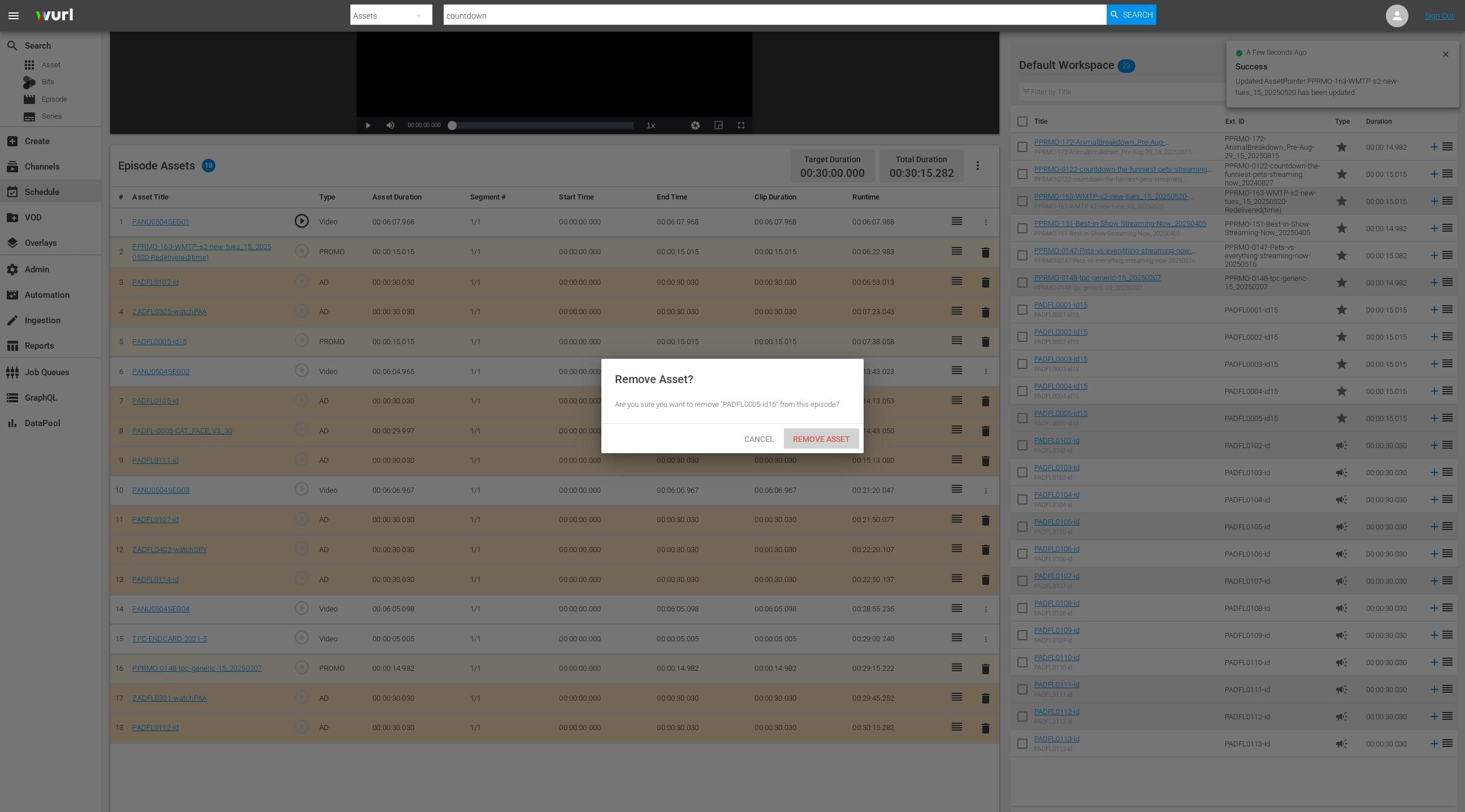
click at [805, 441] on span "Remove Asset" at bounding box center [821, 439] width 75 height 9
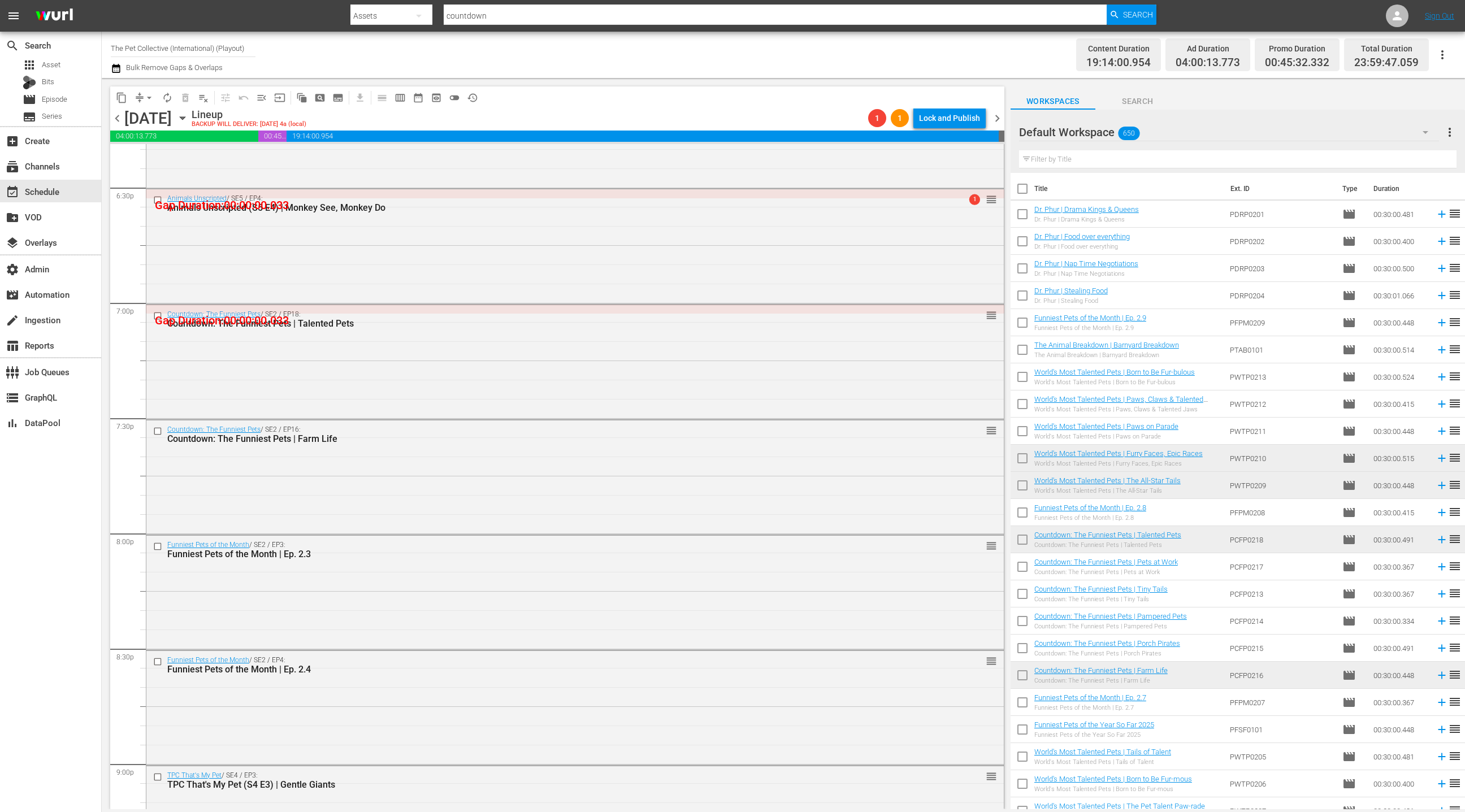
scroll to position [4284, 0]
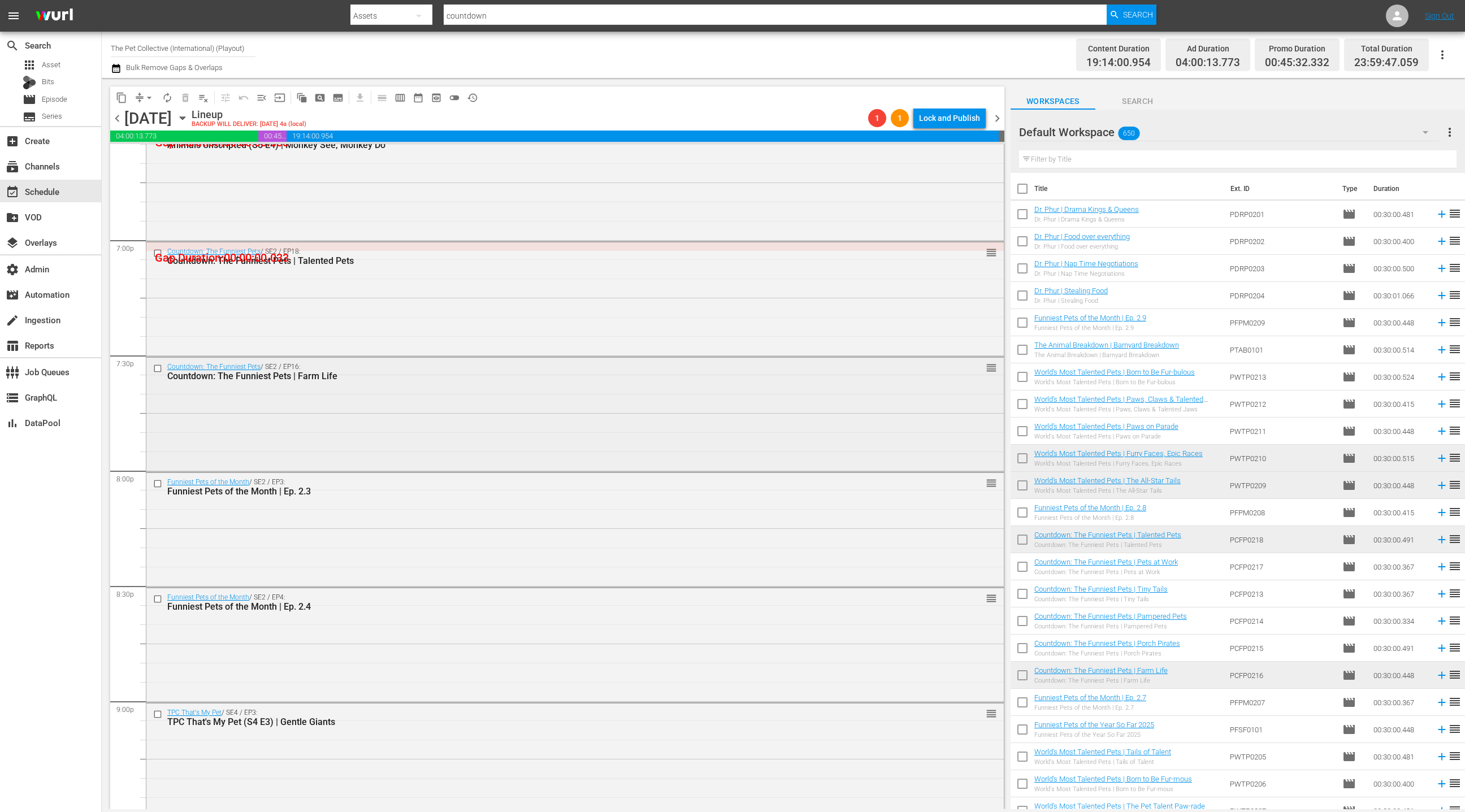
click at [557, 396] on div "Countdown: The Funniest Pets / SE2 / EP16: Countdown: The Funniest Pets | Farm …" at bounding box center [575, 413] width 858 height 112
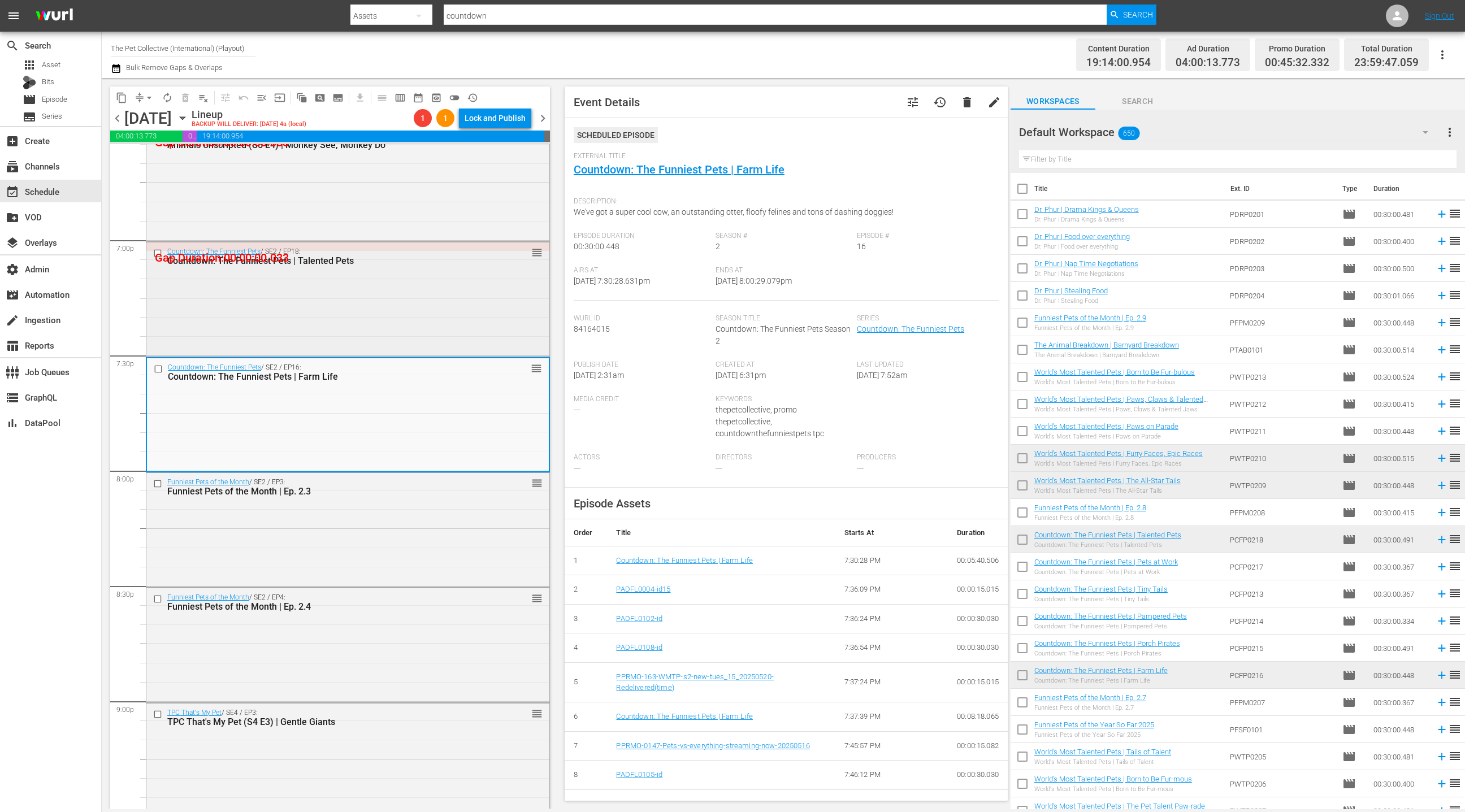
click at [434, 306] on div "Countdown: The Funniest Pets / SE2 / EP18: Countdown: The Funniest Pets | Talen…" at bounding box center [348, 298] width 403 height 112
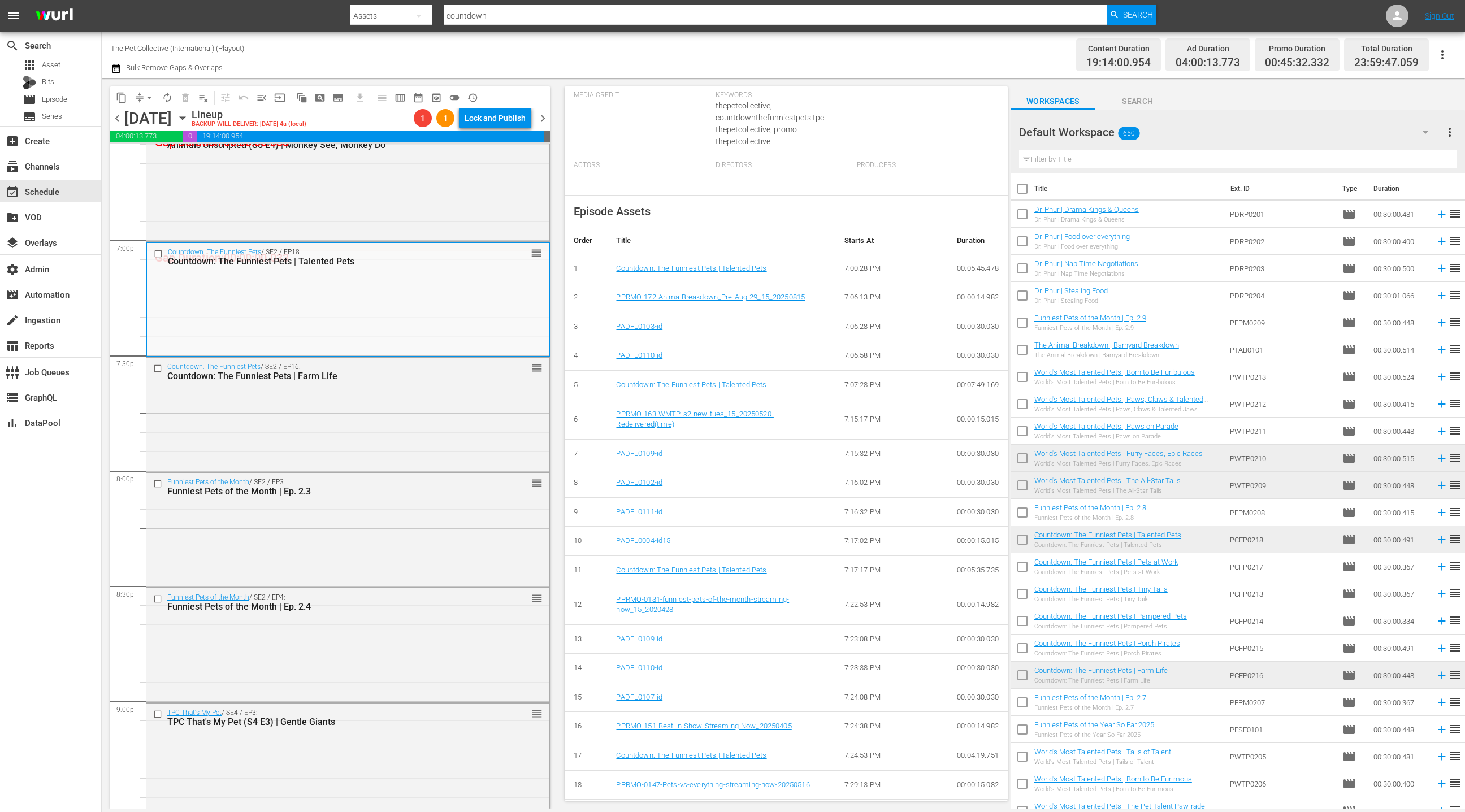
scroll to position [358, 0]
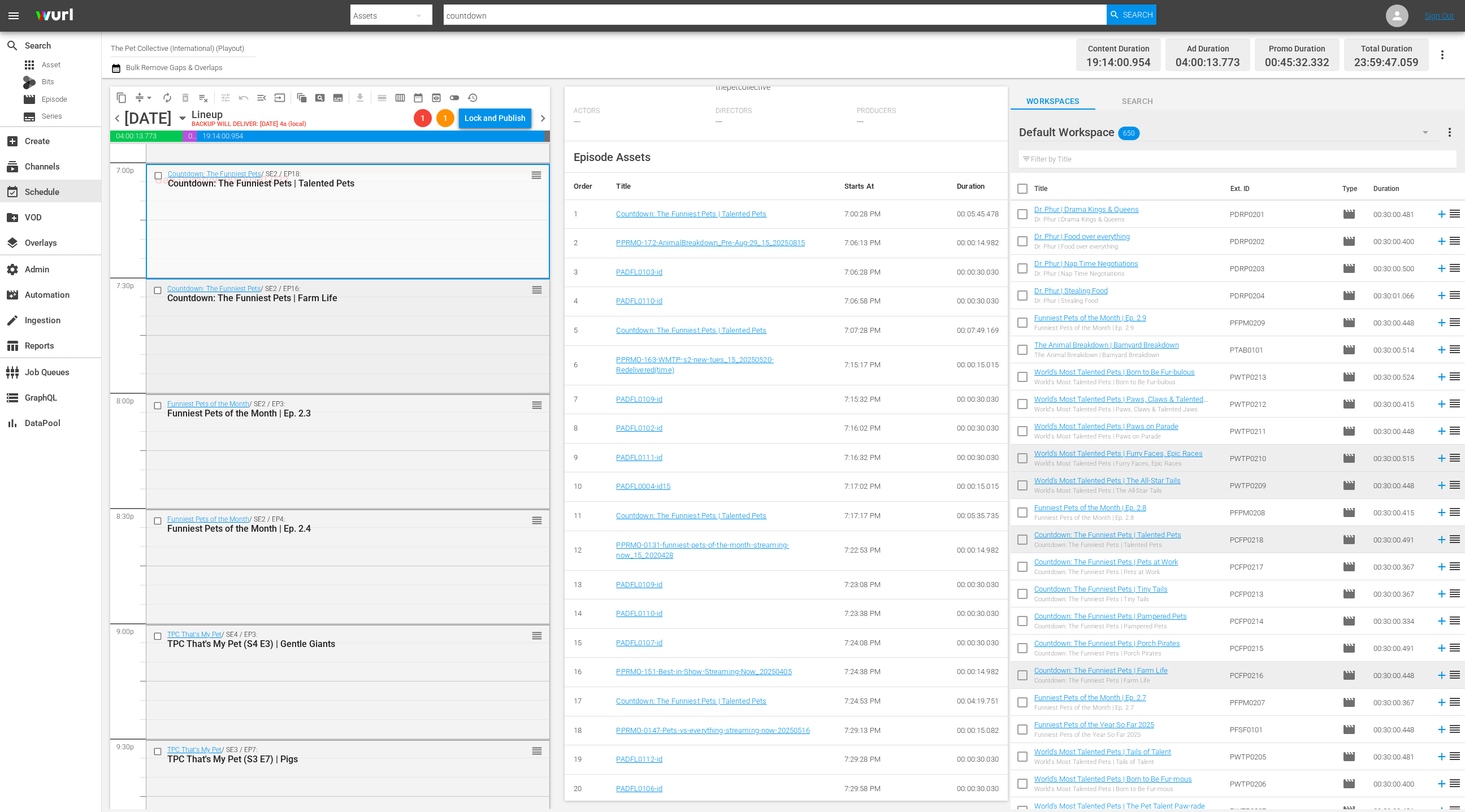
click at [423, 350] on div "Countdown: The Funniest Pets / SE2 / EP16: Countdown: The Funniest Pets | Farm …" at bounding box center [348, 335] width 403 height 112
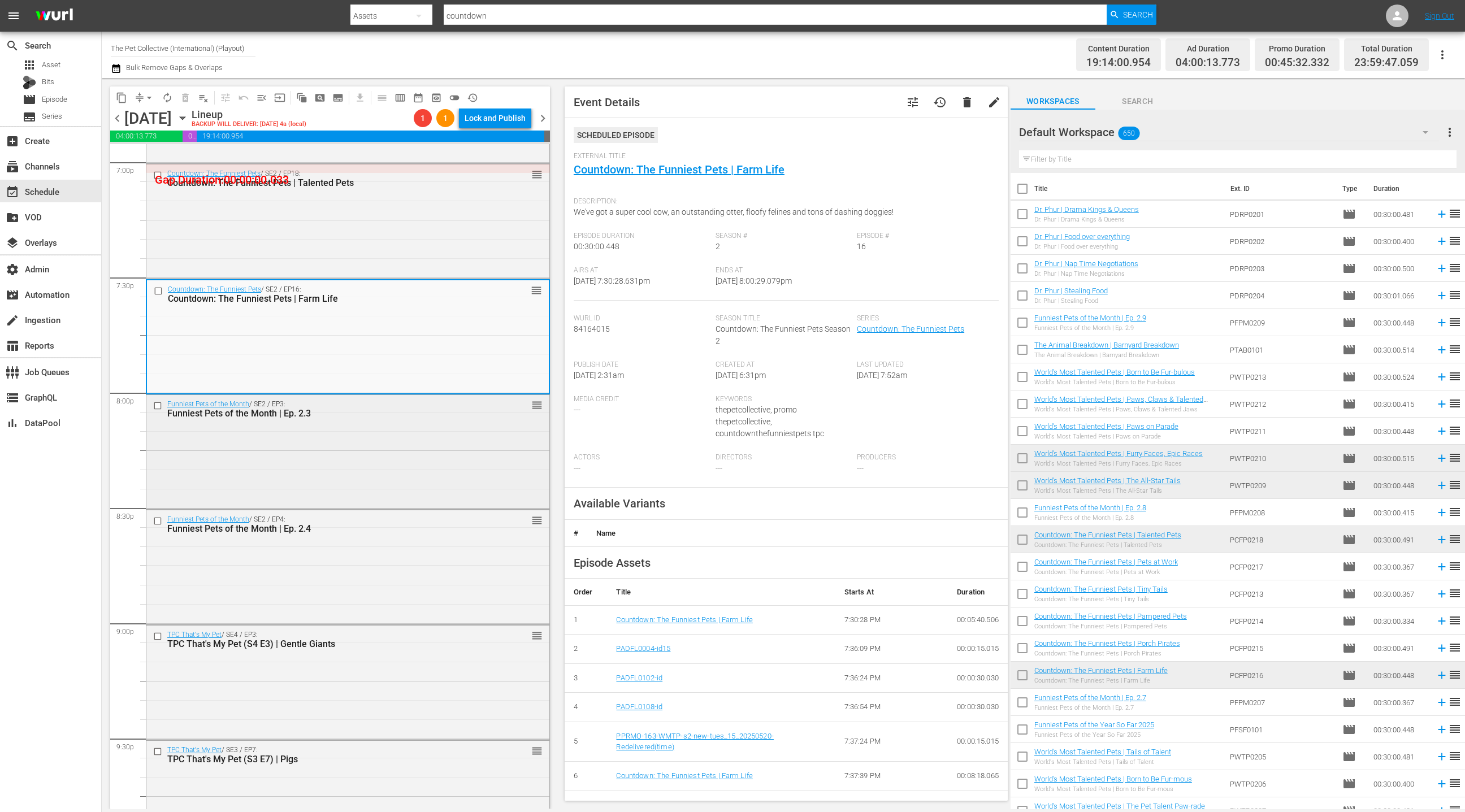
scroll to position [4359, 0]
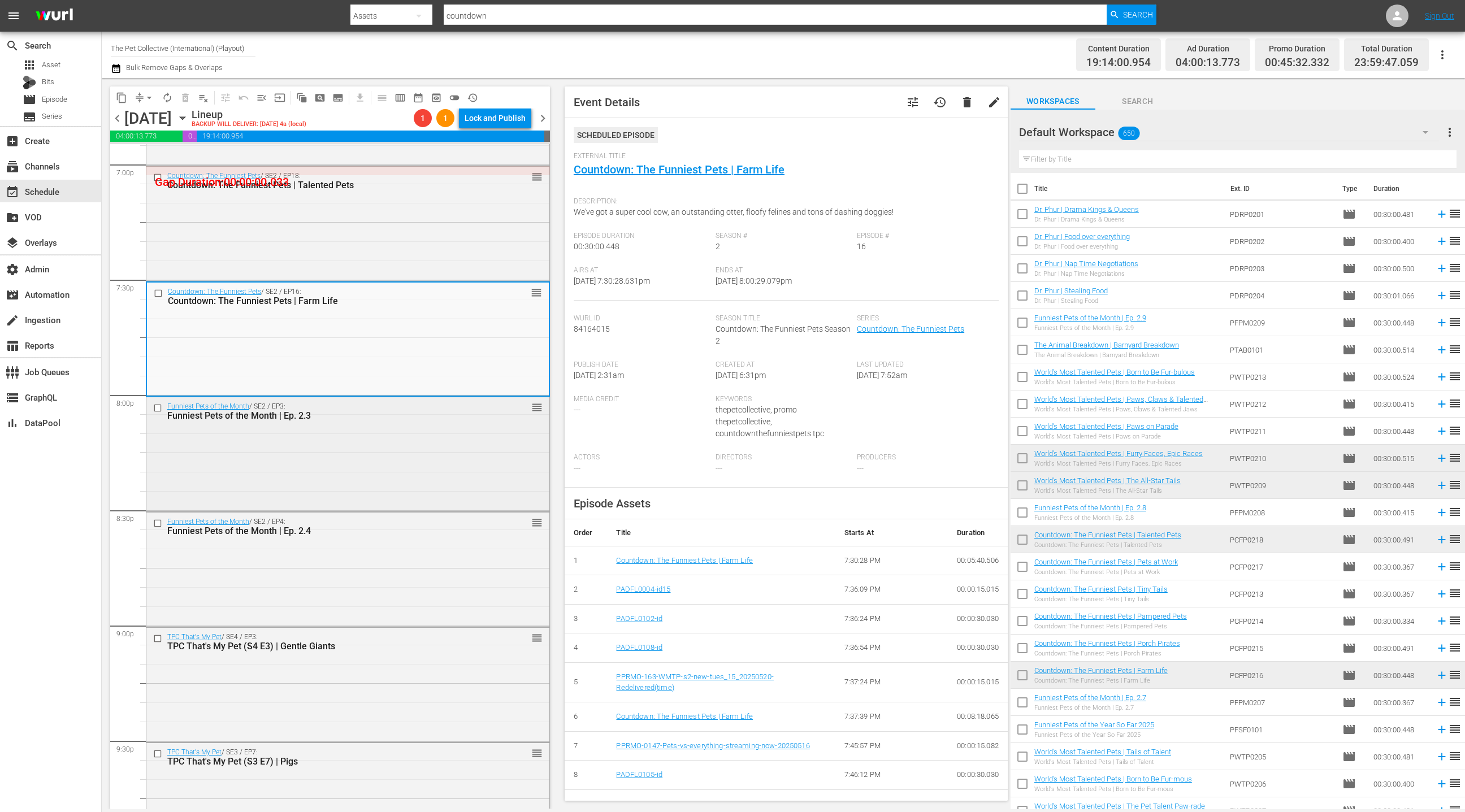
click at [416, 428] on div "Funniest Pets of the Month / SE2 / EP3: Funniest Pets of the Month | Ep. 2.3 re…" at bounding box center [348, 453] width 403 height 112
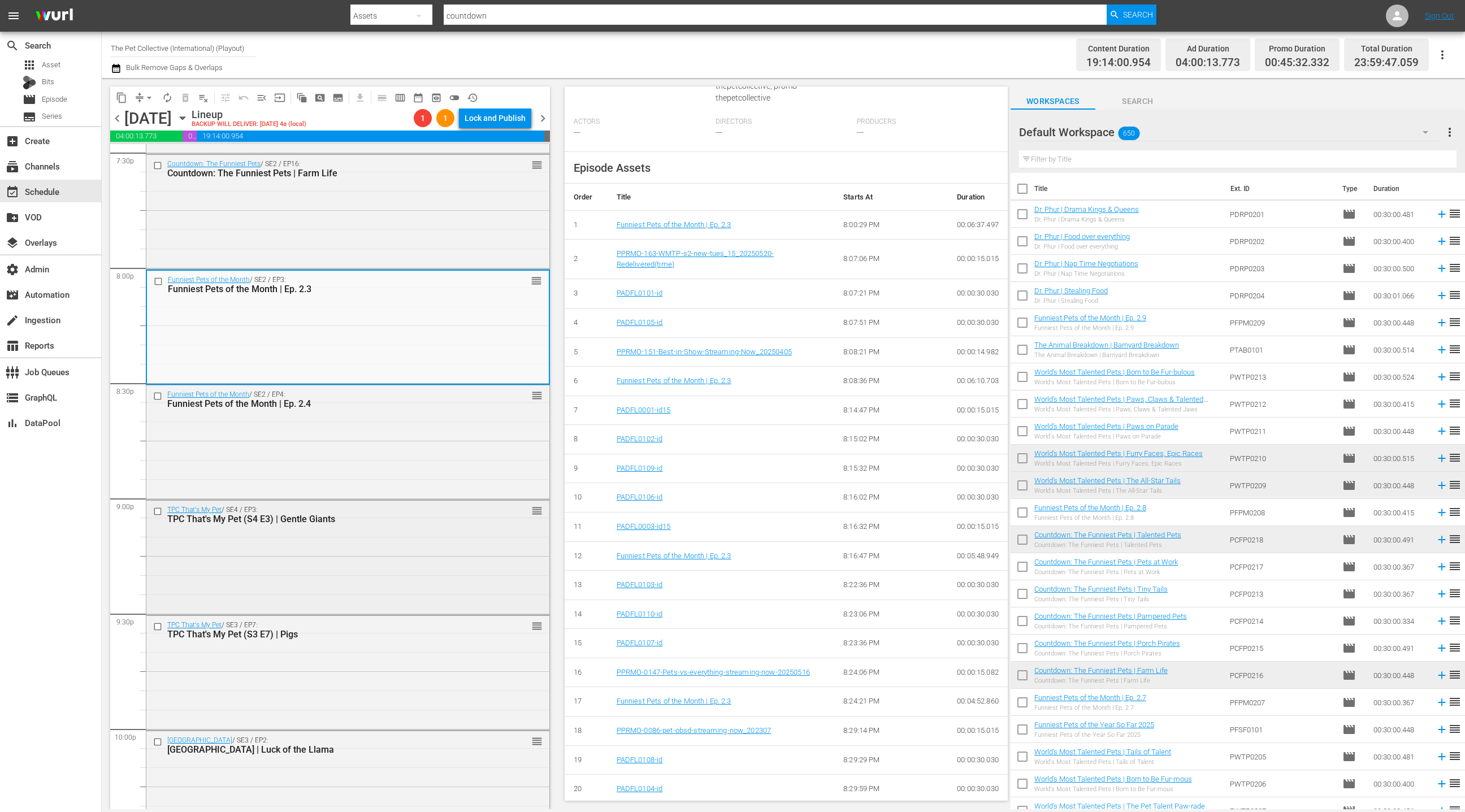
scroll to position [4599, 0]
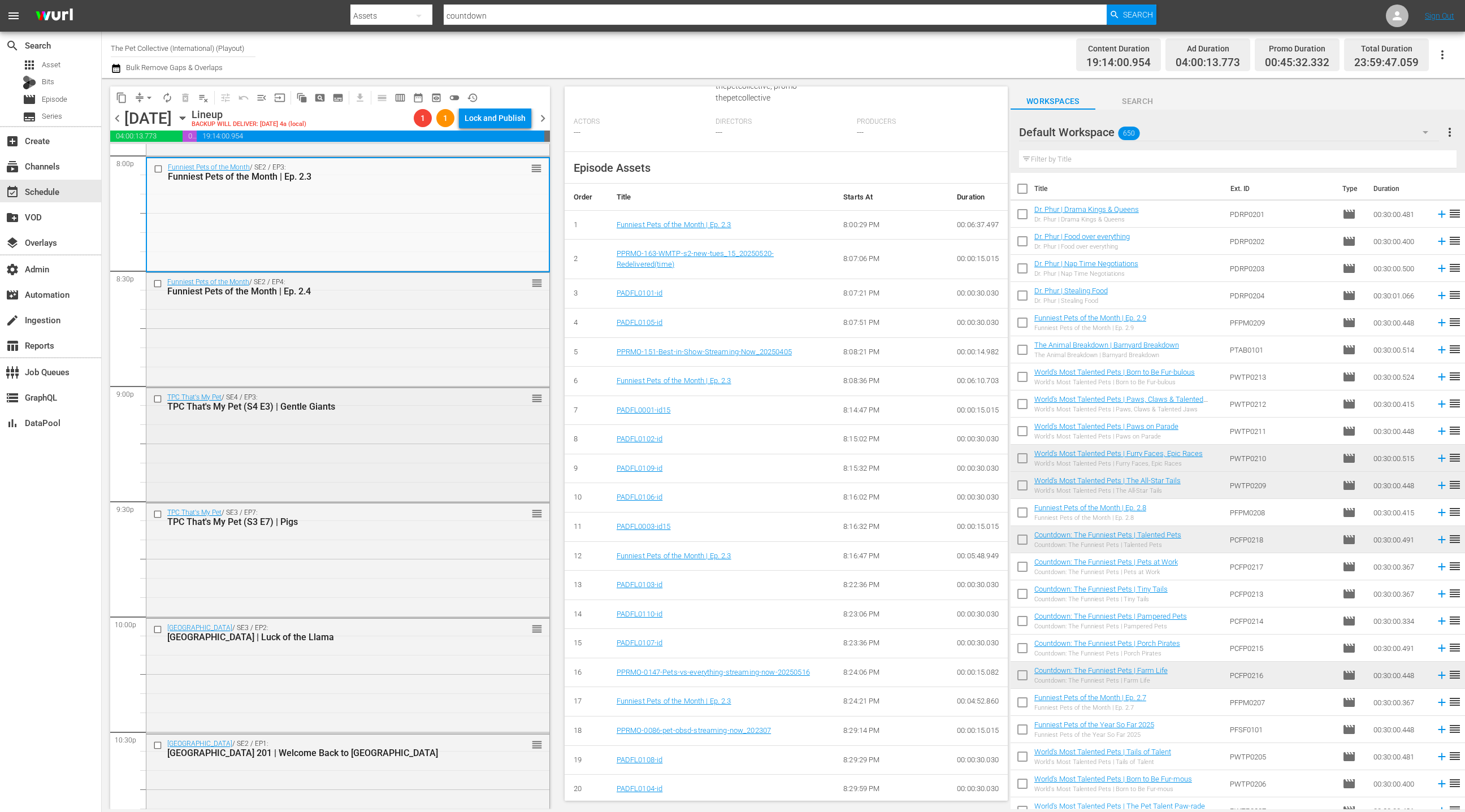
click at [395, 427] on div "TPC That's My Pet / SE4 / EP3: TPC That's My Pet (S4 E3) | Gentle Giants reorder" at bounding box center [348, 444] width 403 height 112
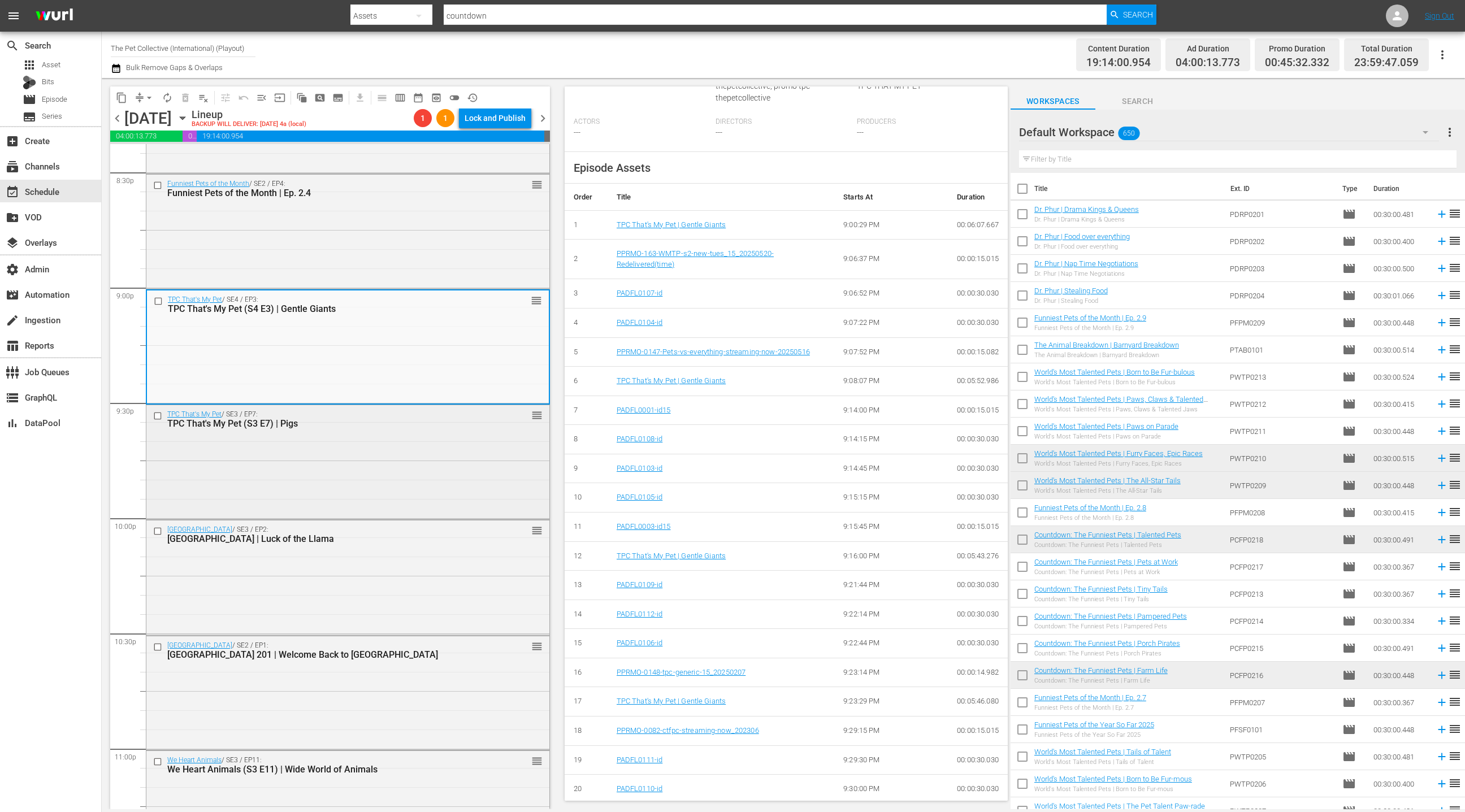
scroll to position [4739, 0]
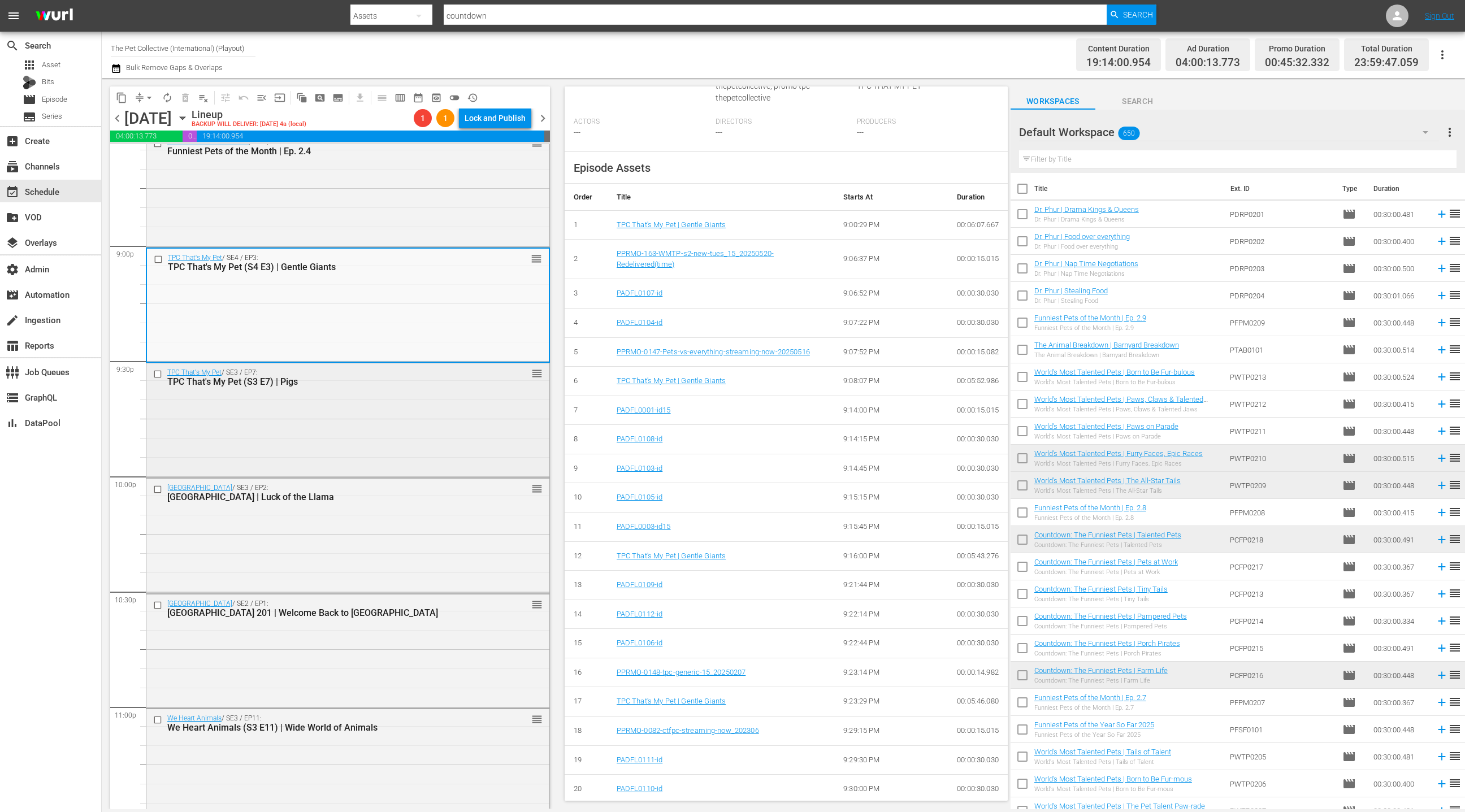
click at [440, 435] on div "TPC That's My Pet / SE3 / EP7: TPC That's My Pet (S3 E7) | Pigs reorder" at bounding box center [348, 419] width 403 height 112
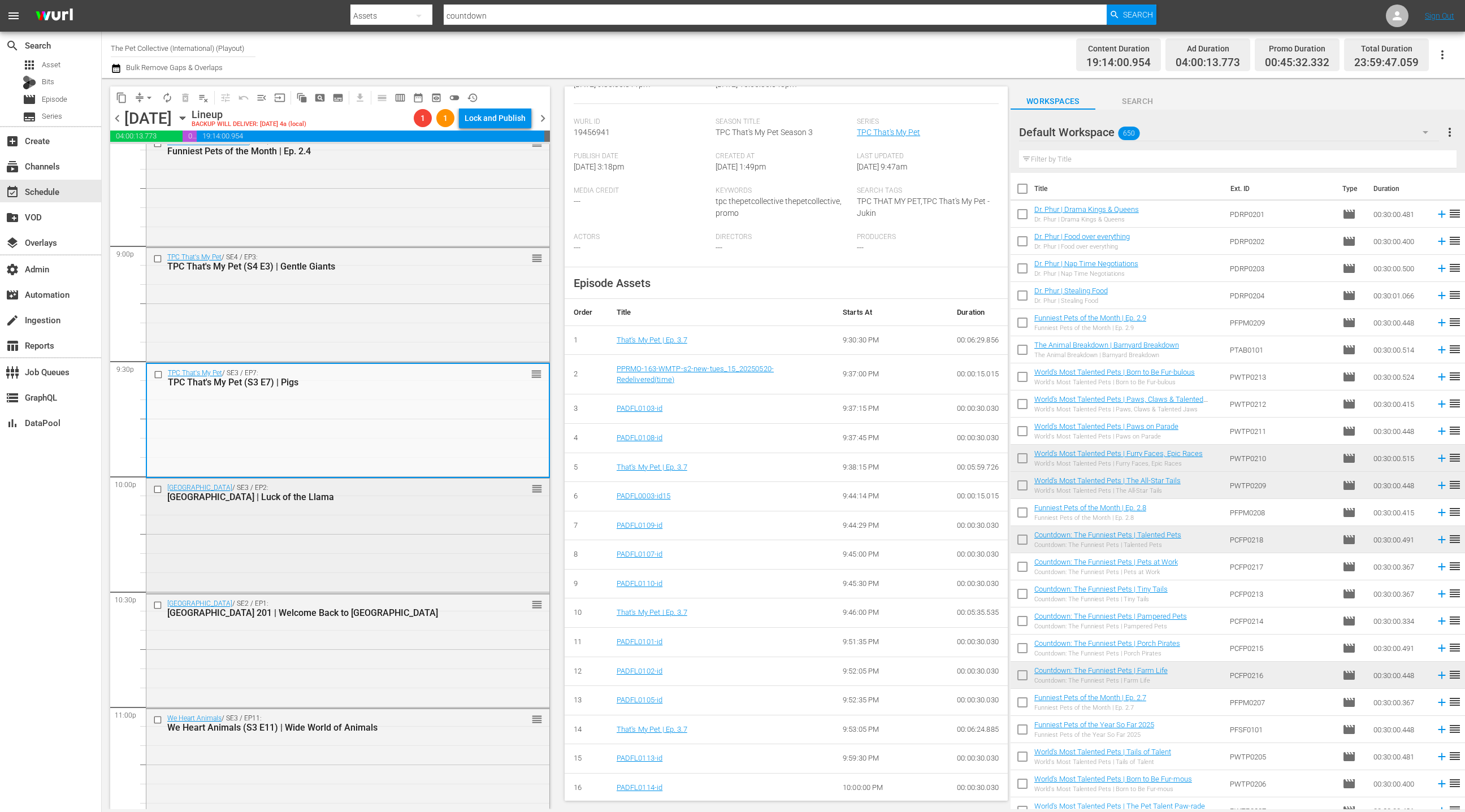
scroll to position [4867, 0]
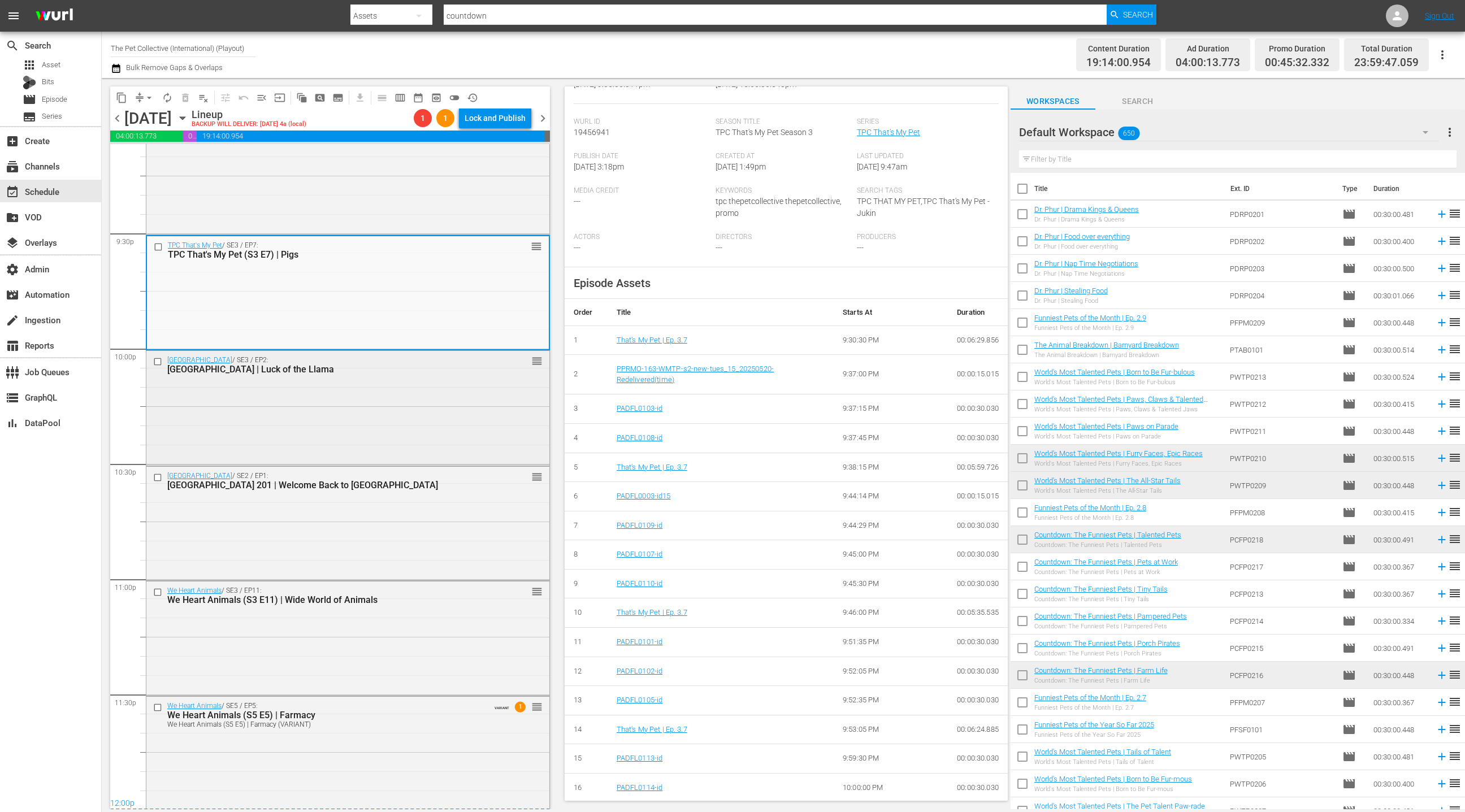
click at [477, 418] on div "TPC Theatre / SE3 / EP2: TPC Theatre | Luck of the Llama reorder" at bounding box center [348, 407] width 403 height 112
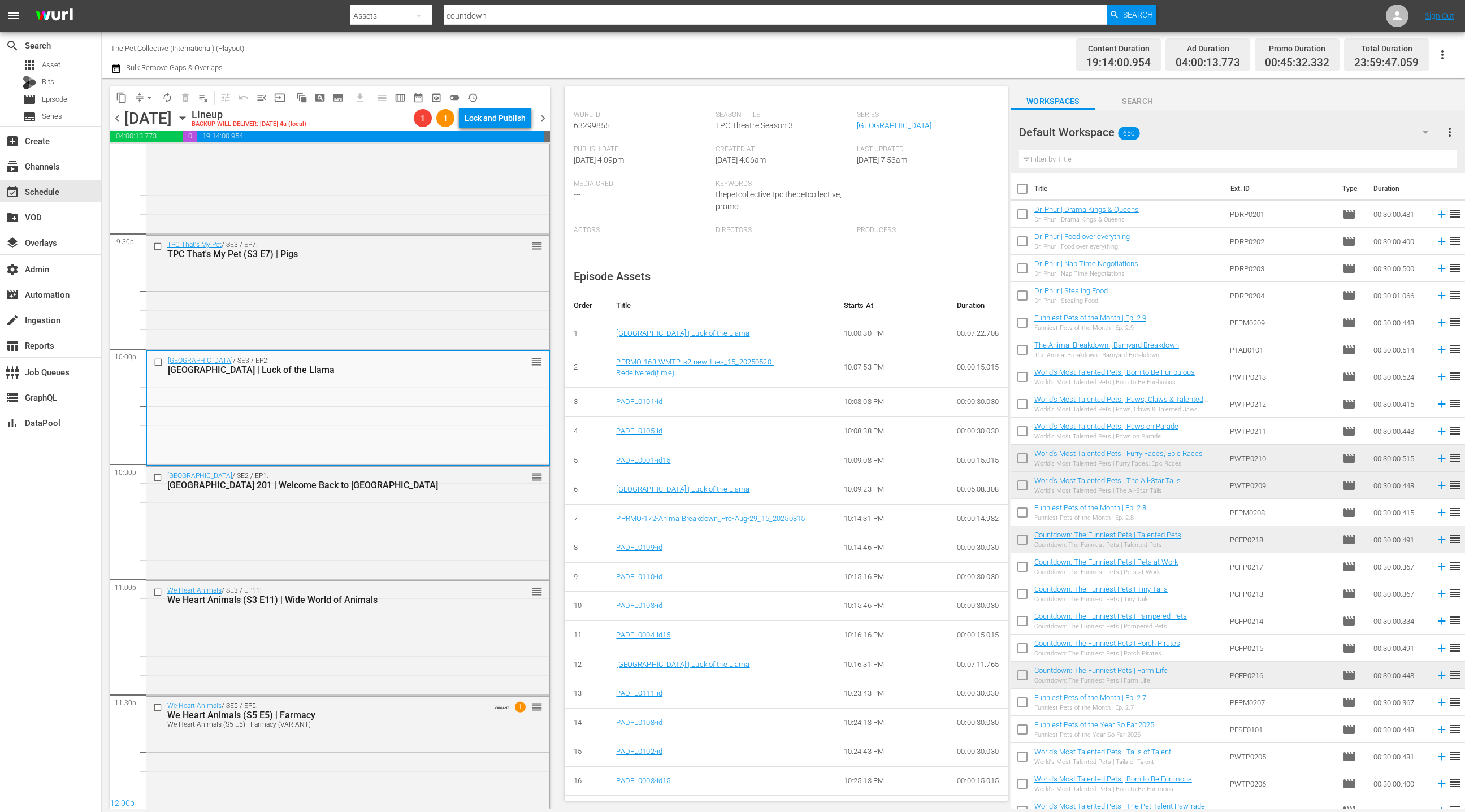
scroll to position [312, 0]
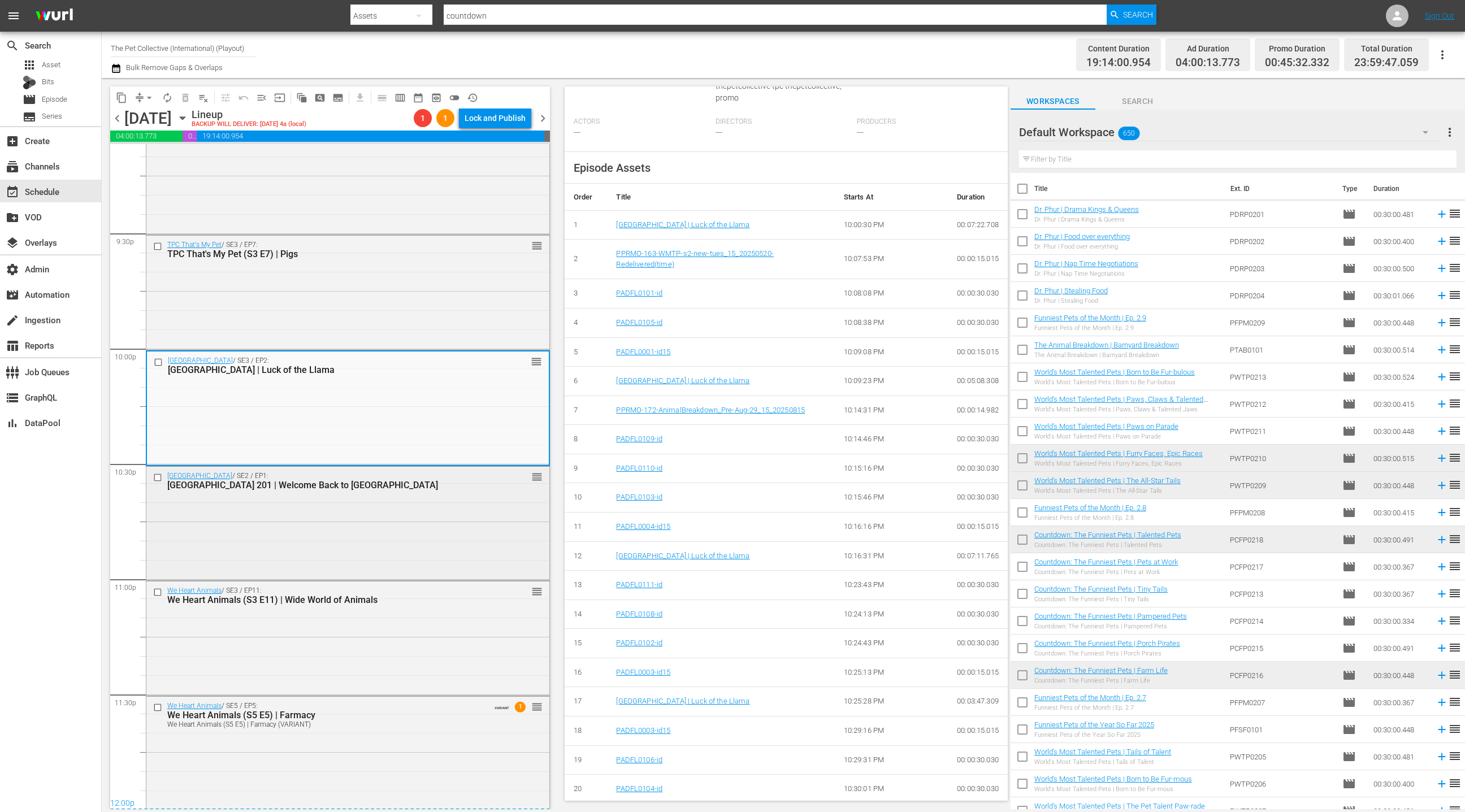
click at [393, 532] on div "TPC Theatre / SE2 / EP1: TPC Theatre 201 | Welcome Back to Covenington Manor re…" at bounding box center [348, 522] width 403 height 112
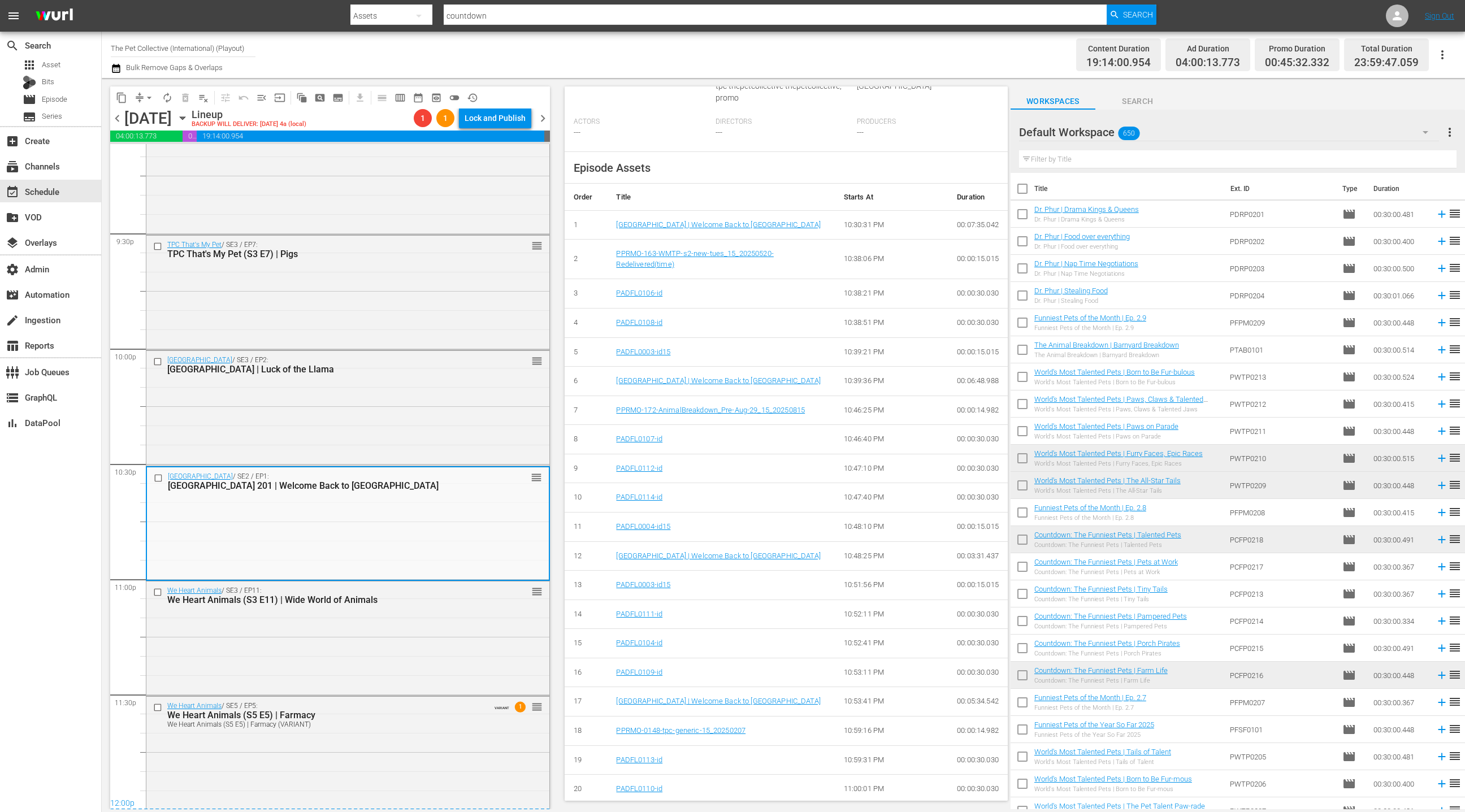
drag, startPoint x: 459, startPoint y: 625, endPoint x: 708, endPoint y: 527, distance: 267.6
click at [459, 625] on div "We Heart Animals / SE3 / EP11: We Heart Animals (S3 E11) | Wide World of Animal…" at bounding box center [348, 637] width 403 height 112
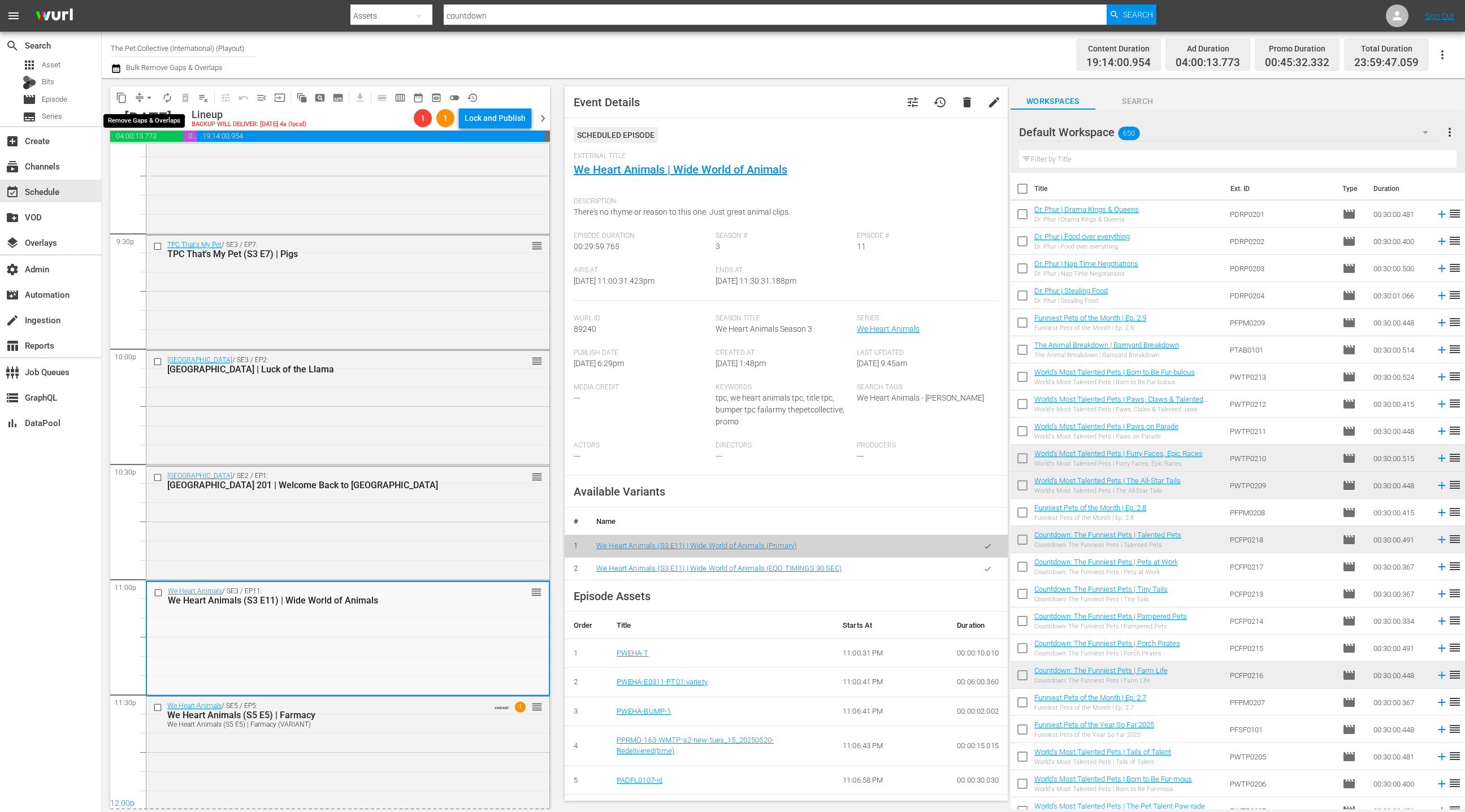
click at [139, 96] on span "compress" at bounding box center [139, 98] width 11 height 11
click at [142, 101] on button "arrow_drop_down" at bounding box center [149, 98] width 18 height 18
click at [160, 164] on li "Align to End of Previous Day" at bounding box center [150, 157] width 118 height 19
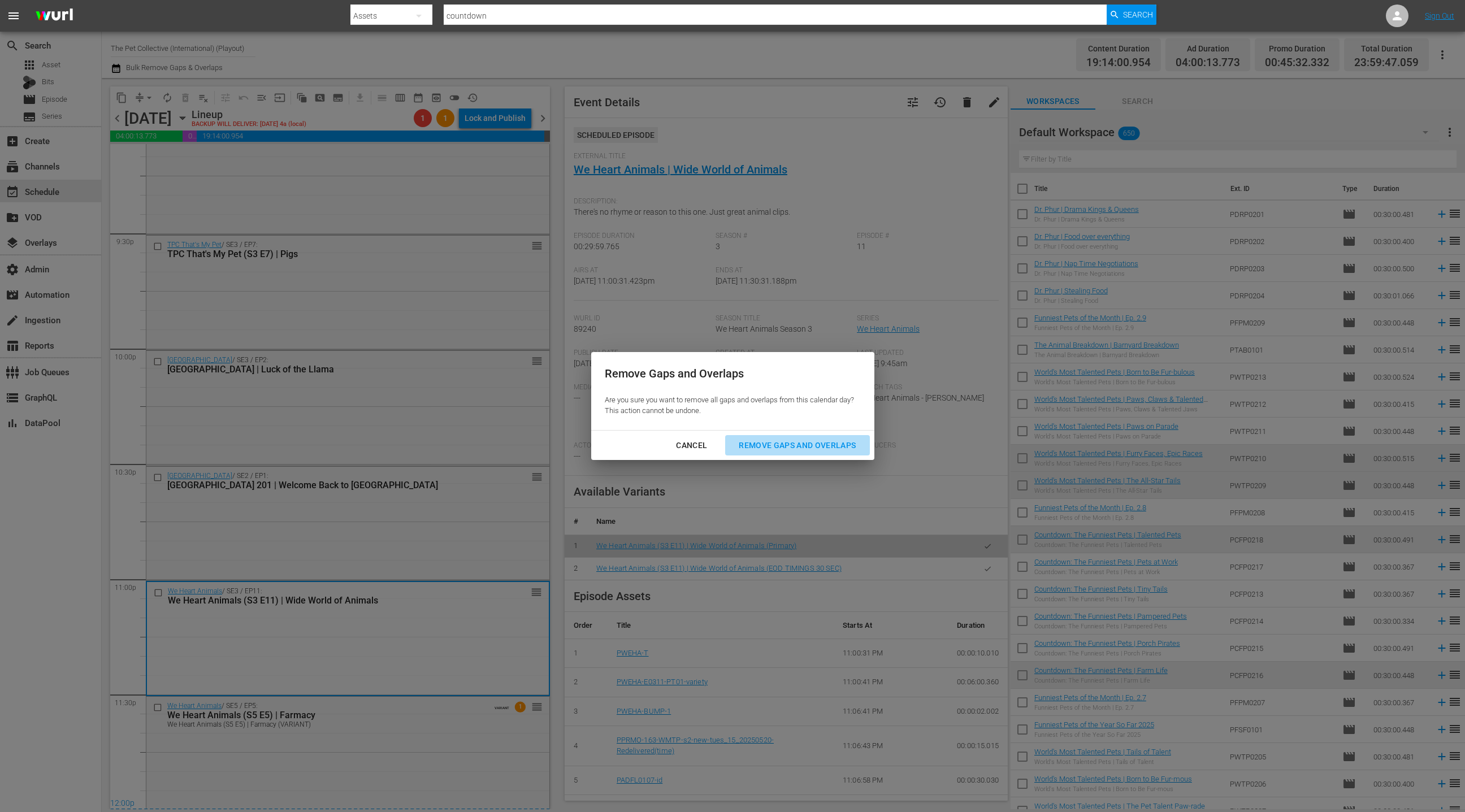
click at [773, 450] on div "Remove Gaps and Overlaps" at bounding box center [797, 445] width 135 height 14
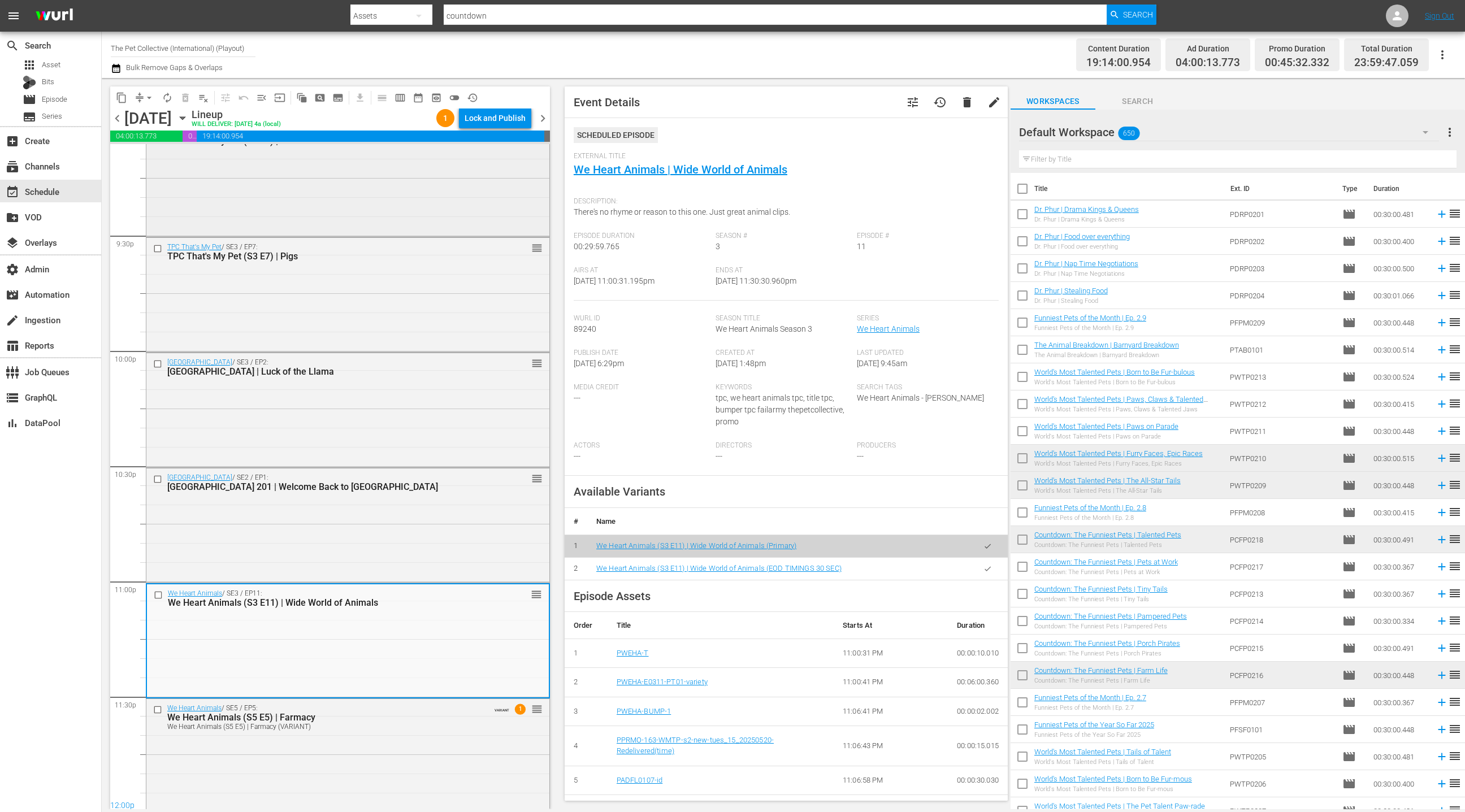
scroll to position [4867, 0]
click at [500, 118] on div "Lock and Publish" at bounding box center [495, 118] width 61 height 20
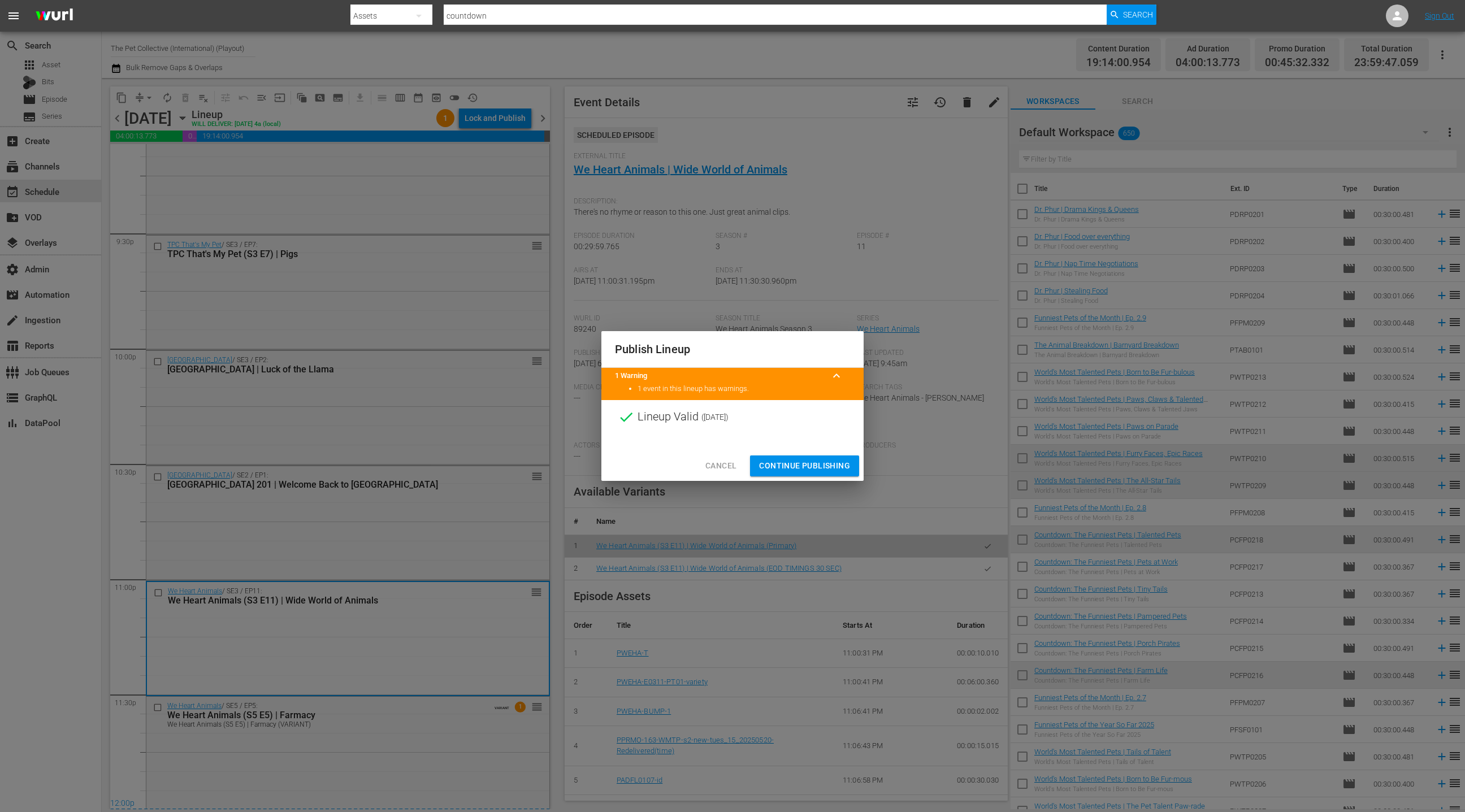
click at [786, 464] on span "Continue Publishing" at bounding box center [804, 465] width 91 height 14
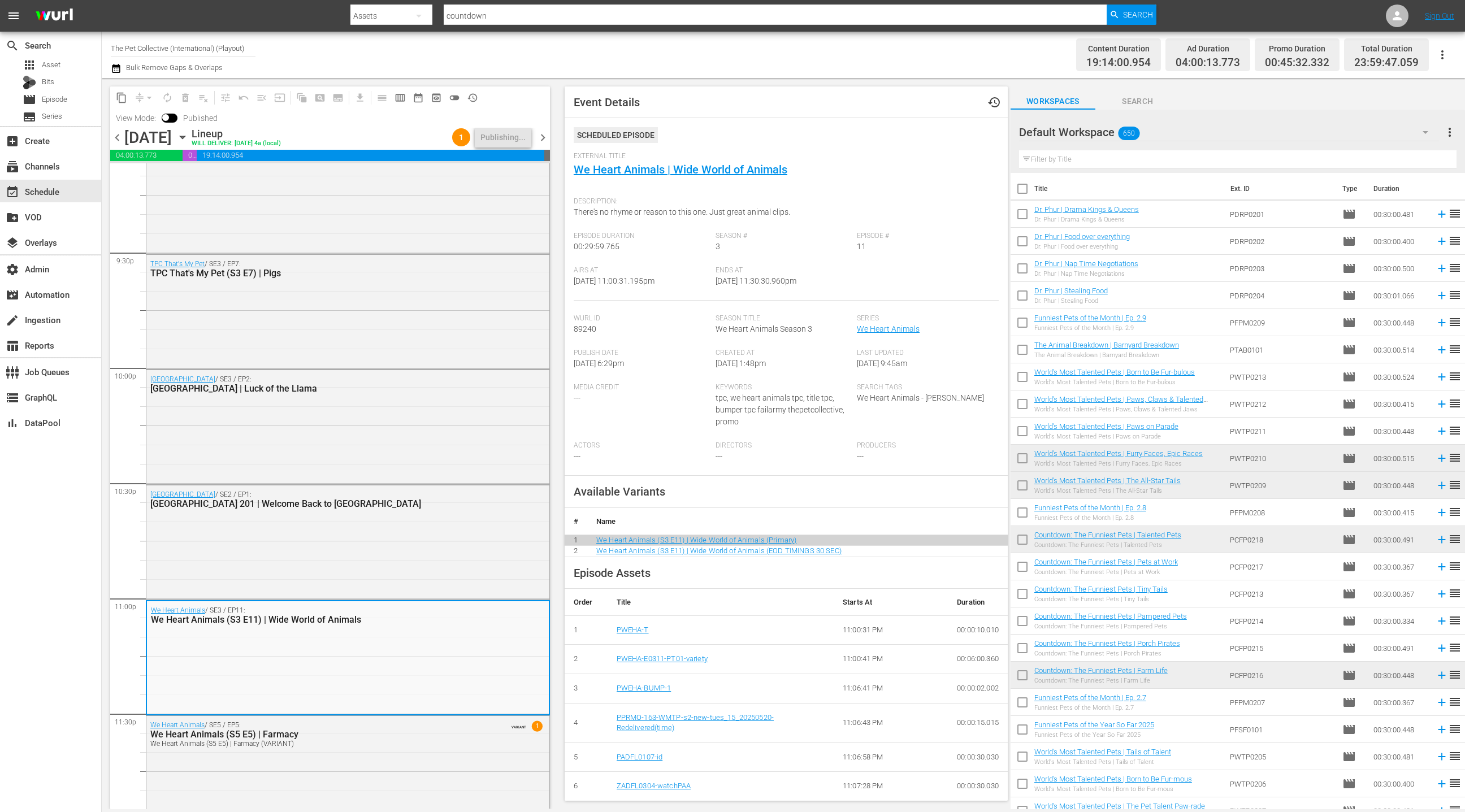
click at [545, 141] on span "chevron_right" at bounding box center [543, 138] width 14 height 14
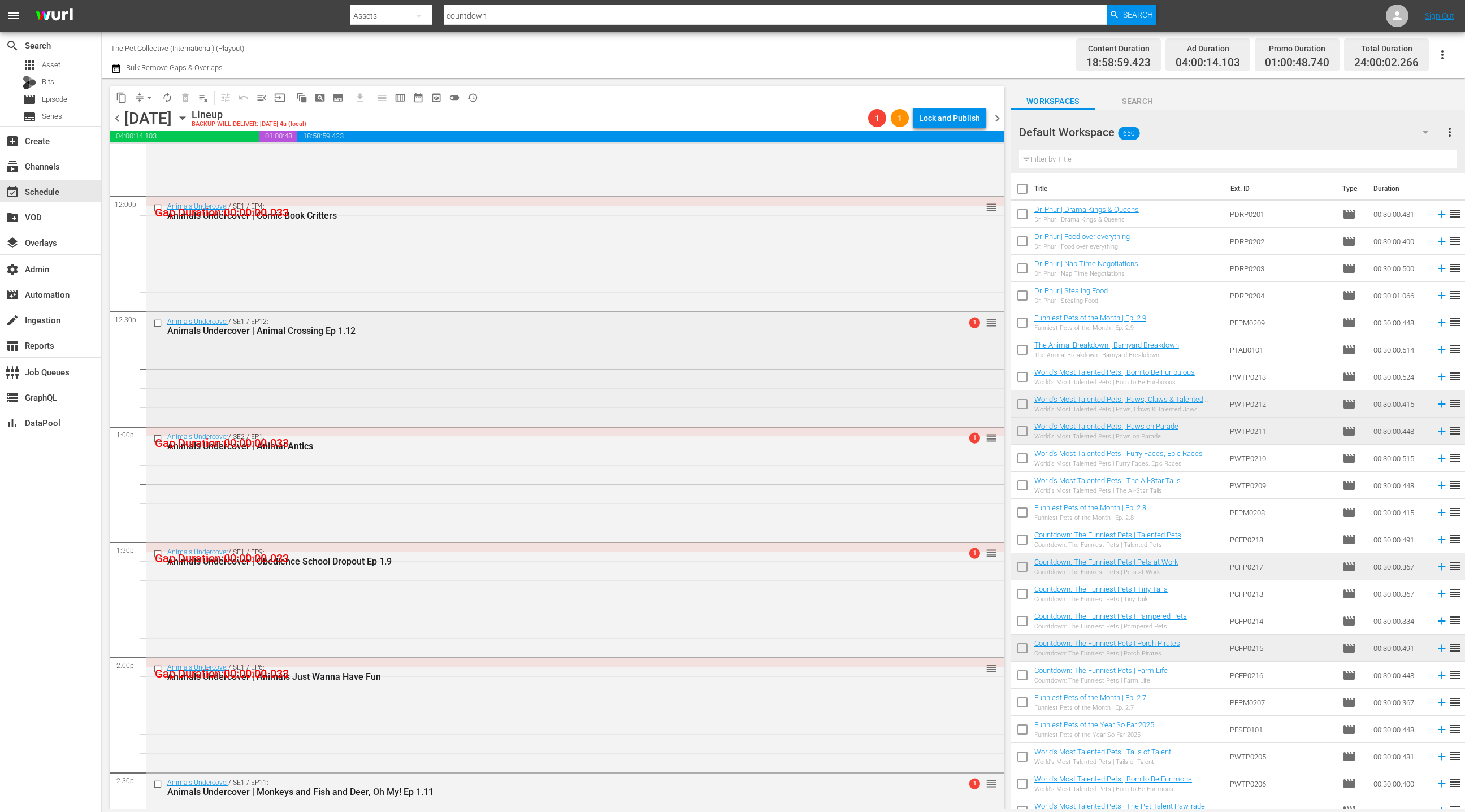
scroll to position [2702, 0]
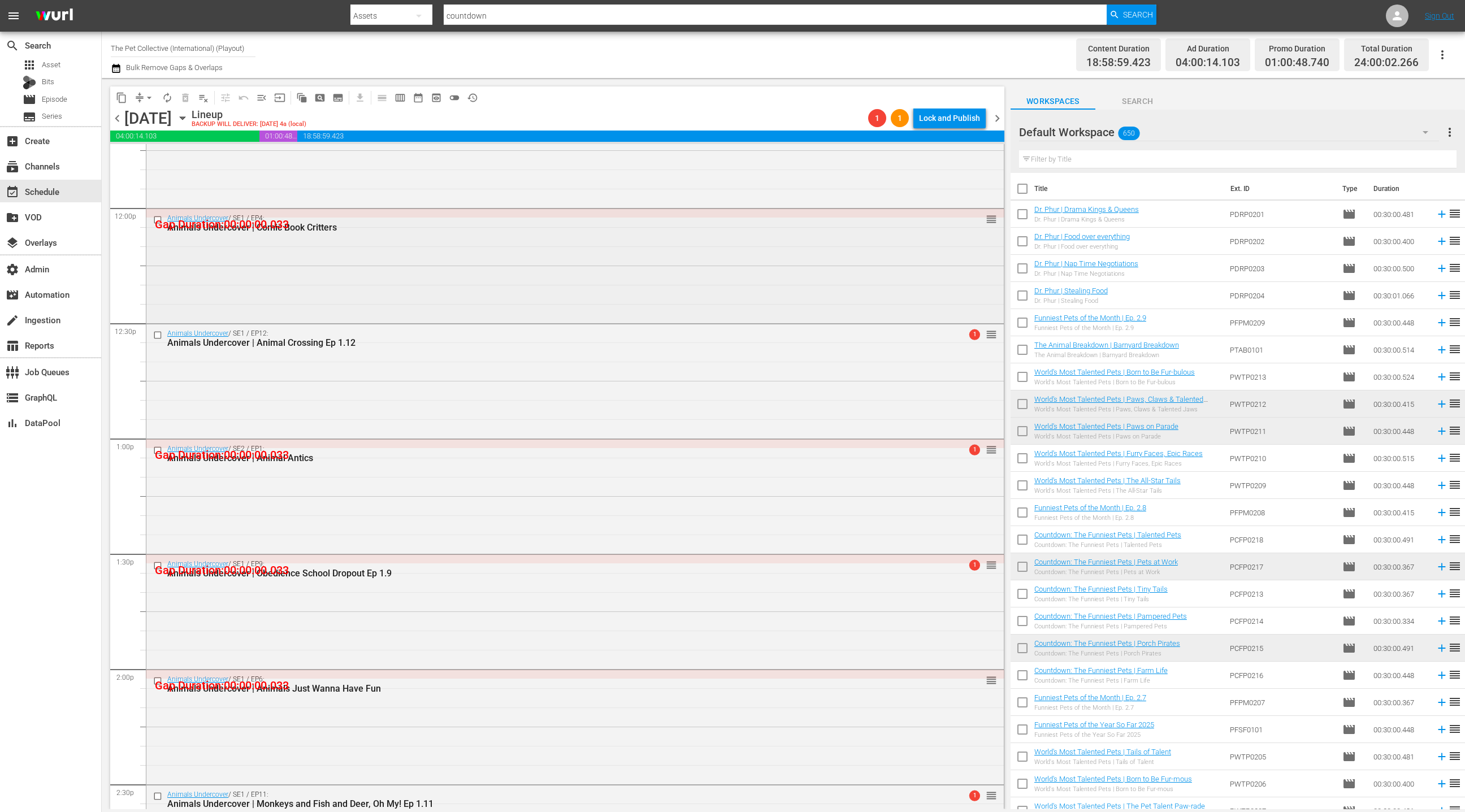
click at [336, 277] on div "Animals Undercover / SE1 / EP4: Animals Undercover | Comic Book Critters reorder" at bounding box center [575, 265] width 858 height 112
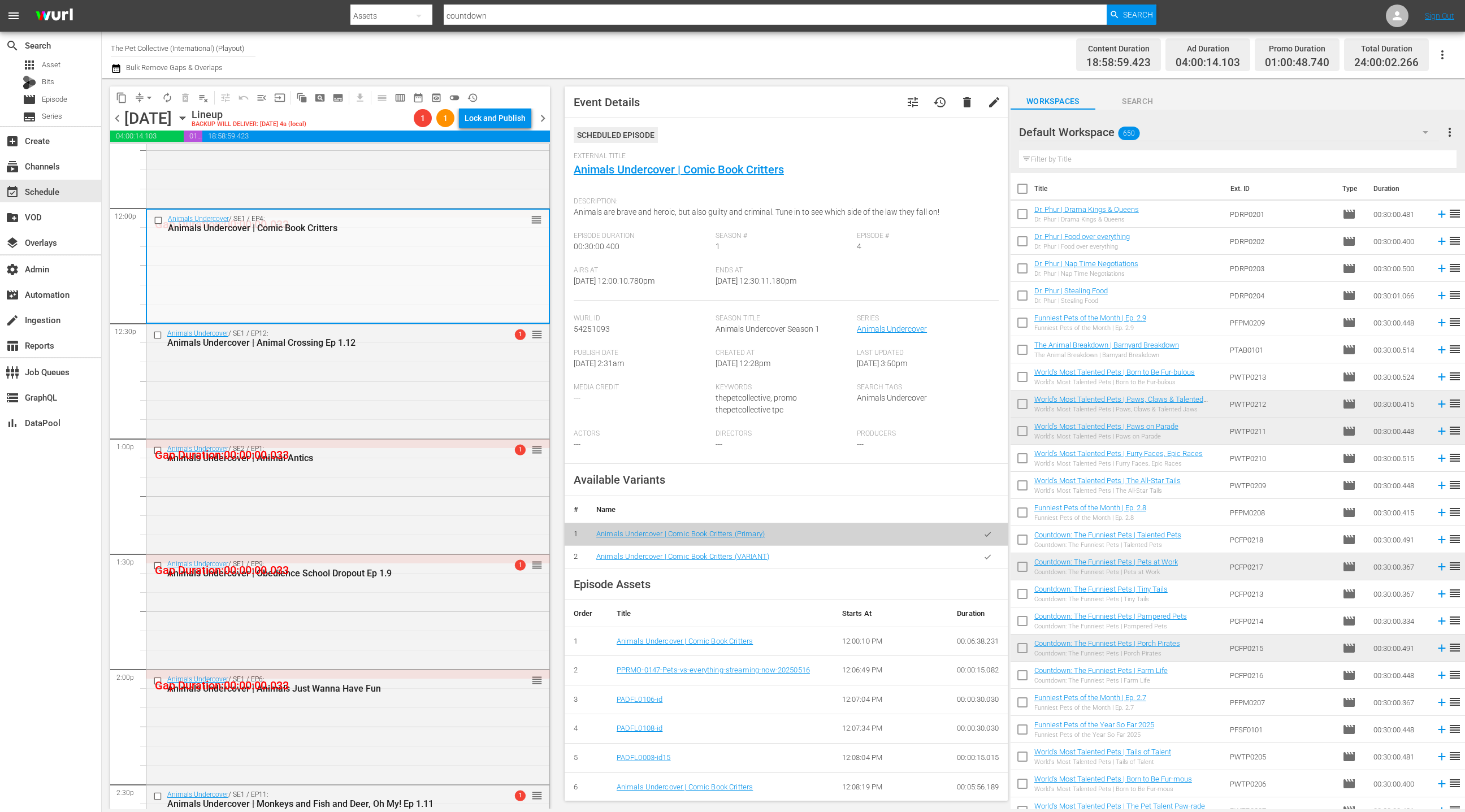
scroll to position [406, 0]
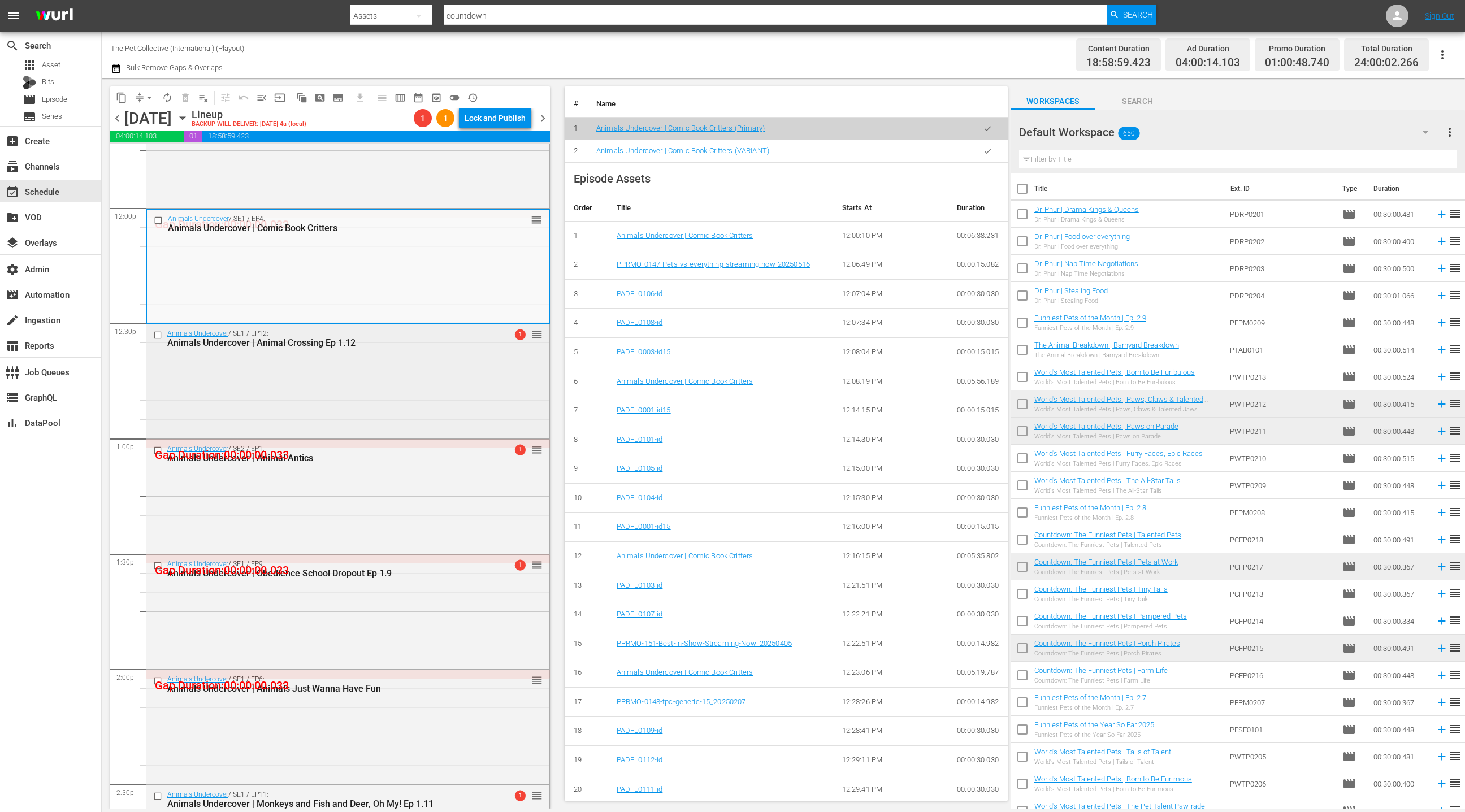
click at [394, 374] on div "Animals Undercover / SE1 / EP12: Animals Undercover | Animal Crossing Ep 1.12 1…" at bounding box center [348, 380] width 403 height 112
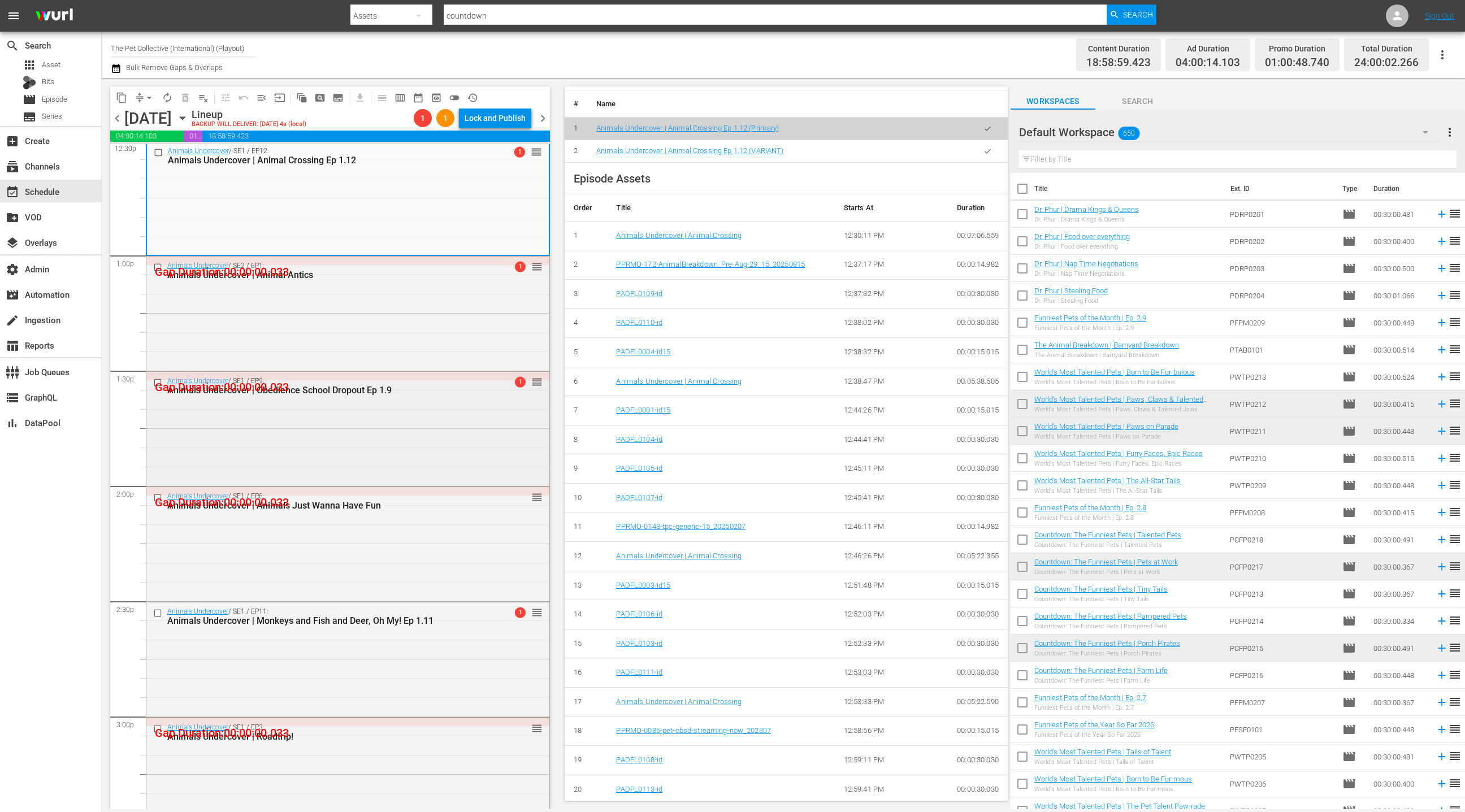
scroll to position [2907, 0]
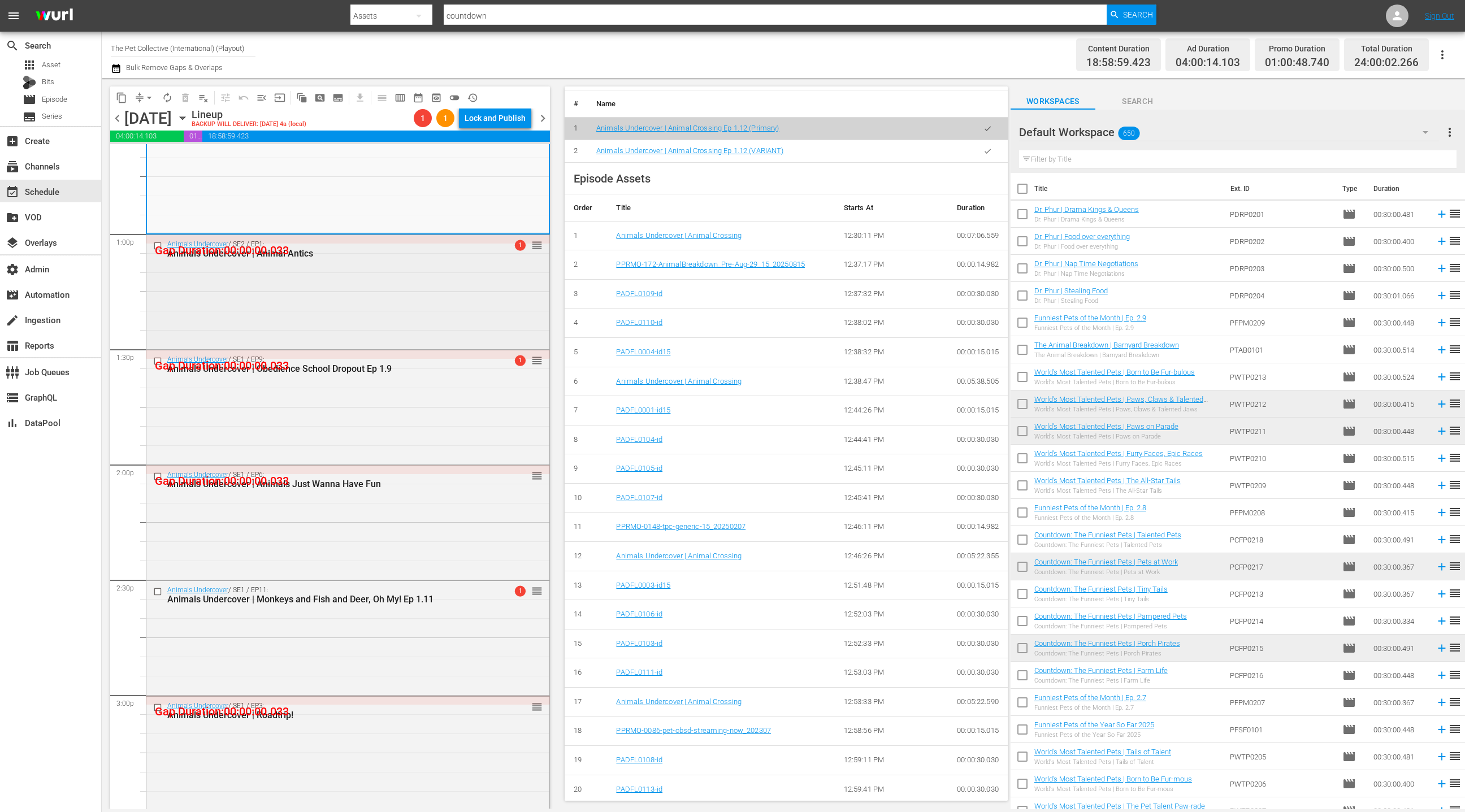
click at [417, 320] on div "Animals Undercover / SE2 / EP1: Animals Undercover | Animal Antics 1 reorder" at bounding box center [348, 291] width 403 height 112
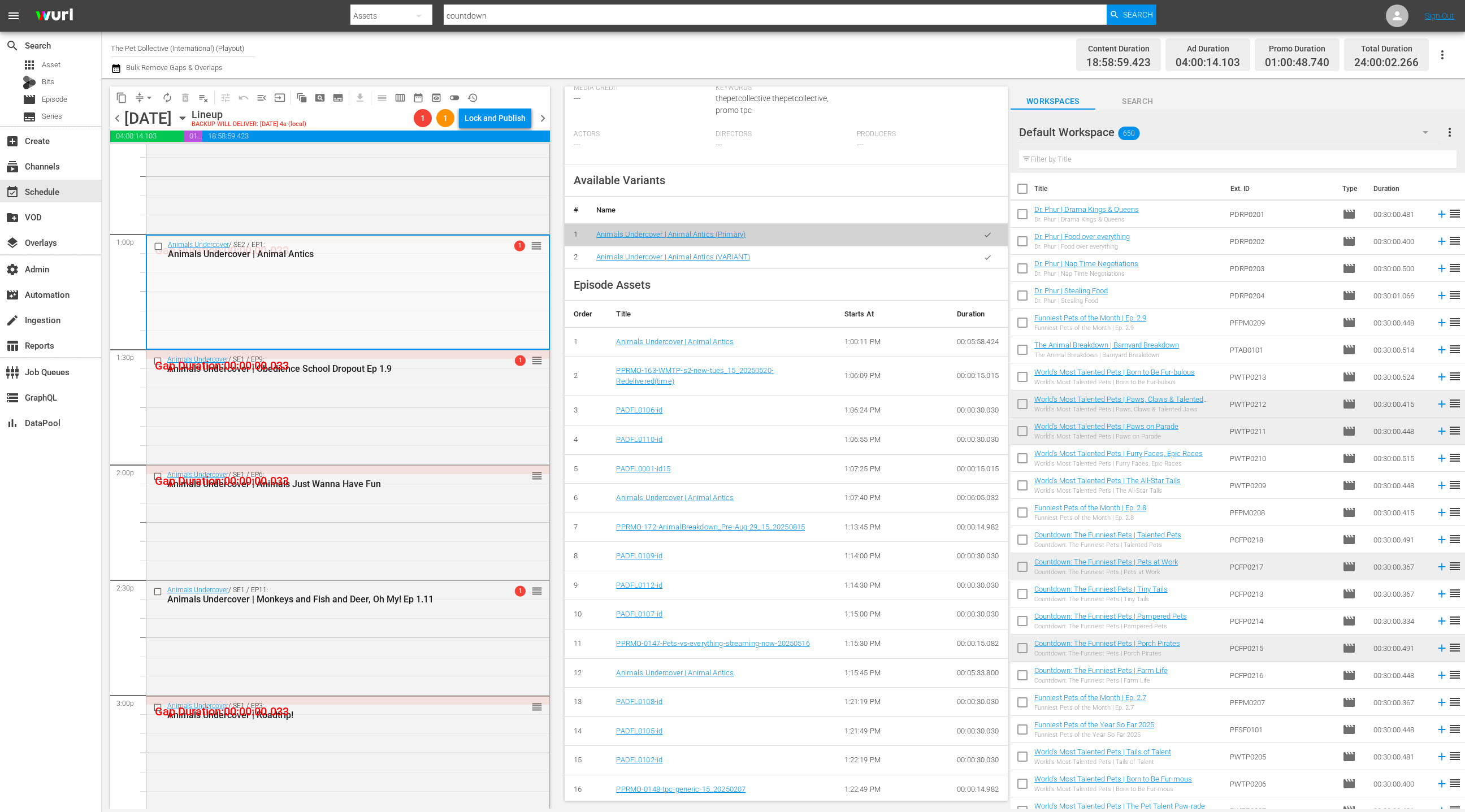
scroll to position [446, 0]
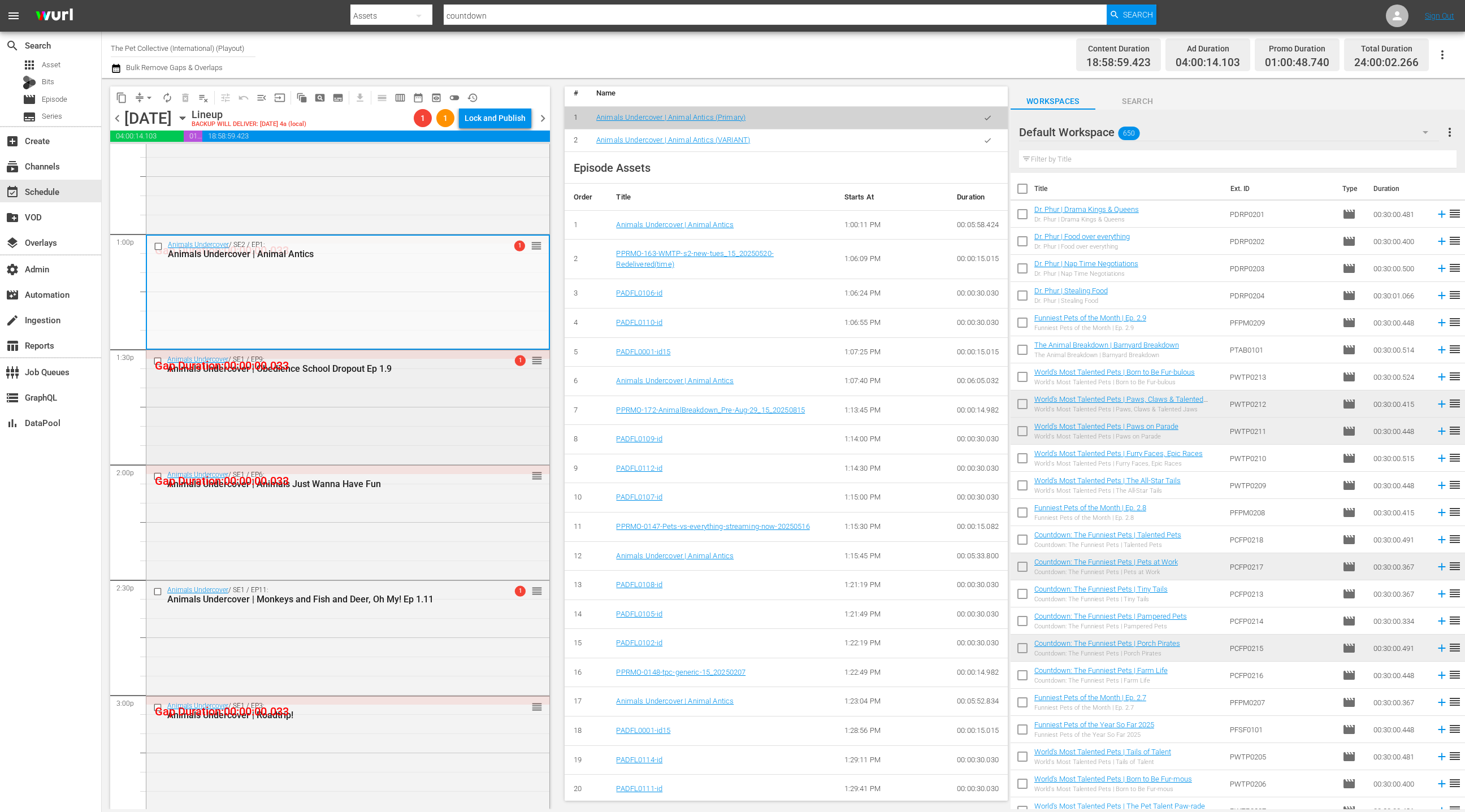
click at [438, 430] on div "Animals Undercover / SE1 / EP9: Animals Undercover | Obedience School Dropout E…" at bounding box center [348, 406] width 403 height 112
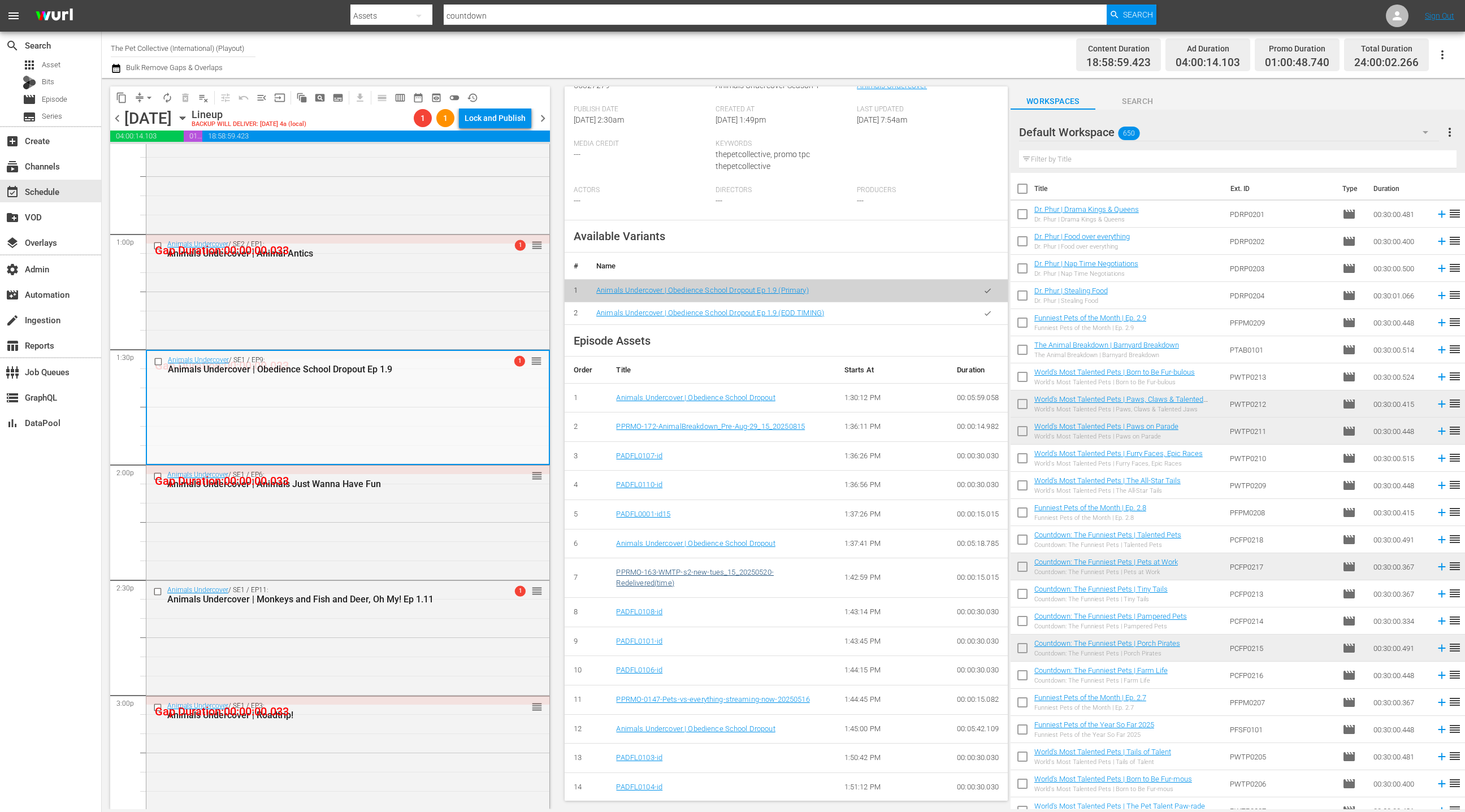
scroll to position [417, 0]
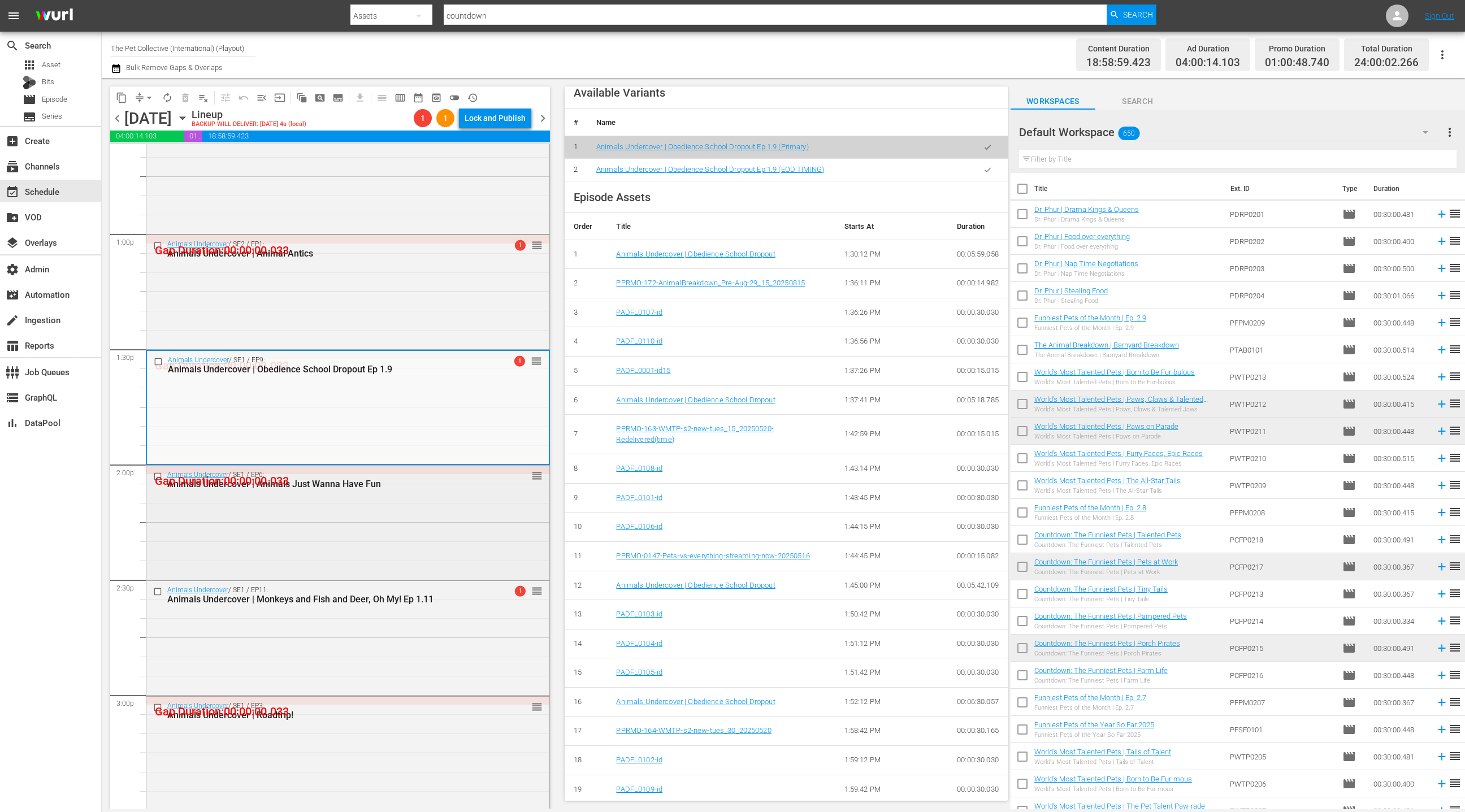
click at [401, 528] on div "Animals Undercover / SE1 / EP6: Animals Undercover | Animals Just Wanna Have Fu…" at bounding box center [348, 521] width 403 height 112
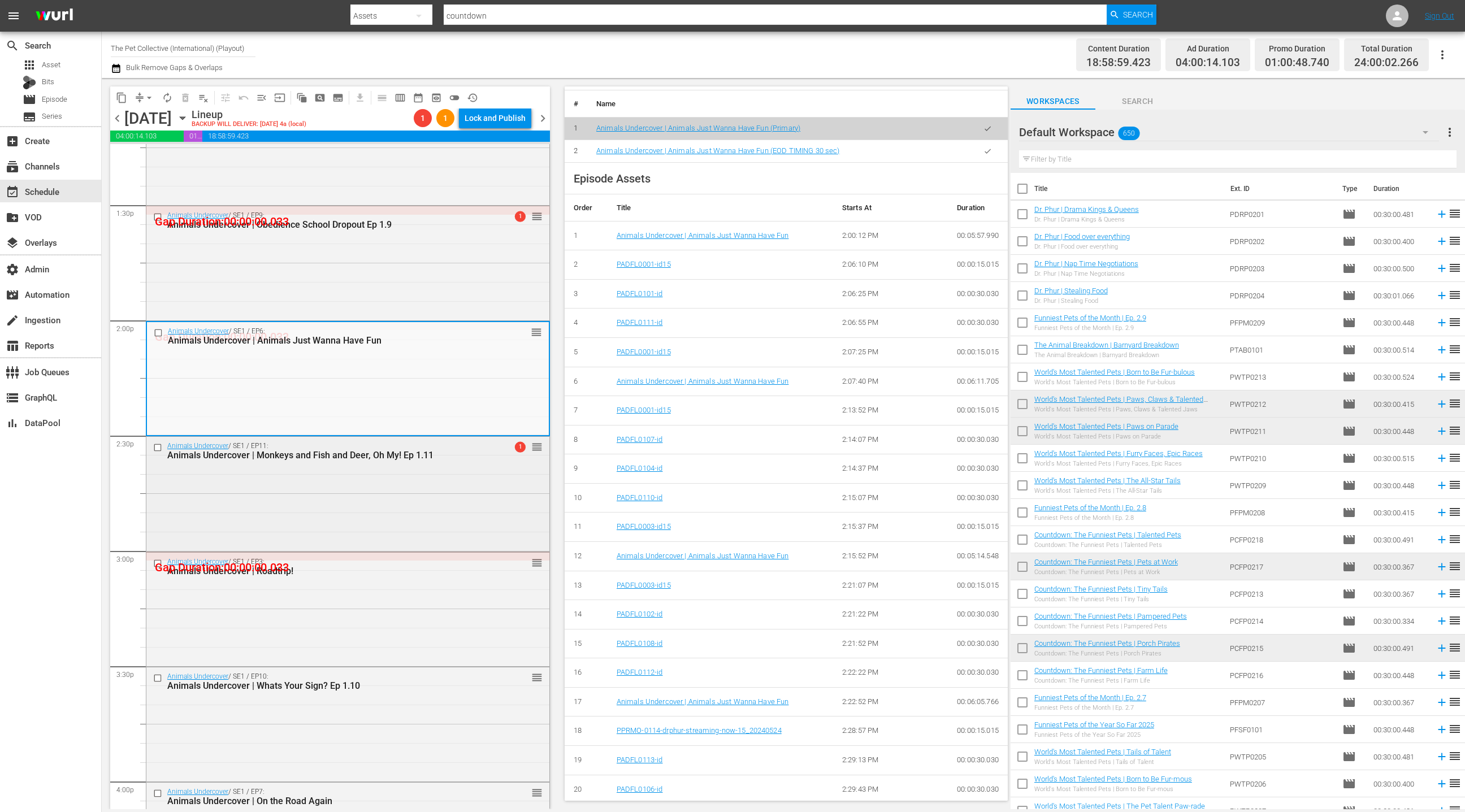
scroll to position [3056, 0]
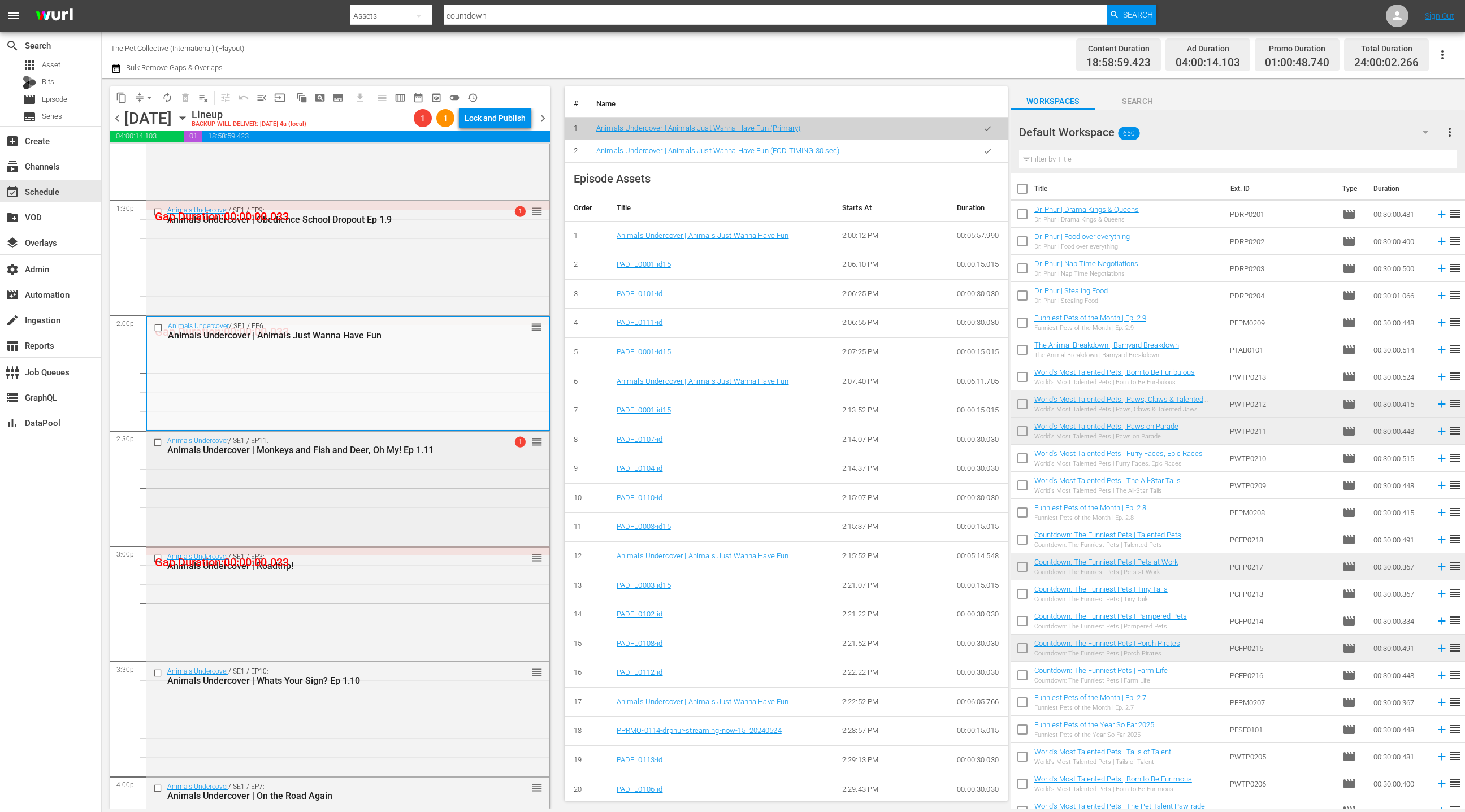
click at [417, 477] on div "Animals Undercover / SE1 / EP11: Animals Undercover | Monkeys and Fish and Deer…" at bounding box center [348, 488] width 403 height 112
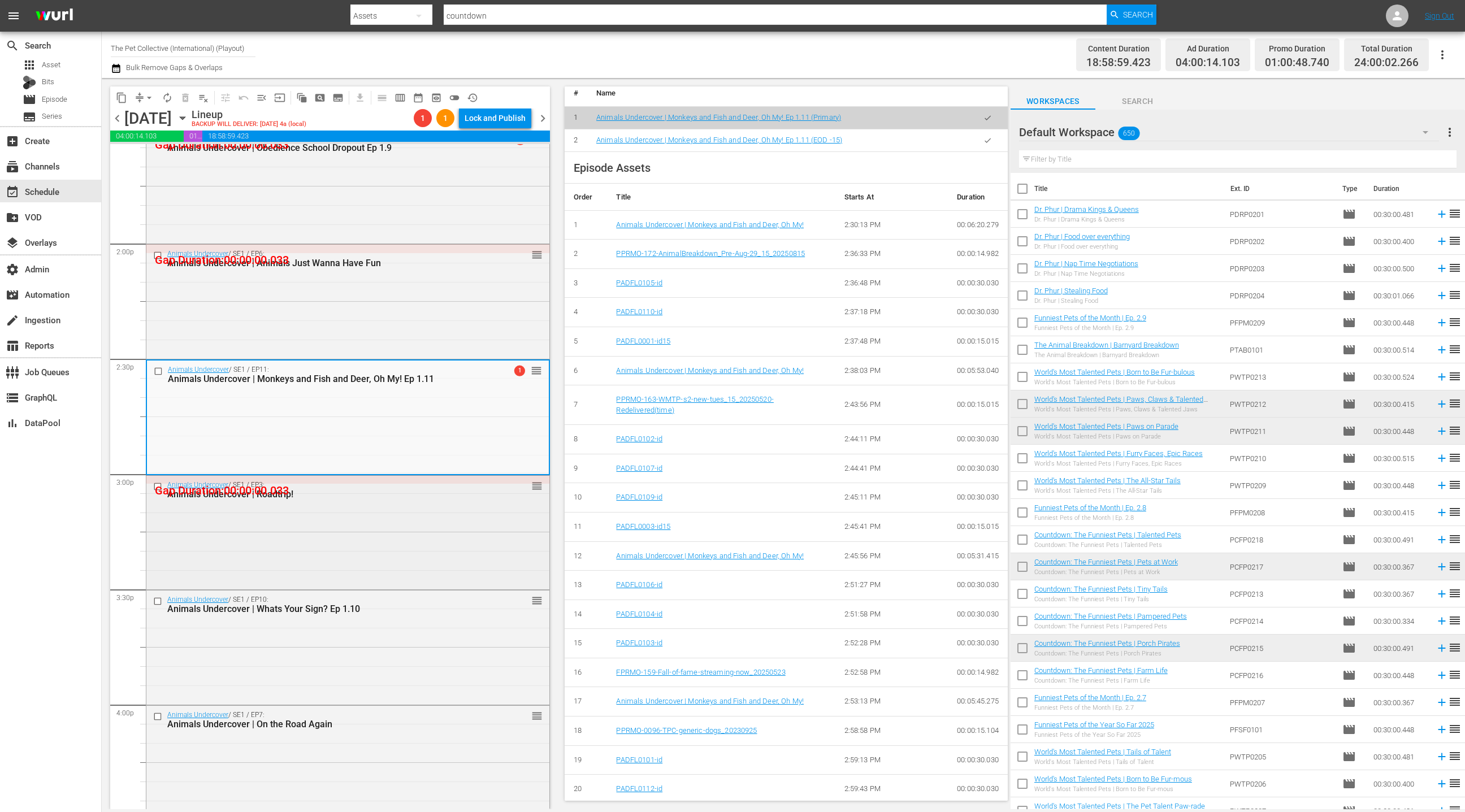
scroll to position [3203, 0]
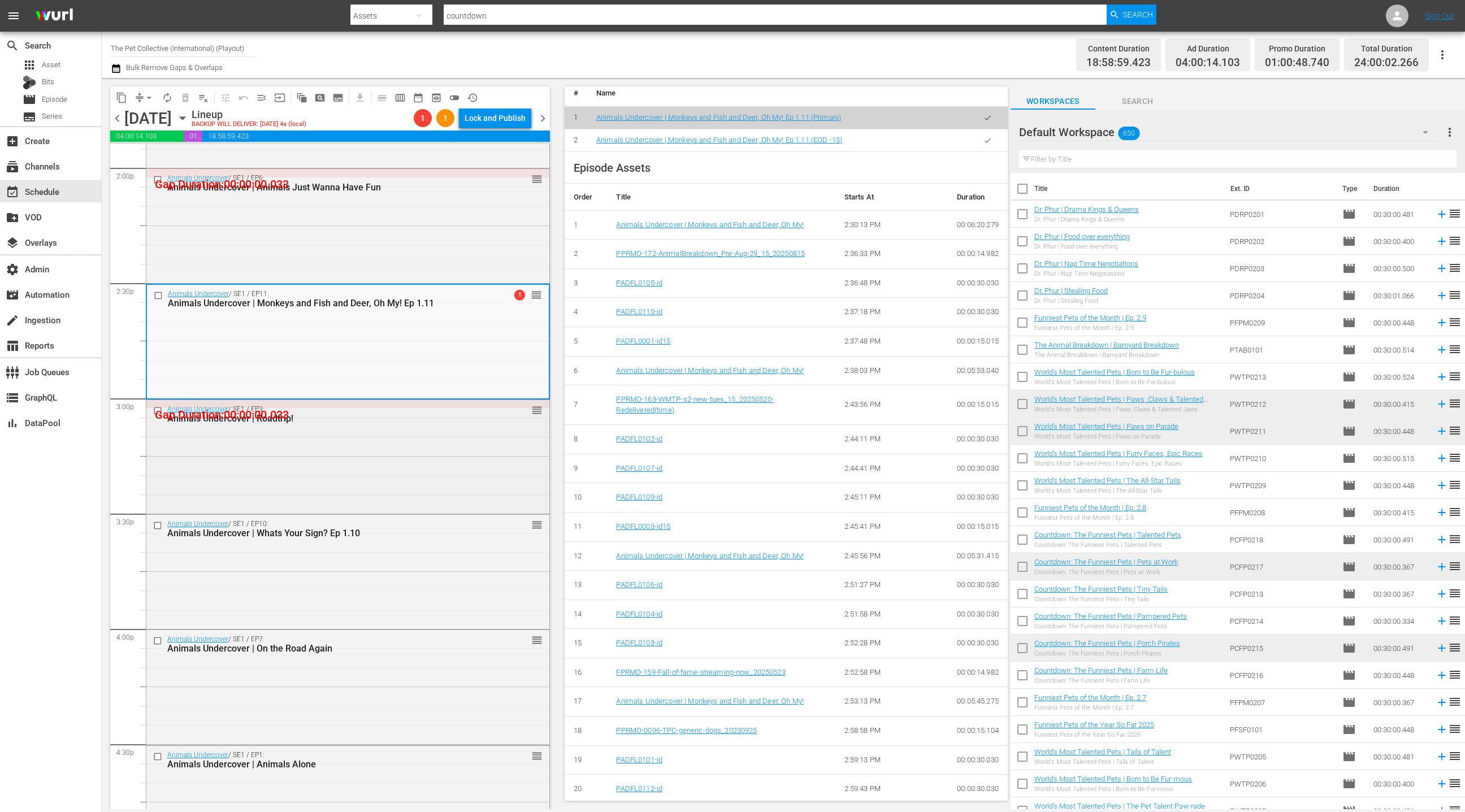
click at [443, 495] on div "Animals Undercover / SE1 / EP3: Animals Undercover | Roadtrip! reorder" at bounding box center [348, 456] width 403 height 112
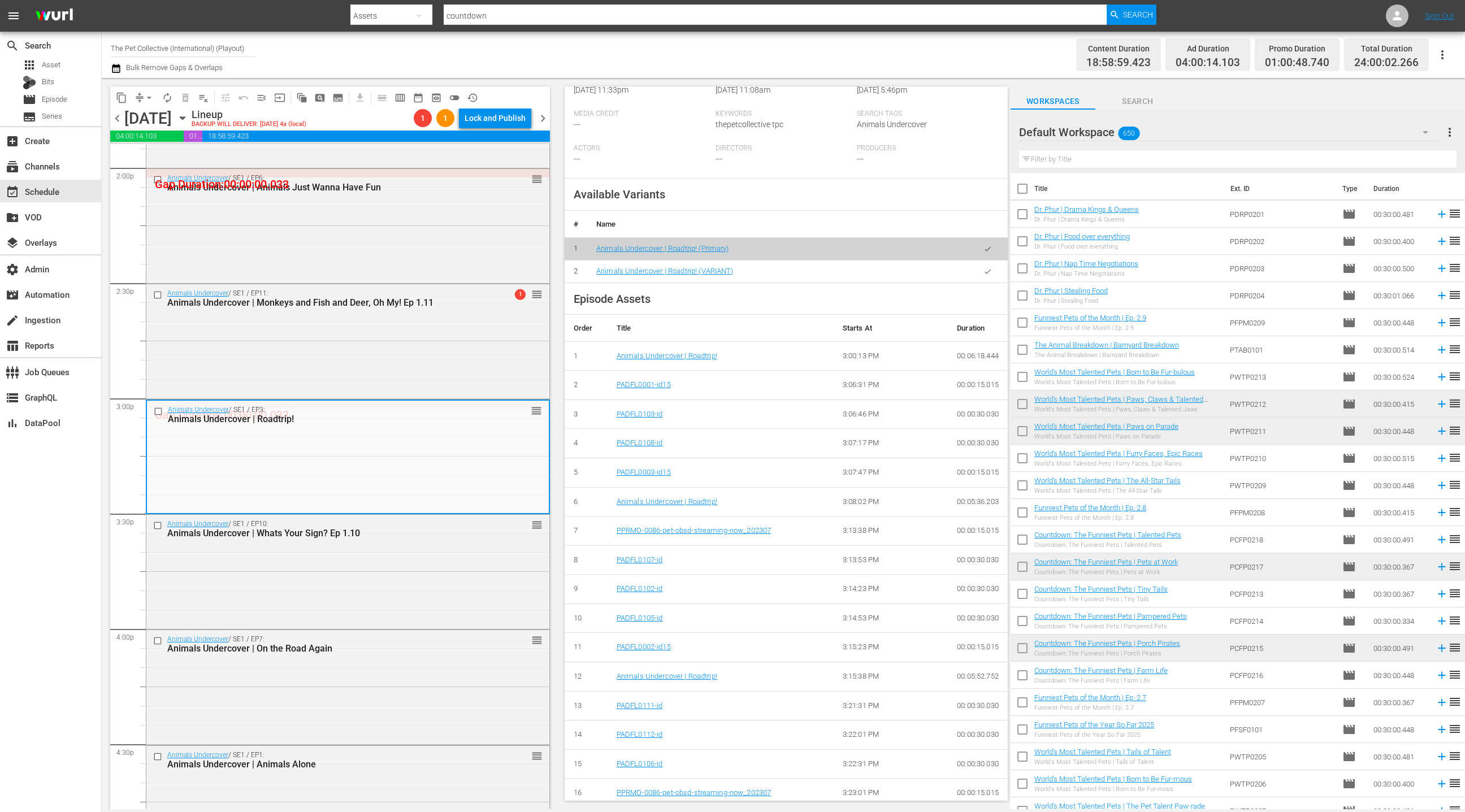
scroll to position [394, 0]
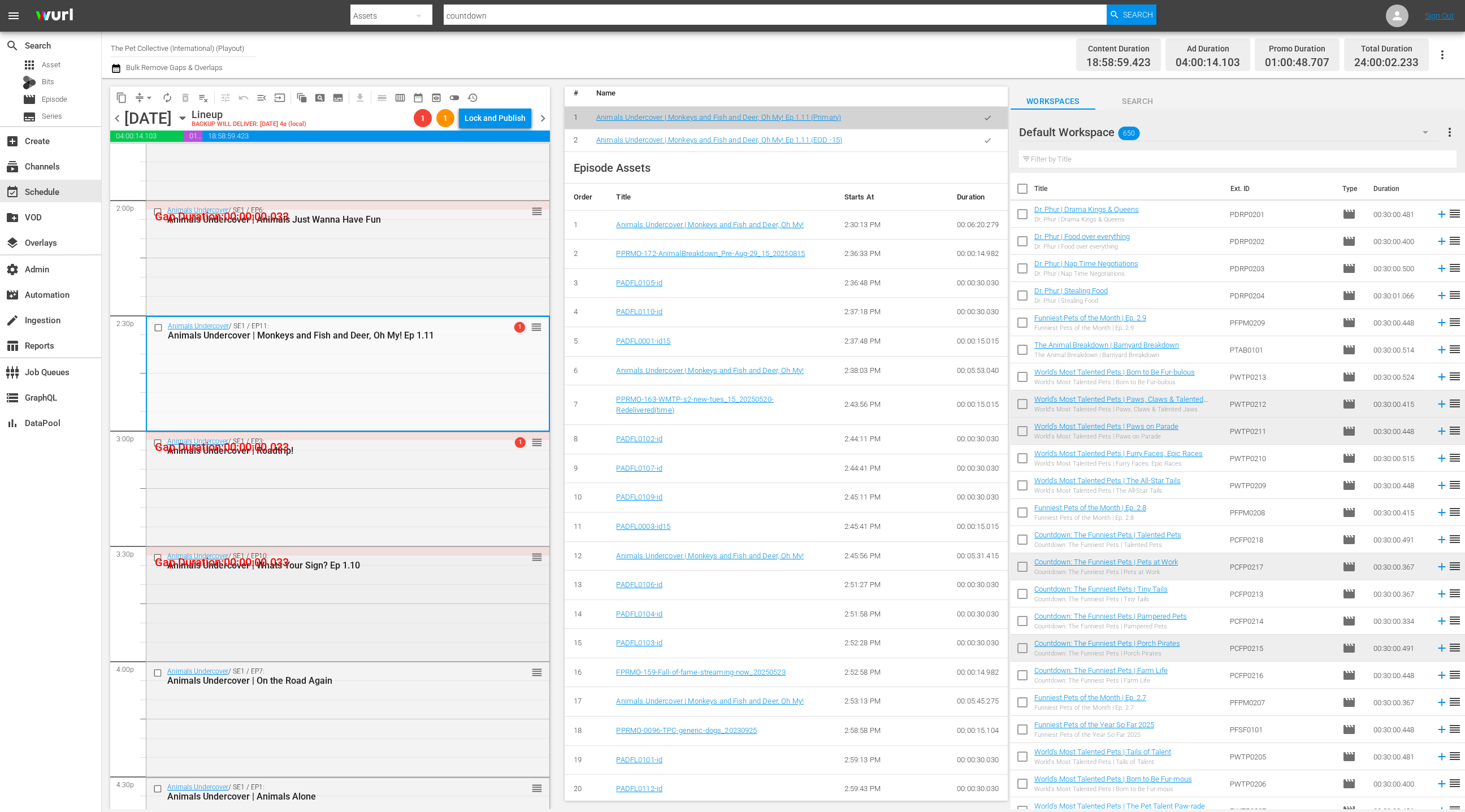
scroll to position [3260, 0]
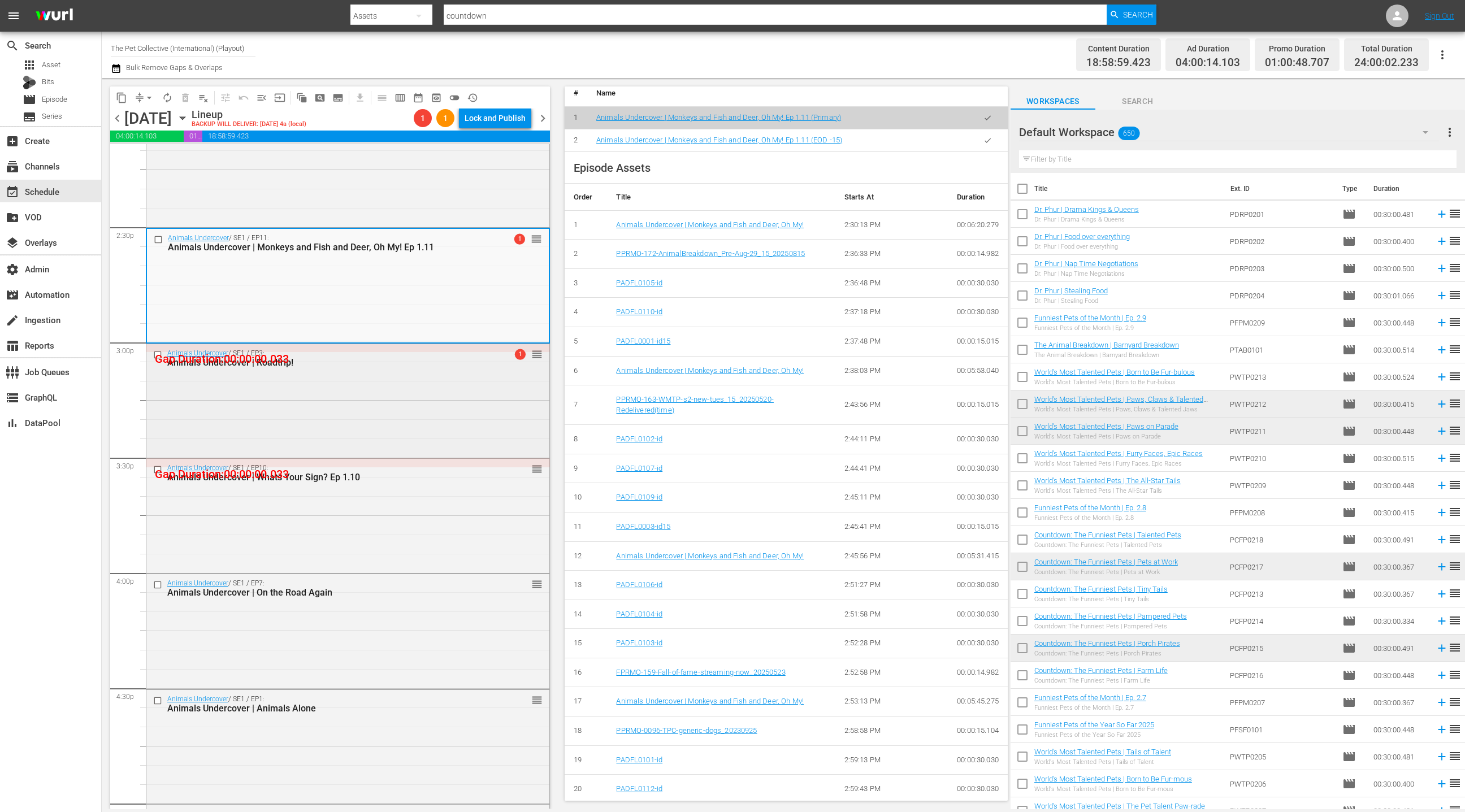
click at [347, 442] on div "Animals Undercover / SE1 / EP3: Animals Undercover | Roadtrip! 1 reorder" at bounding box center [348, 400] width 403 height 112
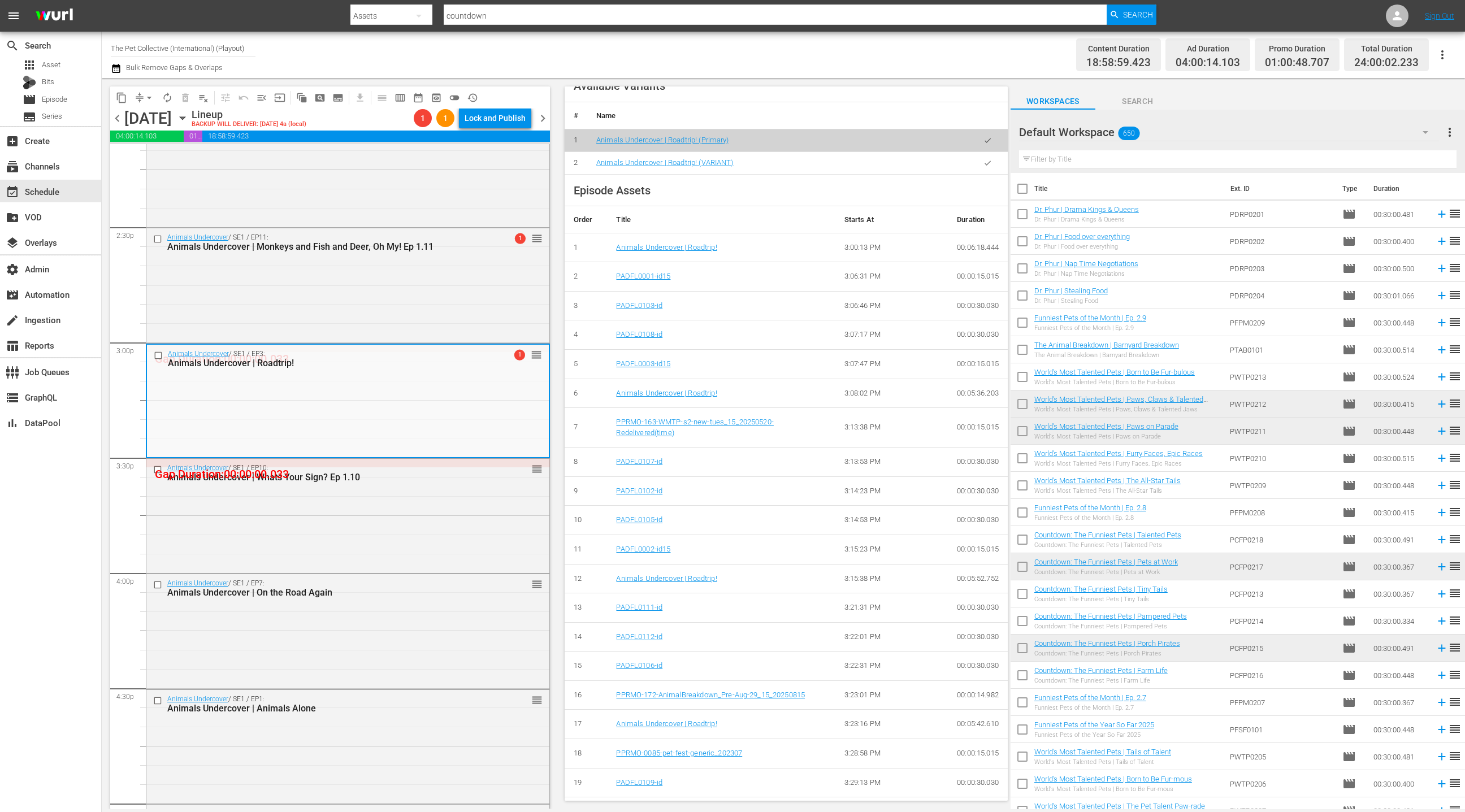
scroll to position [446, 0]
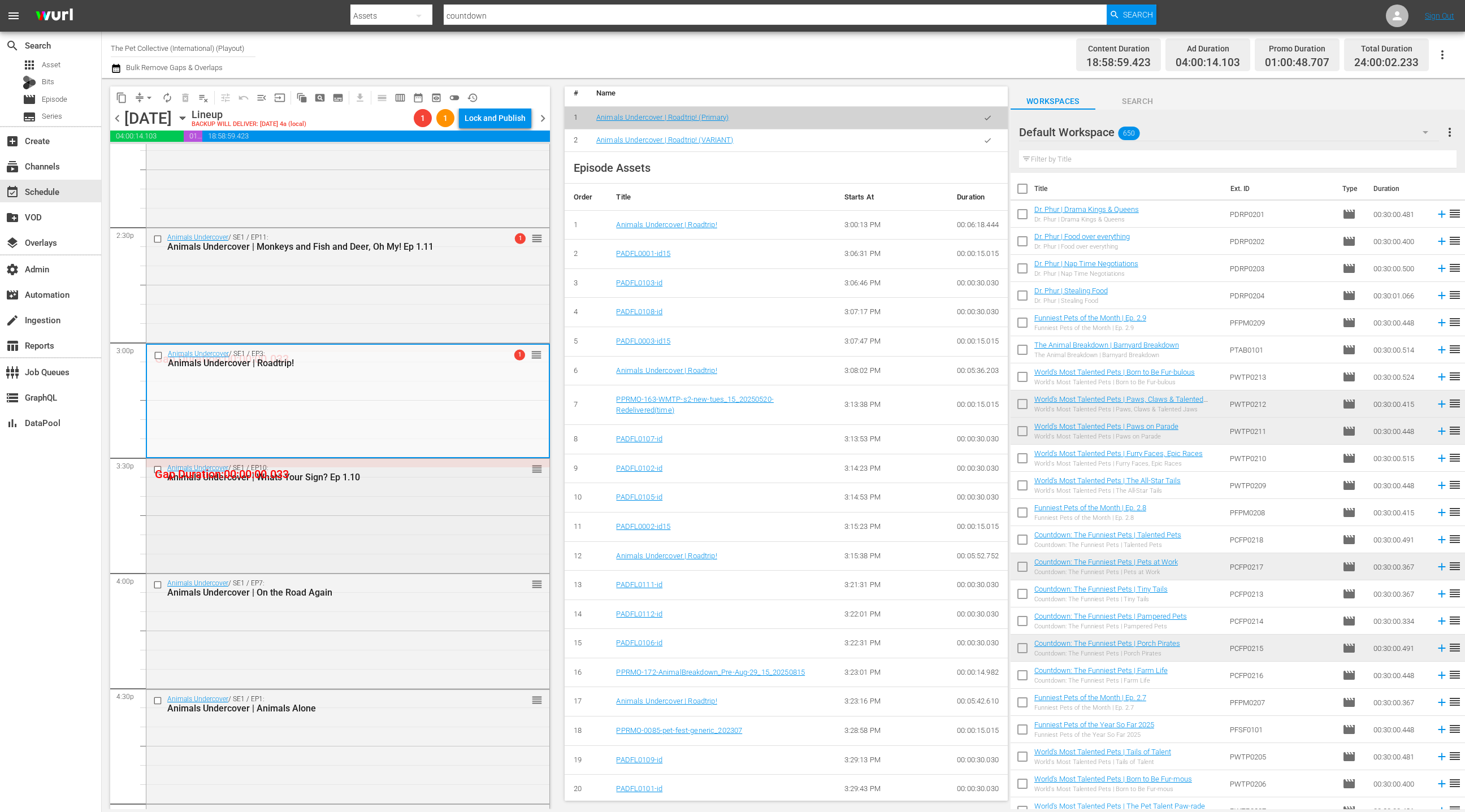
click at [387, 539] on div "Animals Undercover / SE1 / EP10: Animals Undercover | Whats Your Sign? Ep 1.10 …" at bounding box center [348, 514] width 403 height 112
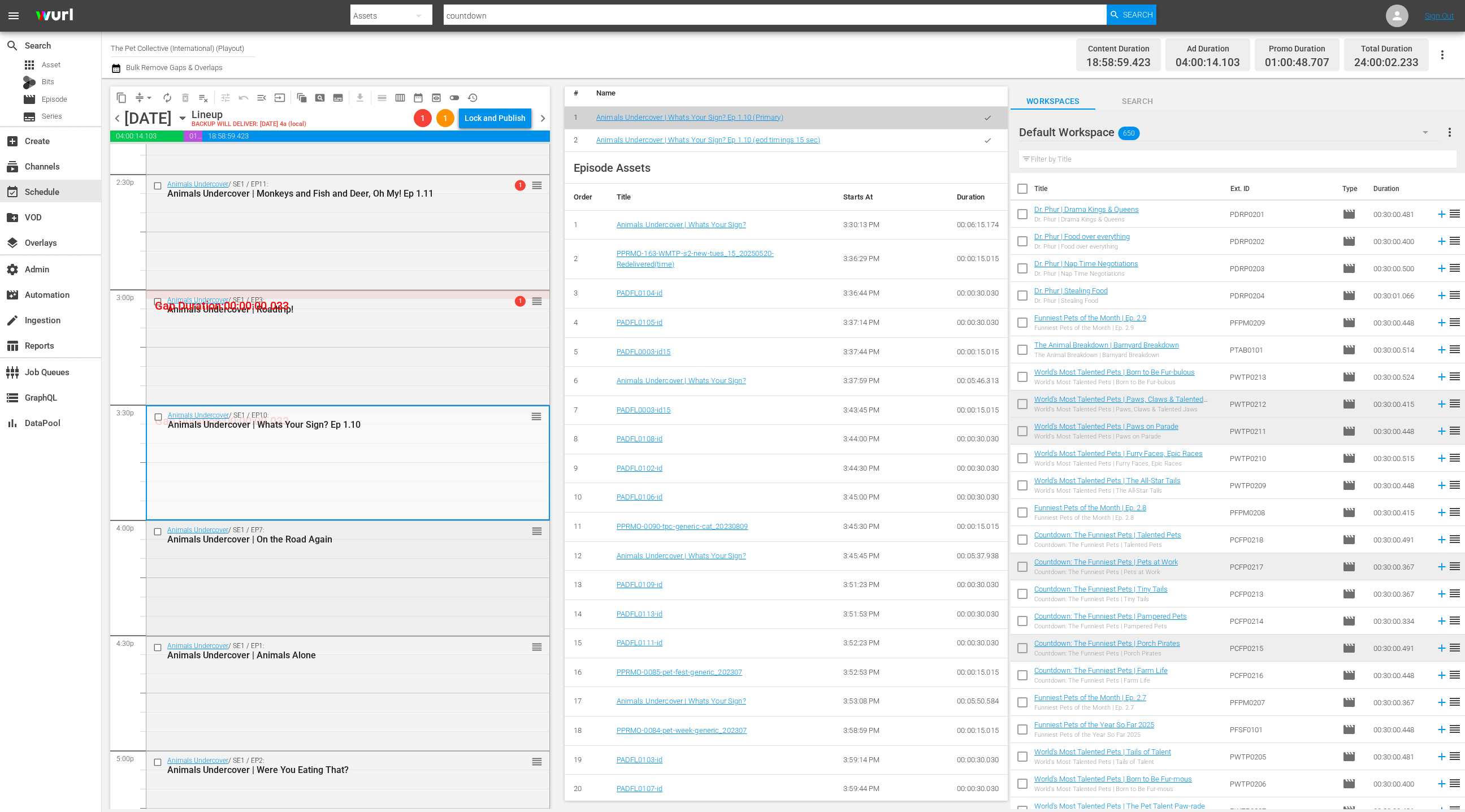
scroll to position [3373, 0]
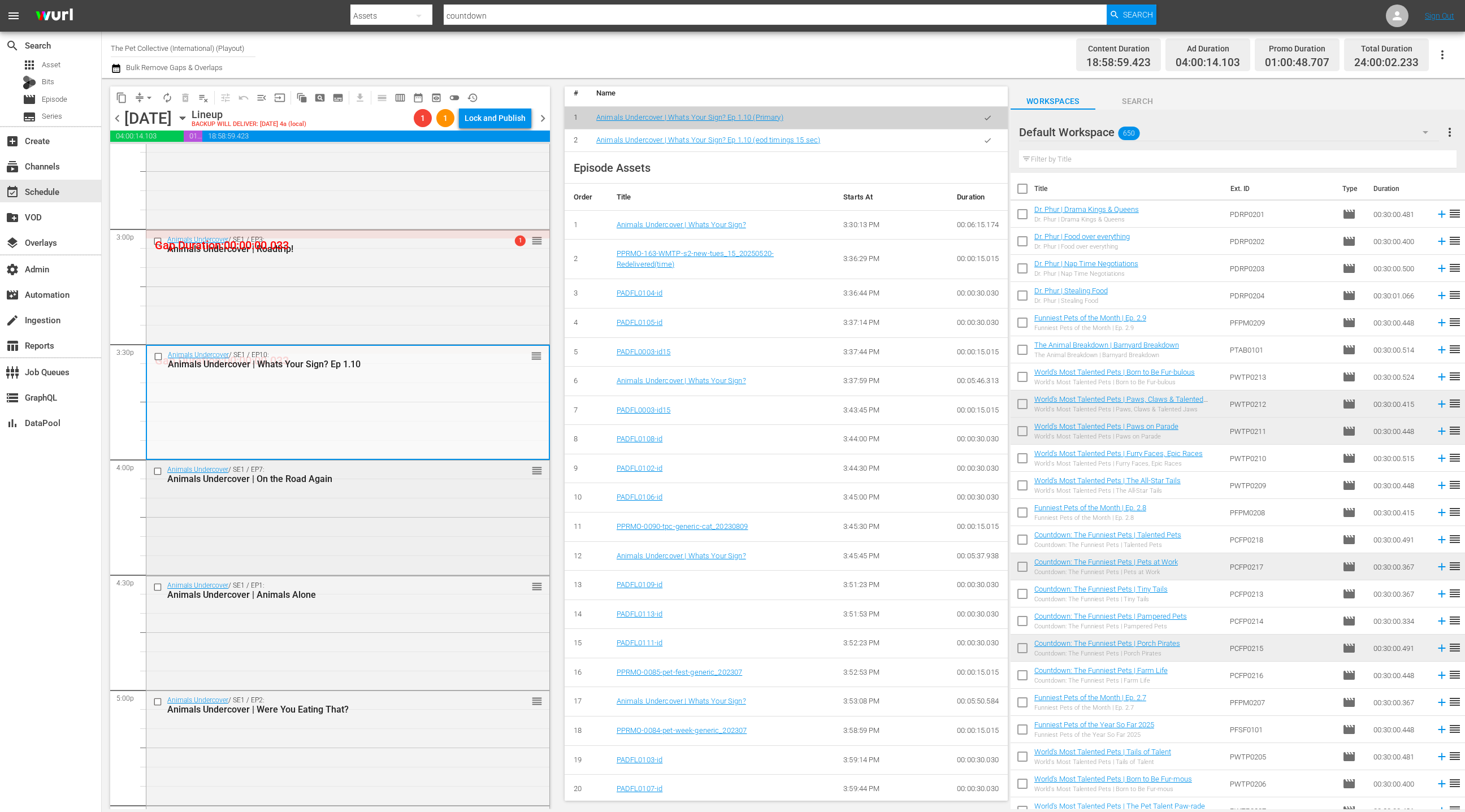
click at [445, 535] on div "Animals Undercover / SE1 / EP7: Animals Undercover | On the Road Again reorder" at bounding box center [348, 516] width 403 height 112
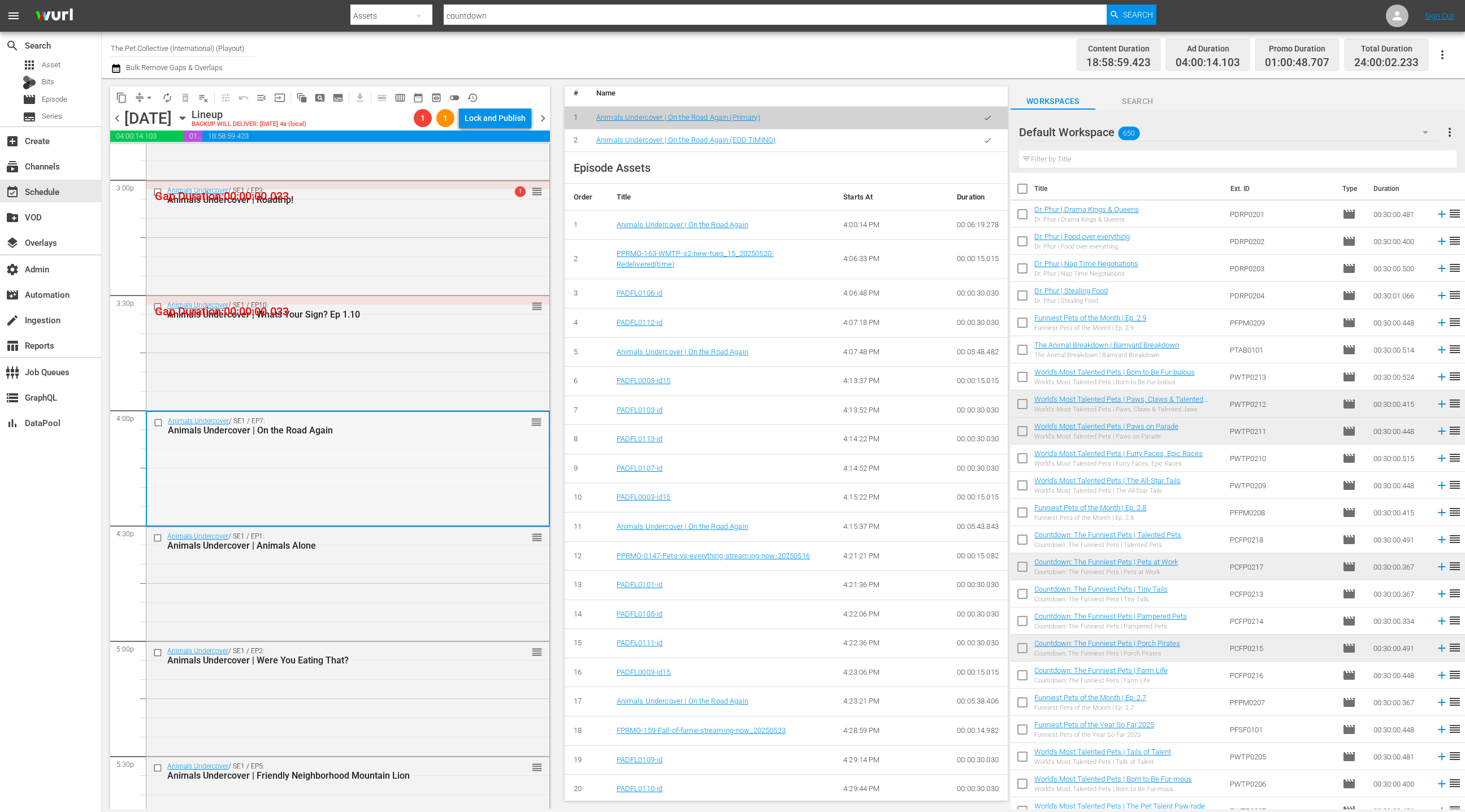
scroll to position [3433, 0]
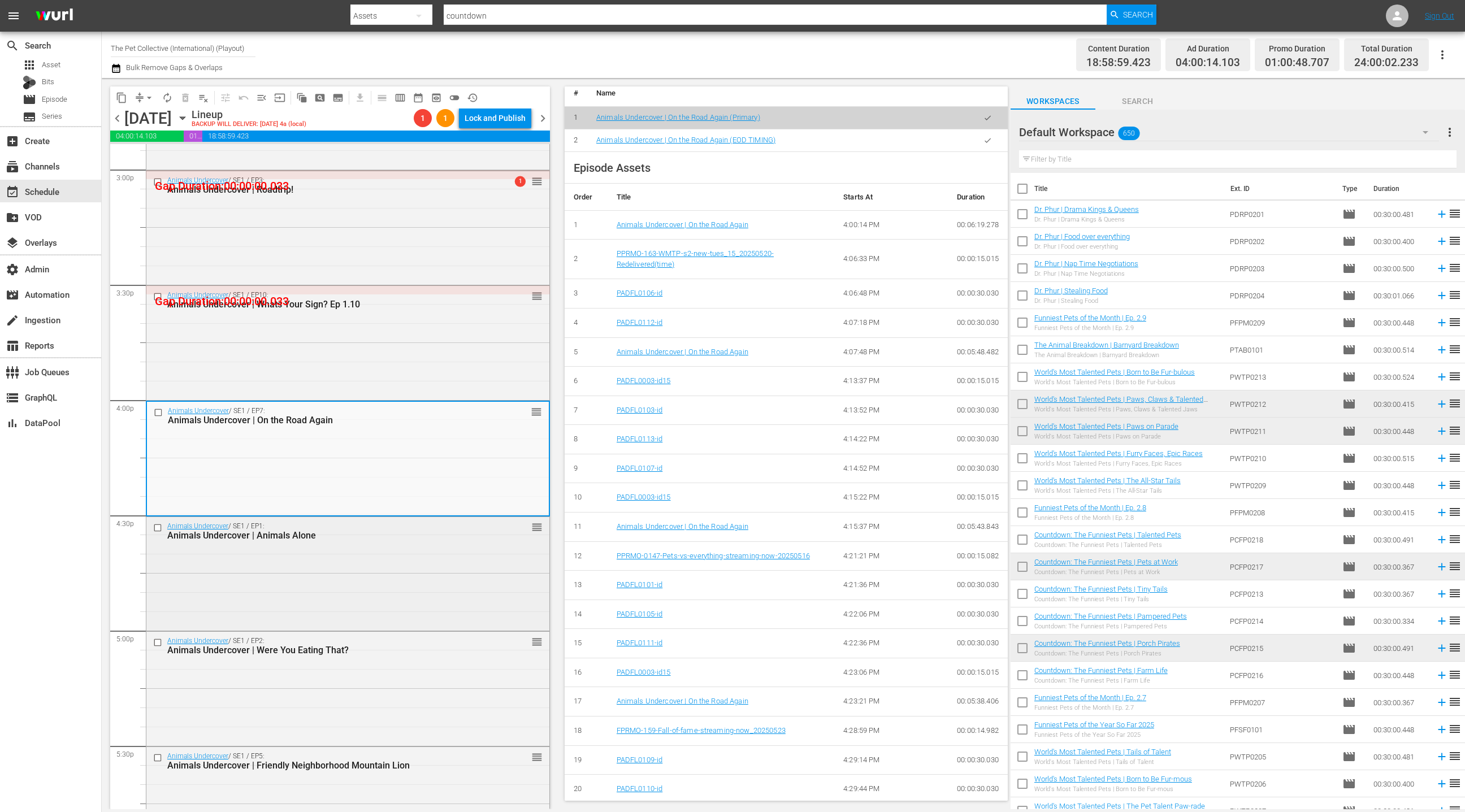
click at [442, 566] on div "Animals Undercover / SE1 / EP1: Animals Undercover | Animals Alone reorder" at bounding box center [348, 573] width 403 height 112
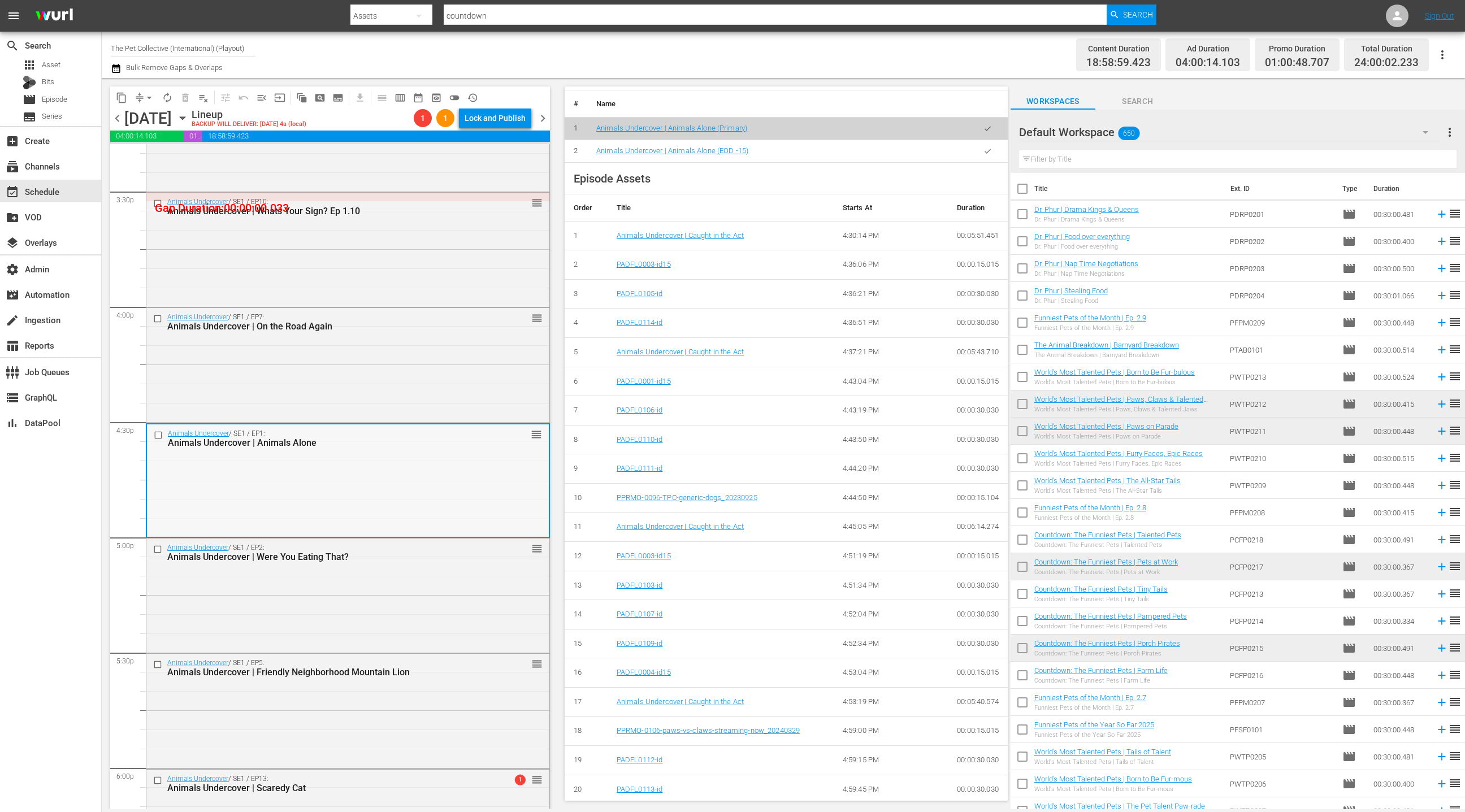
scroll to position [3572, 0]
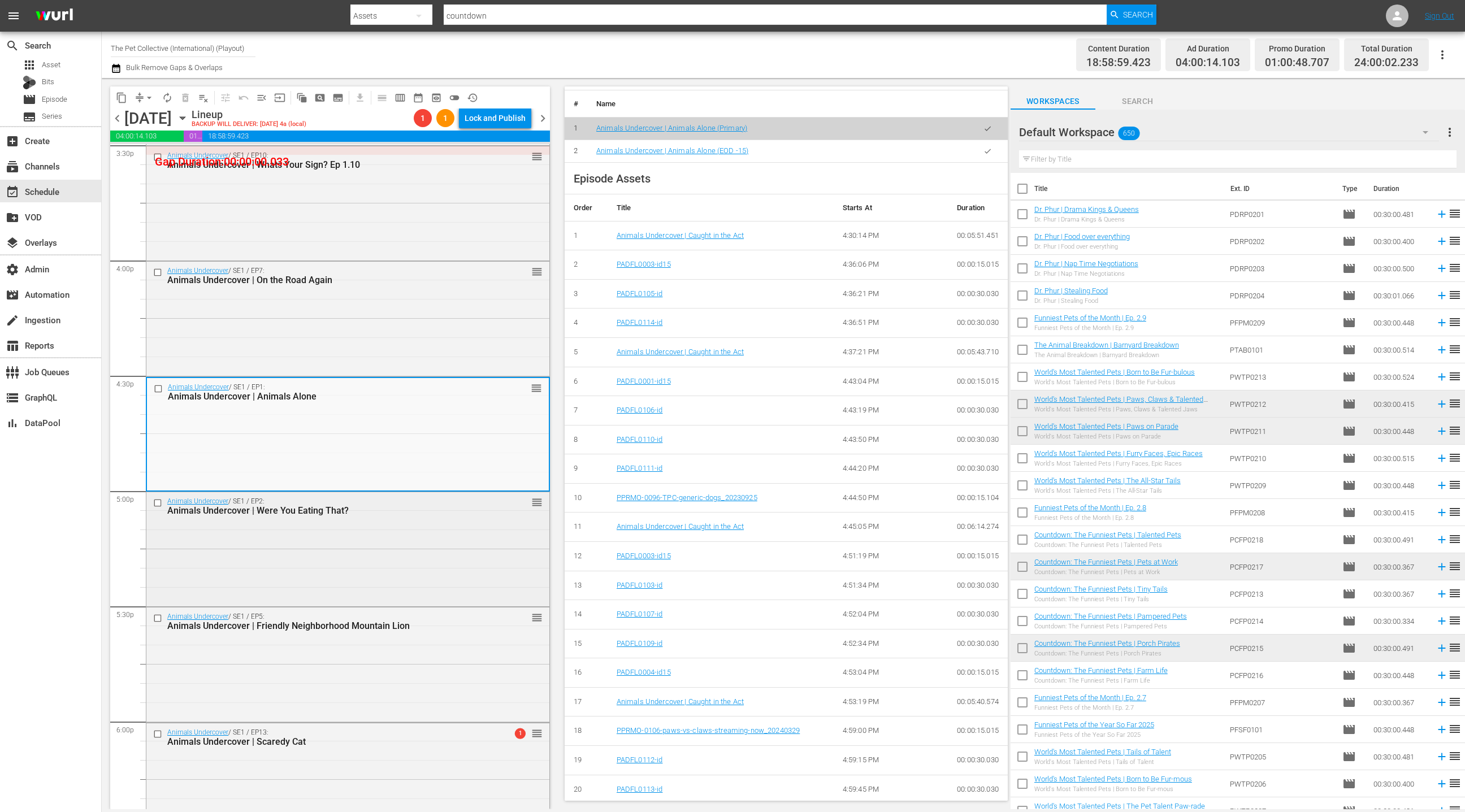
click at [420, 495] on div "Animals Undercover / SE1 / EP2: Animals Undercover | Were You Eating That? reor…" at bounding box center [348, 506] width 403 height 28
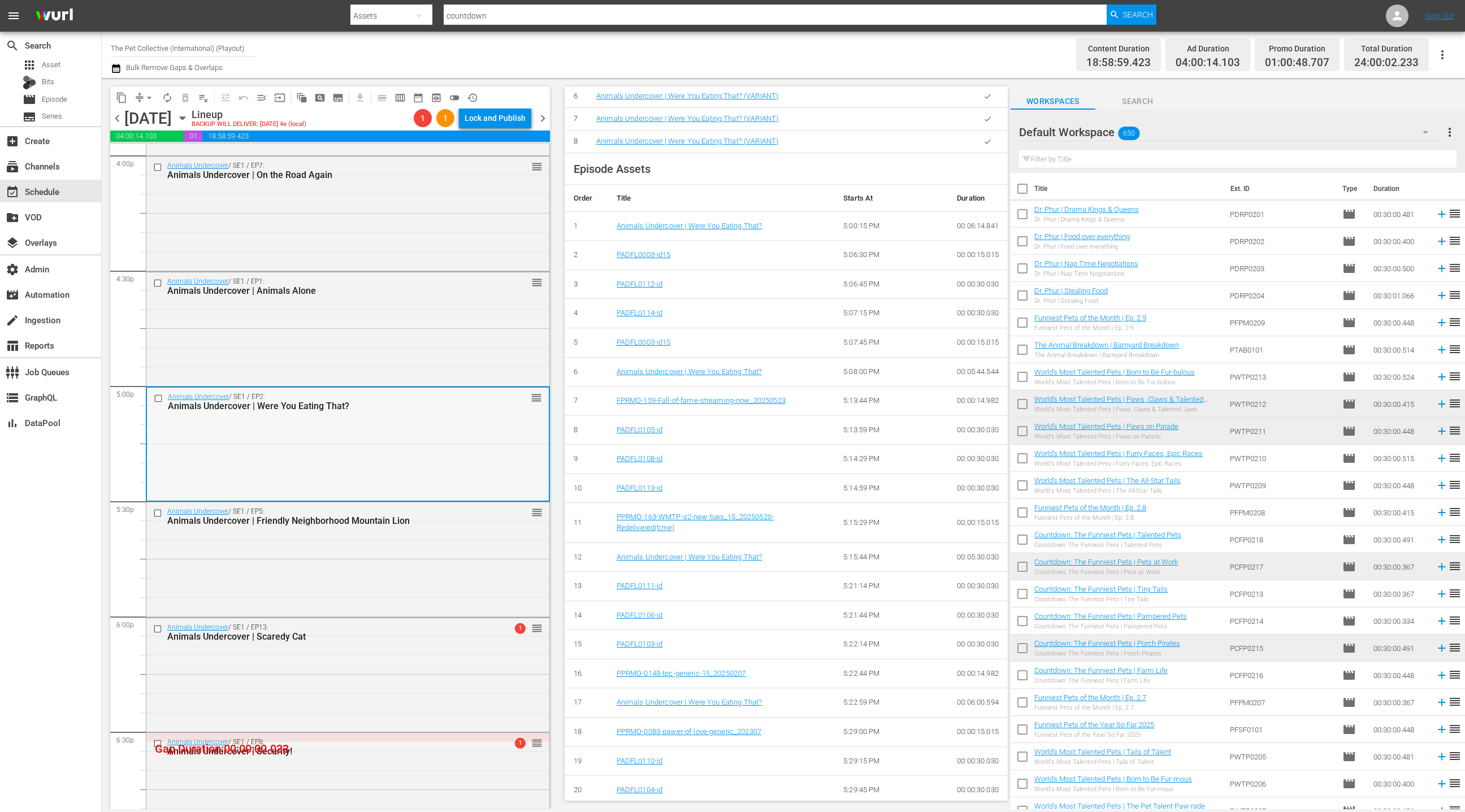
scroll to position [3738, 0]
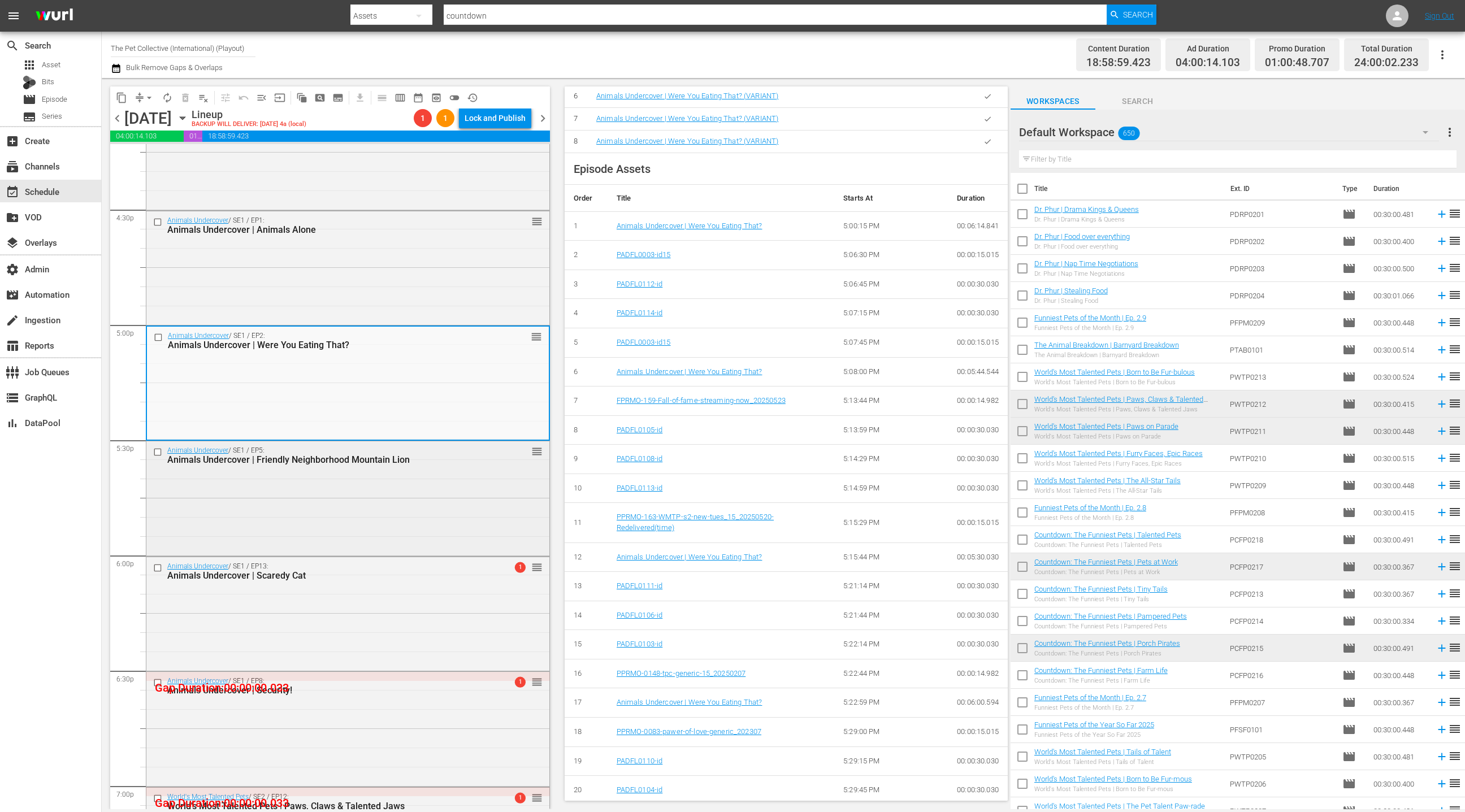
click at [439, 522] on div "Animals Undercover / SE1 / EP5: Animals Undercover | Friendly Neighborhood Moun…" at bounding box center [348, 497] width 403 height 112
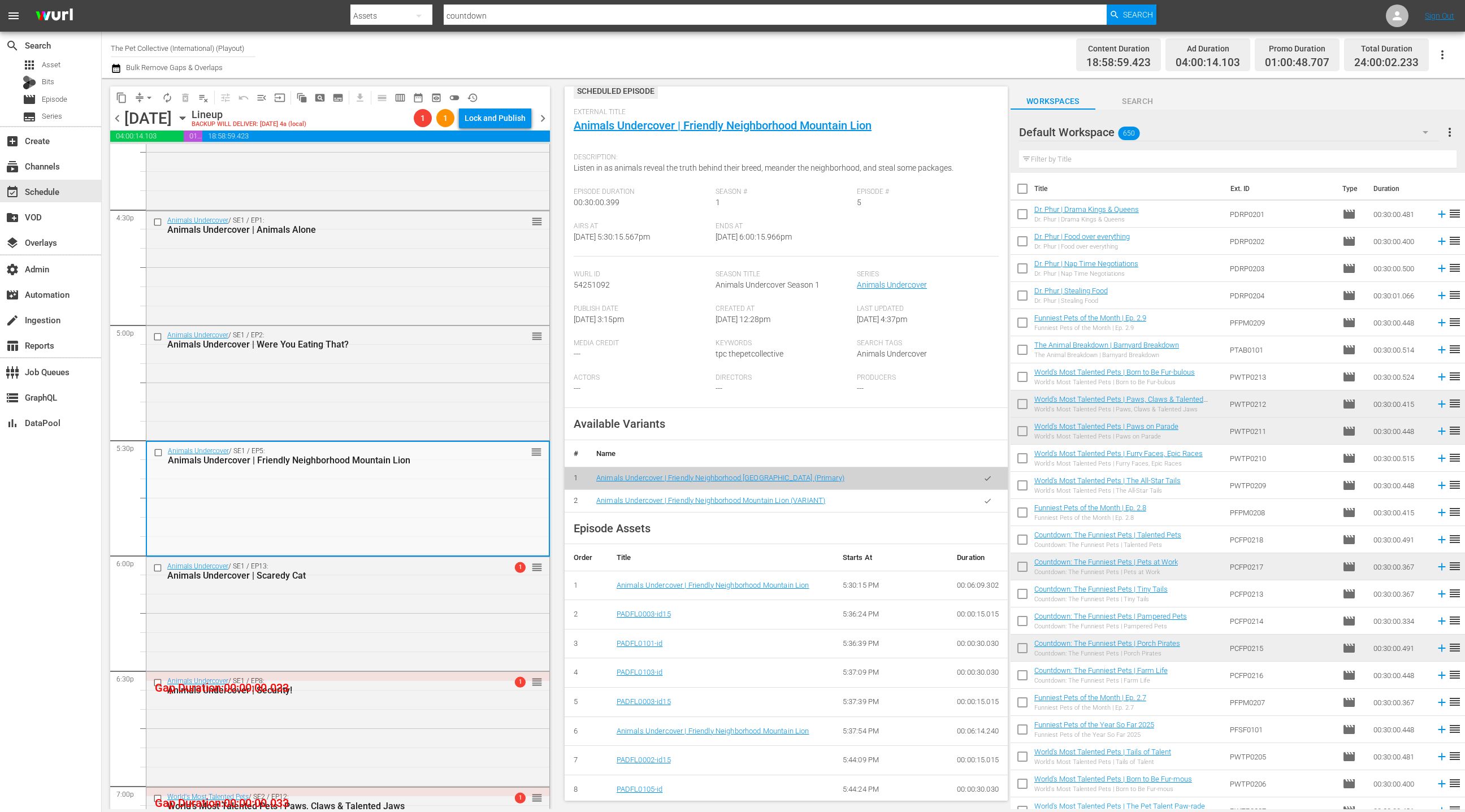
scroll to position [0, 0]
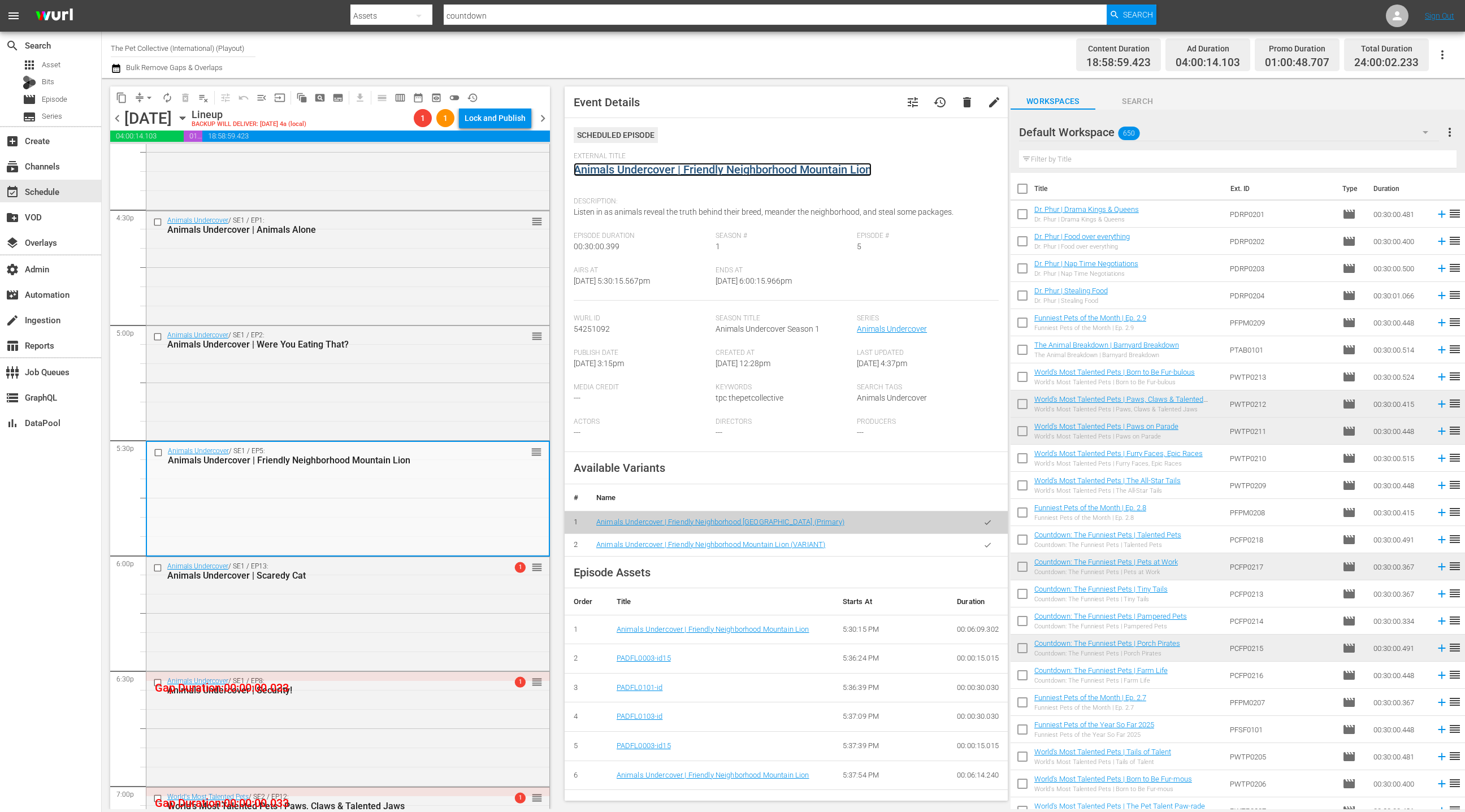
click at [665, 174] on link "Animals Undercover | Friendly Neighborhood Mountain Lion" at bounding box center [722, 169] width 298 height 13
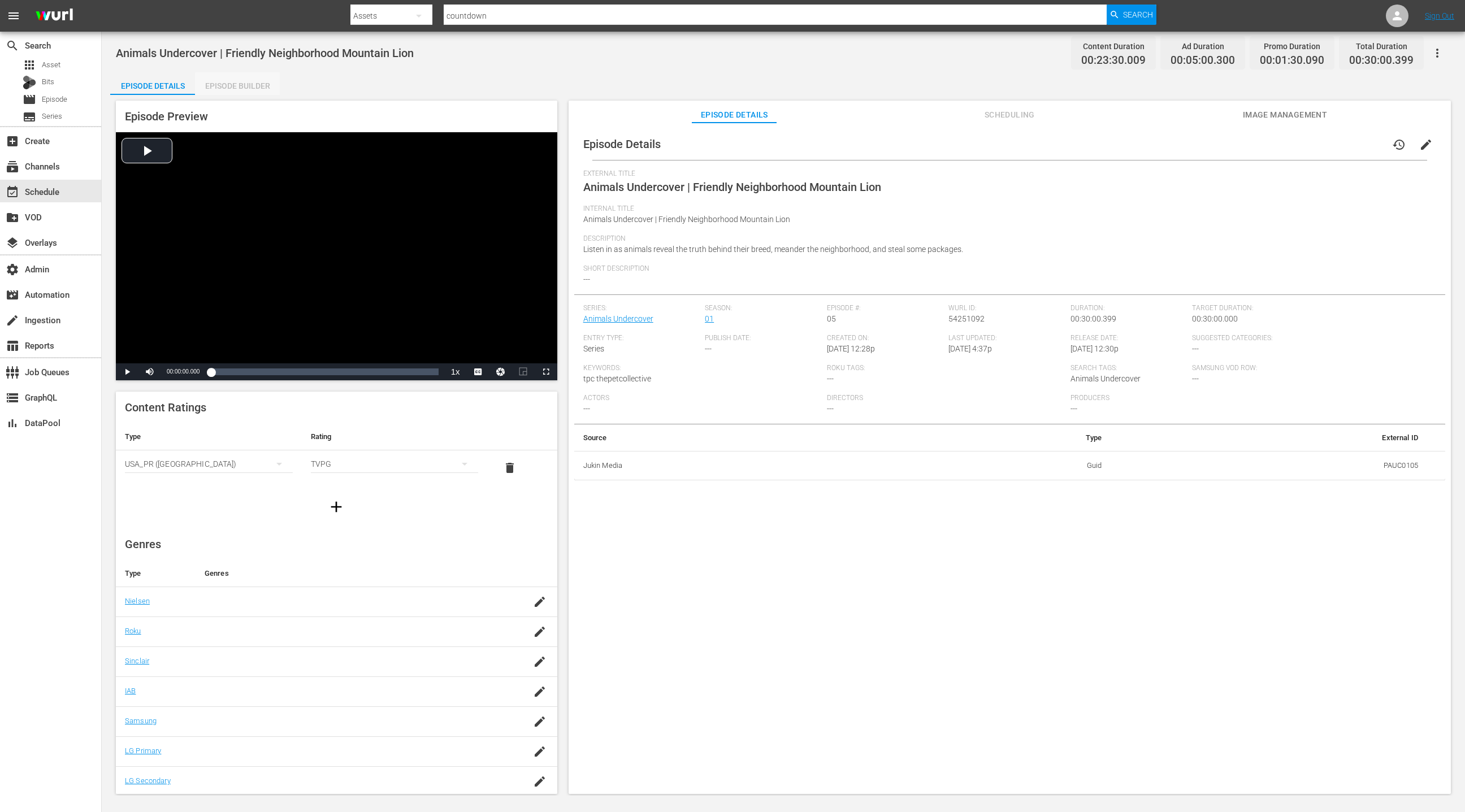
click at [254, 88] on div "Episode Builder" at bounding box center [237, 86] width 85 height 27
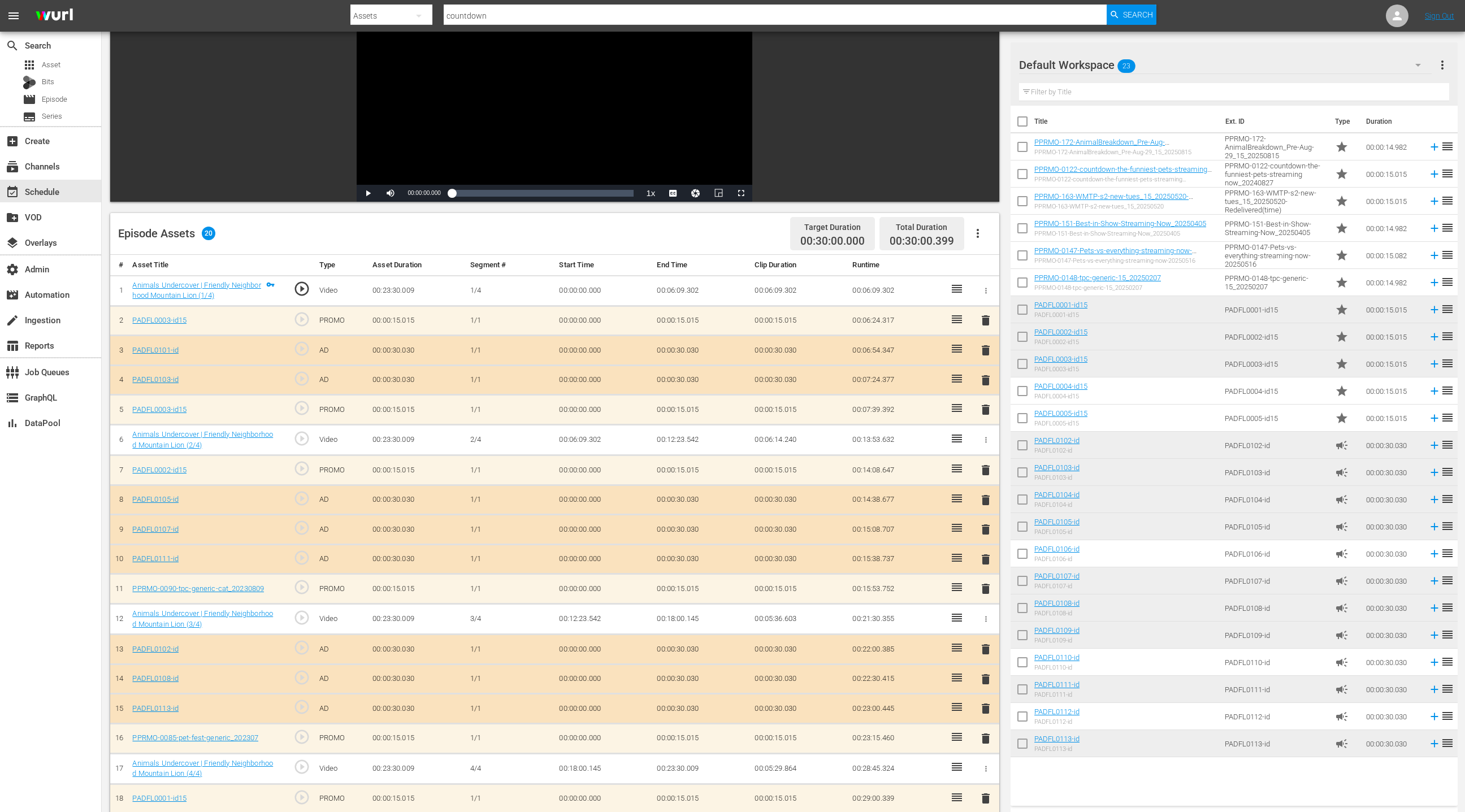
scroll to position [133, 0]
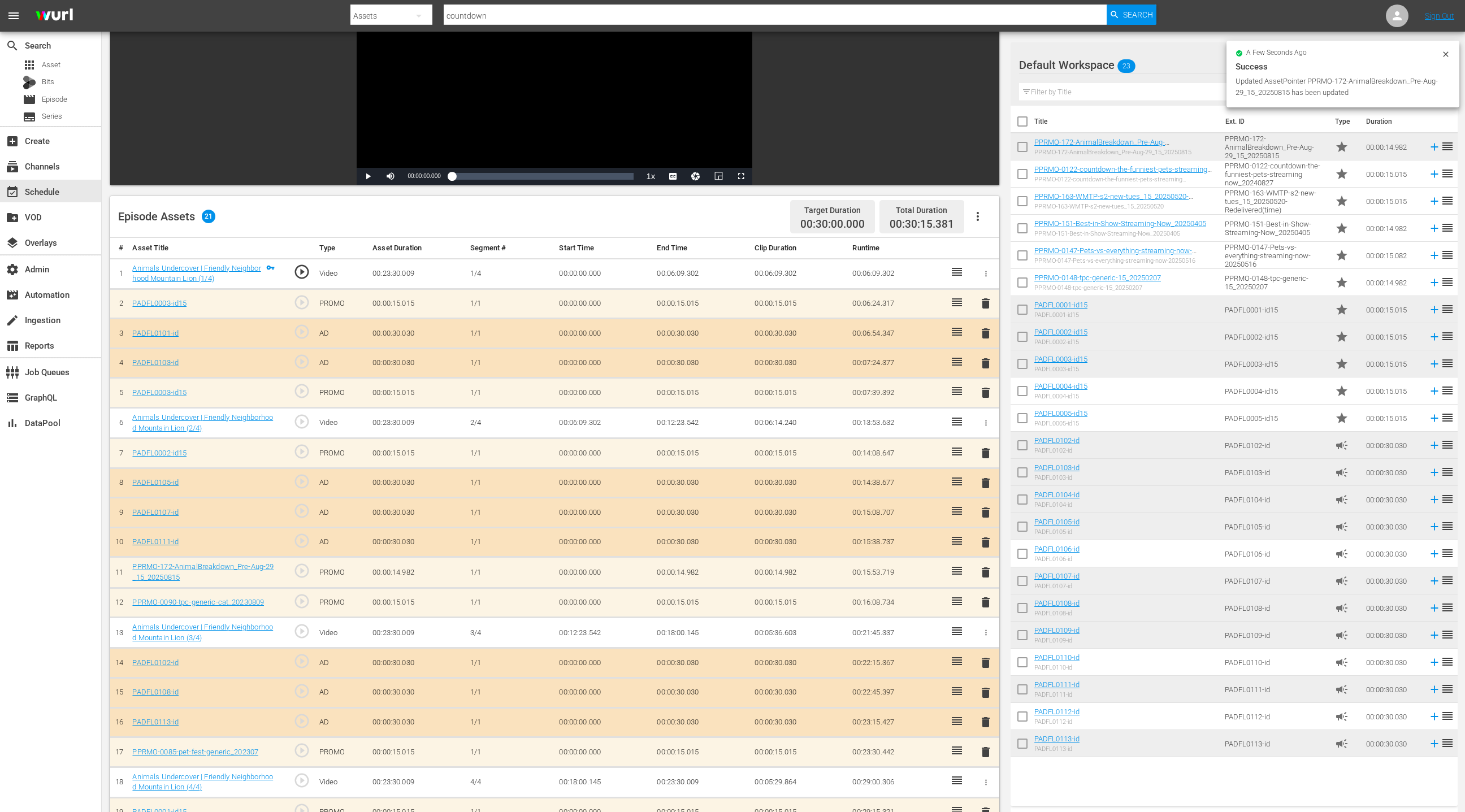
click at [994, 598] on div "delete" at bounding box center [986, 602] width 17 height 16
drag, startPoint x: 985, startPoint y: 598, endPoint x: 937, endPoint y: 571, distance: 55.1
click at [985, 598] on span "delete" at bounding box center [985, 602] width 13 height 13
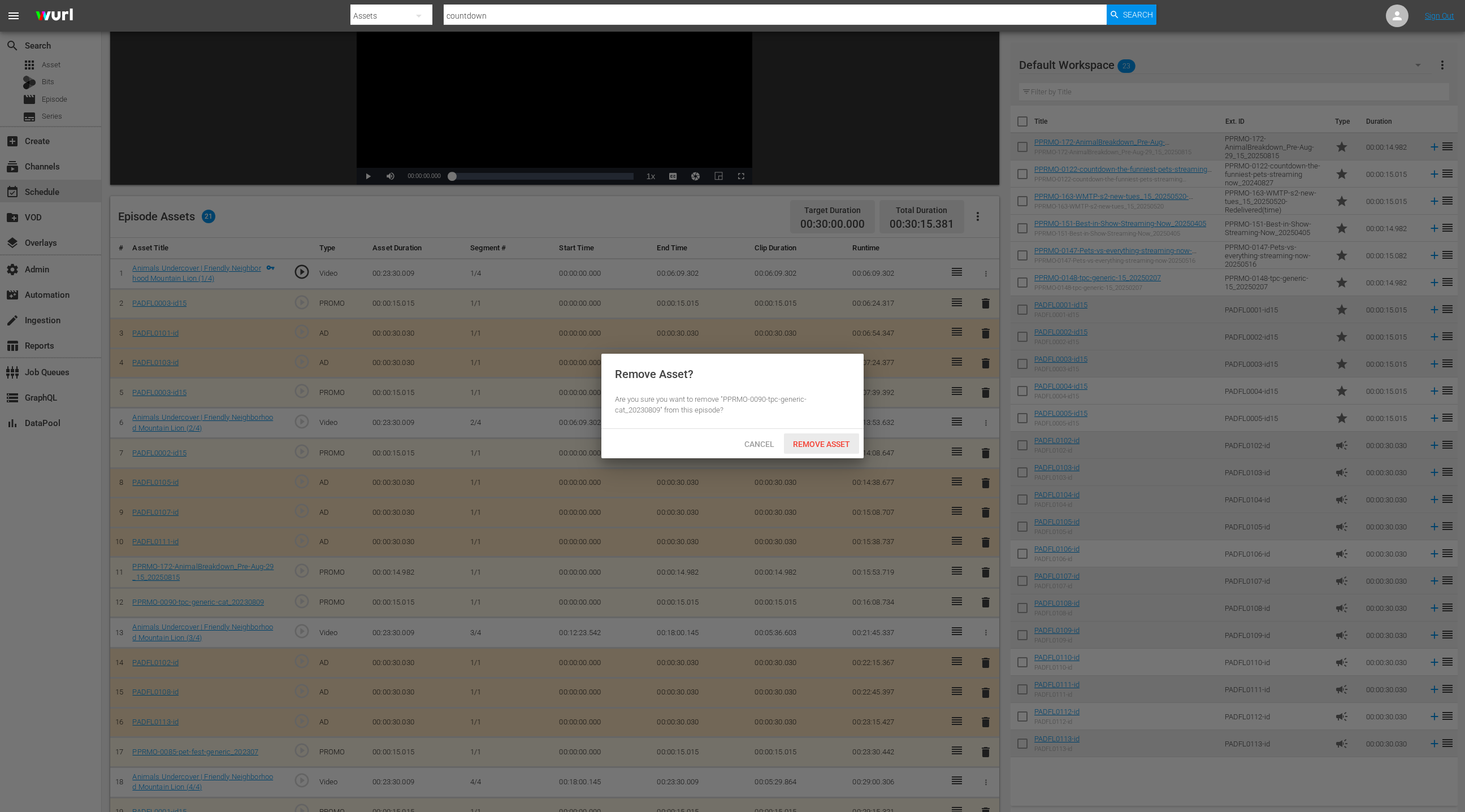
click at [809, 446] on span "Remove Asset" at bounding box center [821, 444] width 75 height 9
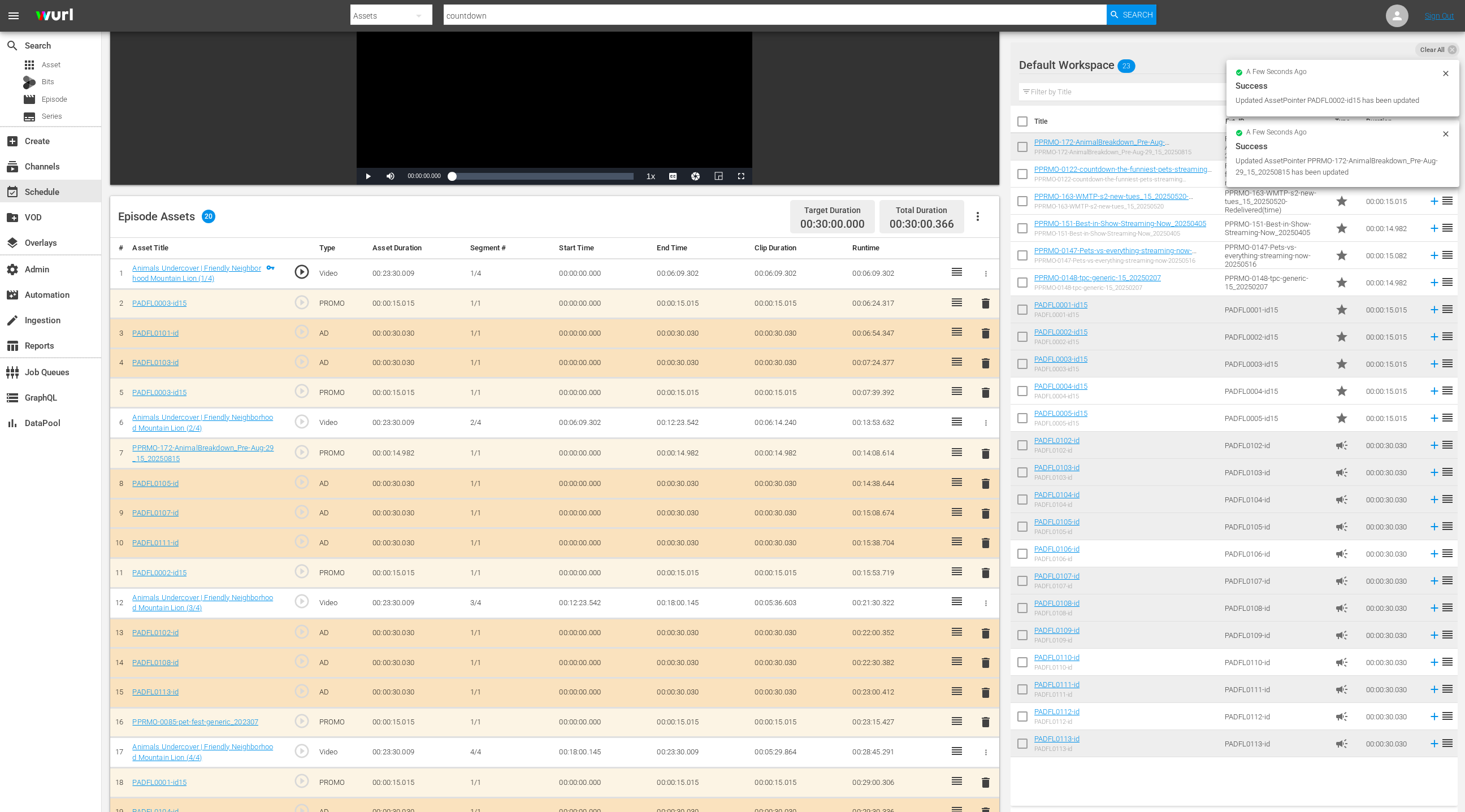
scroll to position [294, 0]
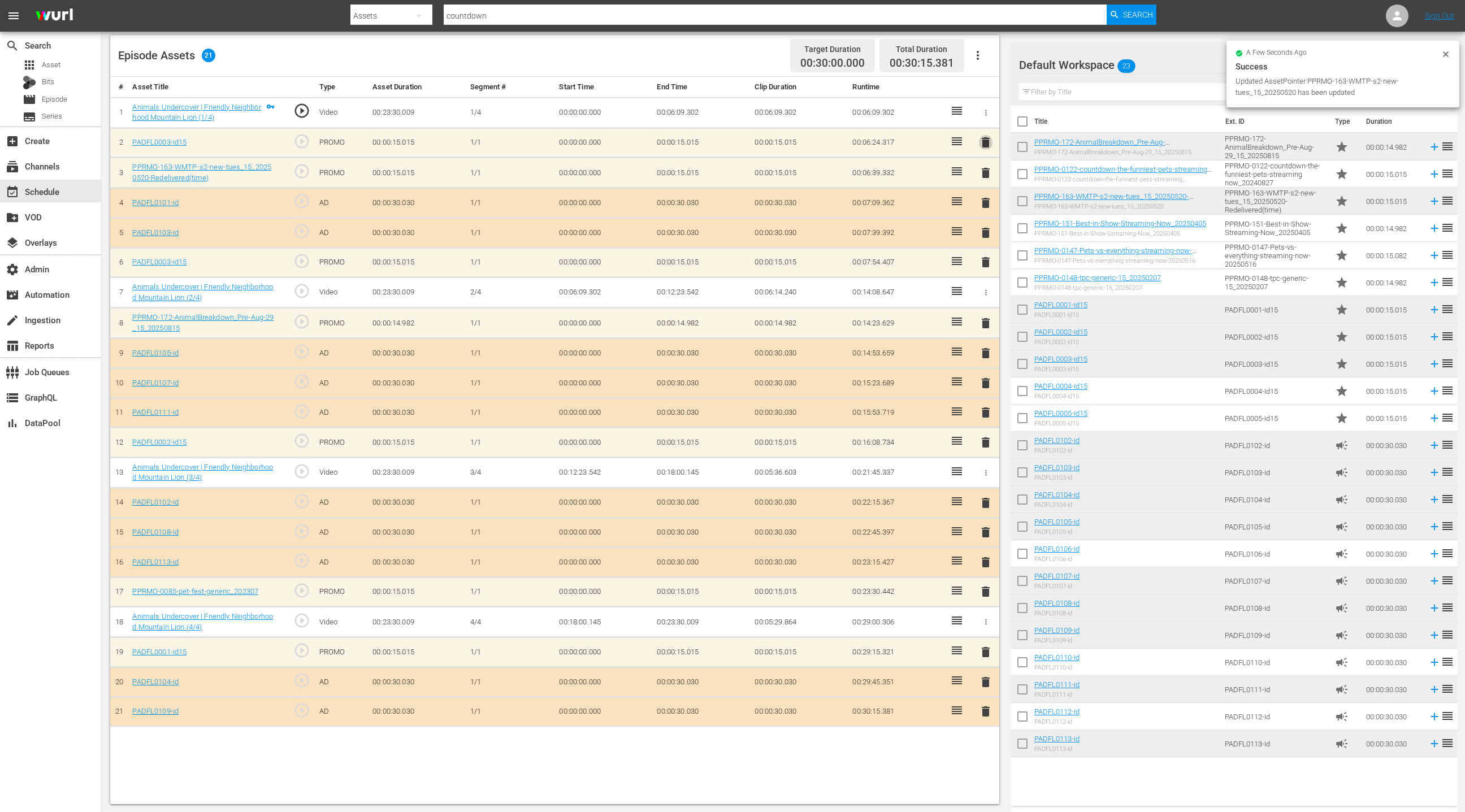
click at [986, 141] on span "delete" at bounding box center [985, 142] width 13 height 13
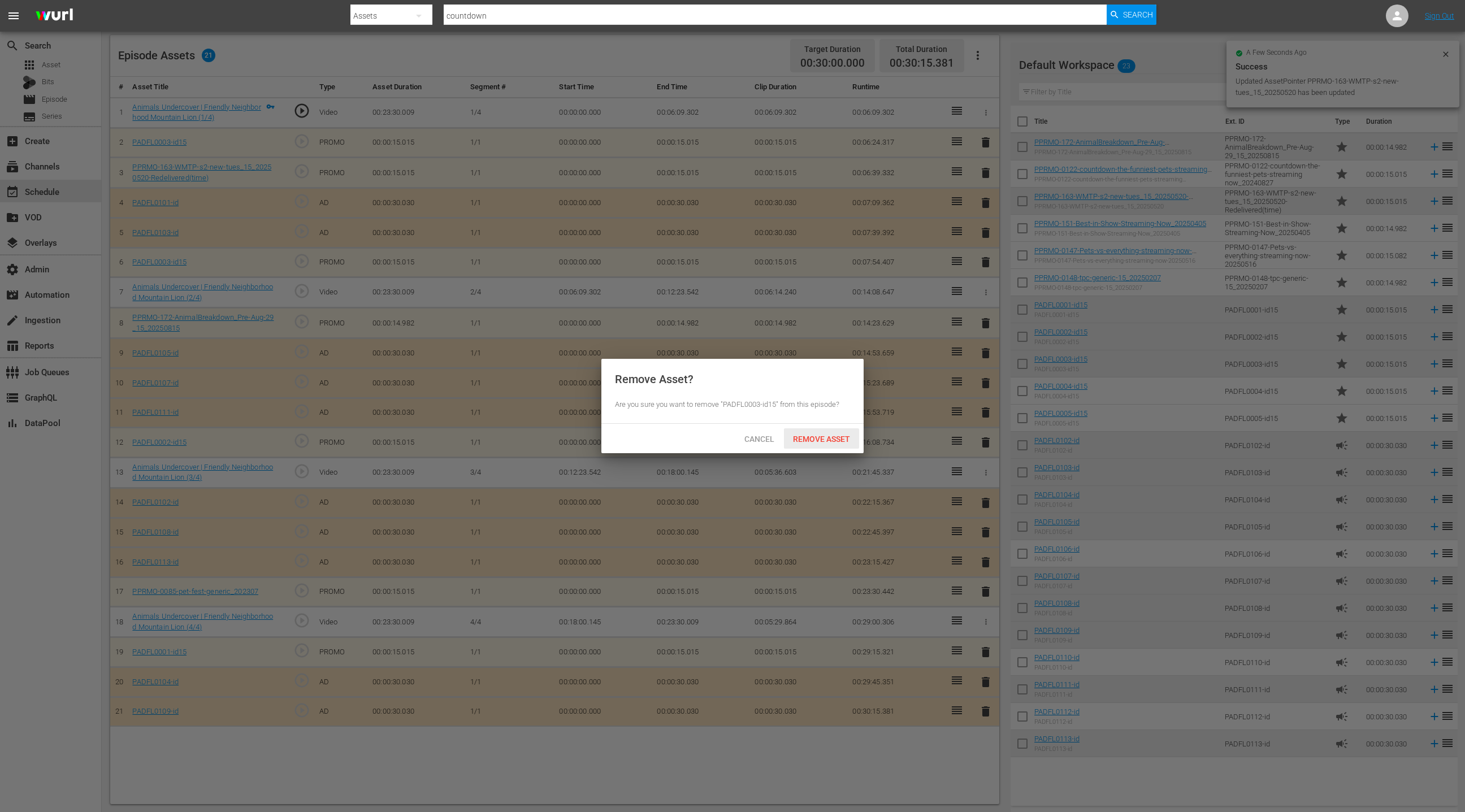
click at [814, 435] on span "Remove Asset" at bounding box center [821, 439] width 75 height 9
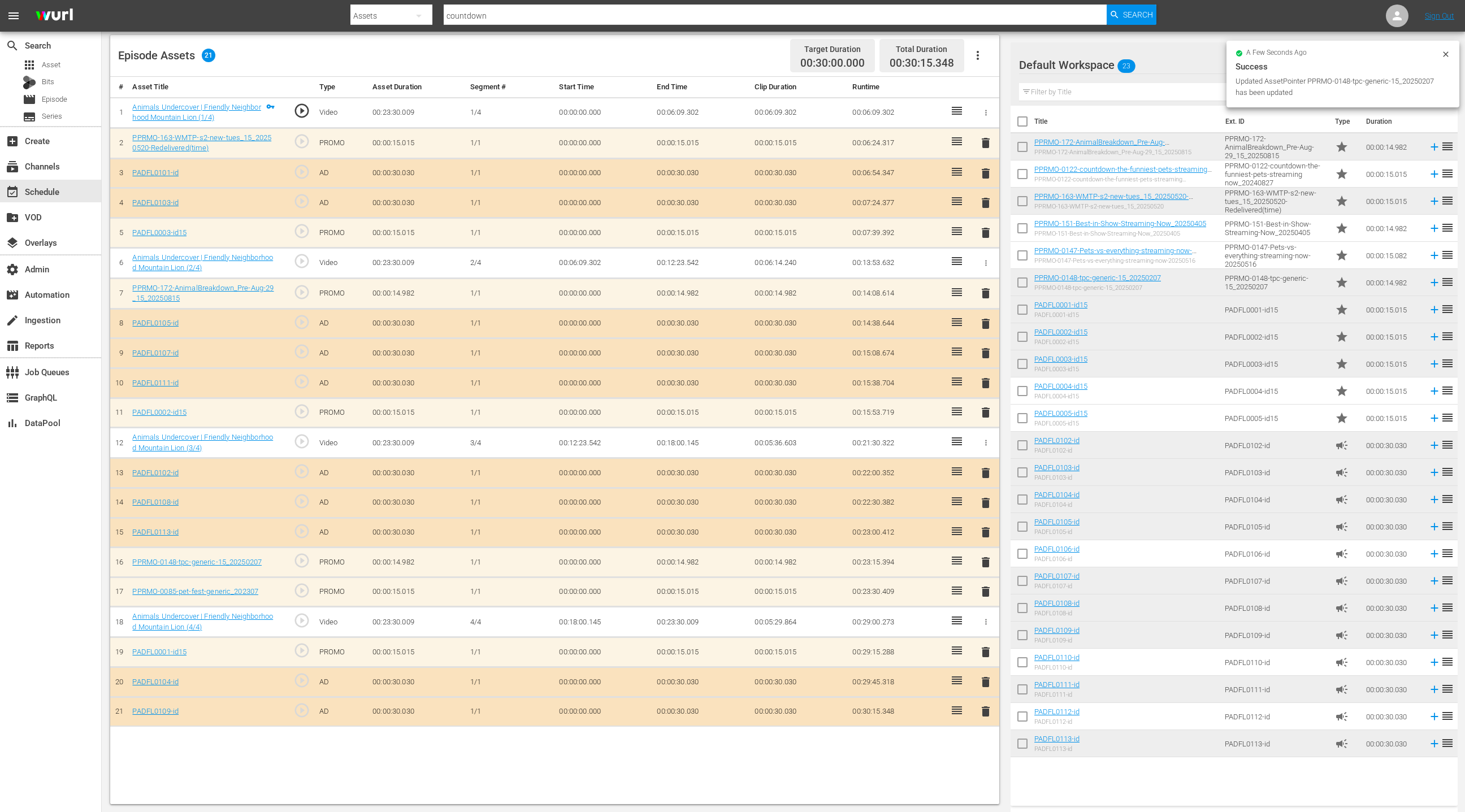
click at [989, 586] on span "delete" at bounding box center [985, 591] width 13 height 13
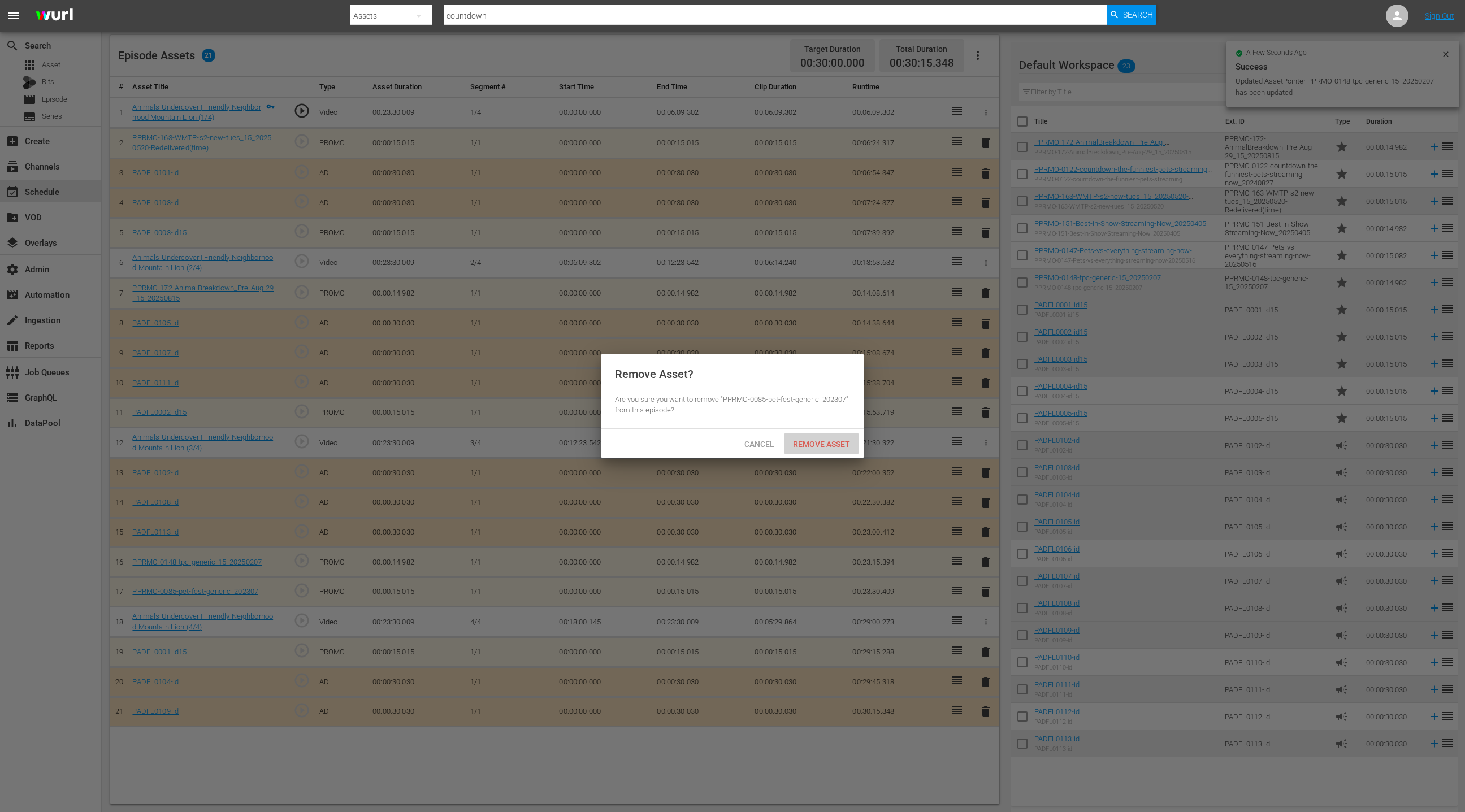
click at [825, 447] on span "Remove Asset" at bounding box center [821, 444] width 75 height 9
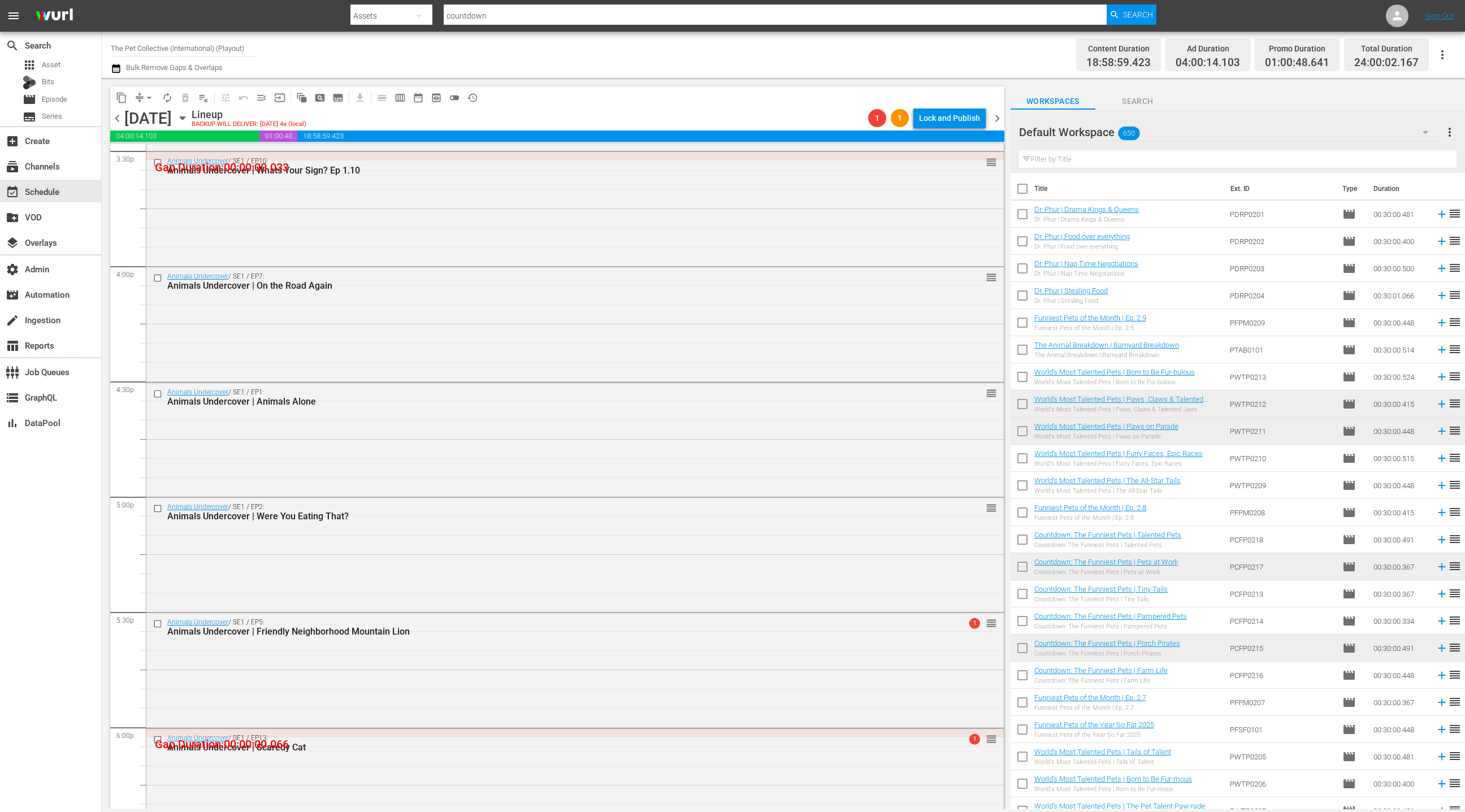
scroll to position [3375, 0]
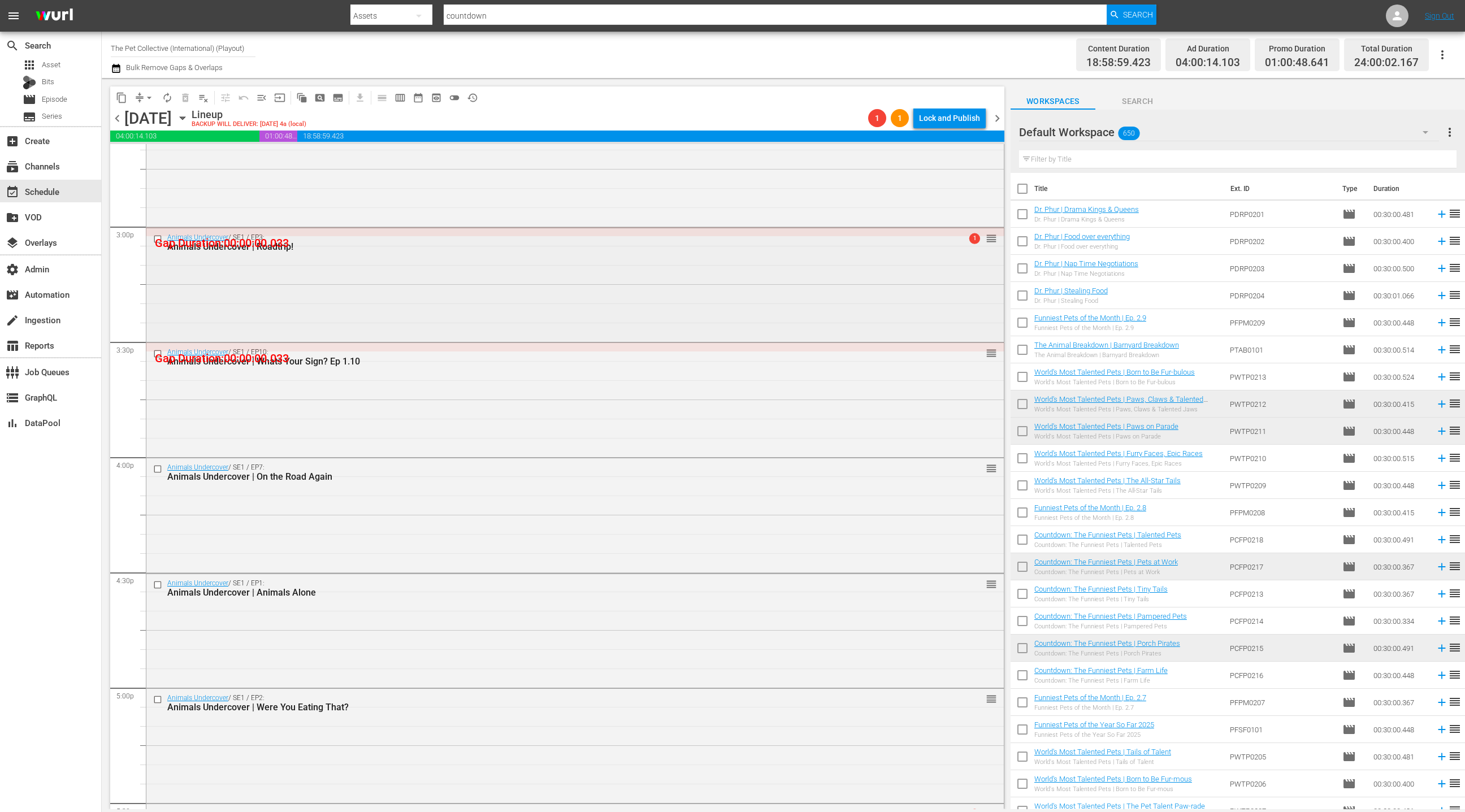
click at [408, 293] on div "Animals Undercover / SE1 / EP3: Animals Undercover | Roadtrip! 1 reorder" at bounding box center [575, 284] width 858 height 112
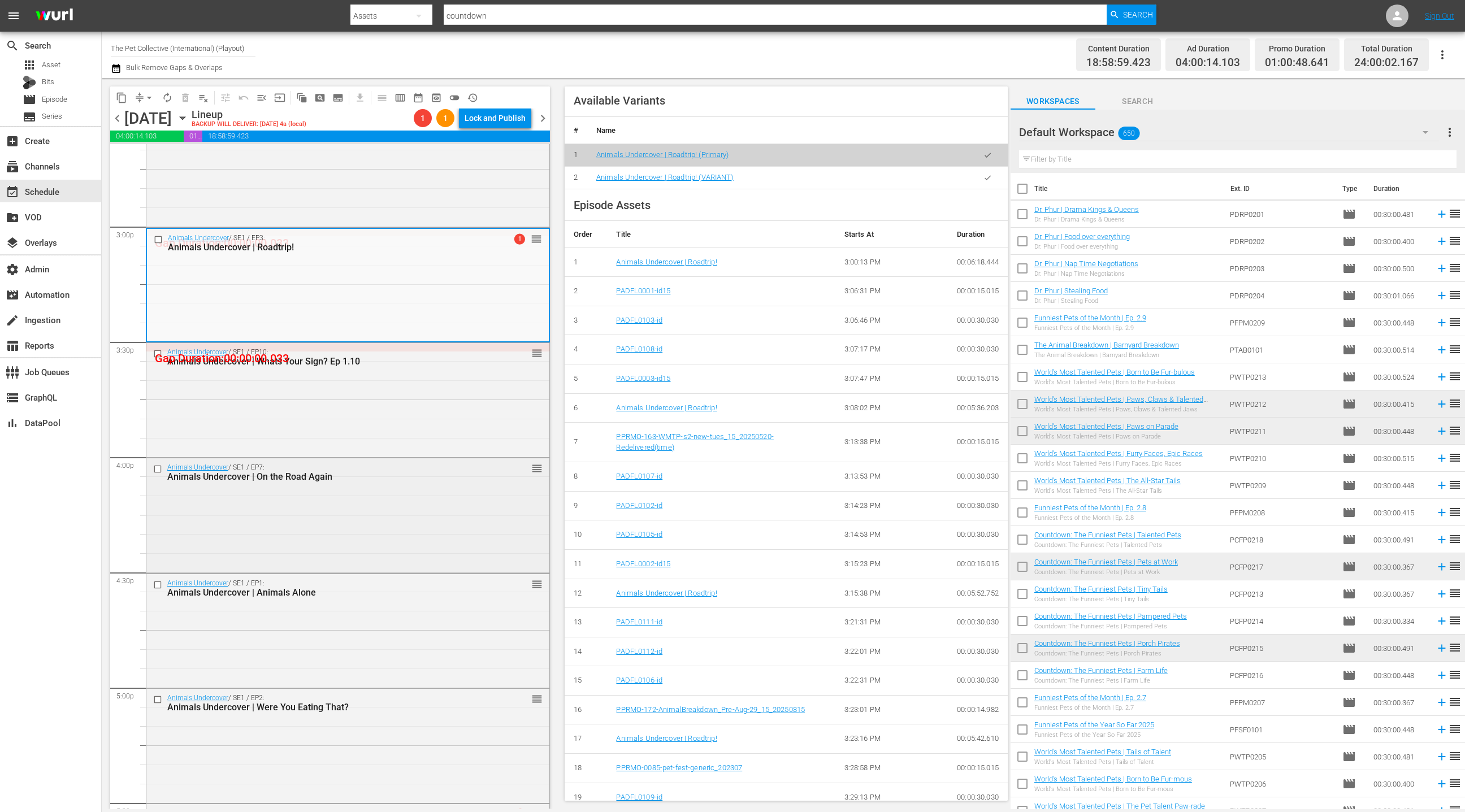
scroll to position [446, 0]
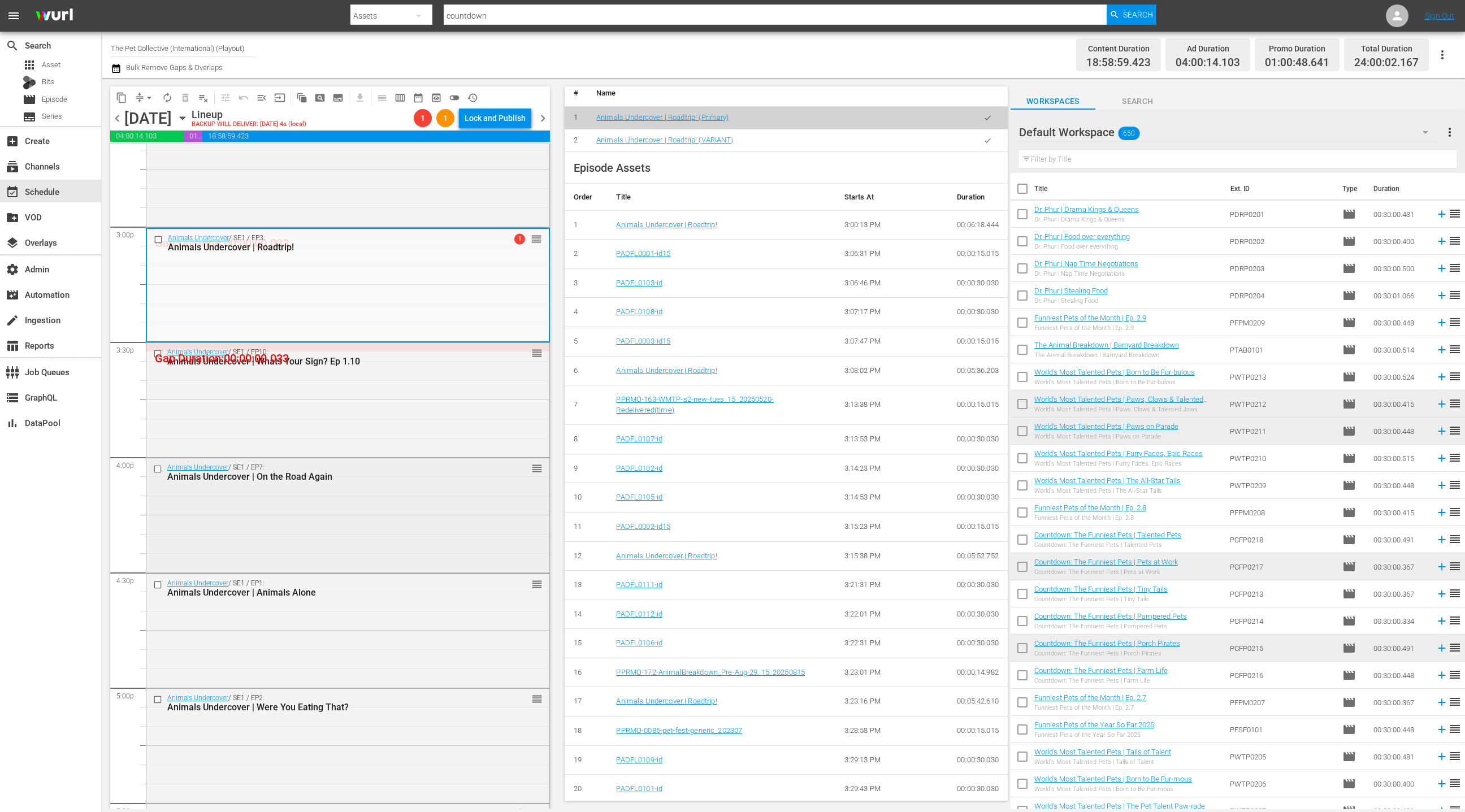
click at [419, 499] on div "Animals Undercover / SE1 / EP7: Animals Undercover | On the Road Again reorder" at bounding box center [348, 514] width 403 height 112
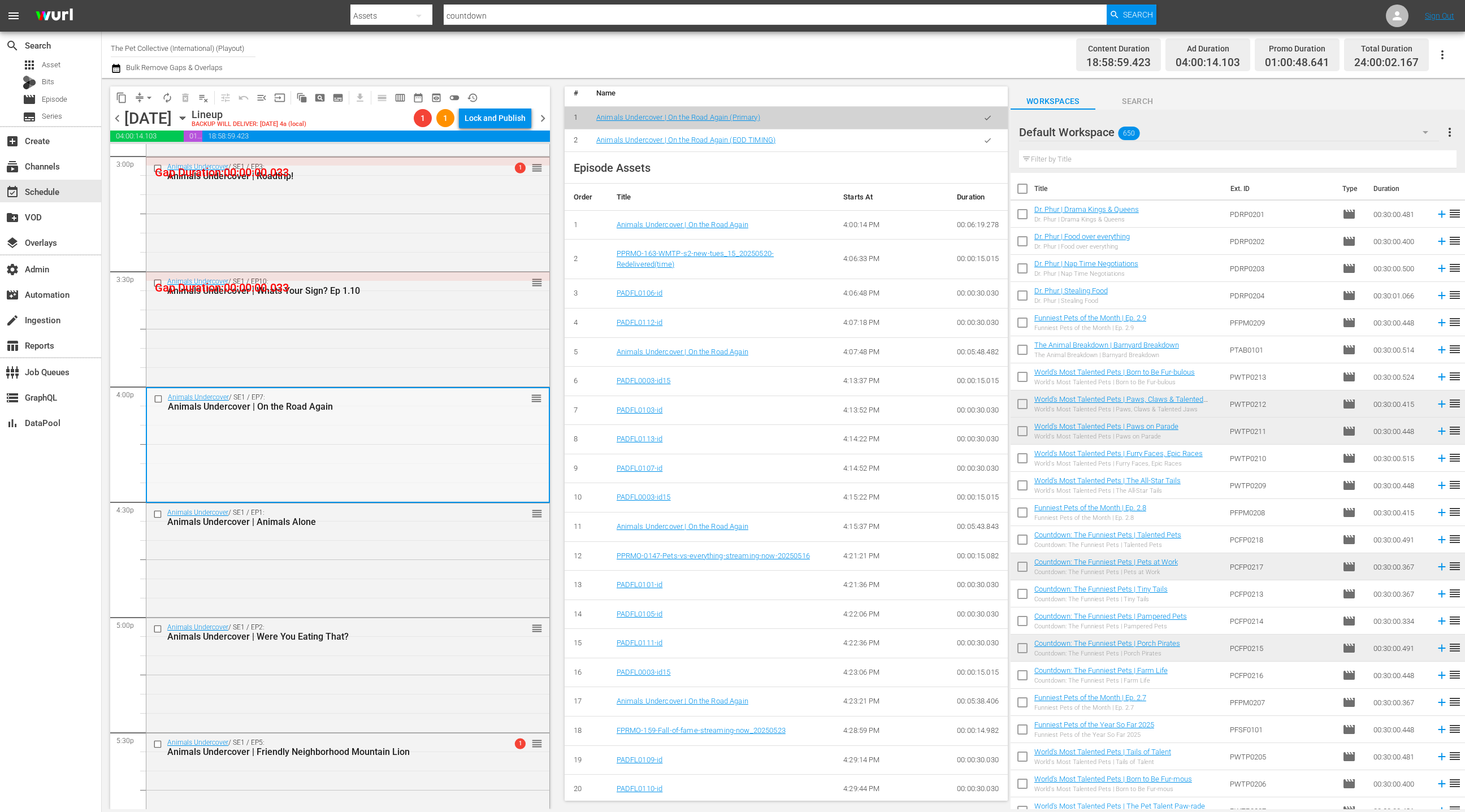
scroll to position [3474, 0]
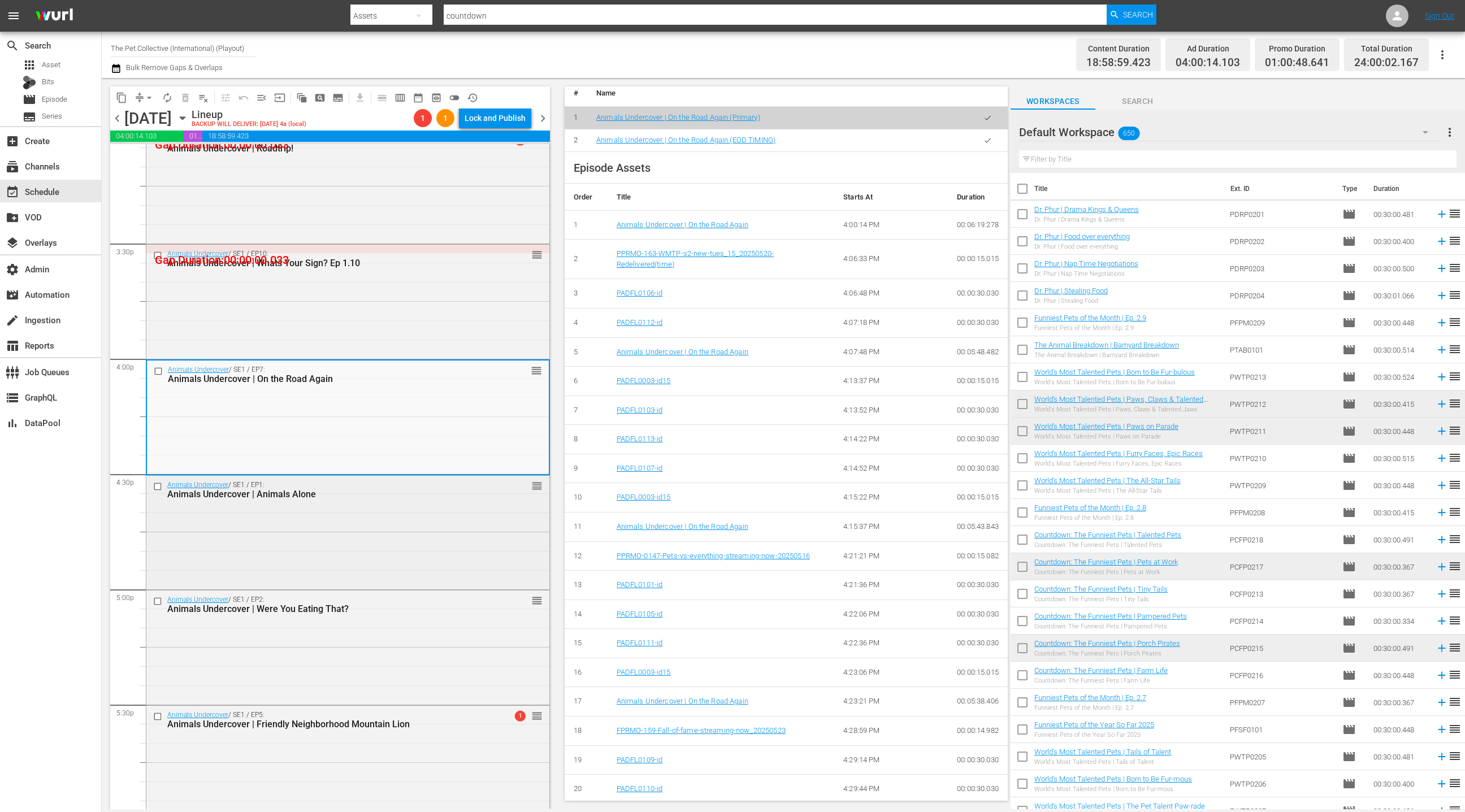
click at [408, 518] on div "Animals Undercover / SE1 / EP1: Animals Undercover | Animals Alone reorder" at bounding box center [348, 532] width 403 height 112
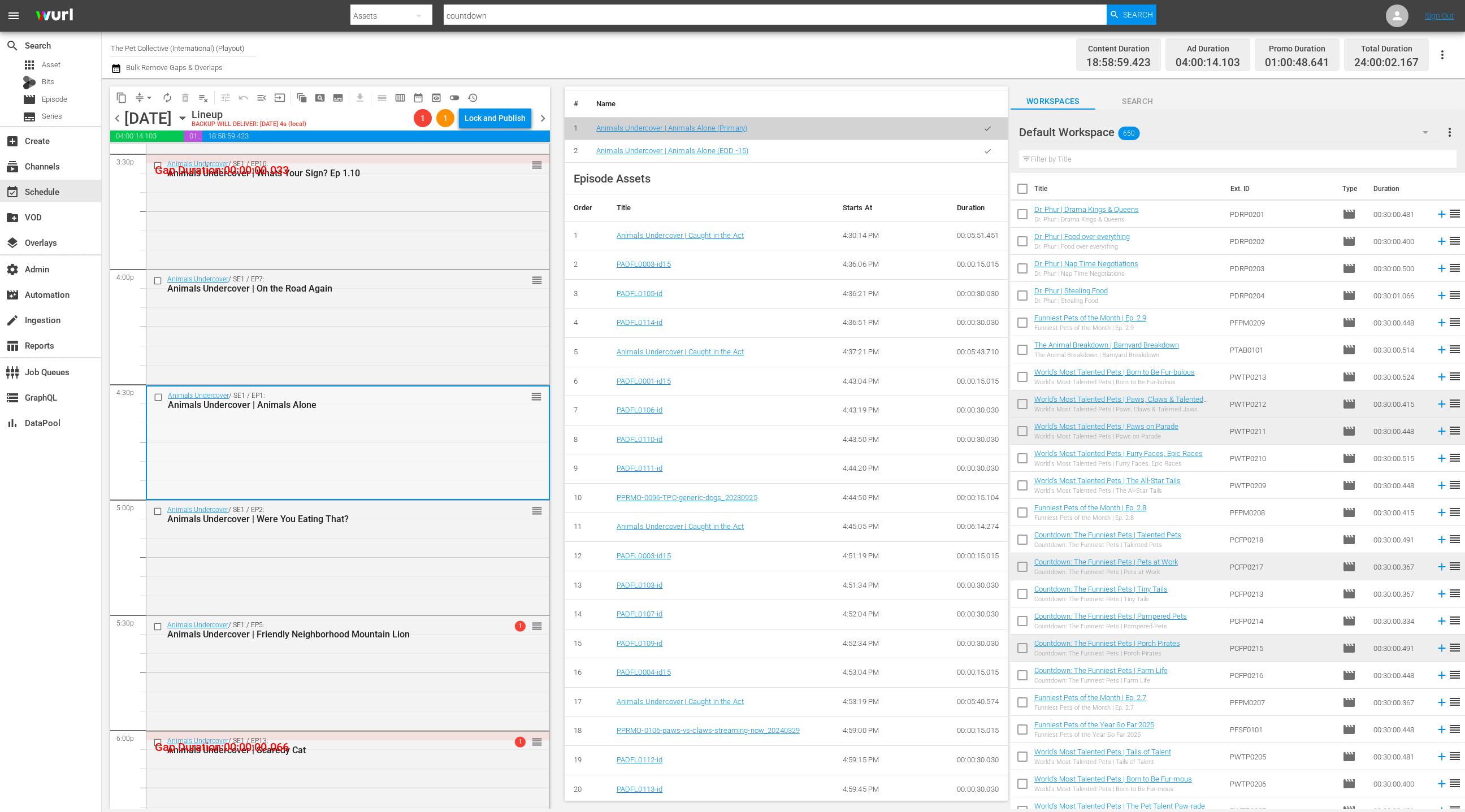
scroll to position [3592, 0]
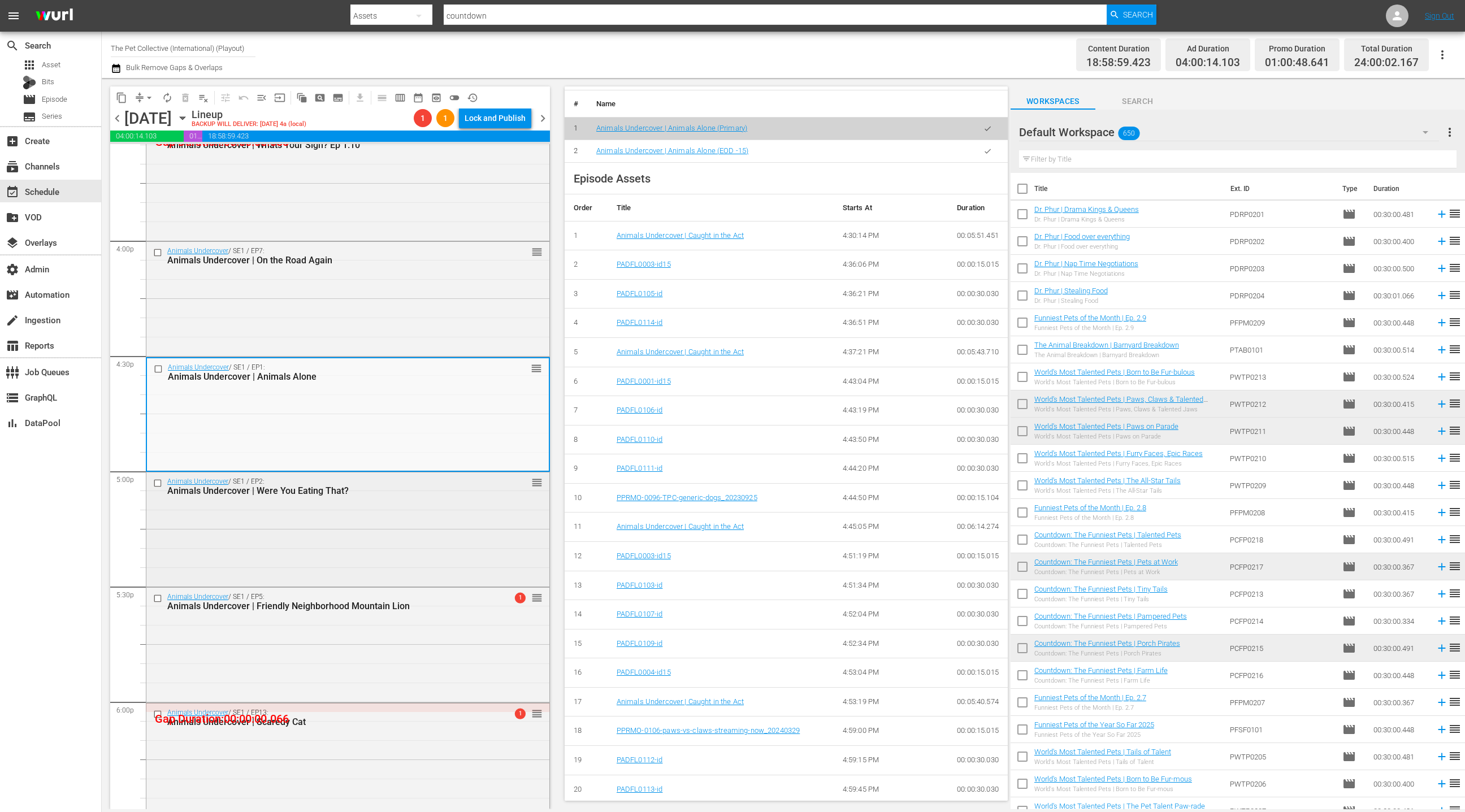
click at [415, 509] on div "Animals Undercover / SE1 / EP2: Animals Undercover | Were You Eating That? reor…" at bounding box center [348, 528] width 403 height 112
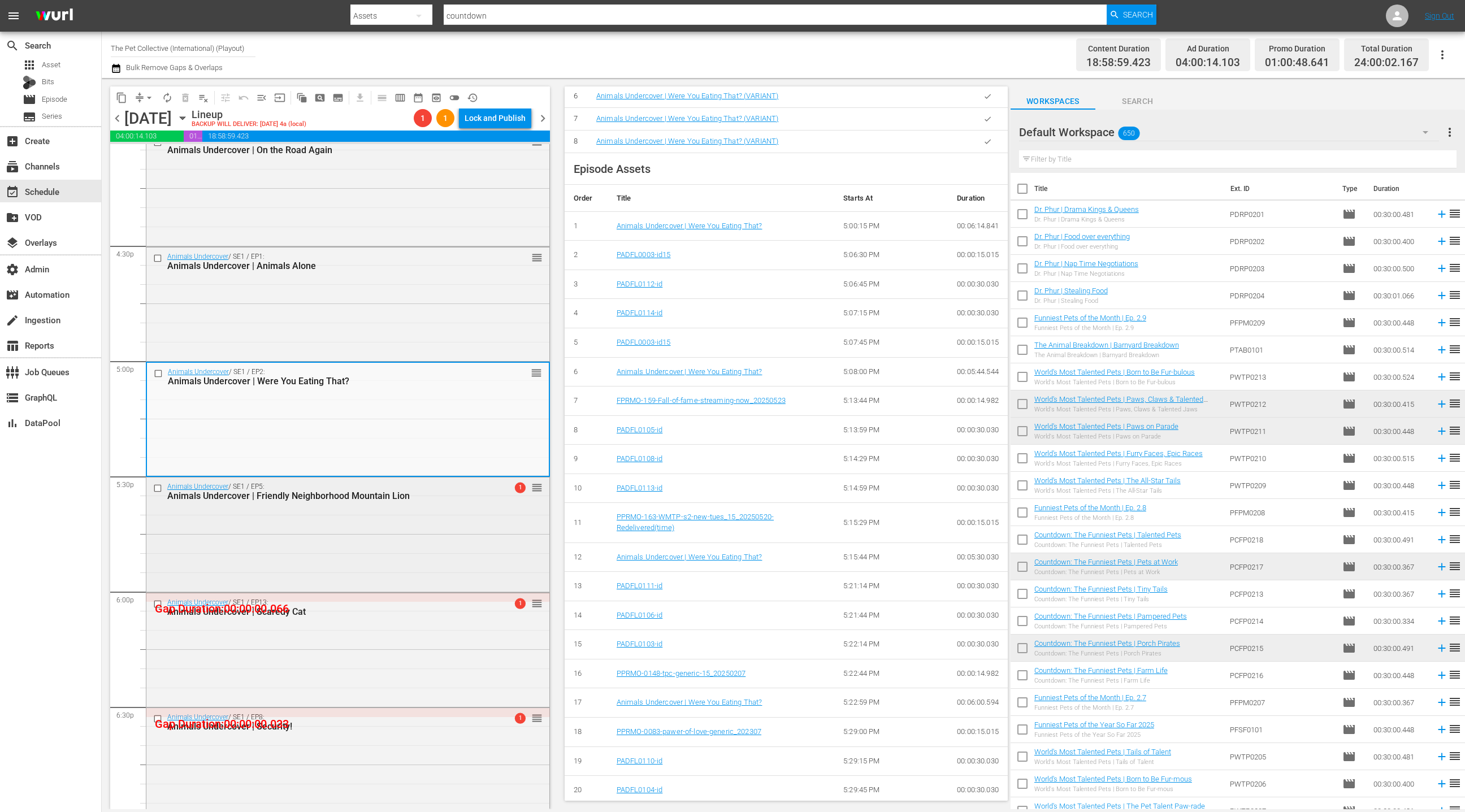
scroll to position [3726, 0]
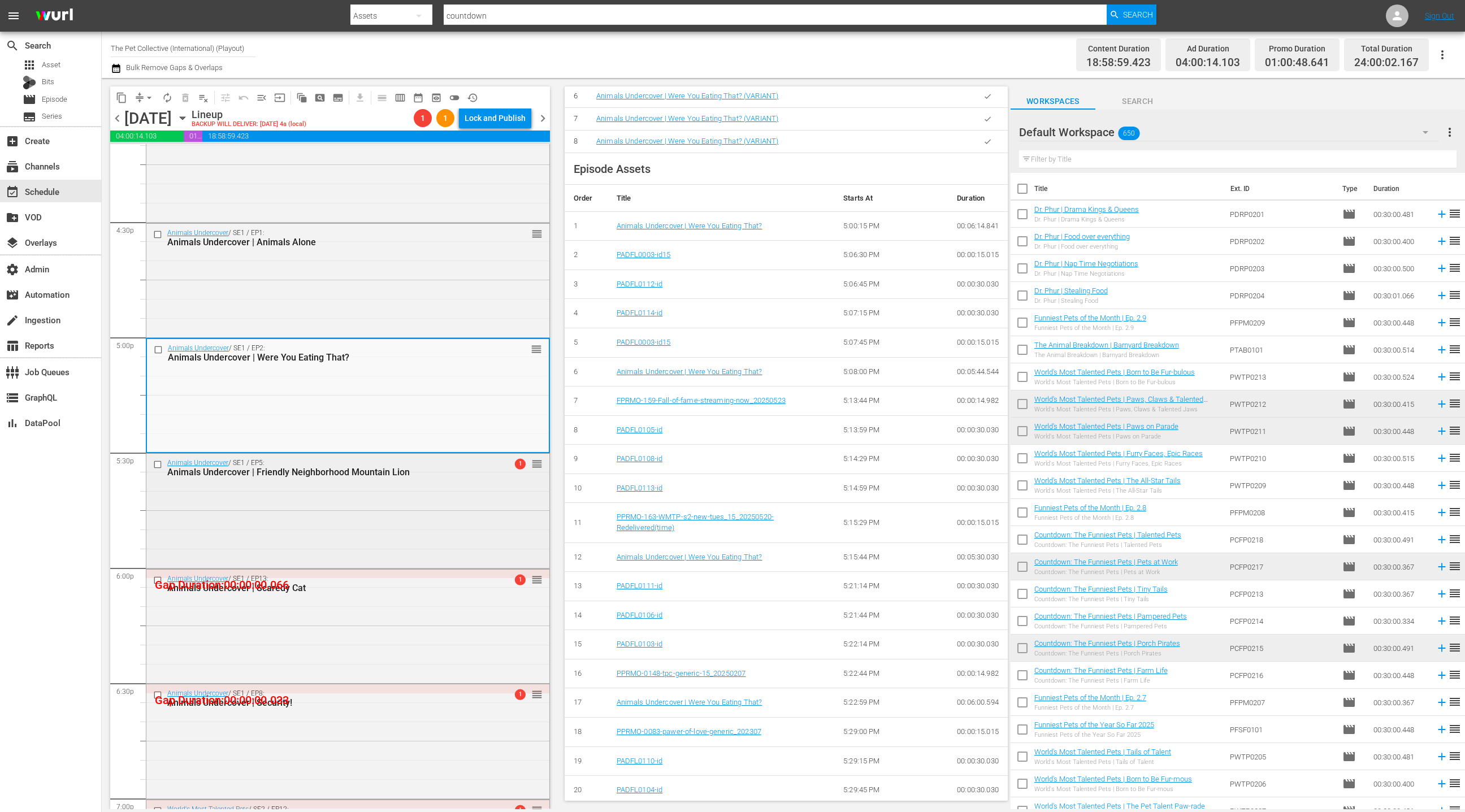
click at [452, 498] on div "Animals Undercover / SE1 / EP5: Animals Undercover | Friendly Neighborhood Moun…" at bounding box center [348, 510] width 403 height 112
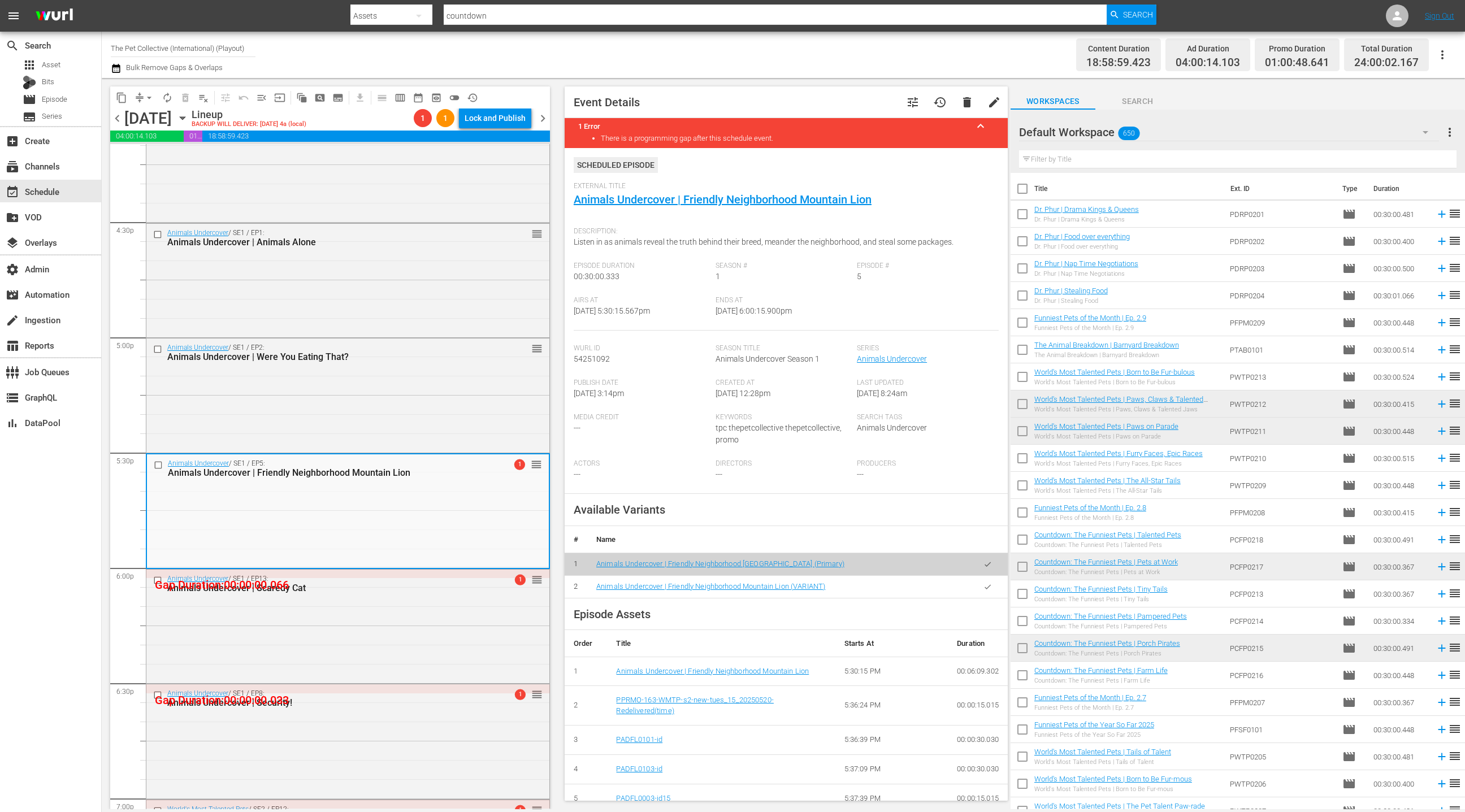
scroll to position [446, 0]
